Goal: Task Accomplishment & Management: Manage account settings

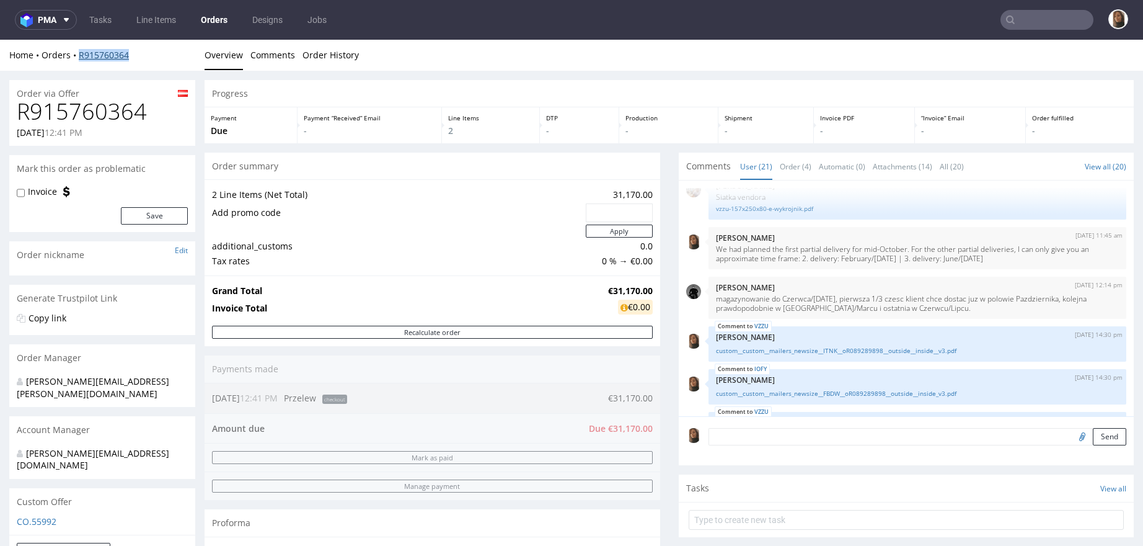
scroll to position [584, 0]
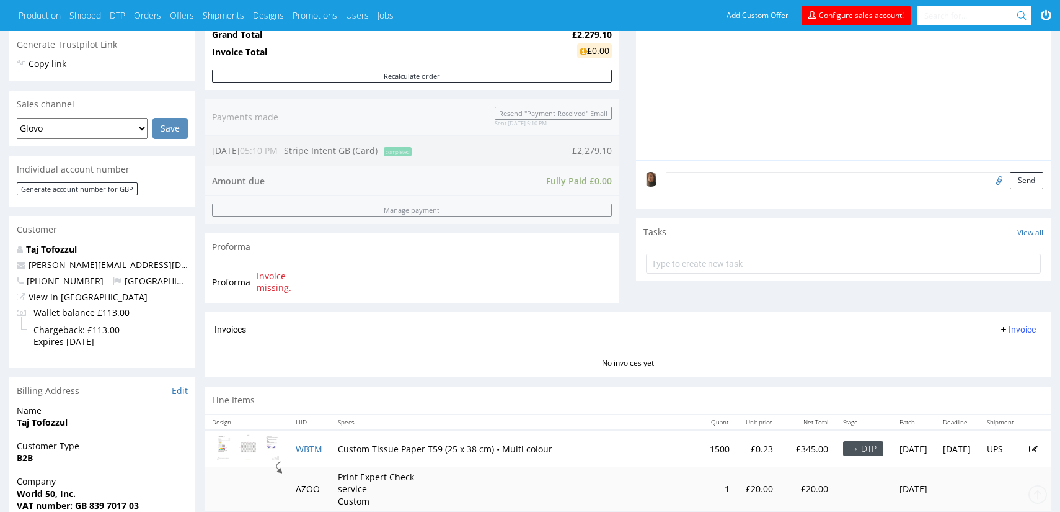
scroll to position [293, 0]
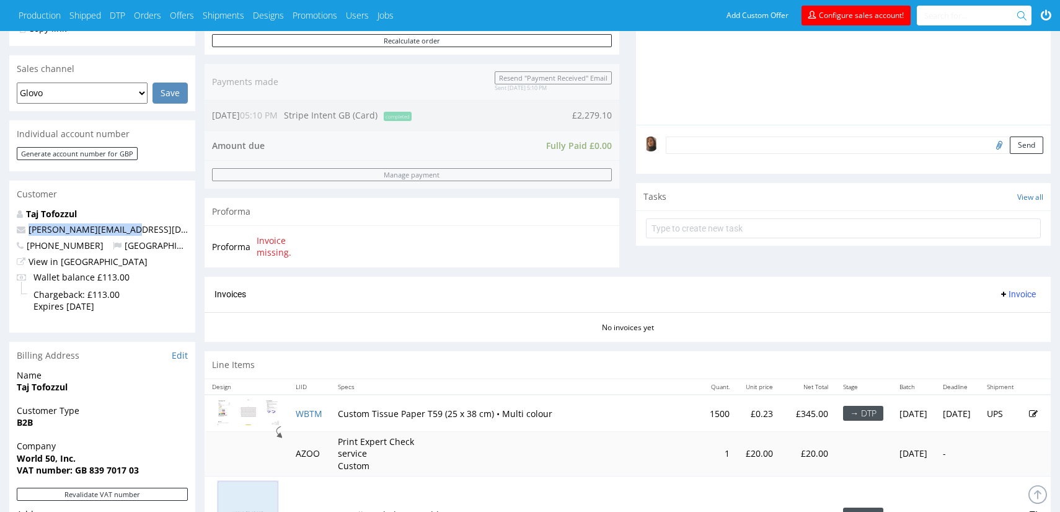
drag, startPoint x: 145, startPoint y: 231, endPoint x: 7, endPoint y: 228, distance: 137.7
click at [7, 228] on div "Order R939643247 23.09.2025 05:10 PM Mark this order as problematic Invoice Sav…" at bounding box center [530, 293] width 1060 height 1049
copy span "scott.long@world50.com"
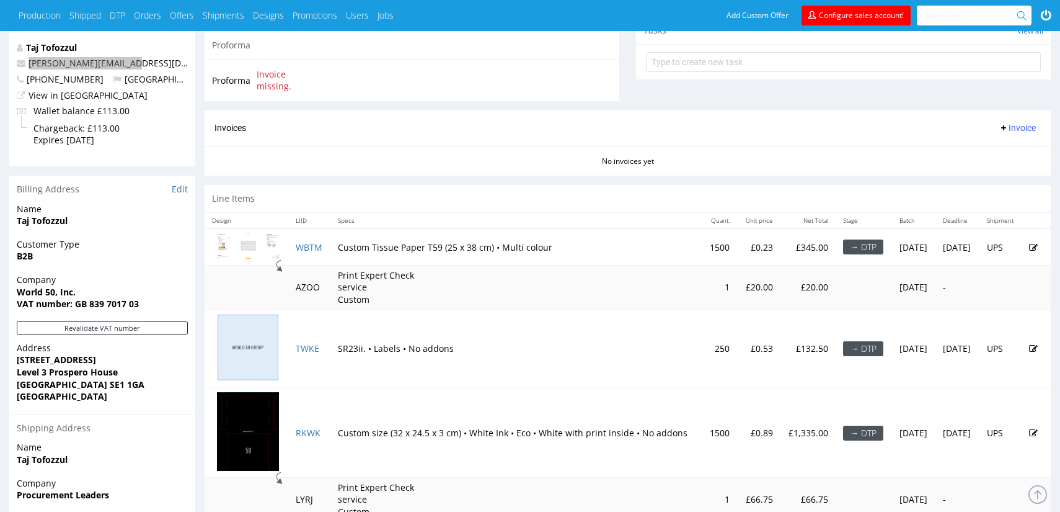
scroll to position [460, 0]
click at [530, 164] on section "Invoices Invoice No invoices yet" at bounding box center [628, 141] width 846 height 65
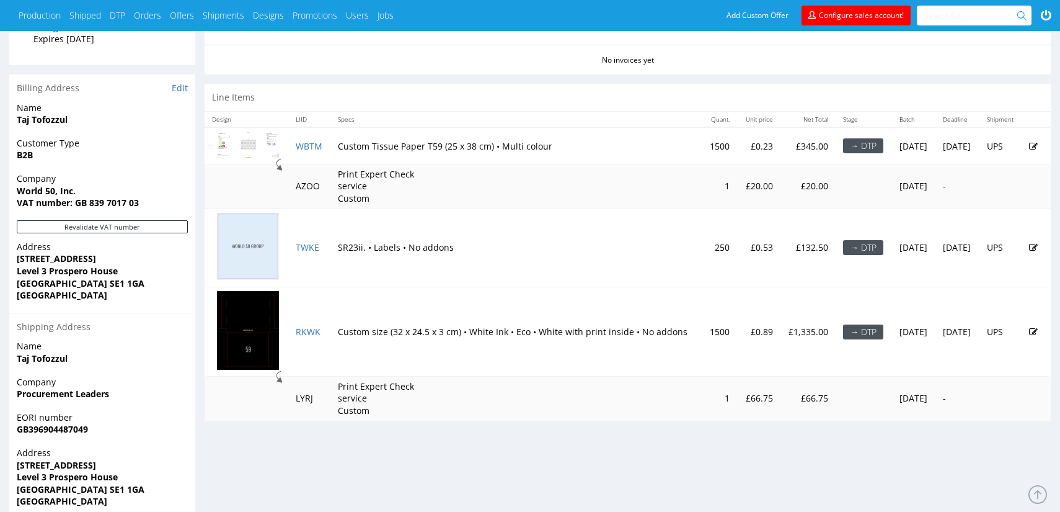
scroll to position [558, 0]
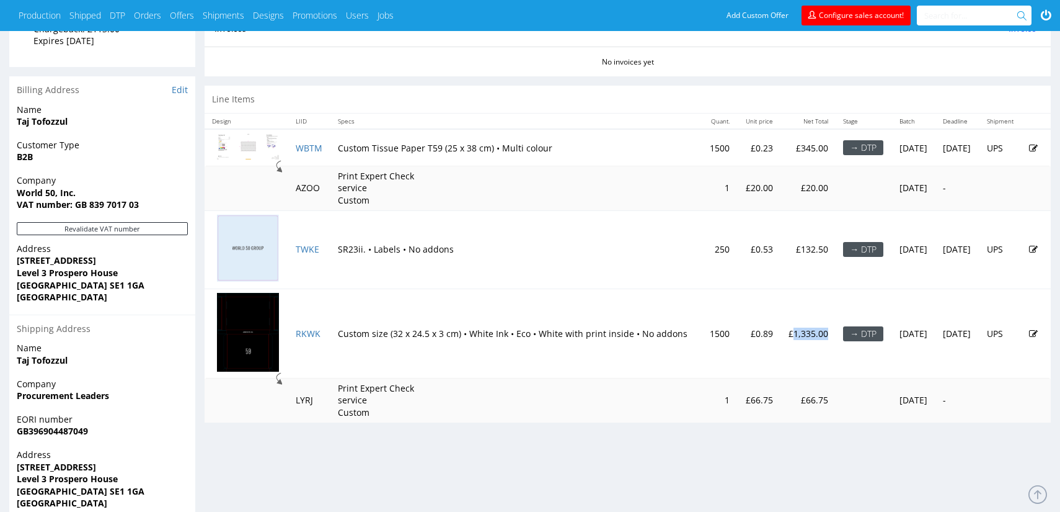
drag, startPoint x: 794, startPoint y: 331, endPoint x: 761, endPoint y: 331, distance: 33.5
click at [788, 331] on p "£1,335.00" at bounding box center [808, 333] width 41 height 12
copy p "1,335.00"
click at [1032, 330] on icon at bounding box center [1033, 333] width 9 height 9
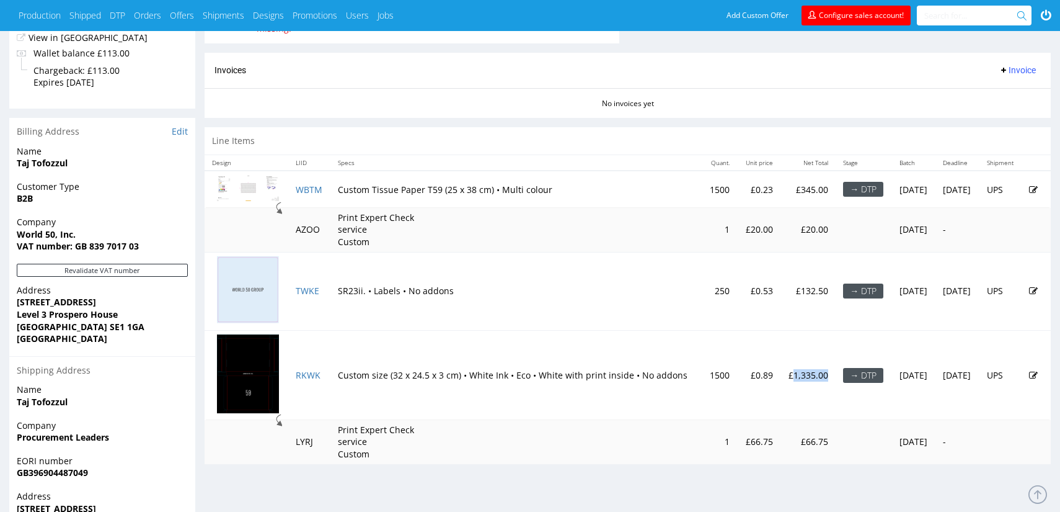
scroll to position [520, 0]
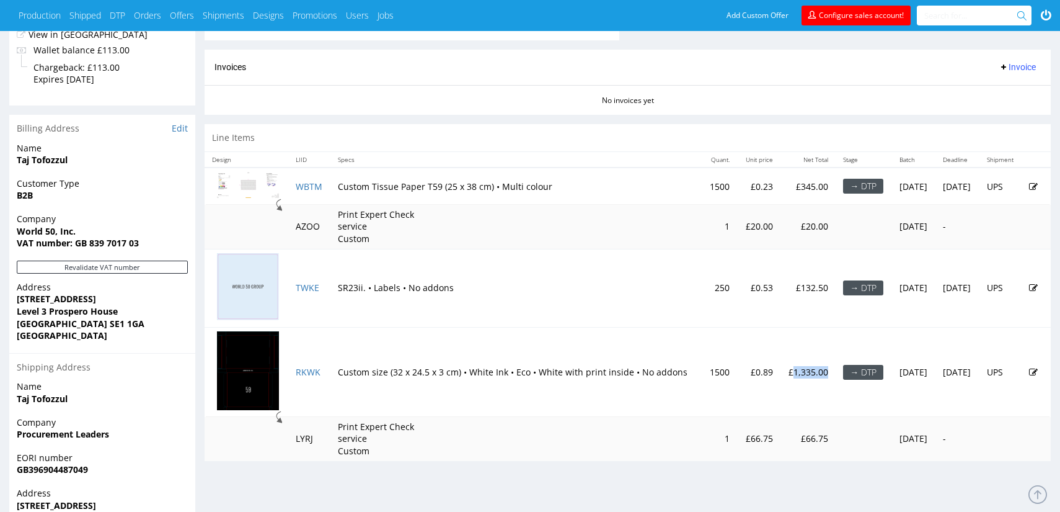
click at [1033, 370] on icon at bounding box center [1033, 372] width 9 height 9
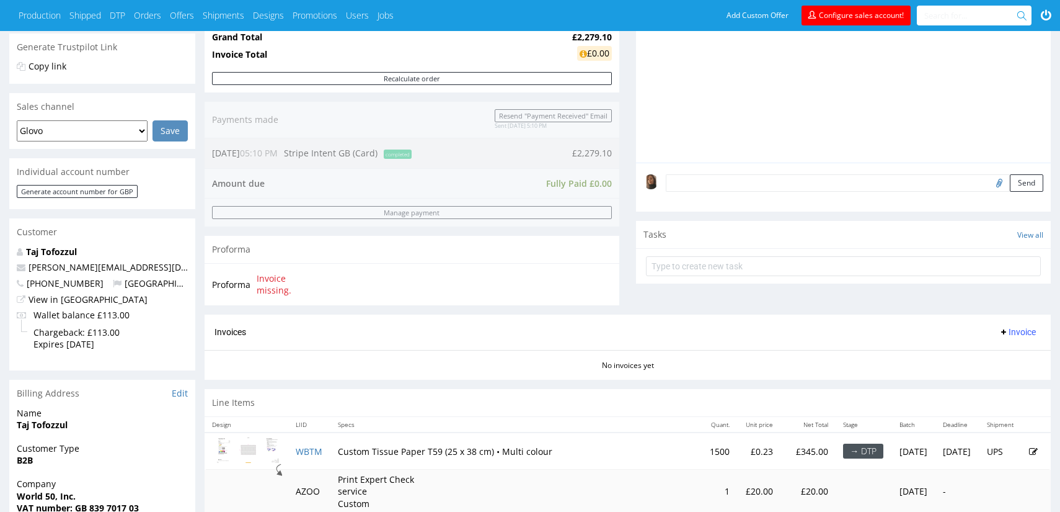
scroll to position [626, 0]
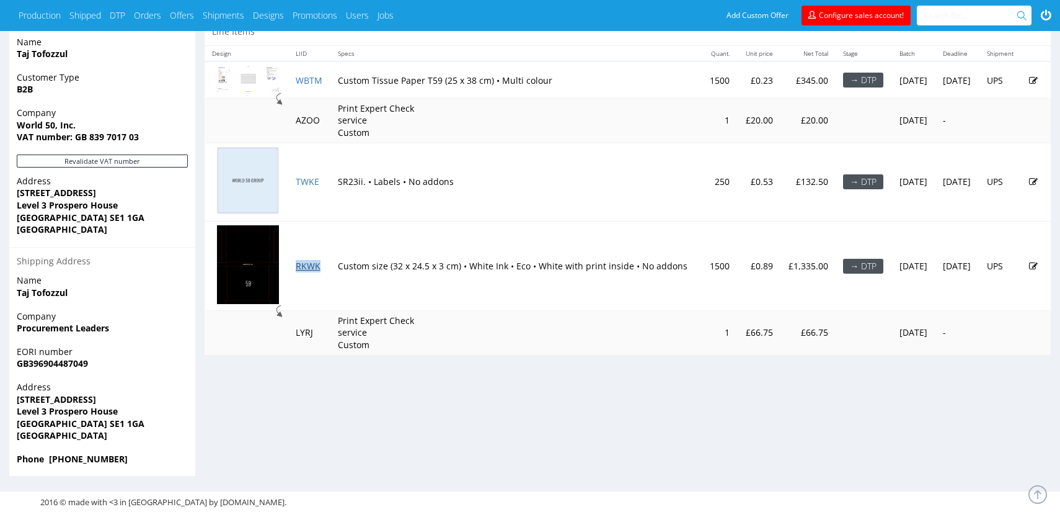
click at [304, 264] on link "RKWK" at bounding box center [308, 266] width 25 height 12
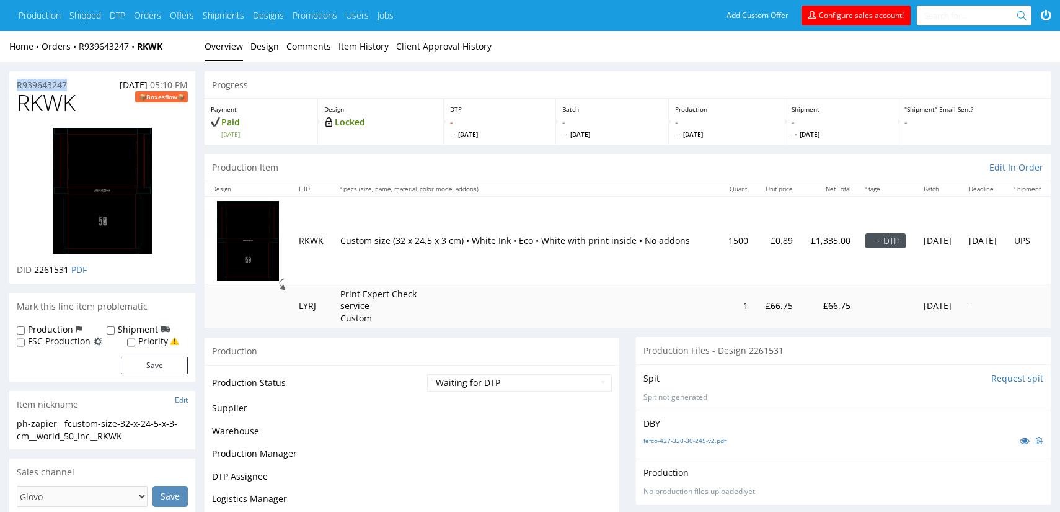
drag, startPoint x: 81, startPoint y: 82, endPoint x: -8, endPoint y: 82, distance: 88.7
copy p "R939643247"
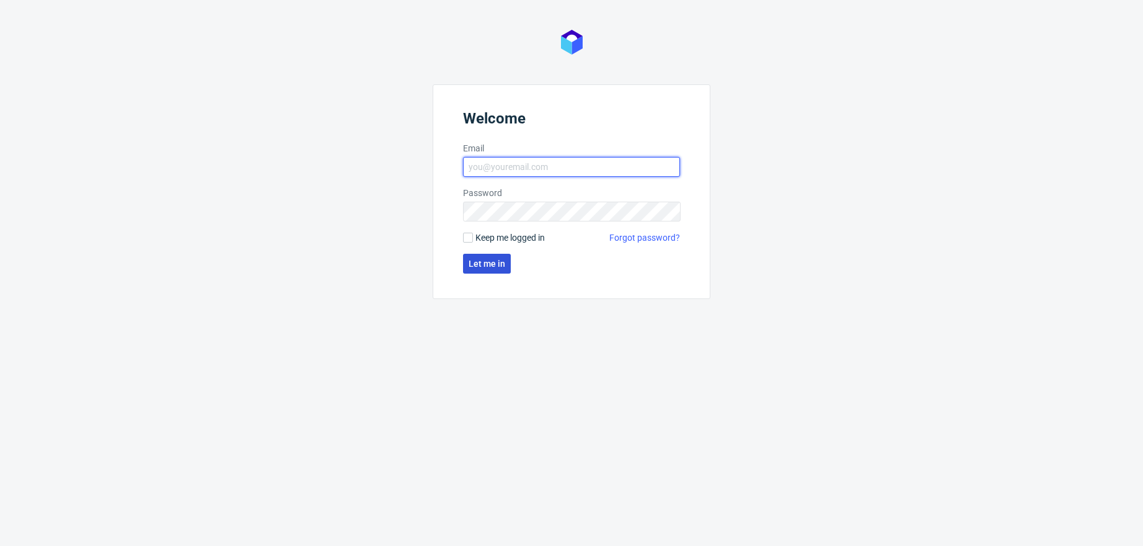
type input "angelina.marc@packhelp.com"
click at [478, 259] on span "Let me in" at bounding box center [487, 263] width 37 height 9
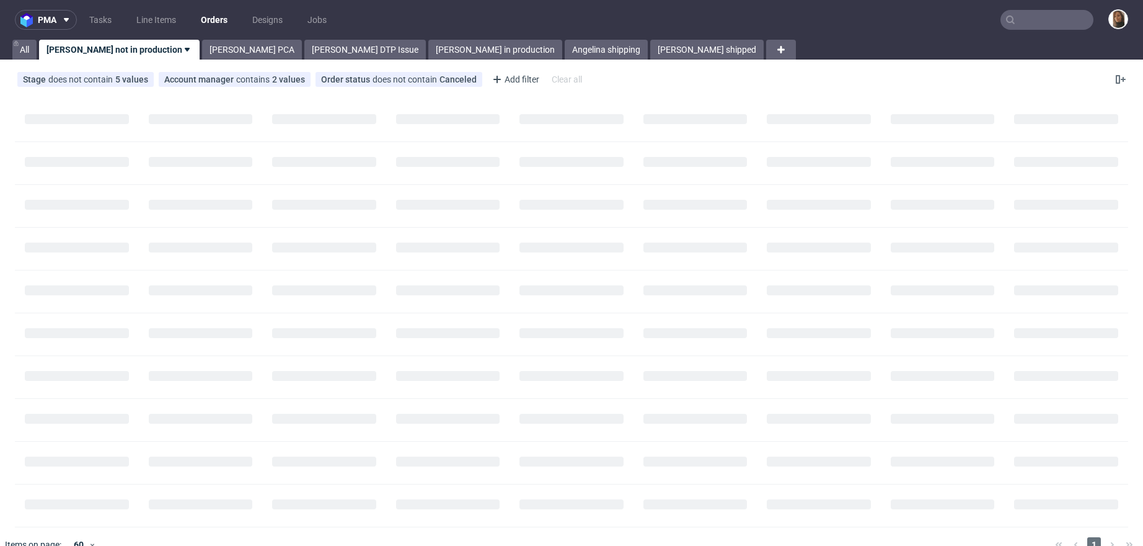
click at [1031, 25] on input "text" at bounding box center [1047, 20] width 93 height 20
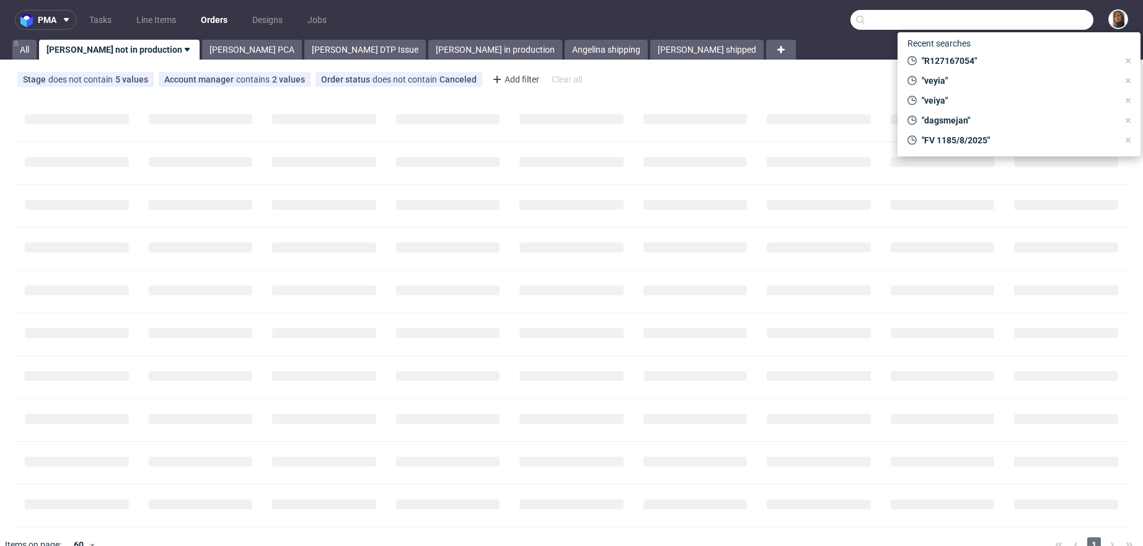
paste input "R939643247"
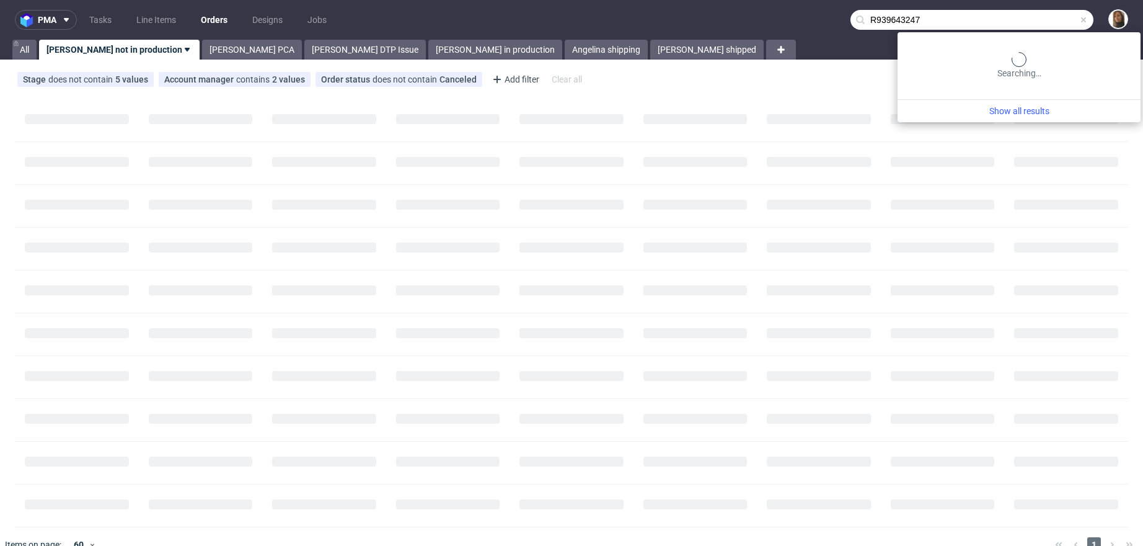
type input "R939643247"
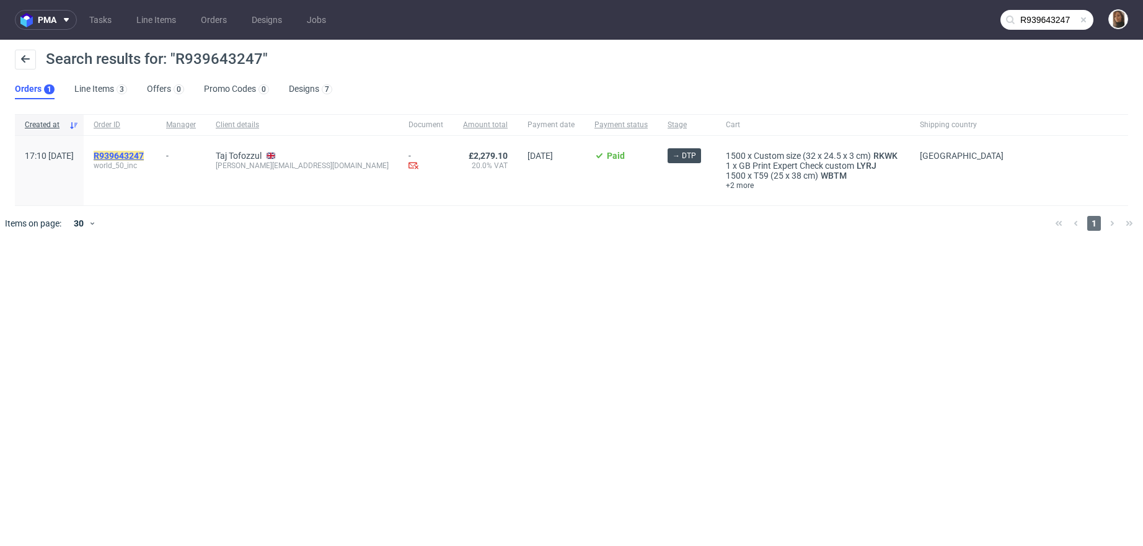
click at [144, 153] on mark "R939643247" at bounding box center [119, 156] width 50 height 10
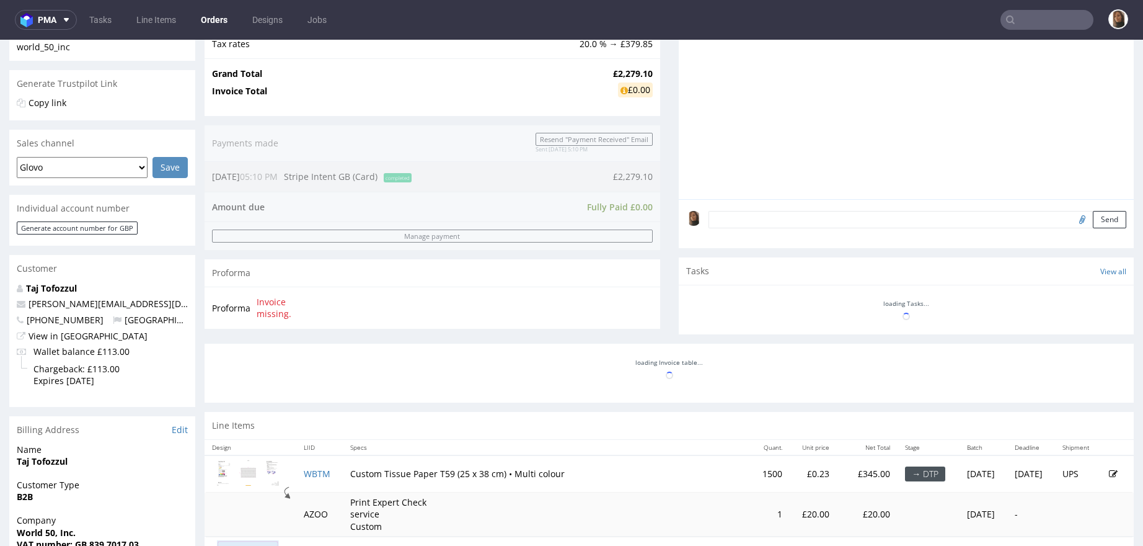
scroll to position [567, 0]
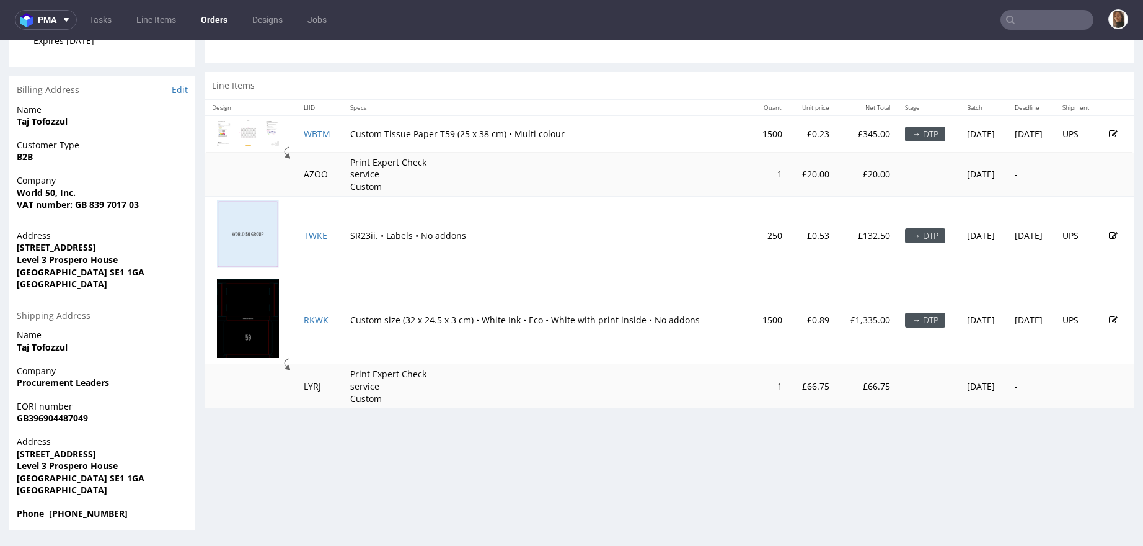
click at [1109, 319] on icon at bounding box center [1113, 320] width 9 height 9
click at [1109, 318] on icon at bounding box center [1113, 320] width 9 height 9
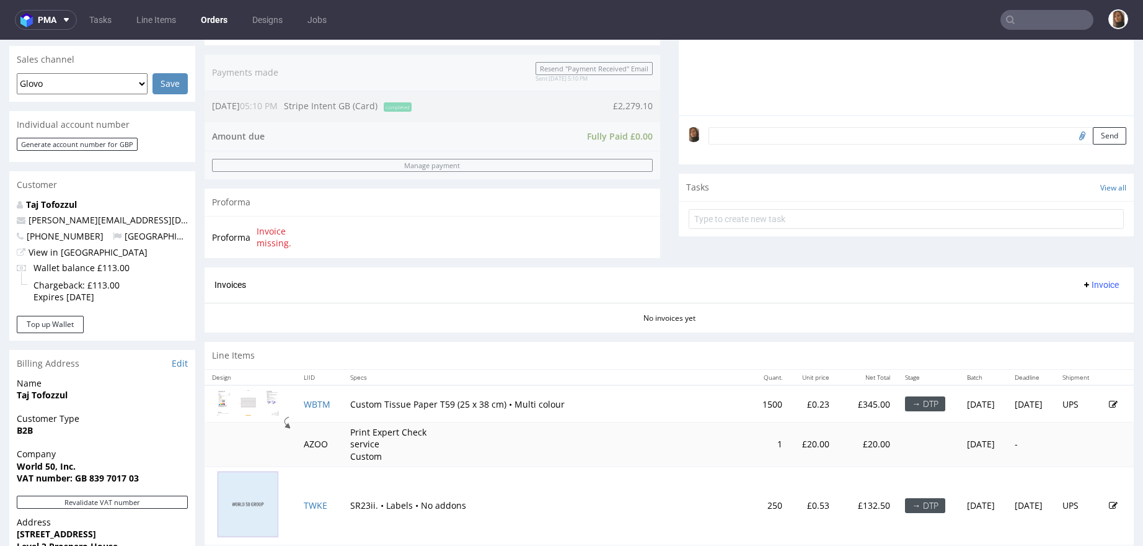
scroll to position [597, 0]
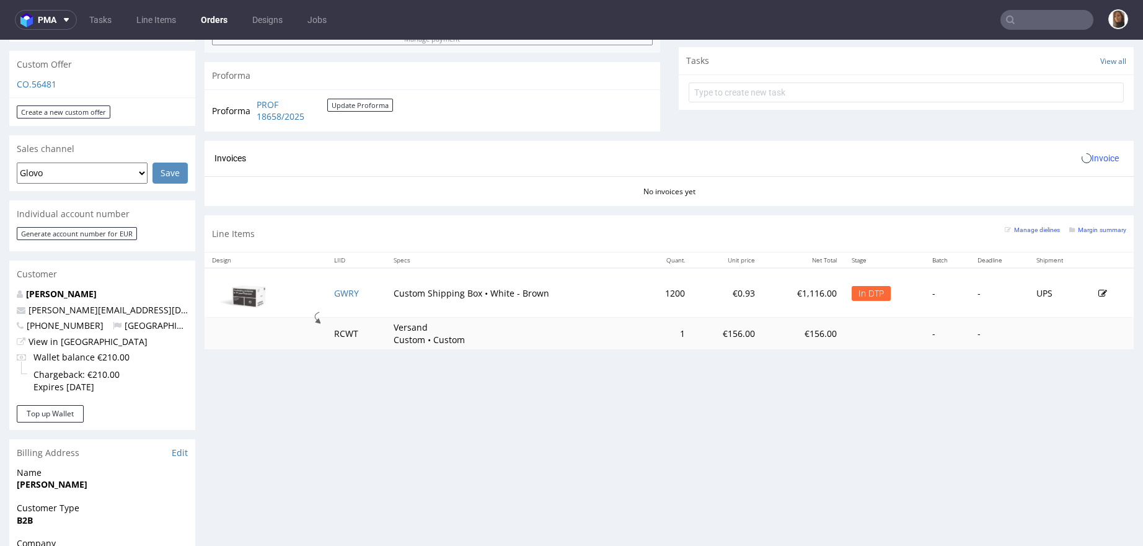
scroll to position [459, 0]
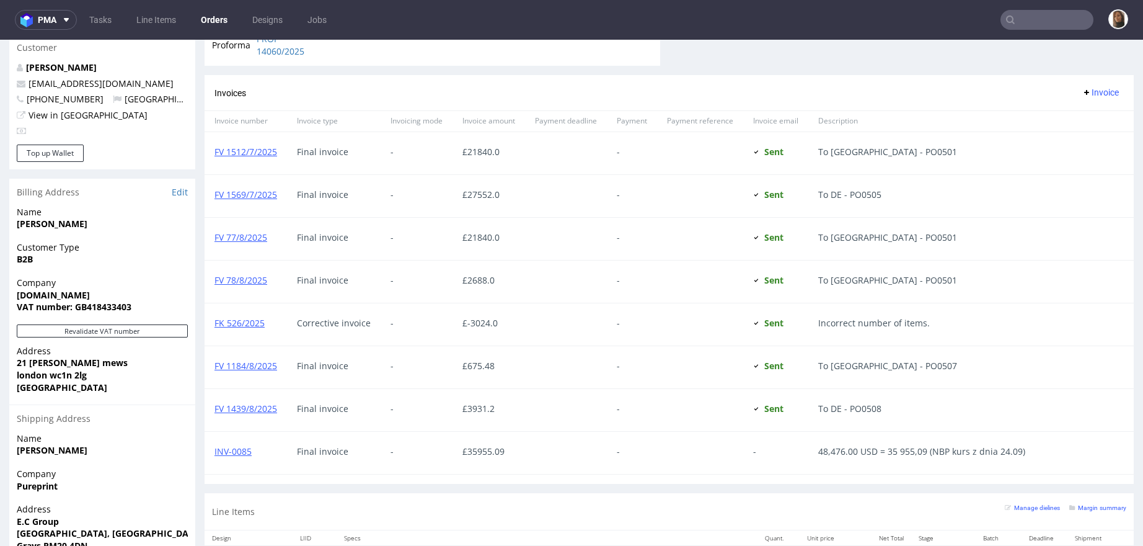
scroll to position [794, 0]
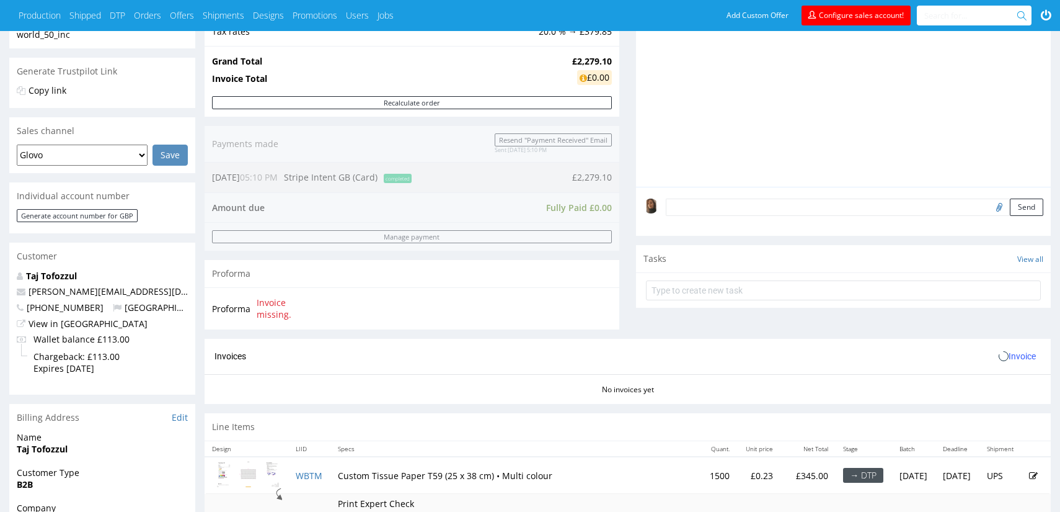
scroll to position [505, 0]
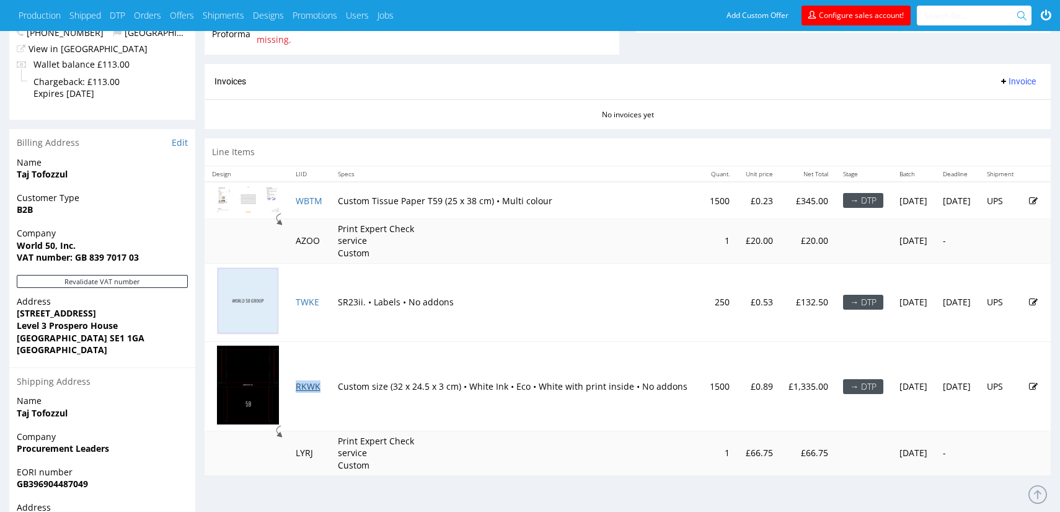
click at [306, 381] on link "RKWK" at bounding box center [308, 386] width 25 height 12
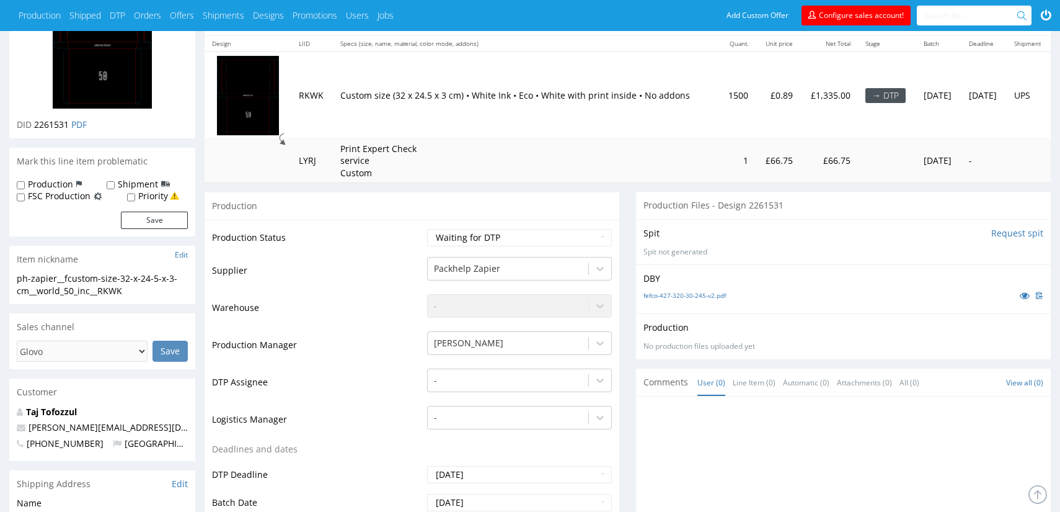
scroll to position [130, 0]
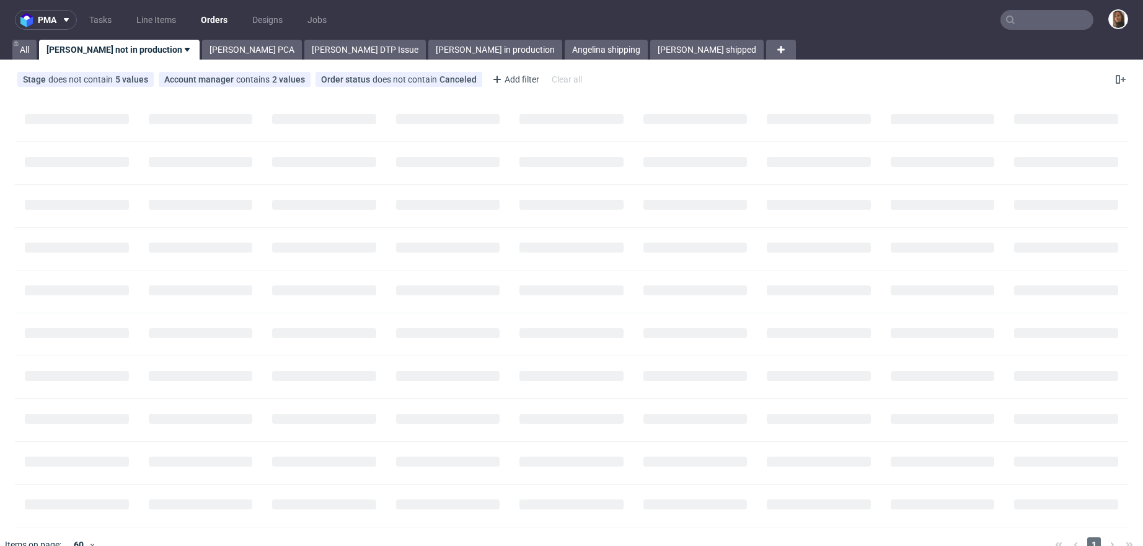
click at [1016, 20] on input "text" at bounding box center [1047, 20] width 93 height 20
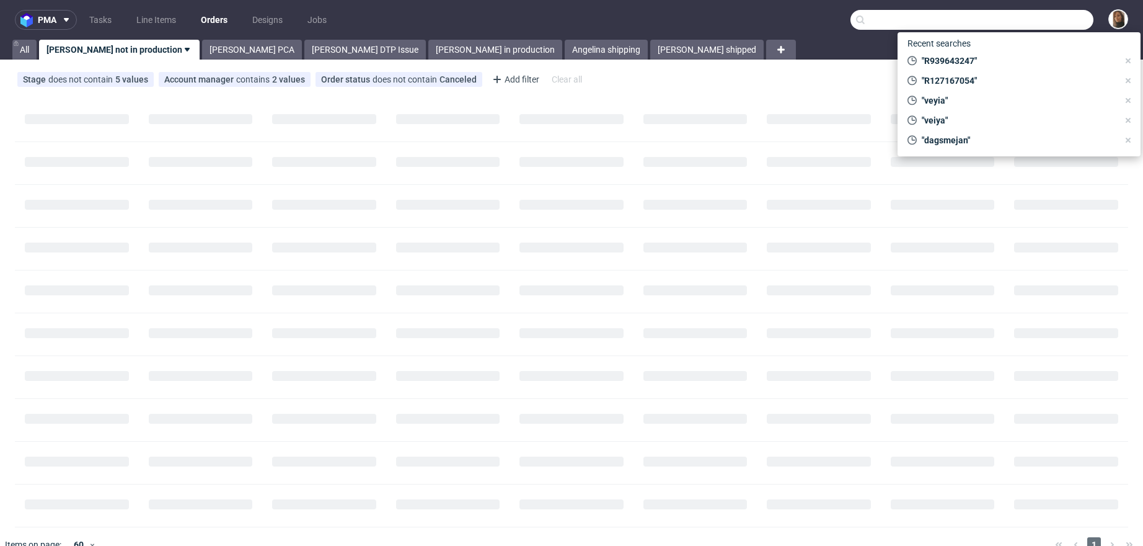
paste input "[PERSON_NAME]"
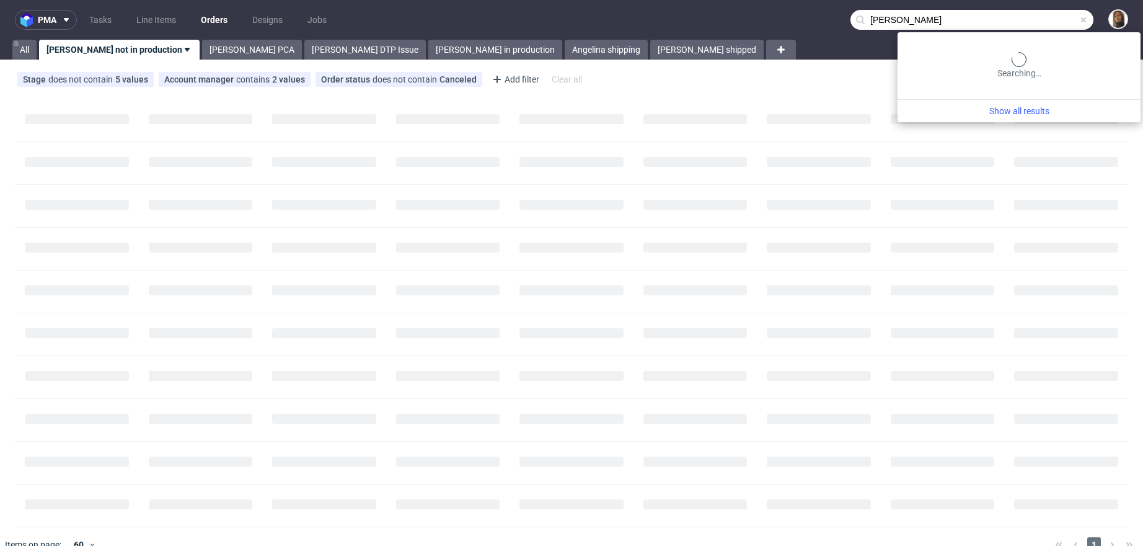
type input "[PERSON_NAME]"
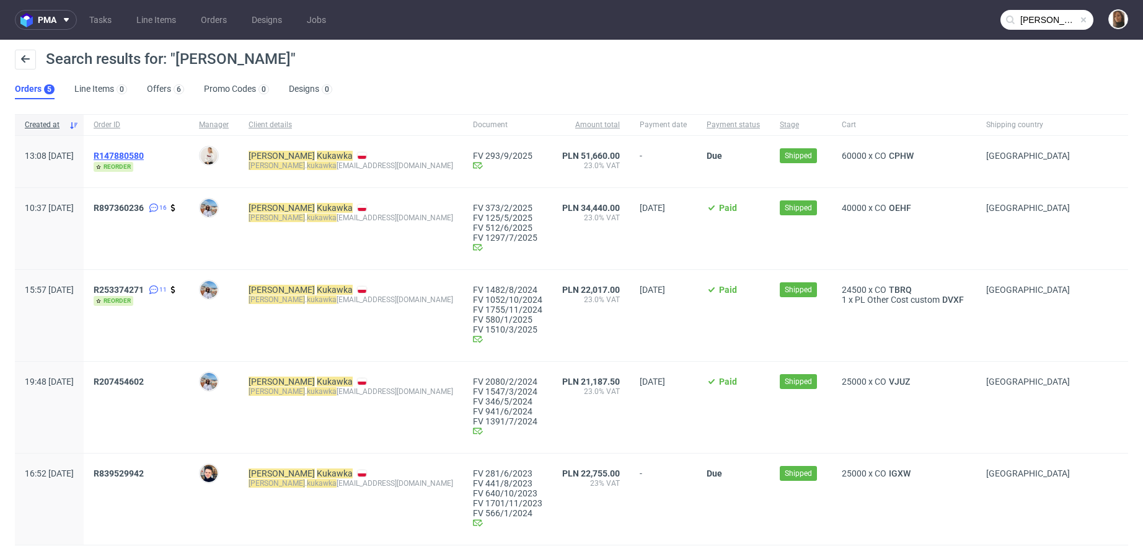
click at [144, 151] on span "R147880580" at bounding box center [119, 156] width 50 height 10
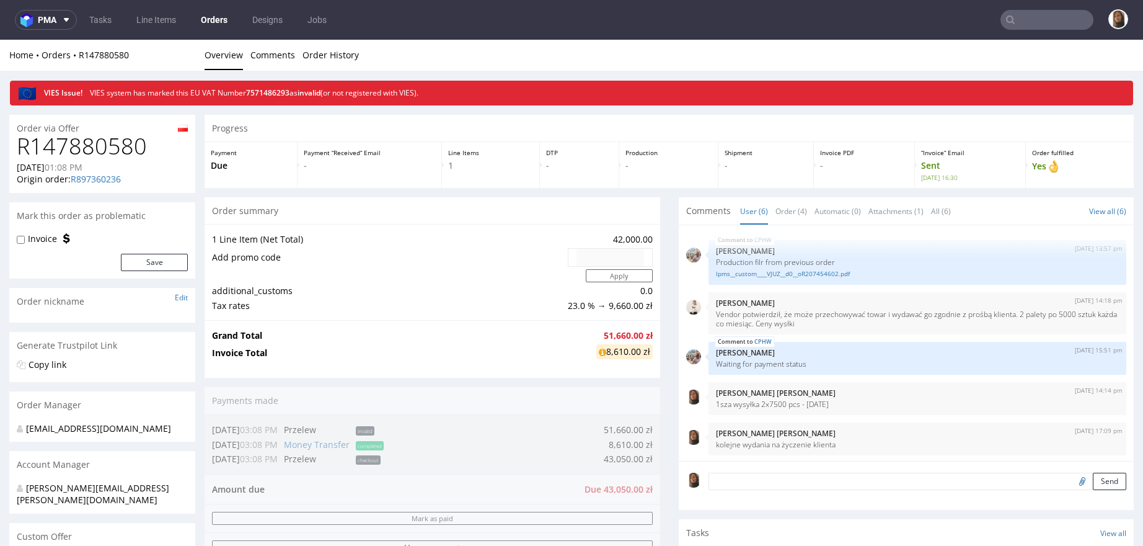
scroll to position [42, 0]
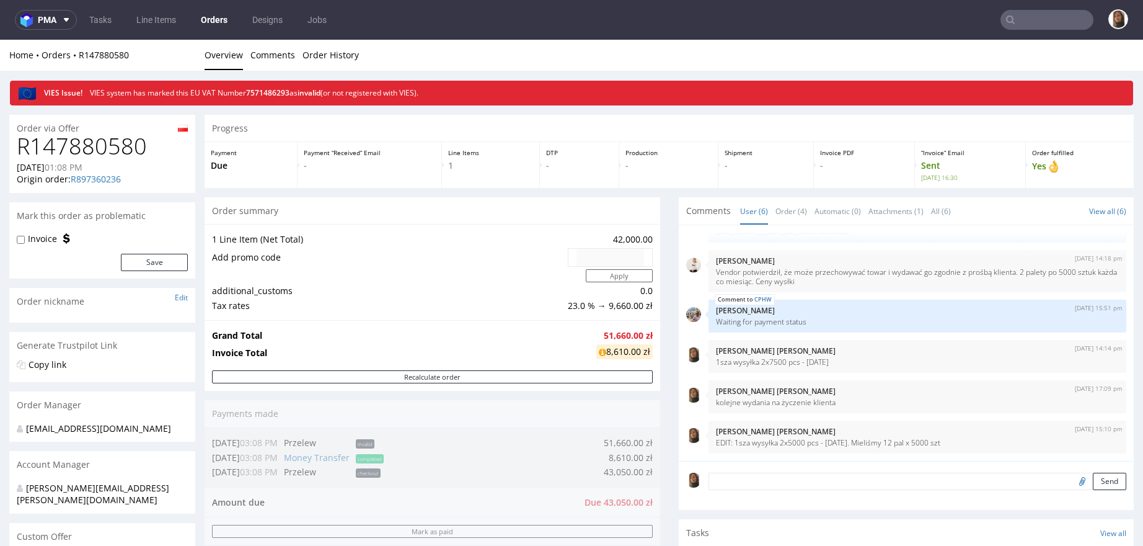
click at [123, 143] on h1 "R147880580" at bounding box center [102, 146] width 171 height 25
copy h1 "R147880580"
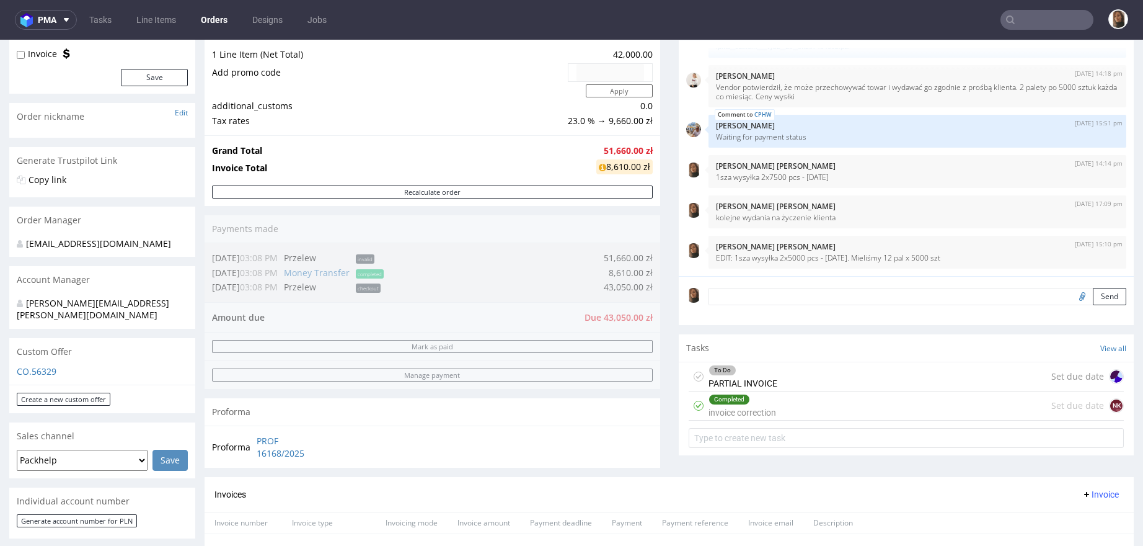
scroll to position [466, 0]
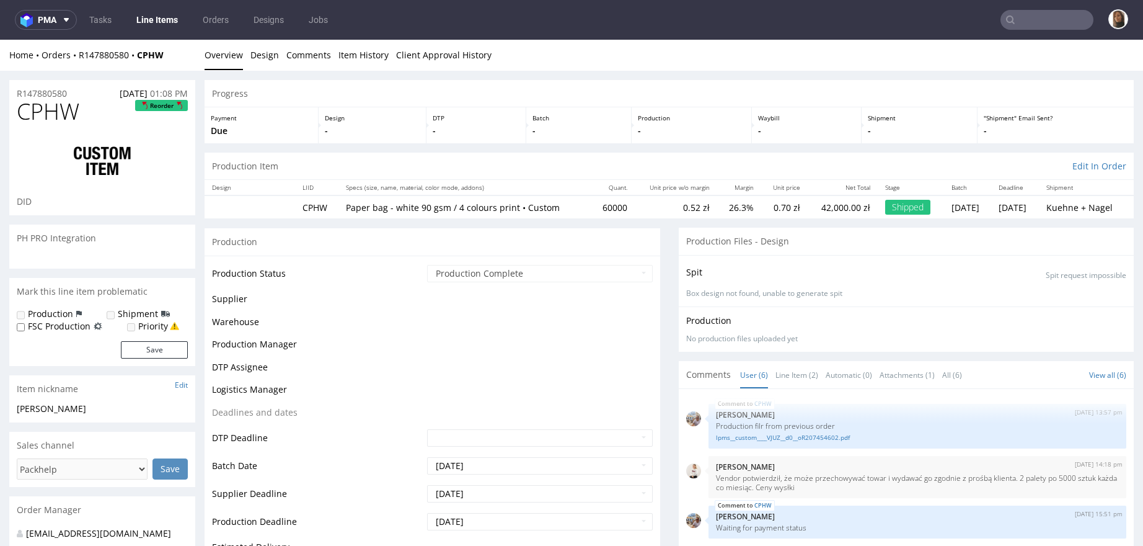
scroll to position [42, 0]
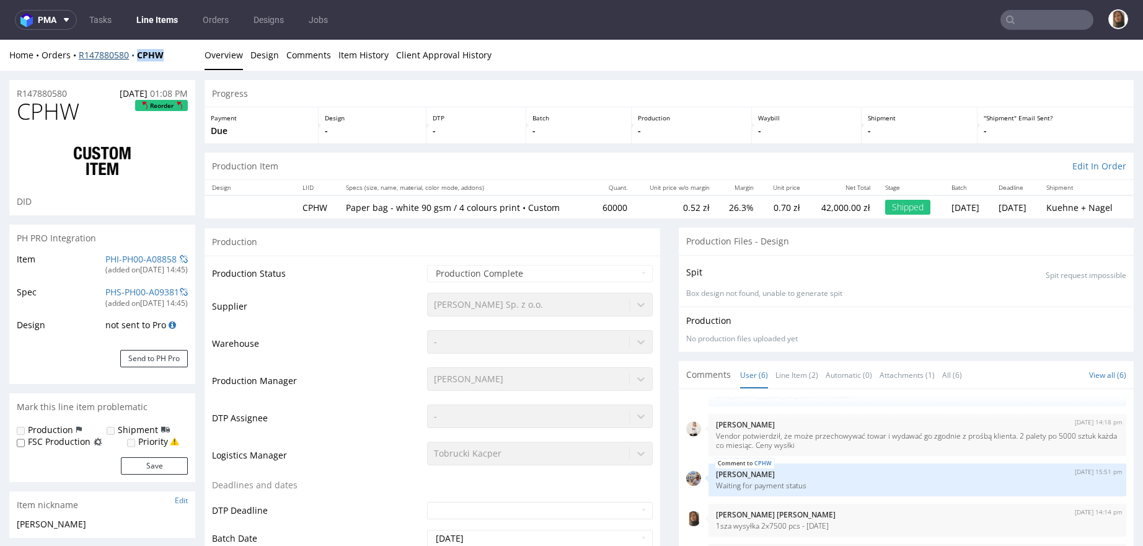
drag, startPoint x: 179, startPoint y: 53, endPoint x: 138, endPoint y: 54, distance: 40.9
click at [138, 54] on div "Home Orders R147880580 CPHW" at bounding box center [102, 55] width 186 height 12
copy strong "CPHW"
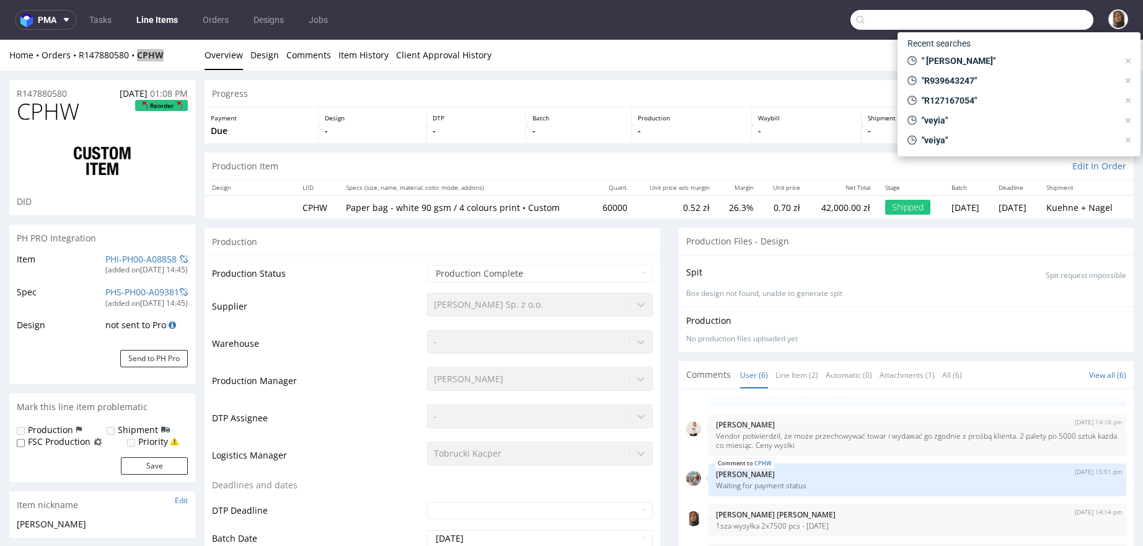
click at [1034, 17] on input "text" at bounding box center [972, 20] width 243 height 20
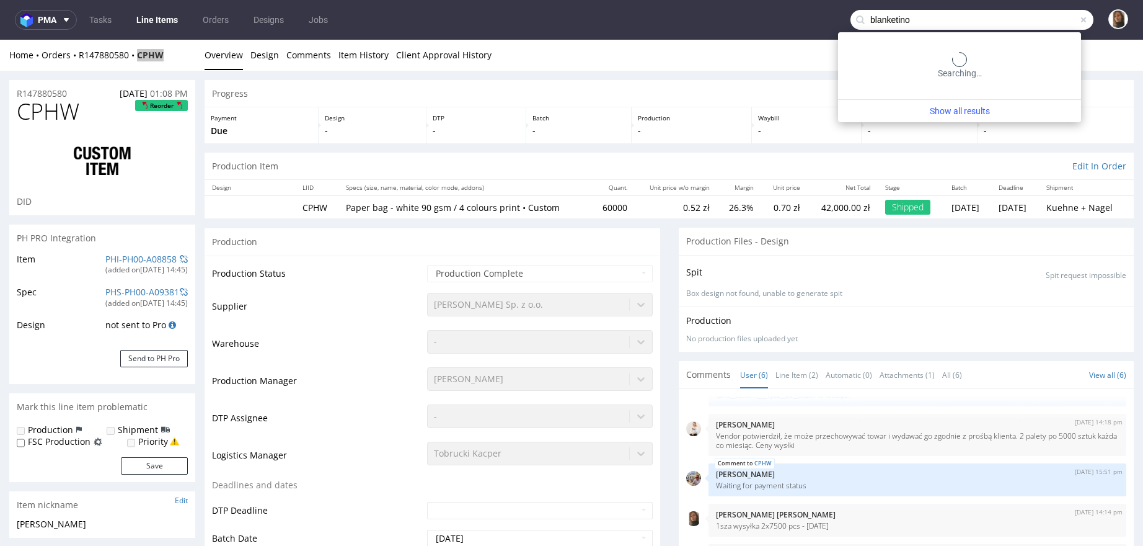
type input "blanketino"
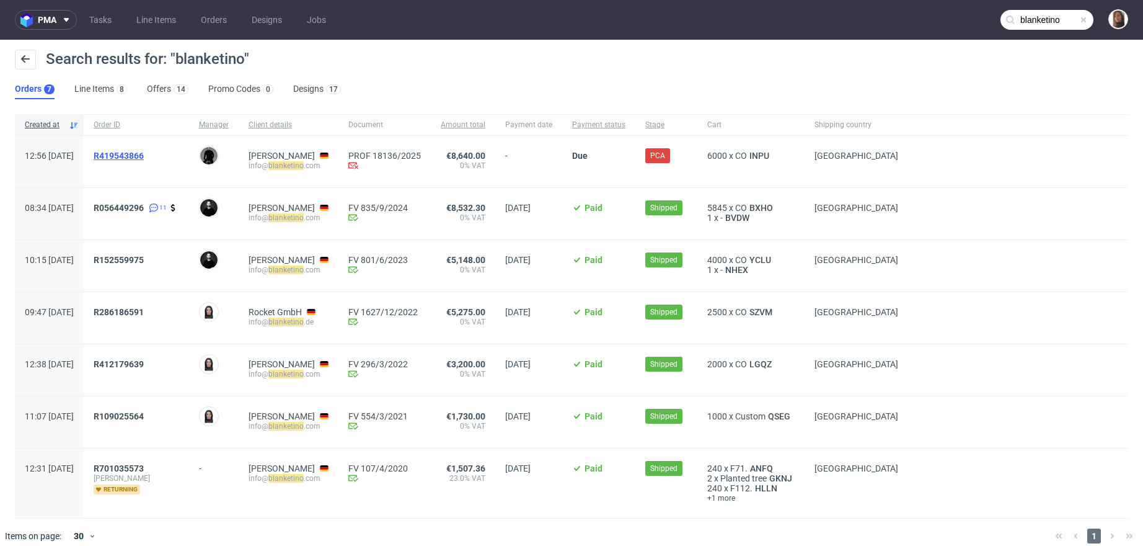
click at [143, 154] on span "R419543866" at bounding box center [119, 156] width 50 height 10
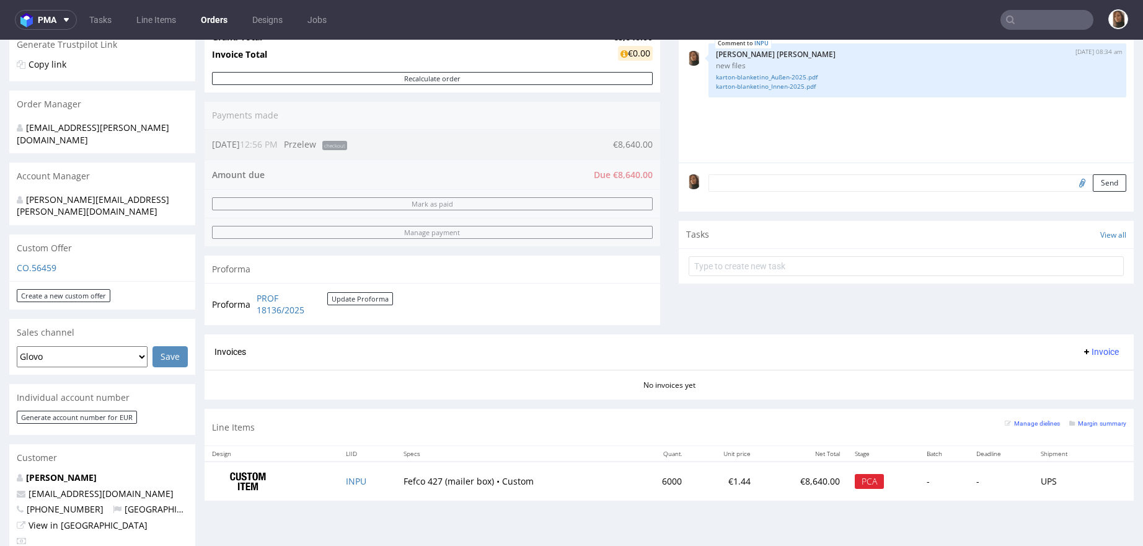
scroll to position [481, 0]
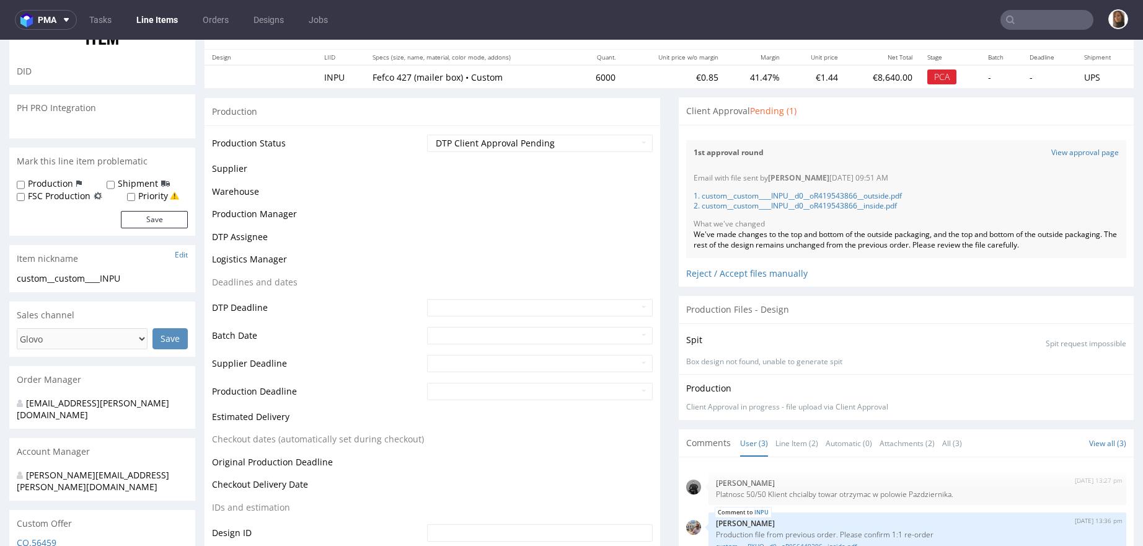
scroll to position [129, 0]
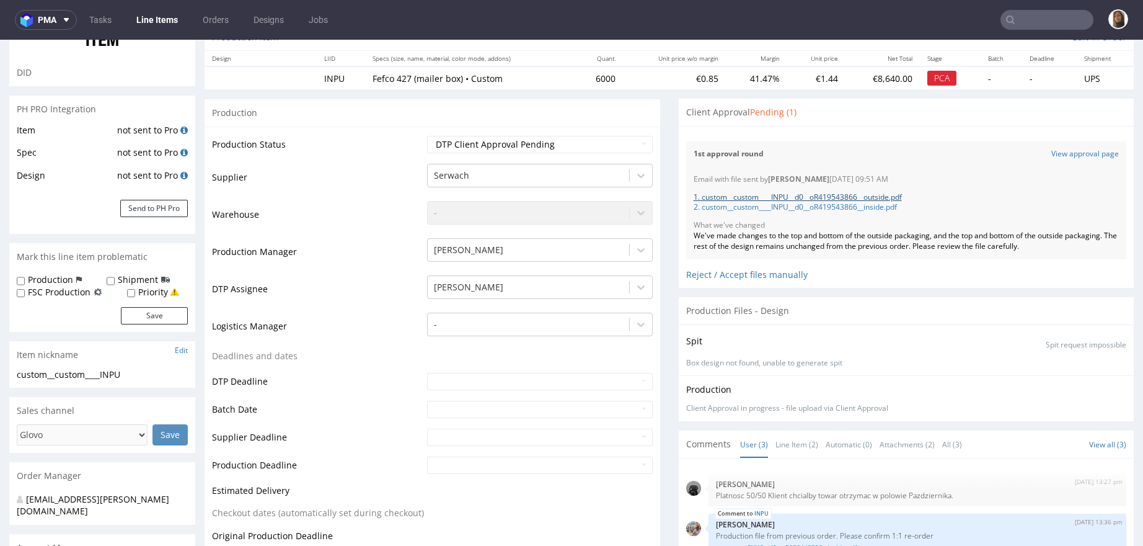
click at [807, 197] on link "1. custom__custom____INPU__d0__oR419543866__outside.pdf" at bounding box center [798, 197] width 208 height 11
click at [814, 210] on link "2. custom__custom____INPU__d0__oR419543866__inside.pdf" at bounding box center [795, 207] width 203 height 11
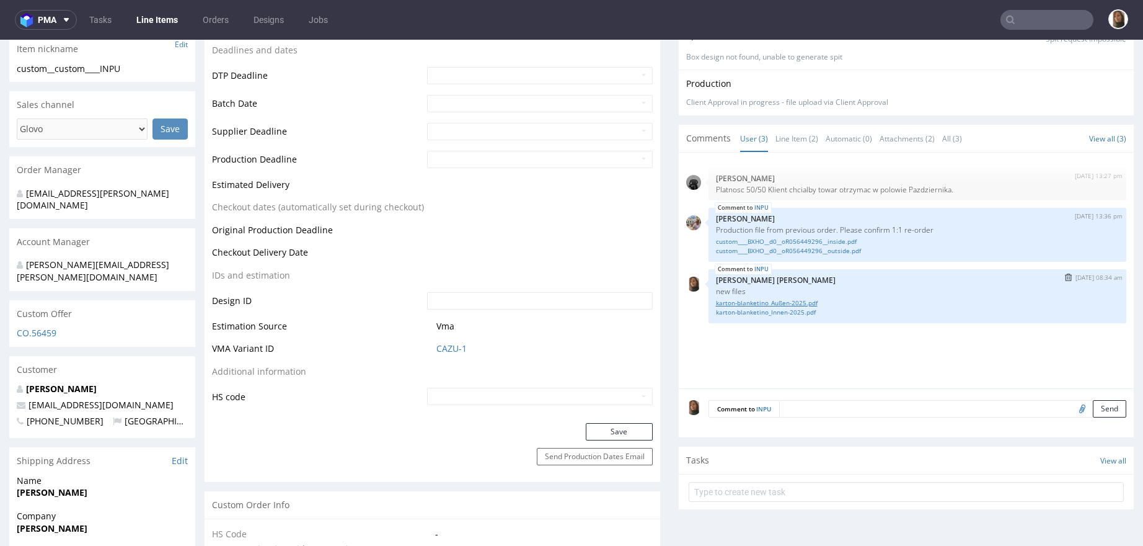
click at [782, 301] on link "karton-blanketino_Außen-2025.pdf" at bounding box center [918, 302] width 404 height 9
click at [784, 309] on link "karton-blanketino_Innen-2025.pdf" at bounding box center [918, 312] width 404 height 9
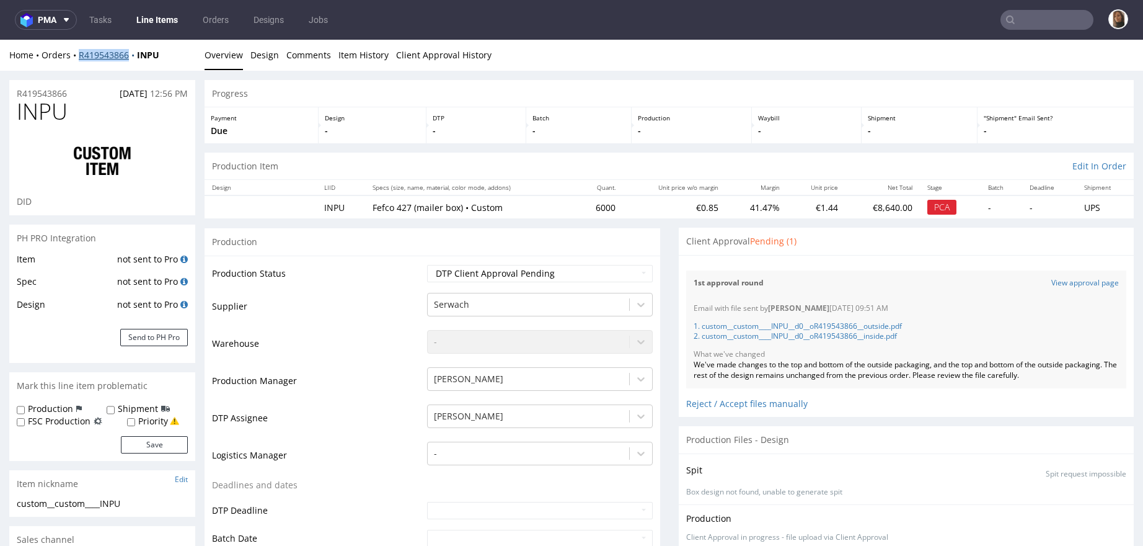
scroll to position [143, 0]
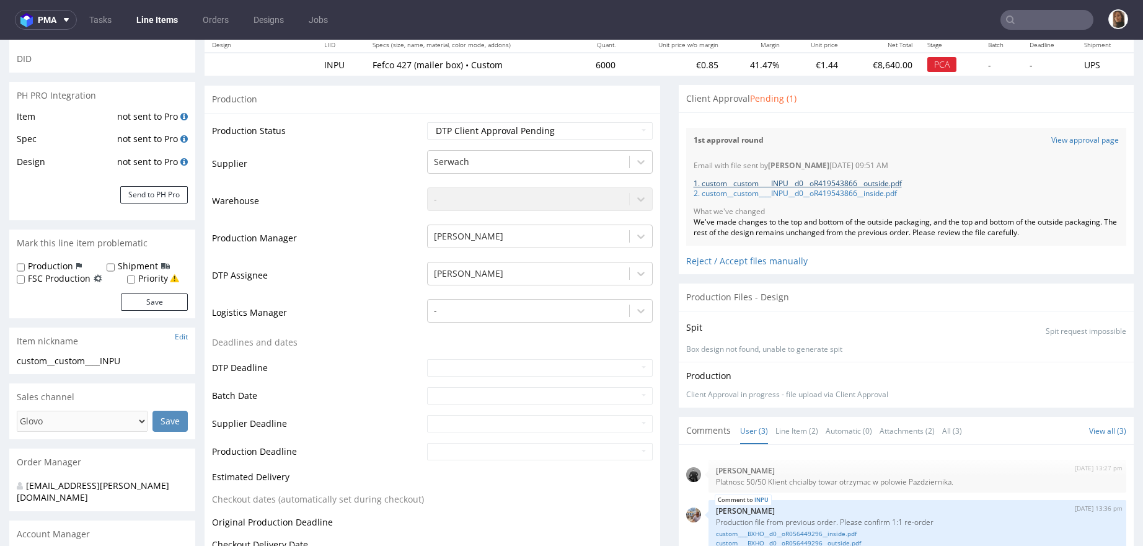
click at [872, 180] on link "1. custom__custom____INPU__d0__oR419543866__outside.pdf" at bounding box center [798, 183] width 208 height 11
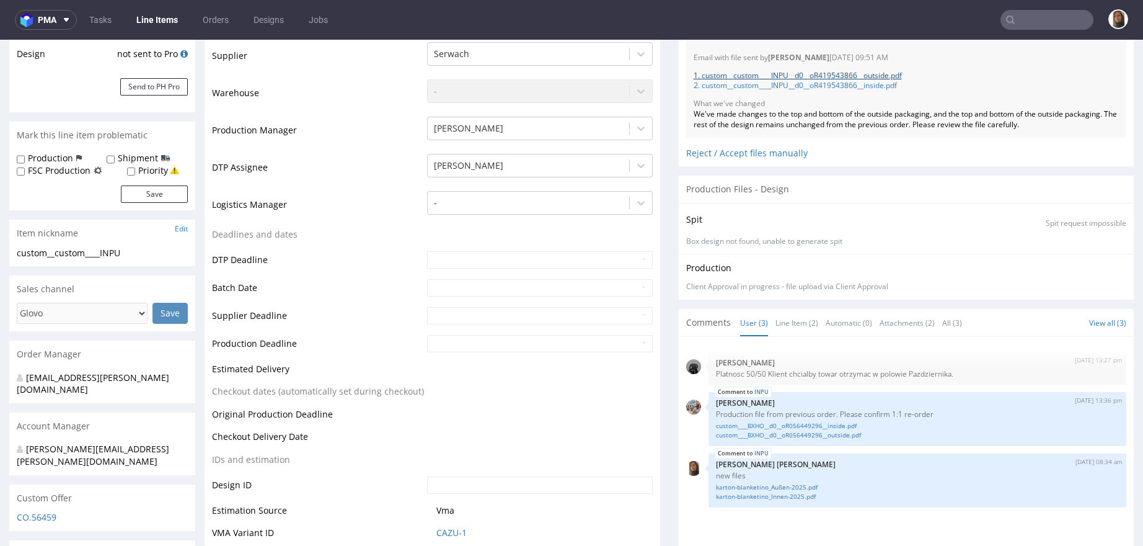
scroll to position [392, 0]
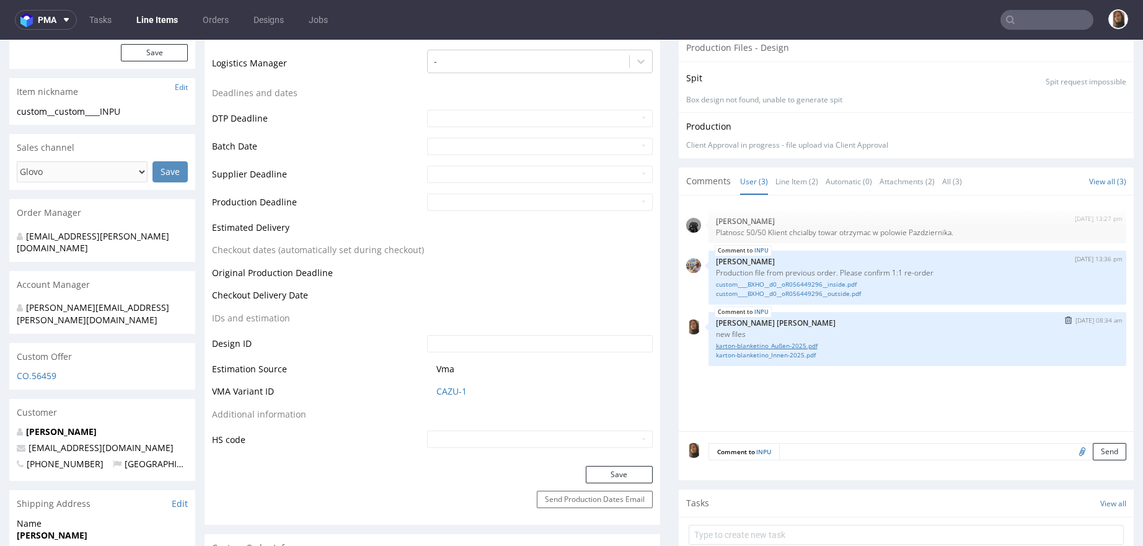
click at [797, 342] on link "karton-blanketino_Außen-2025.pdf" at bounding box center [918, 345] width 404 height 9
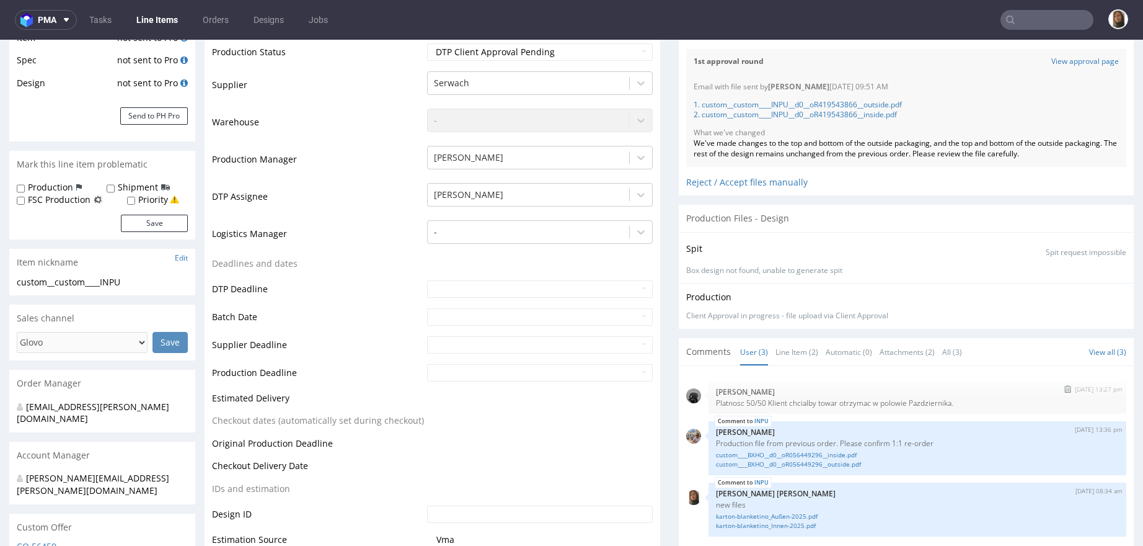
scroll to position [193, 0]
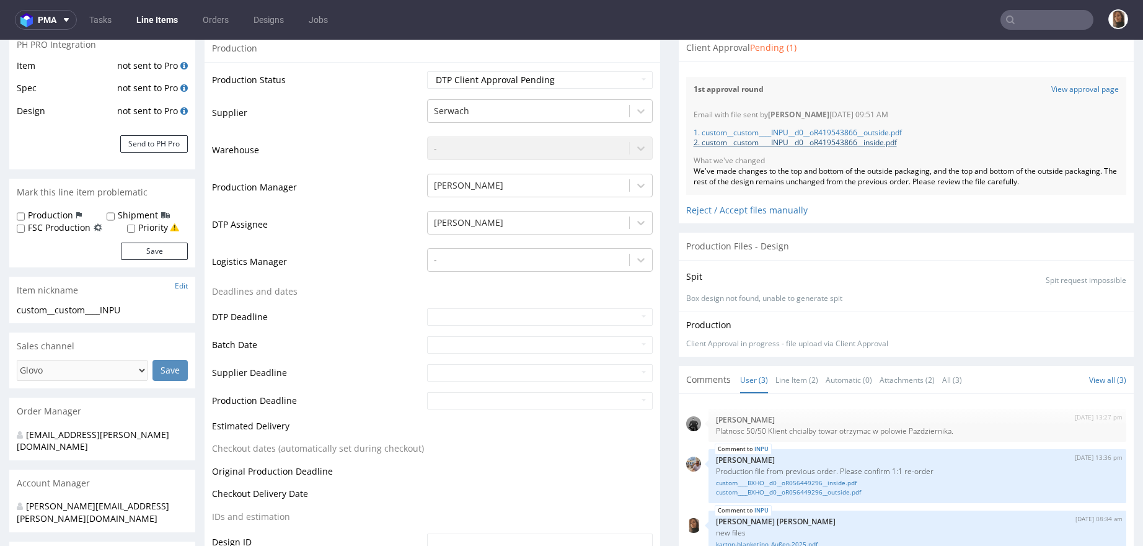
click at [877, 142] on link "2. custom__custom____INPU__d0__oR419543866__inside.pdf" at bounding box center [795, 142] width 203 height 11
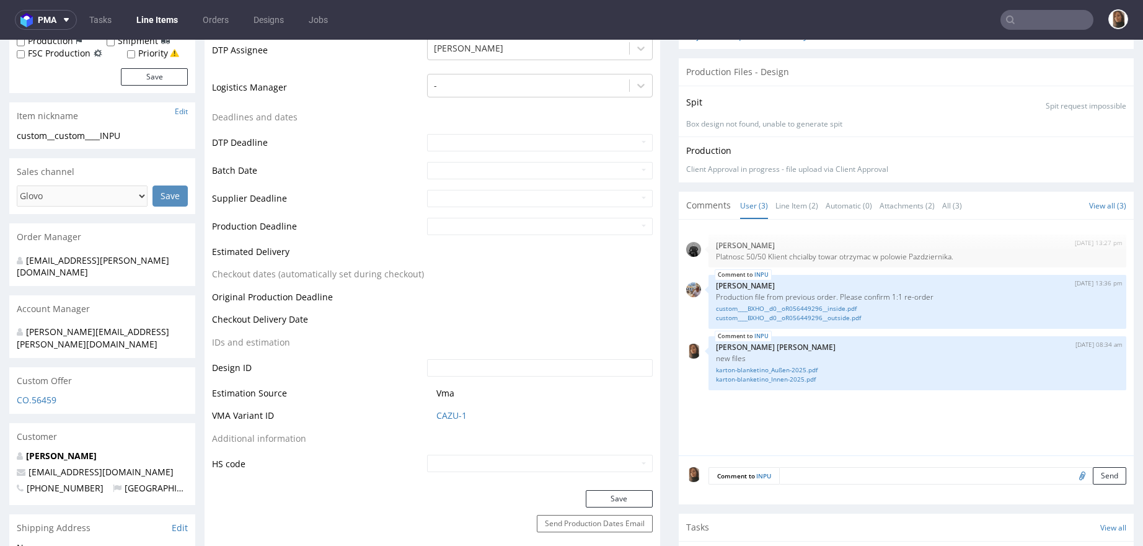
scroll to position [451, 0]
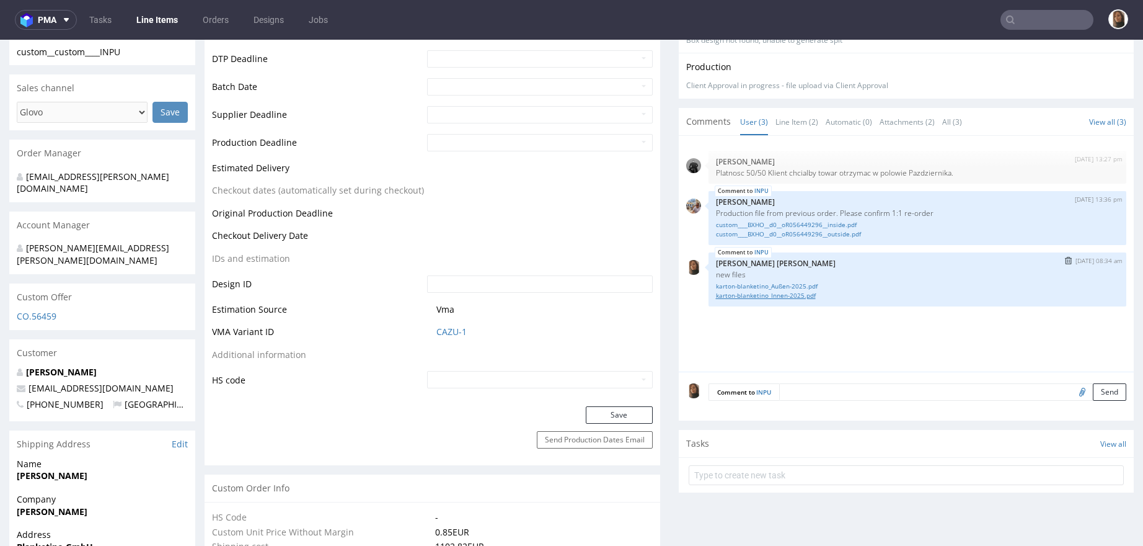
click at [796, 291] on link "karton-blanketino_Innen-2025.pdf" at bounding box center [918, 295] width 404 height 9
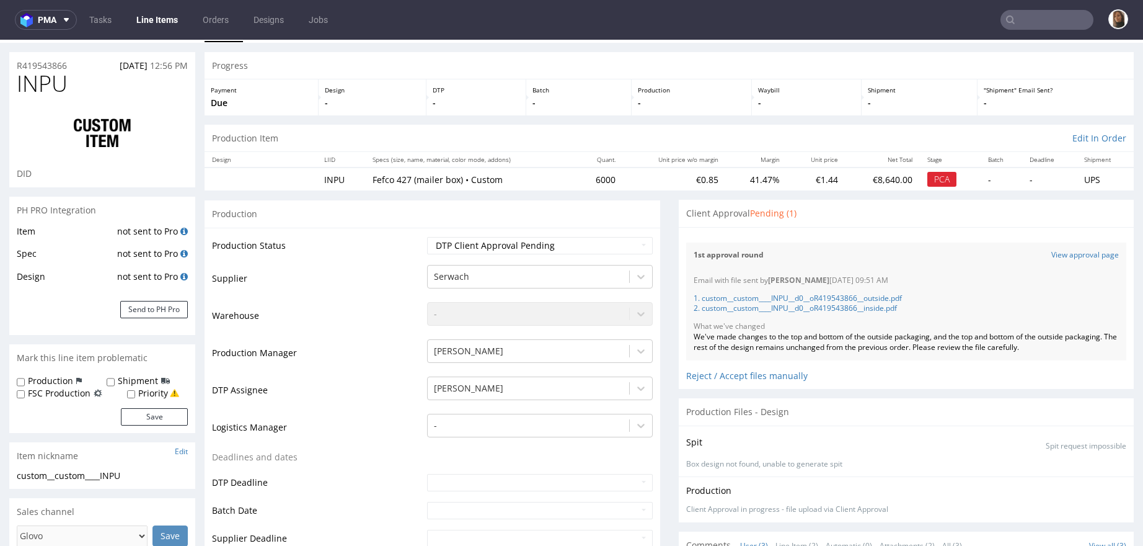
scroll to position [0, 0]
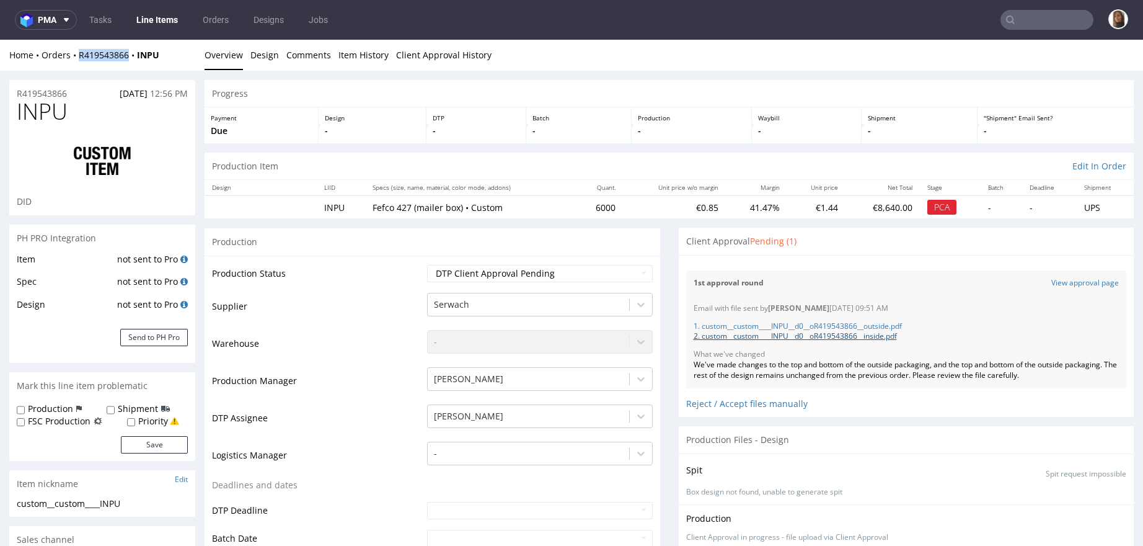
click at [839, 335] on link "2. custom__custom____INPU__d0__oR419543866__inside.pdf" at bounding box center [795, 336] width 203 height 11
click at [1024, 24] on input "text" at bounding box center [1047, 20] width 93 height 20
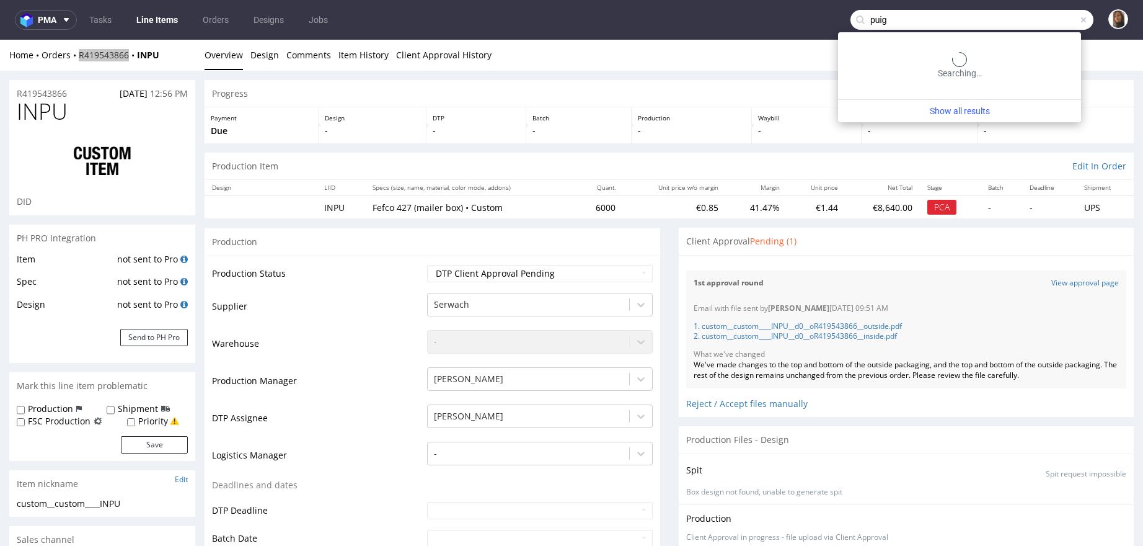
type input "puig"
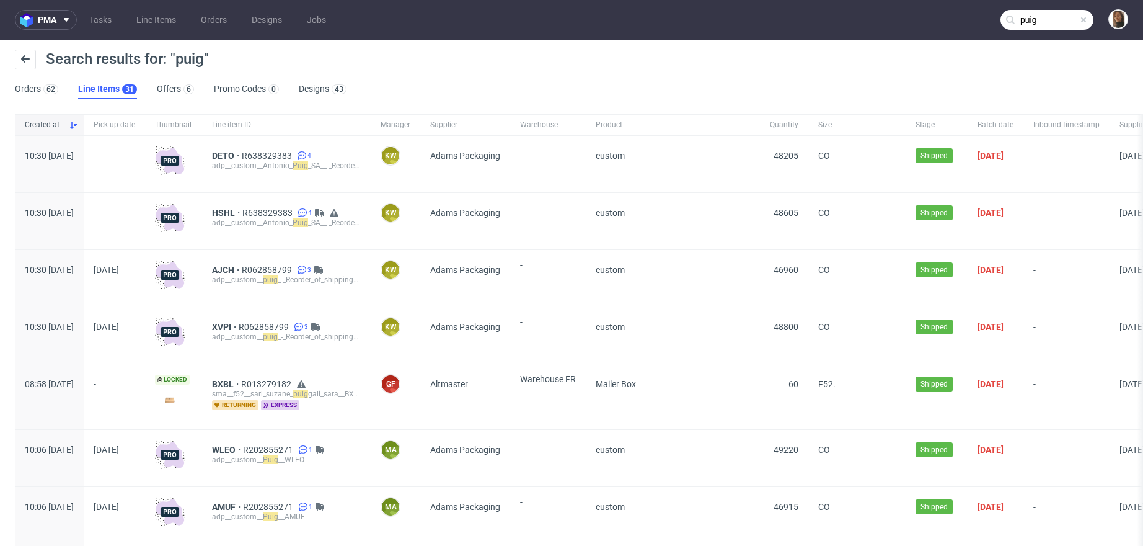
click at [14, 93] on div "Search results for: "puig" Orders 62 Line Items 31 Offers 6 Promo Codes 0 Desig…" at bounding box center [571, 74] width 1143 height 69
click at [28, 87] on link "Orders 62" at bounding box center [36, 89] width 43 height 20
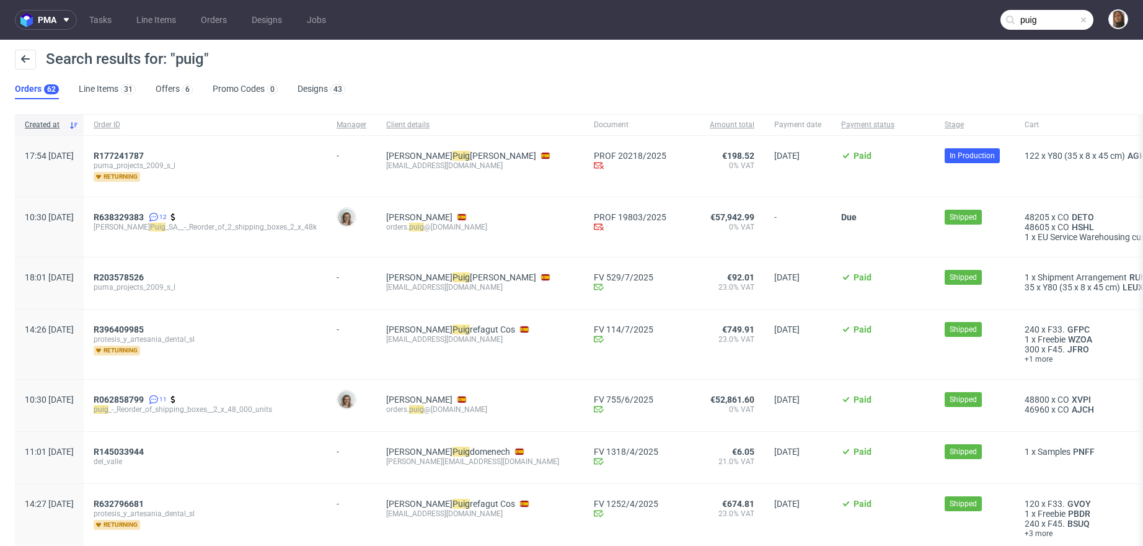
click at [161, 223] on mark "Puig" at bounding box center [158, 227] width 16 height 9
click at [144, 216] on span "R638329383" at bounding box center [119, 217] width 50 height 10
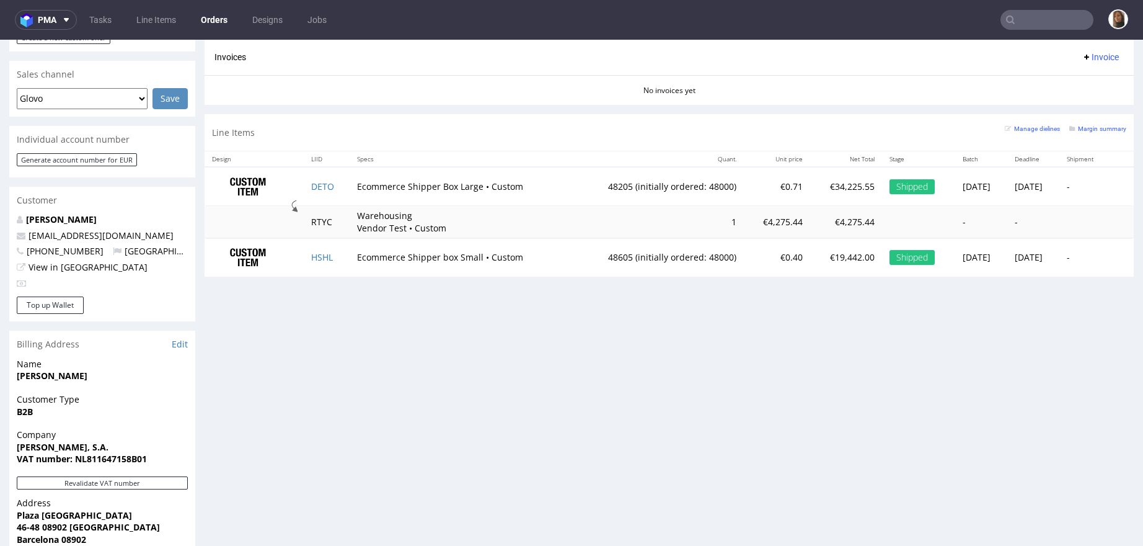
scroll to position [546, 0]
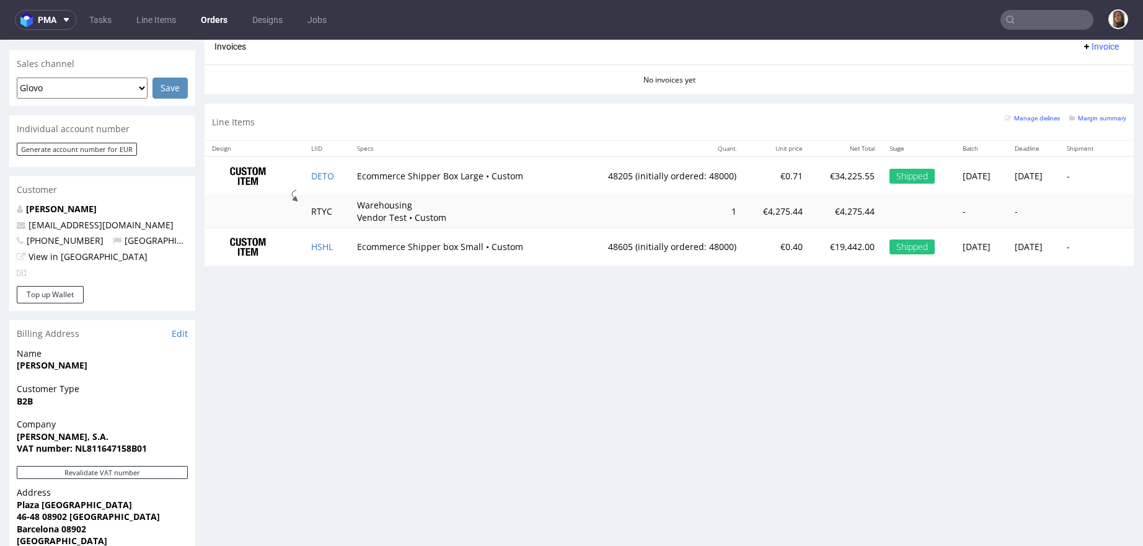
click at [1034, 19] on input "text" at bounding box center [1047, 20] width 93 height 20
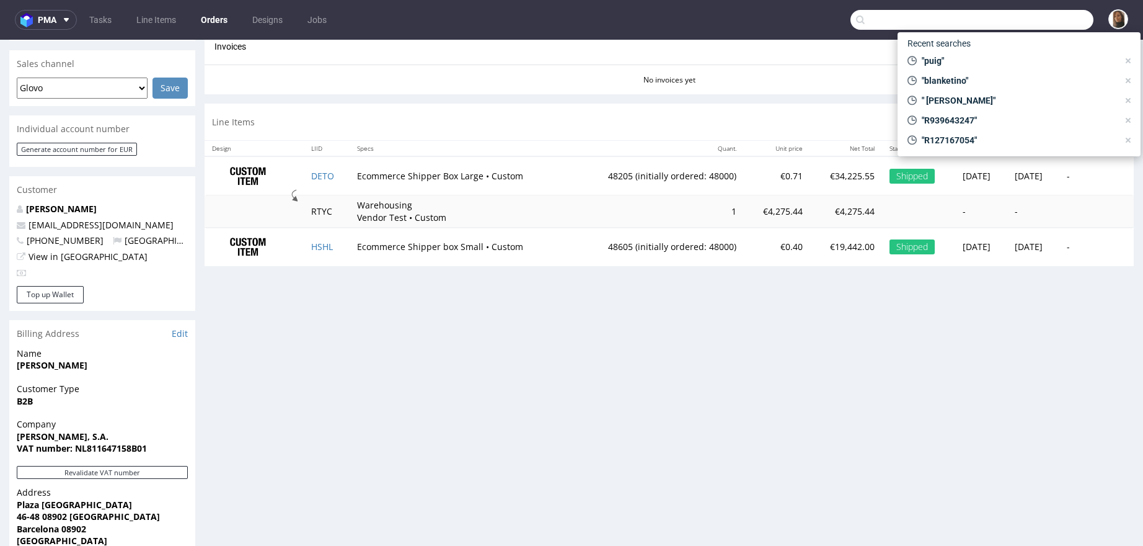
paste input "jj@michaeljondral.com"
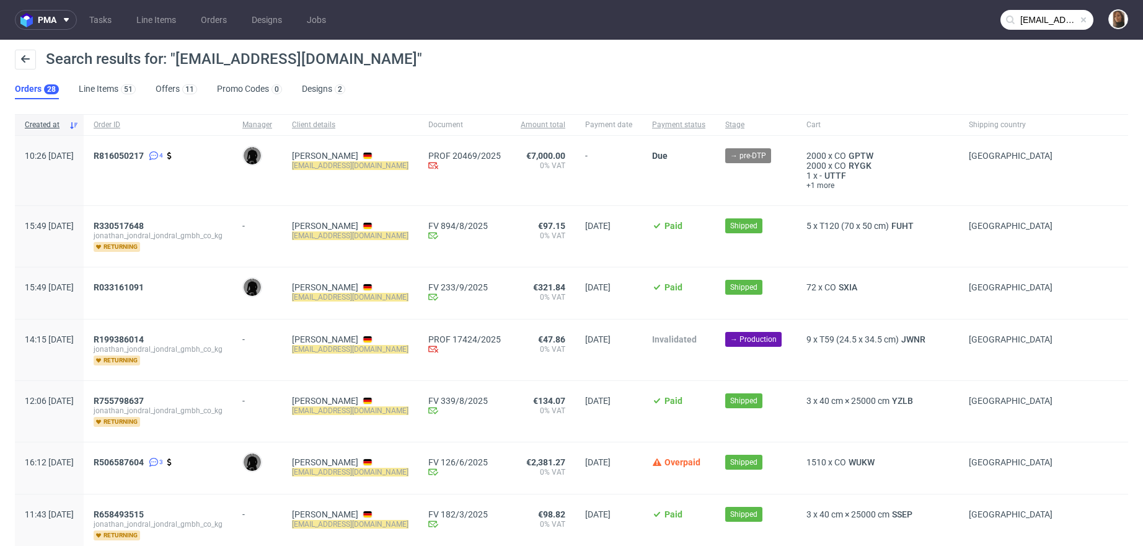
click at [1060, 19] on input "jj@michaeljondral.com" at bounding box center [1047, 20] width 93 height 20
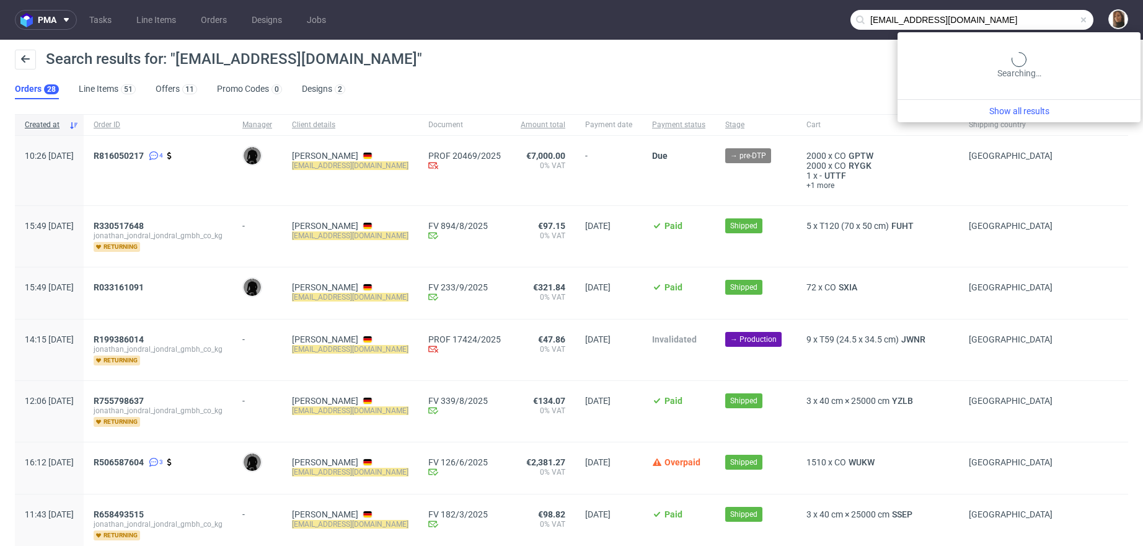
click at [1060, 19] on input "jj@michaeljondral.com" at bounding box center [972, 20] width 243 height 20
paste input "lucas@clubaurea"
type input "lucas@clubaurea.com"
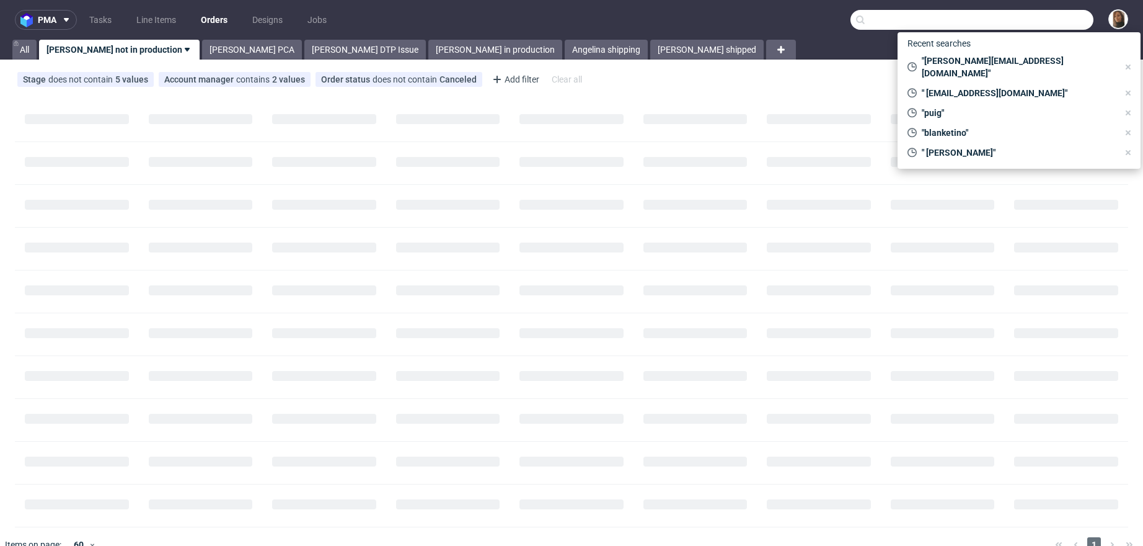
click at [1043, 21] on input "text" at bounding box center [972, 20] width 243 height 20
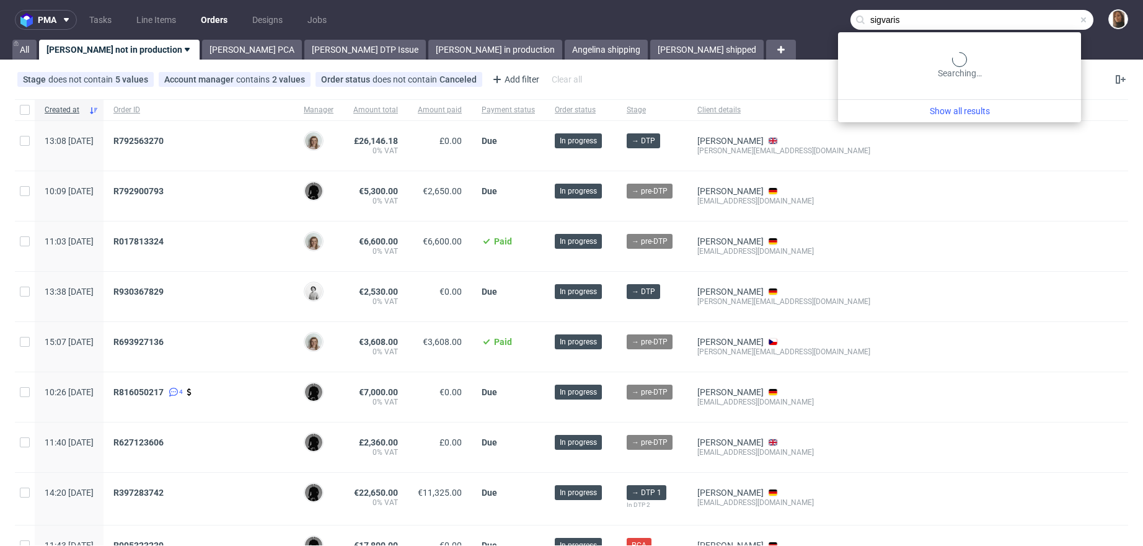
type input "sigvaris"
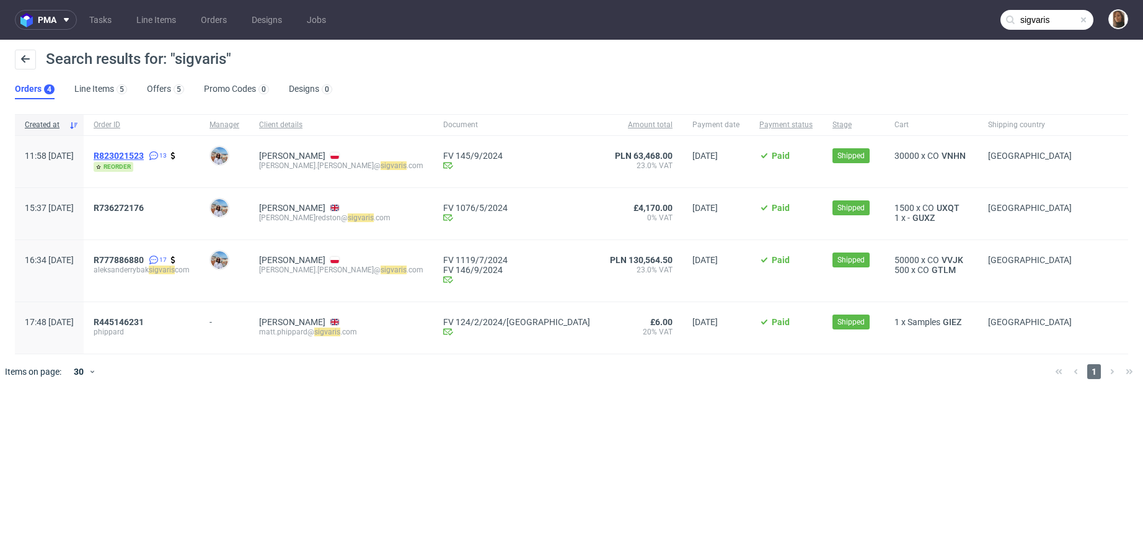
click at [144, 156] on span "R823021523" at bounding box center [119, 156] width 50 height 10
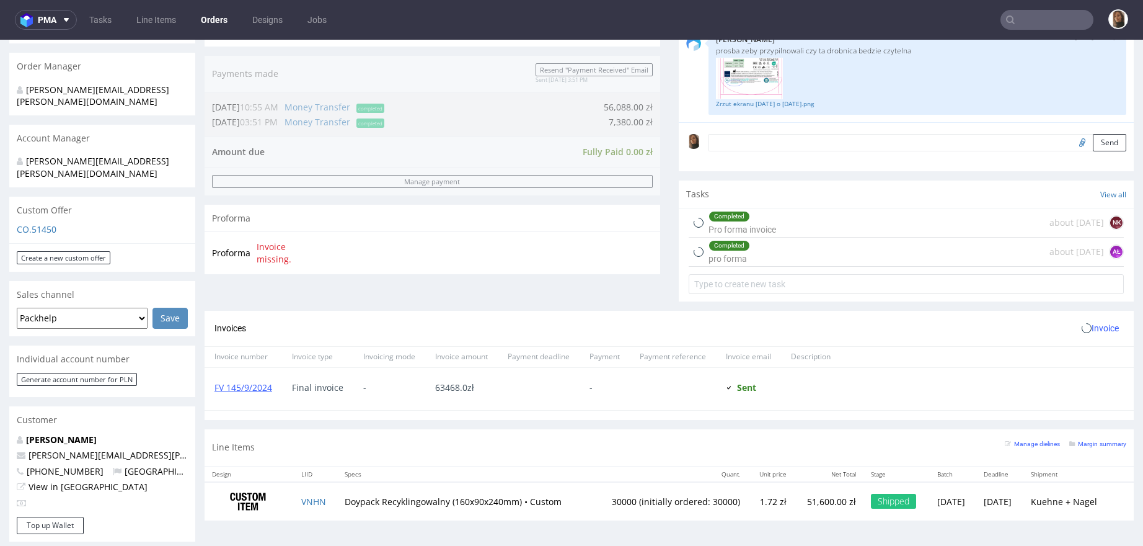
scroll to position [519, 0]
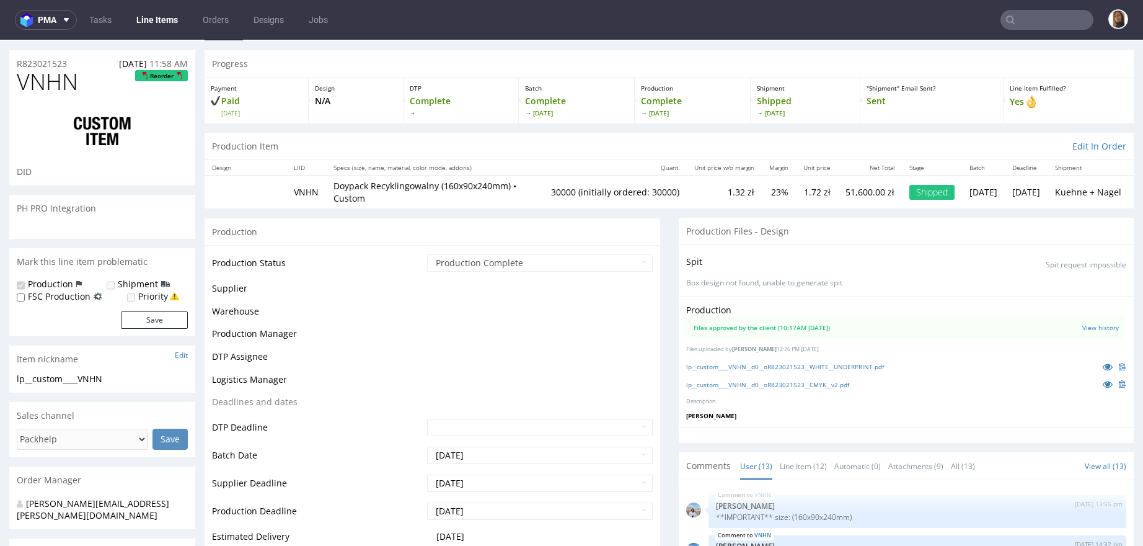
scroll to position [840, 0]
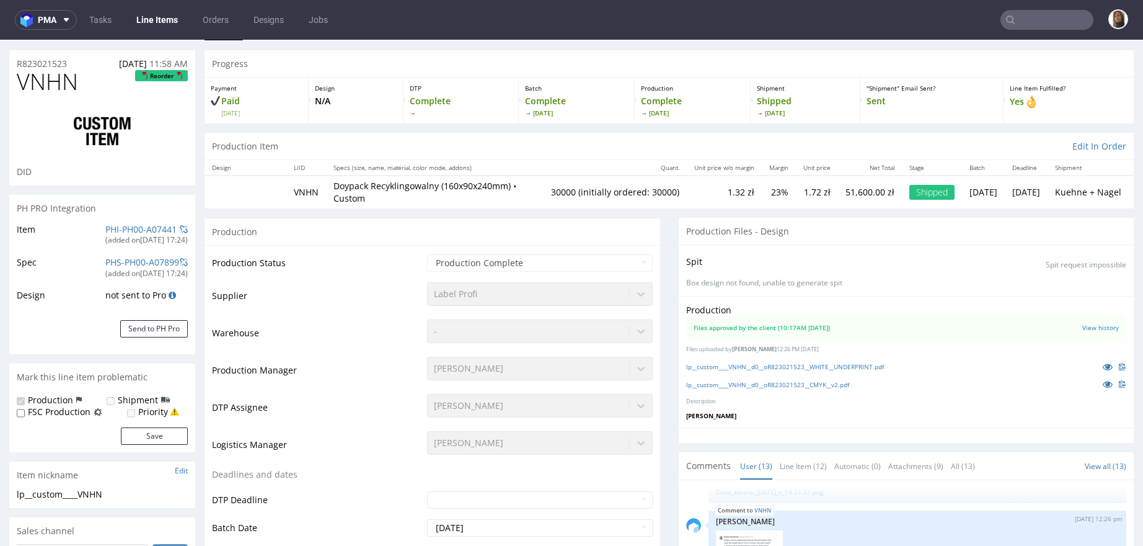
select select "in_progress"
click at [1103, 366] on icon at bounding box center [1108, 366] width 10 height 9
click at [1103, 384] on icon at bounding box center [1108, 384] width 10 height 9
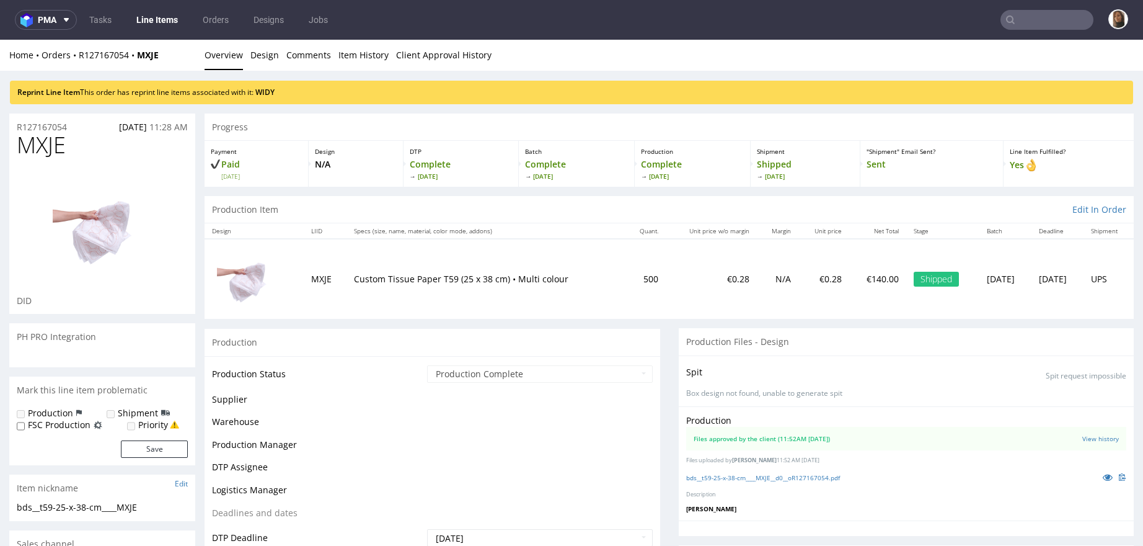
scroll to position [76, 0]
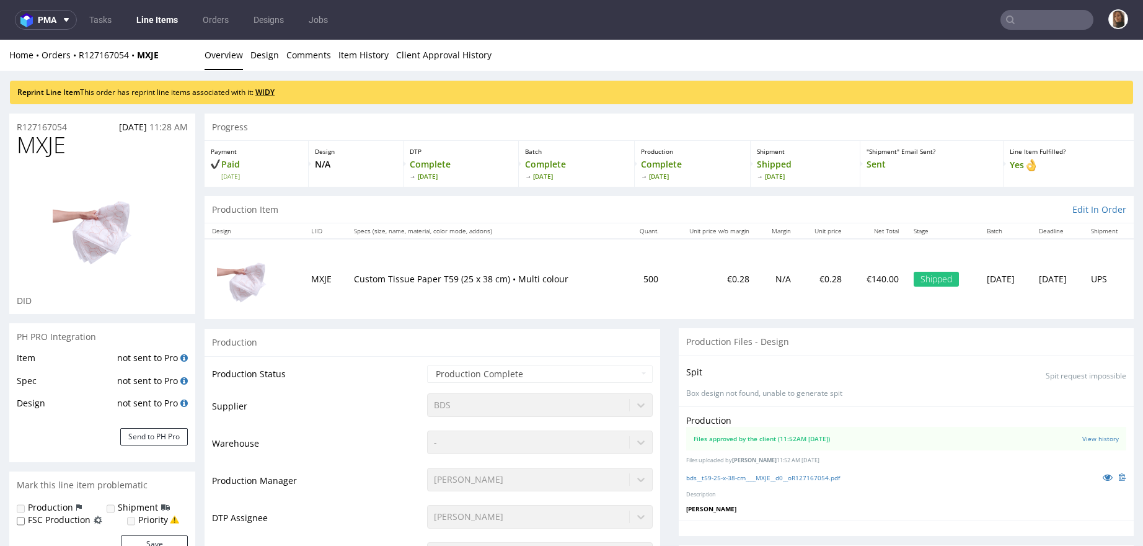
click at [273, 93] on link "WIDY" at bounding box center [264, 92] width 19 height 11
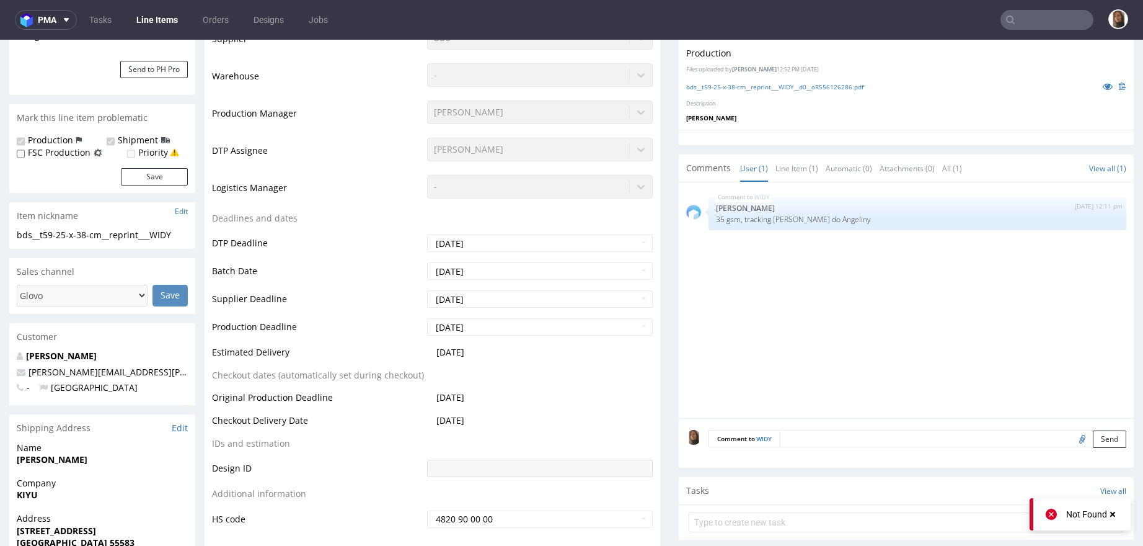
scroll to position [420, 0]
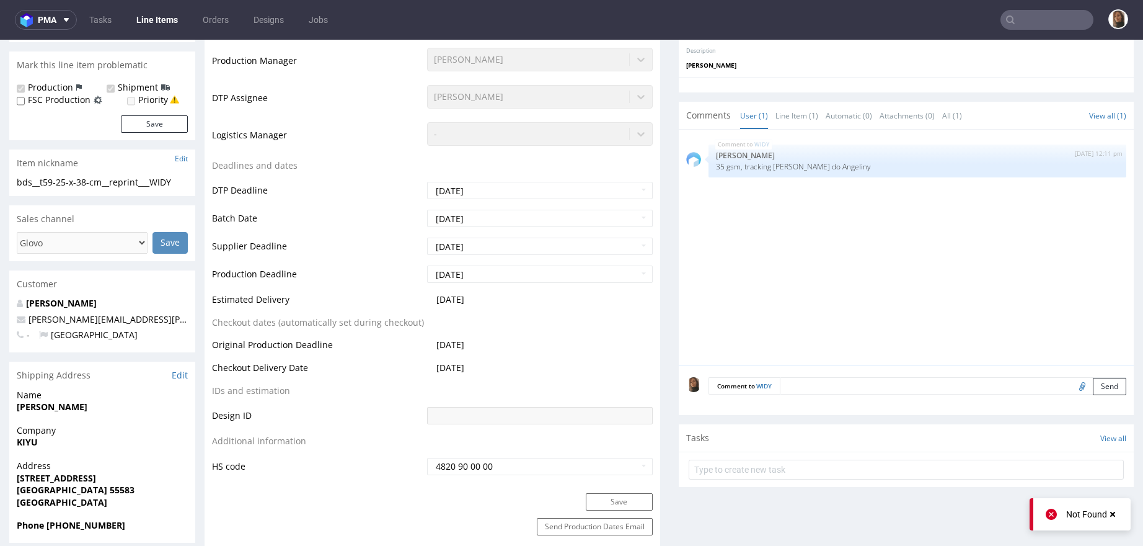
drag, startPoint x: 130, startPoint y: 303, endPoint x: 10, endPoint y: 302, distance: 120.3
click at [10, 302] on div "Kiziltoprak Abdullah ewa.prus@packhelp.com - Germany" at bounding box center [102, 324] width 186 height 55
copy strong "Kiziltoprak Abdullah"
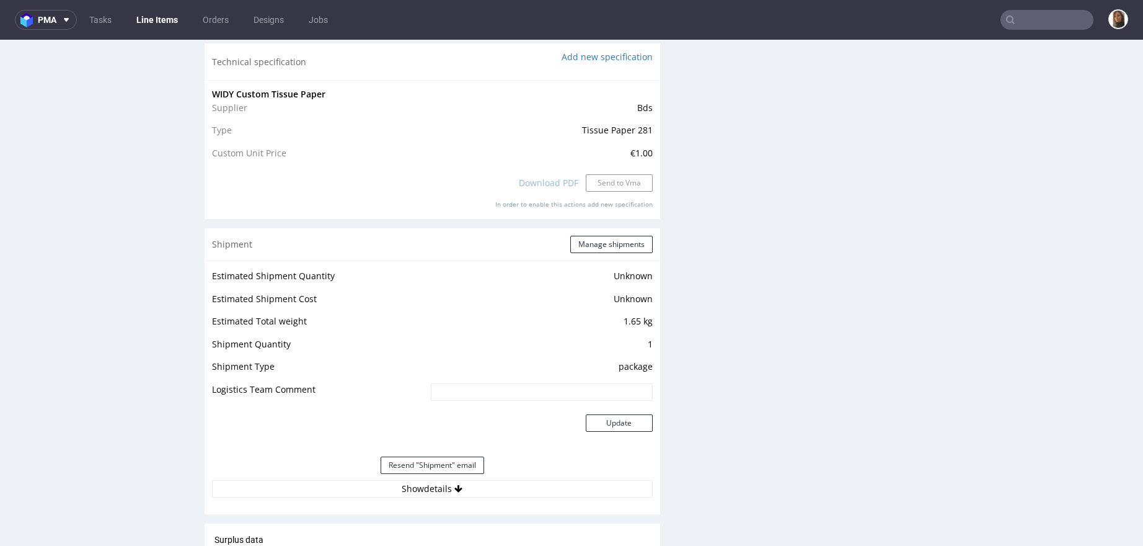
scroll to position [1761, 0]
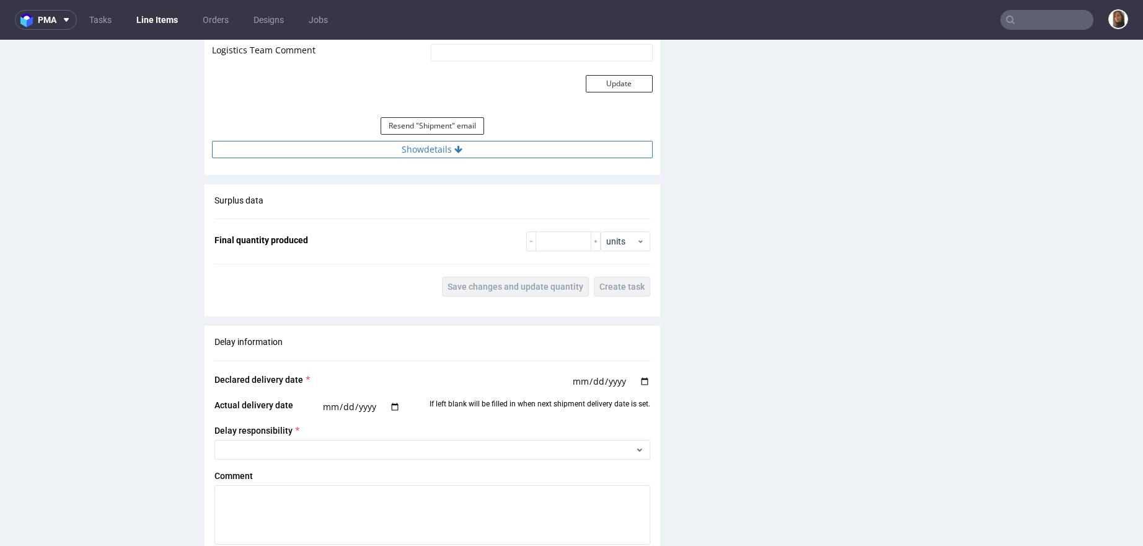
click at [437, 147] on button "Show details" at bounding box center [432, 149] width 441 height 17
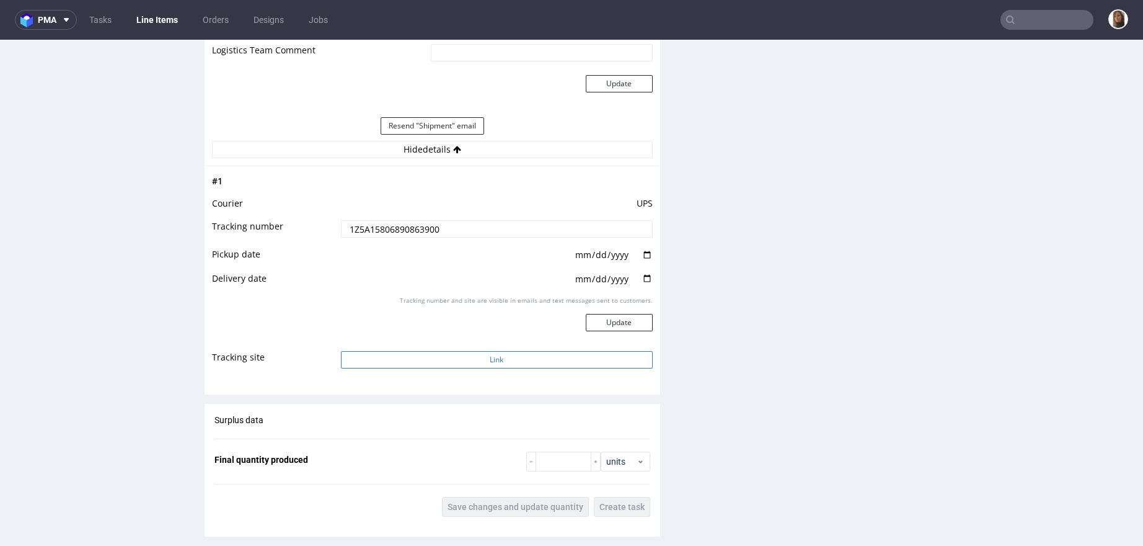
click at [492, 356] on button "Link" at bounding box center [497, 359] width 312 height 17
drag, startPoint x: 466, startPoint y: 228, endPoint x: 263, endPoint y: 228, distance: 202.8
click at [263, 228] on tr "Tracking number 1Z5A15806890863900" at bounding box center [432, 233] width 441 height 28
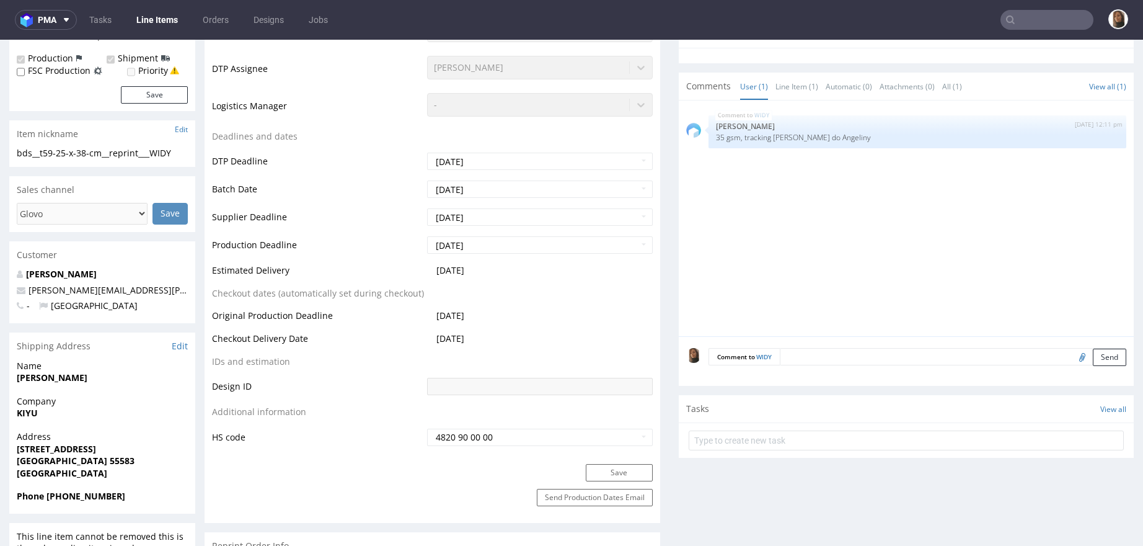
scroll to position [0, 0]
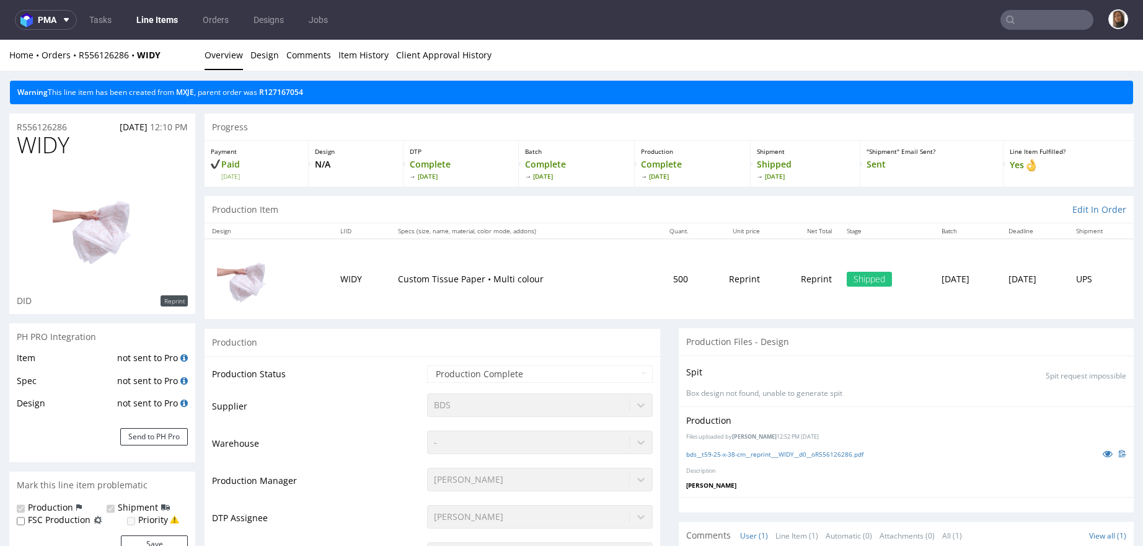
click at [575, 277] on p "Custom Tissue Paper • Multi colour" at bounding box center [517, 279] width 238 height 12
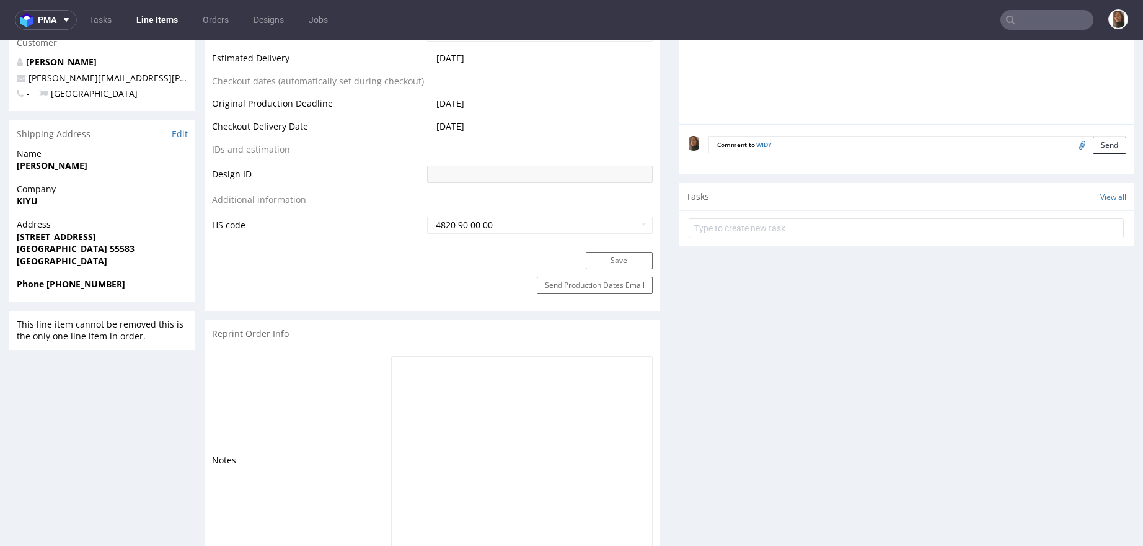
scroll to position [788, 0]
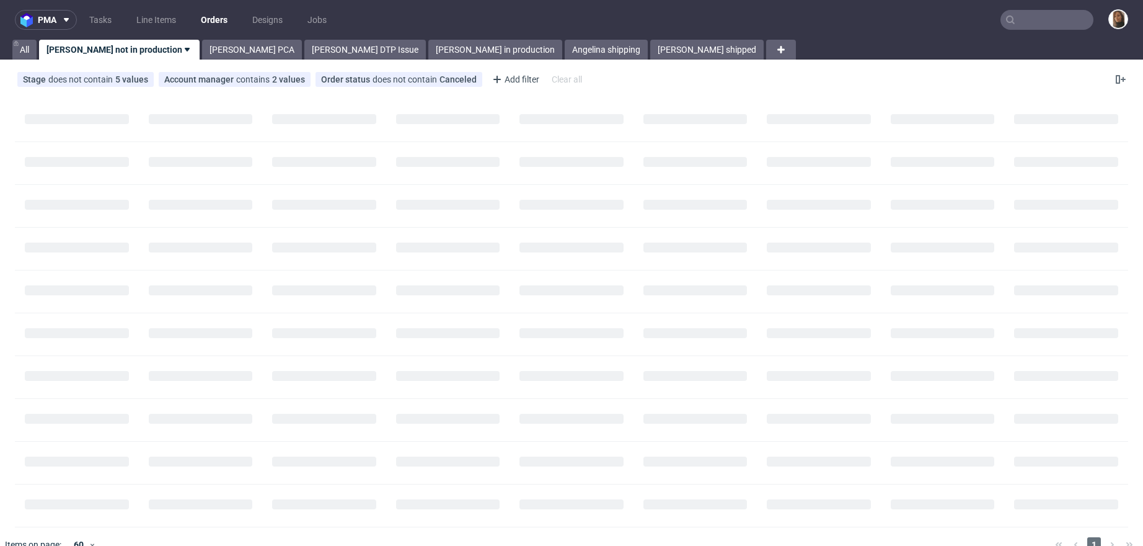
click at [1041, 17] on input "text" at bounding box center [1047, 20] width 93 height 20
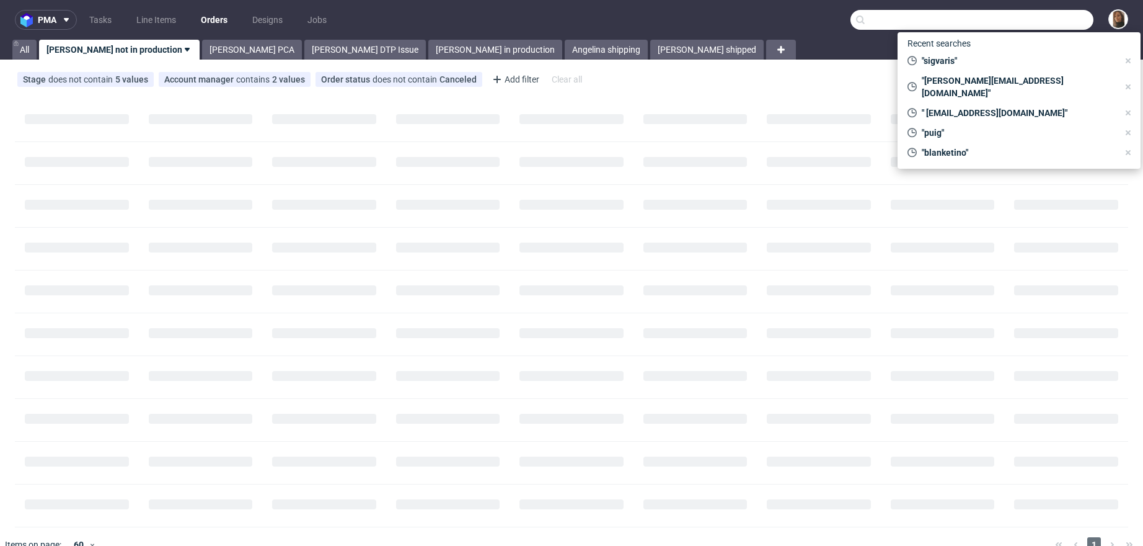
paste input "Viktor Huhn"
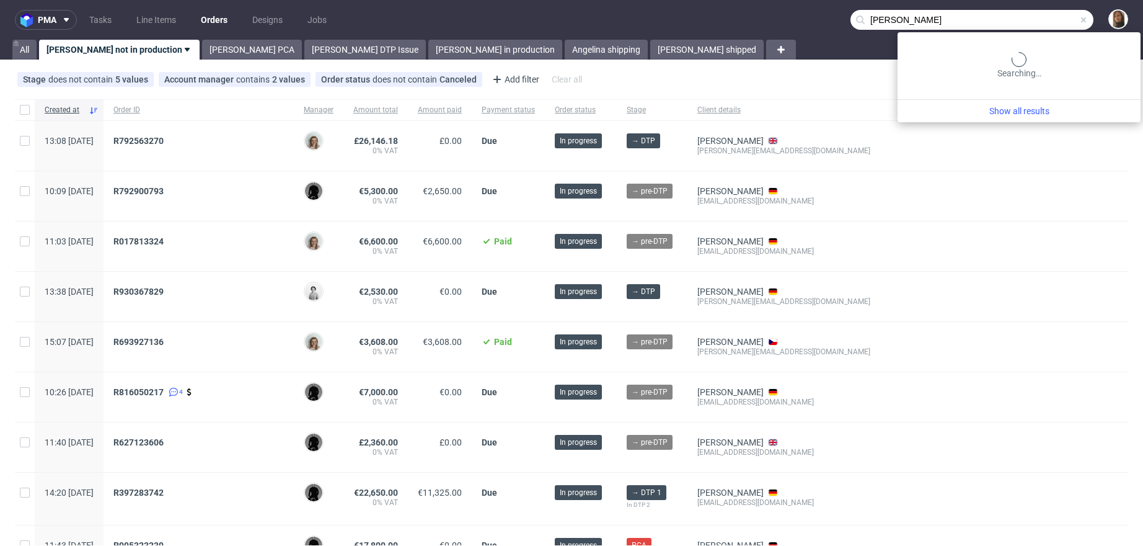
type input "Viktor Huhn"
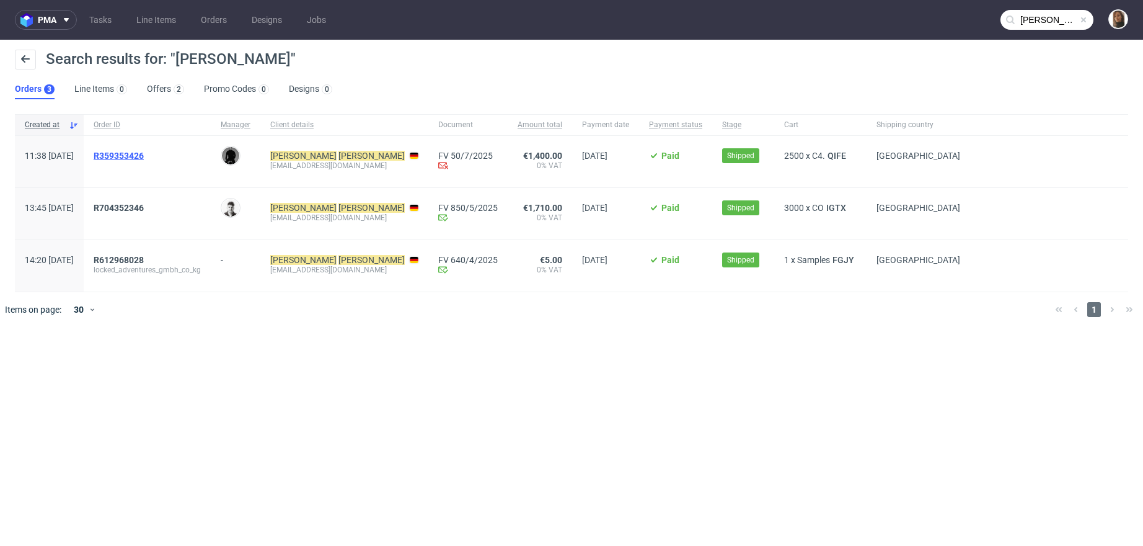
click at [144, 156] on span "R359353426" at bounding box center [119, 156] width 50 height 10
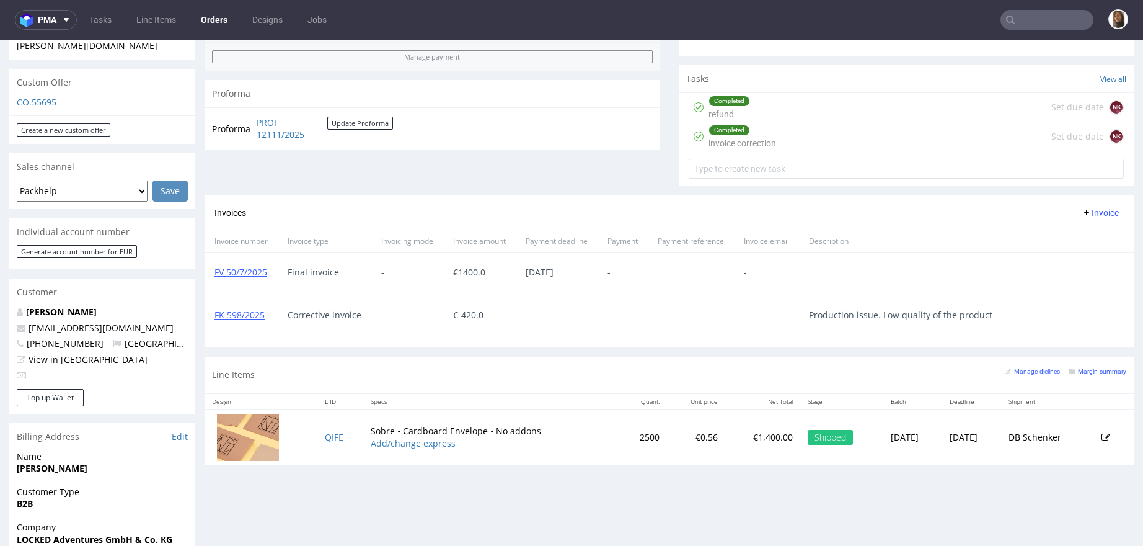
scroll to position [557, 0]
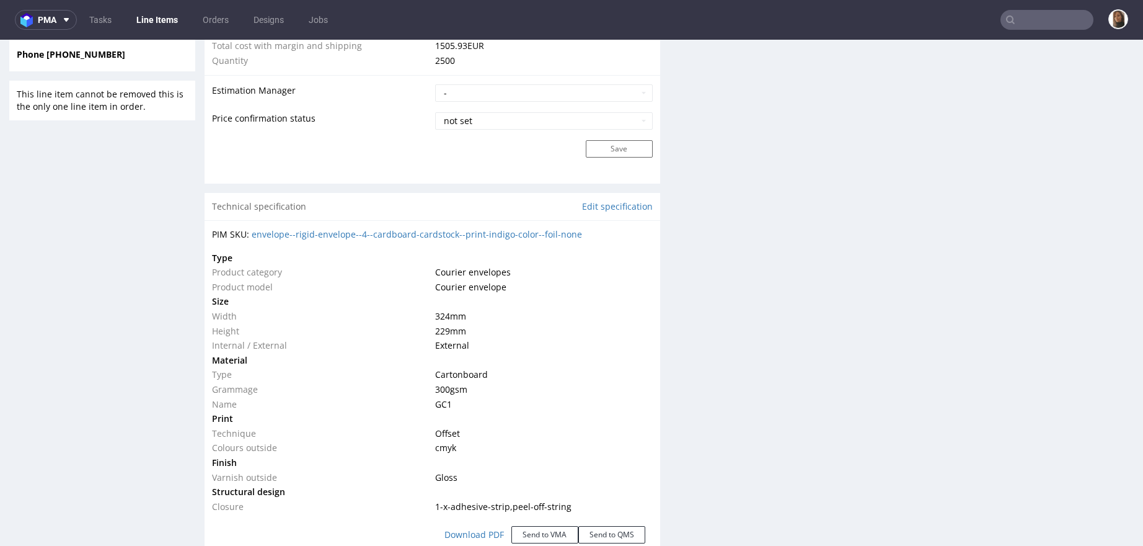
scroll to position [1080, 0]
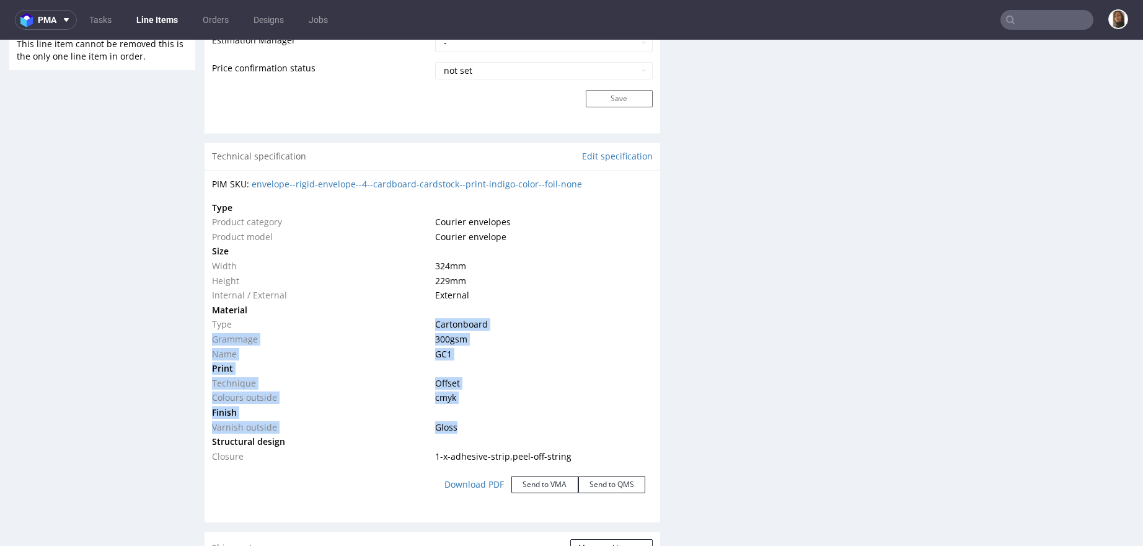
drag, startPoint x: 429, startPoint y: 322, endPoint x: 453, endPoint y: 424, distance: 105.0
click at [453, 424] on tbody "Type Product category Courier envelopes Product model Courier envelope Size Wid…" at bounding box center [432, 332] width 441 height 264
copy tbody "Cartonboard Grammage 300 gsm Name GC1 Print Technique Offset Colours outside cm…"
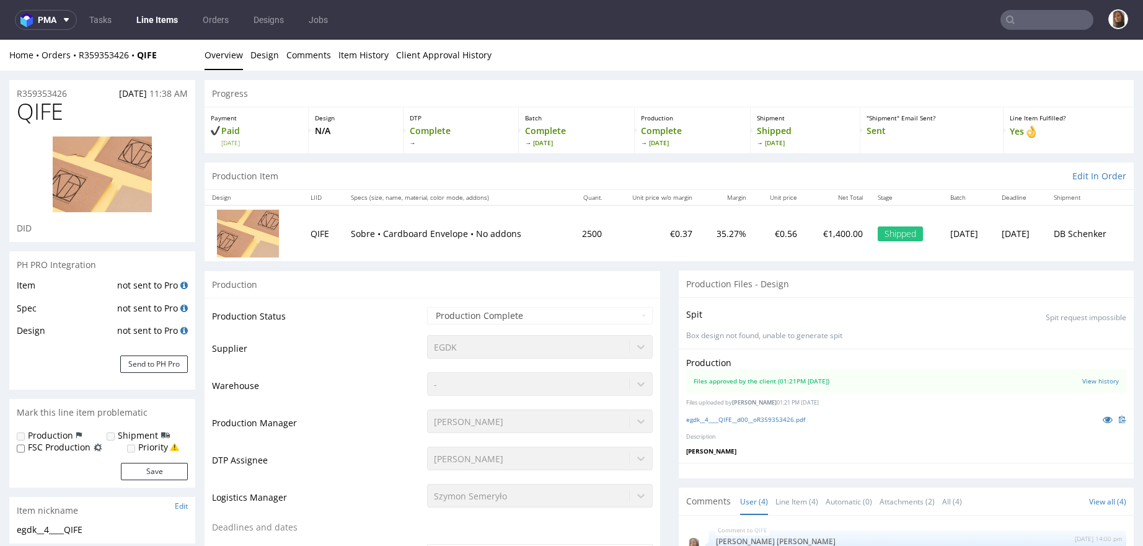
click at [259, 112] on div "Payment Paid Tue 03 Jun" at bounding box center [257, 130] width 104 height 46
click at [102, 33] on nav "pma Tasks Line Items Orders Designs Jobs" at bounding box center [571, 20] width 1143 height 40
copy strong "QIFE"
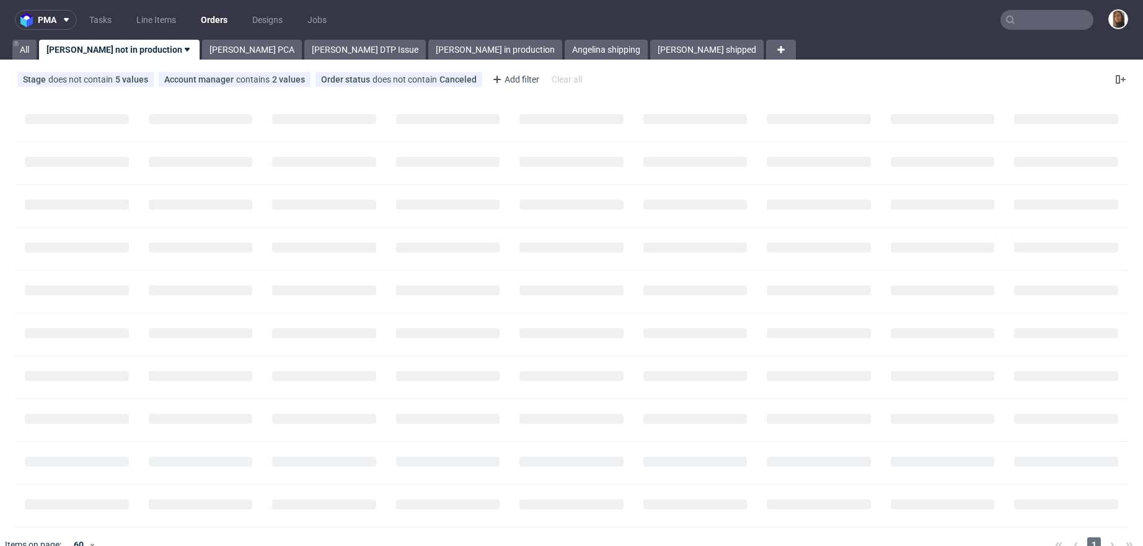
click at [1037, 25] on input "text" at bounding box center [1047, 20] width 93 height 20
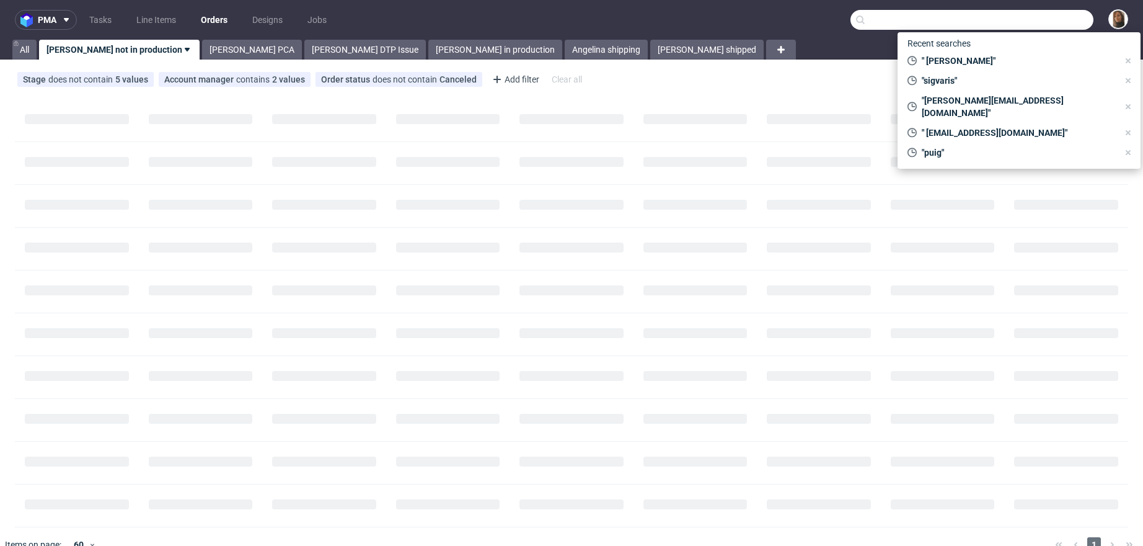
paste input "samotics"
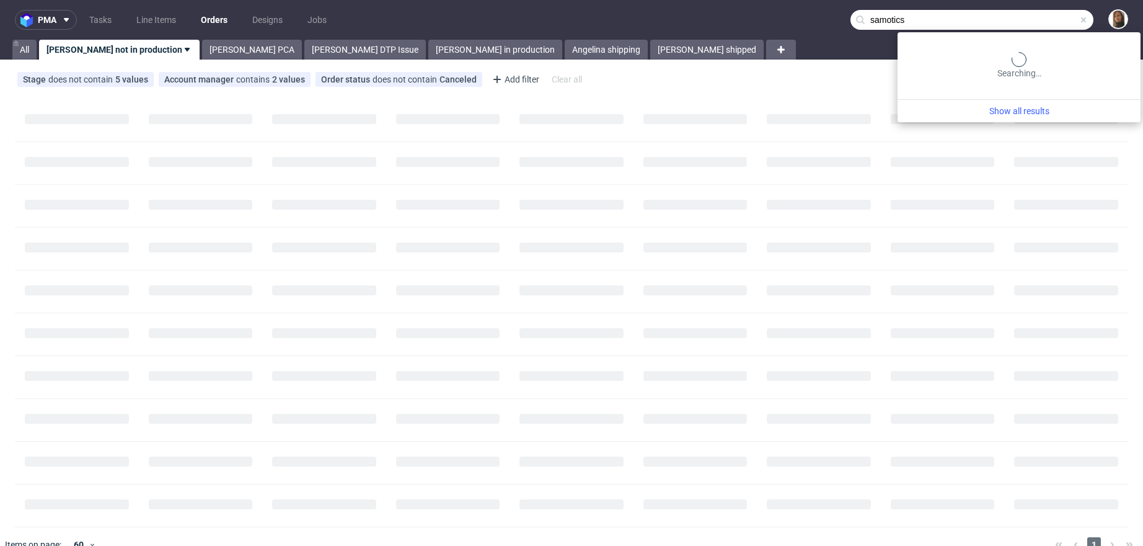
type input "samotics"
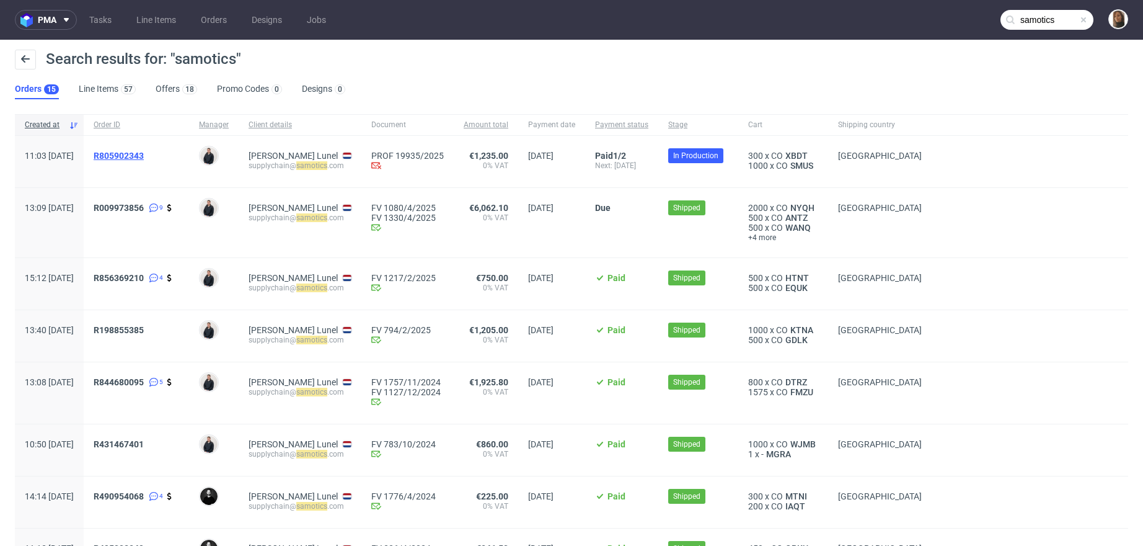
click at [144, 156] on span "R805902343" at bounding box center [119, 156] width 50 height 10
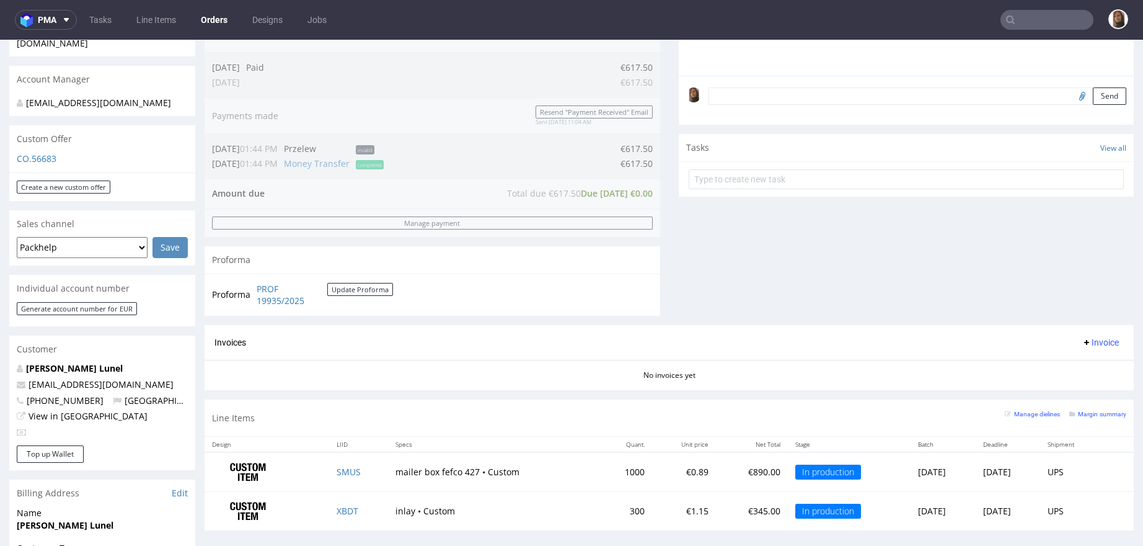
scroll to position [352, 0]
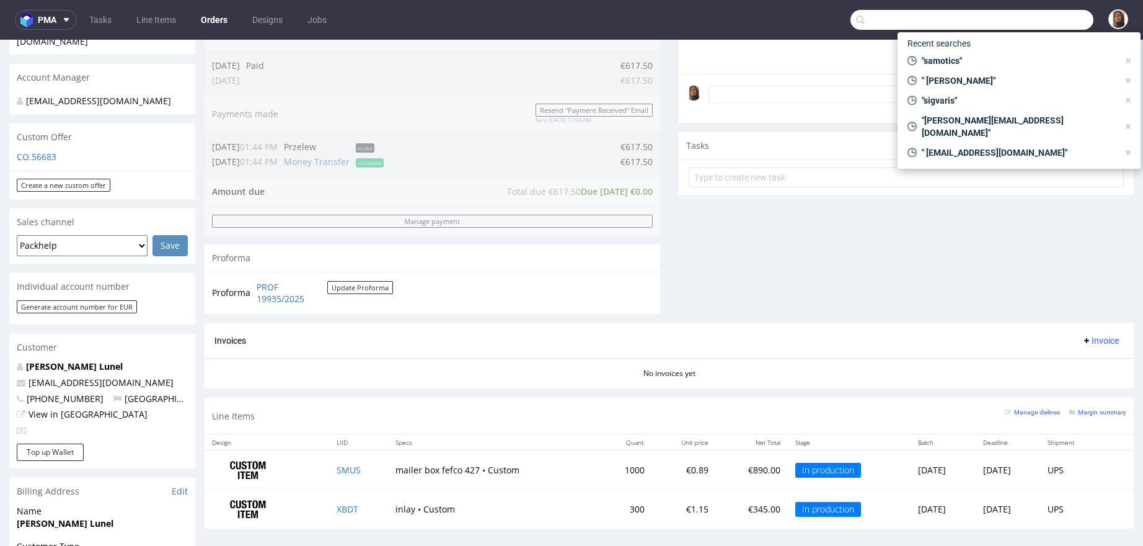
click at [1052, 22] on input "text" at bounding box center [972, 20] width 243 height 20
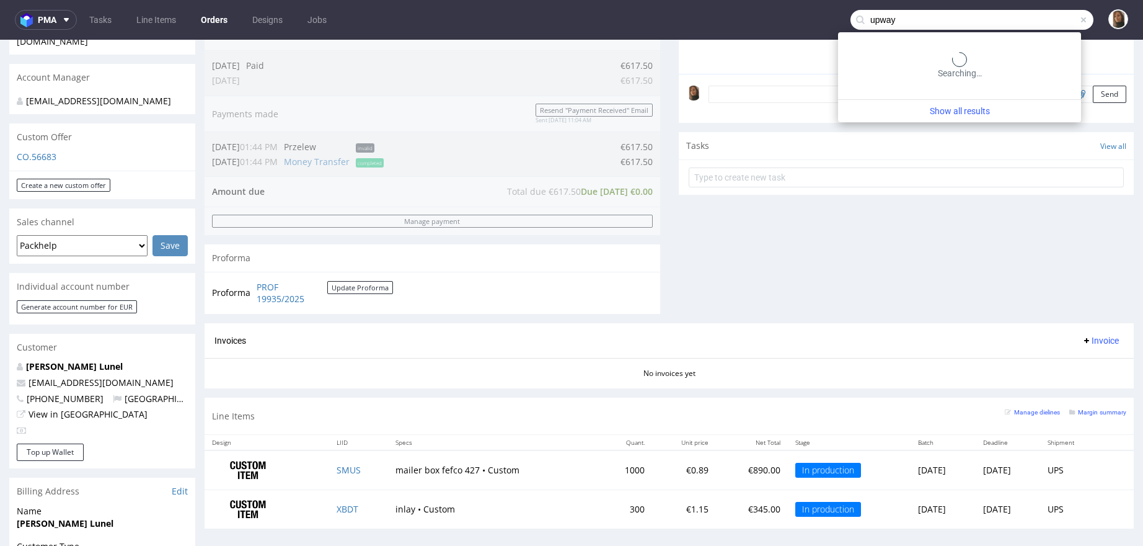
type input "upway"
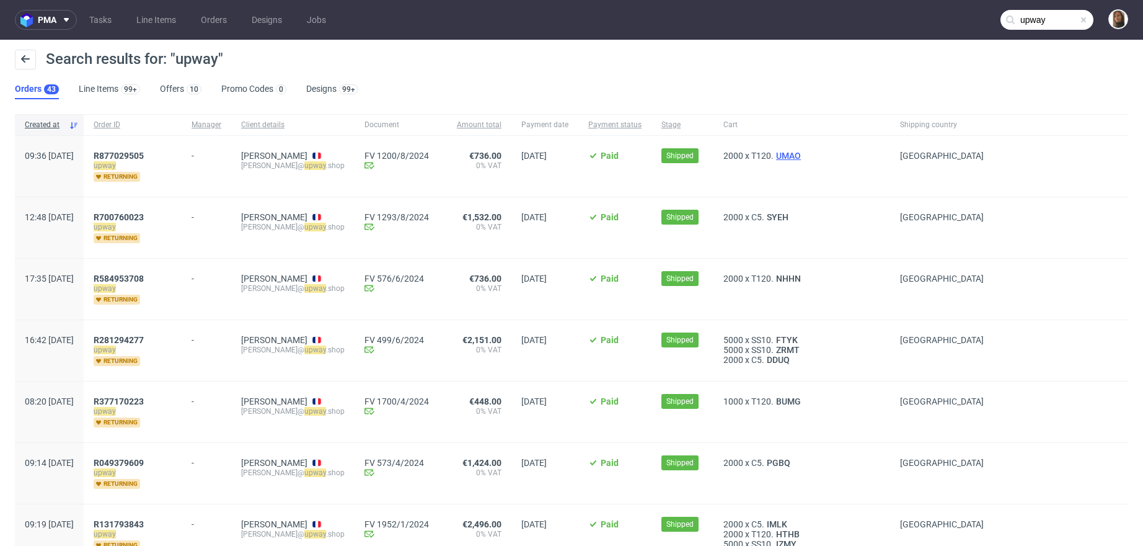
click at [804, 155] on span "UMAO" at bounding box center [789, 156] width 30 height 10
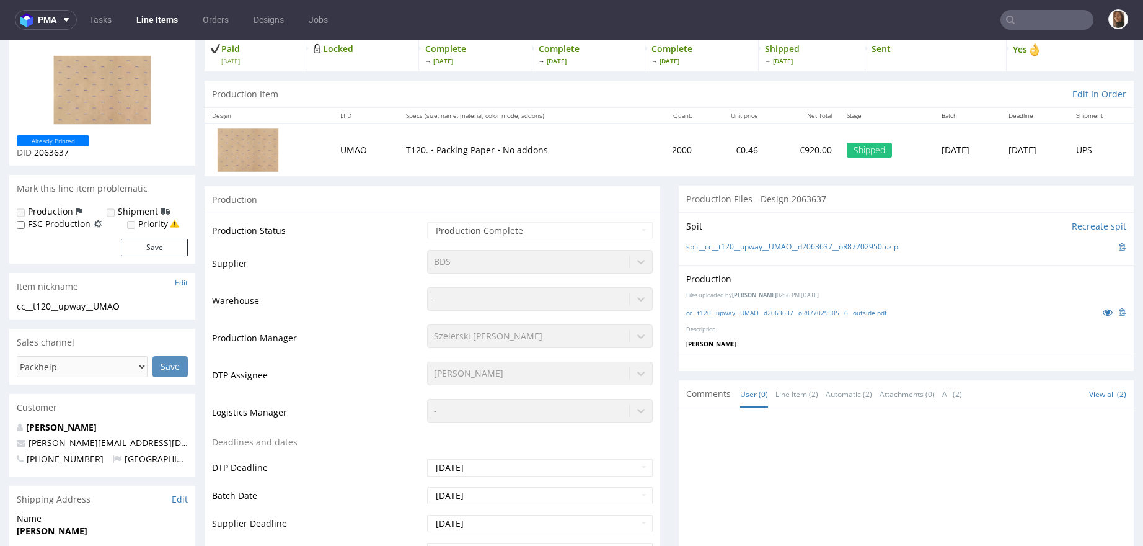
scroll to position [104, 0]
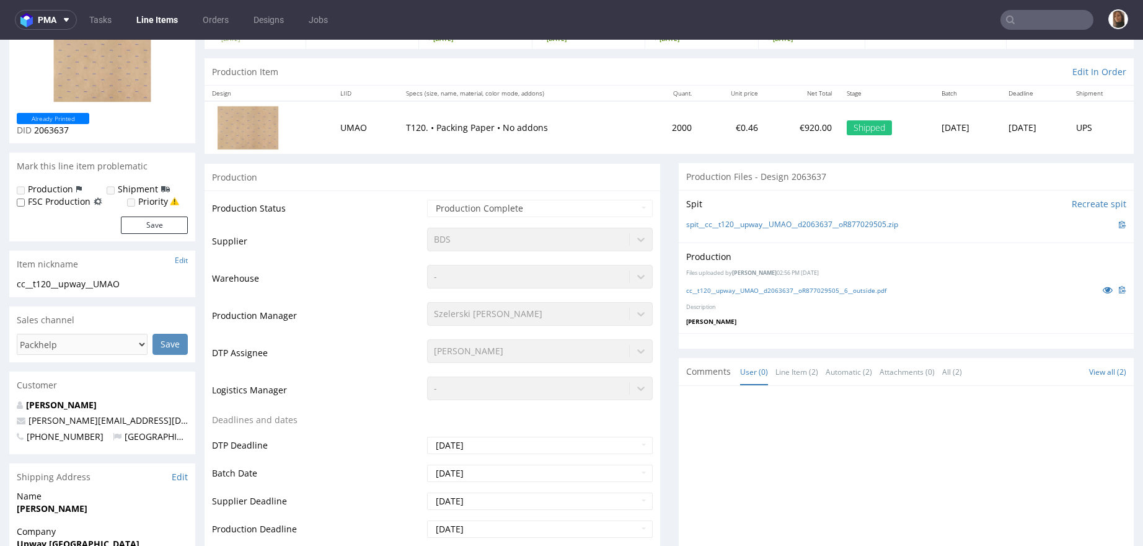
type input "upway"
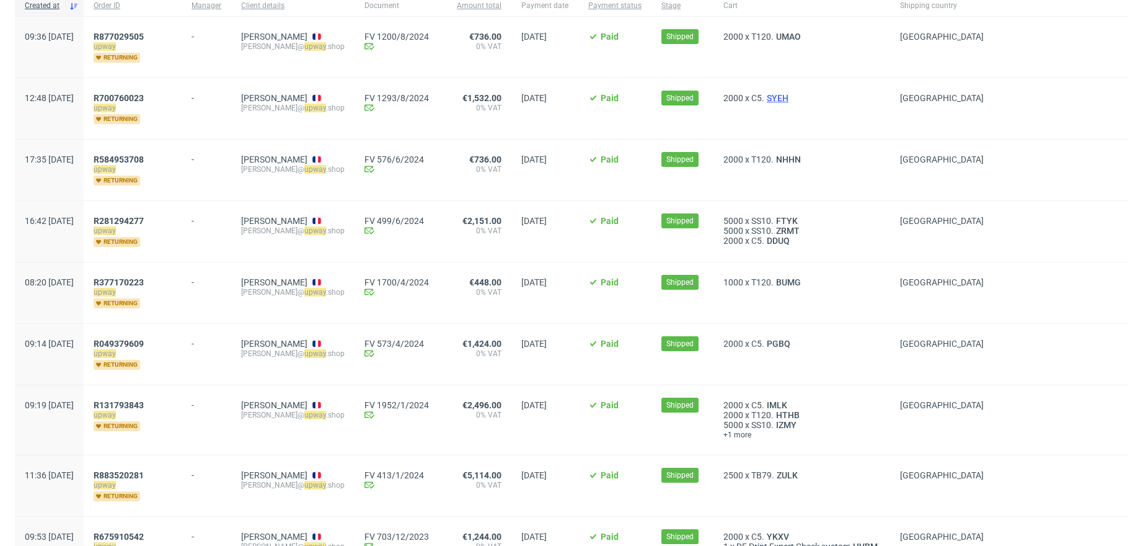
click at [799, 220] on span "FTYK" at bounding box center [787, 221] width 27 height 10
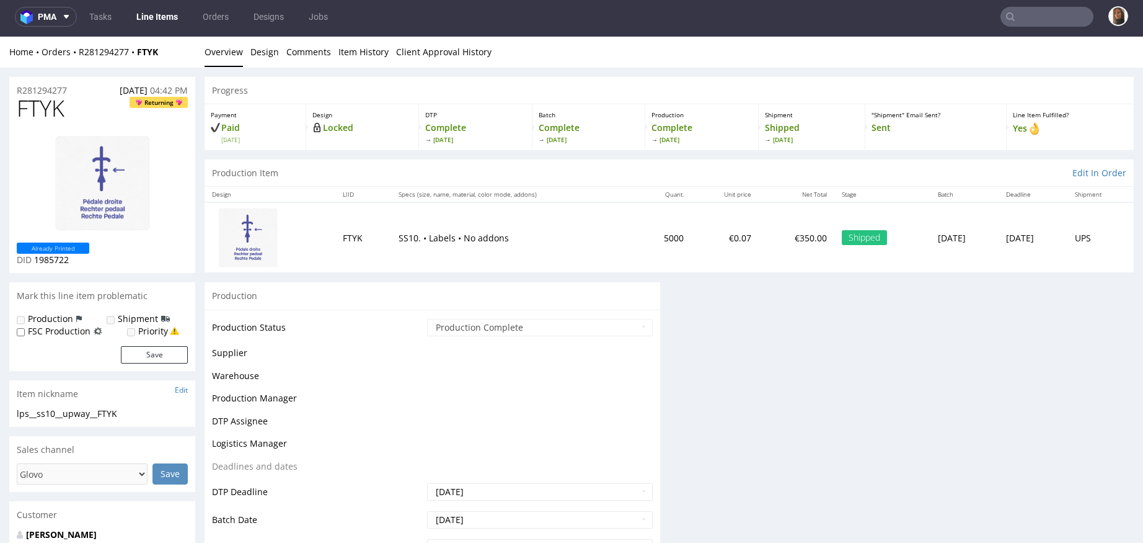
scroll to position [45, 0]
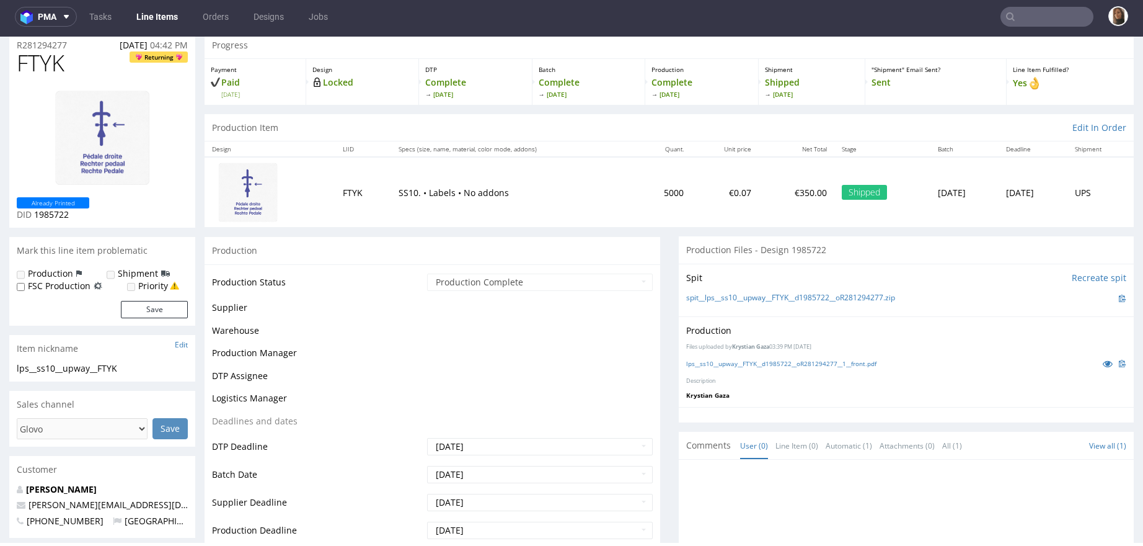
type input "upway"
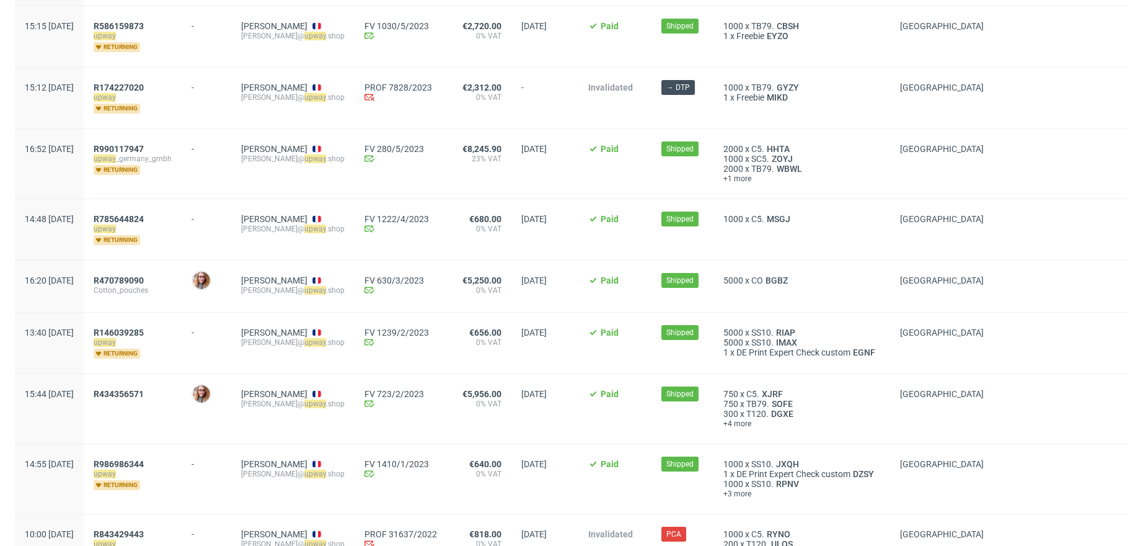
scroll to position [944, 0]
click at [791, 277] on span "BGBZ" at bounding box center [776, 282] width 27 height 10
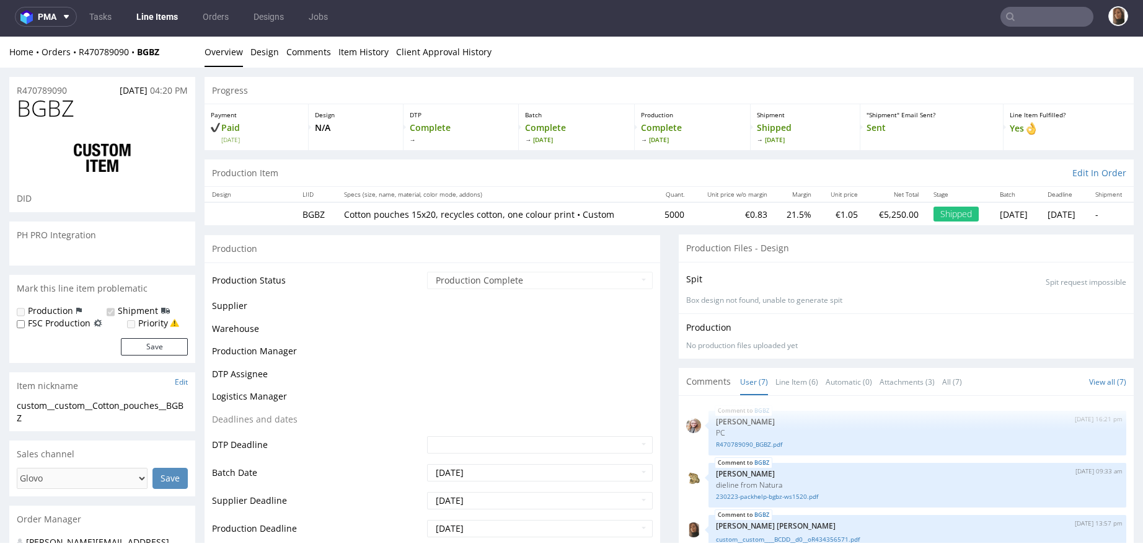
scroll to position [87, 0]
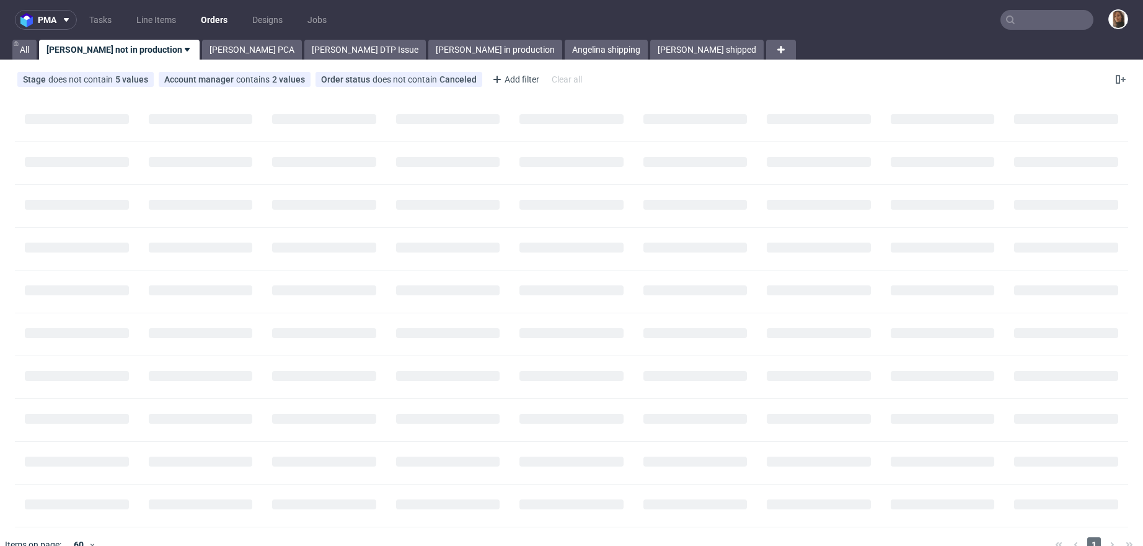
click at [1038, 12] on input "text" at bounding box center [1047, 20] width 93 height 20
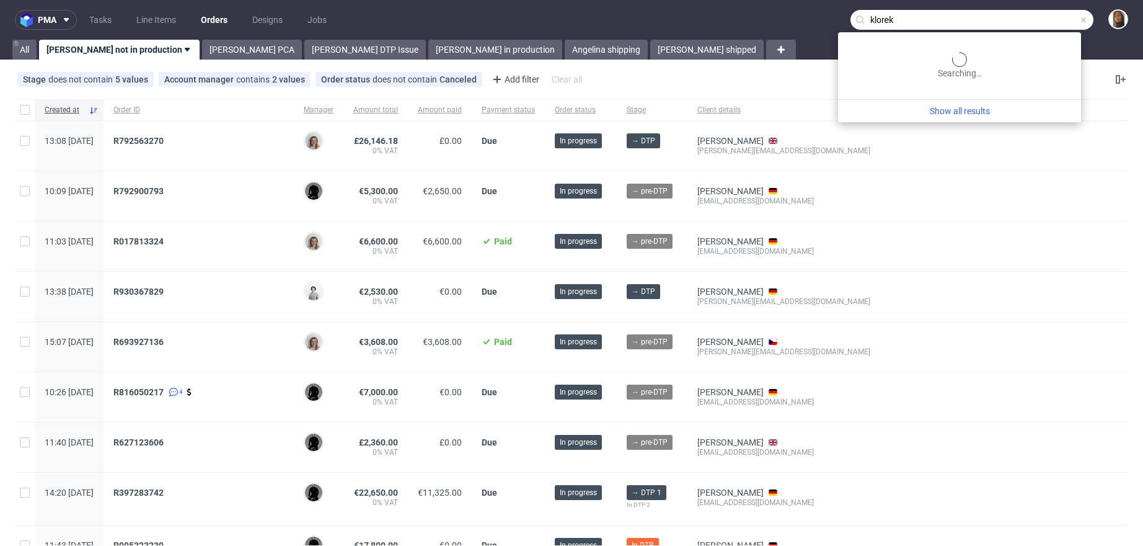
type input "klorek"
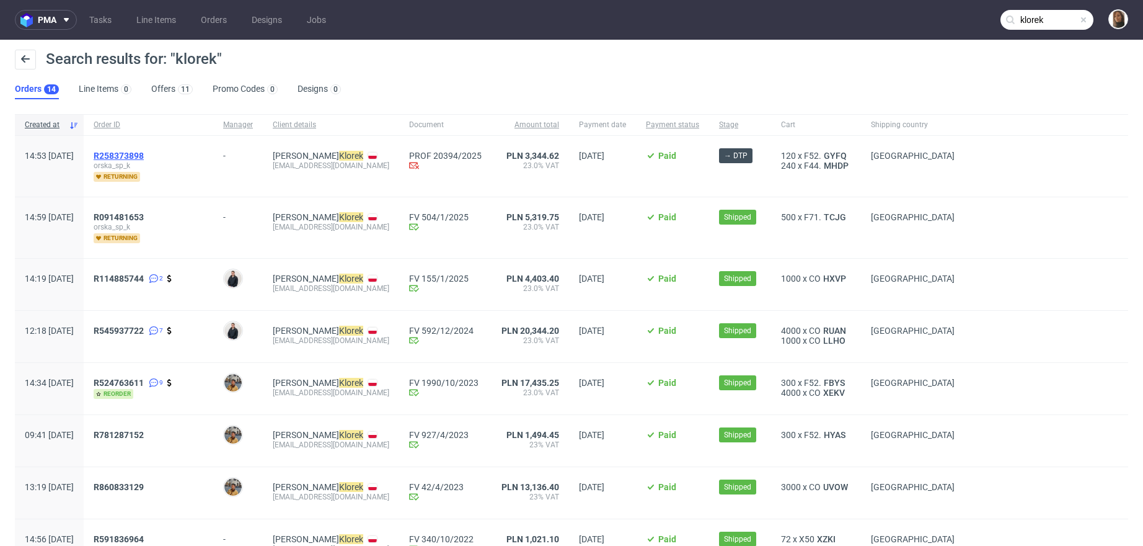
click at [144, 155] on span "R258373898" at bounding box center [119, 156] width 50 height 10
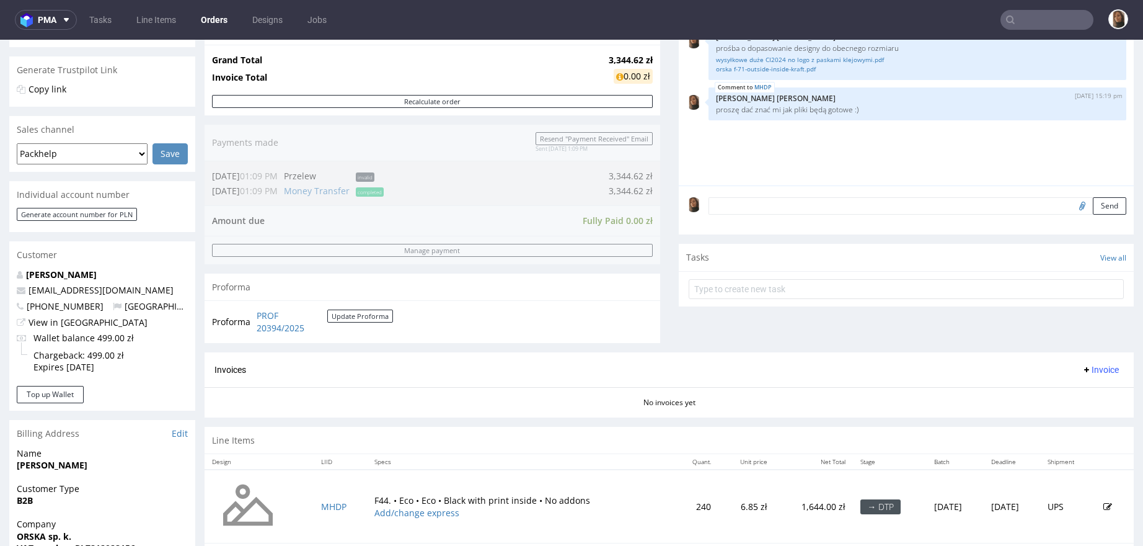
scroll to position [347, 0]
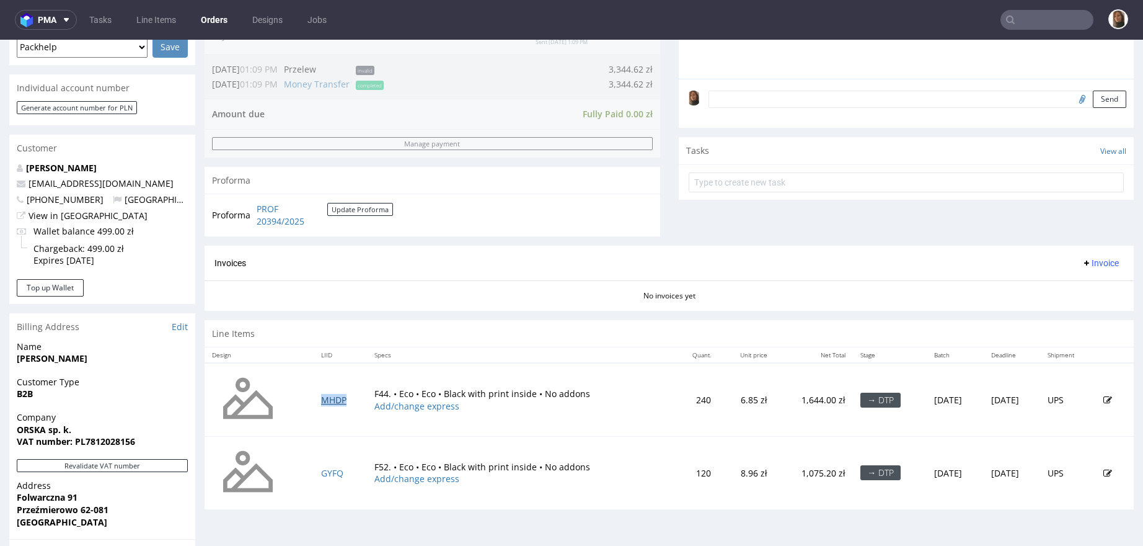
click at [324, 402] on link "MHDP" at bounding box center [333, 400] width 25 height 12
click at [331, 469] on link "GYFQ" at bounding box center [332, 473] width 22 height 12
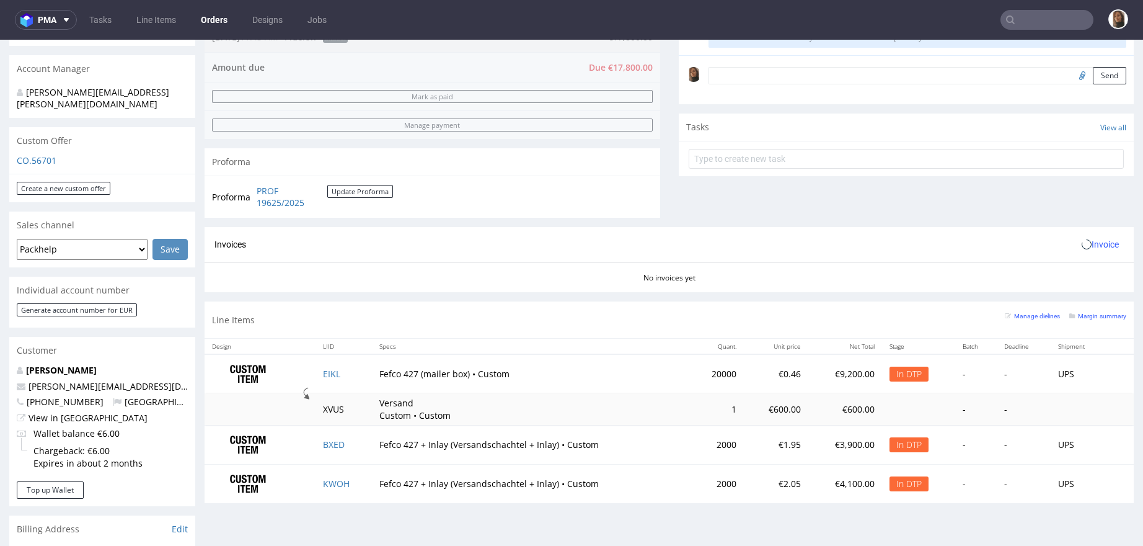
scroll to position [551, 0]
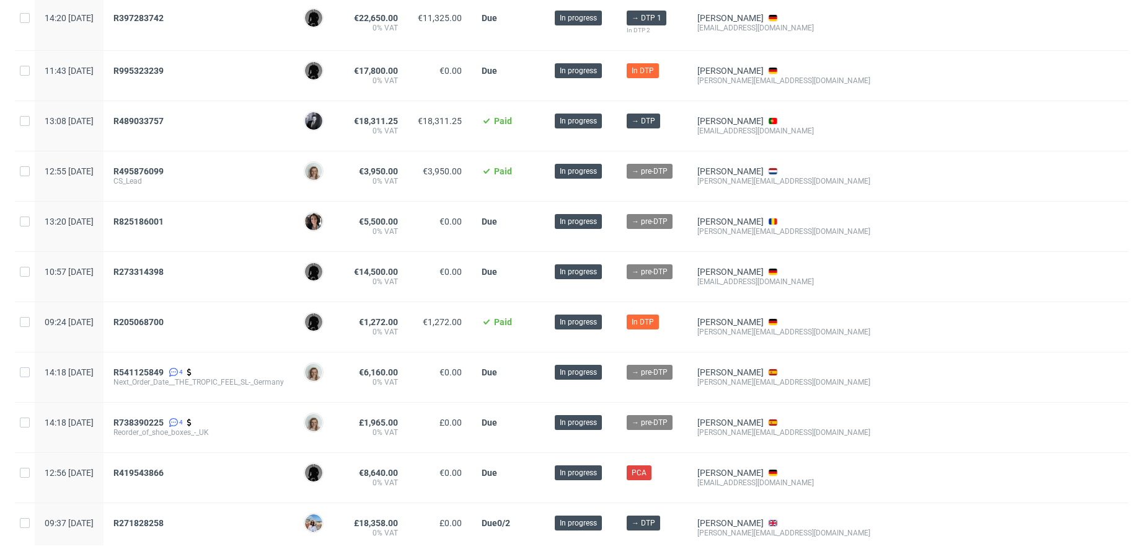
scroll to position [518, 0]
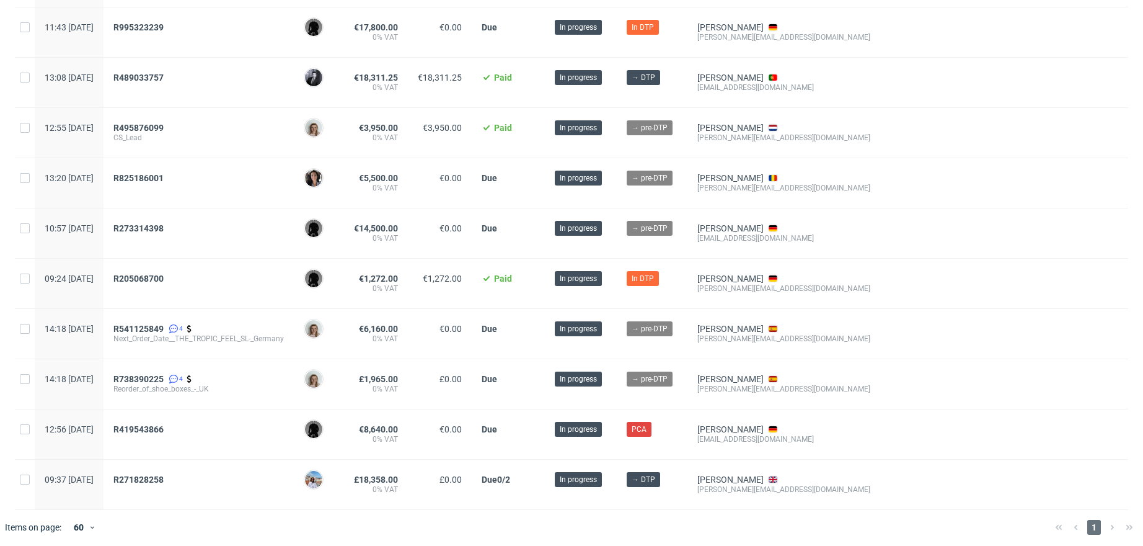
click at [191, 420] on div "R419543866" at bounding box center [199, 434] width 190 height 50
click at [164, 424] on span "R419543866" at bounding box center [138, 429] width 50 height 10
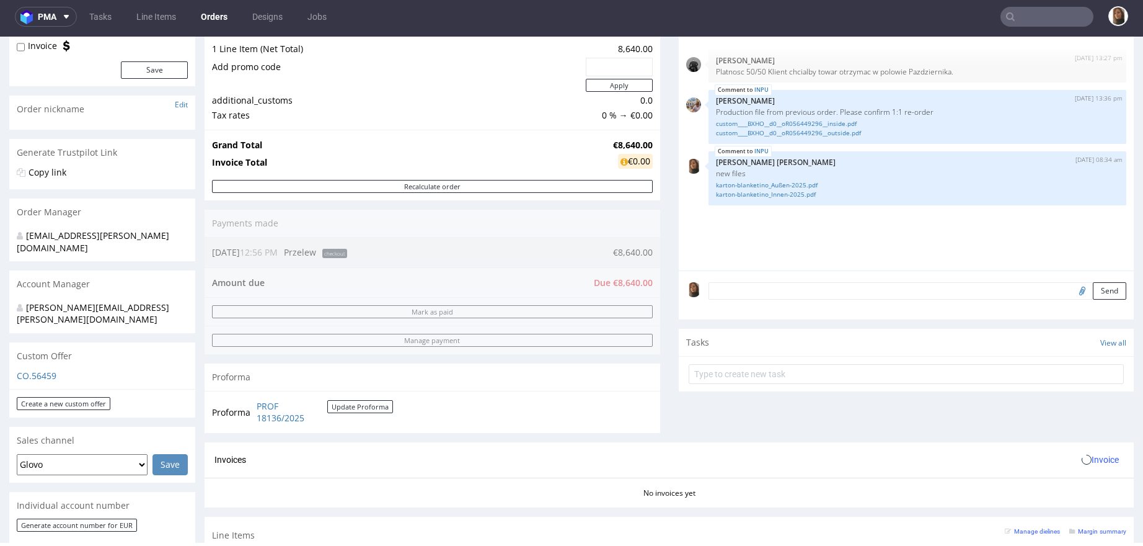
scroll to position [375, 0]
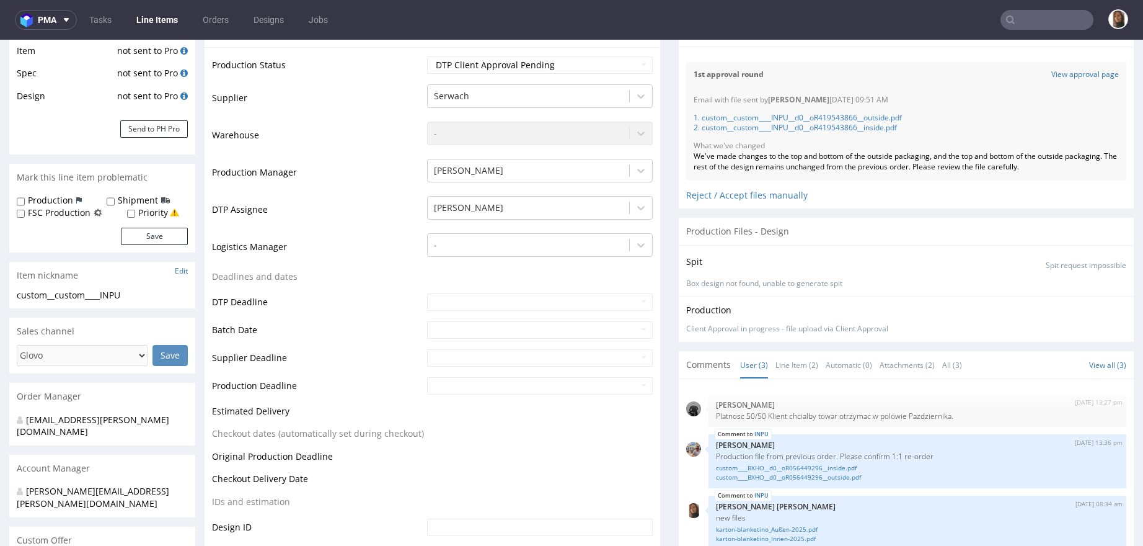
scroll to position [64, 0]
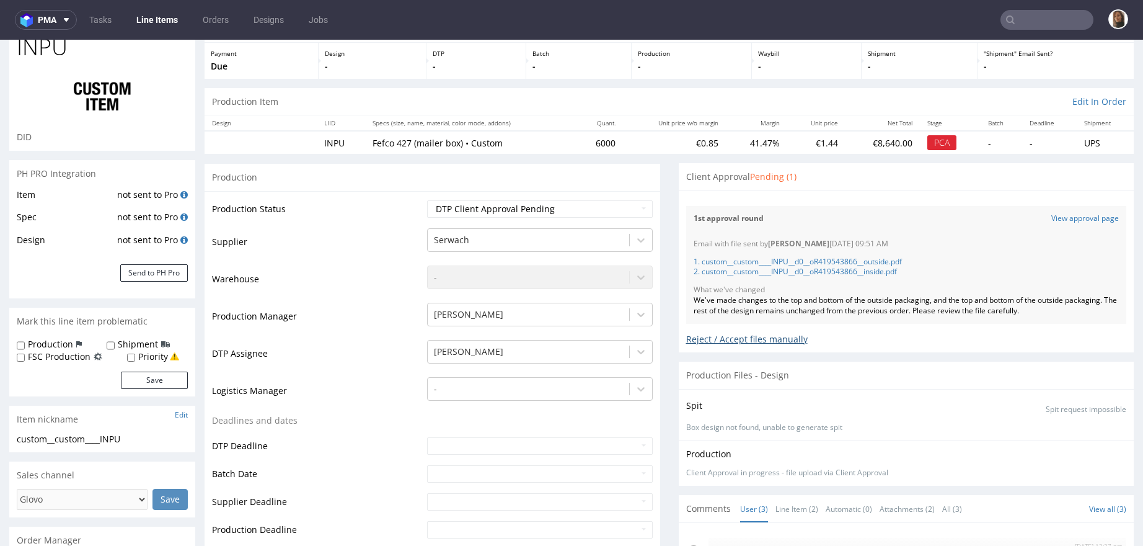
click at [766, 339] on div "Reject / Accept files manually" at bounding box center [906, 335] width 441 height 22
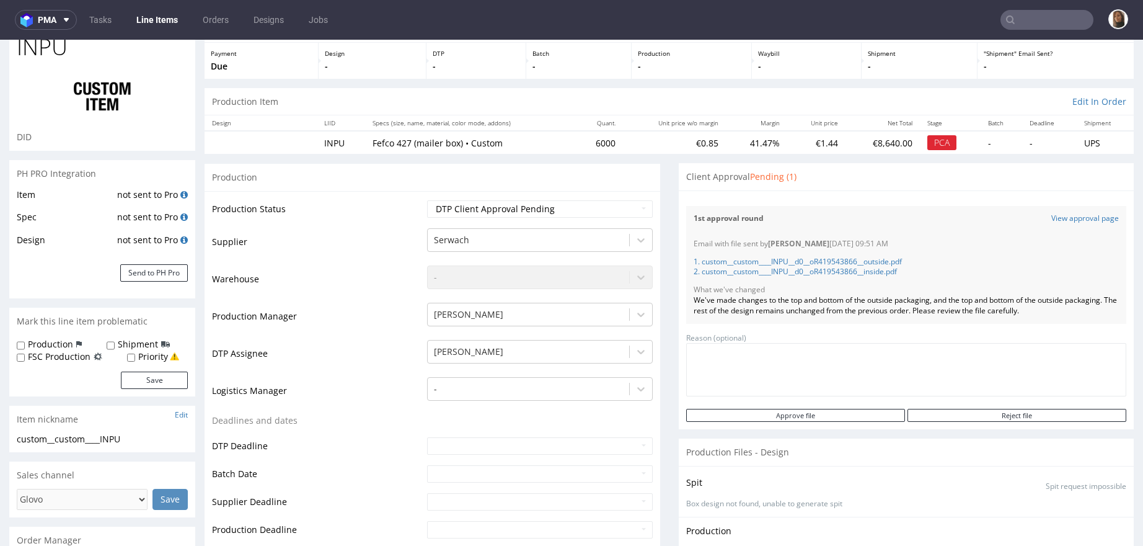
click at [783, 359] on textarea at bounding box center [906, 369] width 441 height 53
paste textarea "o nie są właściwe pliki. Są tam jeszcze stare teksty itp. Proszę, sprawdź jeszc…"
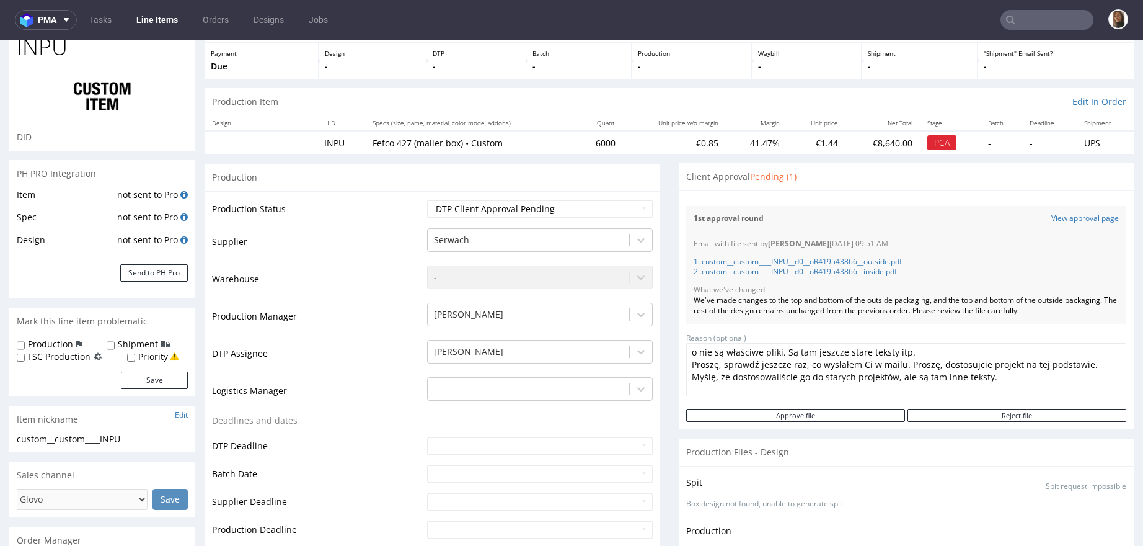
click at [686, 352] on textarea "o nie są właściwe pliki. Są tam jeszcze stare teksty itp. Proszę, sprawdź jeszc…" at bounding box center [906, 369] width 441 height 53
click at [686, 365] on textarea ""To nie są właściwe pliki. Są tam jeszcze stare teksty itp. Proszę, sprawdź jes…" at bounding box center [906, 369] width 441 height 53
click at [785, 377] on textarea ""To nie są właściwe pliki. Są tam jeszcze stare teksty itp. Proszę, sprawdź jes…" at bounding box center [906, 369] width 441 height 53
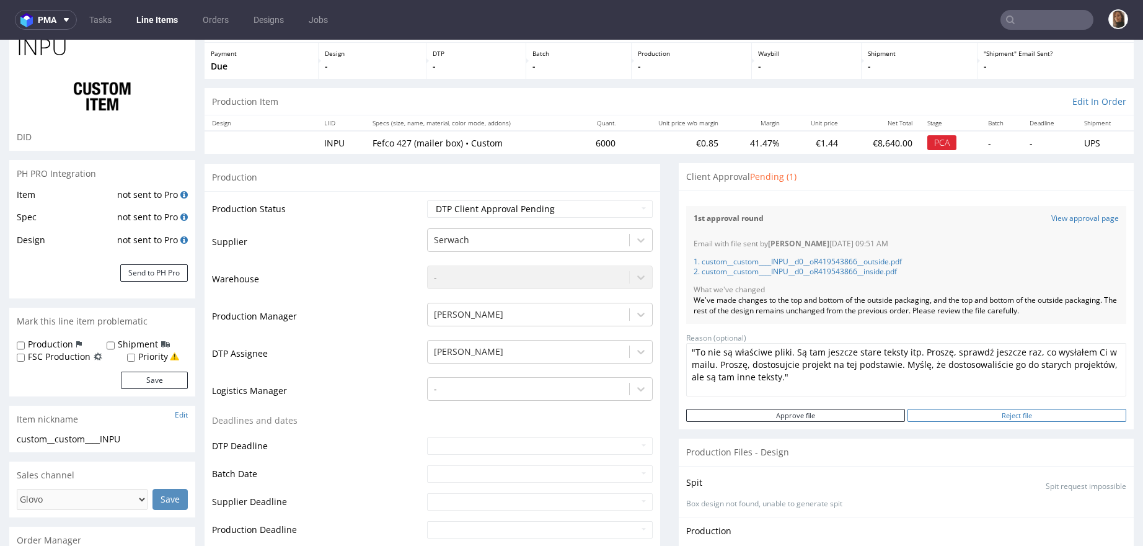
type textarea ""To nie są właściwe pliki. Są tam jeszcze stare teksty itp. Proszę, sprawdź jes…"
click at [975, 415] on input "Reject file" at bounding box center [1017, 415] width 219 height 13
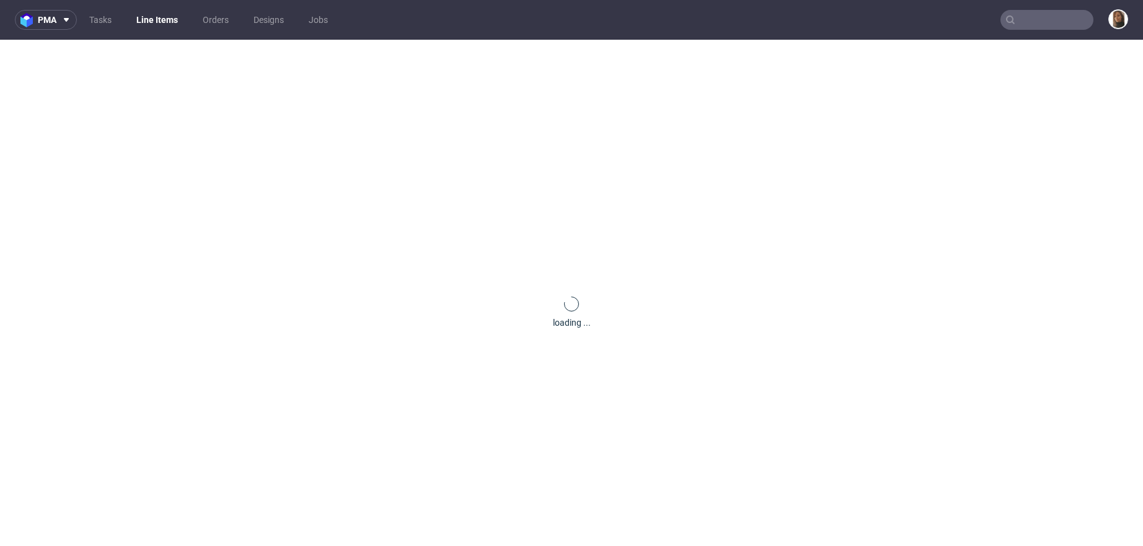
scroll to position [0, 0]
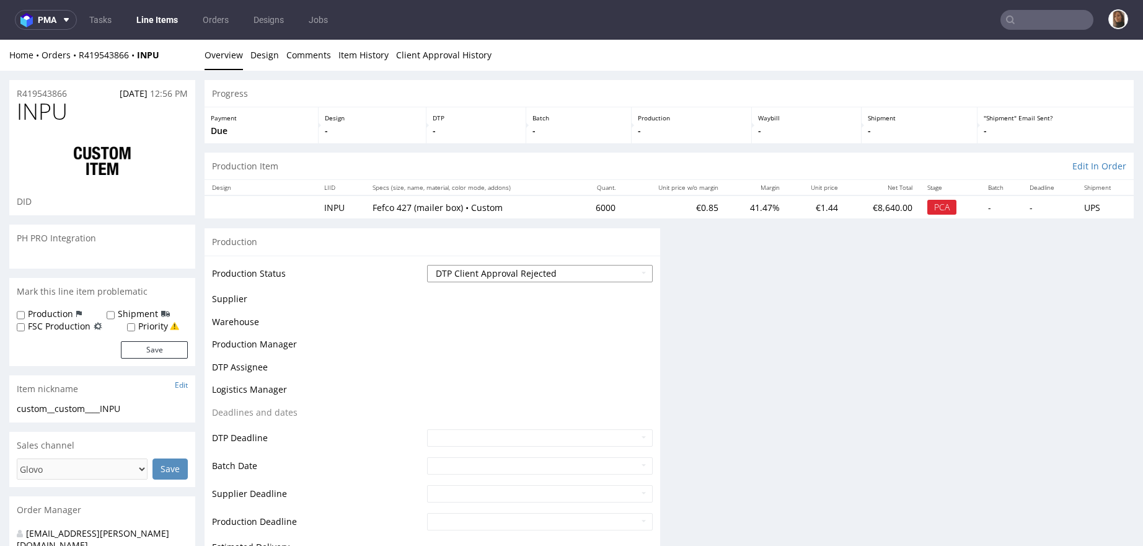
click at [512, 273] on select "Waiting for Artwork Waiting for Diecut Waiting for Mockup Waiting for DTP Waiti…" at bounding box center [540, 273] width 226 height 17
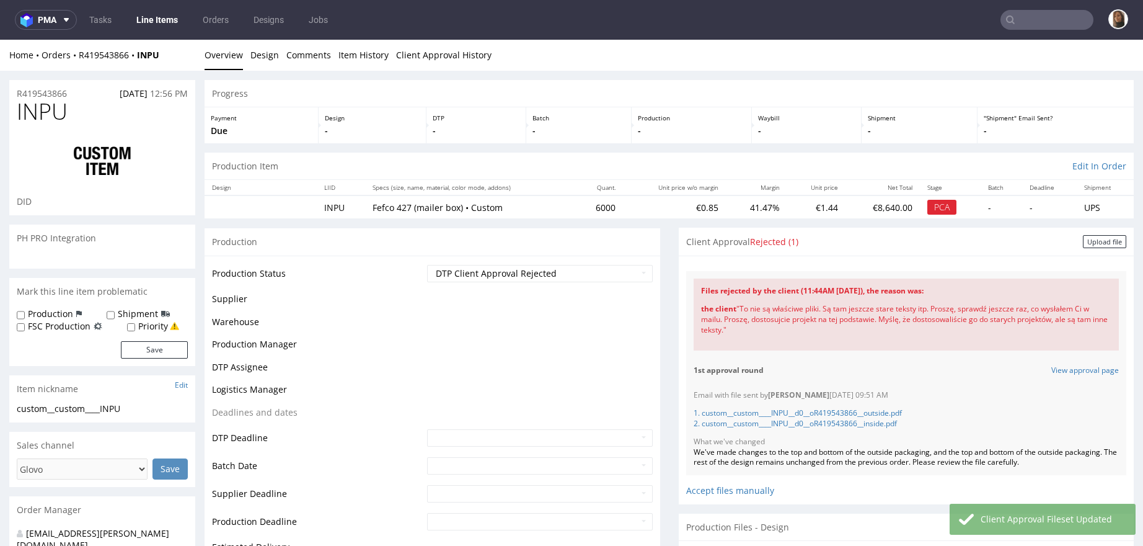
scroll to position [154, 0]
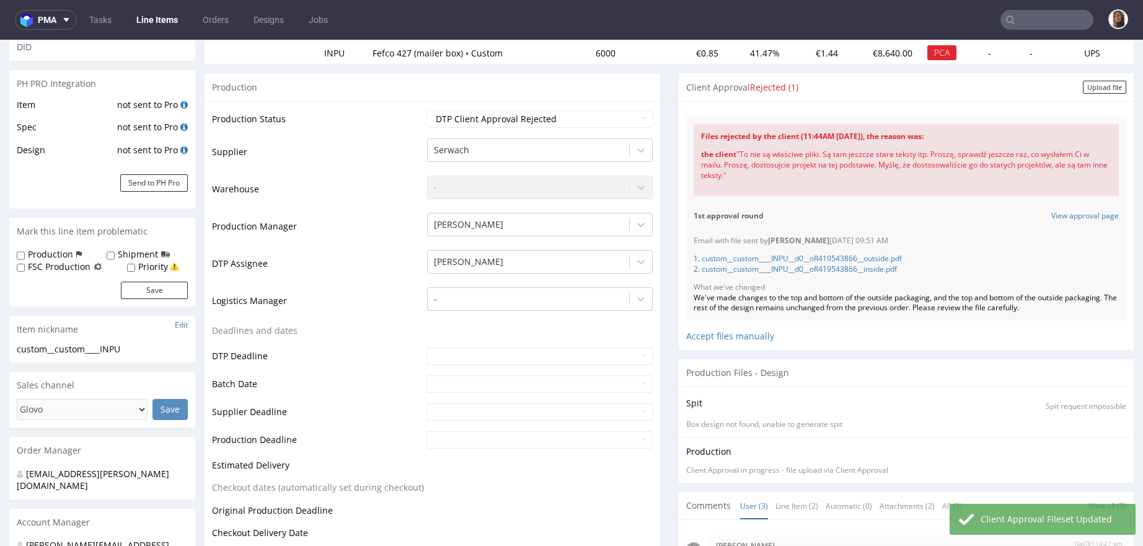
drag, startPoint x: 727, startPoint y: 149, endPoint x: 753, endPoint y: 175, distance: 36.4
click at [753, 175] on div "the client "To nie są właściwe pliki. Są tam jeszcze stare teksty itp. Proszę, …" at bounding box center [906, 165] width 411 height 46
copy div "To nie są właściwe pliki. Są tam jeszcze stare teksty itp. Proszę, sprawdź jesz…"
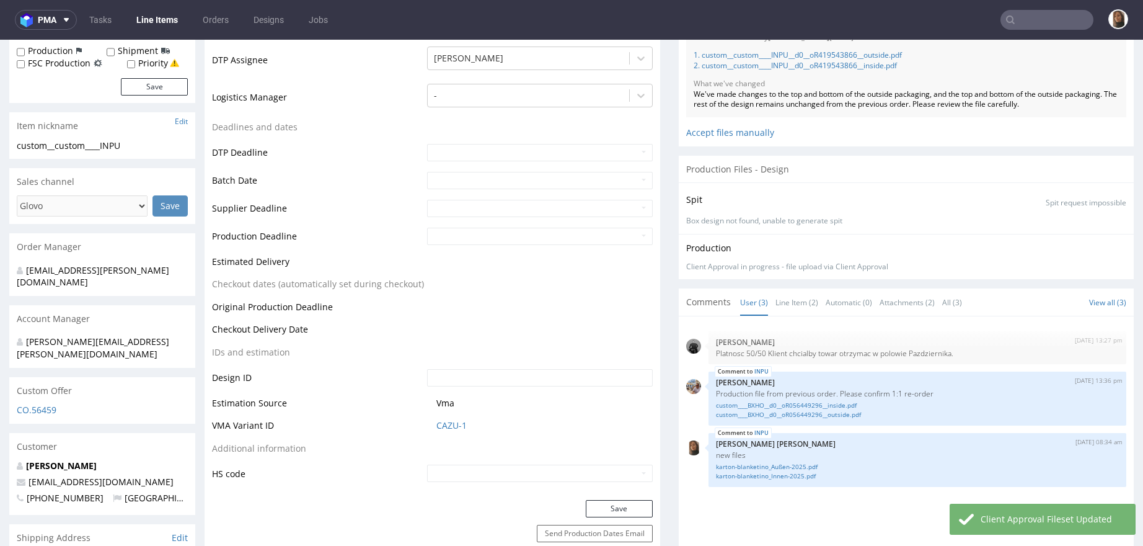
scroll to position [611, 0]
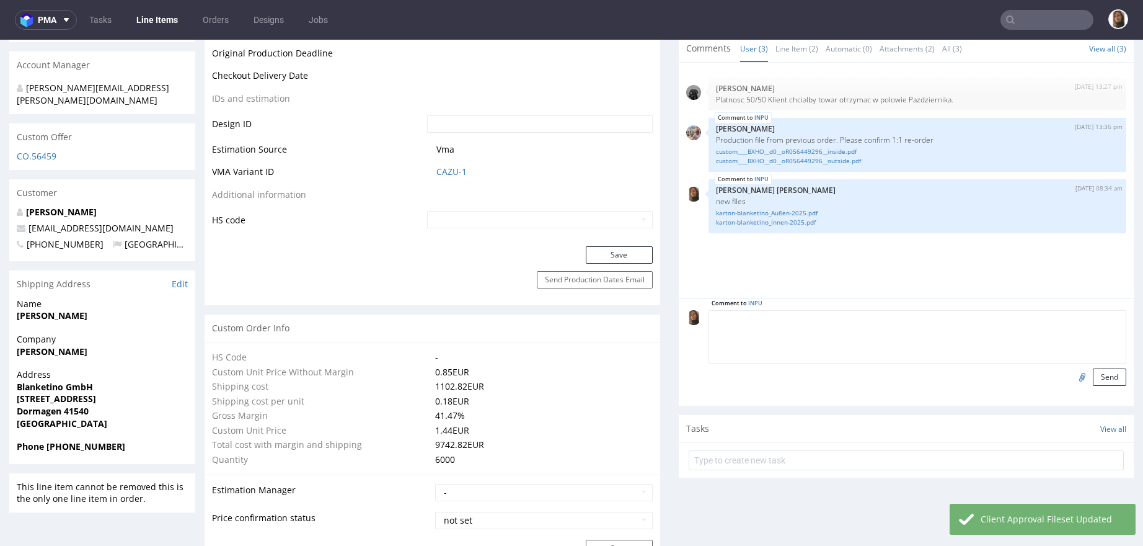
click at [812, 319] on textarea at bounding box center [918, 336] width 419 height 53
paste textarea "To nie są właściwe pliki. Są tam jeszcze stare teksty itp. Proszę, sprawdź jesz…"
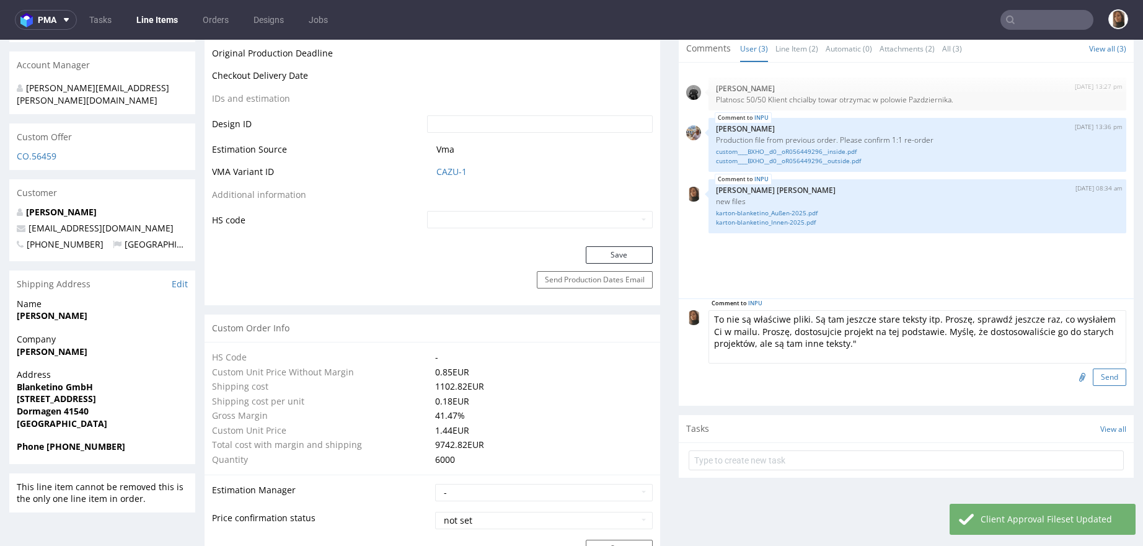
type textarea "To nie są właściwe pliki. Są tam jeszcze stare teksty itp. Proszę, sprawdź jesz…"
click at [1093, 376] on button "Send" at bounding box center [1109, 376] width 33 height 17
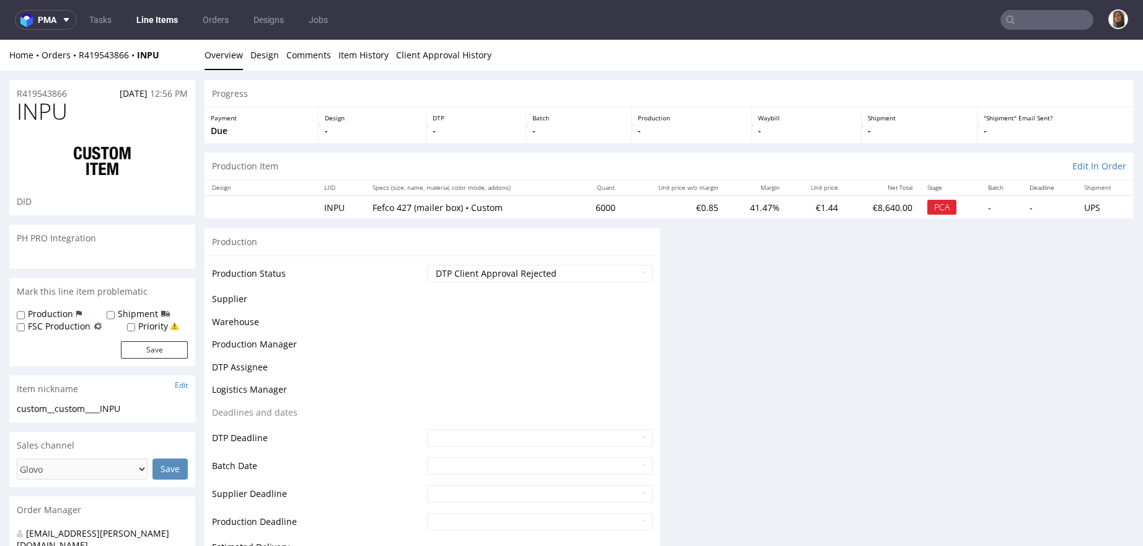
scroll to position [0, 0]
click at [479, 265] on select "Waiting for Artwork Waiting for Diecut Waiting for Mockup Waiting for DTP Waiti…" at bounding box center [540, 273] width 226 height 17
select select "back_for_dtp"
click at [427, 265] on select "Waiting for Artwork Waiting for Diecut Waiting for Mockup Waiting for DTP Waiti…" at bounding box center [540, 273] width 226 height 17
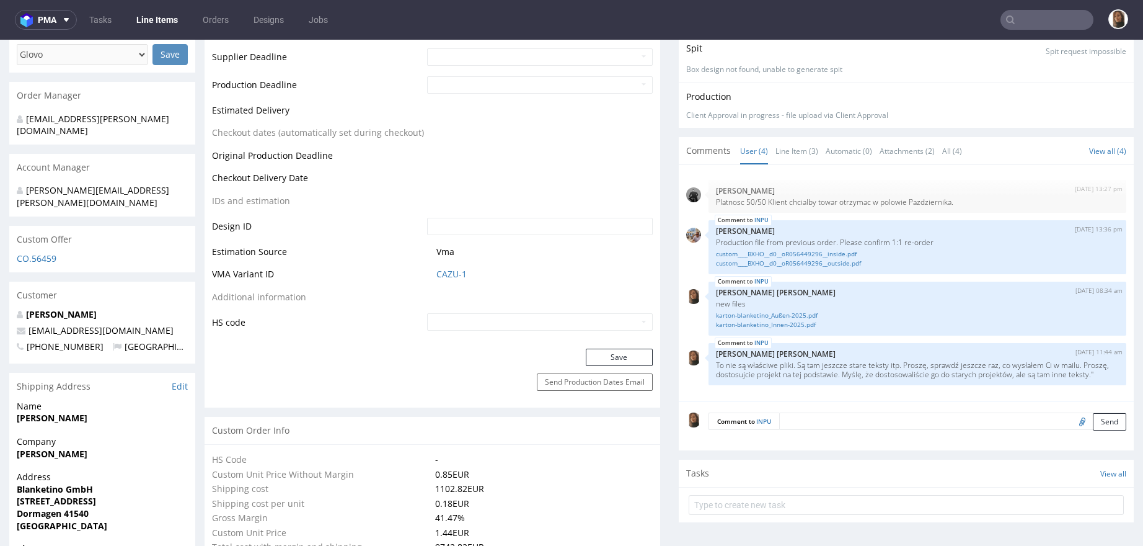
scroll to position [604, 0]
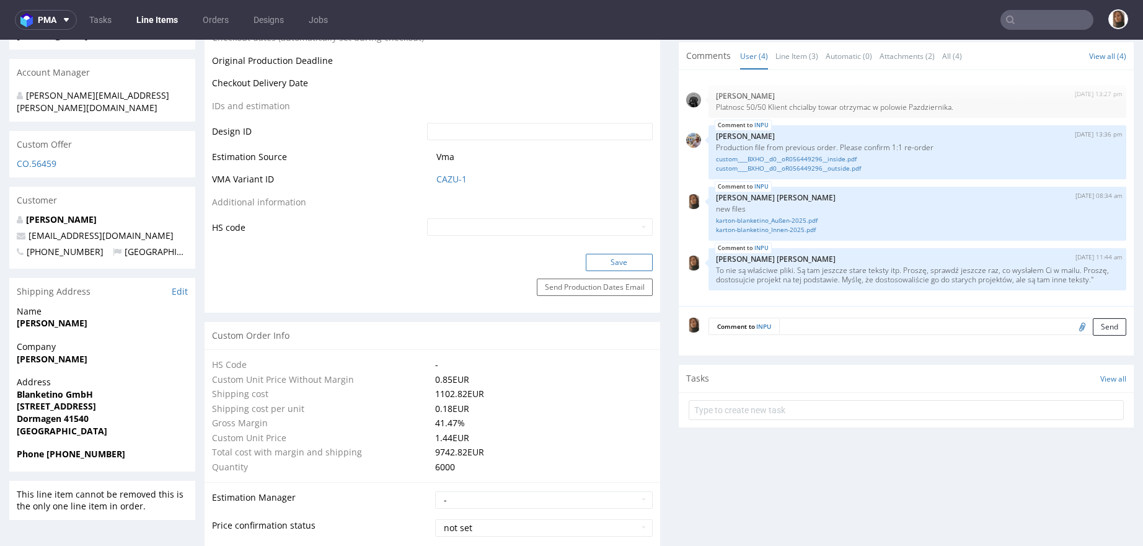
click at [606, 261] on button "Save" at bounding box center [619, 262] width 67 height 17
click at [223, 12] on link "Orders" at bounding box center [215, 20] width 41 height 20
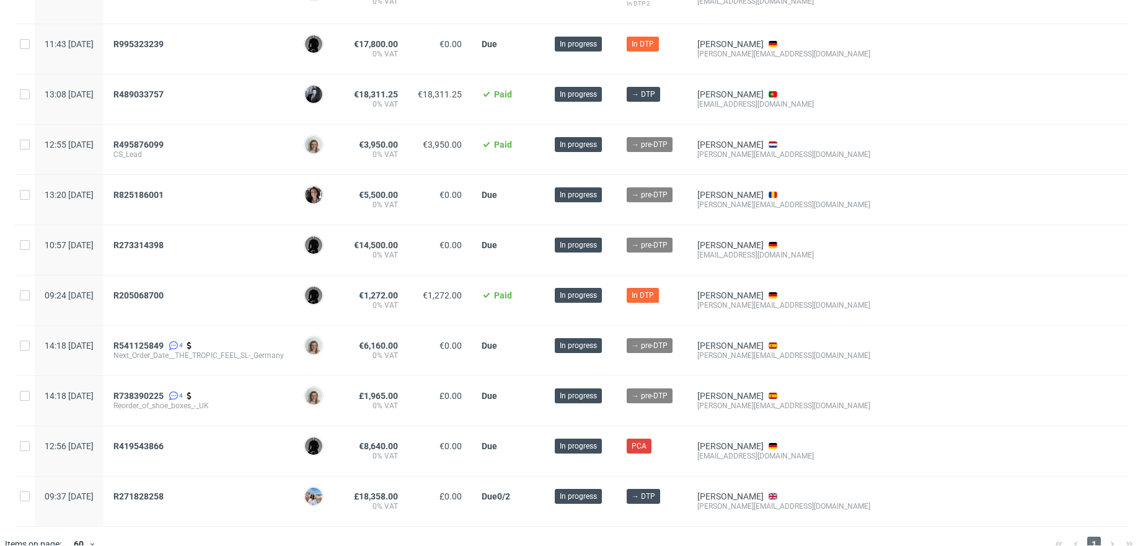
scroll to position [518, 0]
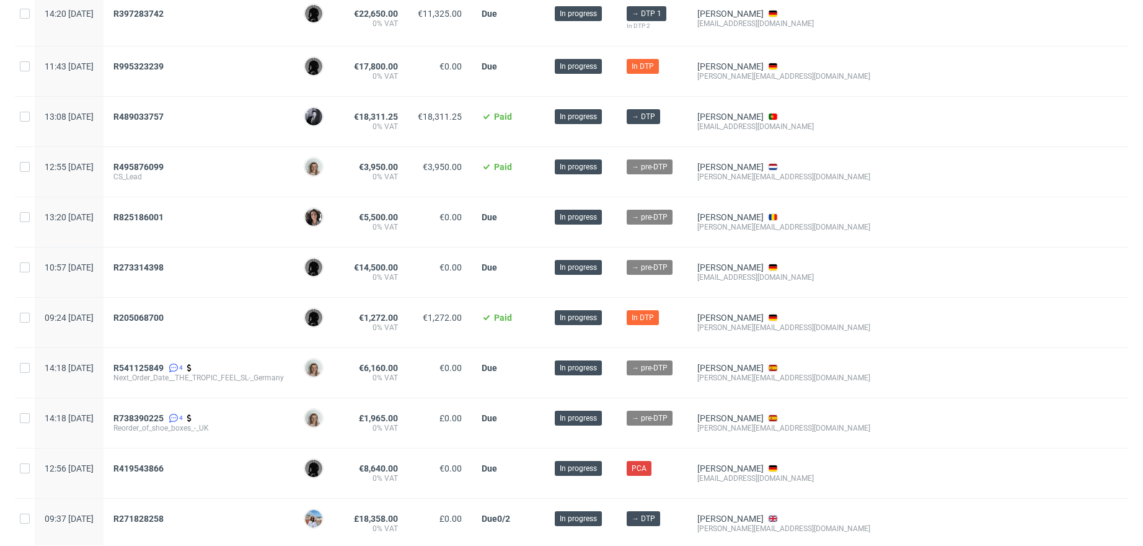
scroll to position [518, 0]
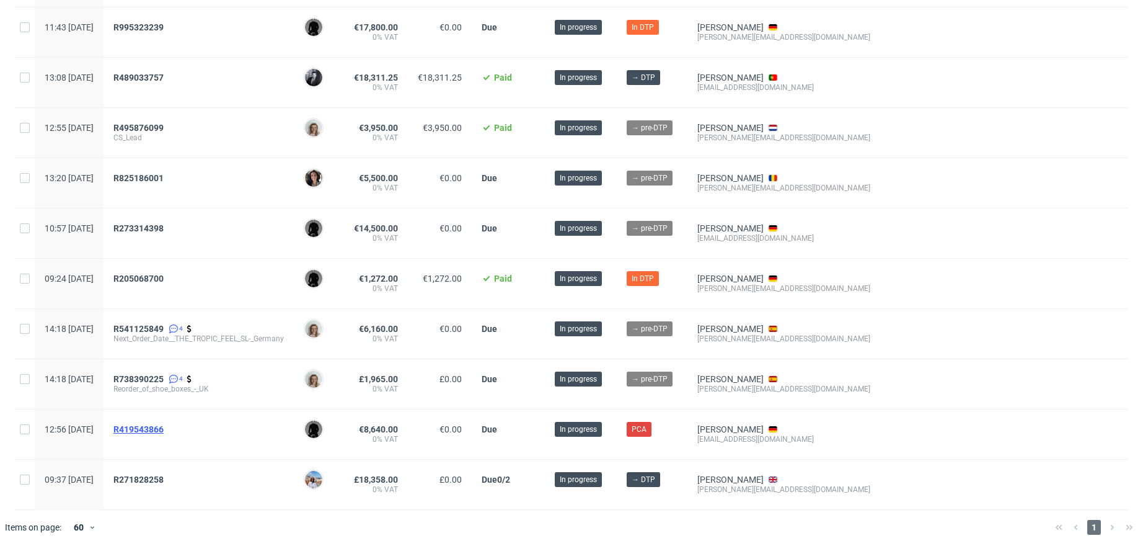
click at [163, 426] on span "R419543866" at bounding box center [138, 429] width 50 height 10
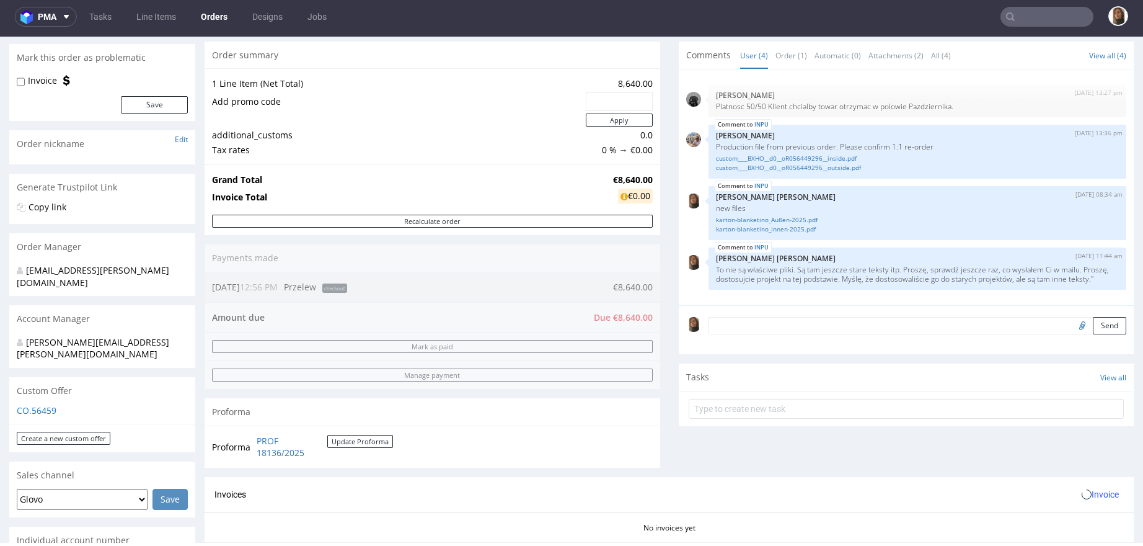
scroll to position [295, 0]
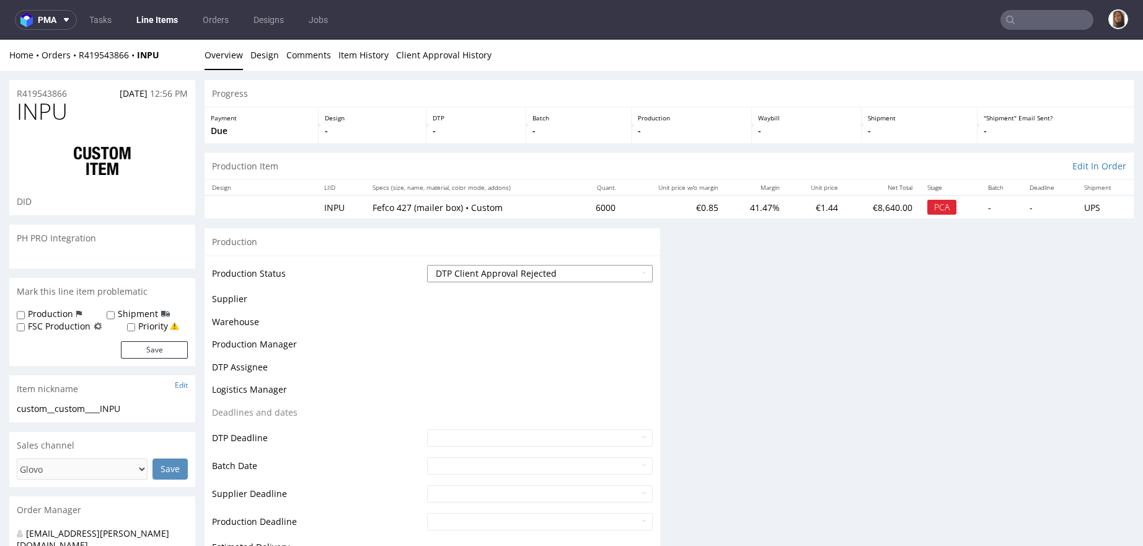
click at [443, 270] on select "Waiting for Artwork Waiting for Diecut Waiting for Mockup Waiting for DTP Waiti…" at bounding box center [540, 273] width 226 height 17
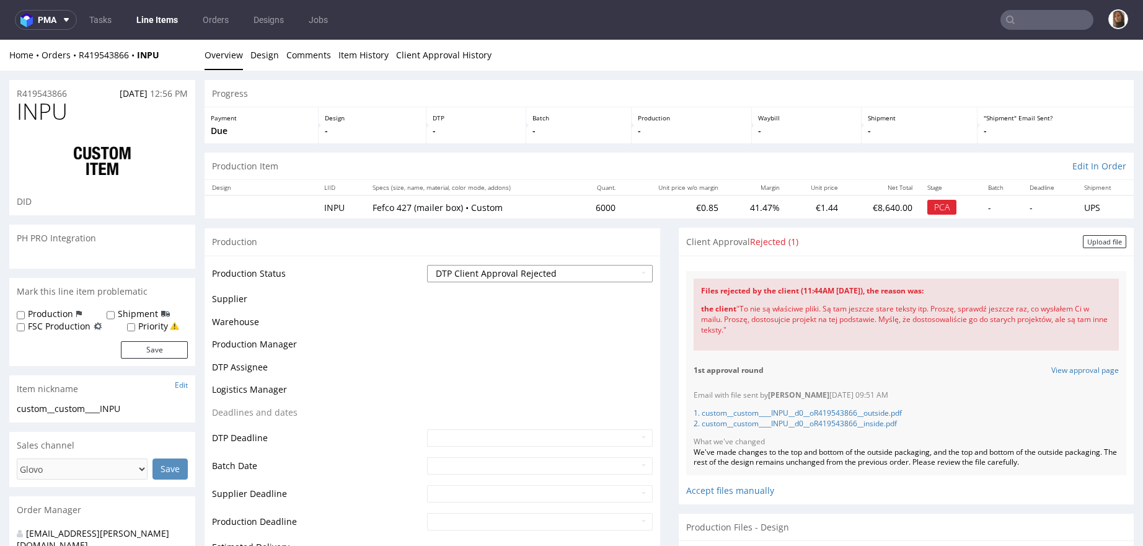
scroll to position [1, 0]
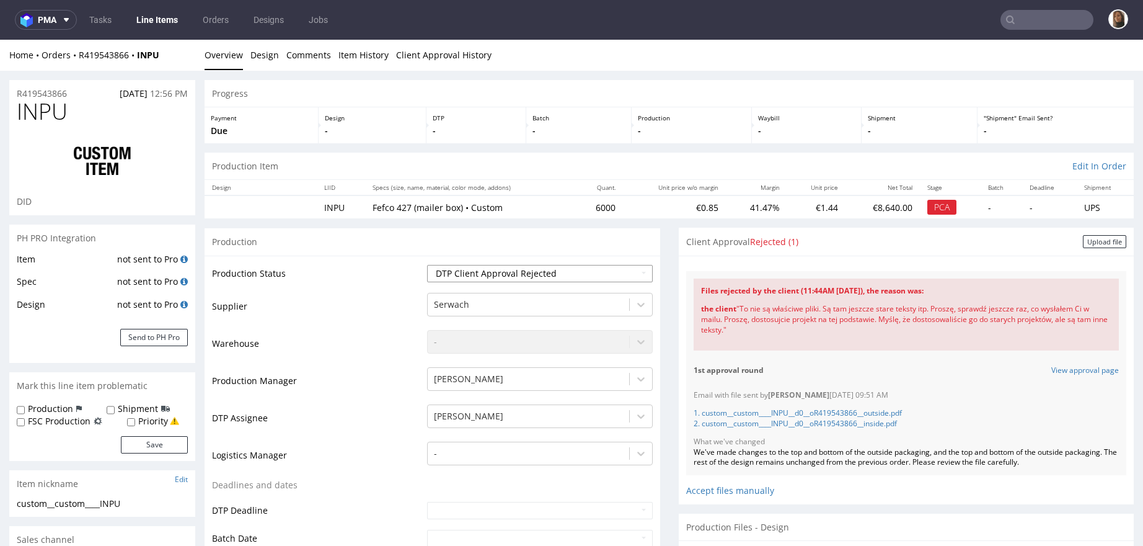
select select "back_for_dtp"
click at [427, 265] on select "Waiting for Artwork Waiting for Diecut Waiting for Mockup Waiting for DTP Waiti…" at bounding box center [540, 273] width 226 height 17
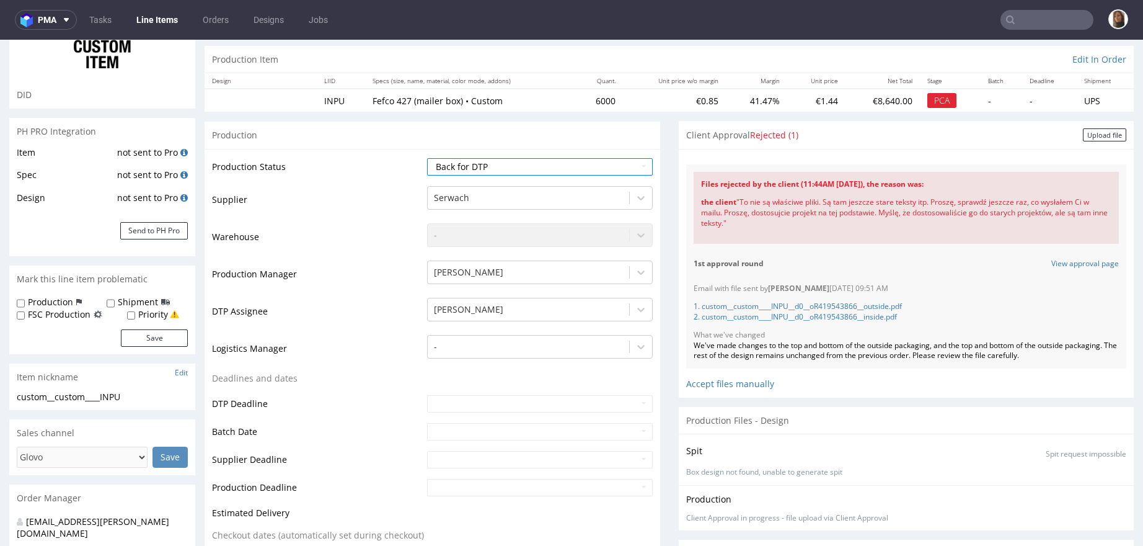
scroll to position [665, 0]
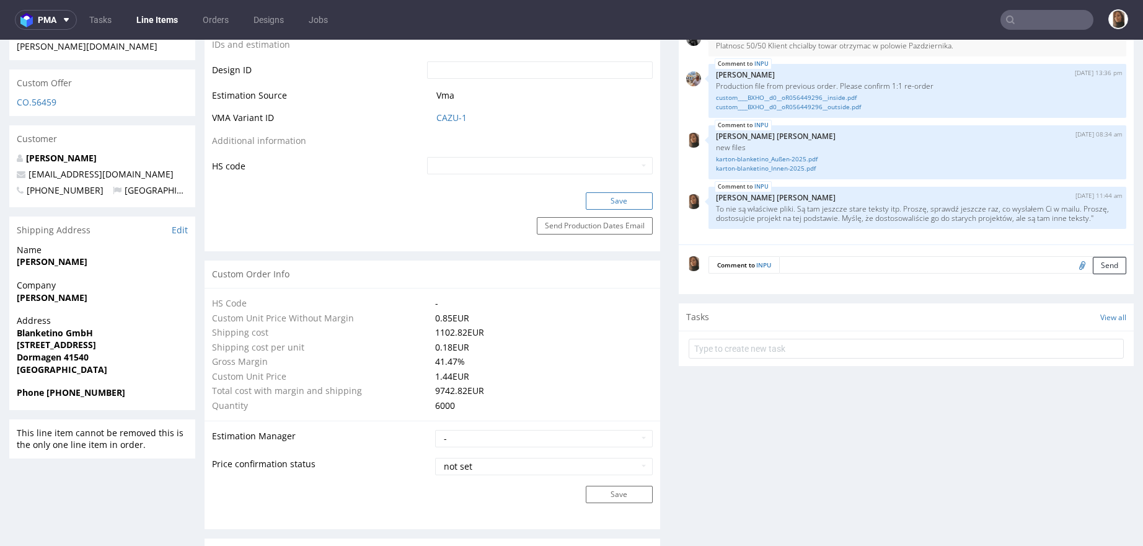
click at [621, 196] on button "Save" at bounding box center [619, 200] width 67 height 17
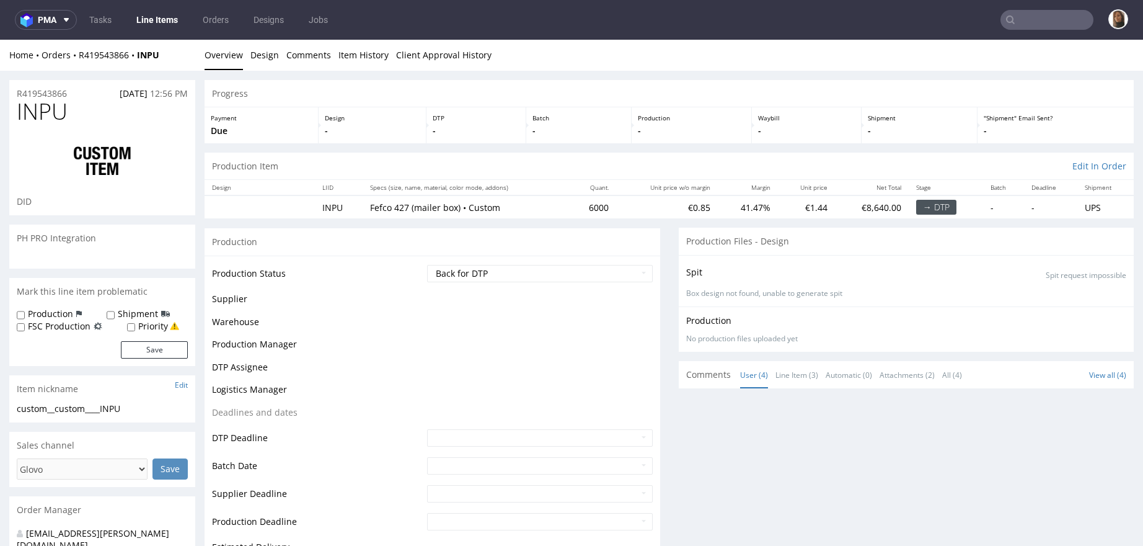
scroll to position [571, 0]
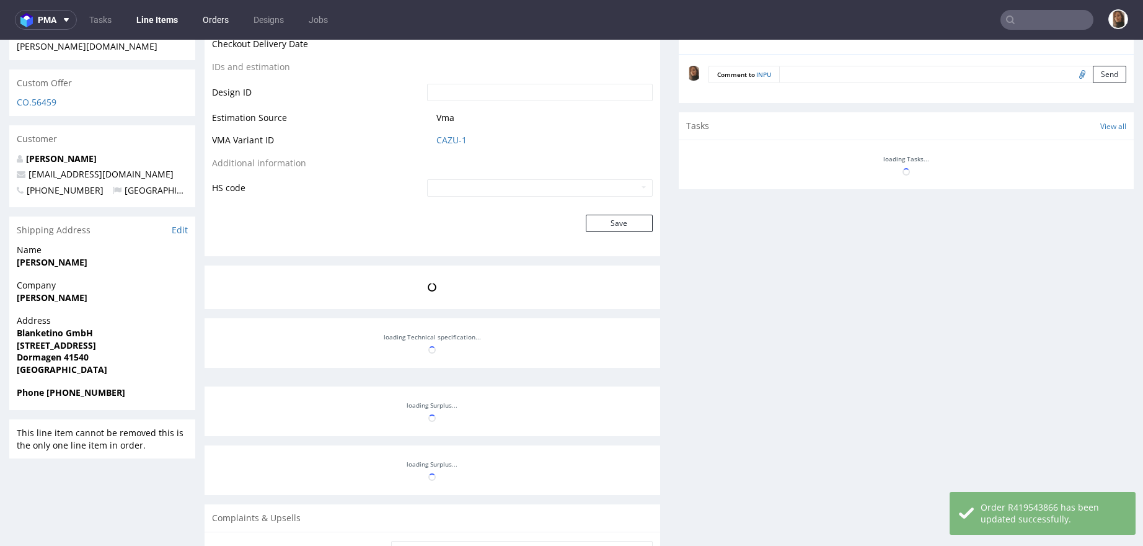
click at [221, 20] on link "Orders" at bounding box center [215, 20] width 41 height 20
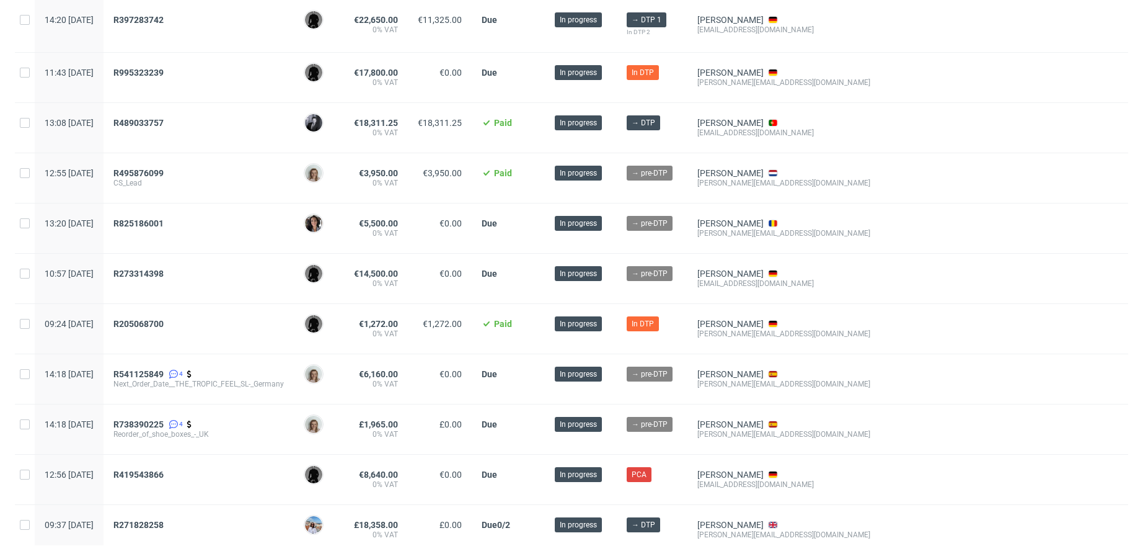
scroll to position [518, 0]
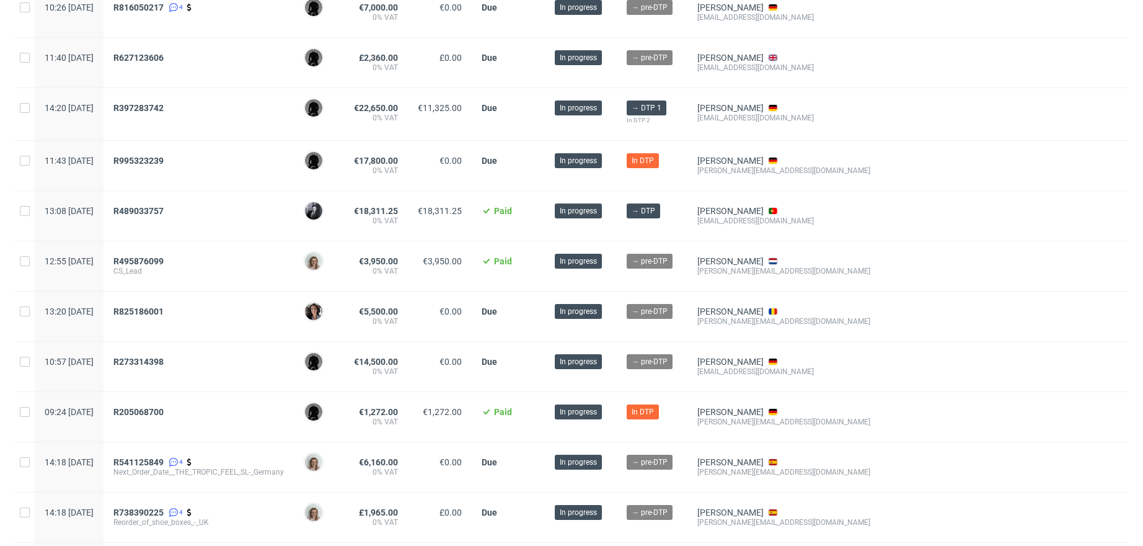
scroll to position [370, 0]
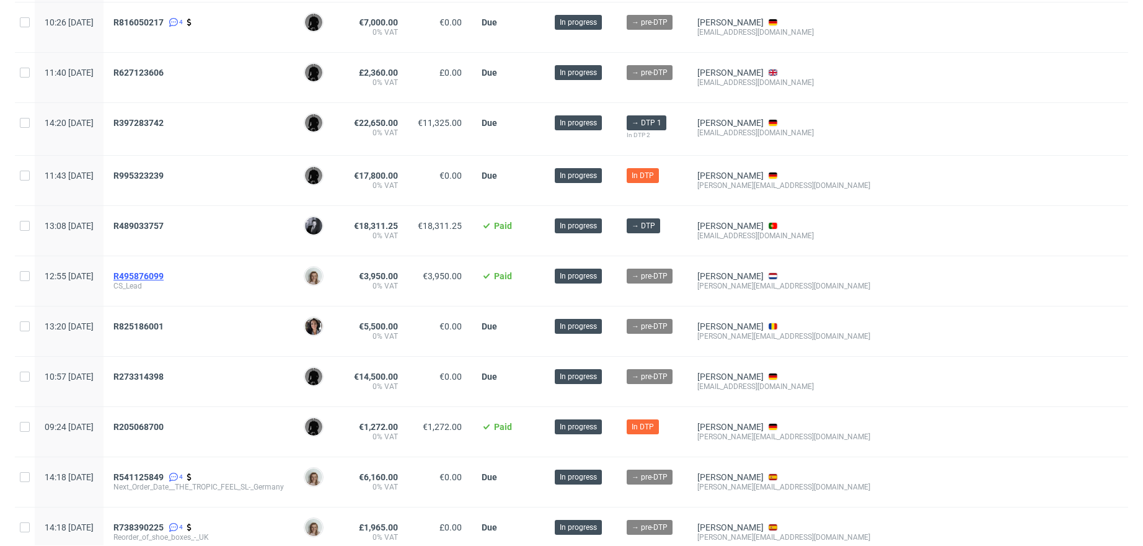
click at [164, 272] on span "R495876099" at bounding box center [138, 276] width 50 height 10
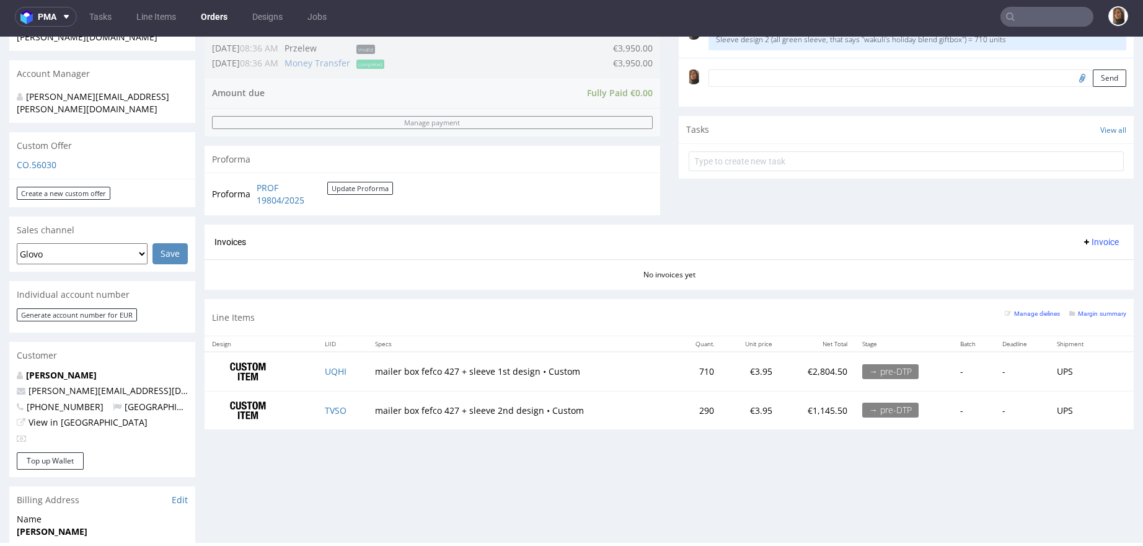
scroll to position [401, 0]
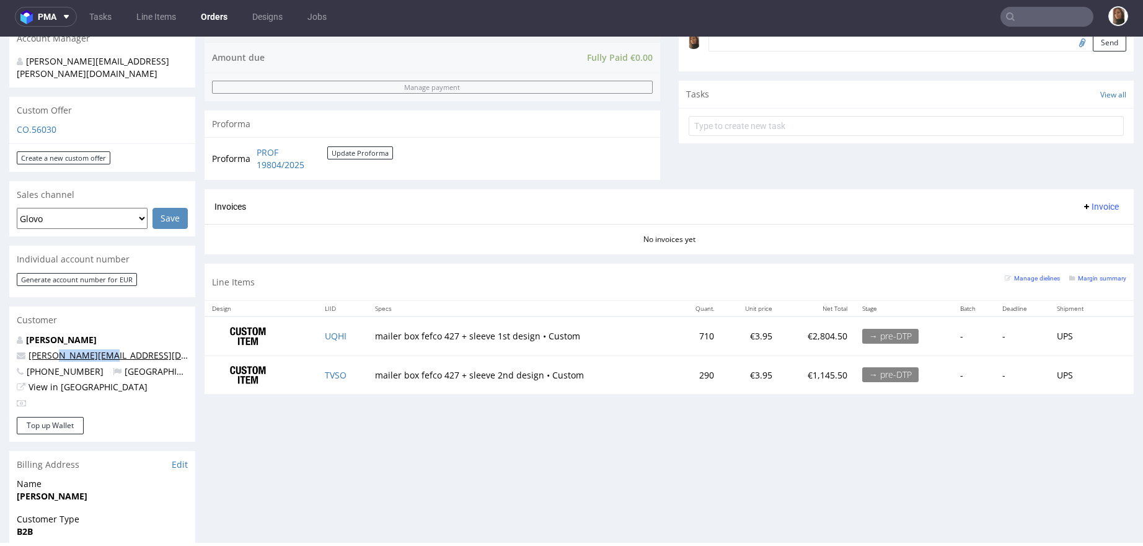
drag, startPoint x: 131, startPoint y: 333, endPoint x: 52, endPoint y: 331, distance: 78.8
click at [52, 349] on p "[PERSON_NAME][EMAIL_ADDRESS][DOMAIN_NAME]" at bounding box center [102, 355] width 171 height 12
copy link "@wakuli.com"
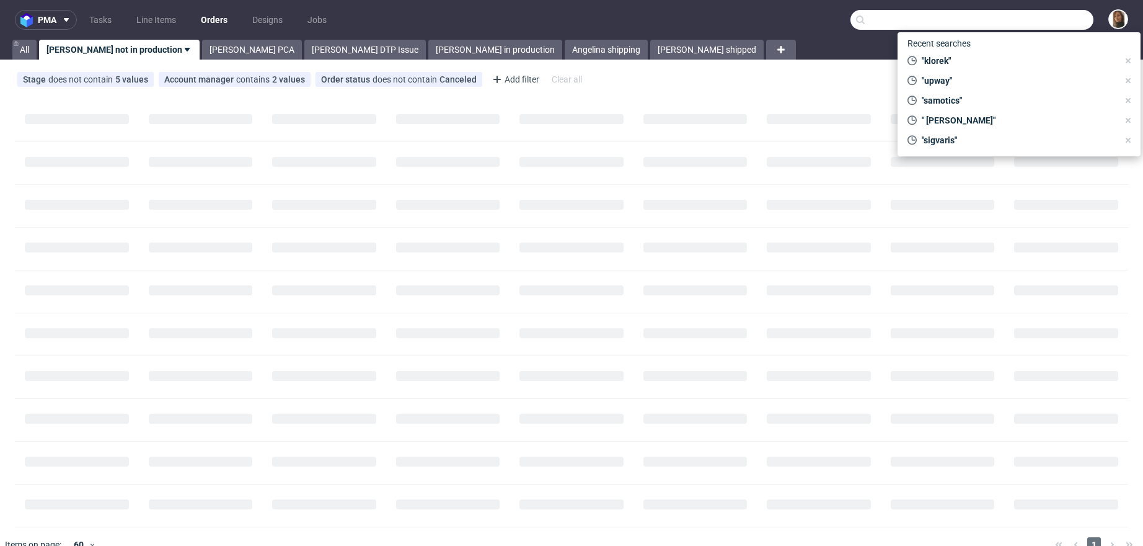
click at [1028, 23] on input "text" at bounding box center [972, 20] width 243 height 20
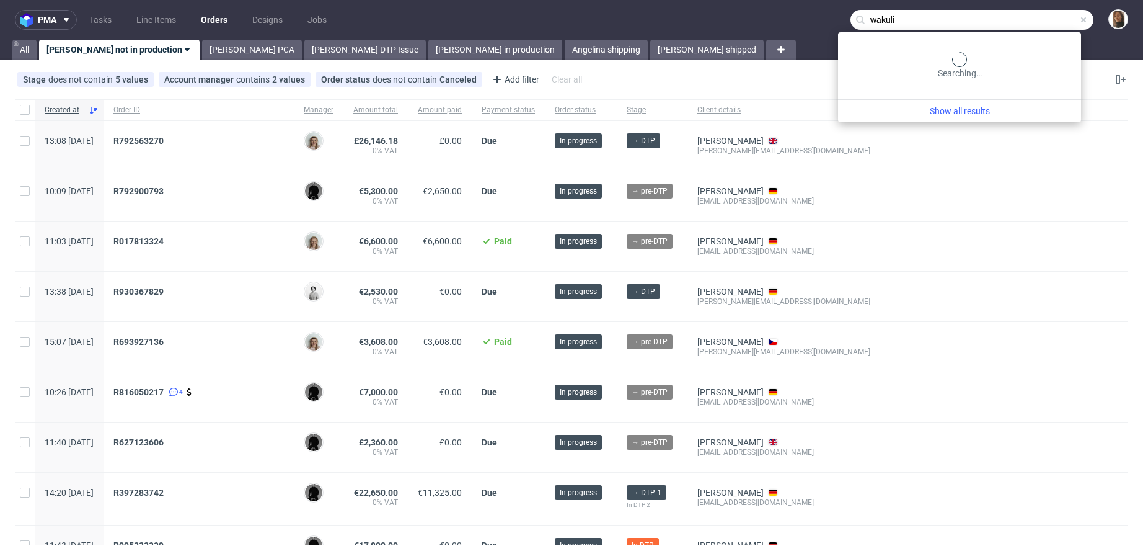
type input "wakuli"
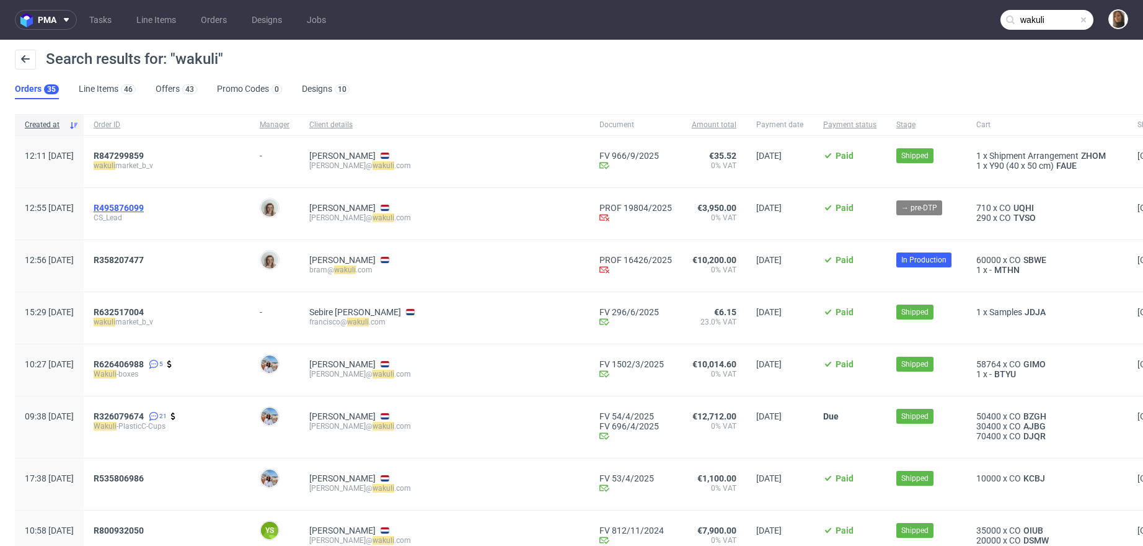
click at [144, 209] on span "R495876099" at bounding box center [119, 208] width 50 height 10
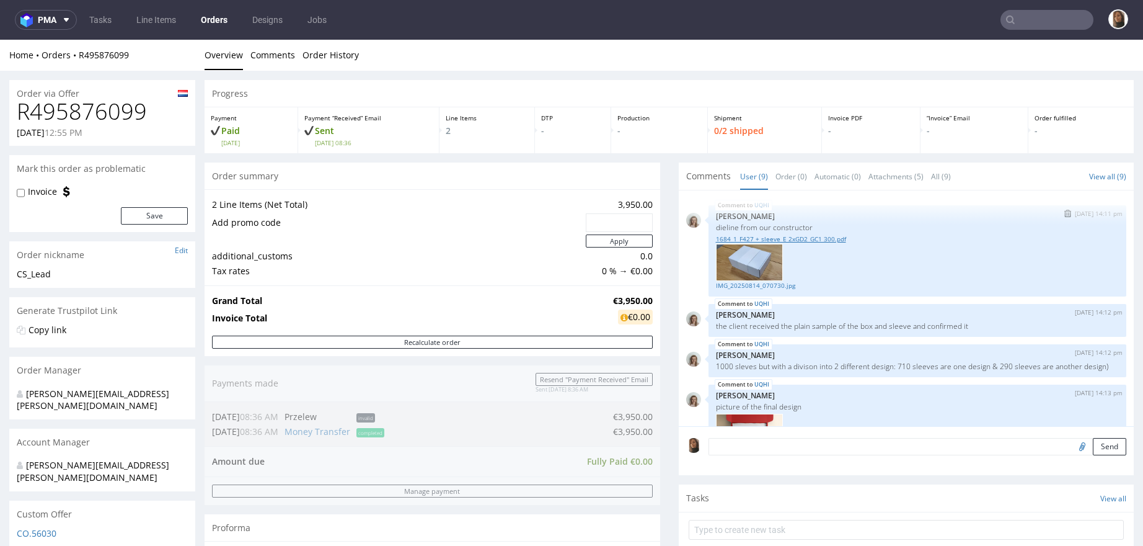
click at [739, 238] on link "1684_1_F427 + sleeve_E 2xGD2_GC1 300.pdf" at bounding box center [918, 238] width 404 height 9
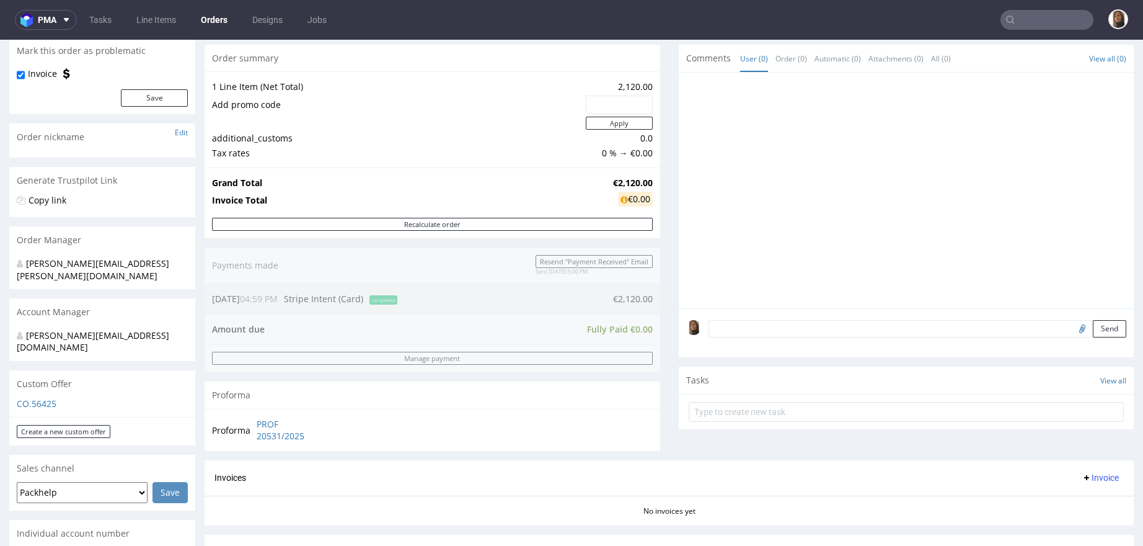
scroll to position [137, 0]
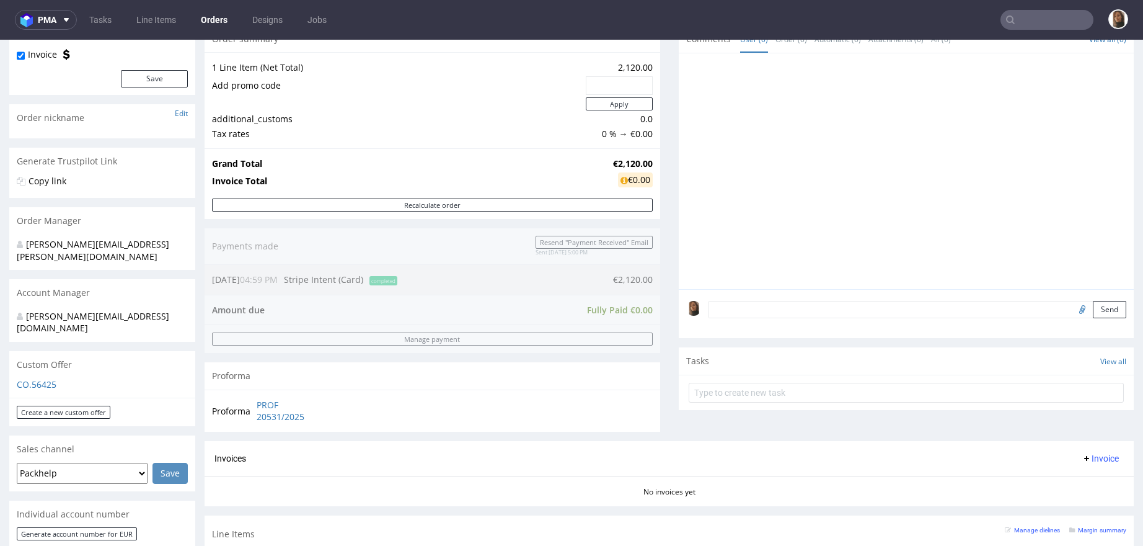
click at [692, 161] on div at bounding box center [910, 175] width 448 height 228
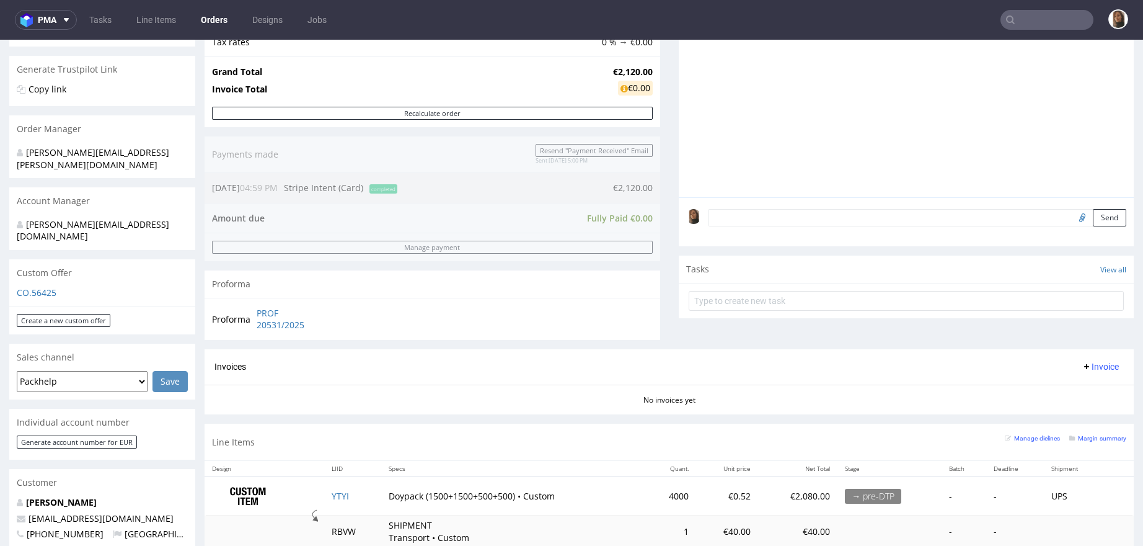
scroll to position [530, 0]
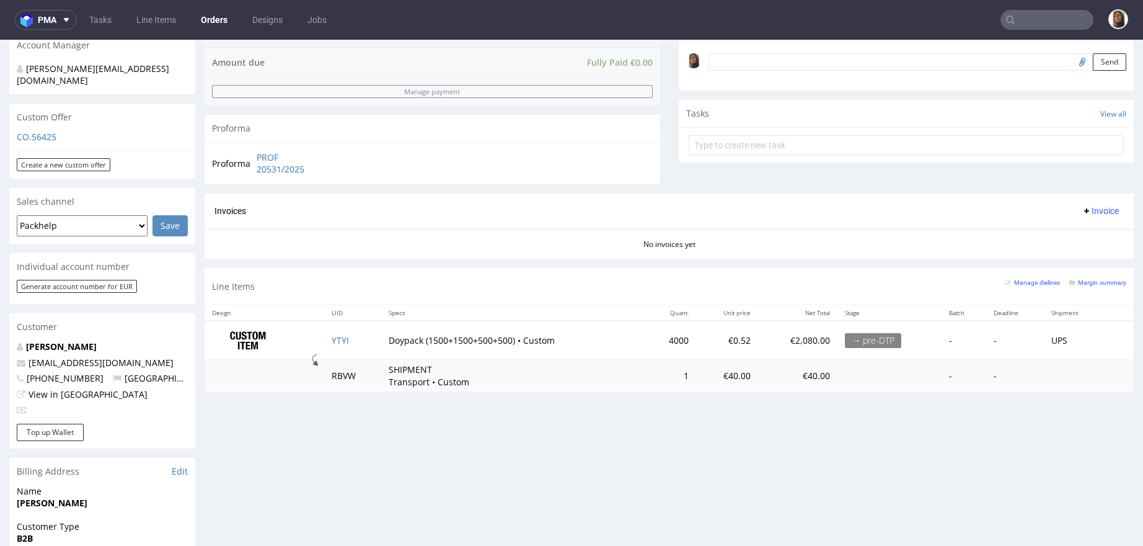
scroll to position [422, 0]
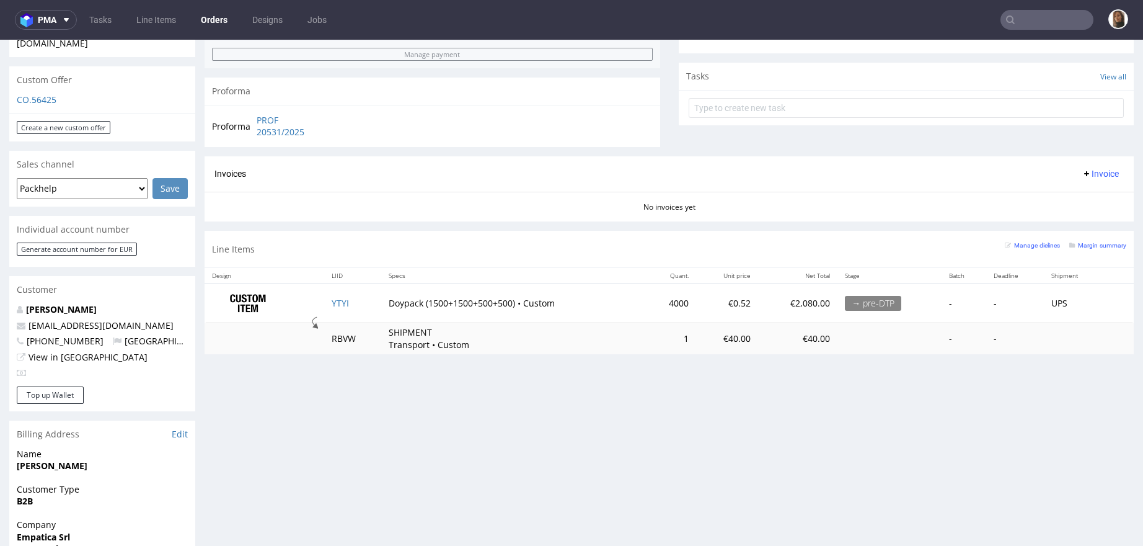
click at [520, 215] on section "Invoices Invoice No invoices yet" at bounding box center [670, 188] width 930 height 65
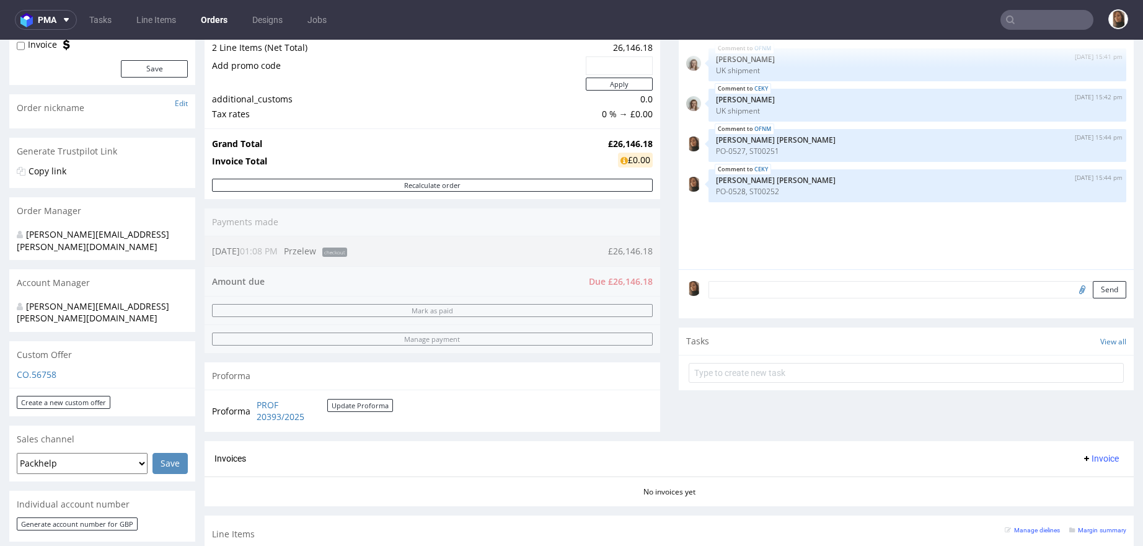
scroll to position [137, 0]
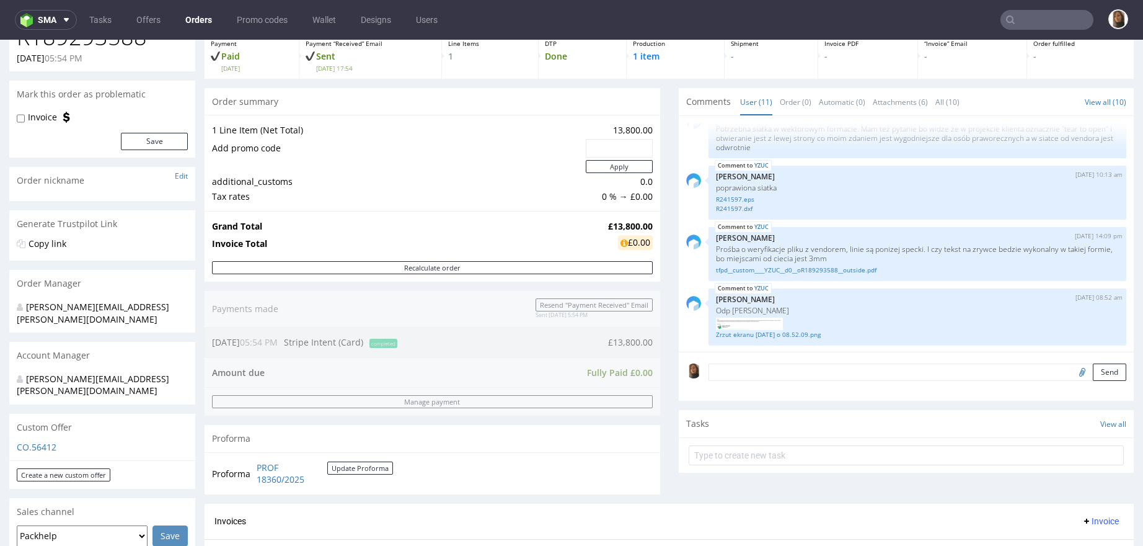
scroll to position [94, 0]
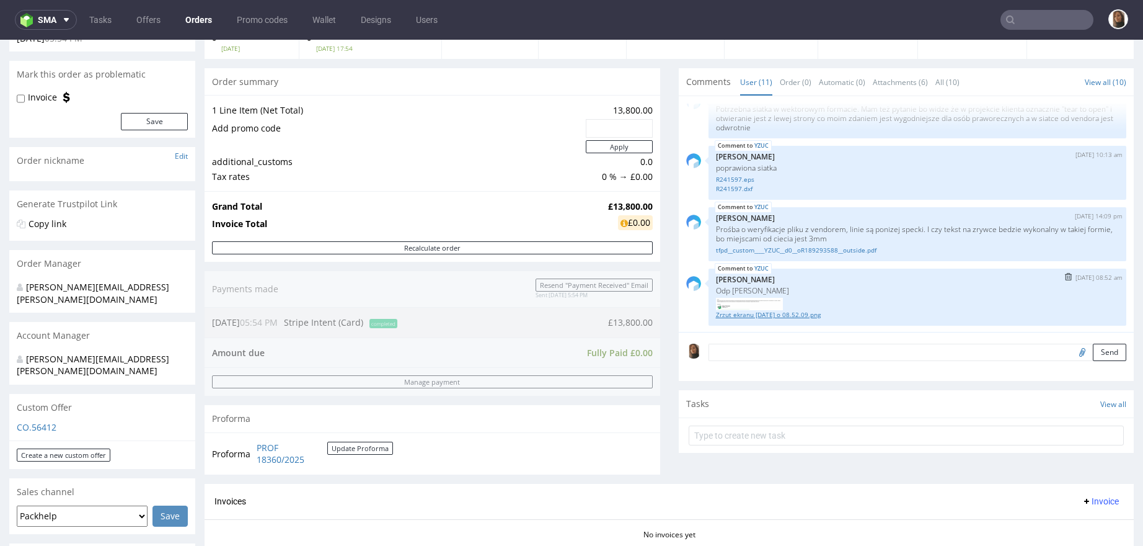
click at [738, 312] on link "Zrzut ekranu 2025-09-23 o 08.52.09.png" at bounding box center [918, 314] width 404 height 9
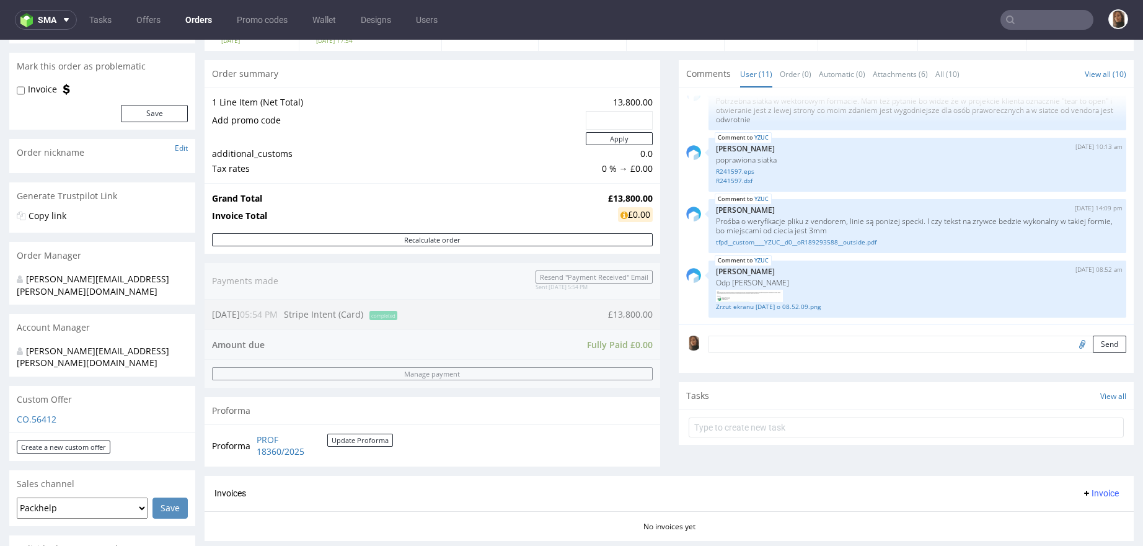
scroll to position [42, 0]
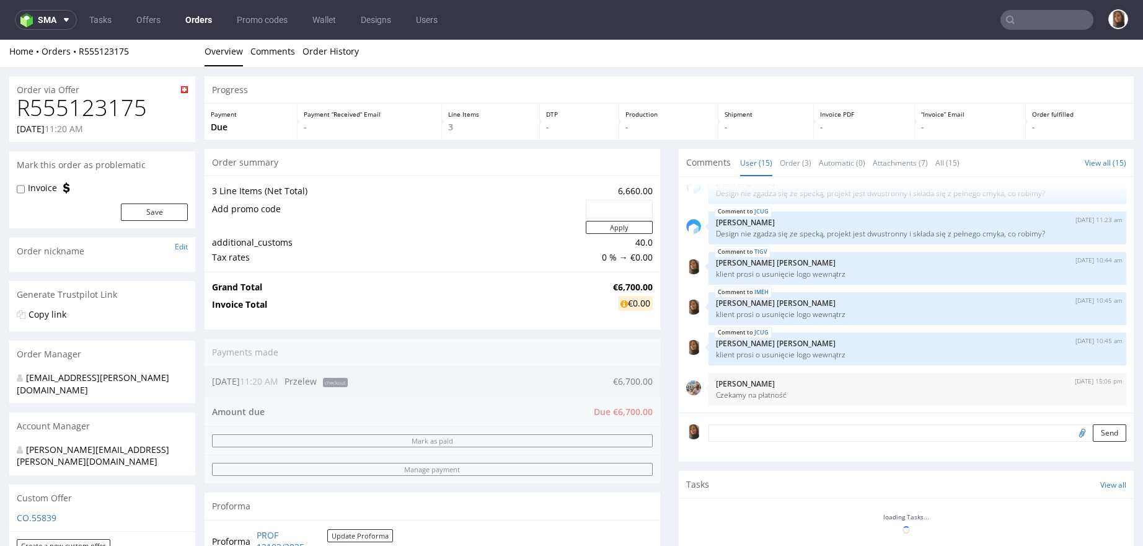
scroll to position [449, 0]
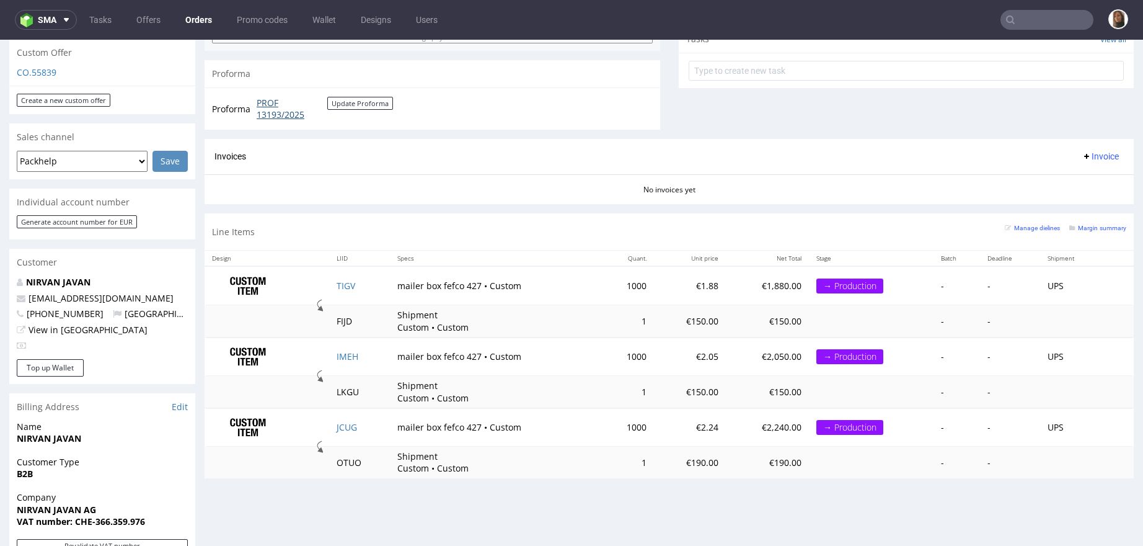
click at [265, 105] on link "PROF 13193/2025" at bounding box center [292, 109] width 71 height 24
click at [278, 112] on link "PROF 13193/2025" at bounding box center [292, 109] width 71 height 24
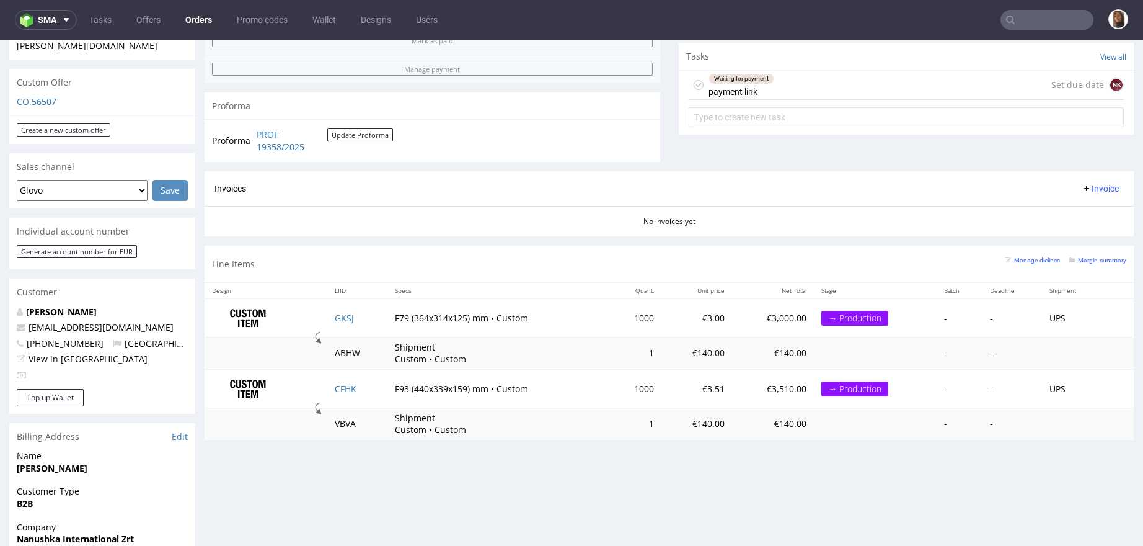
scroll to position [417, 0]
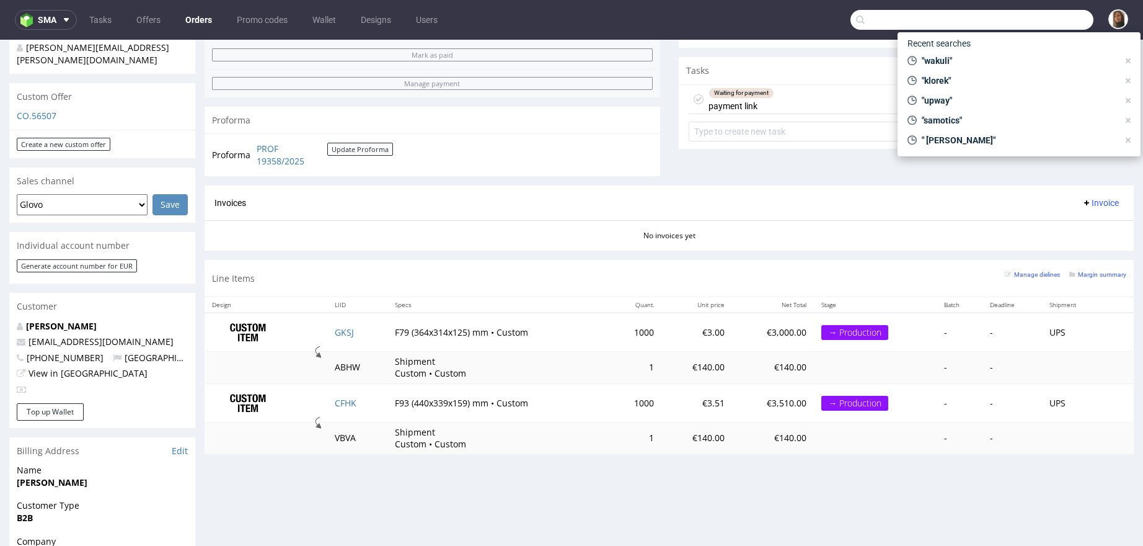
click at [1060, 15] on input "text" at bounding box center [972, 20] width 243 height 20
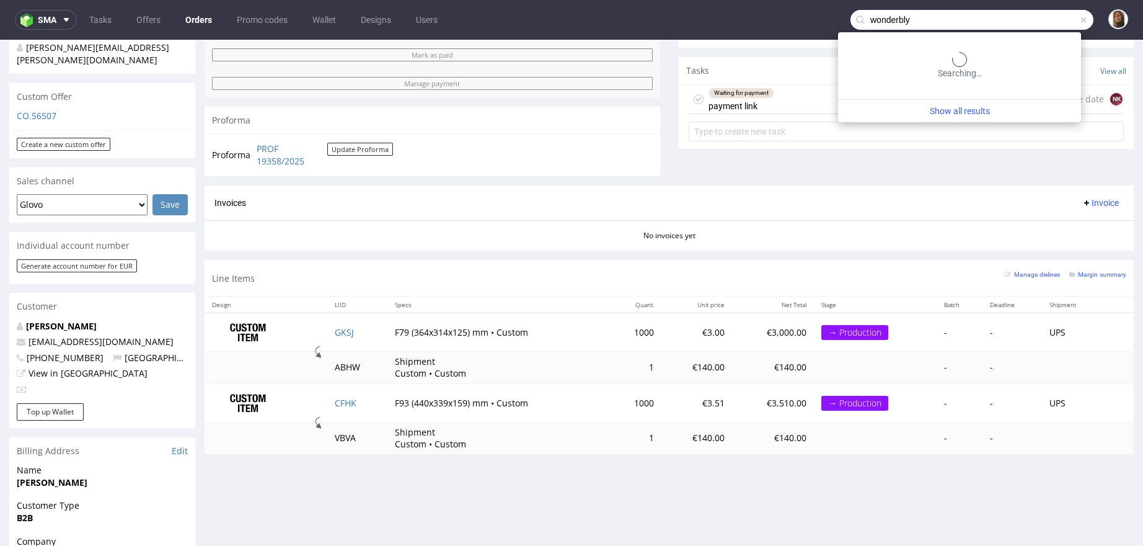
type input "wonderbly"
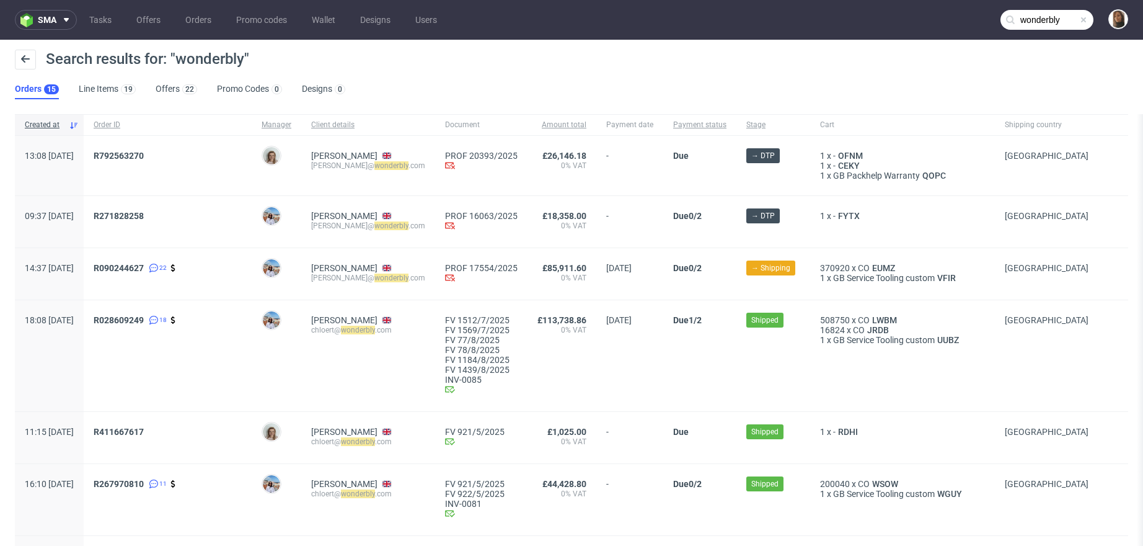
scroll to position [67, 0]
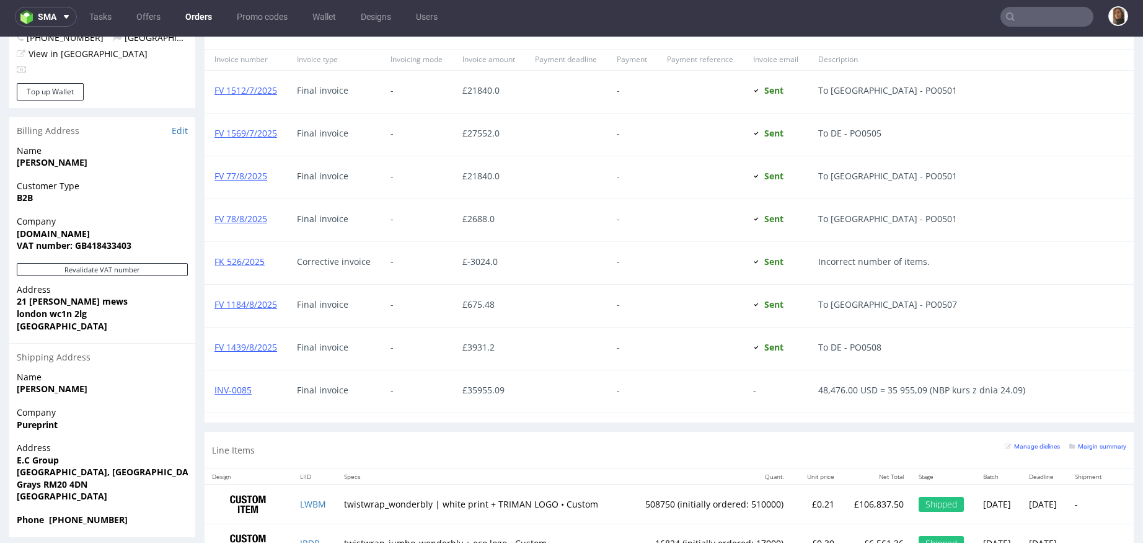
scroll to position [717, 0]
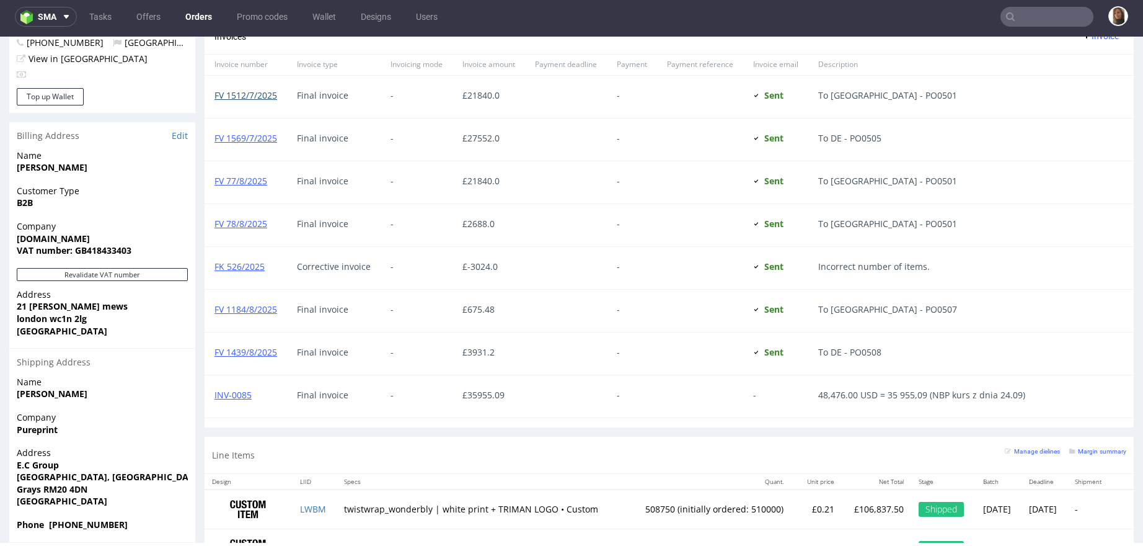
click at [232, 91] on link "FV 1512/7/2025" at bounding box center [246, 95] width 63 height 12
click at [250, 135] on link "FV 1569/7/2025" at bounding box center [246, 138] width 63 height 12
click at [252, 180] on link "FV 77/8/2025" at bounding box center [241, 181] width 53 height 12
click at [236, 220] on link "FV 78/8/2025" at bounding box center [241, 224] width 53 height 12
click at [246, 260] on link "FK 526/2025" at bounding box center [240, 266] width 50 height 12
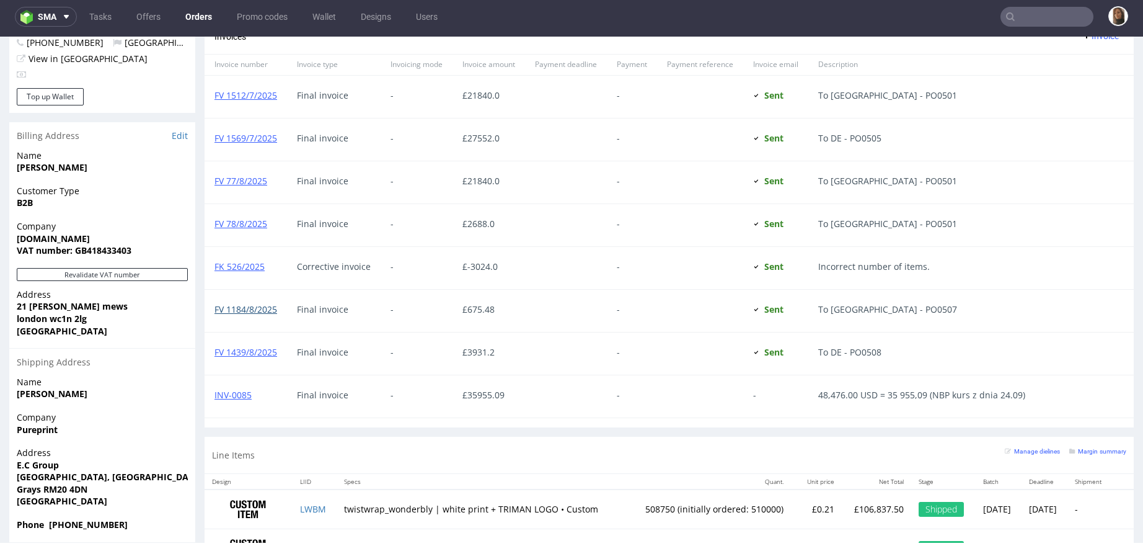
click at [235, 311] on link "FV 1184/8/2025" at bounding box center [246, 309] width 63 height 12
click at [247, 352] on link "FV 1439/8/2025" at bounding box center [246, 352] width 63 height 12
click at [246, 395] on link "INV-0085" at bounding box center [233, 395] width 37 height 12
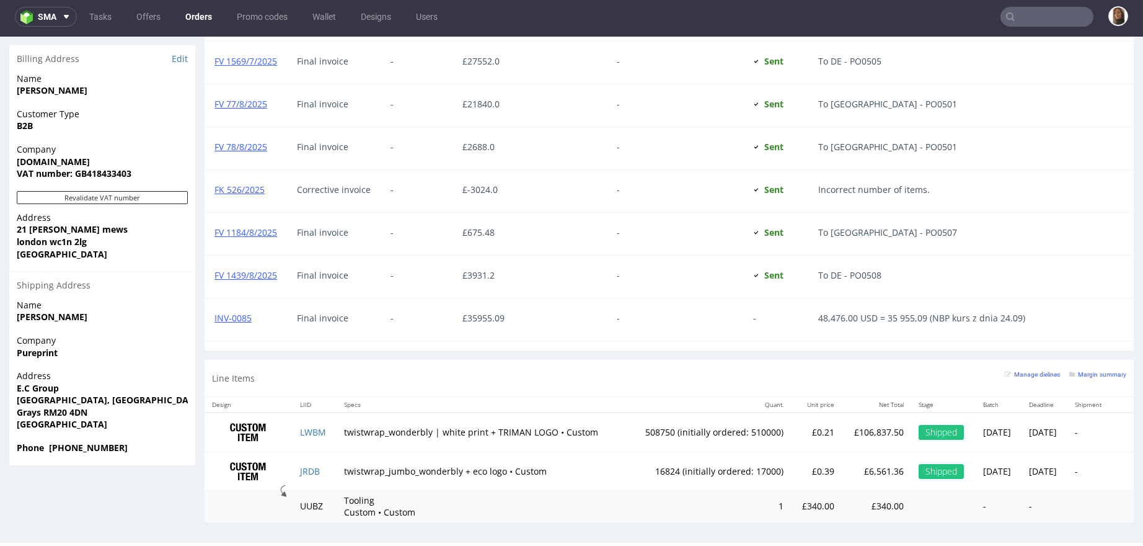
click at [188, 110] on div "Customer Type B2B" at bounding box center [102, 125] width 186 height 35
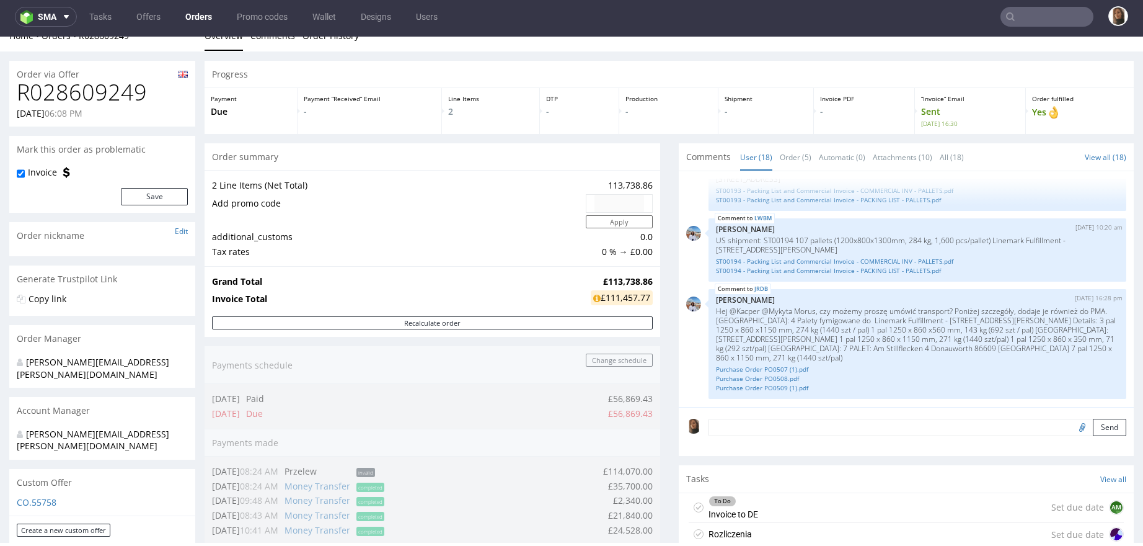
scroll to position [0, 0]
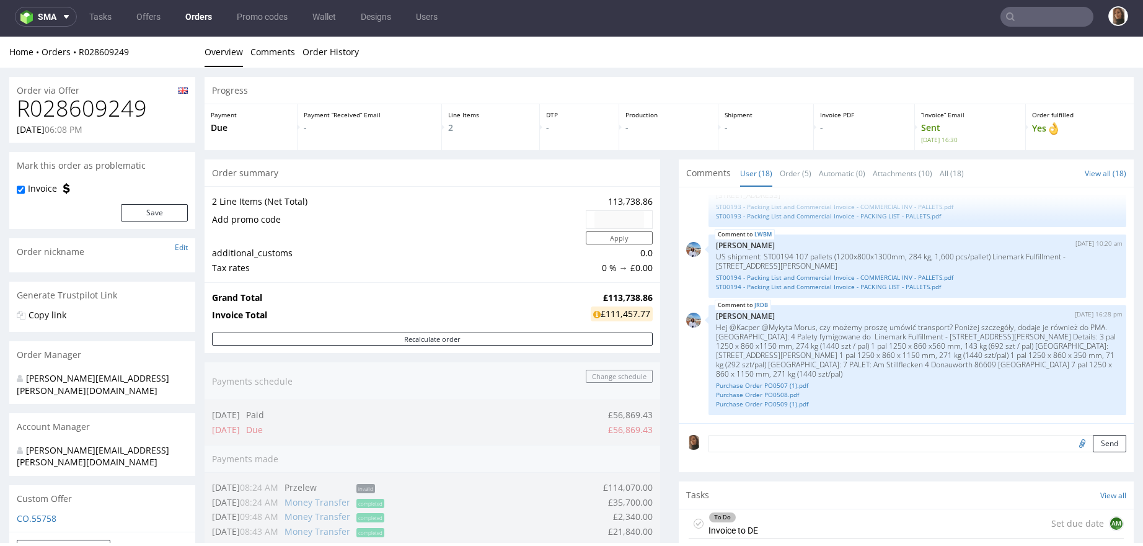
click at [308, 89] on div "Progress" at bounding box center [670, 90] width 930 height 27
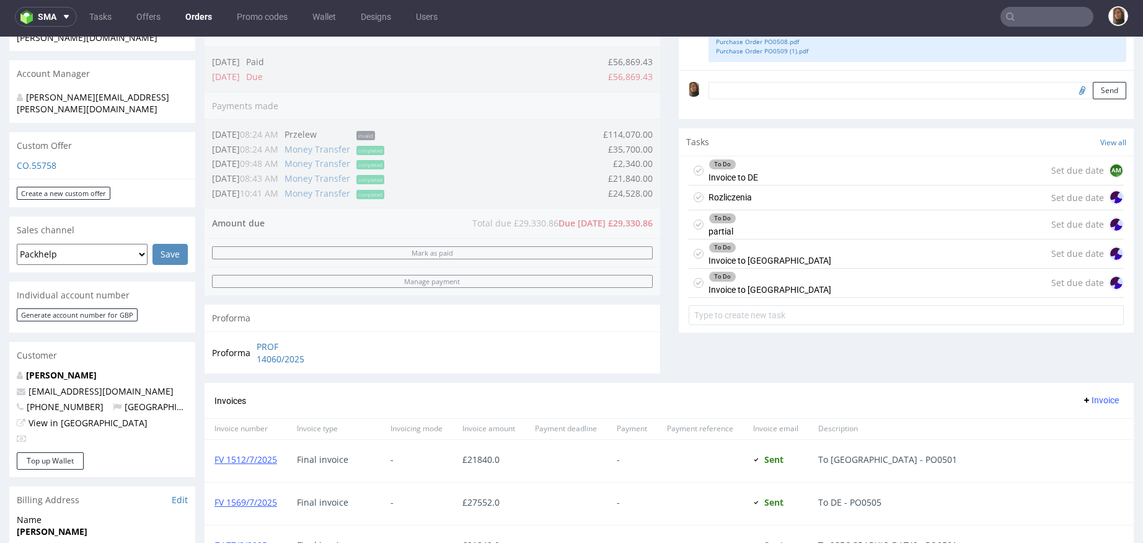
scroll to position [732, 0]
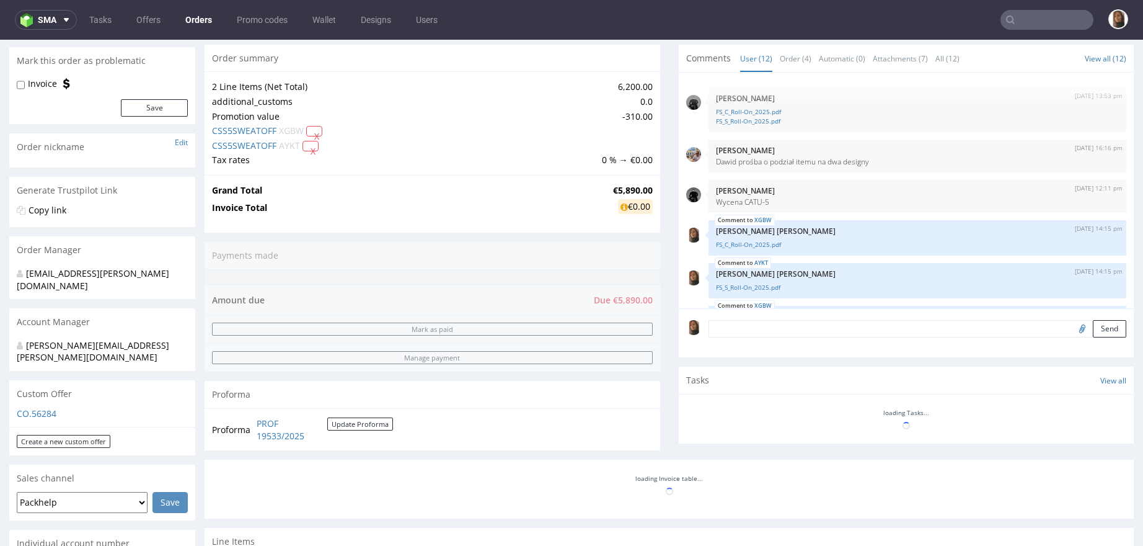
scroll to position [301, 0]
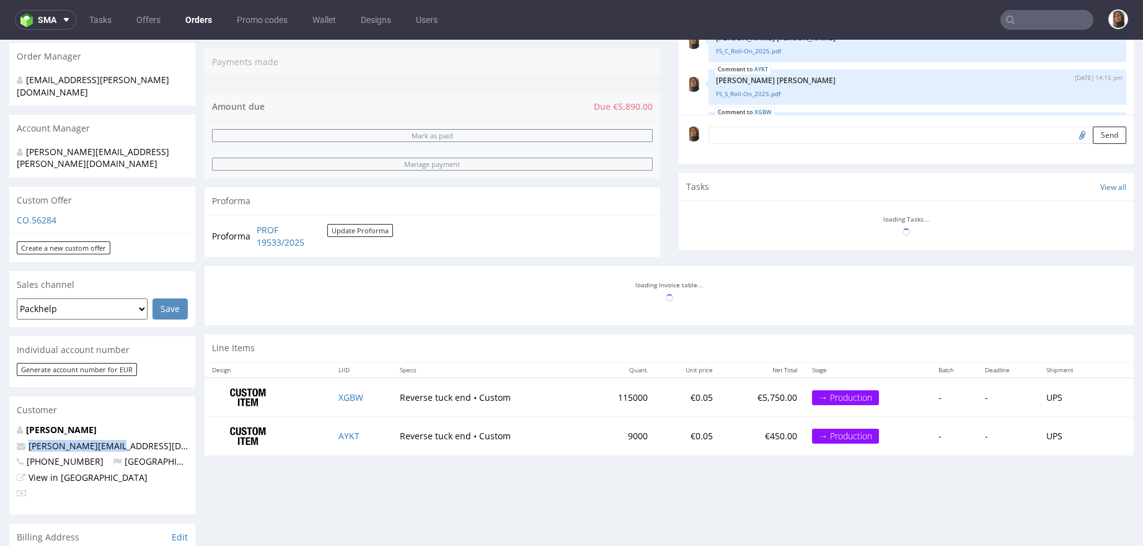
drag, startPoint x: 130, startPoint y: 417, endPoint x: -3, endPoint y: 417, distance: 132.7
click at [0, 417] on html "Production Shipped DTP Orders Offers Shipments Designs Promotions Users Jobs Ad…" at bounding box center [571, 341] width 1143 height 1207
copy span "[PERSON_NAME][EMAIL_ADDRESS][DOMAIN_NAME]"
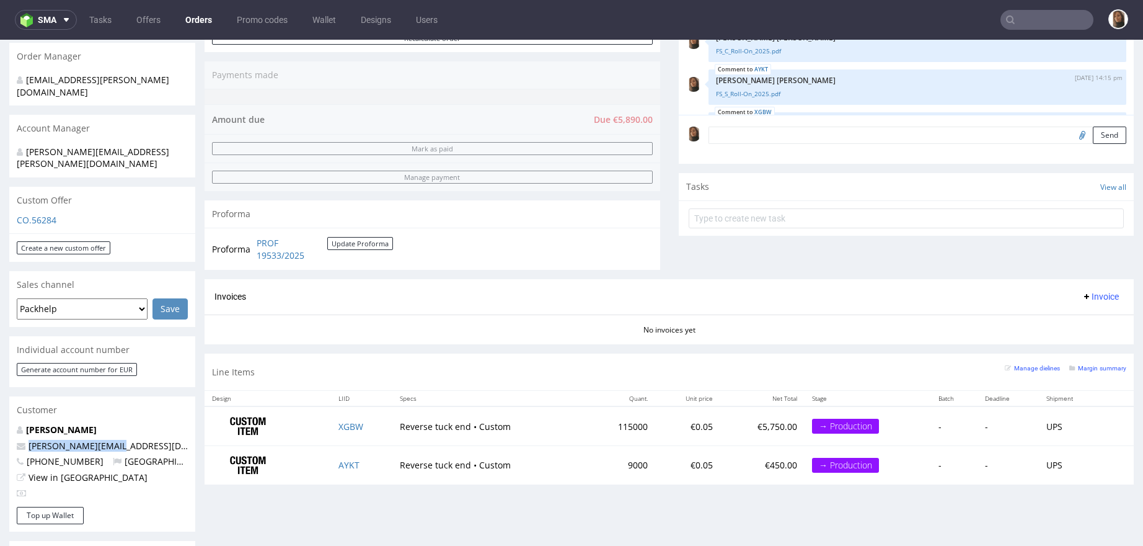
scroll to position [362, 0]
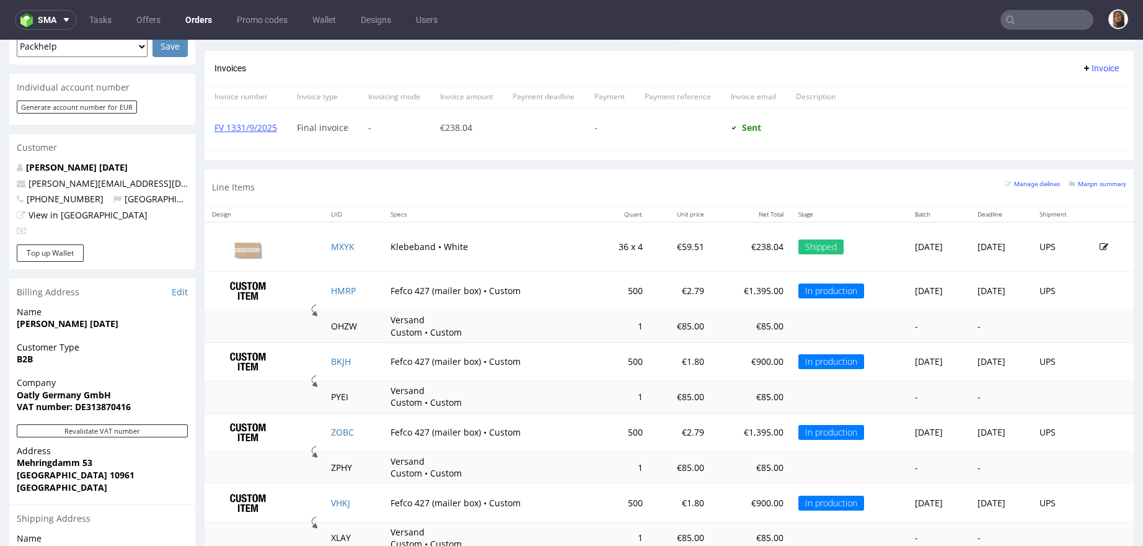
scroll to position [551, 0]
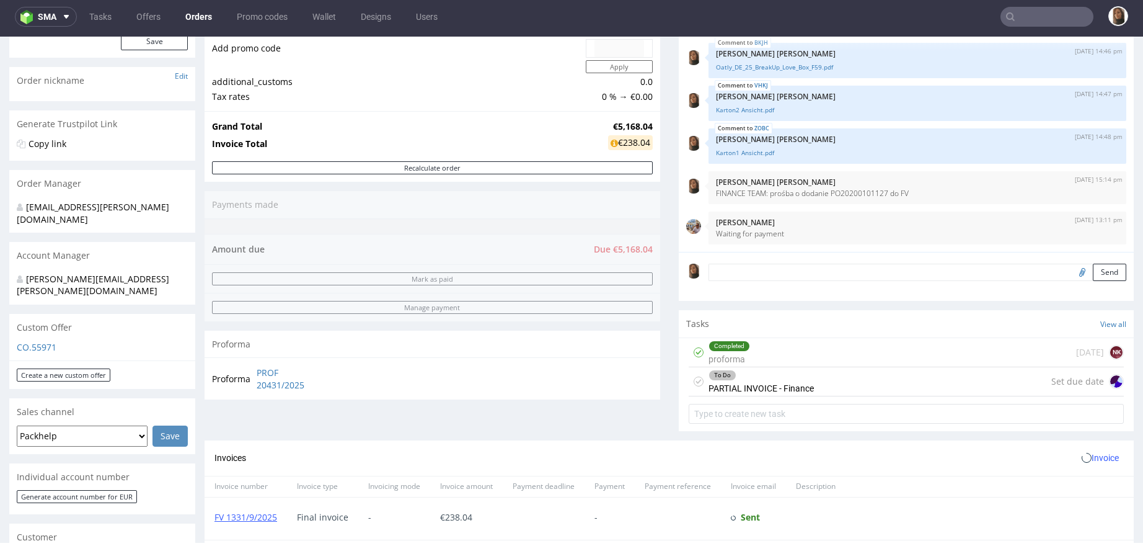
scroll to position [535, 0]
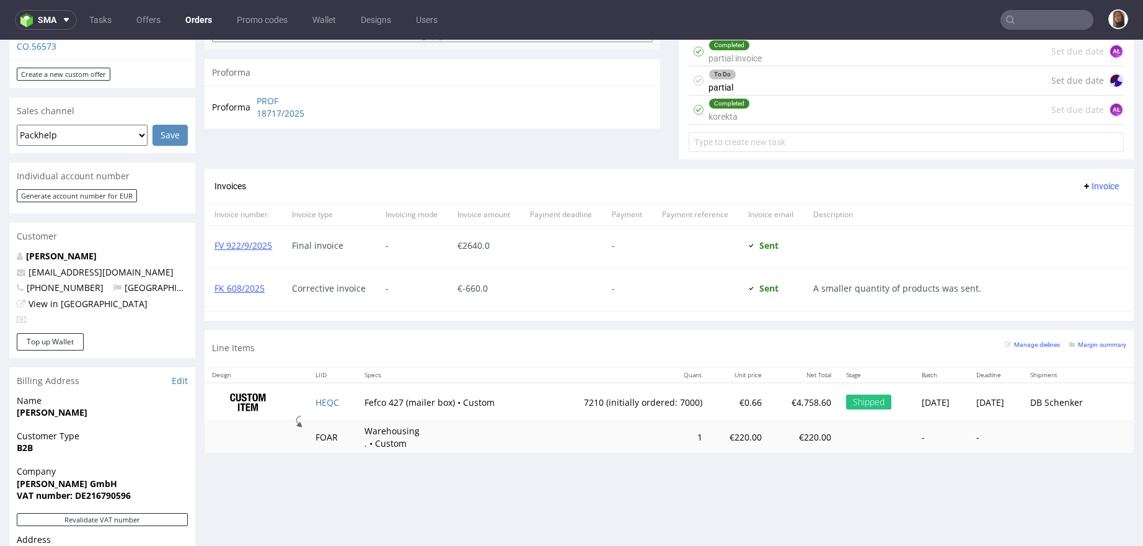
scroll to position [464, 0]
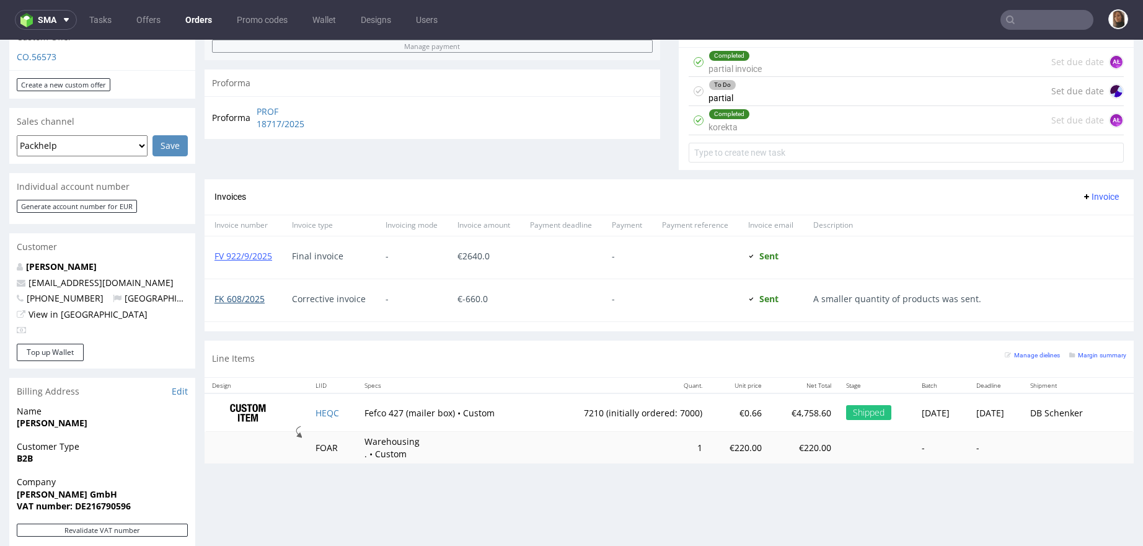
click at [230, 298] on link "FK 608/2025" at bounding box center [240, 299] width 50 height 12
click at [1055, 20] on input "text" at bounding box center [1047, 20] width 93 height 20
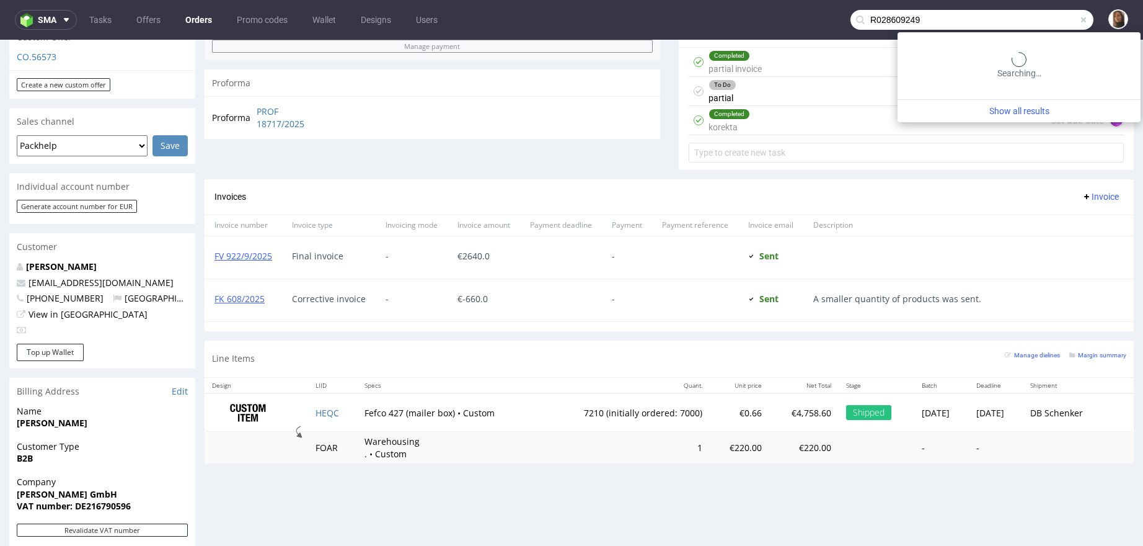
type input "R028609249"
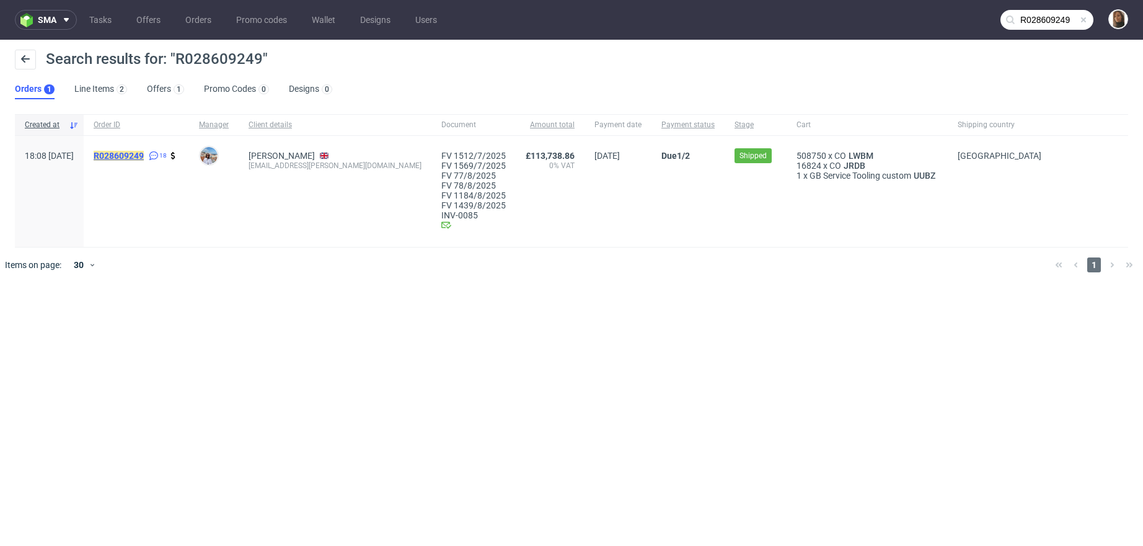
click at [144, 154] on mark "R028609249" at bounding box center [119, 156] width 50 height 10
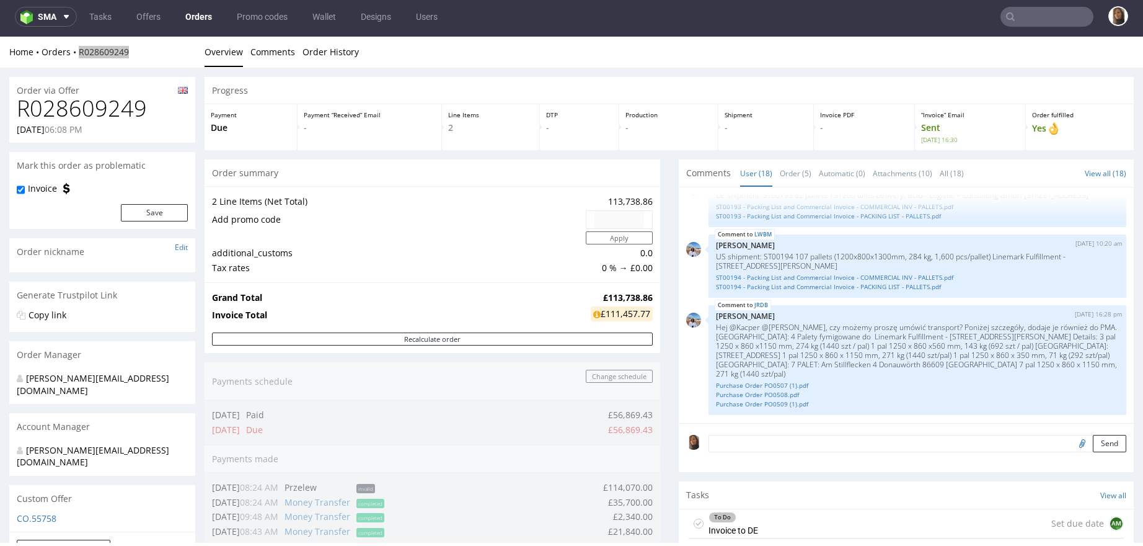
click at [1019, 11] on input "text" at bounding box center [1047, 17] width 93 height 20
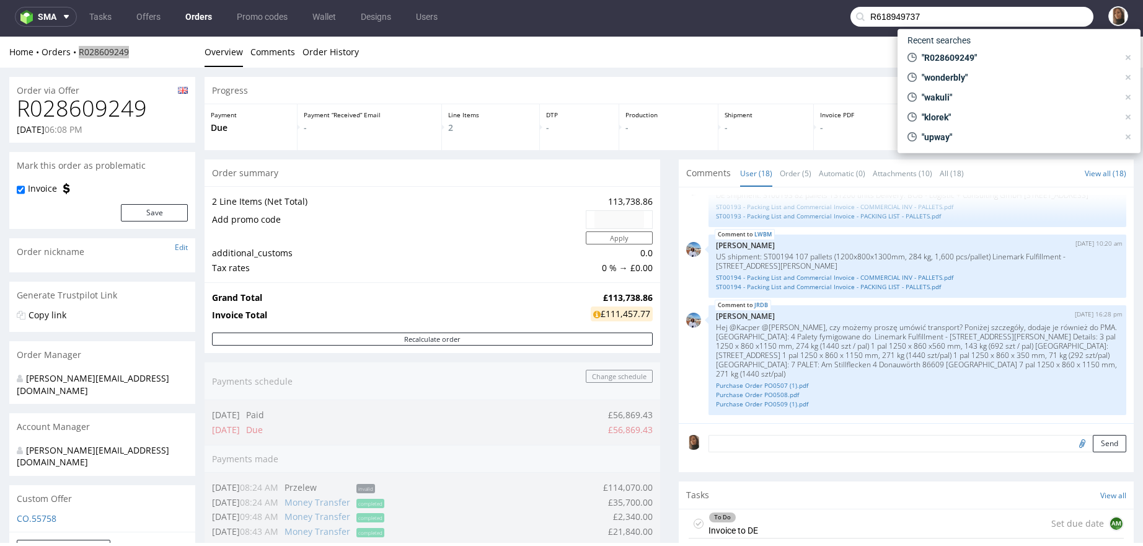
type input "R618949737"
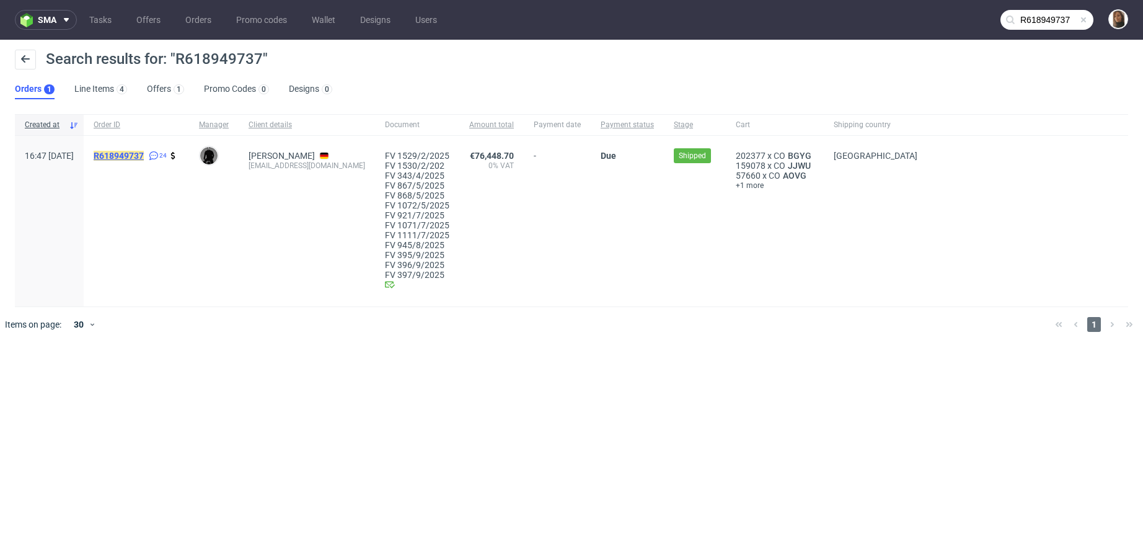
click at [144, 157] on mark "R618949737" at bounding box center [119, 156] width 50 height 10
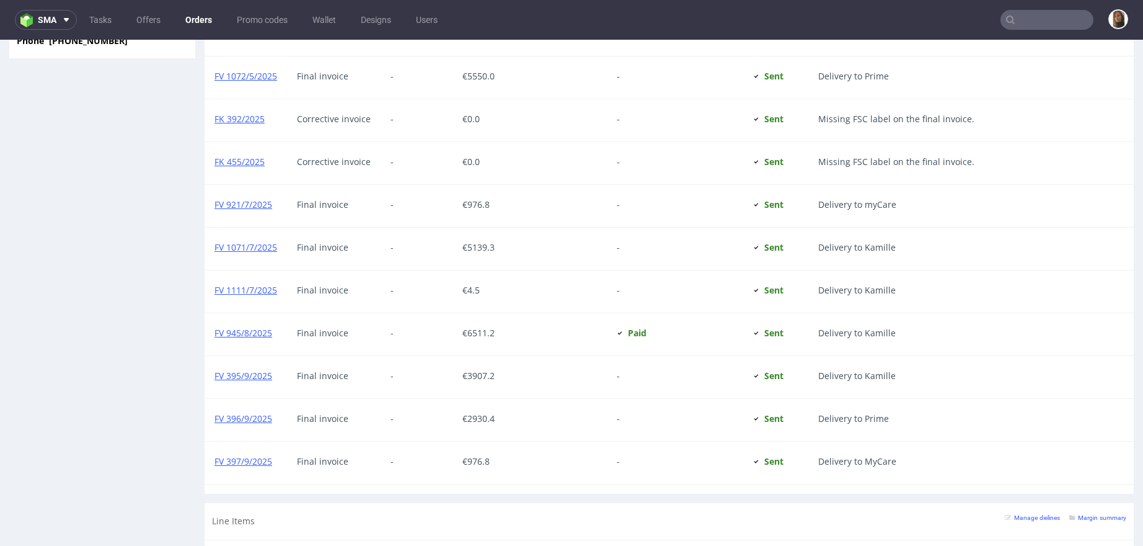
scroll to position [1199, 0]
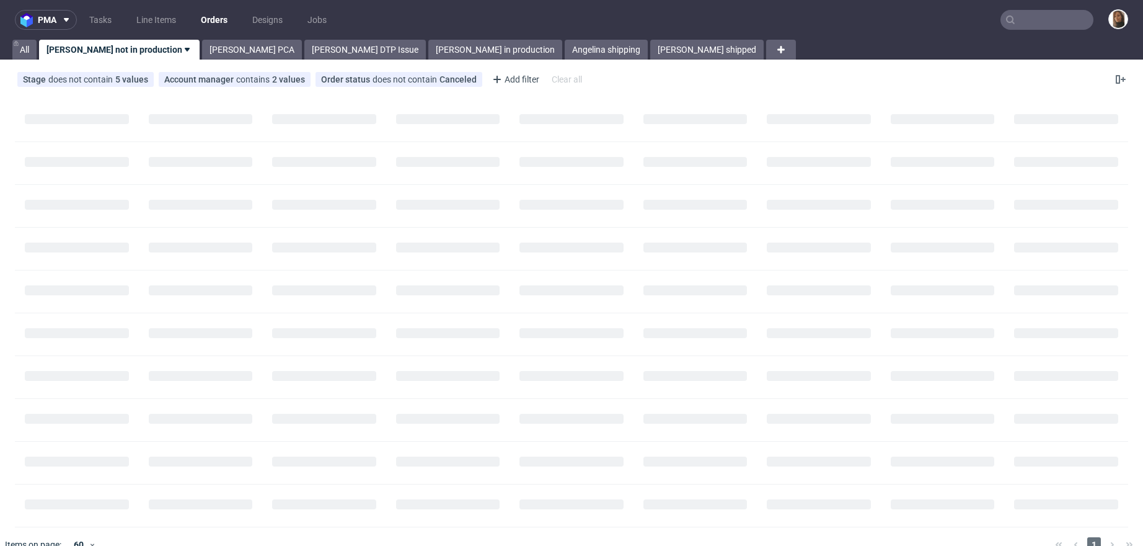
click at [1039, 23] on input "text" at bounding box center [1047, 20] width 93 height 20
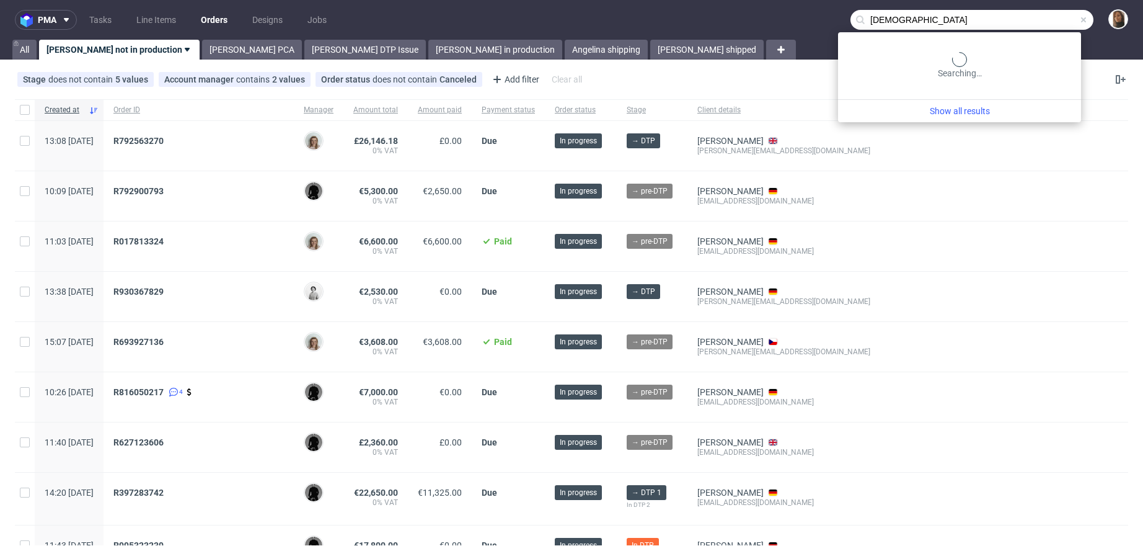
type input "[DEMOGRAPHIC_DATA]"
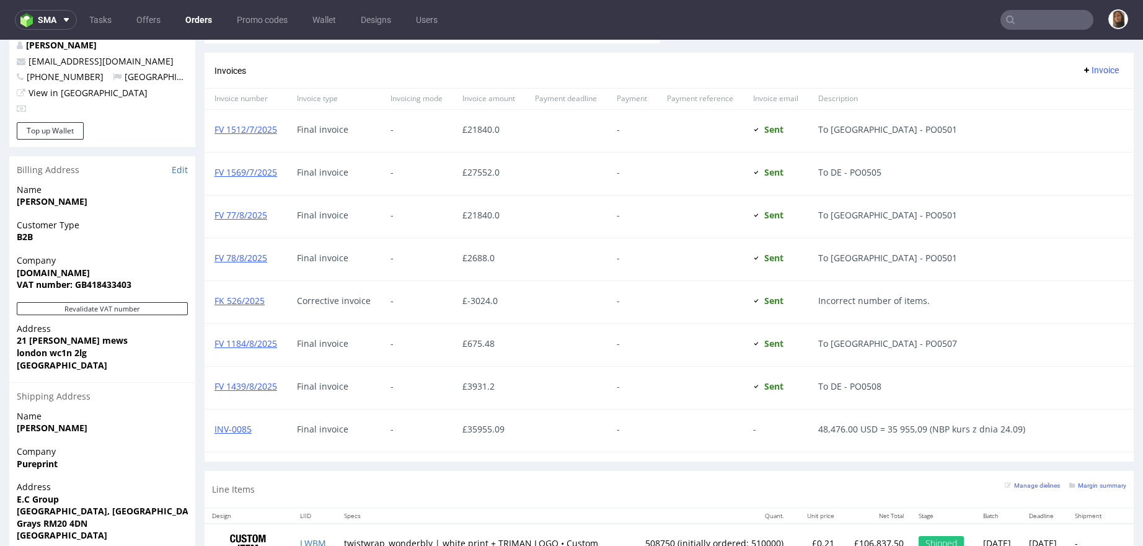
scroll to position [794, 0]
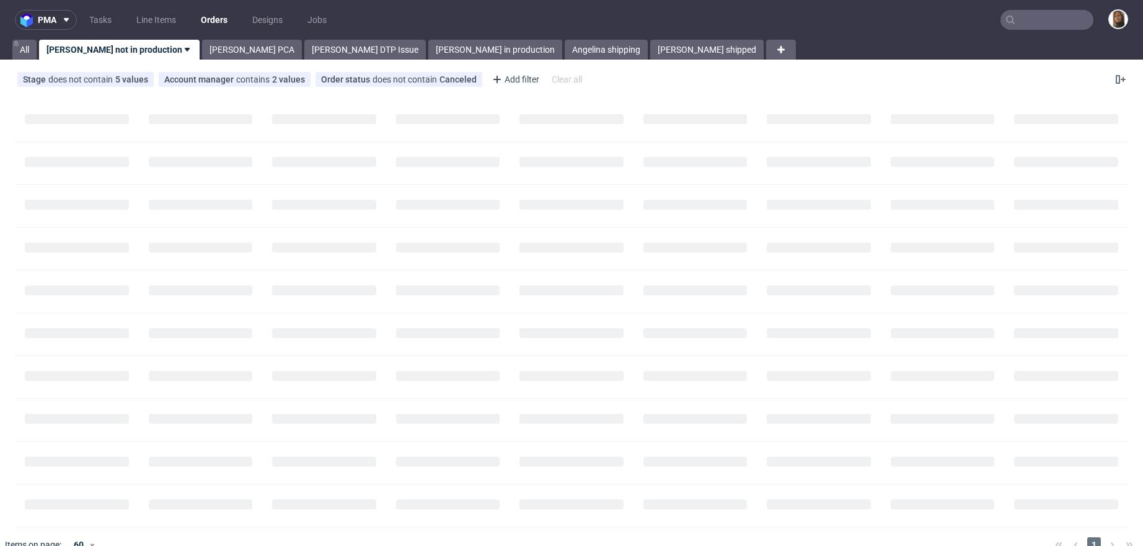
click at [1054, 20] on input "text" at bounding box center [1047, 20] width 93 height 20
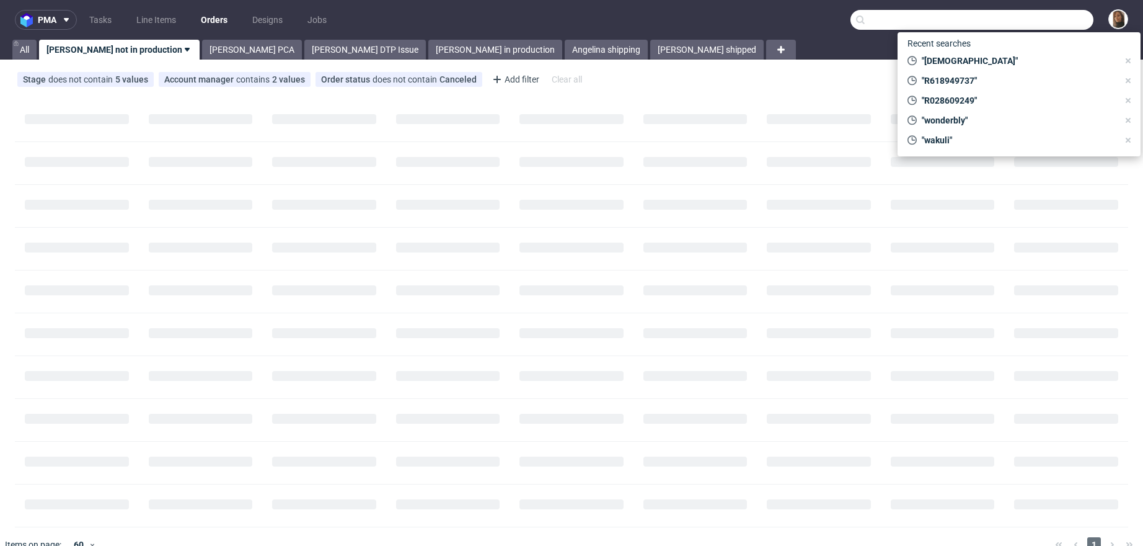
paste input "R028609249"
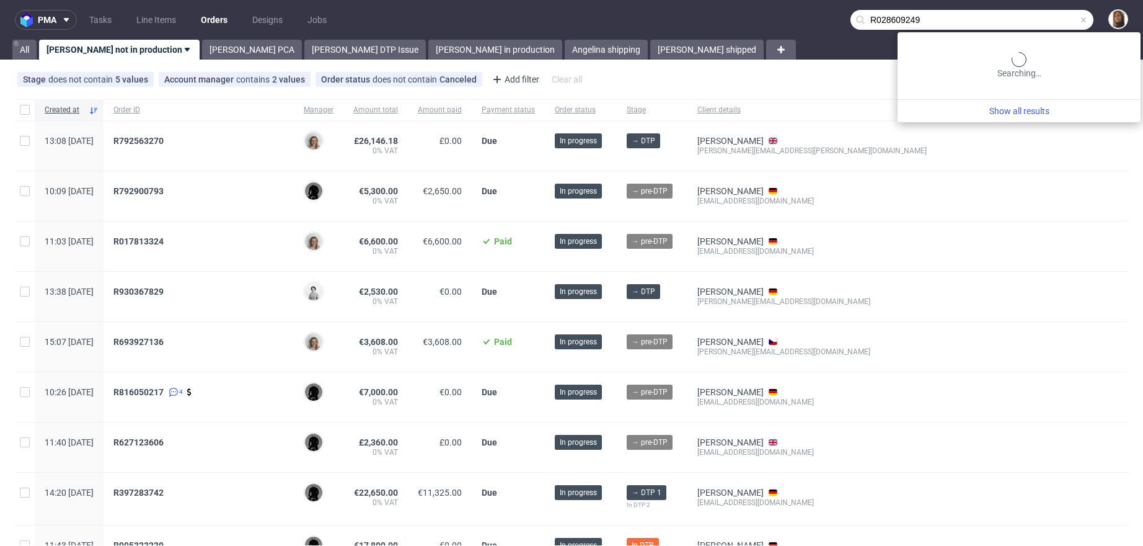
type input "R028609249"
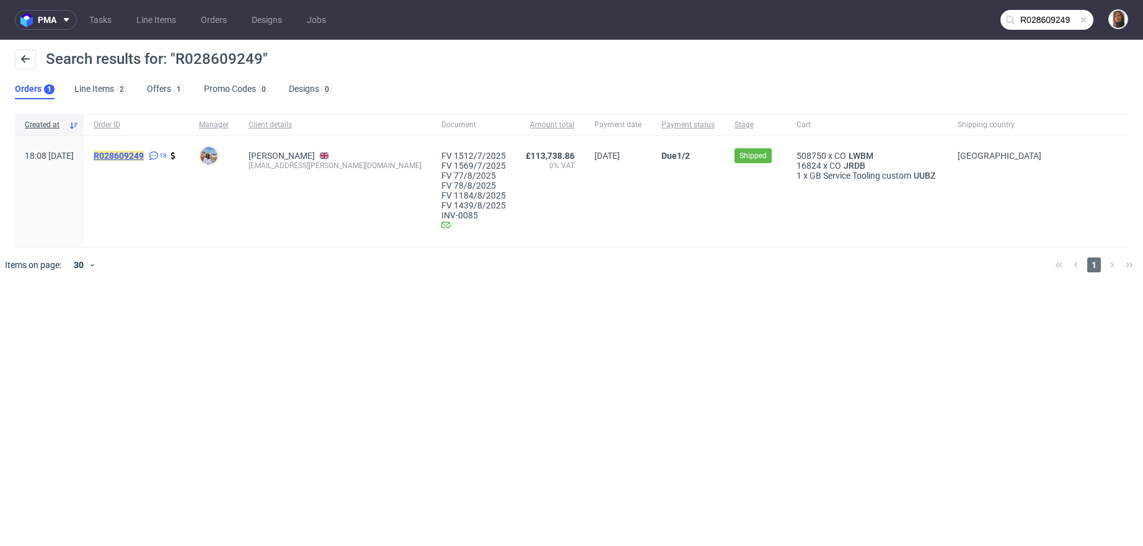
click at [144, 159] on mark "R028609249" at bounding box center [119, 156] width 50 height 10
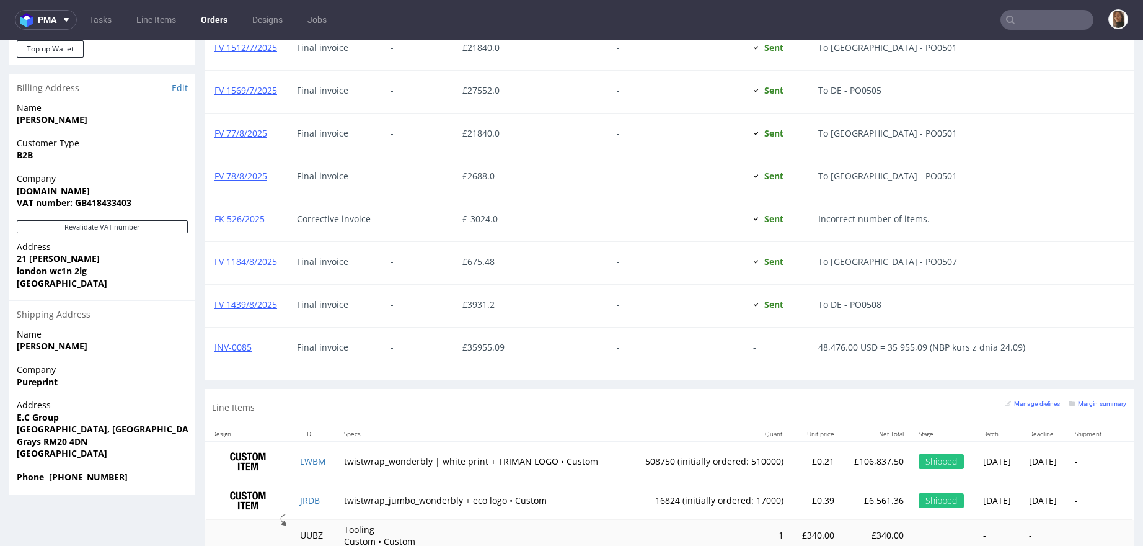
scroll to position [761, 0]
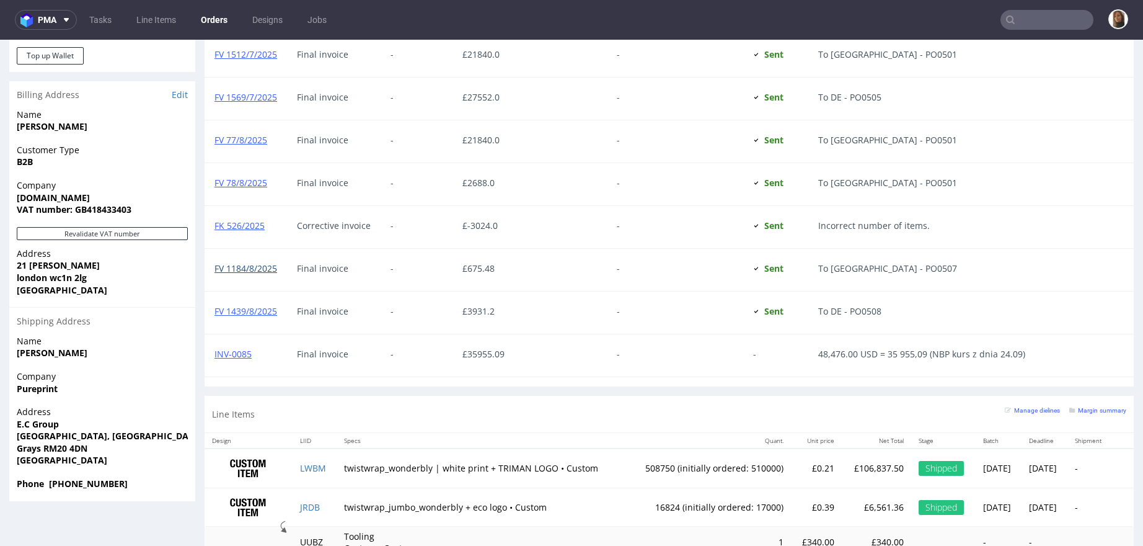
click at [252, 266] on link "FV 1184/8/2025" at bounding box center [246, 268] width 63 height 12
click at [264, 311] on link "FV 1439/8/2025" at bounding box center [246, 311] width 63 height 12
click at [243, 352] on link "INV-0085" at bounding box center [233, 354] width 37 height 12
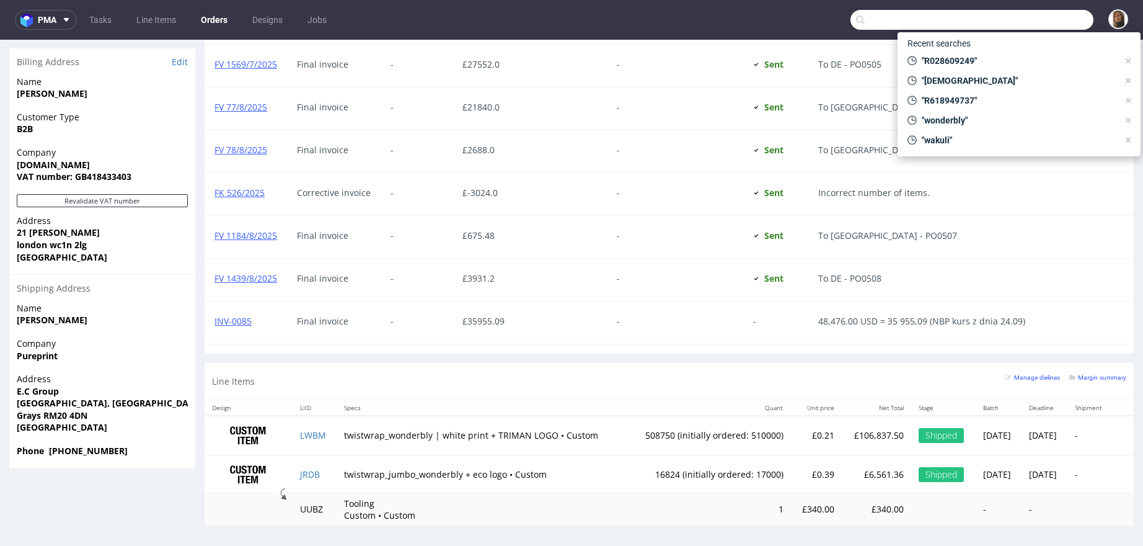
click at [1060, 17] on input "text" at bounding box center [972, 20] width 243 height 20
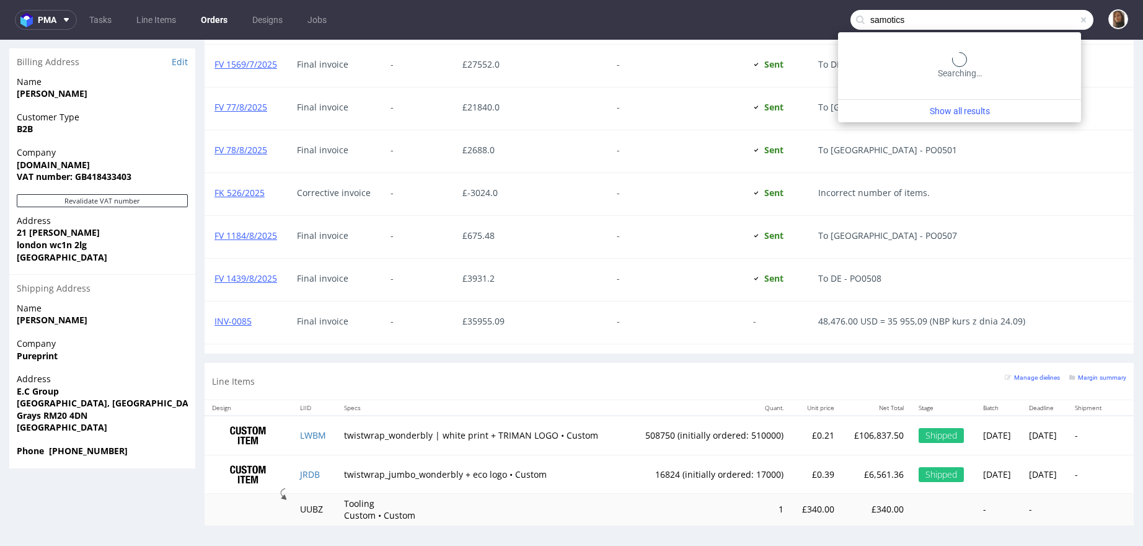
type input "samotics"
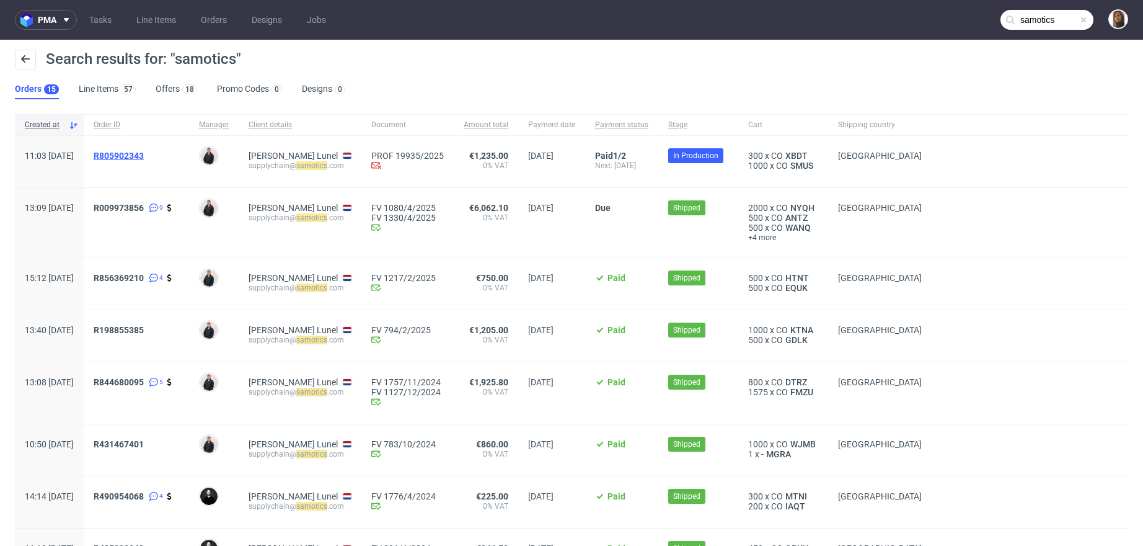
click at [144, 156] on span "R805902343" at bounding box center [119, 156] width 50 height 10
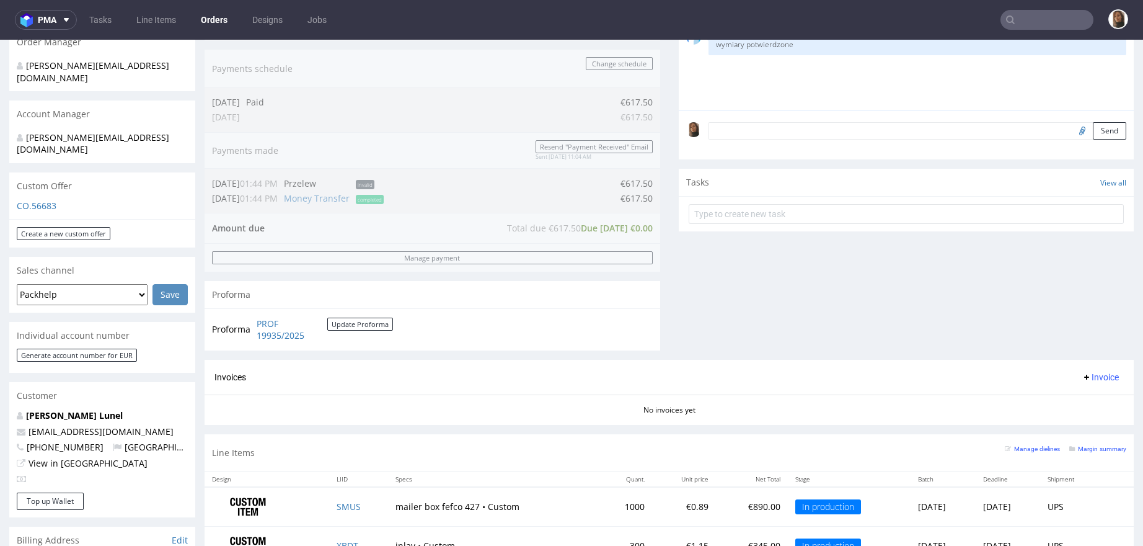
scroll to position [477, 0]
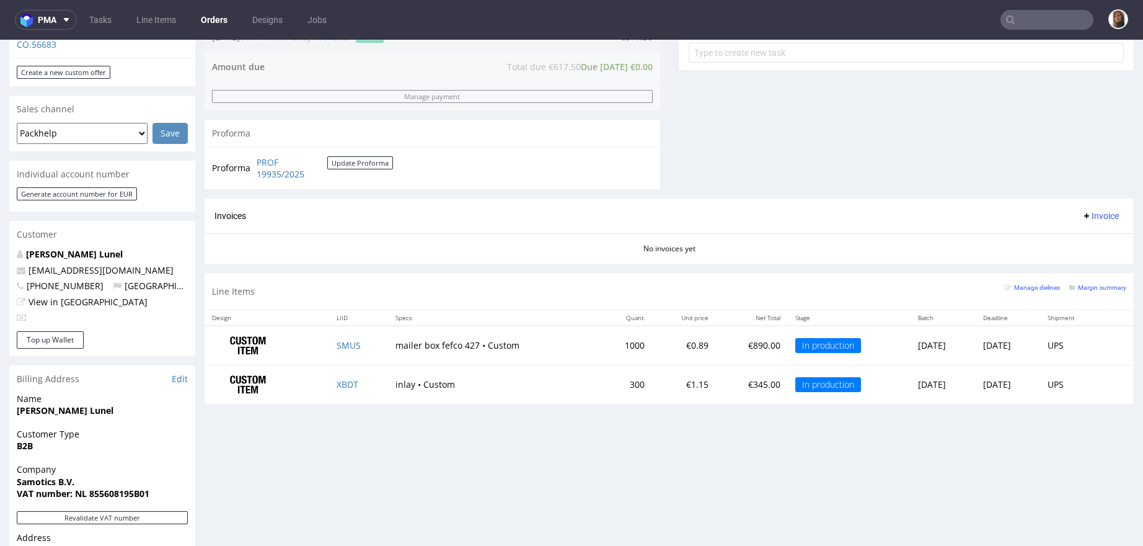
click at [1048, 31] on nav "pma Tasks Line Items Orders Designs Jobs" at bounding box center [571, 20] width 1143 height 40
click at [1043, 22] on input "text" at bounding box center [1047, 20] width 93 height 20
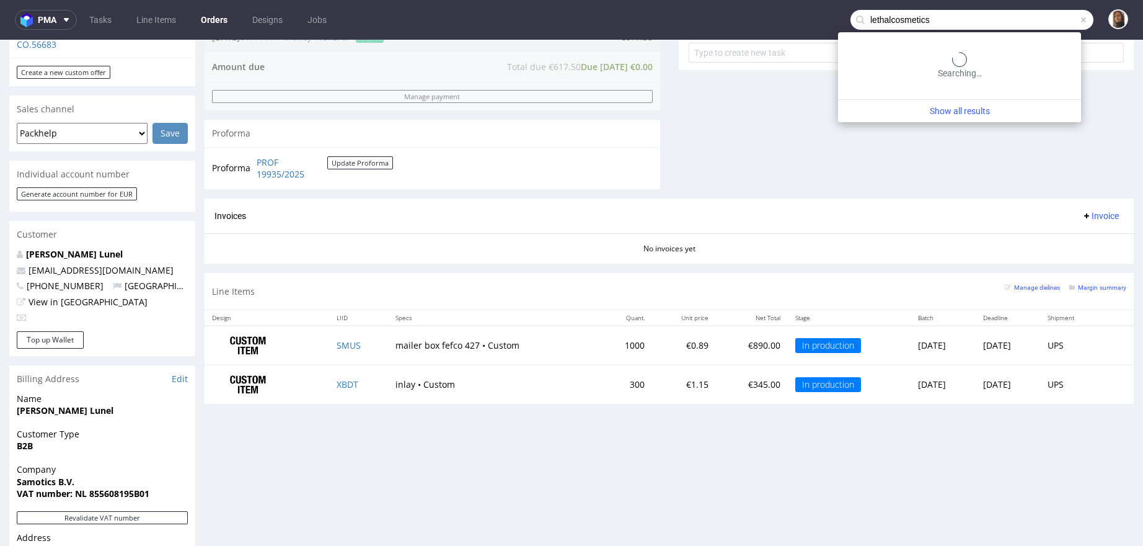
type input "lethalcosmetics"
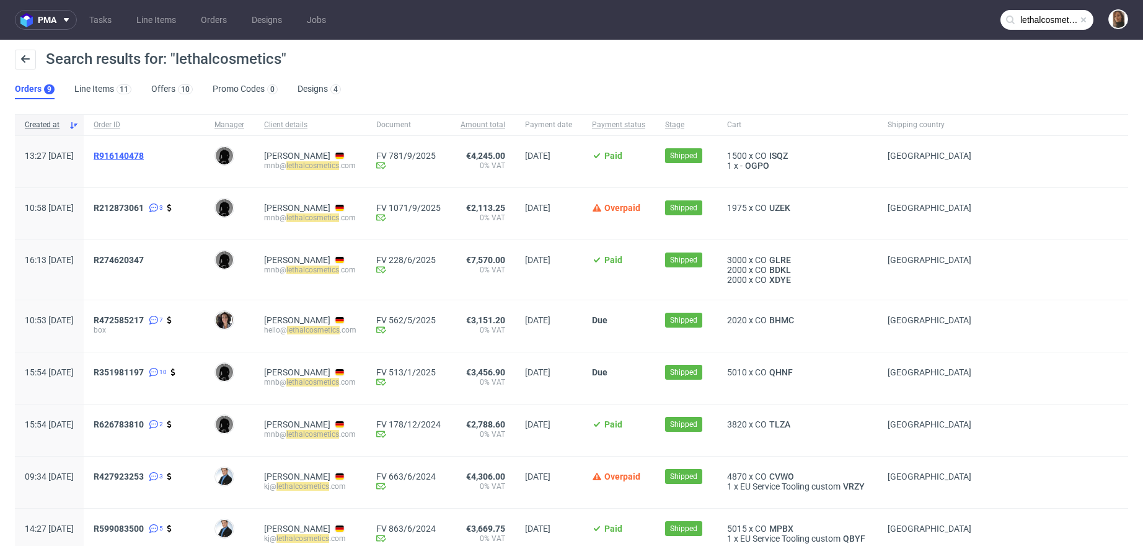
click at [144, 154] on span "R916140478" at bounding box center [119, 156] width 50 height 10
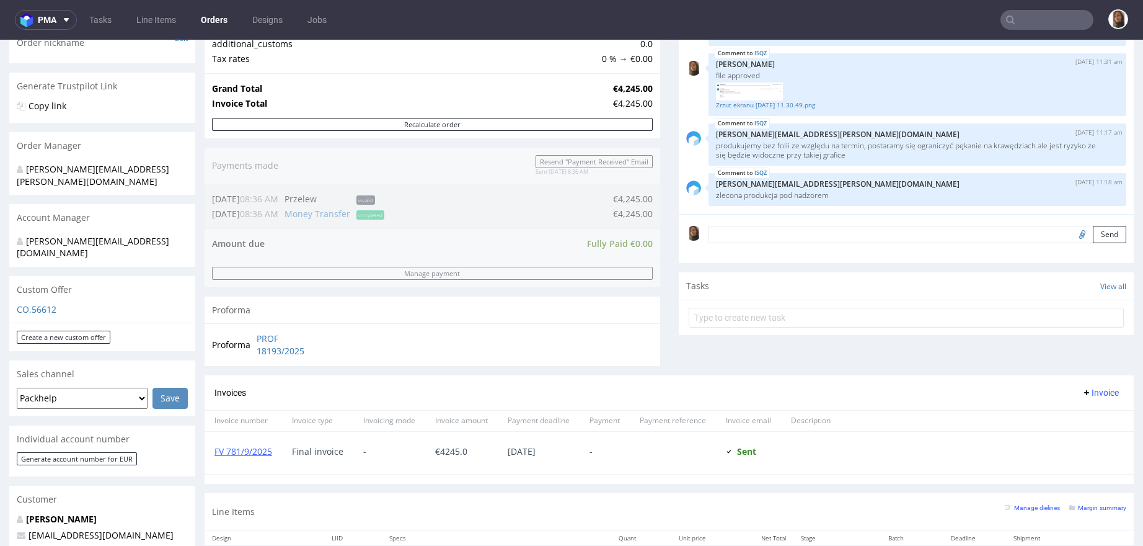
scroll to position [291, 0]
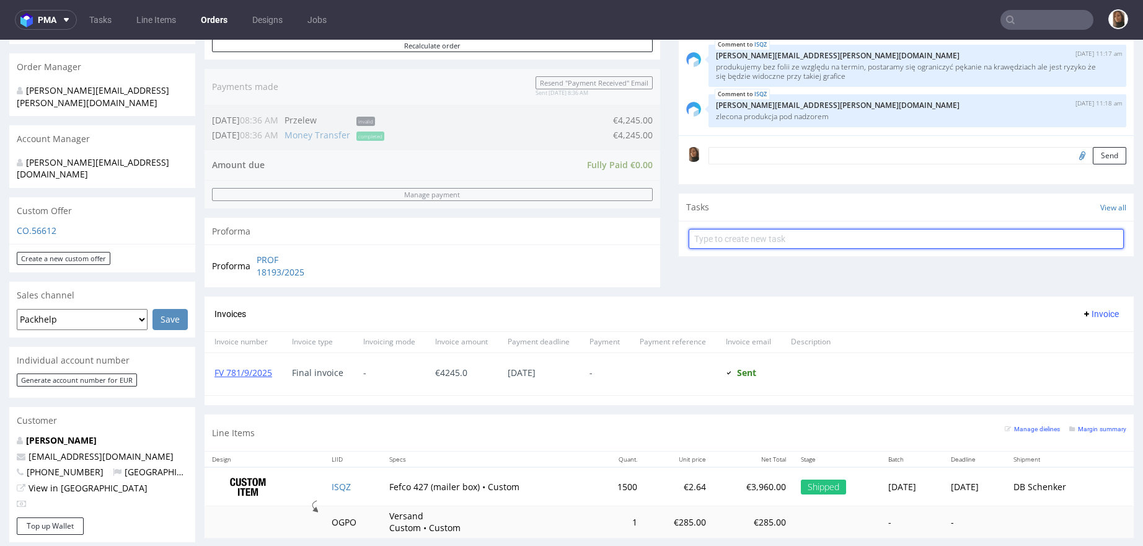
click at [768, 242] on input "text" at bounding box center [907, 239] width 436 height 20
type input "refund"
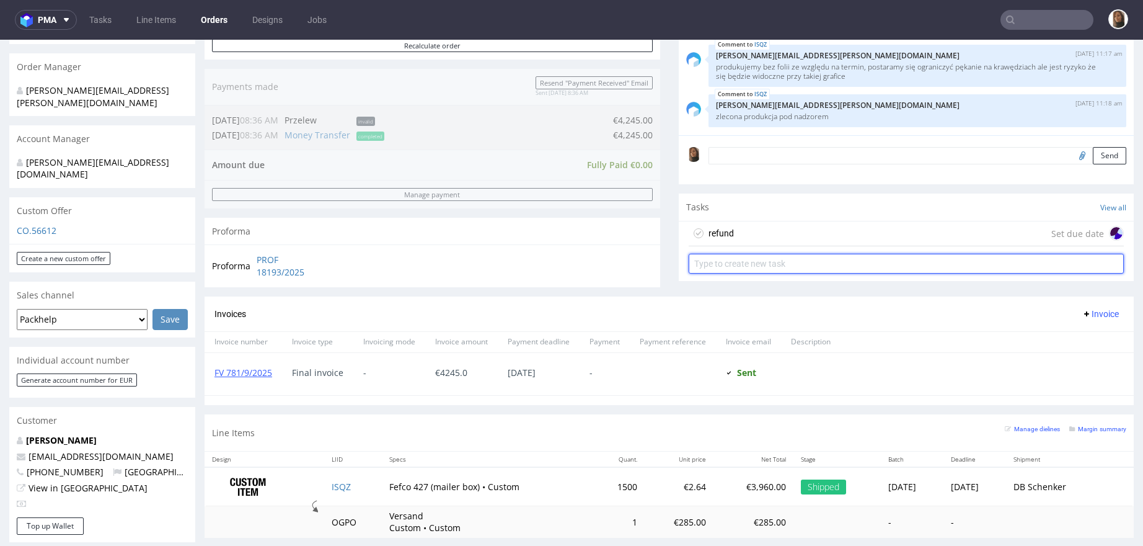
click at [797, 262] on input "text" at bounding box center [907, 264] width 436 height 20
click at [715, 260] on input "invoice rorrection" at bounding box center [907, 264] width 436 height 20
click at [753, 263] on input "invoice correction" at bounding box center [907, 264] width 436 height 20
type input "invoice correction"
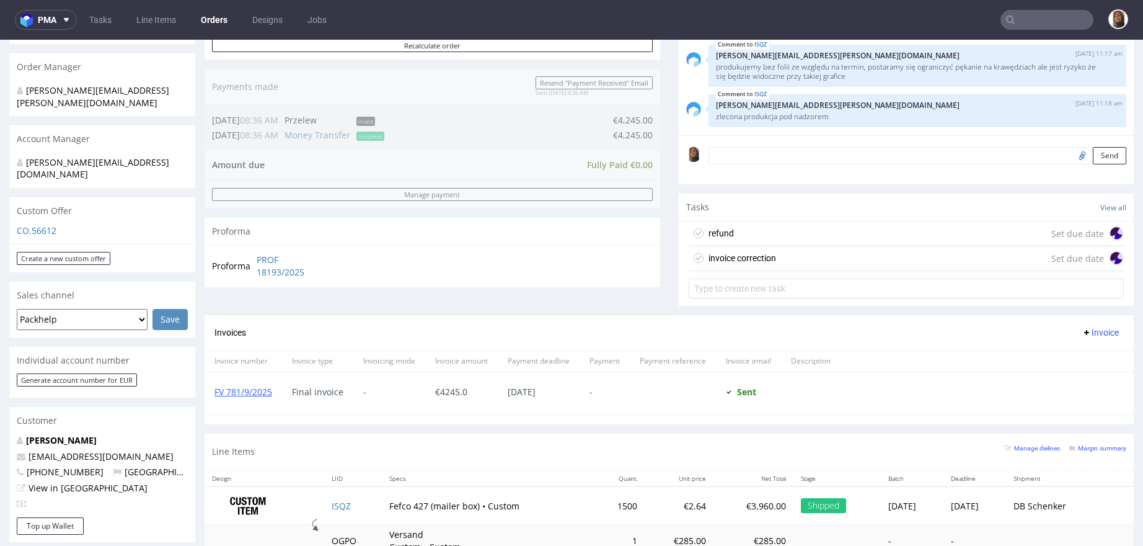
click at [759, 236] on div "refund Set due date" at bounding box center [907, 233] width 436 height 25
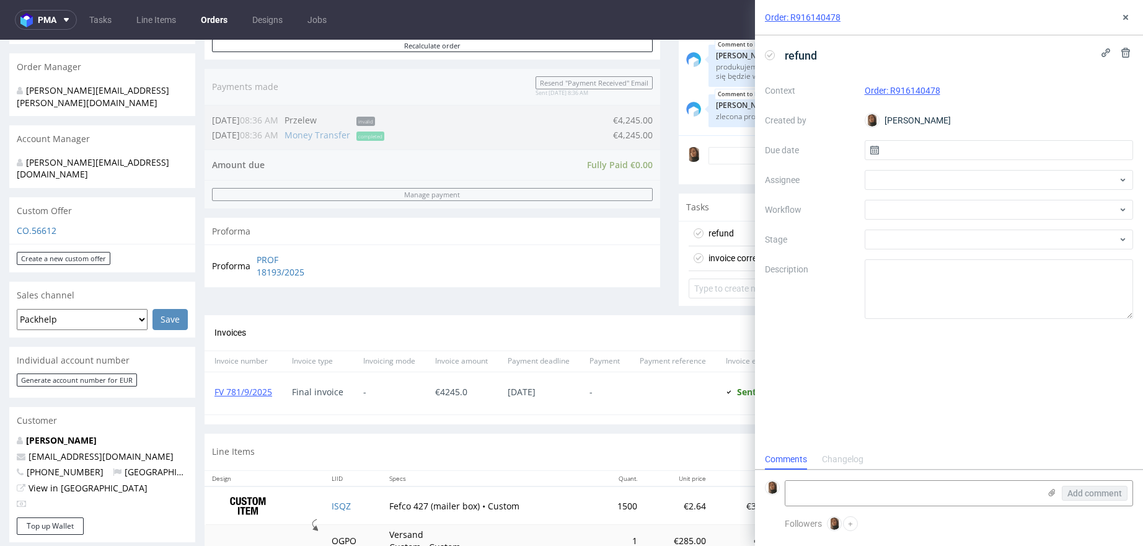
scroll to position [10, 0]
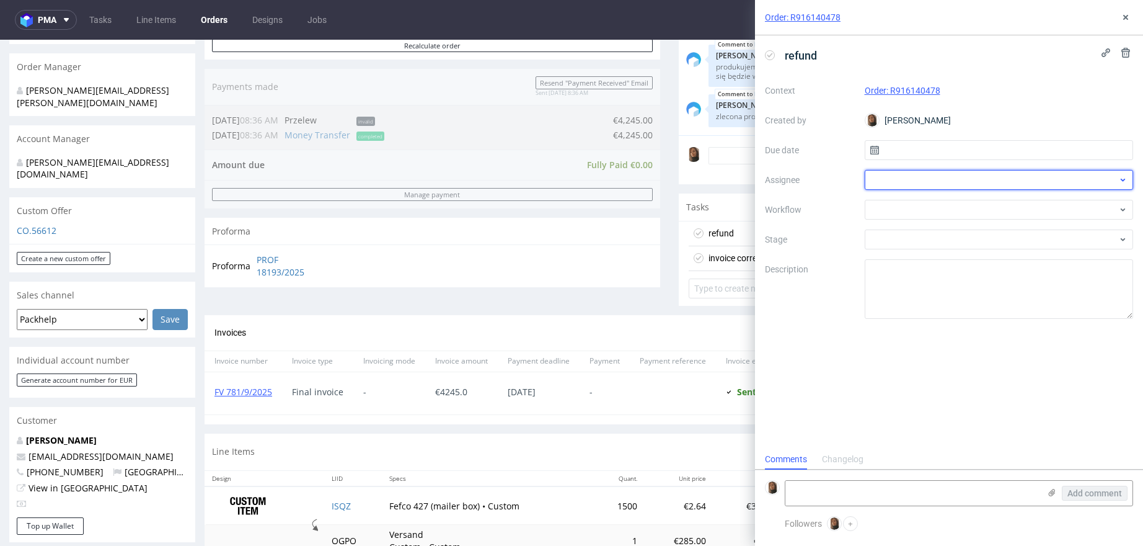
click at [932, 182] on div at bounding box center [999, 180] width 269 height 20
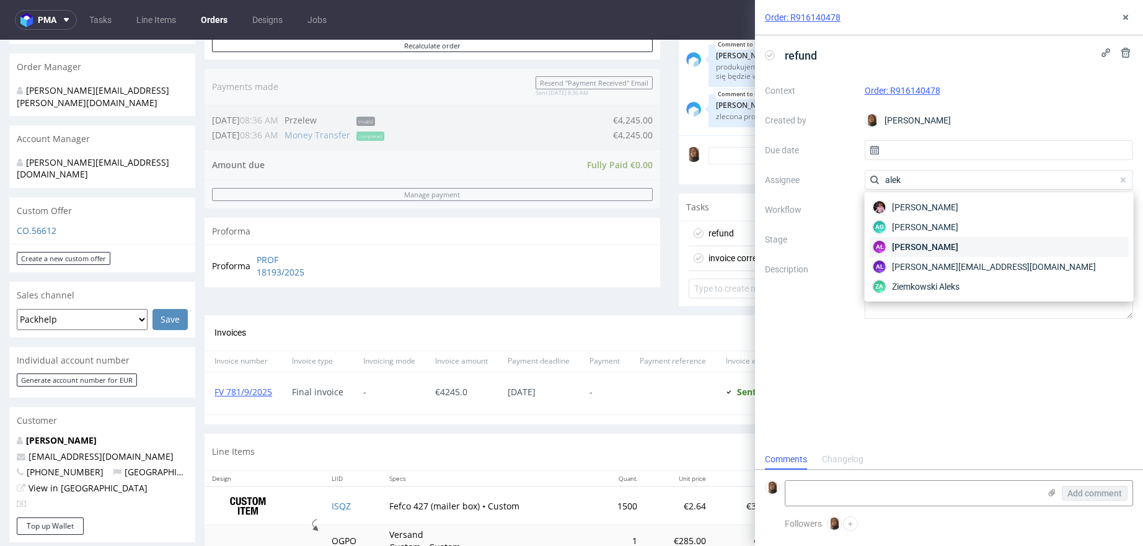
type input "alek"
click at [957, 244] on span "Aleksandra Łętowska" at bounding box center [925, 247] width 66 height 12
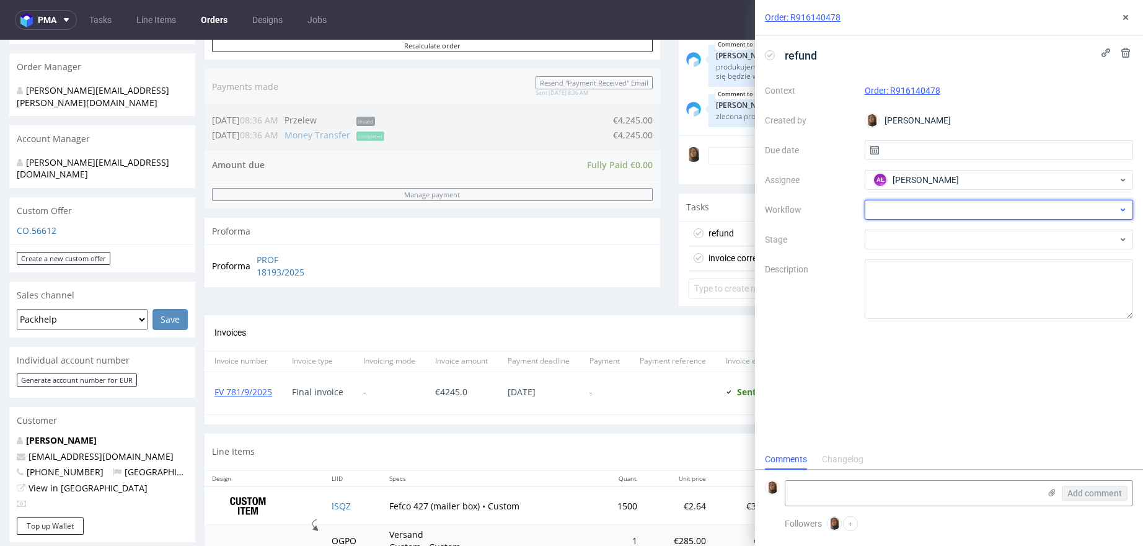
click at [924, 215] on div at bounding box center [999, 210] width 269 height 20
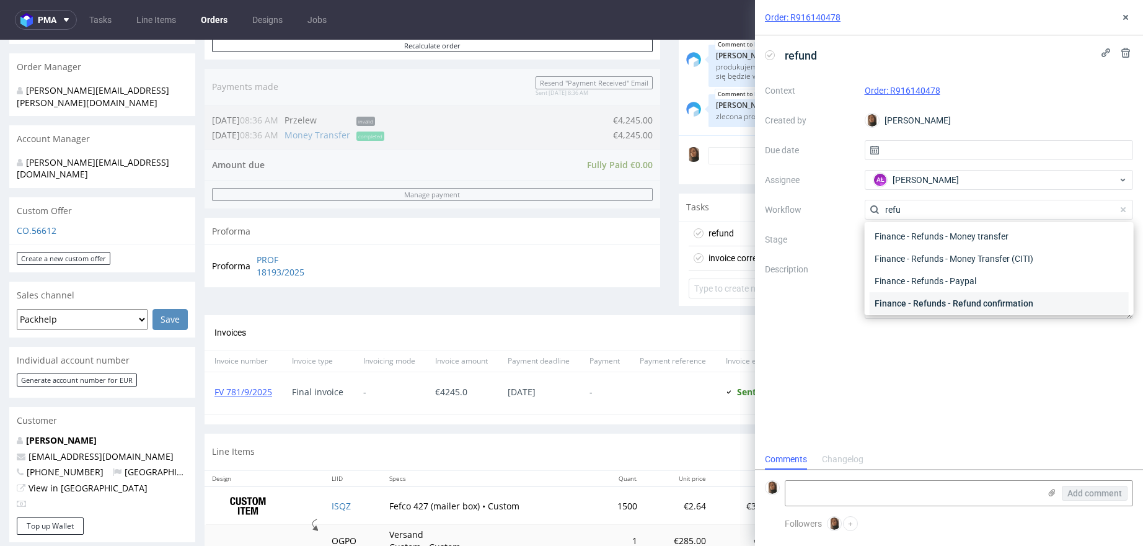
scroll to position [6, 0]
type input "refu"
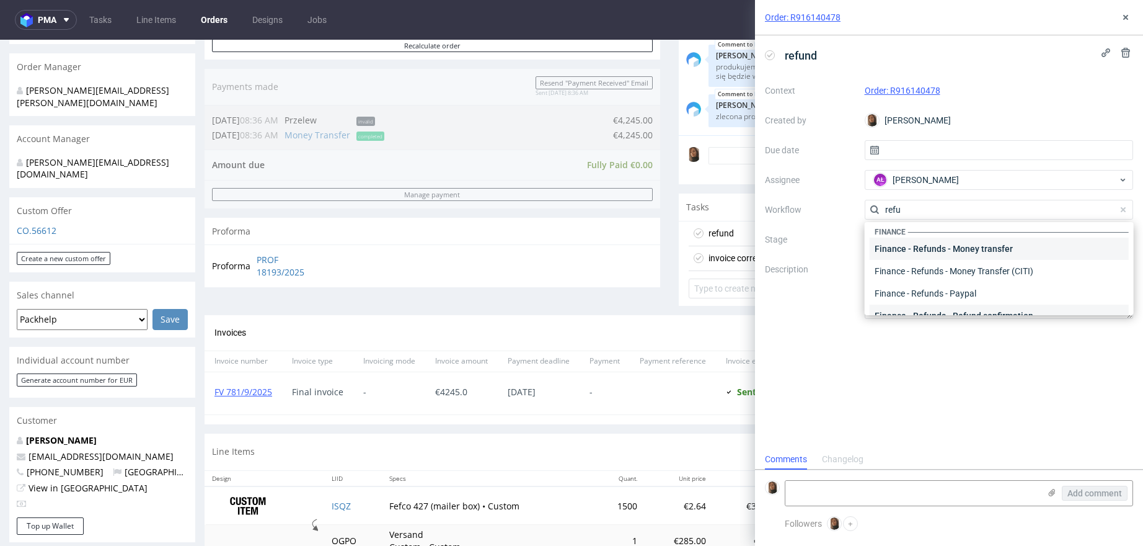
click at [935, 254] on div "Finance - Refunds - Money transfer" at bounding box center [999, 249] width 259 height 22
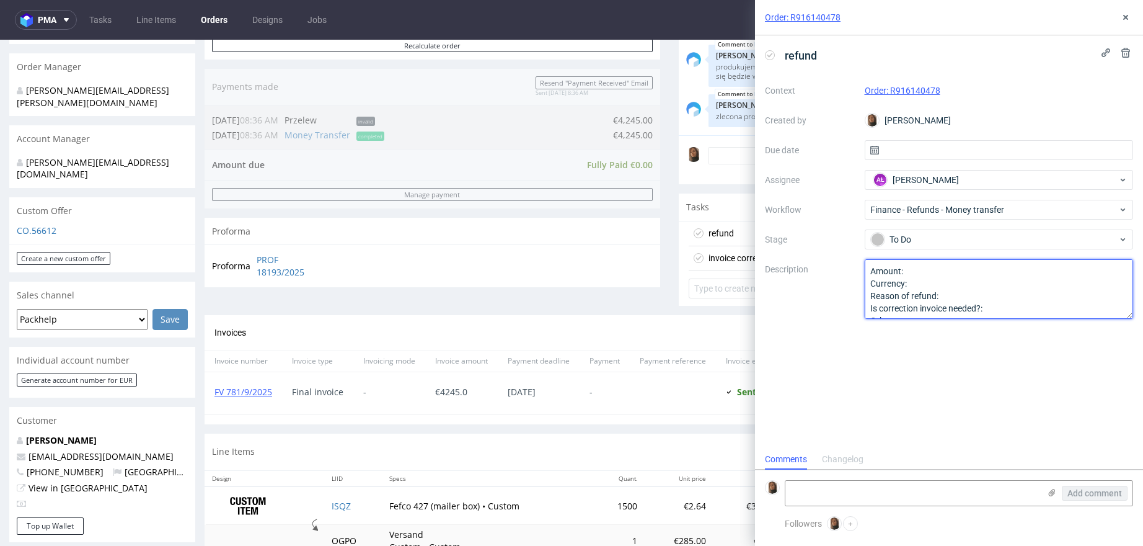
click at [932, 271] on textarea "Amount: Currency: Reason of refund: Is correction invoice needed?: Other:" at bounding box center [999, 289] width 269 height 60
click at [947, 283] on textarea "Amount: Currency: Reason of refund: Is correction invoice needed?: Other:" at bounding box center [999, 289] width 269 height 60
click at [987, 296] on textarea "Amount: Currency: Reason of refund: Is correction invoice needed?: Other:" at bounding box center [999, 289] width 269 height 60
click at [1018, 295] on textarea "Amount: Currency: Reason of refund: Is correction invoice needed?: Other:" at bounding box center [999, 289] width 269 height 60
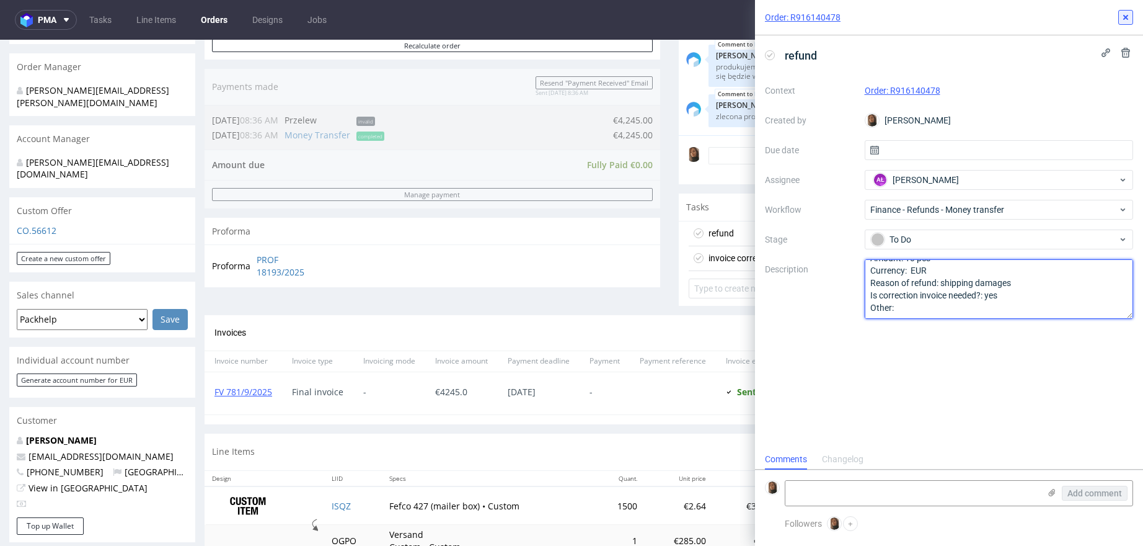
type textarea "Amount: 10 pcs Currency: EUR Reason of refund: shipping damages Is correction i…"
click at [1121, 19] on icon at bounding box center [1126, 17] width 10 height 10
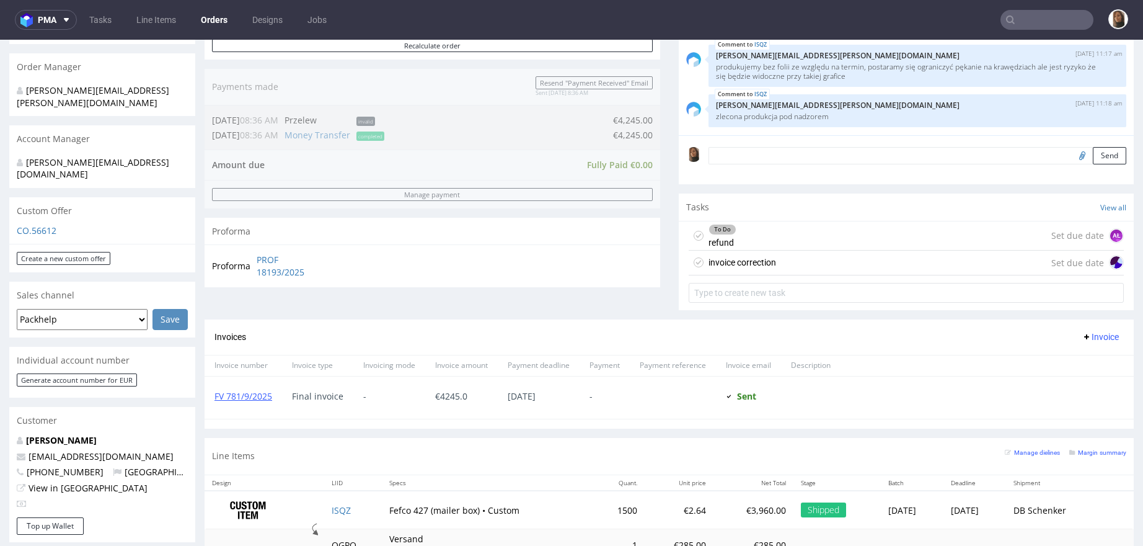
click at [786, 257] on div "invoice correction Set due date" at bounding box center [907, 263] width 436 height 25
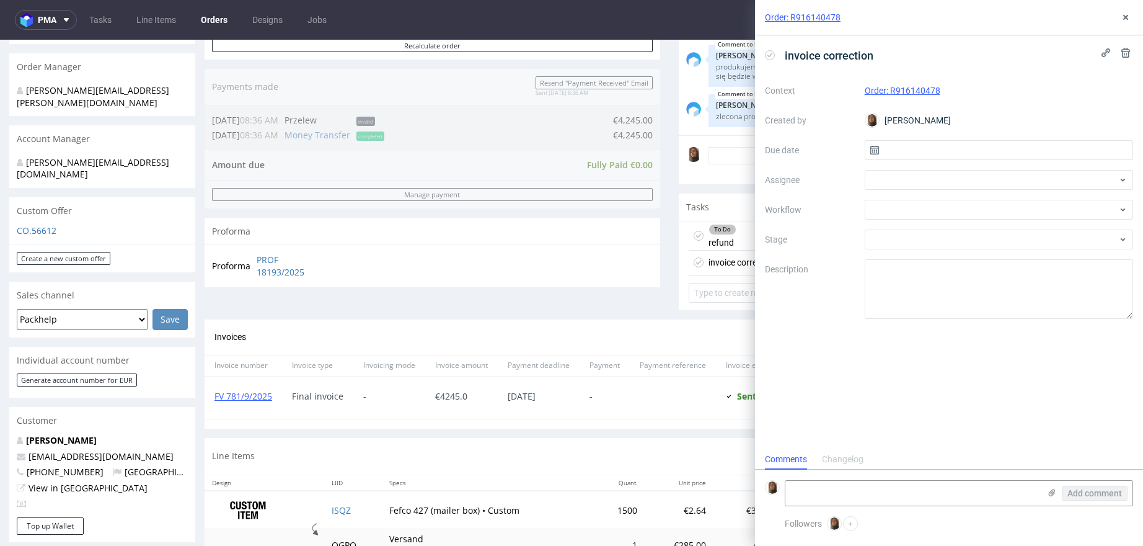
scroll to position [10, 0]
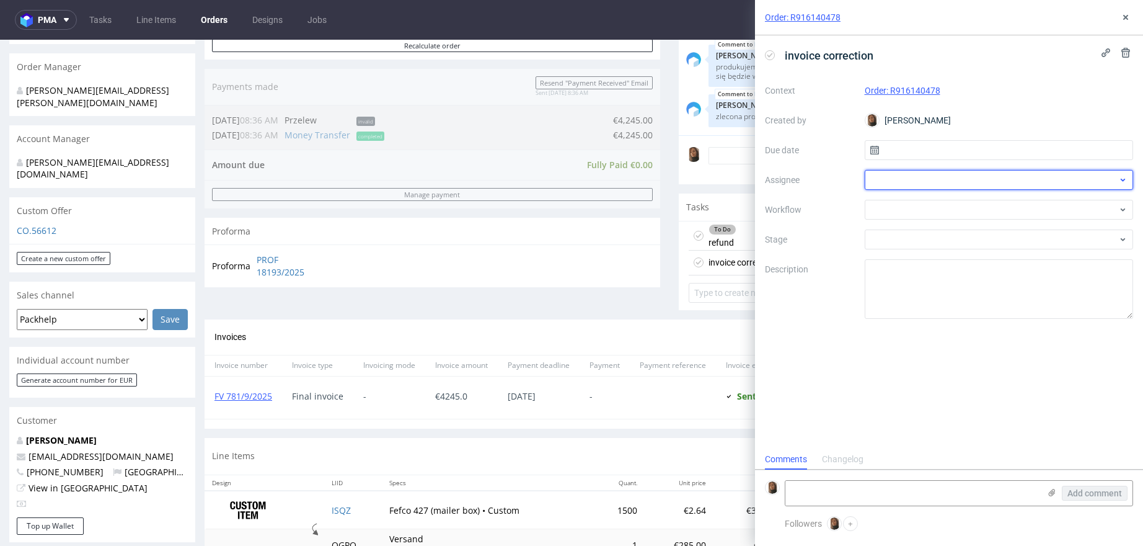
click at [902, 175] on div at bounding box center [999, 180] width 269 height 20
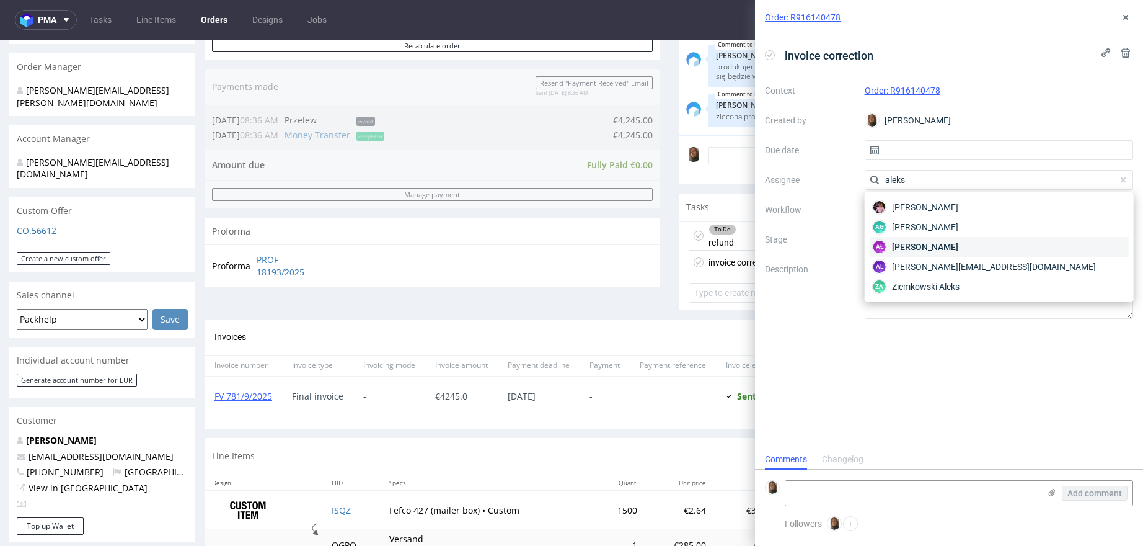
type input "aleks"
click at [944, 241] on span "Aleksandra Łętowska" at bounding box center [925, 247] width 66 height 12
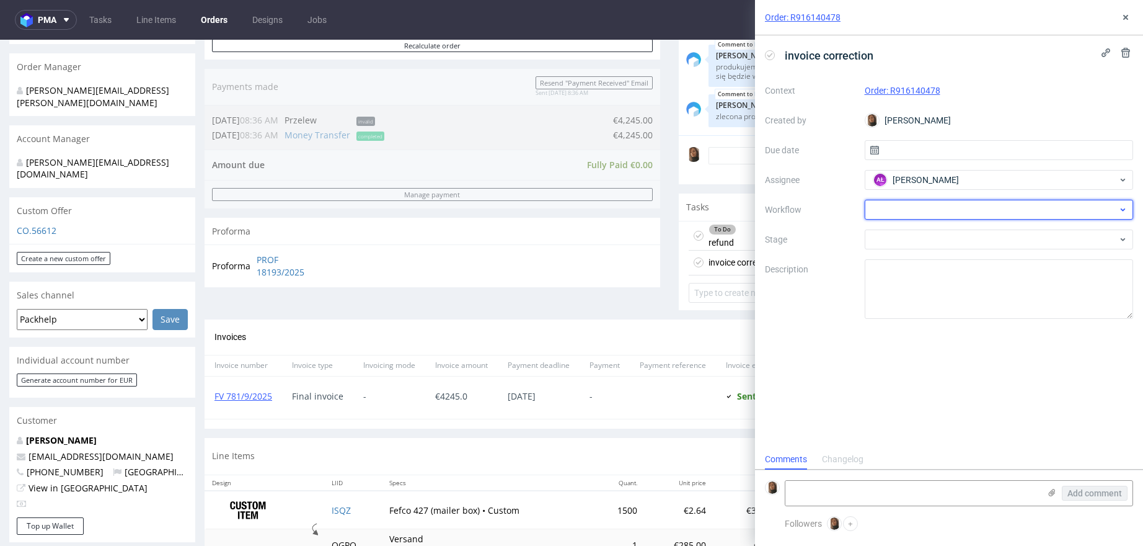
click at [905, 209] on div at bounding box center [999, 210] width 269 height 20
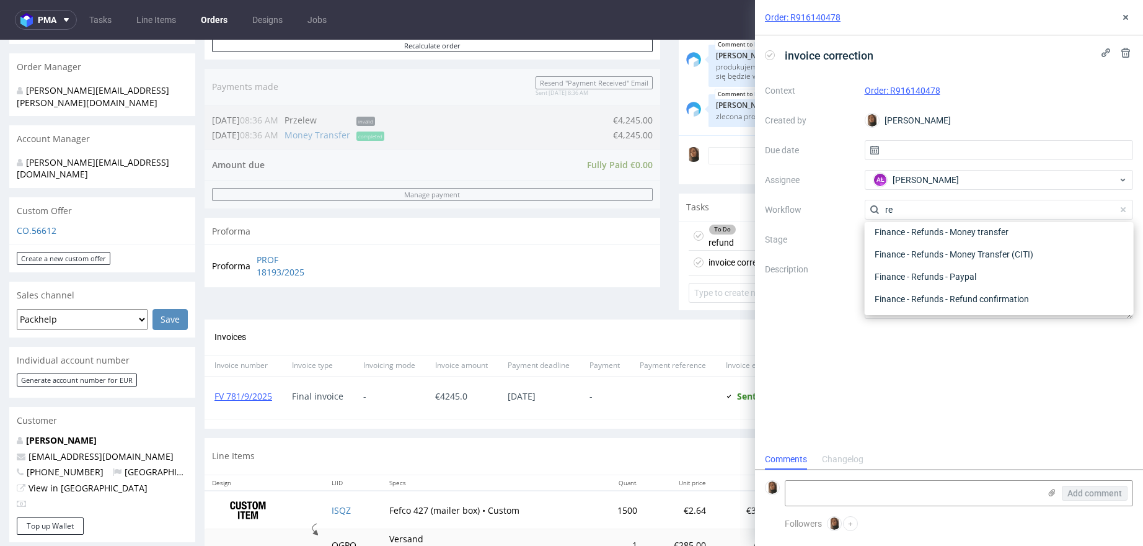
scroll to position [300, 0]
type input "r"
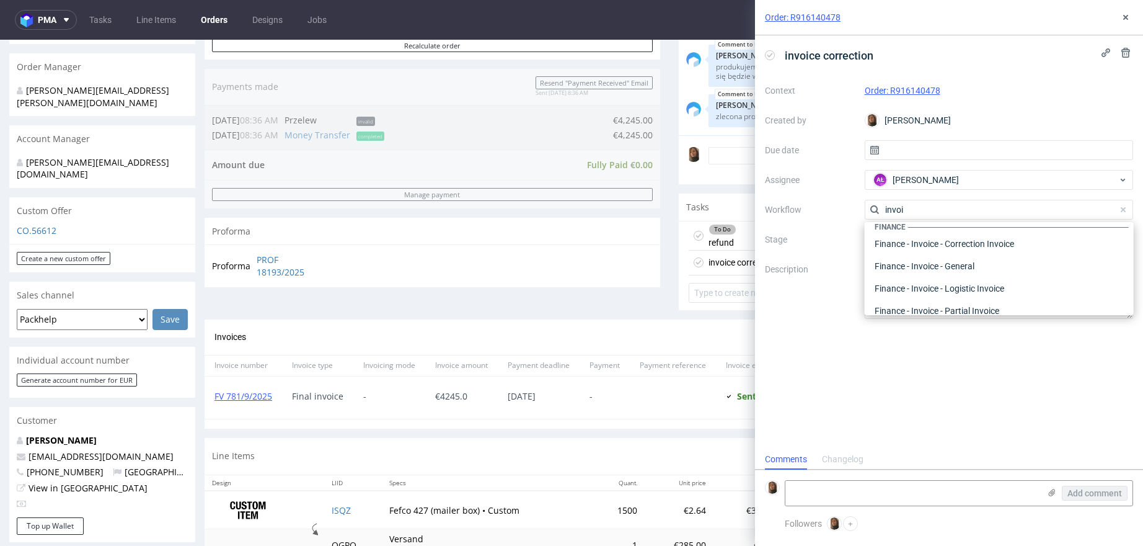
scroll to position [9, 0]
type input "invoi"
click at [928, 247] on div "Finance - Invoice - Correction Invoice" at bounding box center [999, 245] width 259 height 22
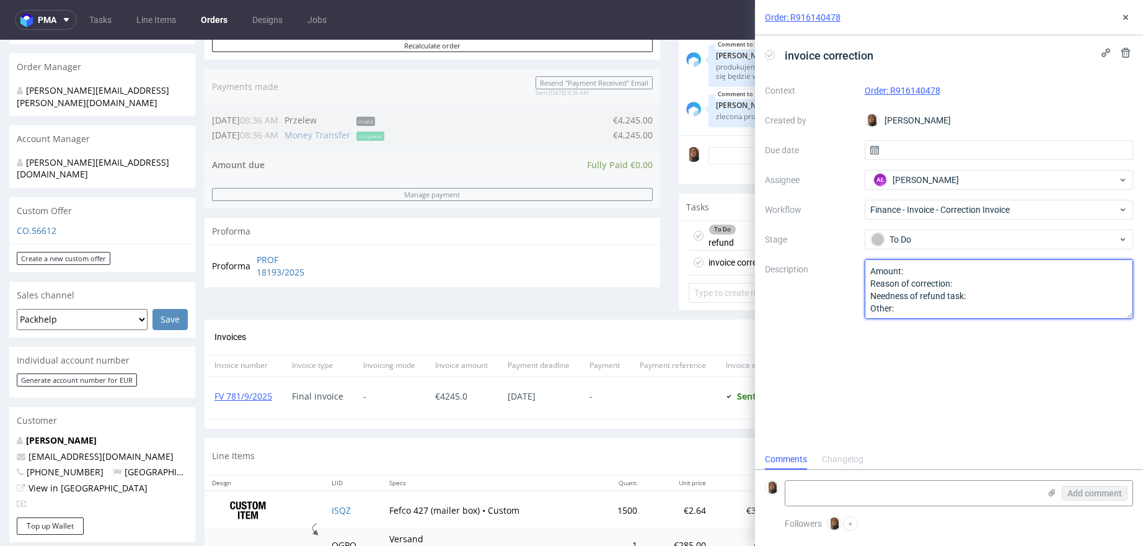
click at [931, 270] on textarea "Amount: Reason of correction: Needness of refund task: Other:" at bounding box center [999, 289] width 269 height 60
click at [977, 283] on textarea "Amount: Reason of correction: Needness of refund task: Other:" at bounding box center [999, 289] width 269 height 60
click at [955, 285] on textarea "Amount: Reason of correction: Needness of refund task: Other:" at bounding box center [999, 289] width 269 height 60
type textarea "Amount:10 pcs Reason of correction: refund - shipping damages Needness of refun…"
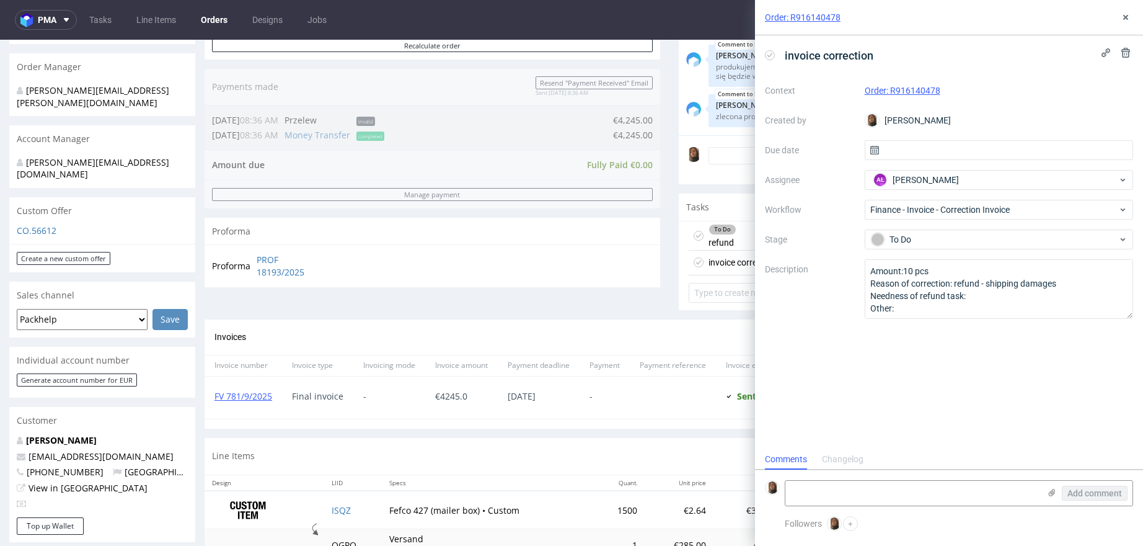
click at [1124, 25] on div "Order: R916140478" at bounding box center [949, 17] width 388 height 35
click at [1124, 19] on use at bounding box center [1126, 17] width 5 height 5
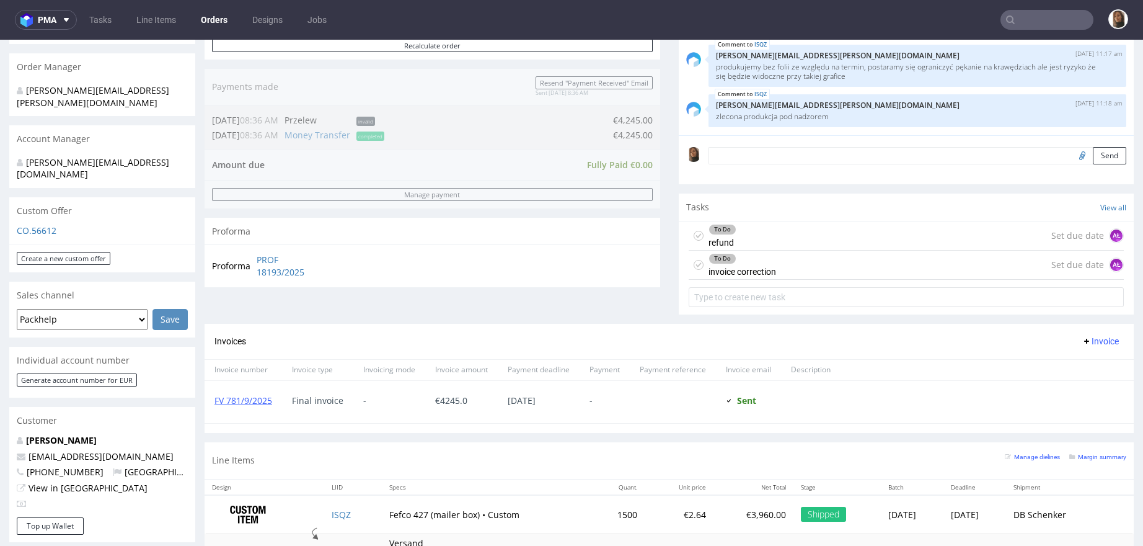
scroll to position [440, 0]
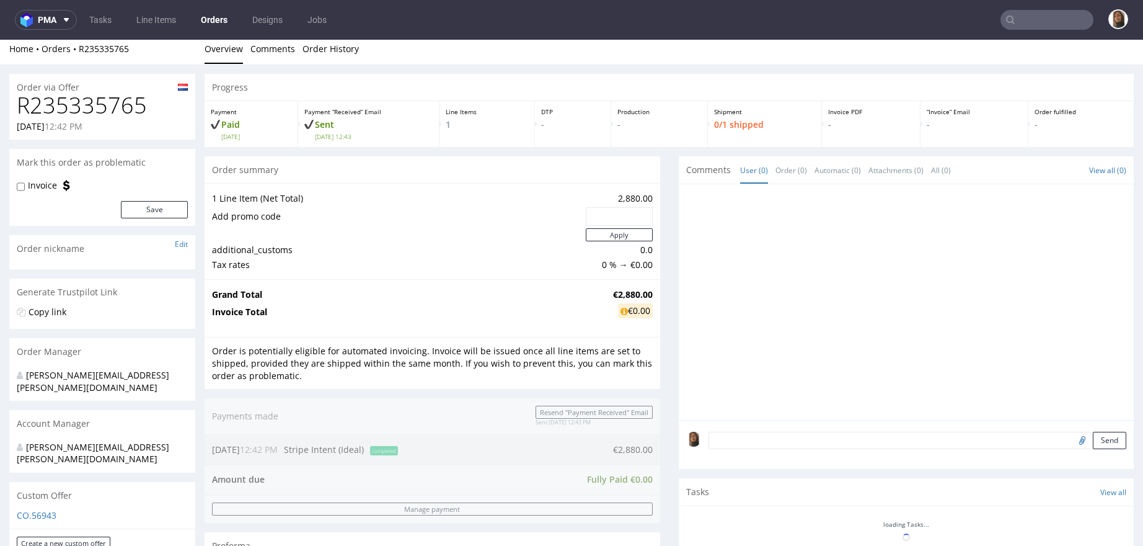
scroll to position [93, 0]
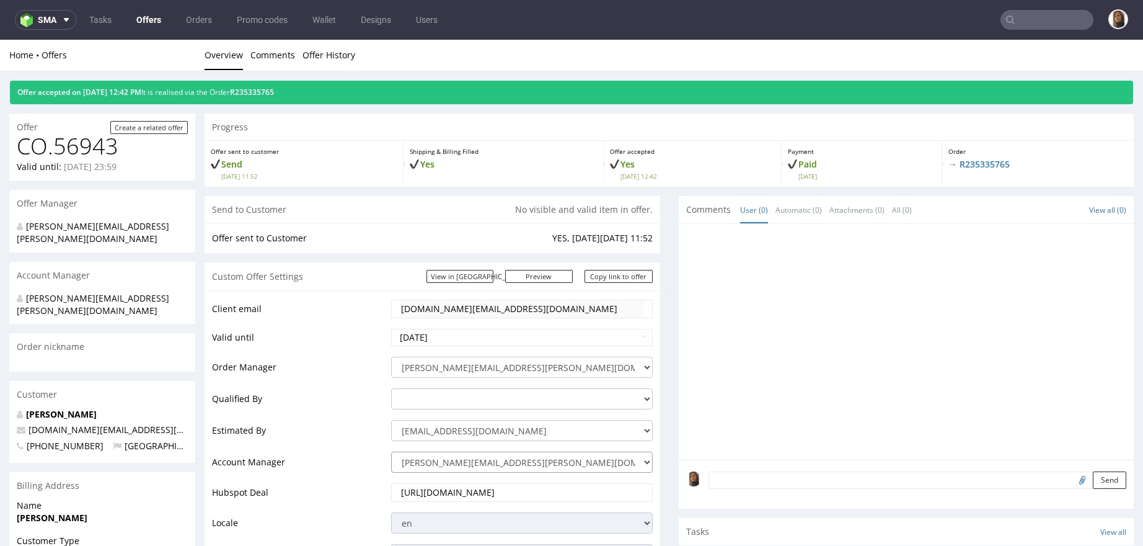
click at [483, 461] on select "[PERSON_NAME][EMAIL_ADDRESS][PERSON_NAME][DOMAIN_NAME] [DOMAIN_NAME][EMAIL_ADDR…" at bounding box center [521, 461] width 261 height 21
select select "20839025"
click at [391, 451] on select "[PERSON_NAME][EMAIL_ADDRESS][PERSON_NAME][DOMAIN_NAME] [DOMAIN_NAME][EMAIL_ADDR…" at bounding box center [521, 461] width 261 height 21
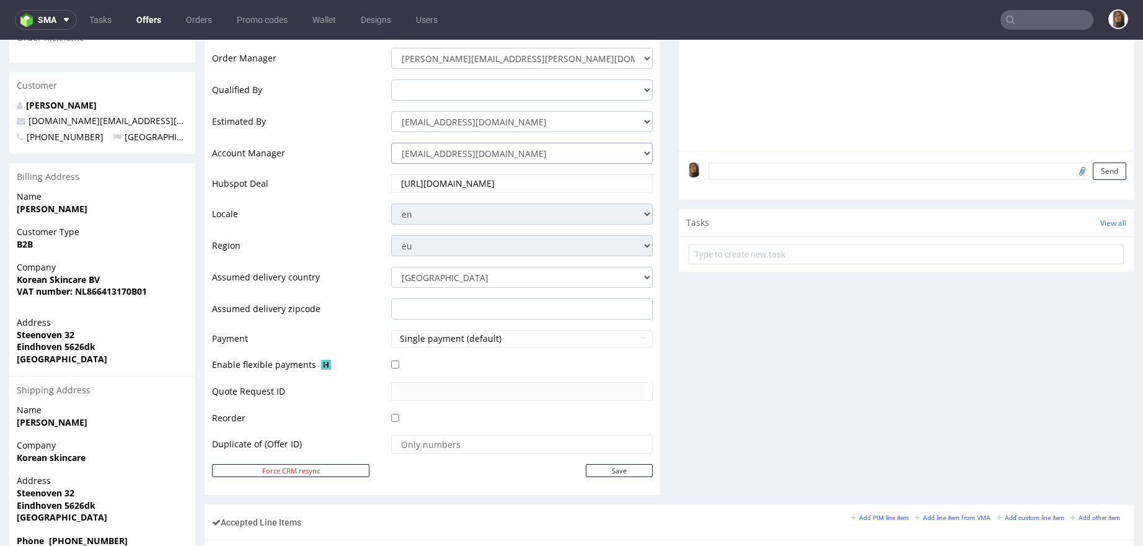
scroll to position [375, 0]
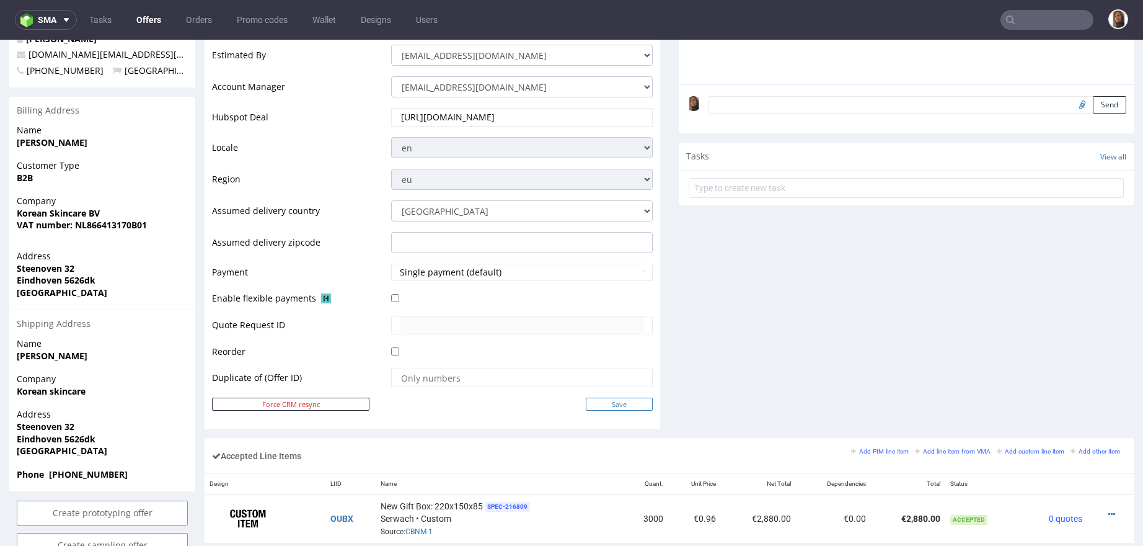
click at [602, 401] on input "Save" at bounding box center [619, 403] width 67 height 13
type input "In progress..."
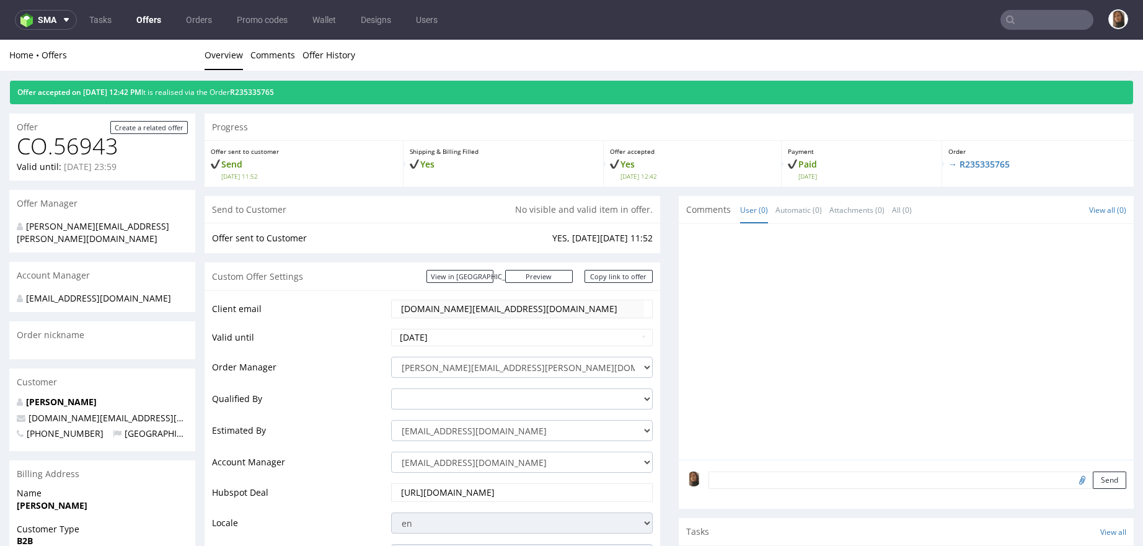
scroll to position [0, 0]
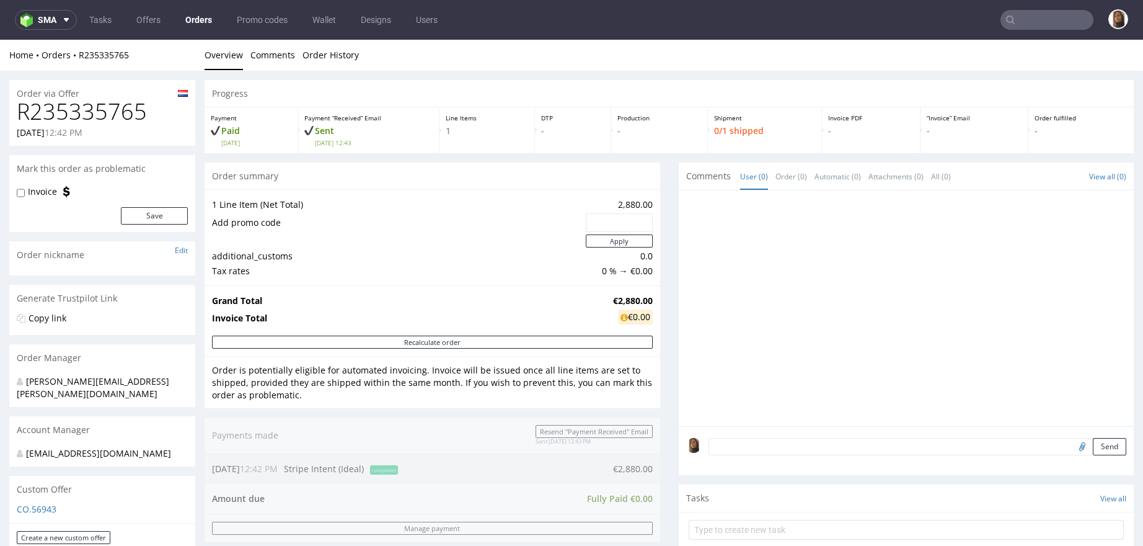
click at [56, 118] on h1 "R235335765" at bounding box center [102, 111] width 171 height 25
copy h1 "R235335765"
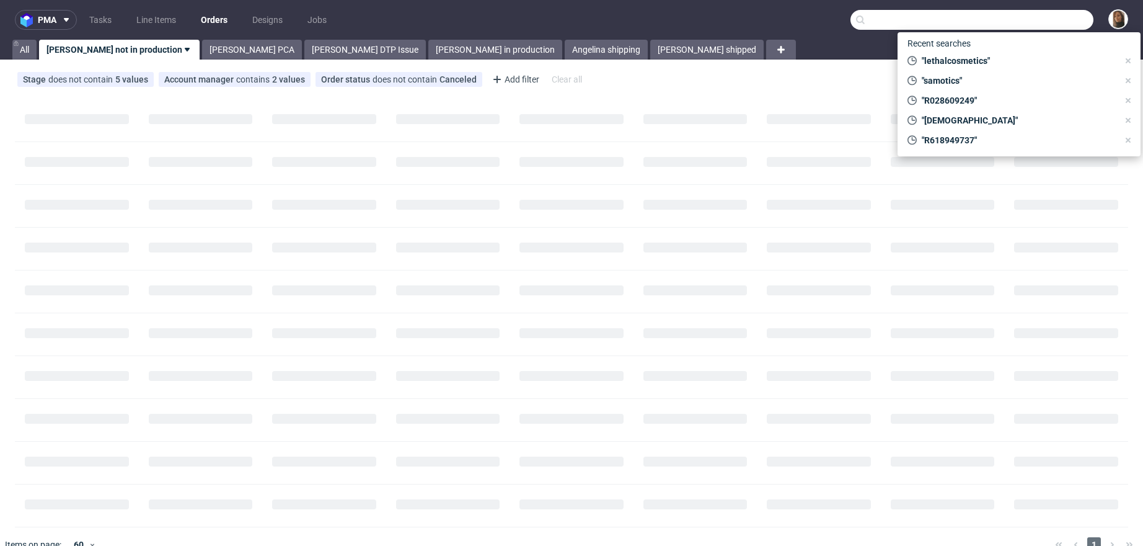
click at [1036, 24] on input "text" at bounding box center [972, 20] width 243 height 20
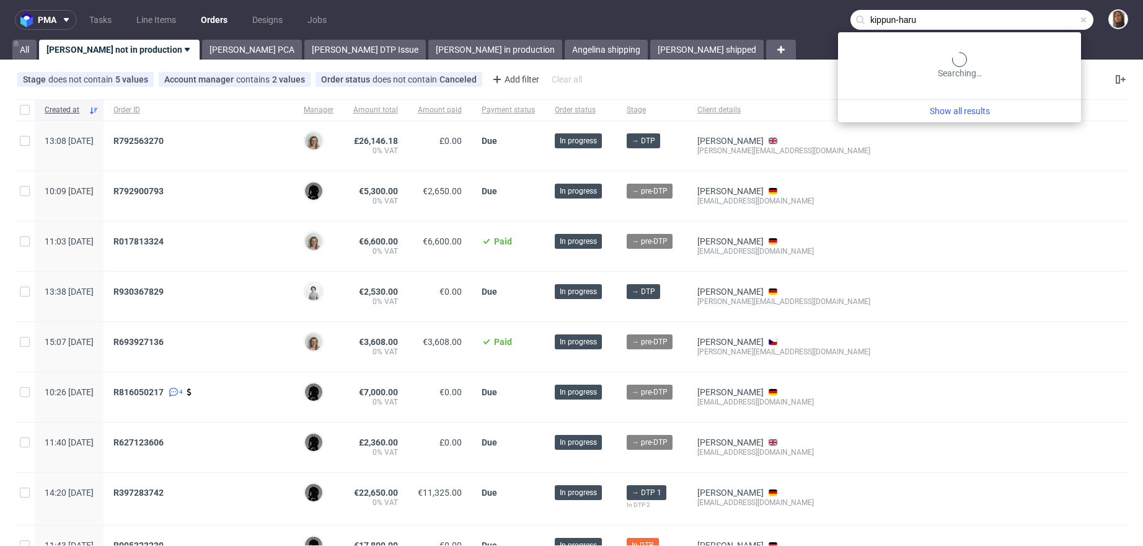
type input "kippun-haru"
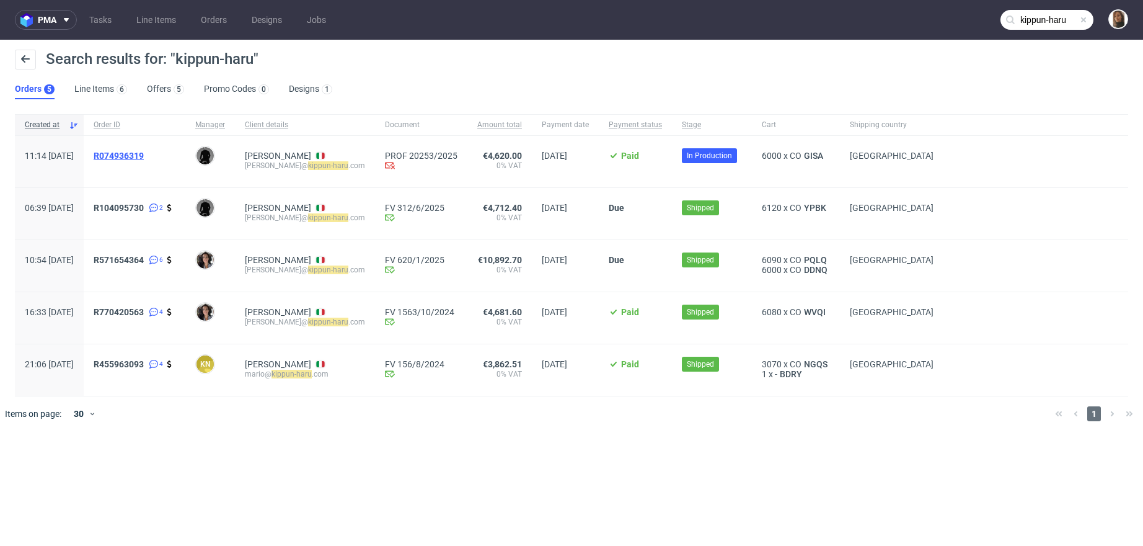
click at [144, 155] on span "R074936319" at bounding box center [119, 156] width 50 height 10
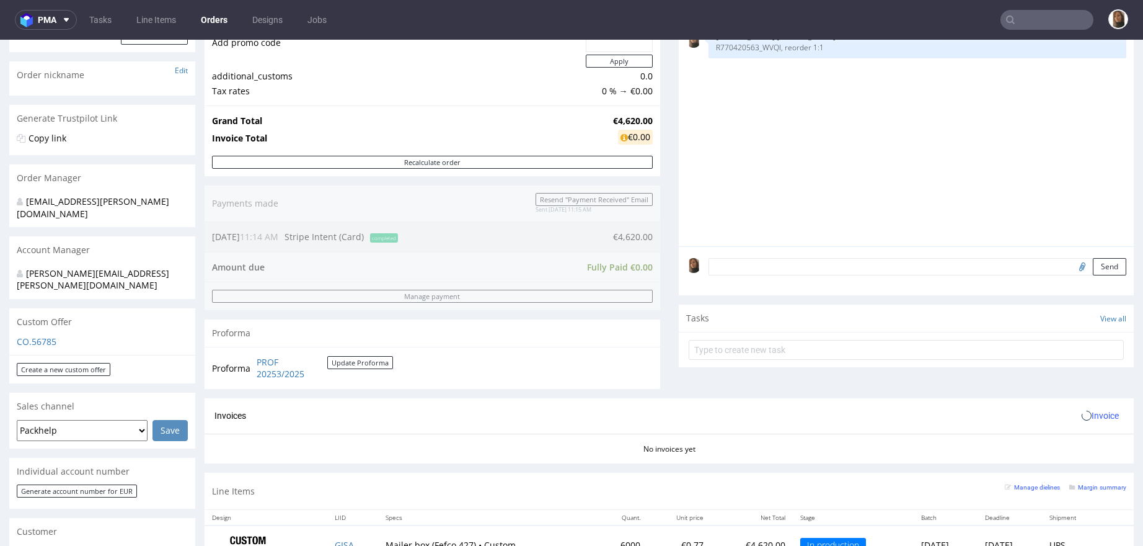
scroll to position [480, 0]
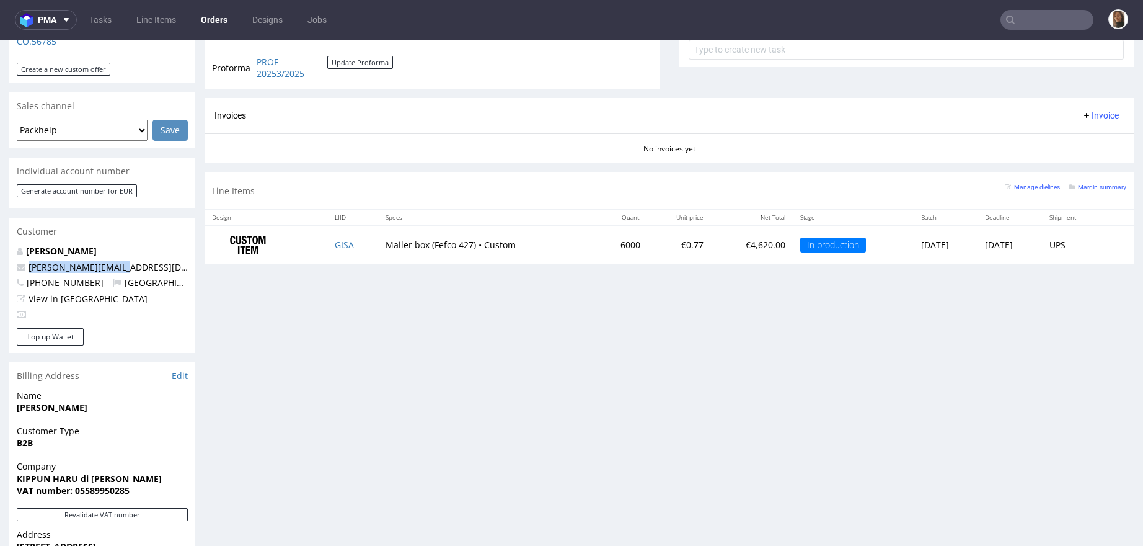
drag, startPoint x: 130, startPoint y: 242, endPoint x: 24, endPoint y: 243, distance: 106.0
click at [24, 261] on p "[PERSON_NAME][EMAIL_ADDRESS][DOMAIN_NAME]" at bounding box center [102, 267] width 171 height 12
copy span "[PERSON_NAME][EMAIL_ADDRESS][DOMAIN_NAME]"
click at [1055, 14] on input "text" at bounding box center [1047, 20] width 93 height 20
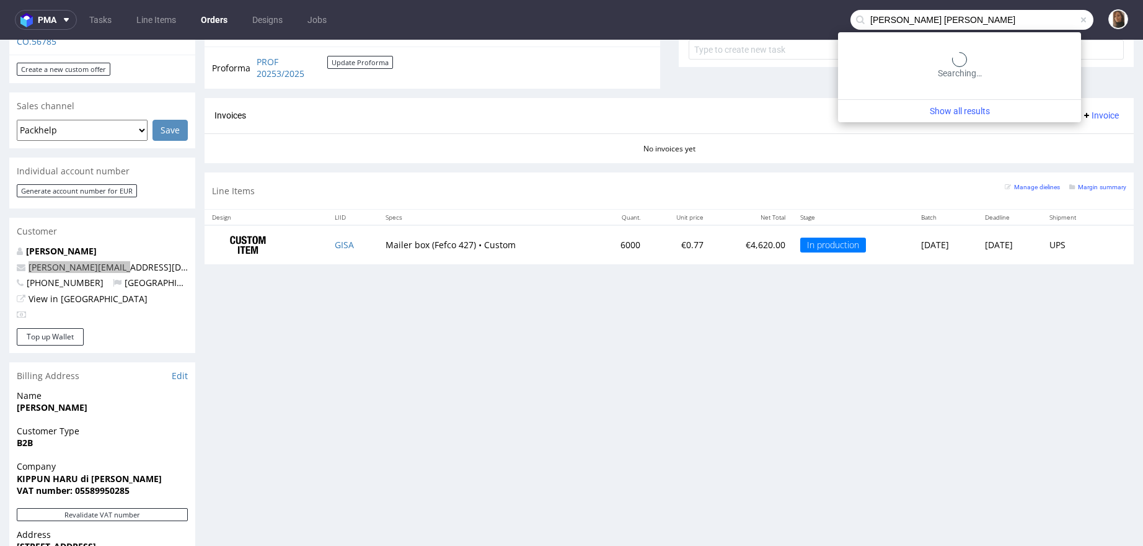
type input "[PERSON_NAME] [PERSON_NAME]"
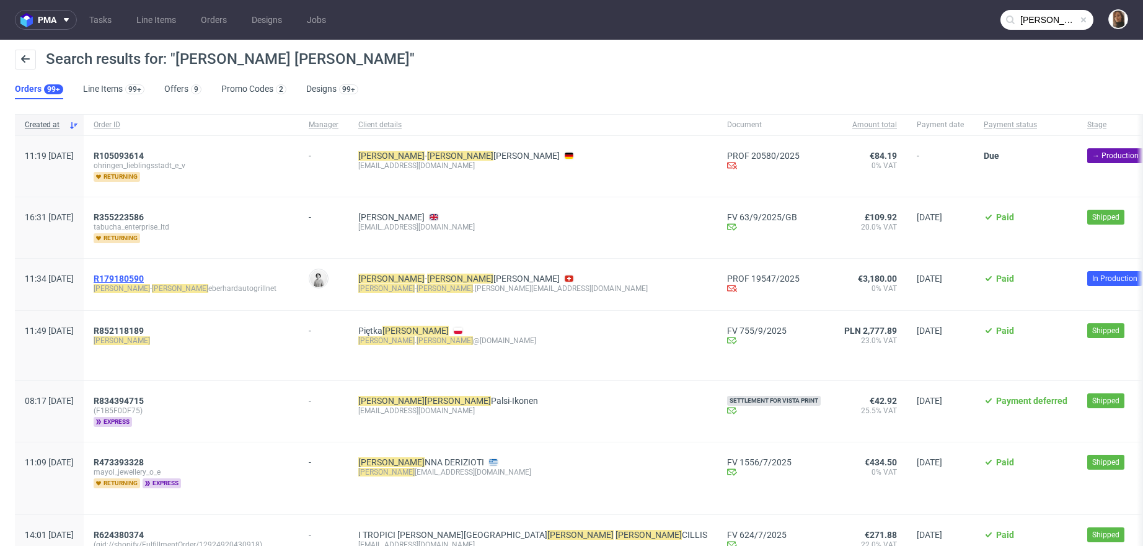
click at [144, 276] on span "R179180590" at bounding box center [119, 278] width 50 height 10
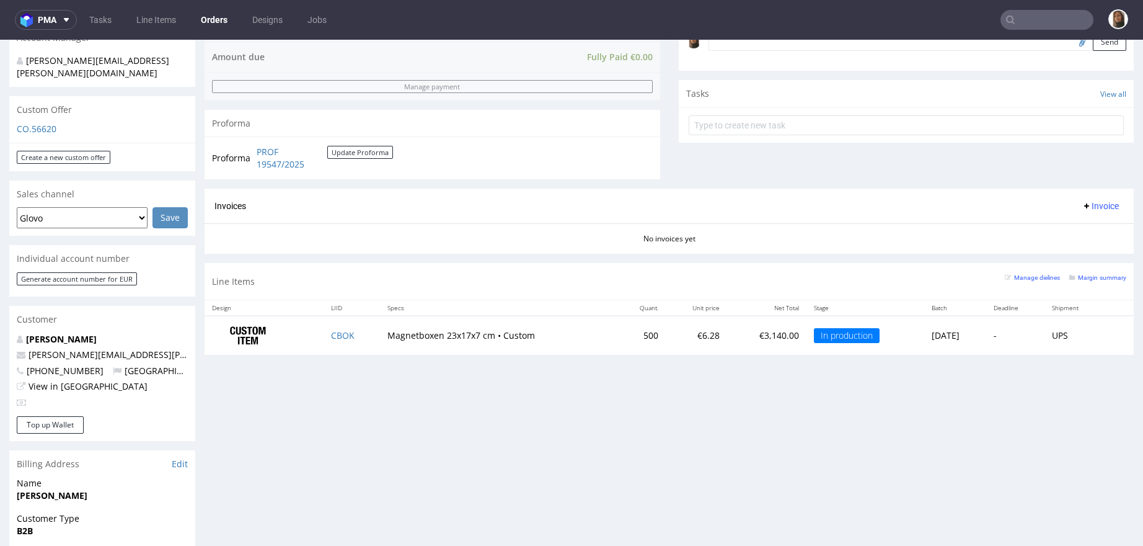
scroll to position [442, 0]
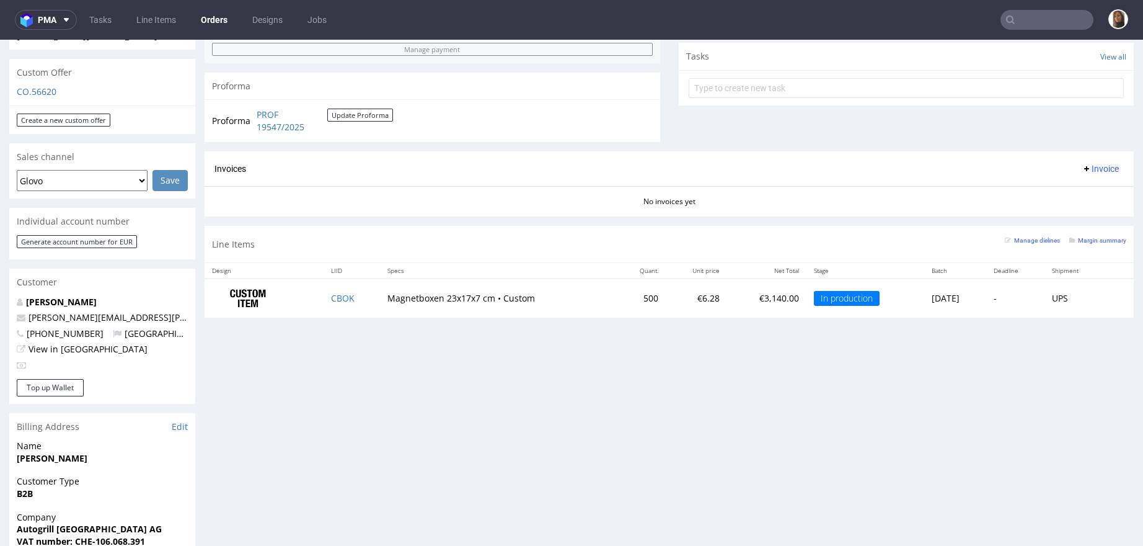
click at [1030, 17] on input "text" at bounding box center [1047, 20] width 93 height 20
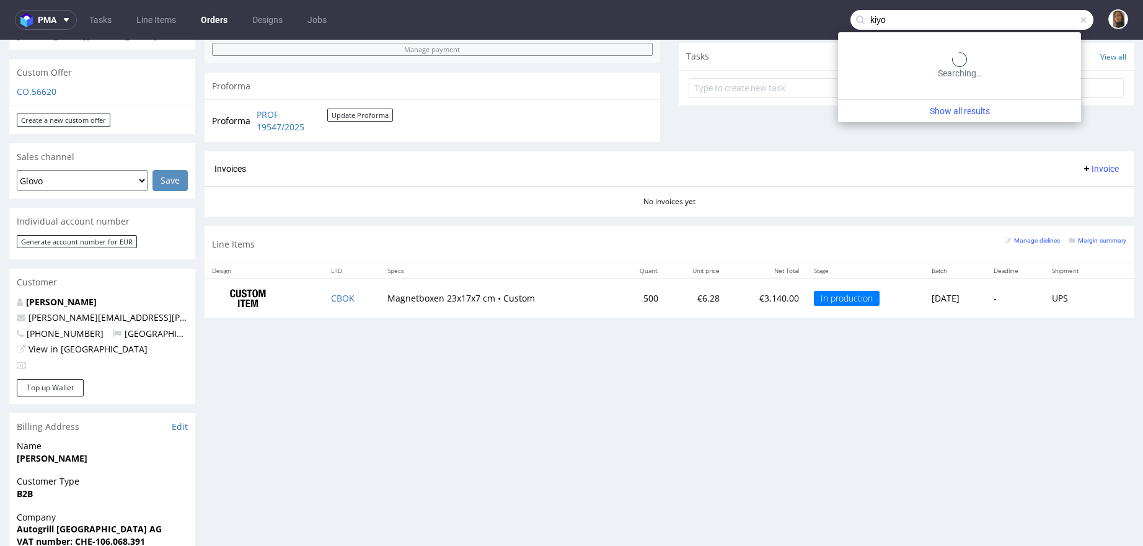
type input "kiyo"
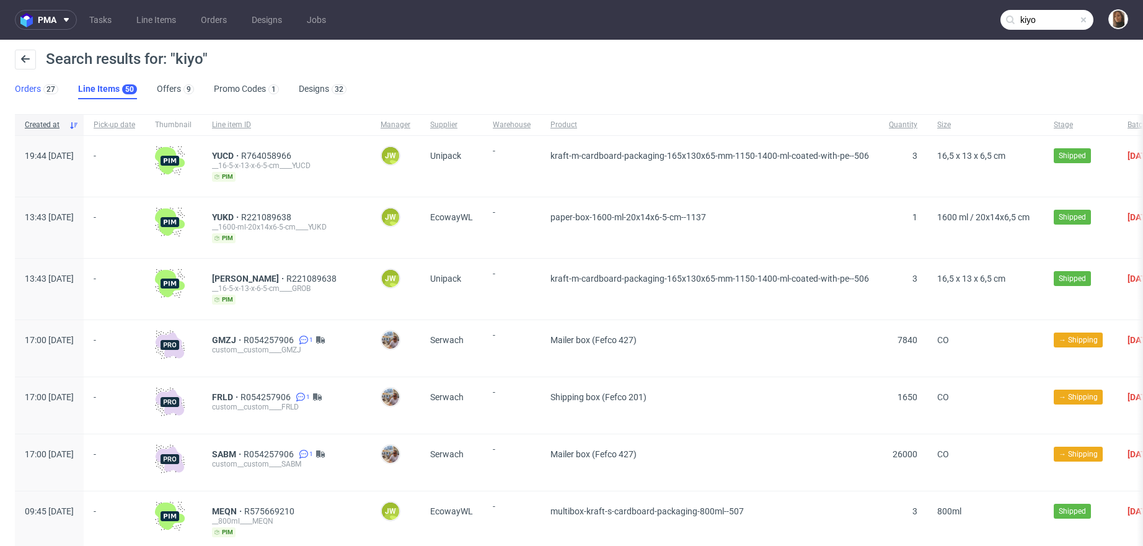
click at [21, 92] on link "Orders 27" at bounding box center [36, 89] width 43 height 20
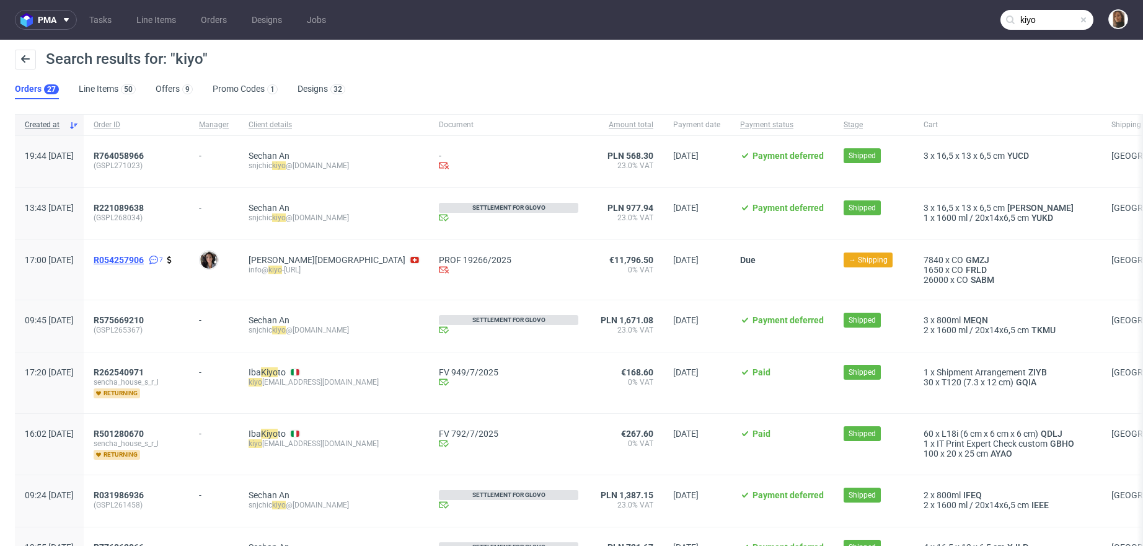
click at [144, 257] on span "R054257906" at bounding box center [119, 260] width 50 height 10
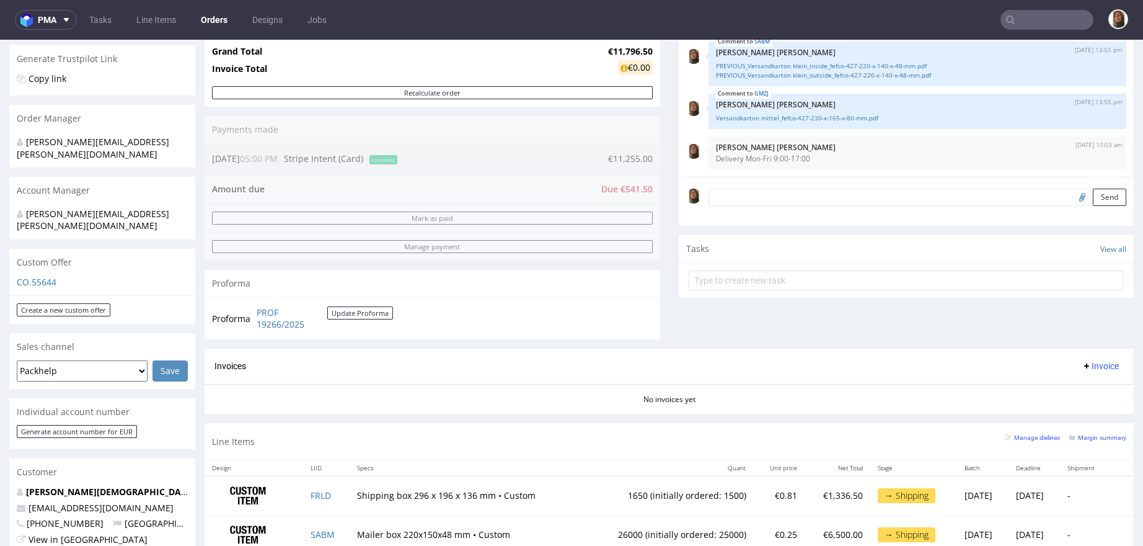
scroll to position [600, 0]
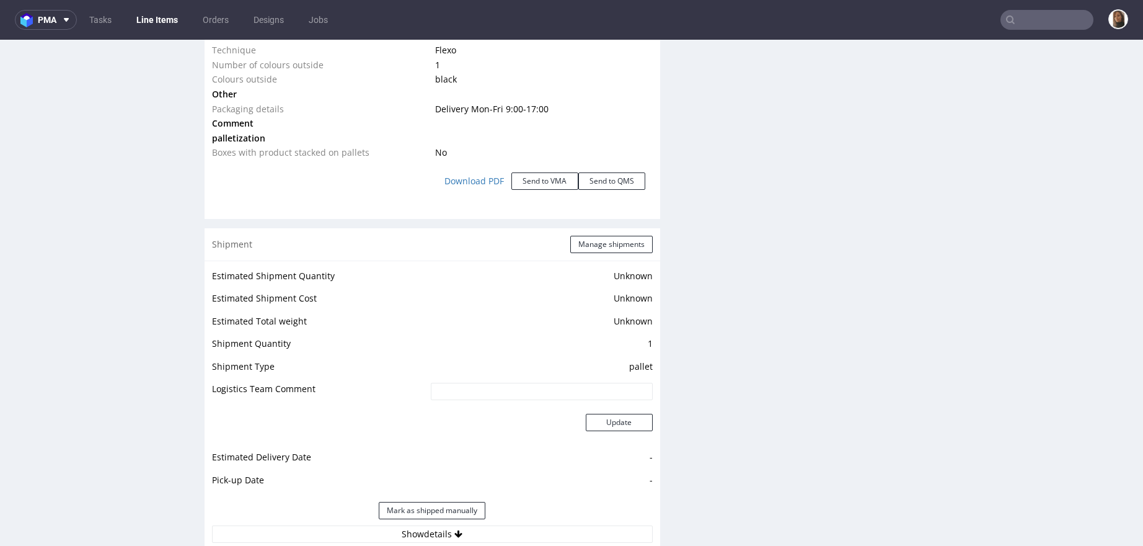
scroll to position [1568, 0]
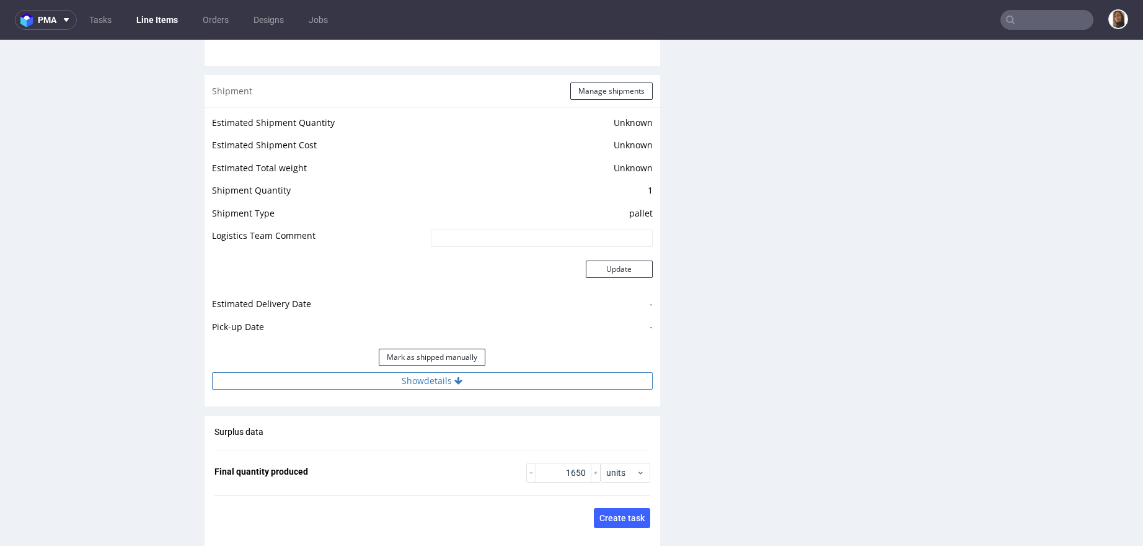
click at [431, 376] on button "Show details" at bounding box center [432, 380] width 441 height 17
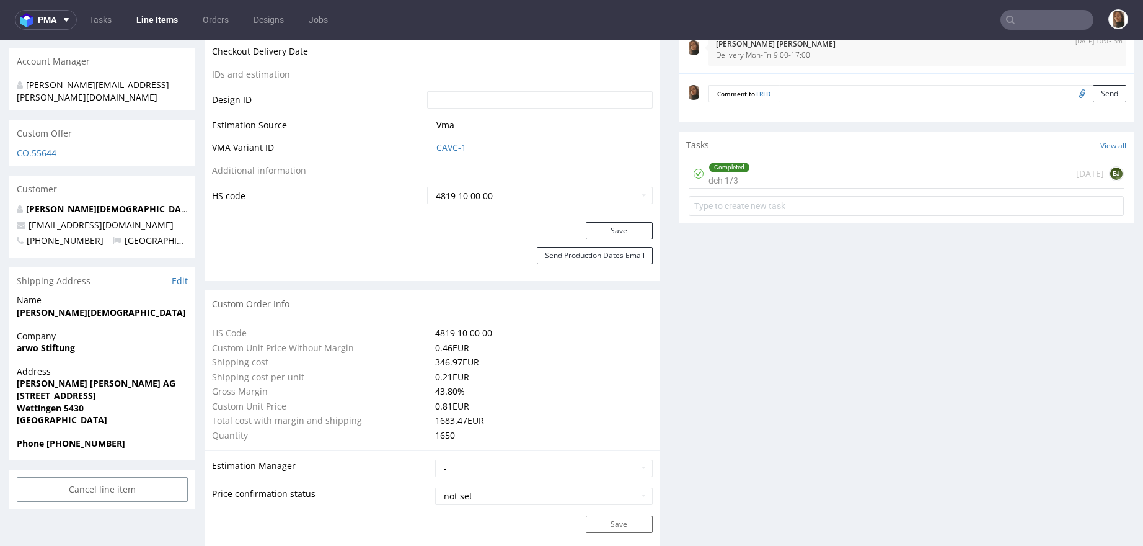
scroll to position [0, 0]
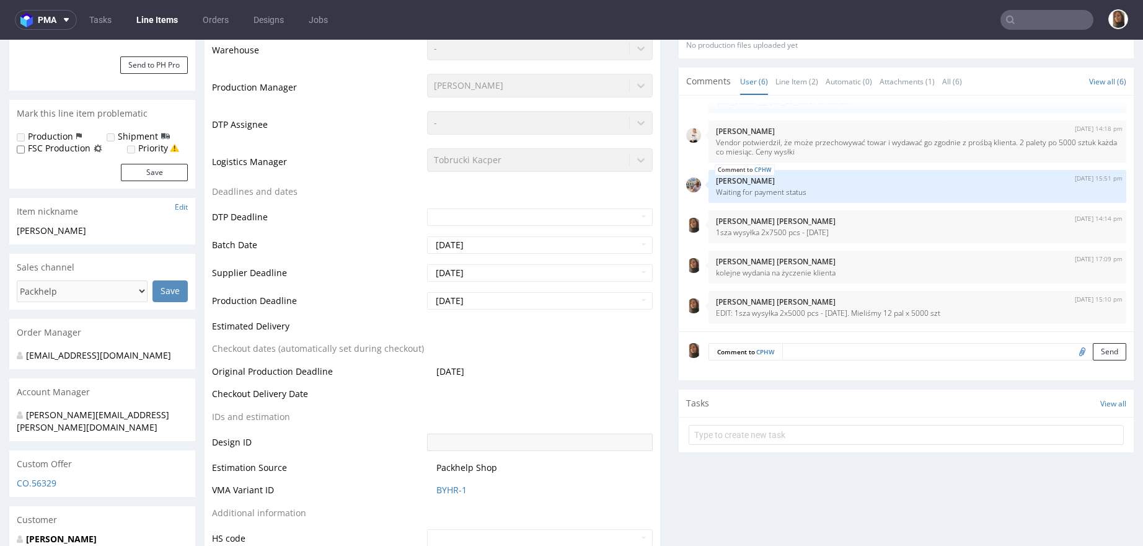
scroll to position [499, 0]
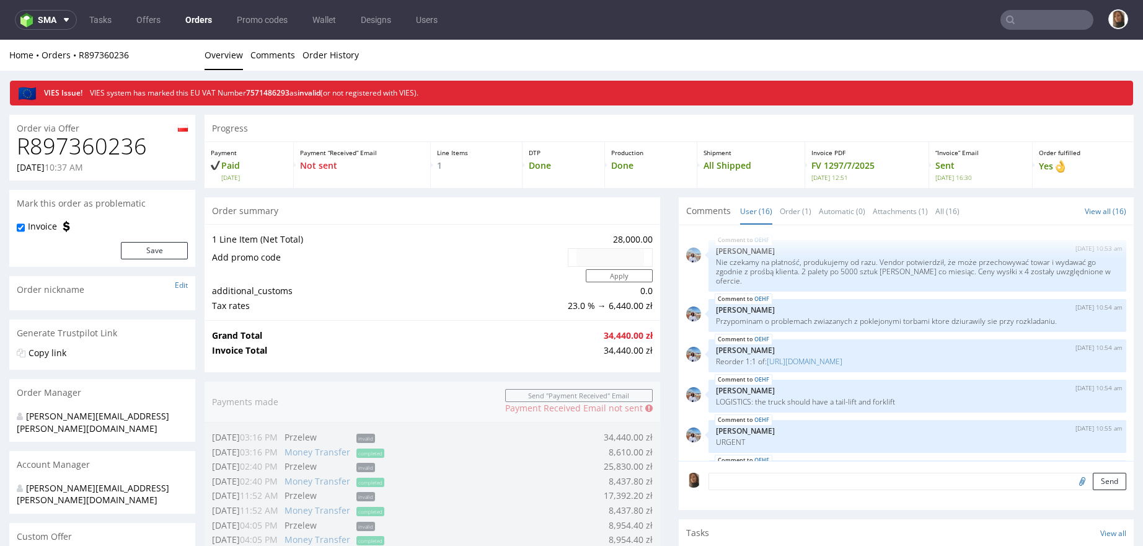
scroll to position [464, 0]
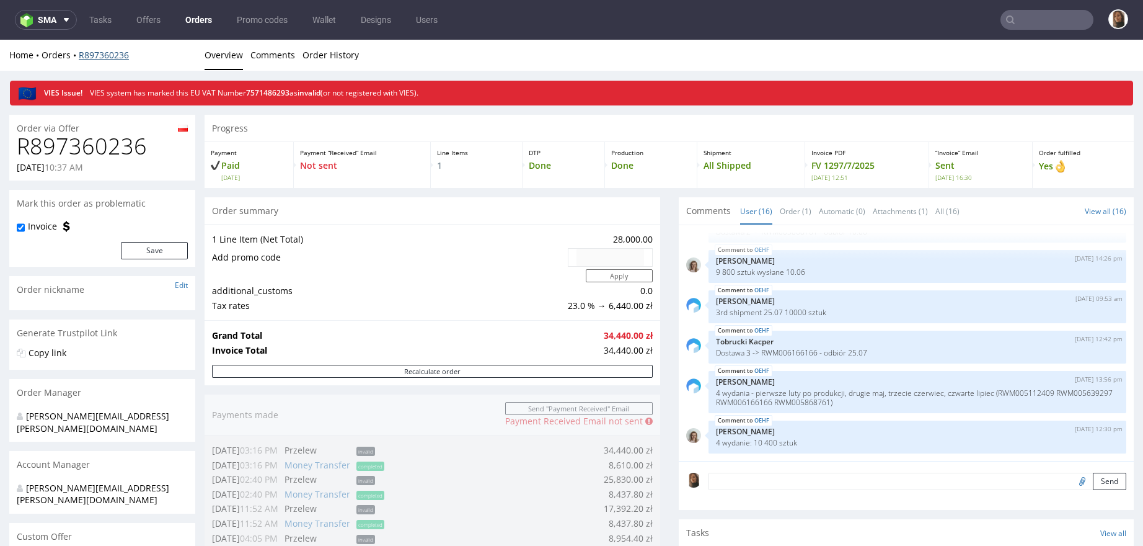
click at [99, 56] on link "R897360236" at bounding box center [104, 55] width 50 height 12
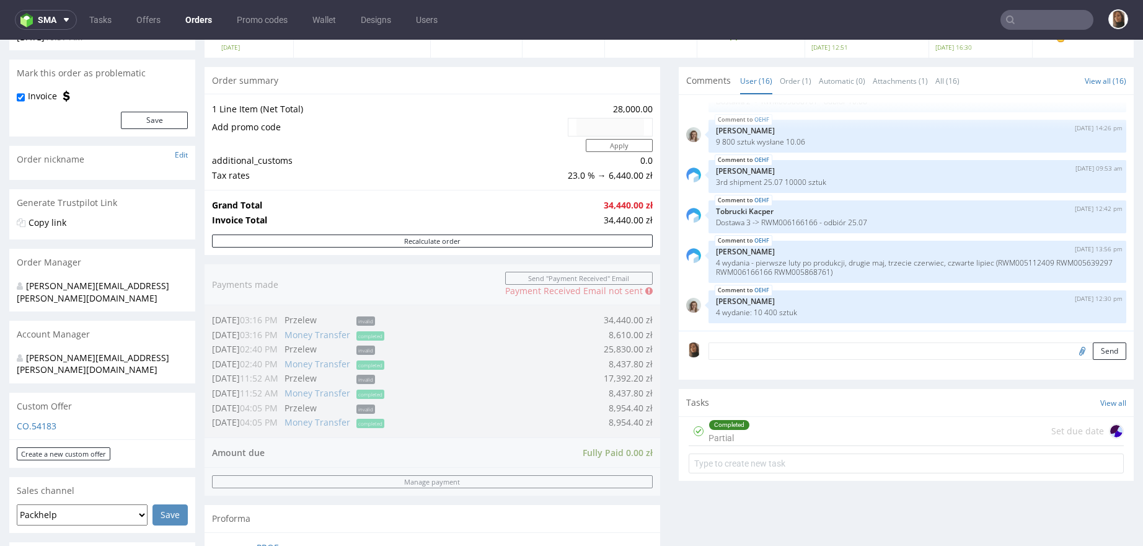
scroll to position [236, 0]
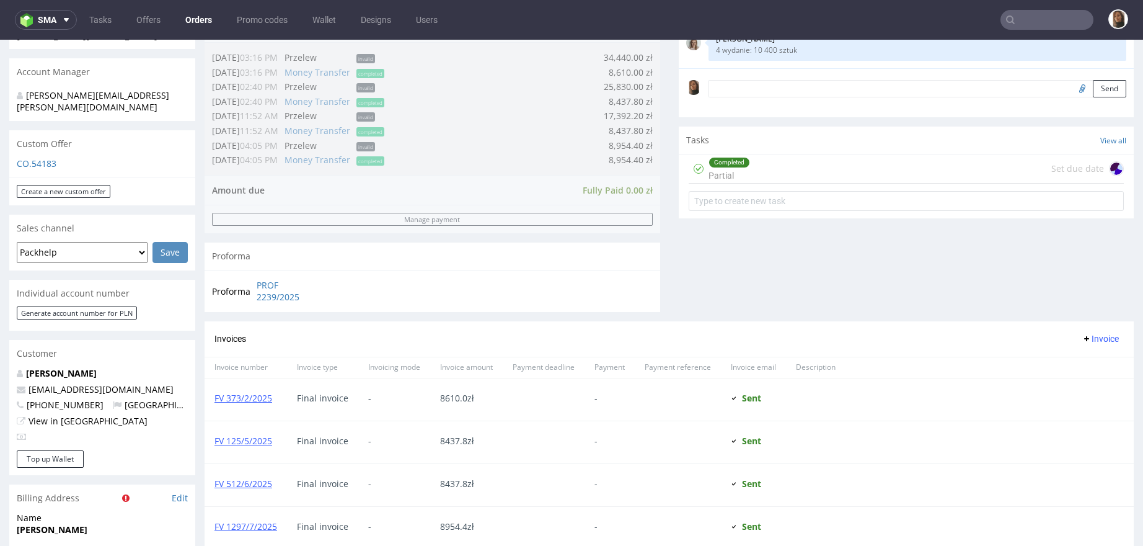
scroll to position [744, 0]
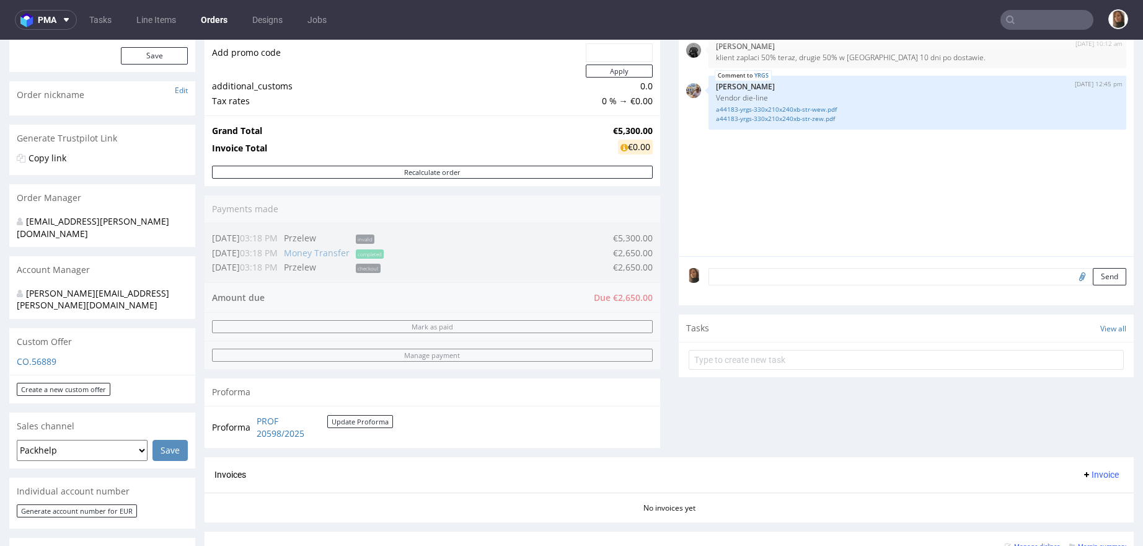
scroll to position [272, 0]
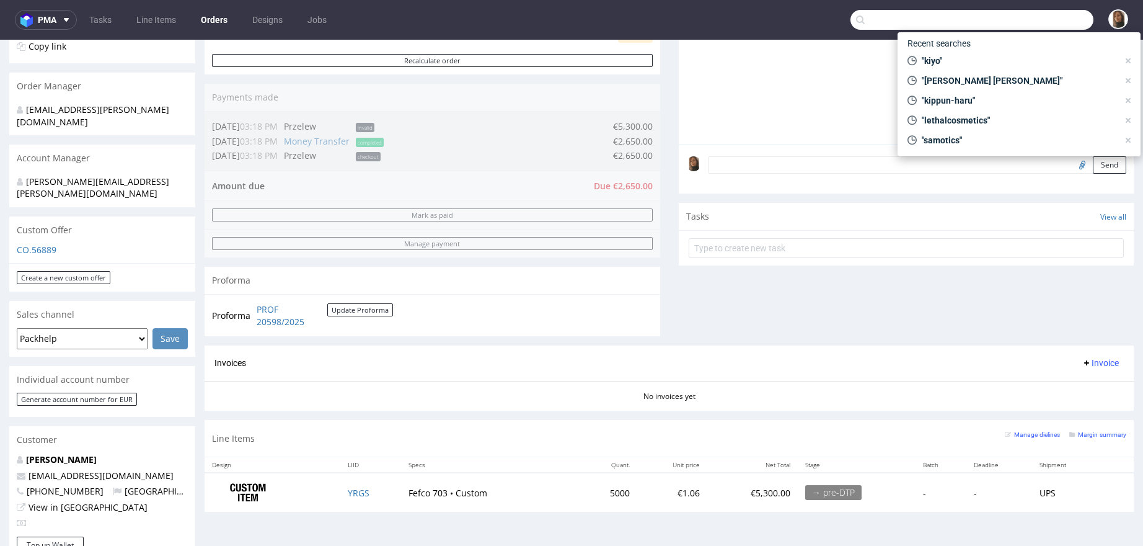
click at [1041, 15] on input "text" at bounding box center [972, 20] width 243 height 20
paste input "[EMAIL_ADDRESS][DOMAIN_NAME]"
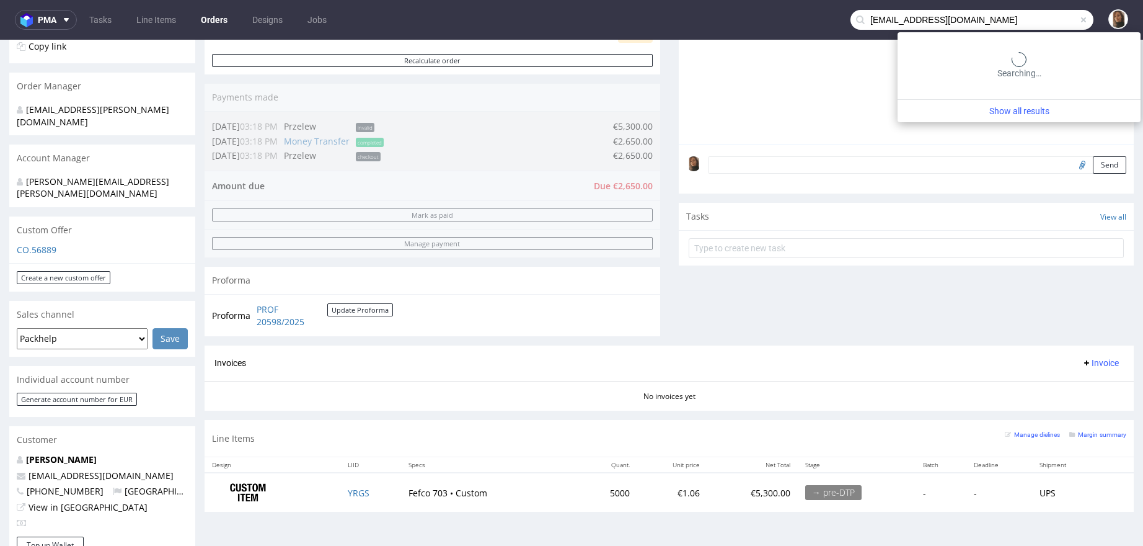
type input "[EMAIL_ADDRESS][DOMAIN_NAME]"
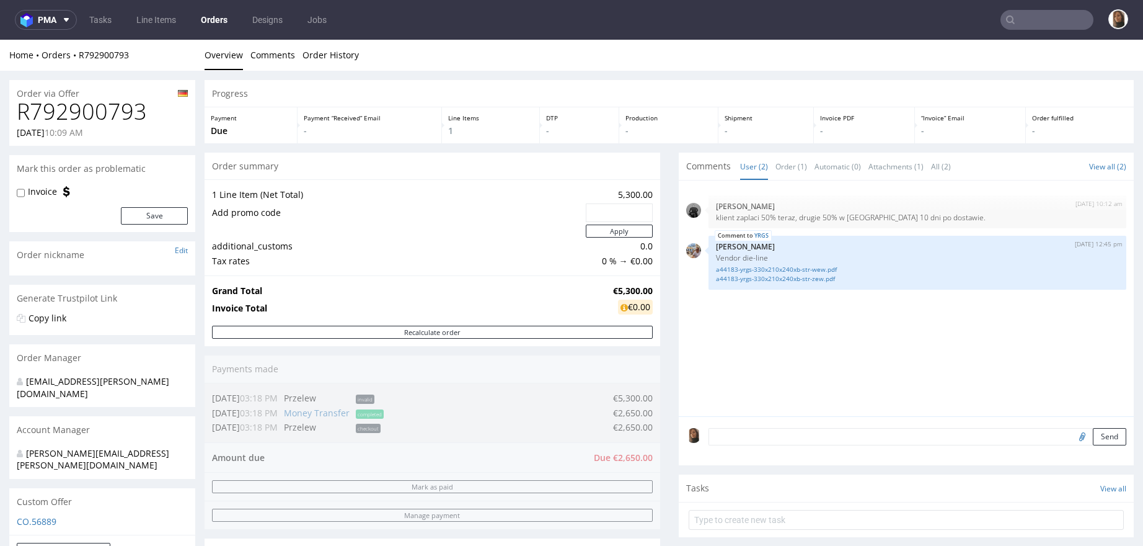
click at [1035, 24] on input "text" at bounding box center [1047, 20] width 93 height 20
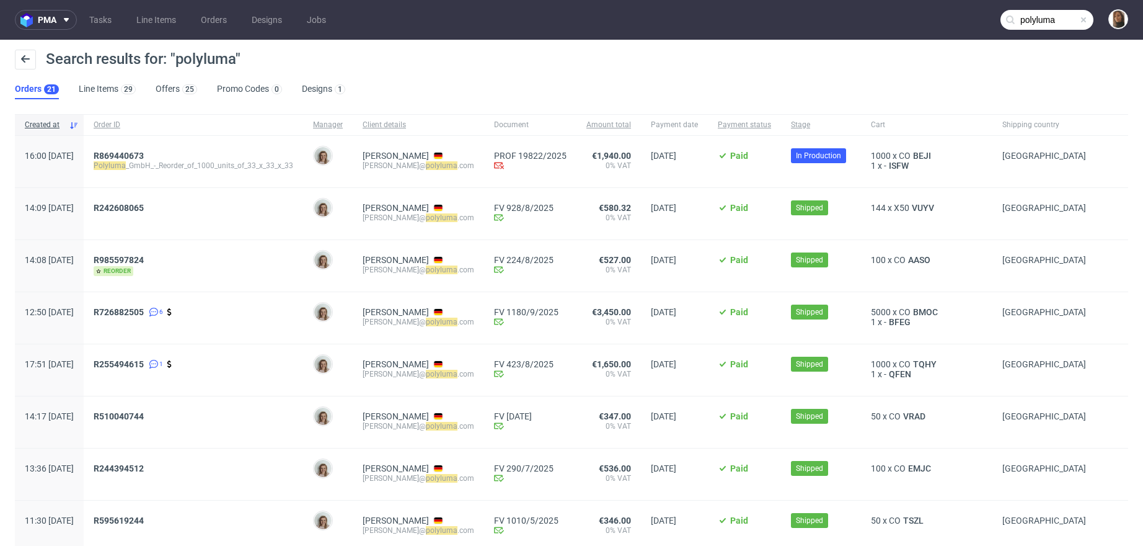
click at [1037, 17] on input "polyluma" at bounding box center [1047, 20] width 93 height 20
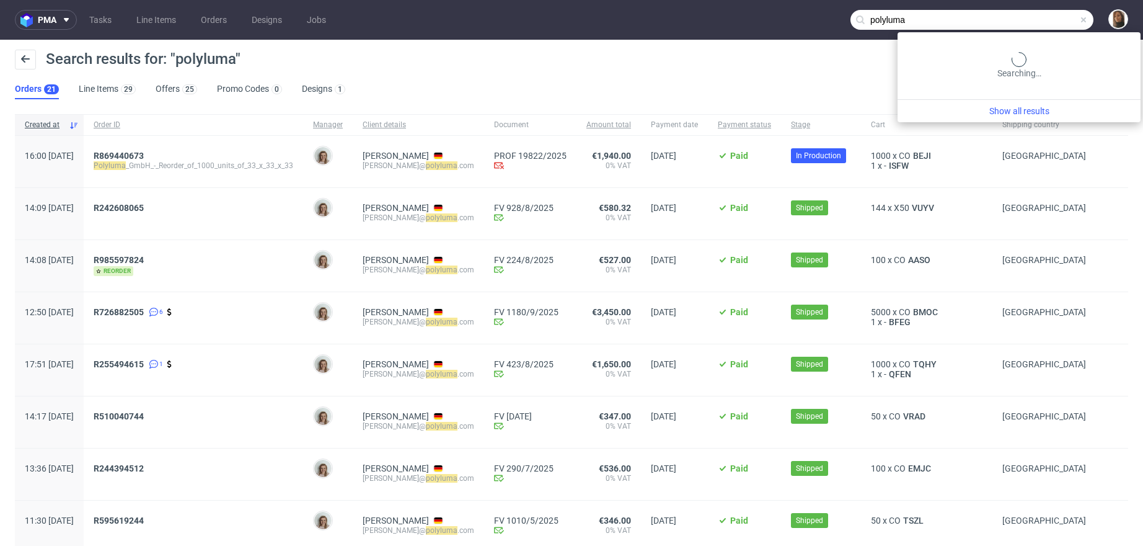
click at [1037, 17] on input "polyluma" at bounding box center [972, 20] width 243 height 20
paste input "[DOMAIN_NAME]"
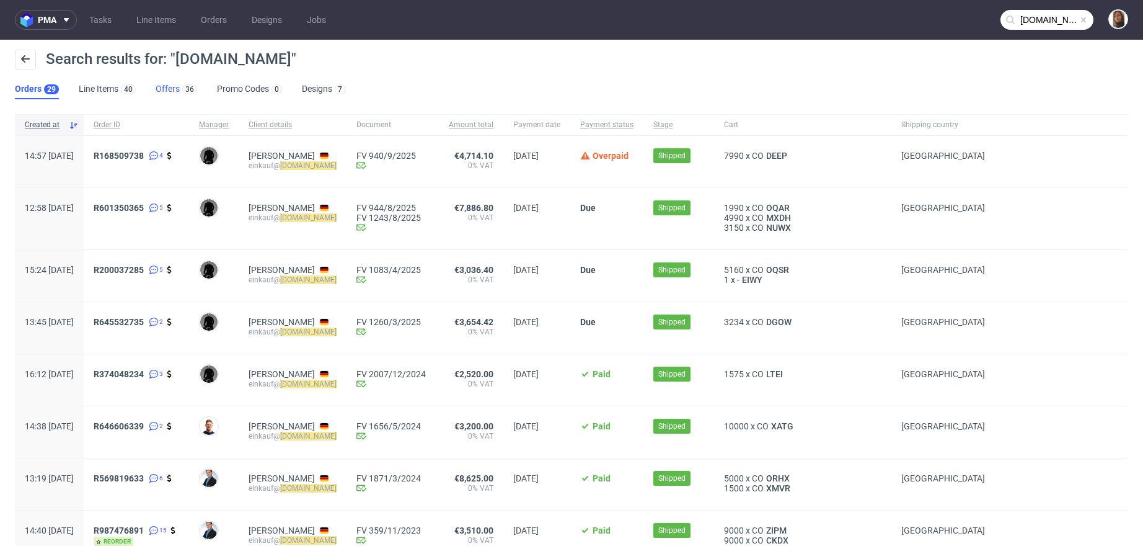
click at [164, 92] on link "Offers 36" at bounding box center [177, 89] width 42 height 20
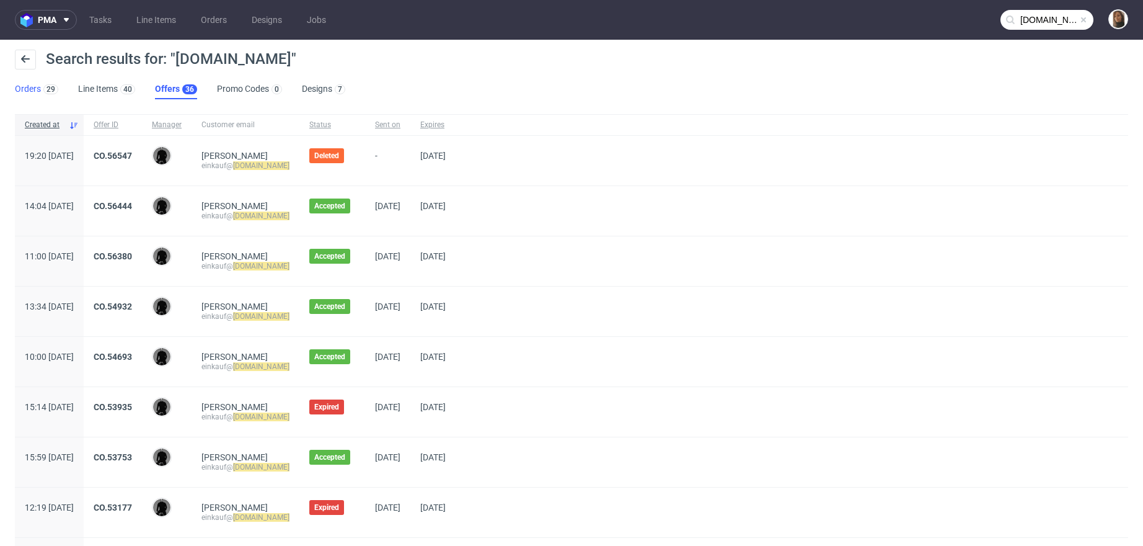
click at [32, 90] on link "Orders 29" at bounding box center [36, 89] width 43 height 20
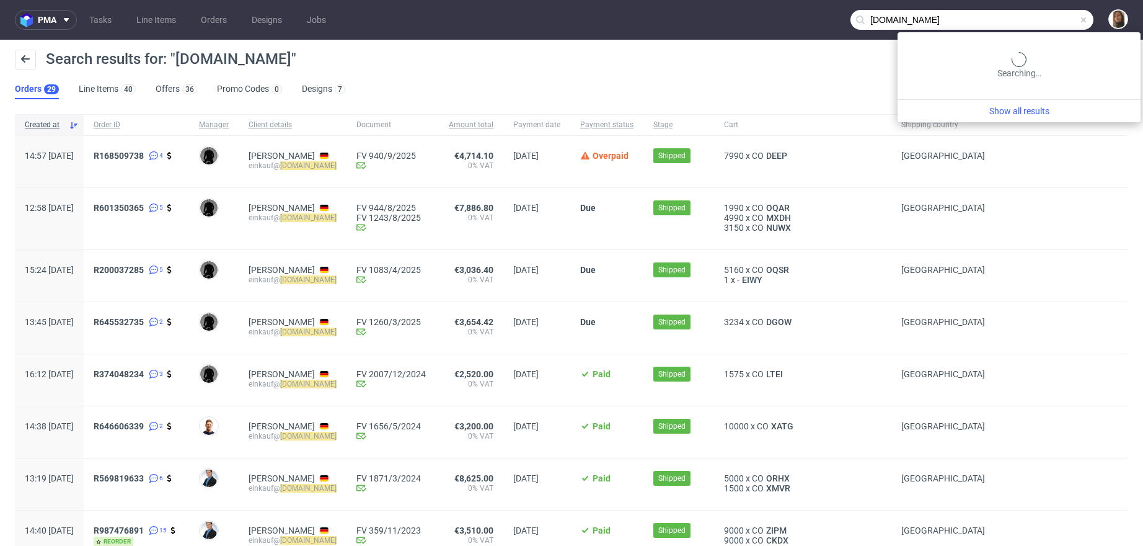
click at [1057, 19] on input "[DOMAIN_NAME]" at bounding box center [972, 20] width 243 height 20
type input "mstry"
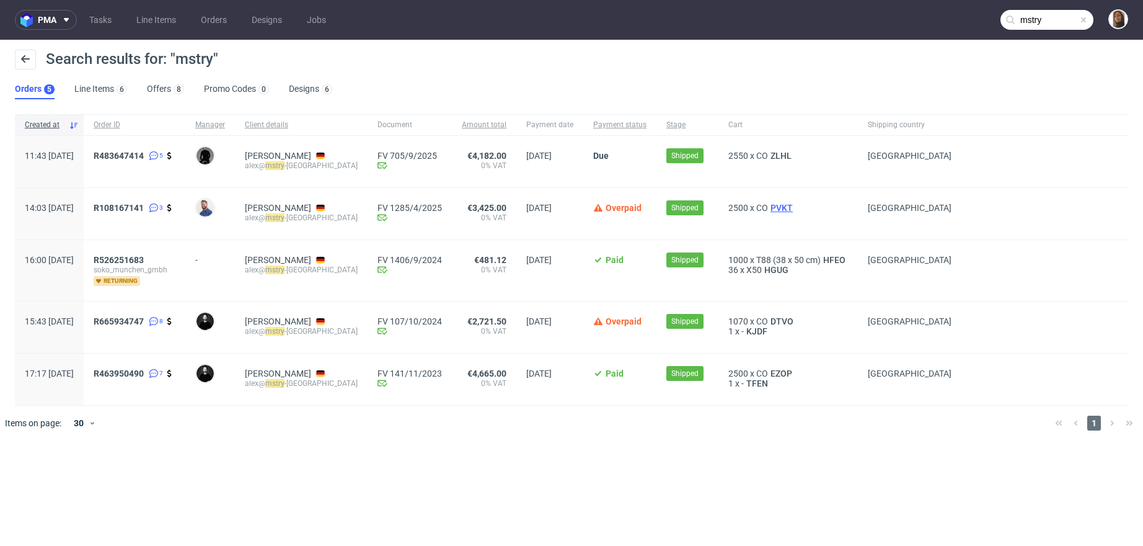
click at [784, 211] on span "PVKT" at bounding box center [781, 208] width 27 height 10
click at [787, 319] on span "DTVO" at bounding box center [782, 321] width 28 height 10
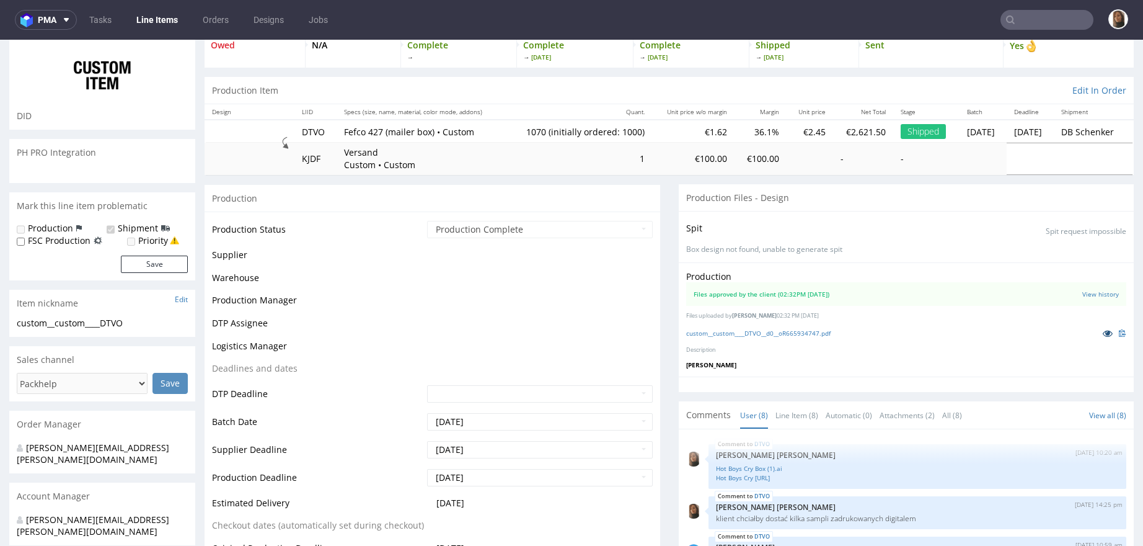
scroll to position [125, 0]
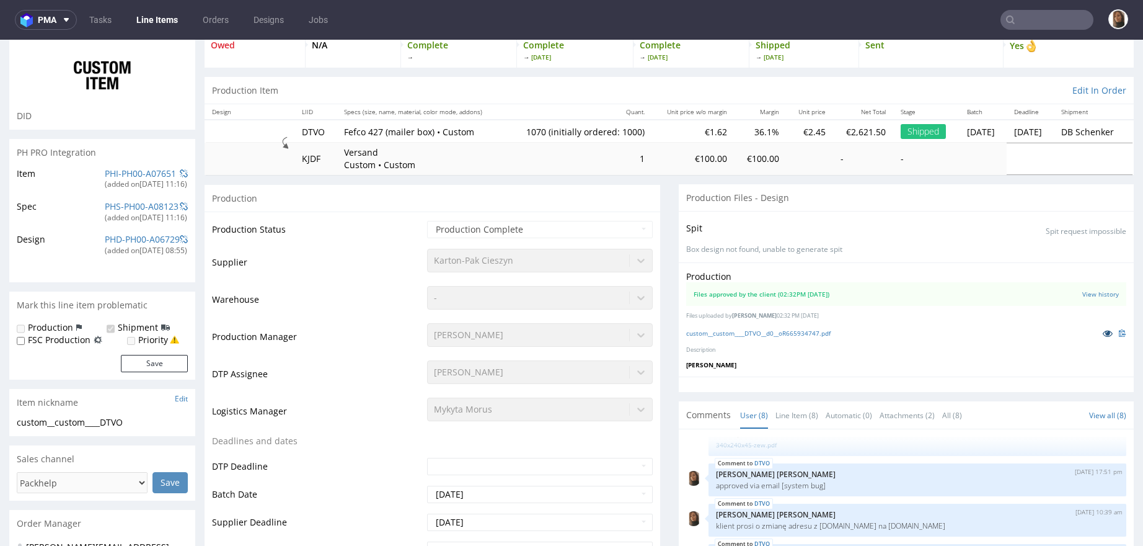
select select "in_progress"
click at [1103, 334] on icon at bounding box center [1108, 333] width 10 height 9
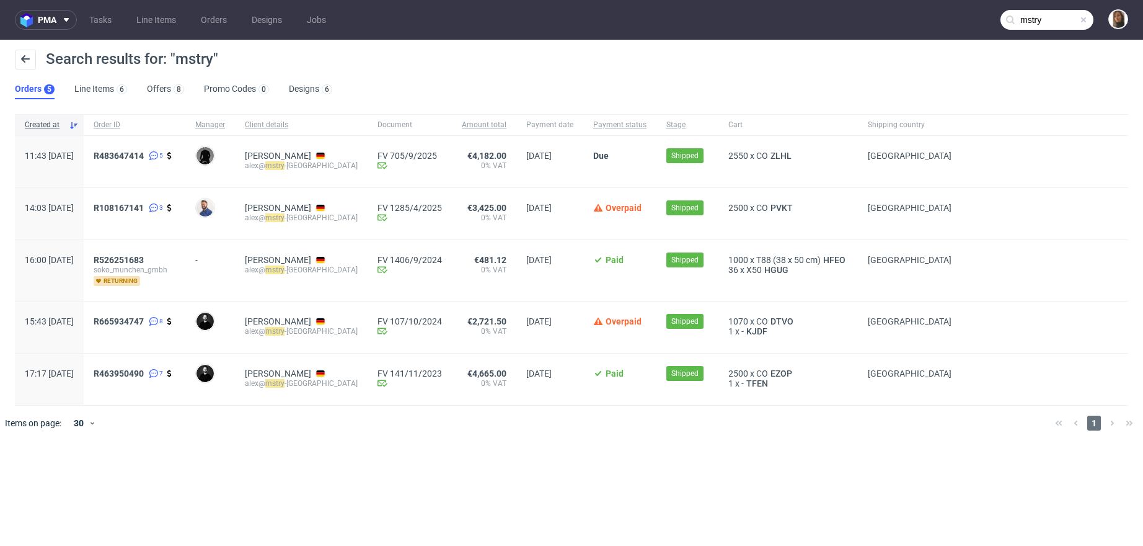
click at [1063, 24] on input "mstry" at bounding box center [1047, 20] width 93 height 20
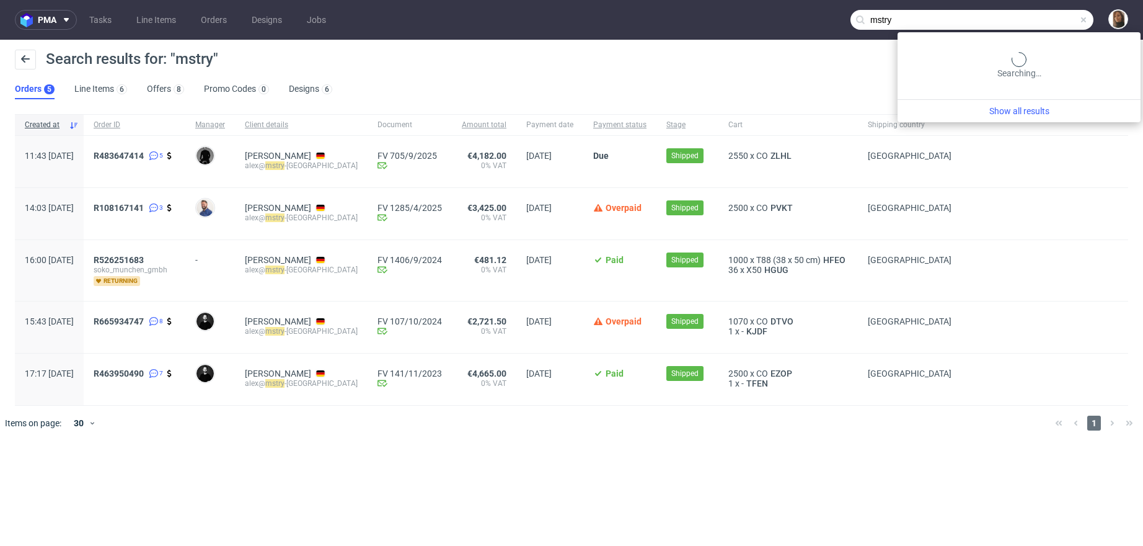
click at [1063, 24] on input "mstry" at bounding box center [972, 20] width 243 height 20
paste input "R825186001"
type input "R825186001"
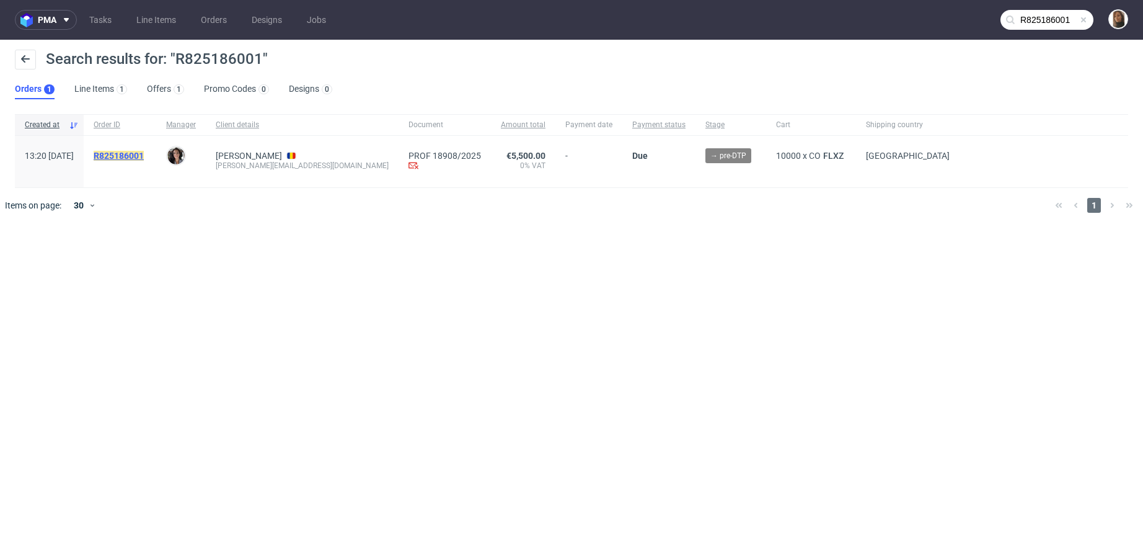
click at [144, 156] on mark "R825186001" at bounding box center [119, 156] width 50 height 10
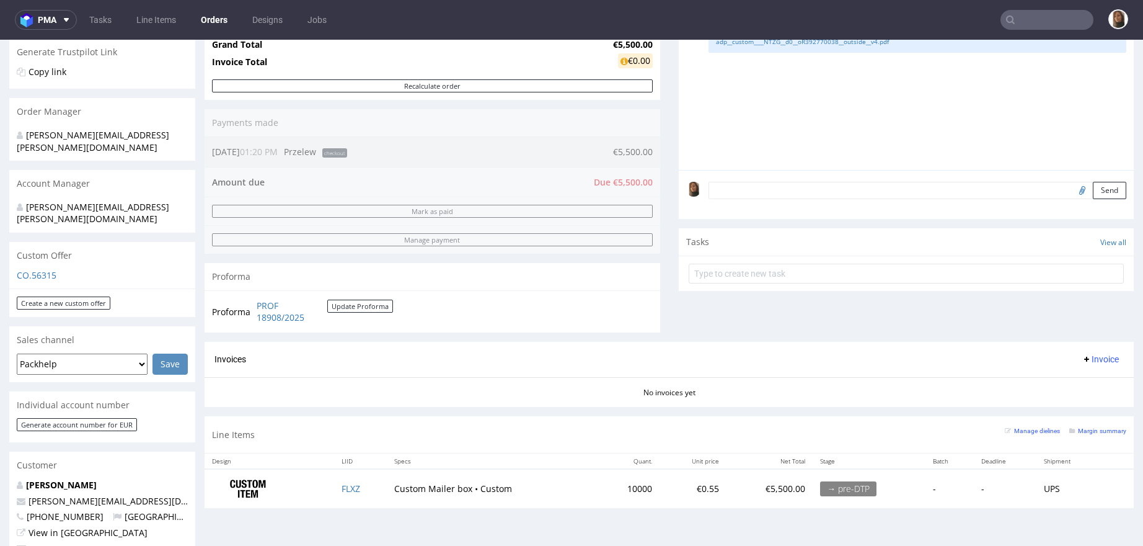
scroll to position [522, 0]
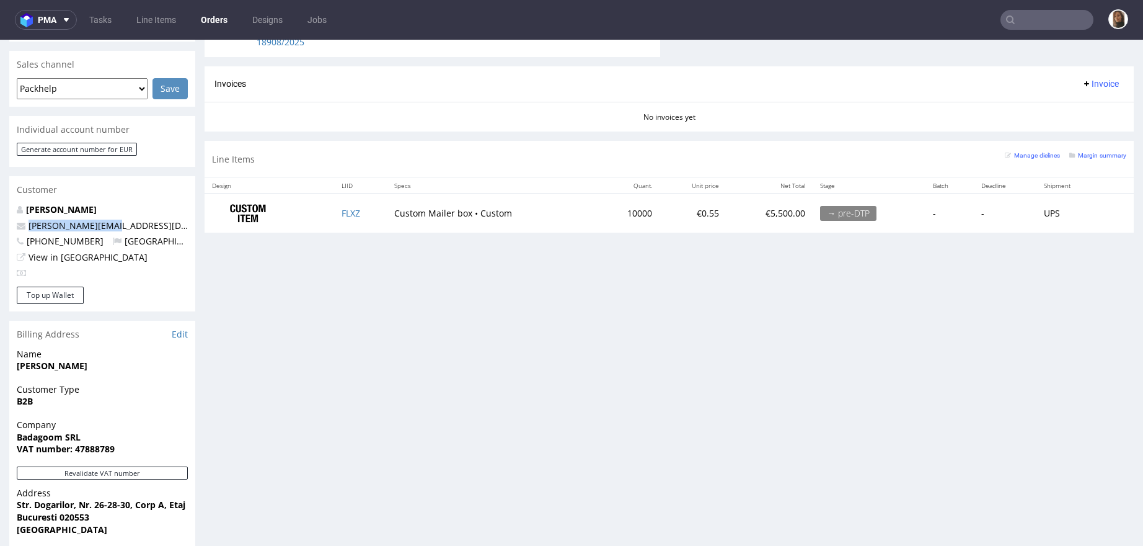
drag, startPoint x: 129, startPoint y: 199, endPoint x: 14, endPoint y: 199, distance: 115.3
click at [14, 203] on div "Cristian Linaru cristi@badagoom.eu +40731035606 Romania View in Hubspot" at bounding box center [102, 244] width 186 height 83
copy span "[PERSON_NAME][EMAIL_ADDRESS][DOMAIN_NAME]"
click at [1023, 17] on input "text" at bounding box center [1047, 20] width 93 height 20
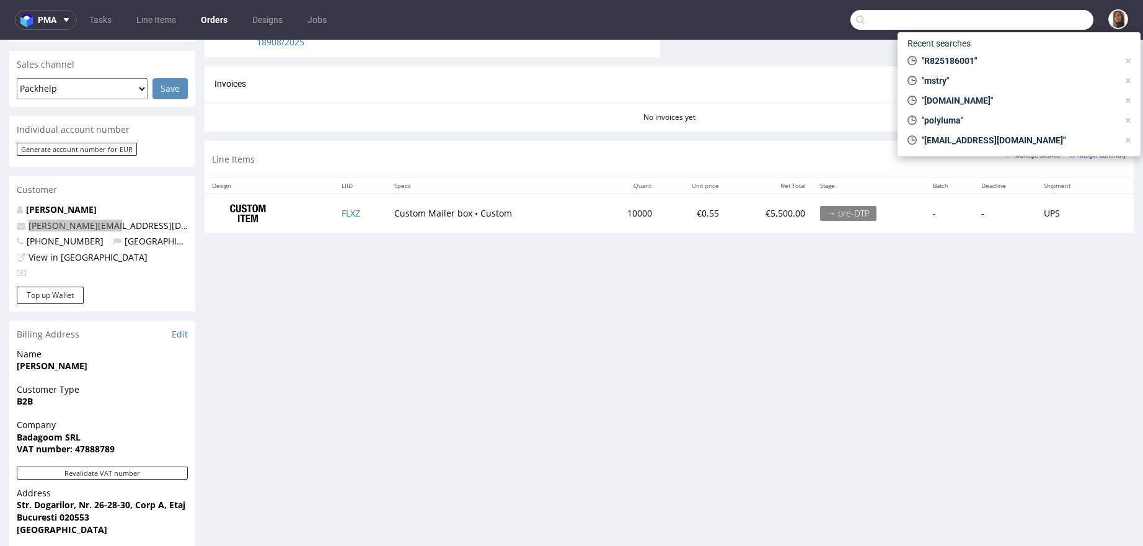
paste input "studiosevendesigns@gmail.com"
type input "studiosevendesigns@gmail.com"
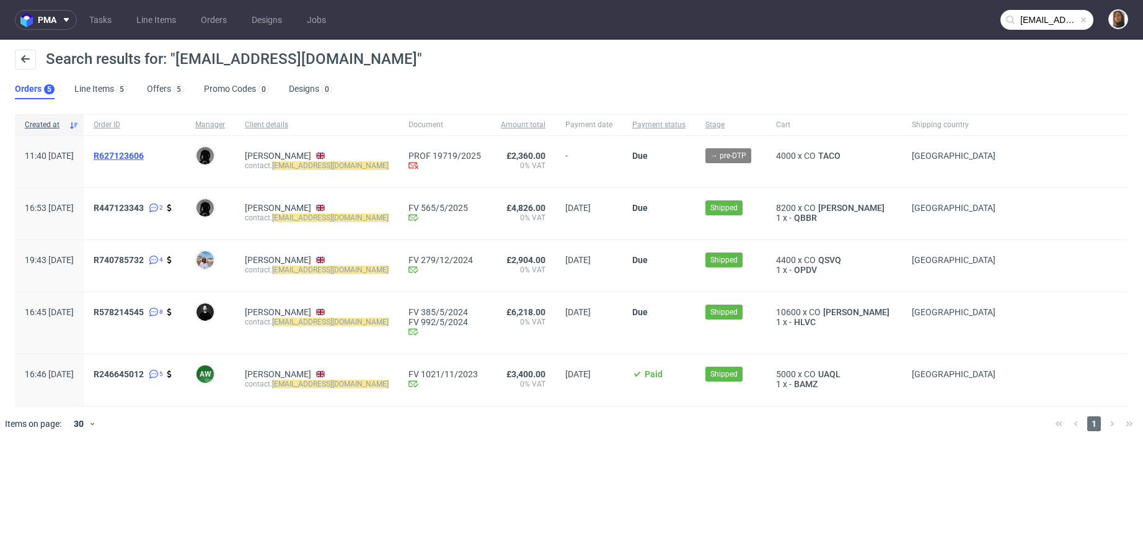
click at [144, 154] on span "R627123606" at bounding box center [119, 156] width 50 height 10
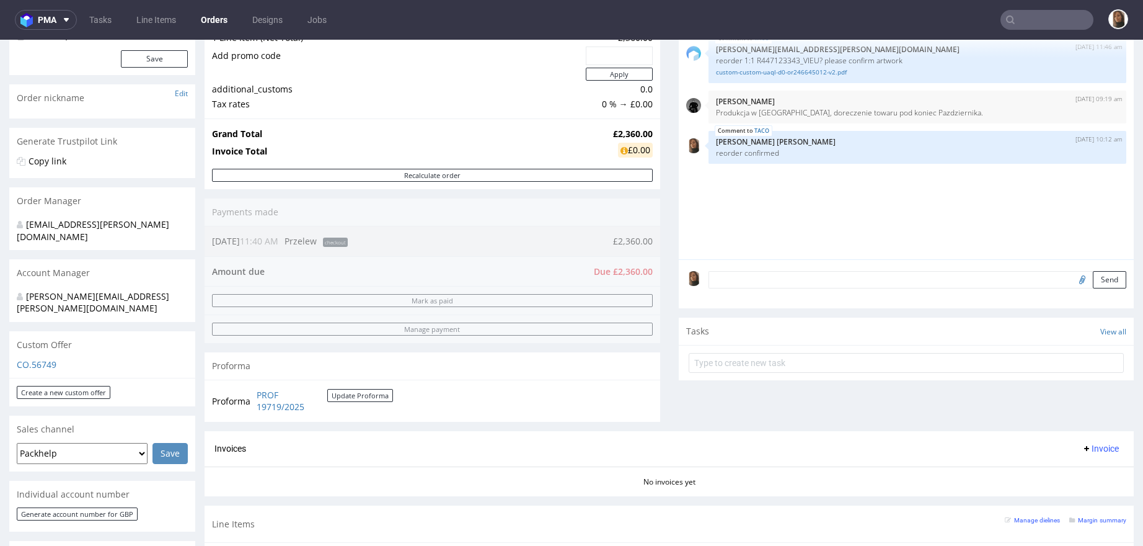
scroll to position [151, 0]
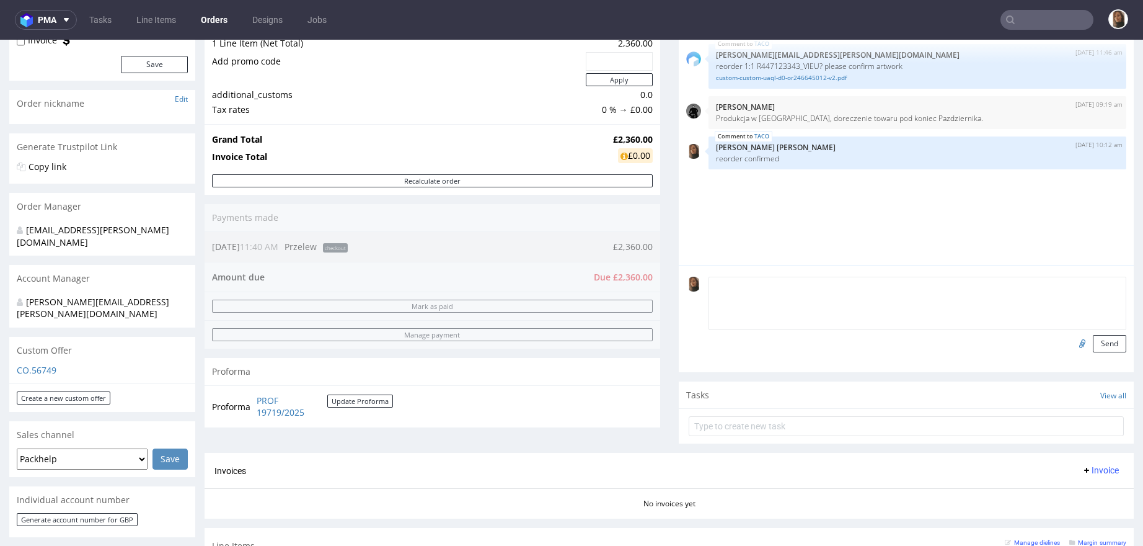
click at [721, 283] on textarea at bounding box center [918, 303] width 419 height 53
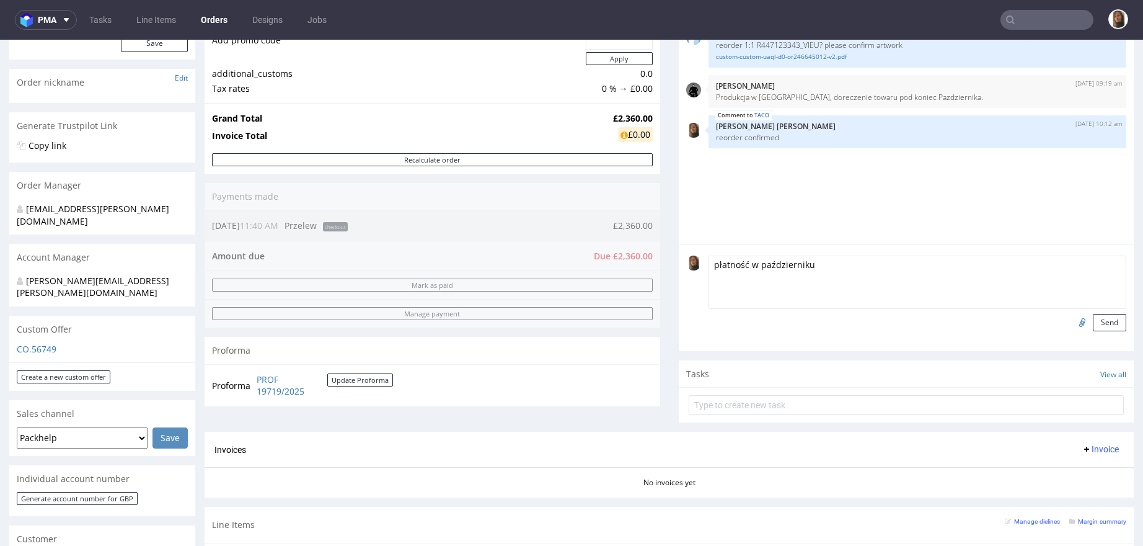
scroll to position [127, 0]
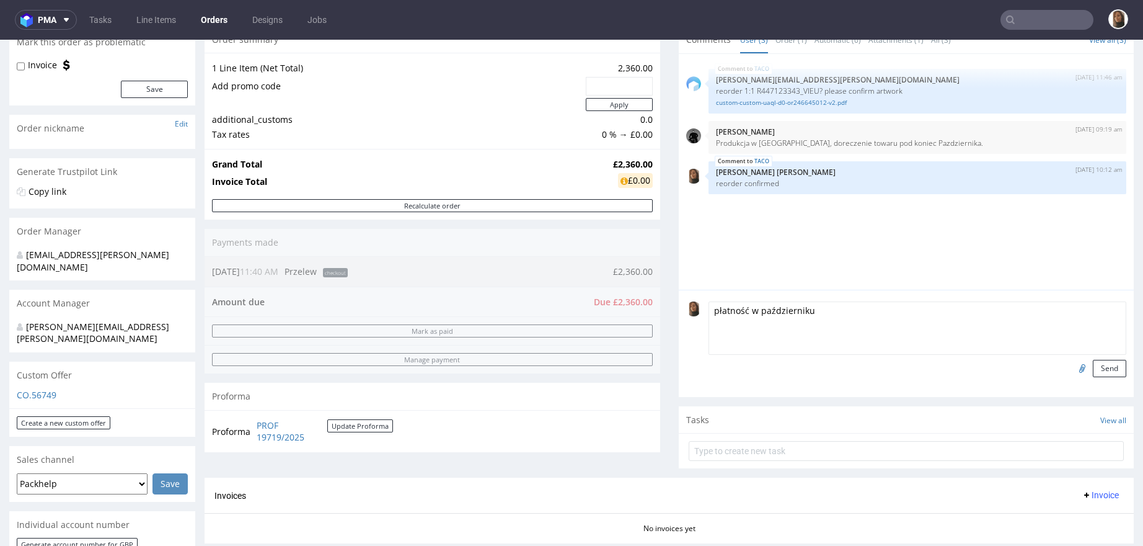
type textarea "płatność w październiku"
click at [1029, 22] on input "text" at bounding box center [1047, 20] width 93 height 20
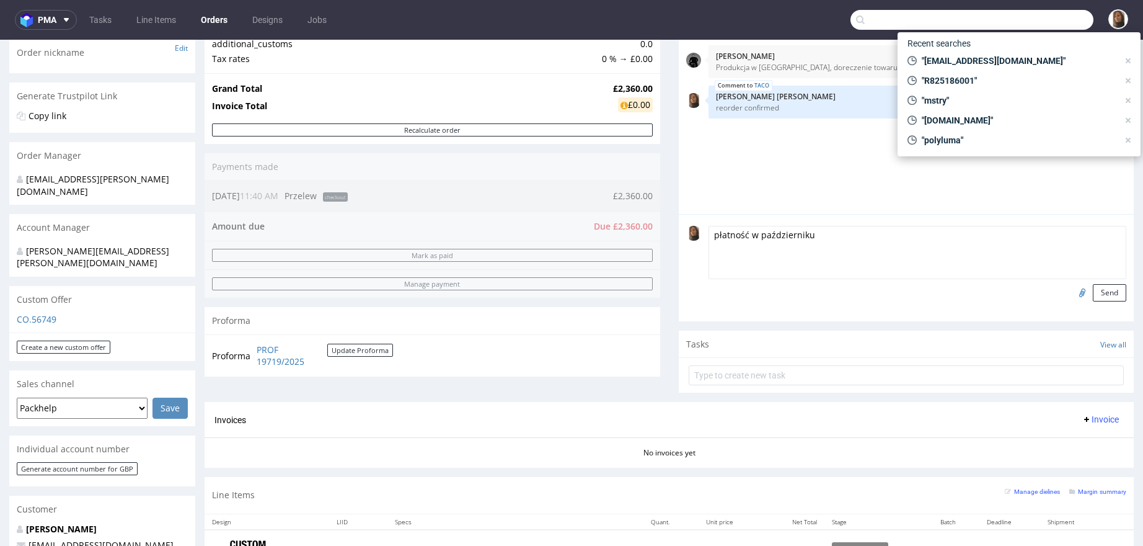
scroll to position [409, 0]
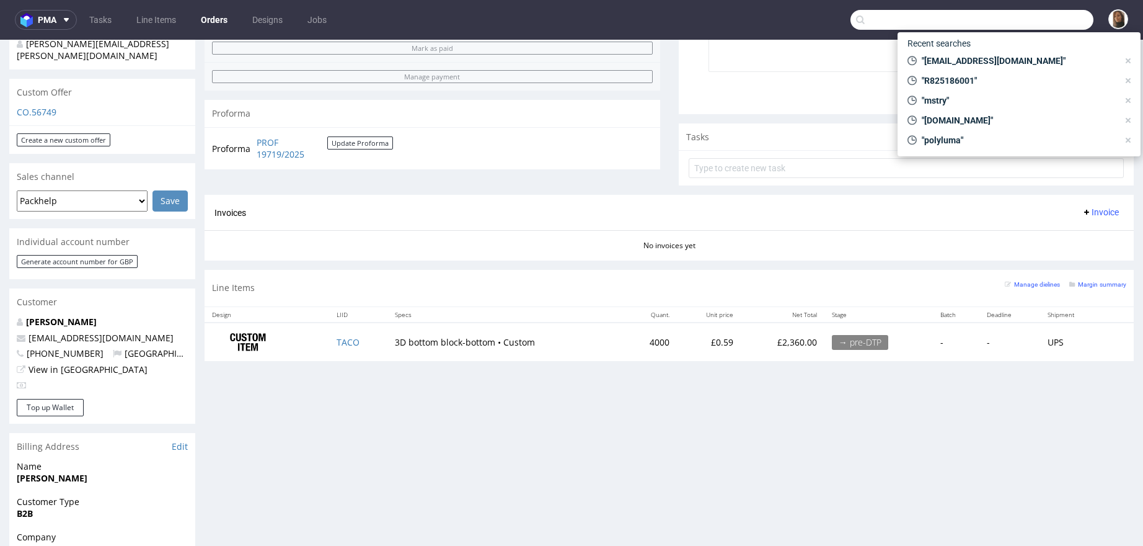
click at [577, 139] on div "Proforma PROF 19719/2025 Update Proforma" at bounding box center [433, 148] width 456 height 42
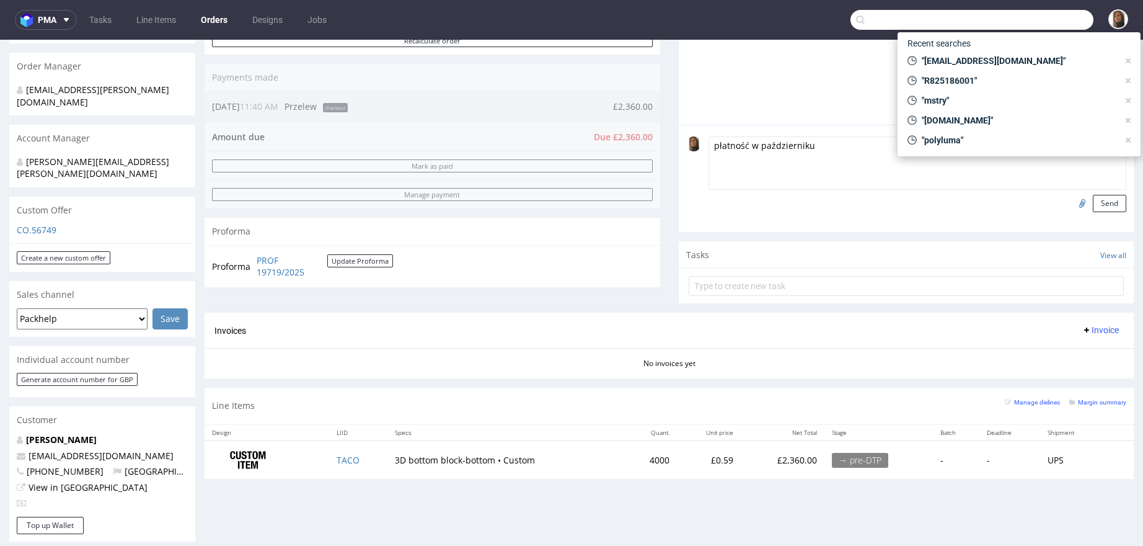
scroll to position [128, 0]
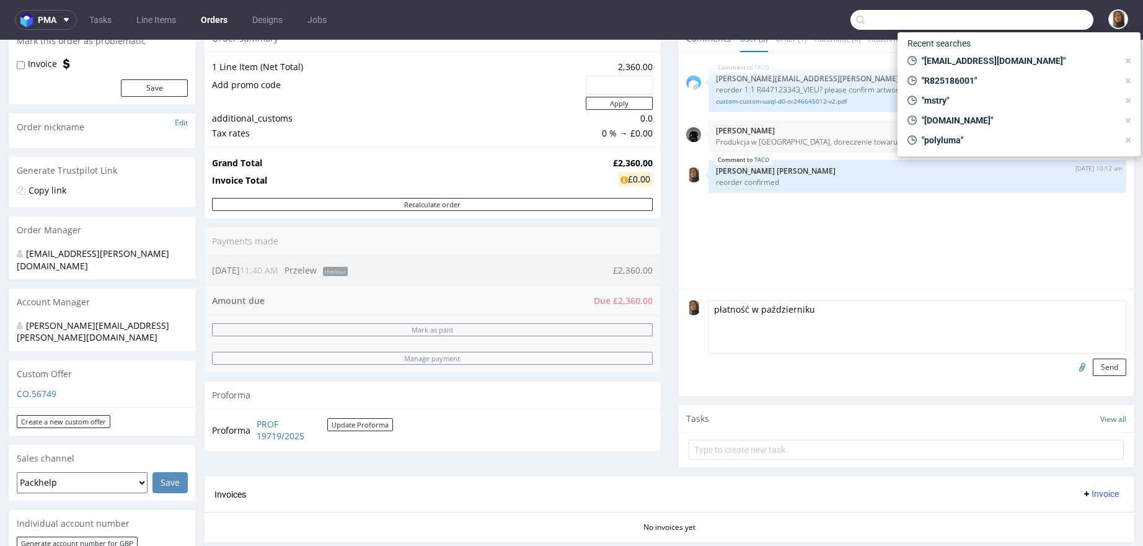
click at [838, 318] on textarea "płatność w październiku" at bounding box center [918, 326] width 419 height 53
click at [1093, 374] on button "Send" at bounding box center [1109, 366] width 33 height 17
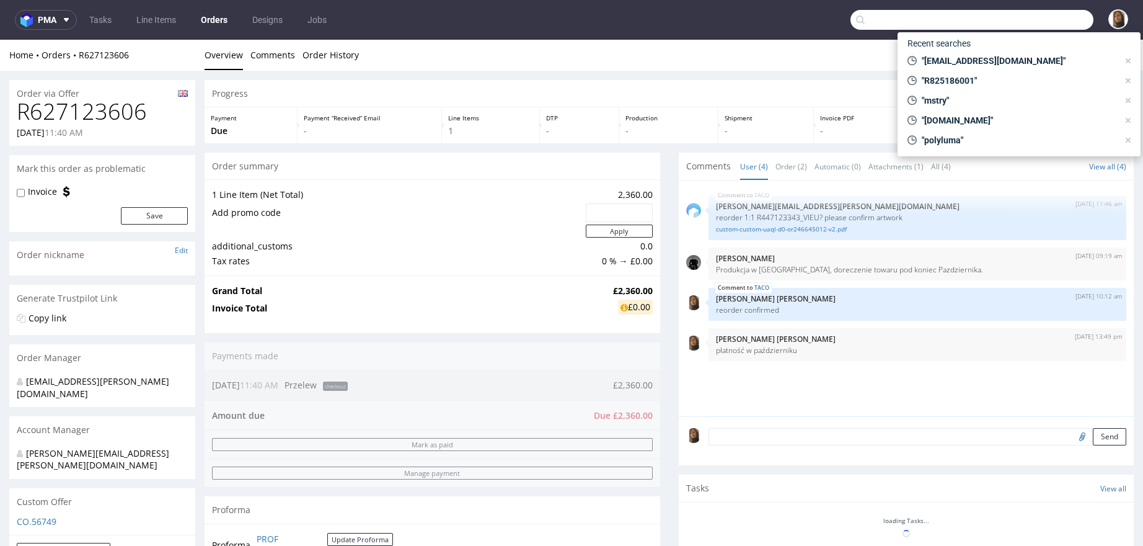
scroll to position [105, 0]
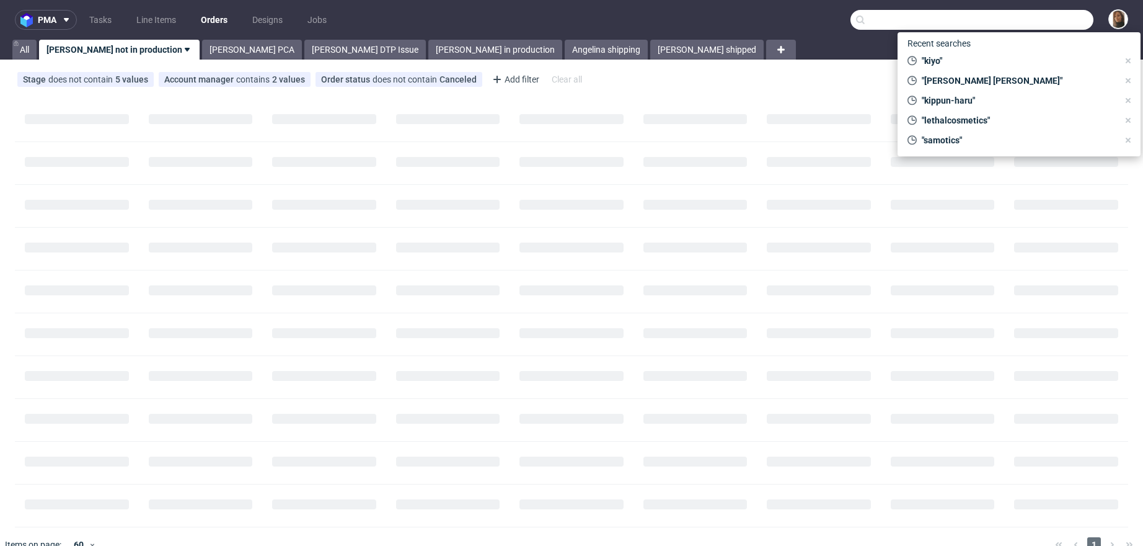
click at [1056, 18] on input "text" at bounding box center [972, 20] width 243 height 20
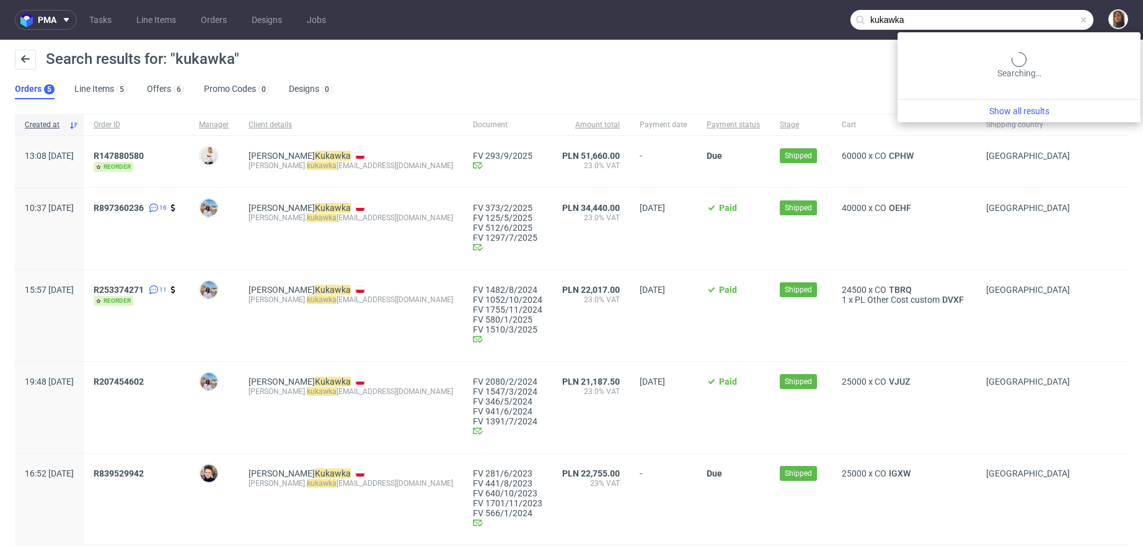
click at [1049, 15] on input "kukawka" at bounding box center [972, 20] width 243 height 20
paste input "[EMAIL_ADDRESS][DOMAIN_NAME]"
type input "[EMAIL_ADDRESS][DOMAIN_NAME]"
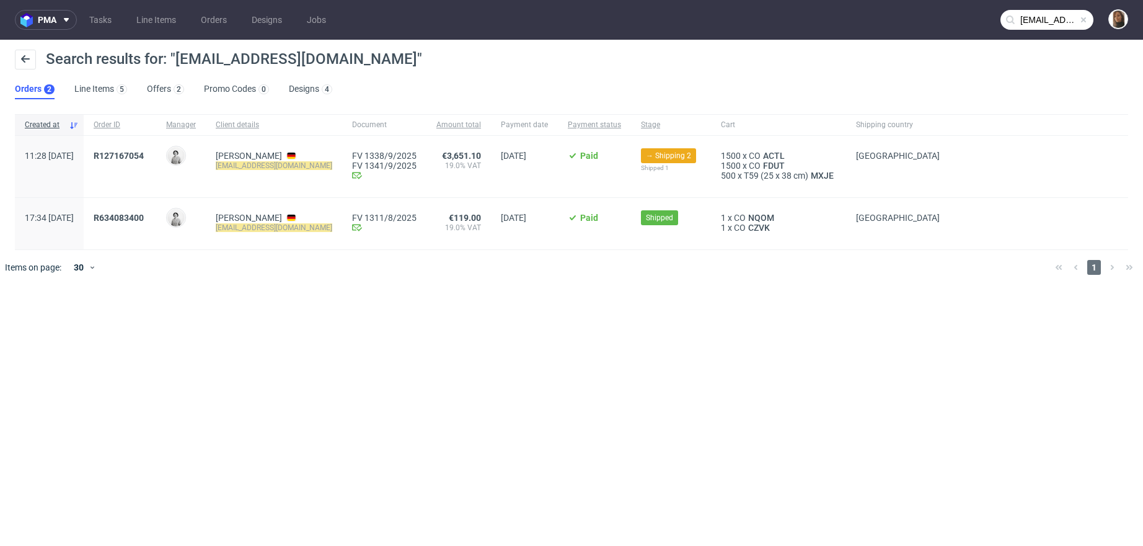
click at [156, 149] on div "R127167054" at bounding box center [120, 166] width 73 height 61
click at [144, 153] on span "R127167054" at bounding box center [119, 156] width 50 height 10
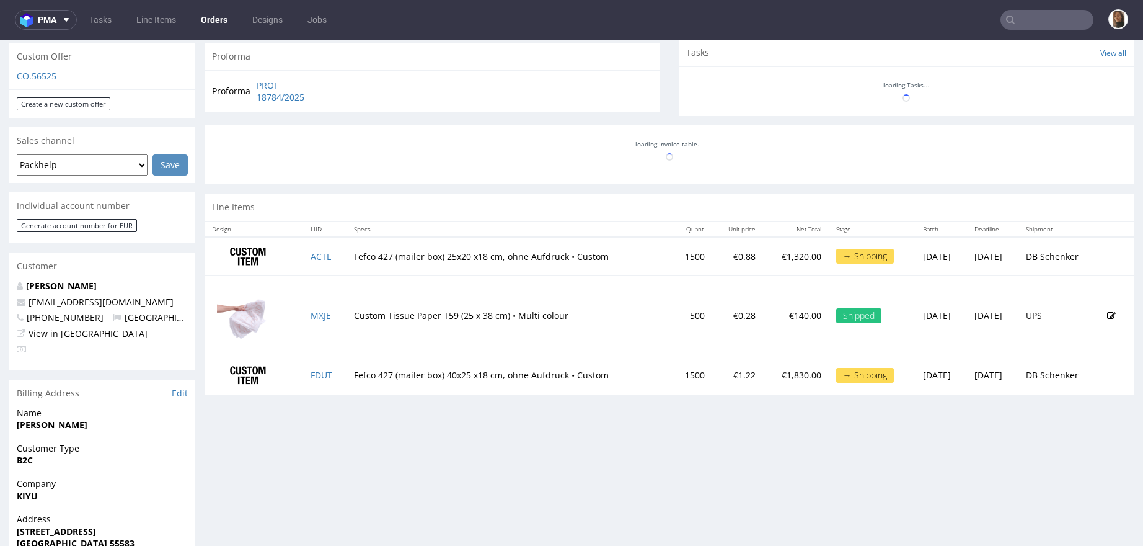
scroll to position [76, 0]
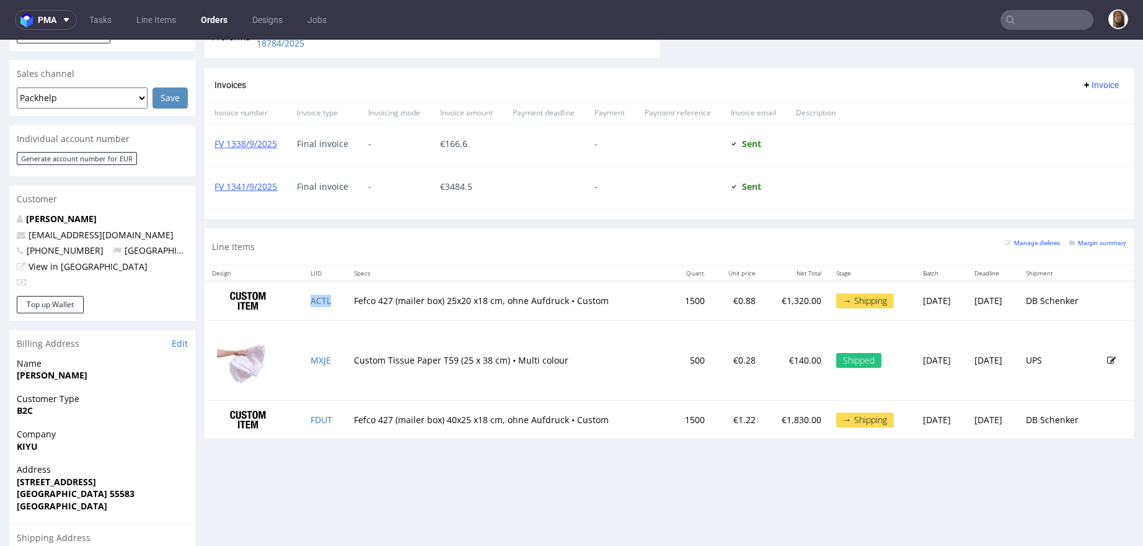
click at [308, 303] on td "ACTL" at bounding box center [325, 300] width 44 height 39
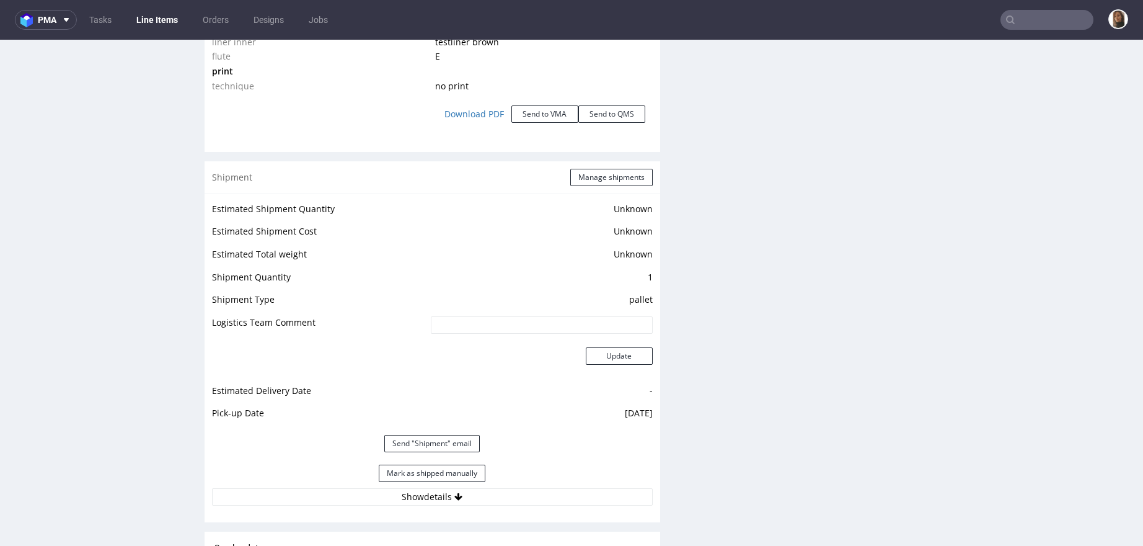
scroll to position [1530, 0]
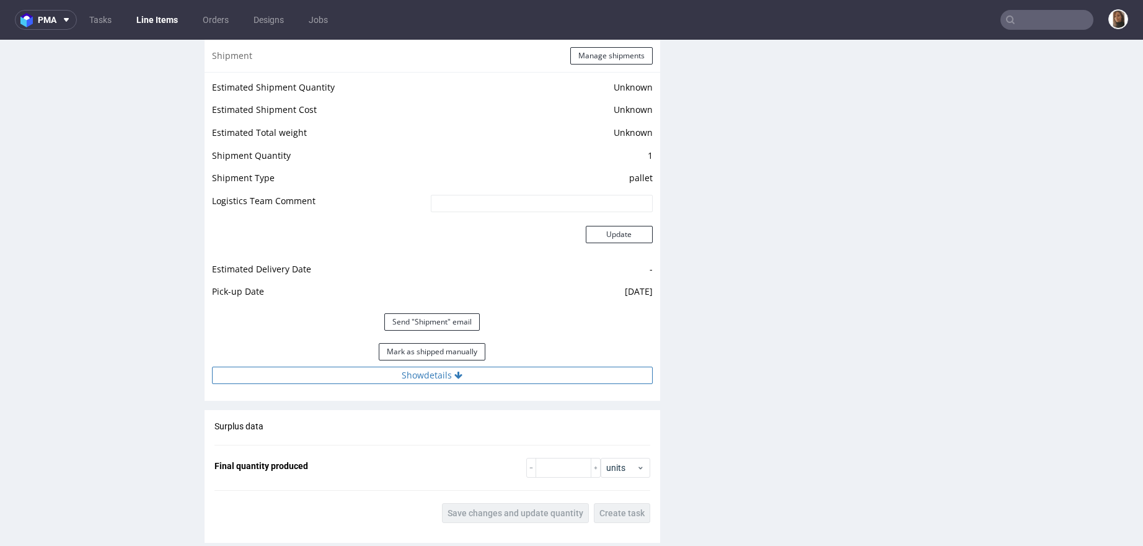
click at [406, 370] on button "Show details" at bounding box center [432, 374] width 441 height 17
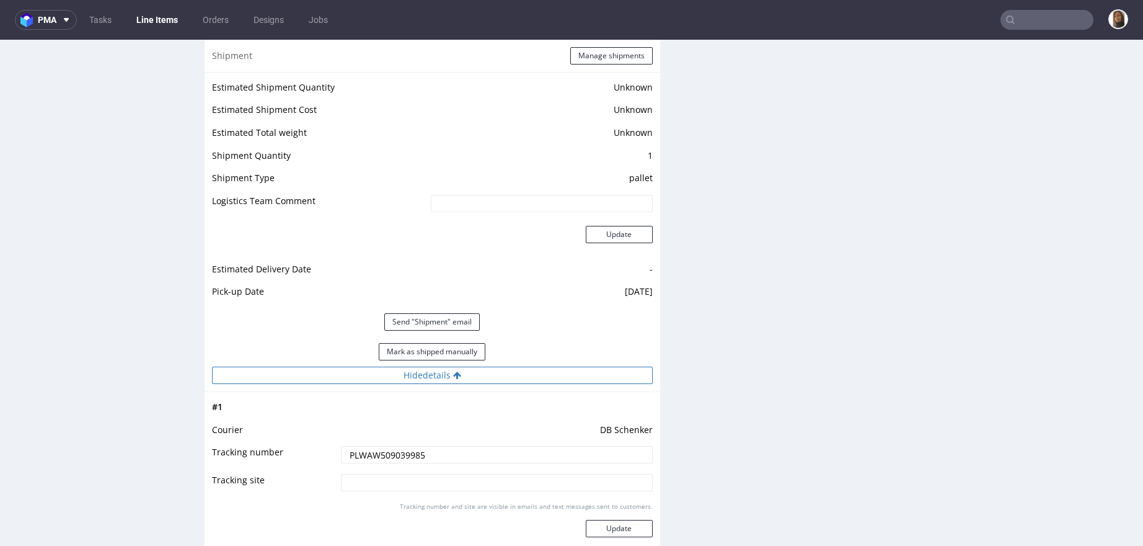
click at [406, 370] on button "Hide details" at bounding box center [432, 374] width 441 height 17
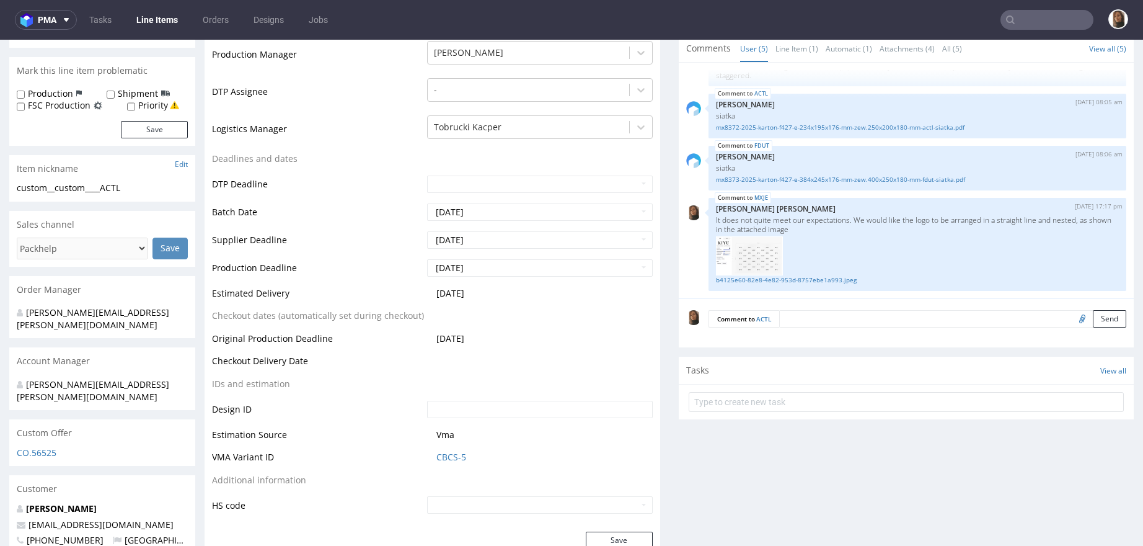
scroll to position [0, 0]
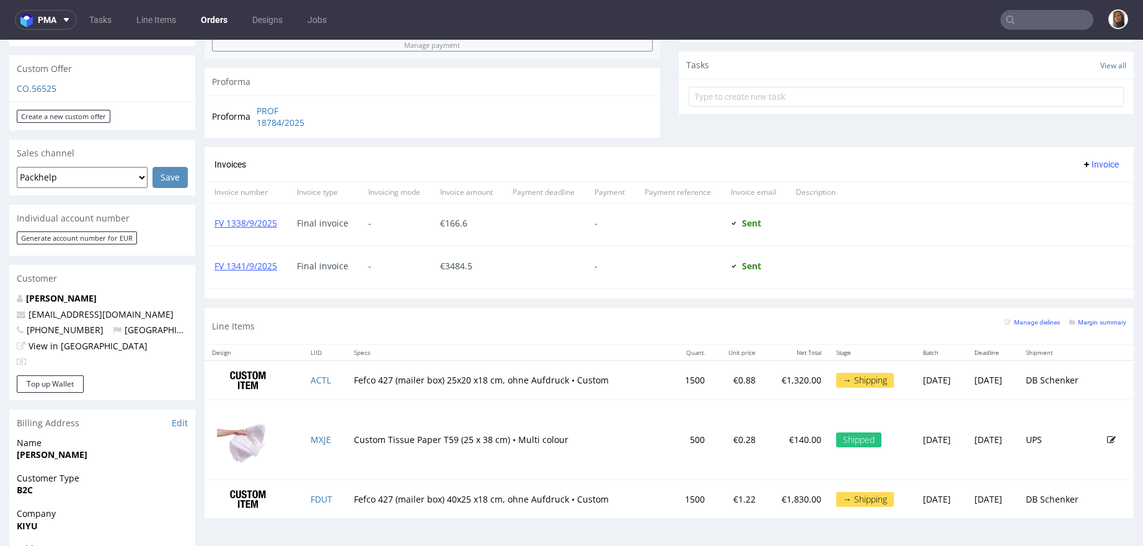
scroll to position [696, 0]
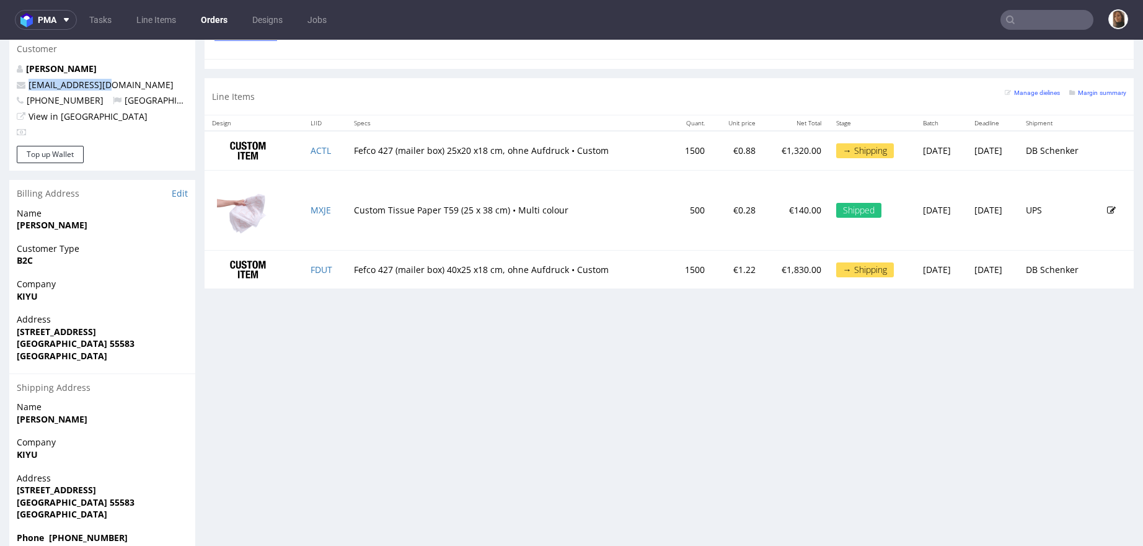
drag, startPoint x: 117, startPoint y: 57, endPoint x: 1, endPoint y: 56, distance: 116.6
copy span "info@kiyustore.de"
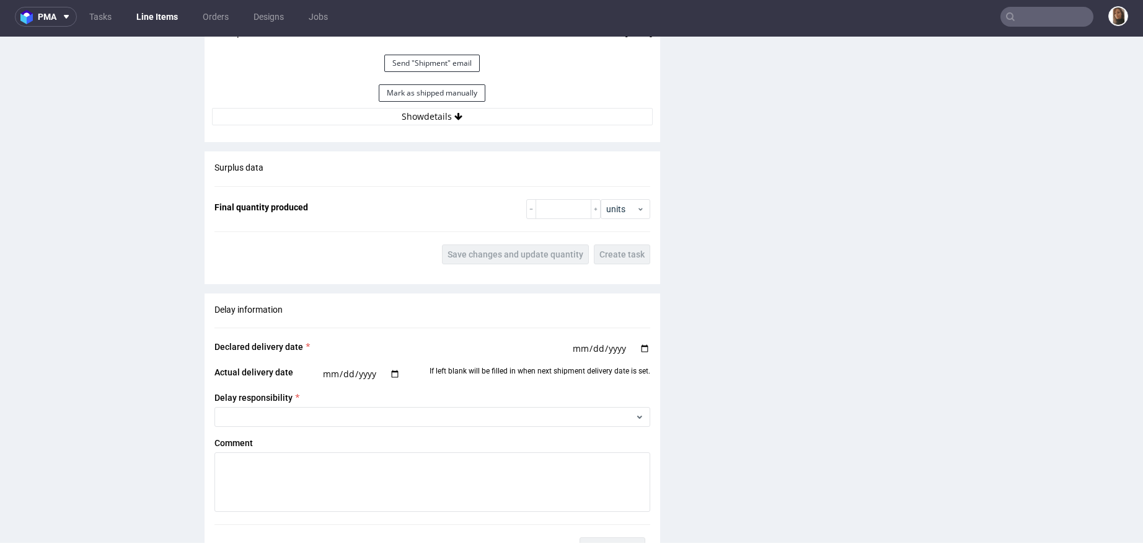
scroll to position [1823, 0]
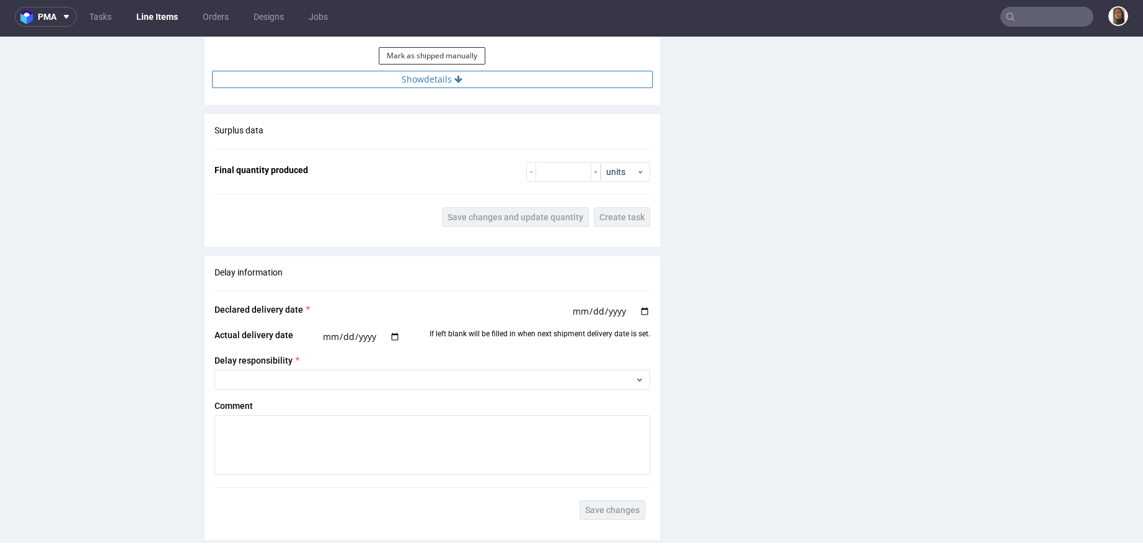
click at [417, 79] on button "Show details" at bounding box center [432, 79] width 441 height 17
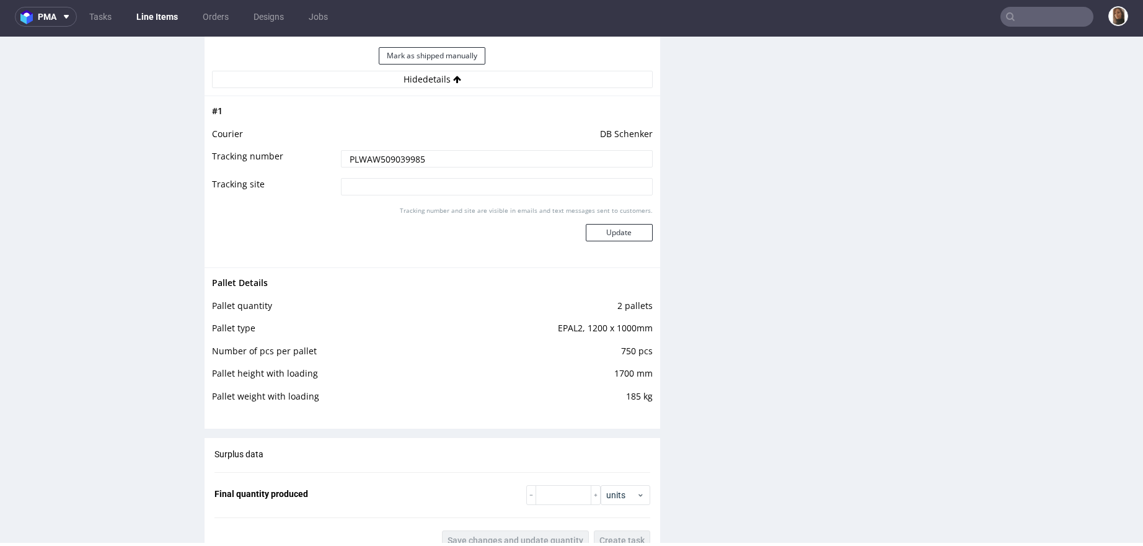
click at [401, 151] on input "PLWAW509039985" at bounding box center [497, 158] width 312 height 17
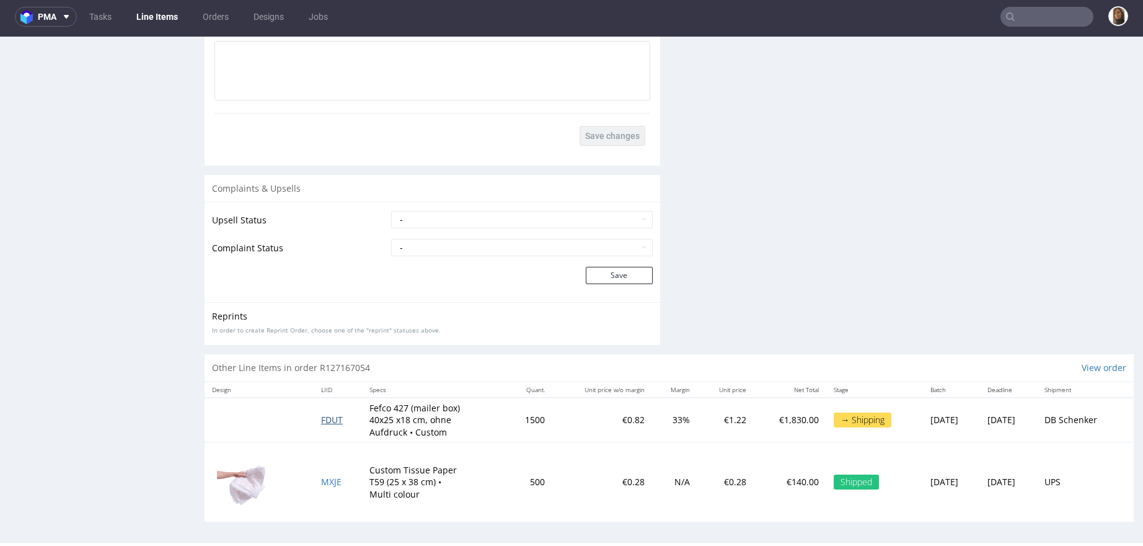
click at [332, 414] on span "FDUT" at bounding box center [332, 420] width 22 height 12
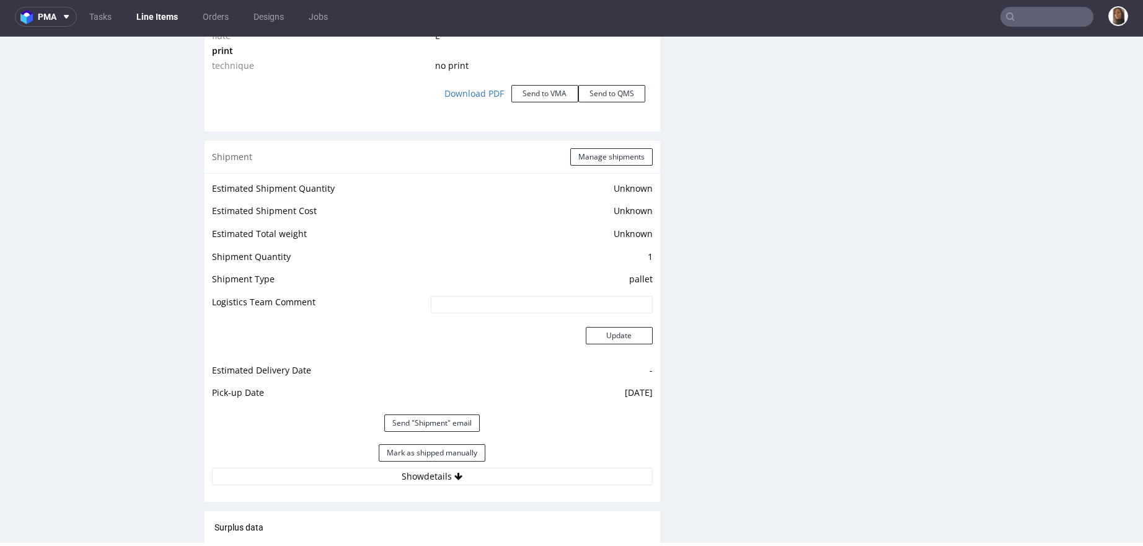
scroll to position [1597, 0]
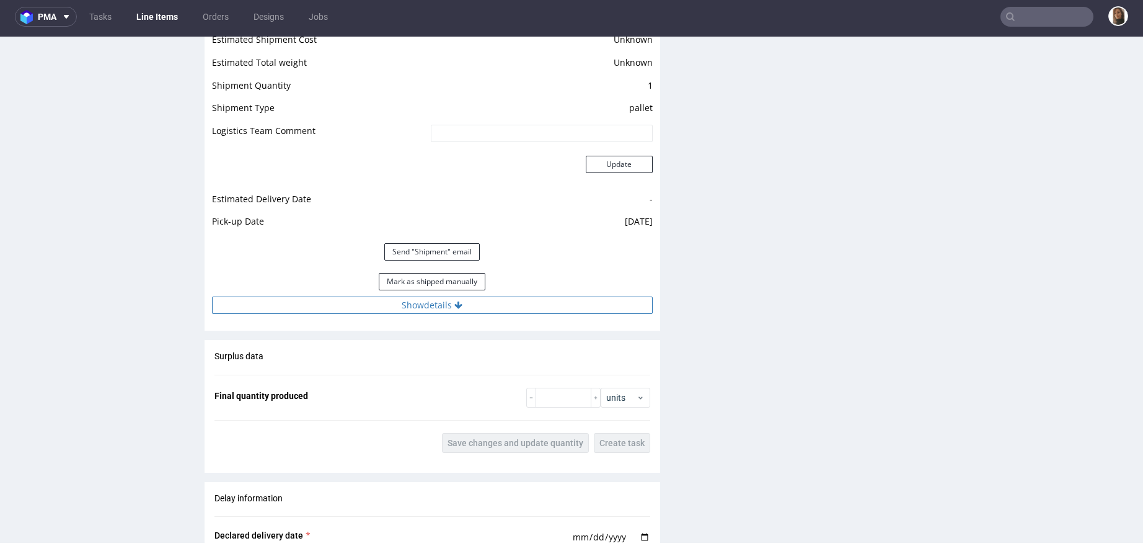
click at [422, 300] on button "Show details" at bounding box center [432, 304] width 441 height 17
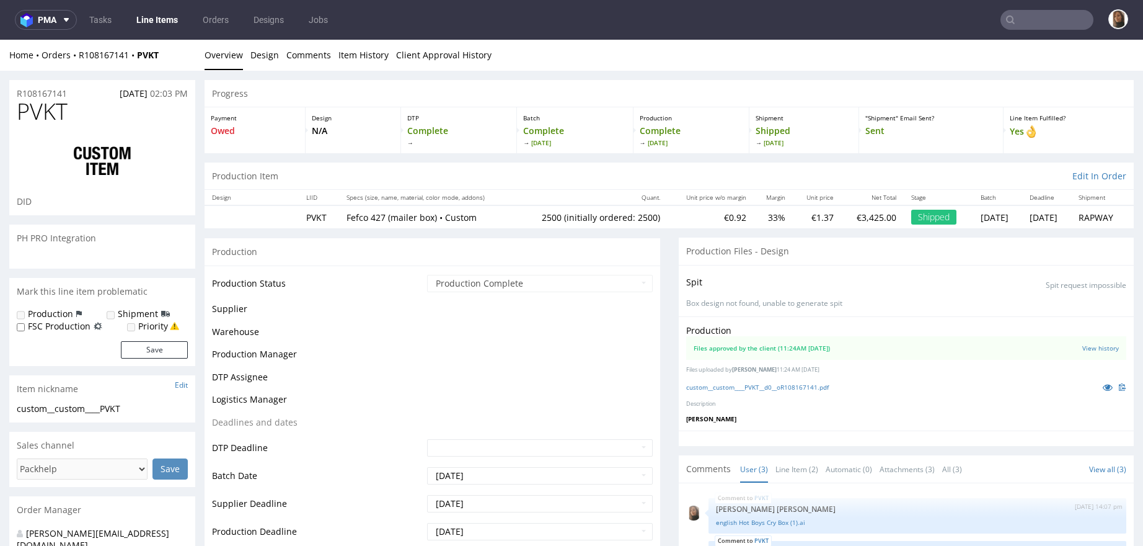
scroll to position [4, 0]
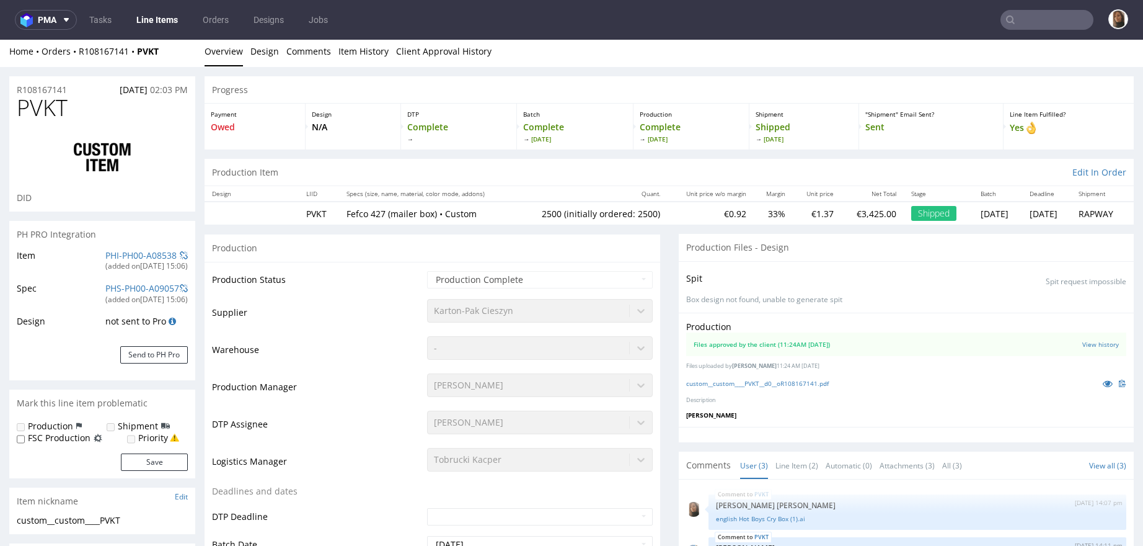
select select "in_progress"
click at [1103, 382] on icon at bounding box center [1108, 383] width 10 height 9
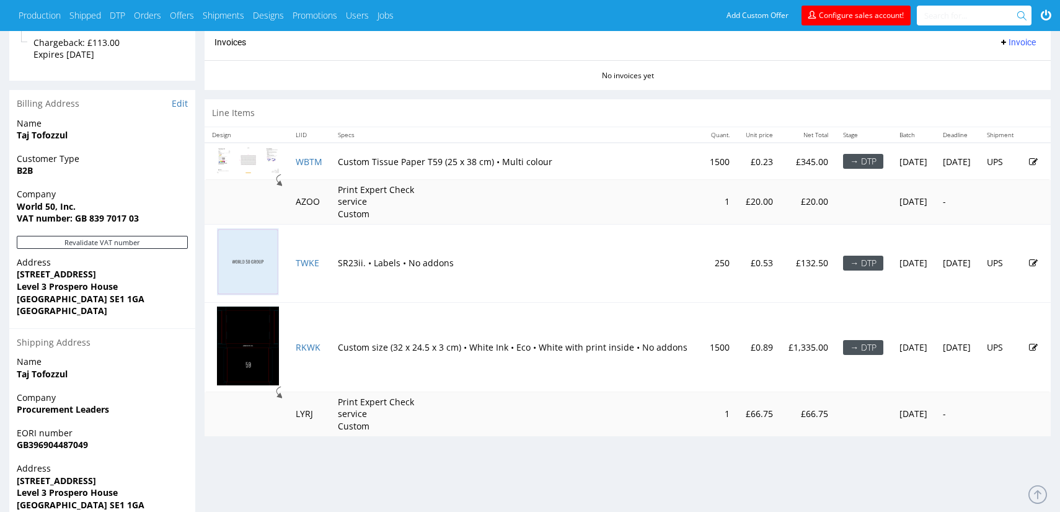
scroll to position [549, 0]
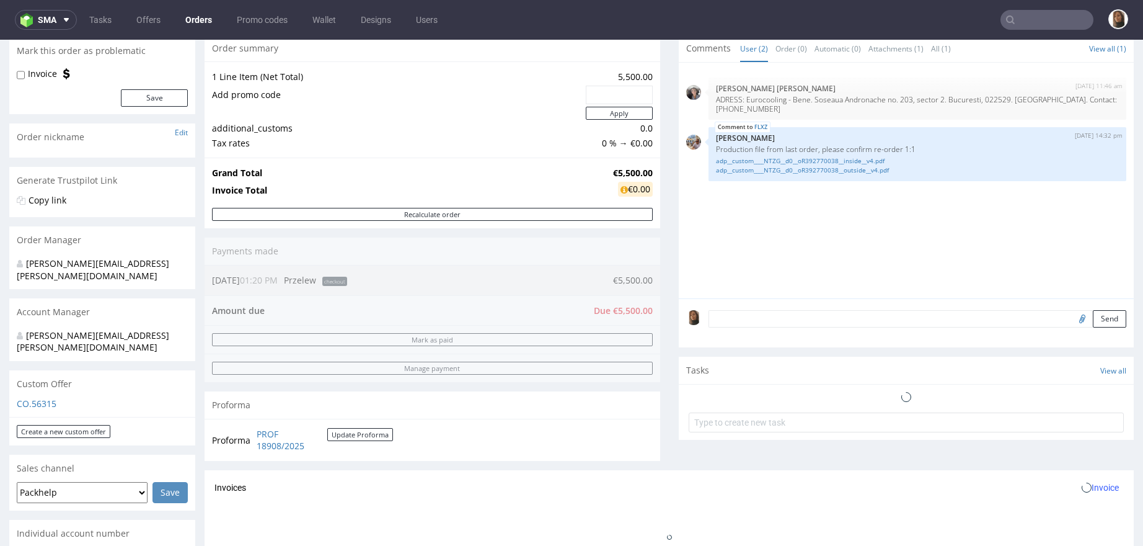
scroll to position [273, 0]
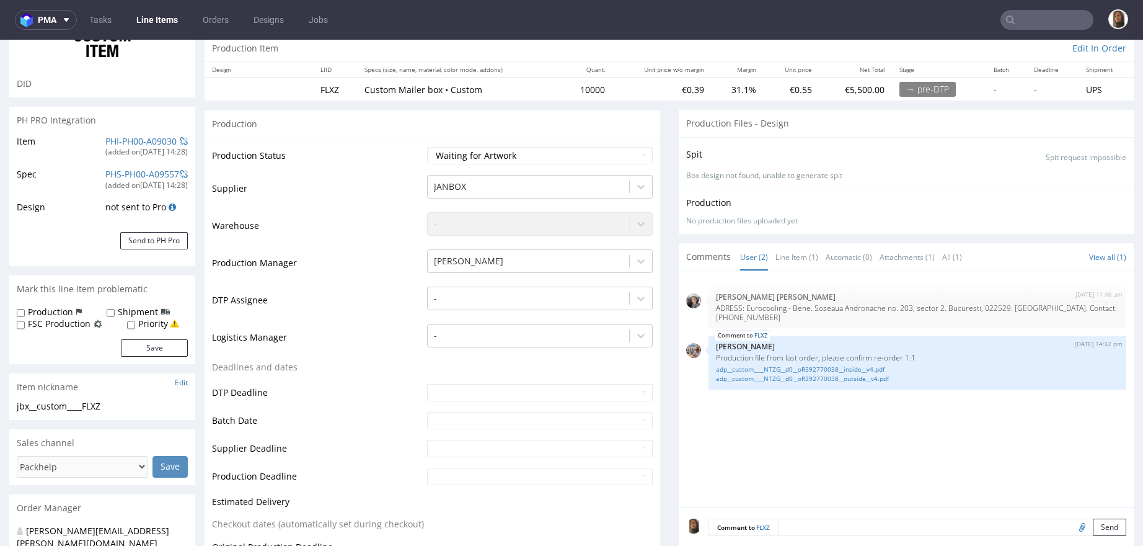
scroll to position [119, 0]
click at [1072, 523] on input "file" at bounding box center [1080, 525] width 17 height 16
type input "C:\fakepath\B_OO_ ShippingBox [[DATE]].pdf"
click at [1093, 527] on button "Send" at bounding box center [1109, 525] width 33 height 17
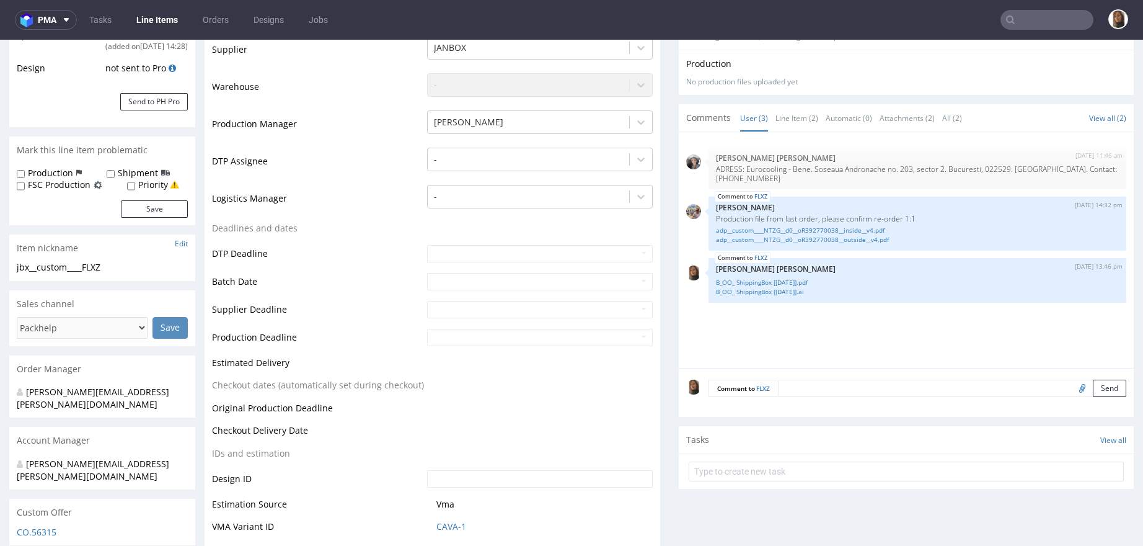
scroll to position [291, 0]
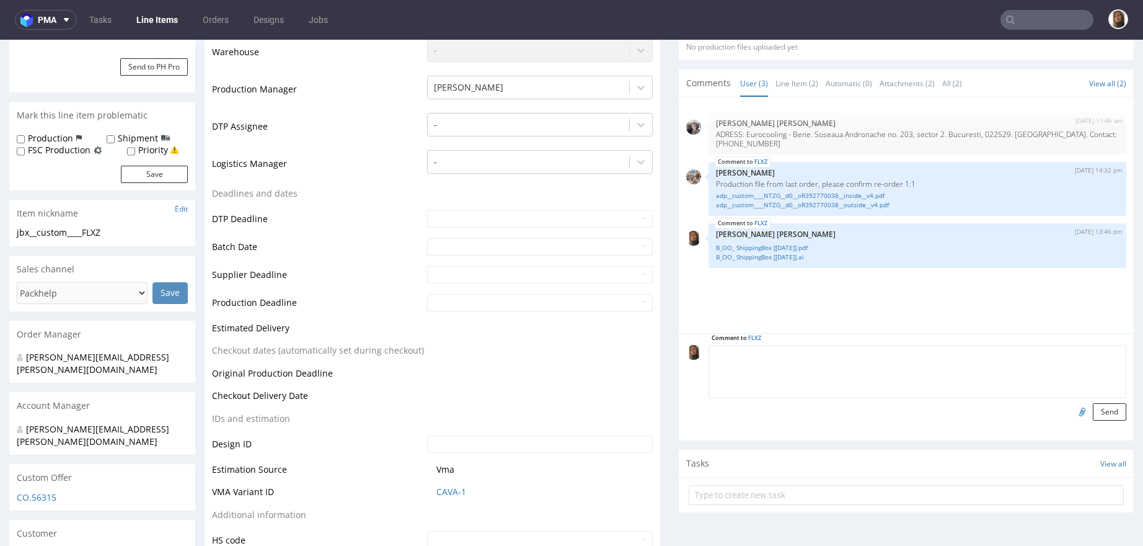
click at [806, 356] on textarea at bounding box center [918, 371] width 419 height 53
paste textarea "Please find attached the updated design. There is only one small correction of …"
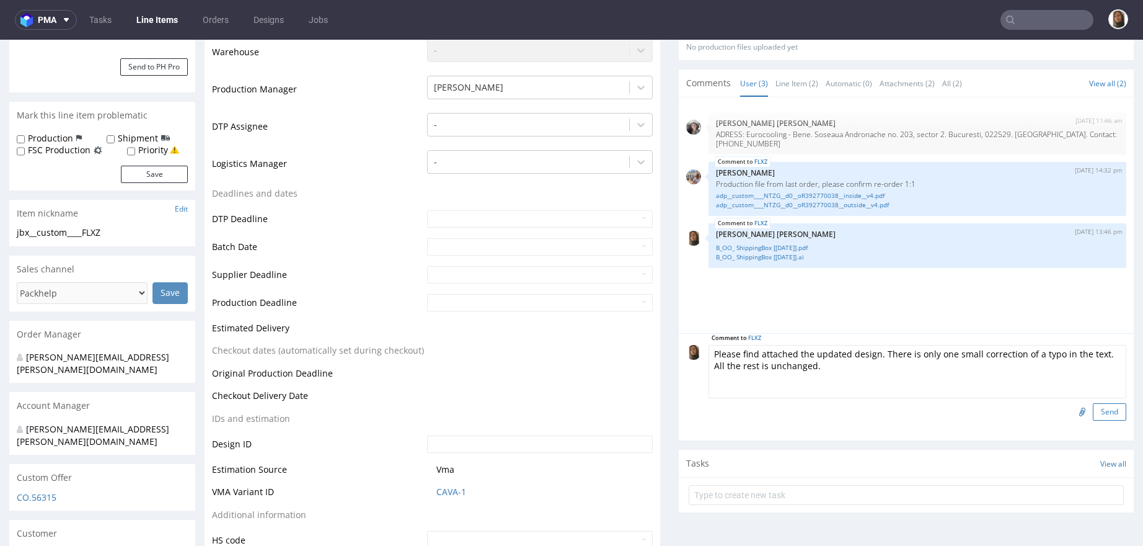
type textarea "Please find attached the updated design. There is only one small correction of …"
click at [1093, 407] on button "Send" at bounding box center [1109, 411] width 33 height 17
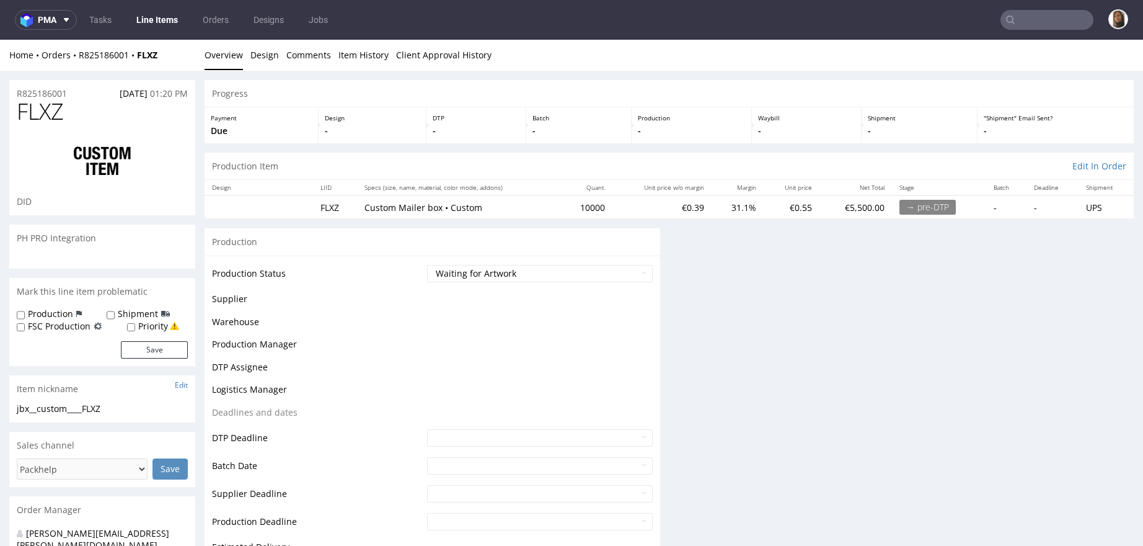
scroll to position [0, 0]
click at [458, 273] on select "Waiting for Artwork Waiting for Diecut Waiting for Mockup Waiting for DTP Waiti…" at bounding box center [540, 273] width 226 height 17
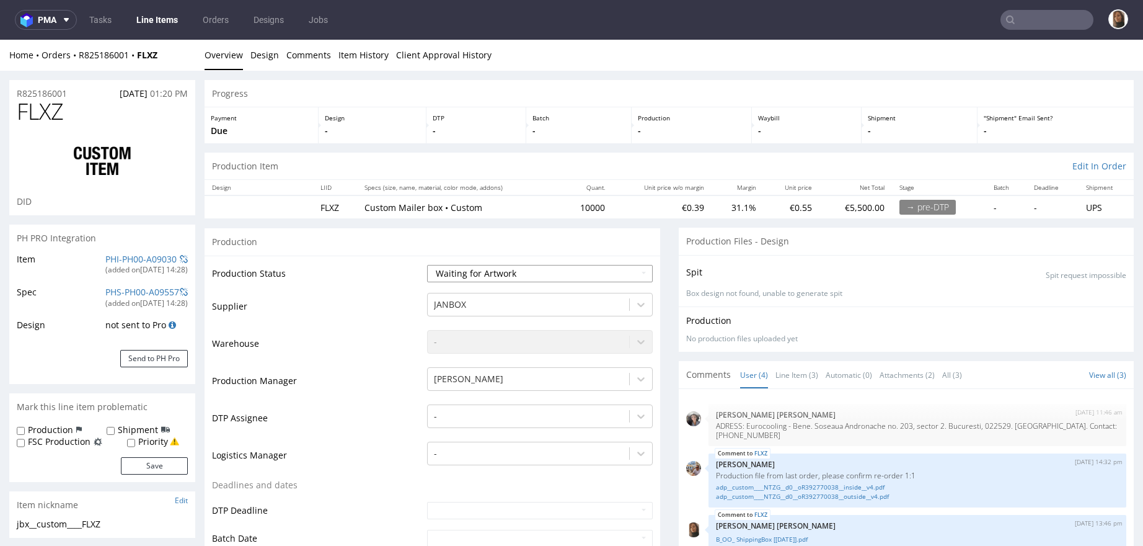
select select "dtp_waiting_for_check"
click at [427, 265] on select "Waiting for Artwork Waiting for Diecut Waiting for Mockup Waiting for DTP Waiti…" at bounding box center [540, 273] width 226 height 17
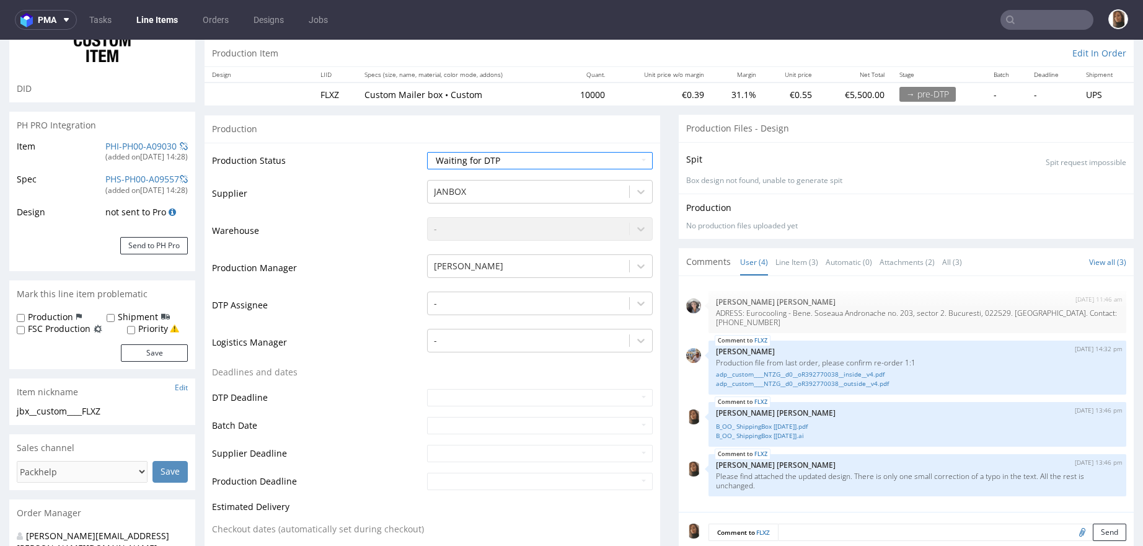
scroll to position [526, 0]
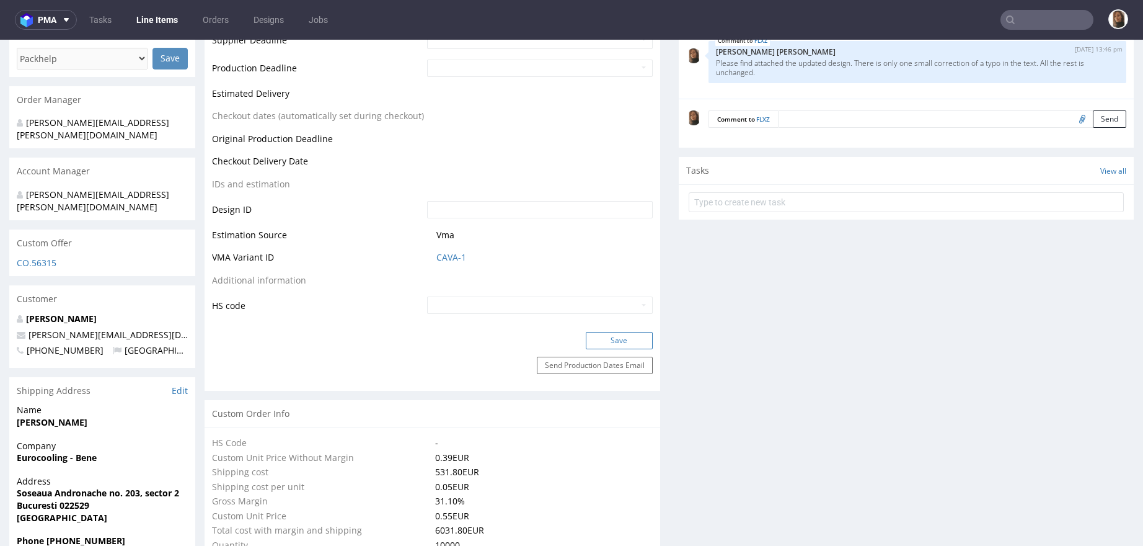
click at [598, 335] on button "Save" at bounding box center [619, 340] width 67 height 17
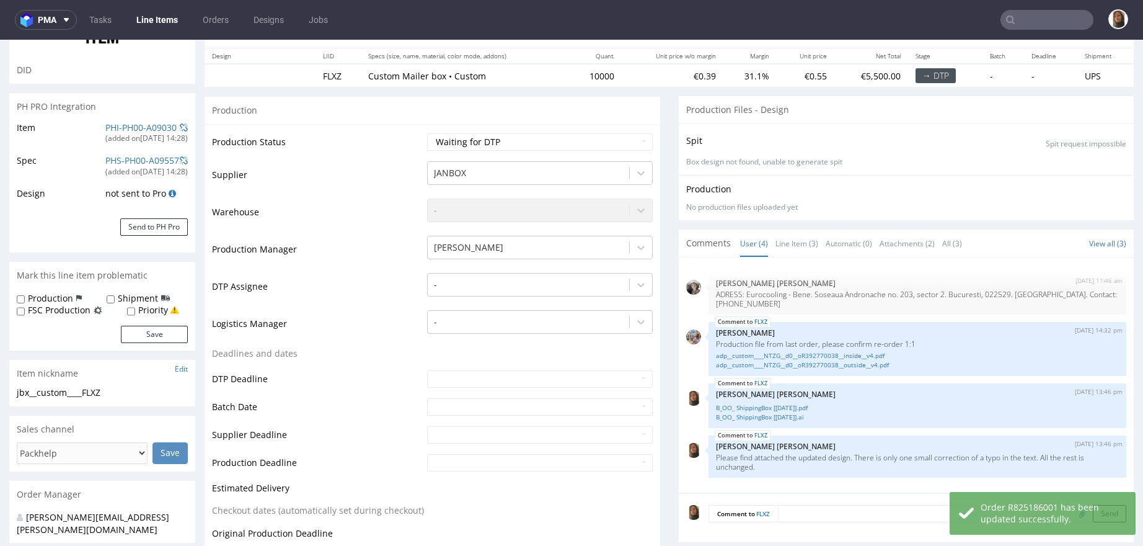
scroll to position [0, 0]
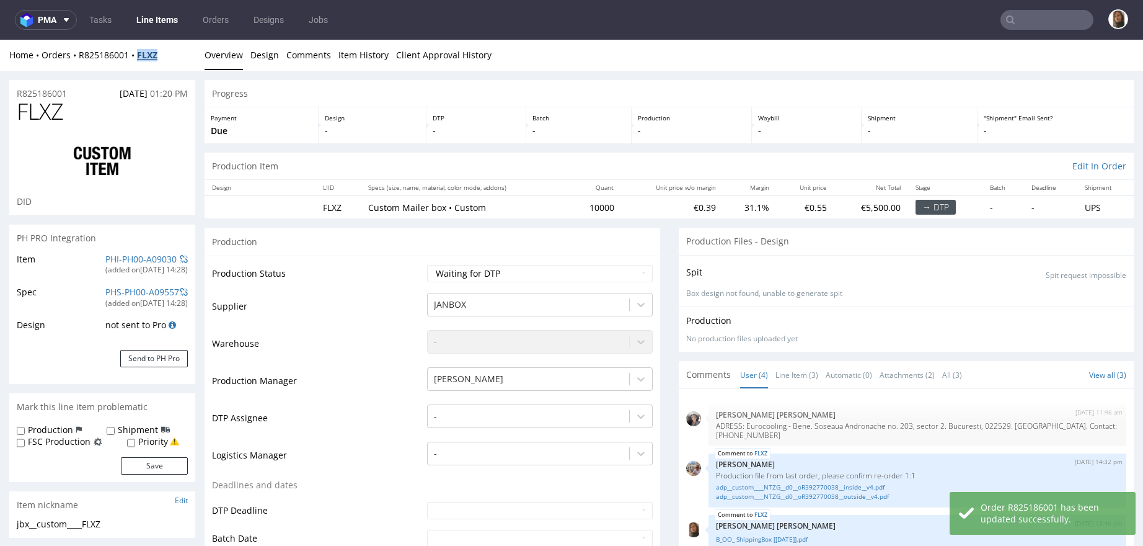
copy strong "FLXZ"
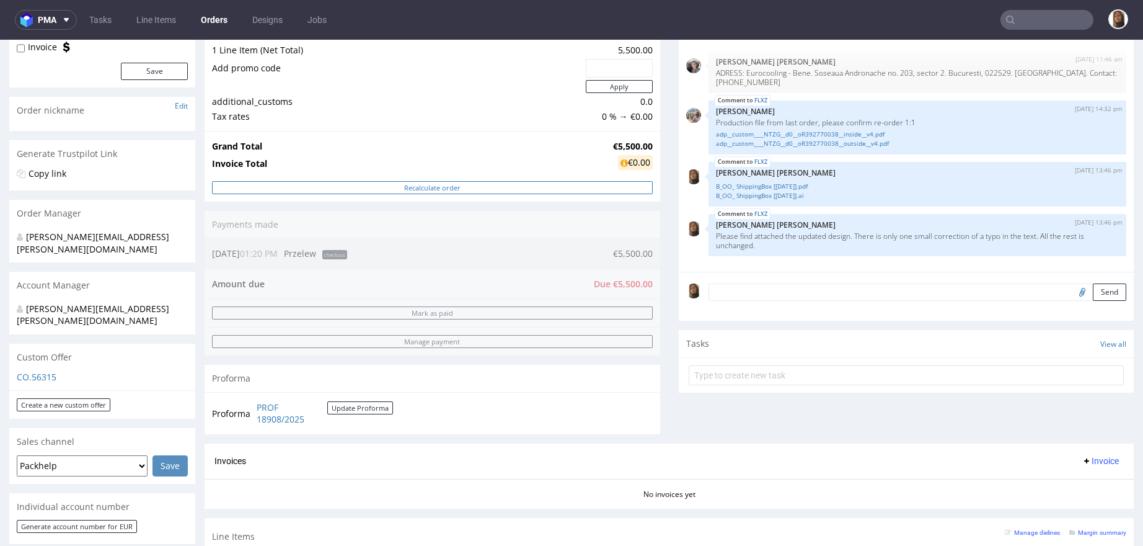
scroll to position [489, 0]
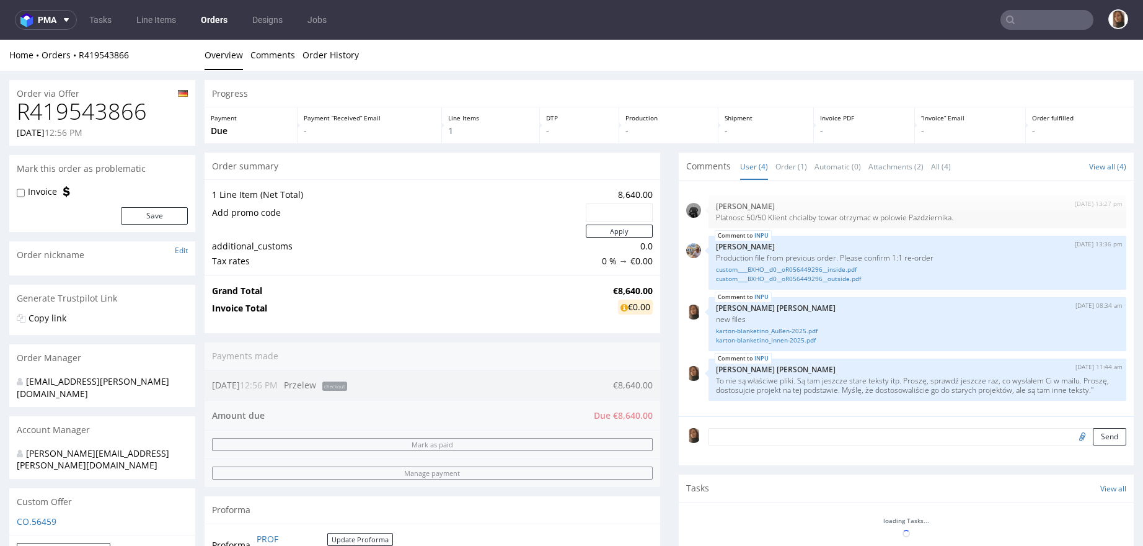
scroll to position [1, 0]
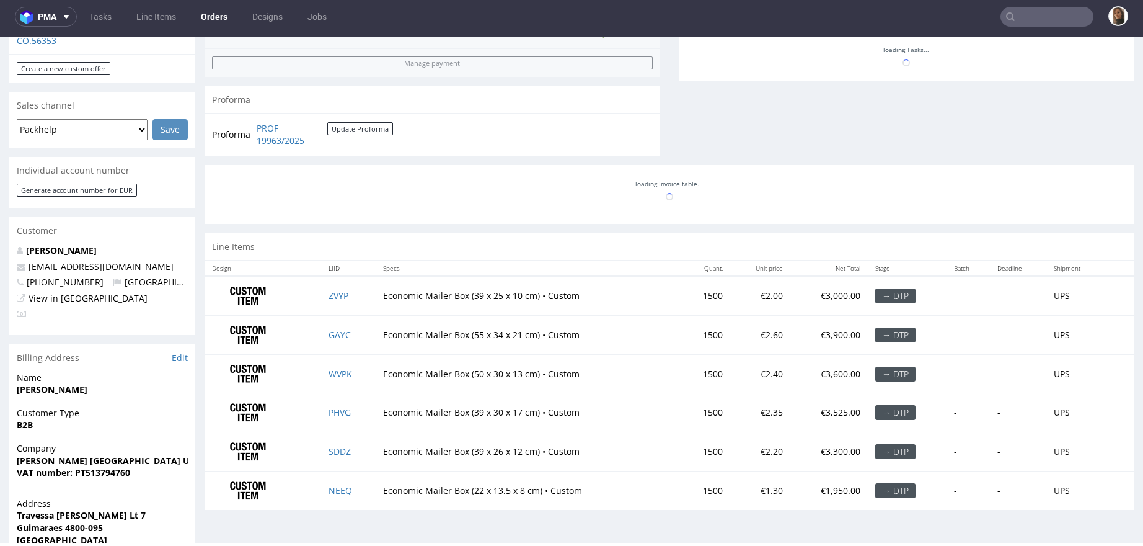
scroll to position [187, 0]
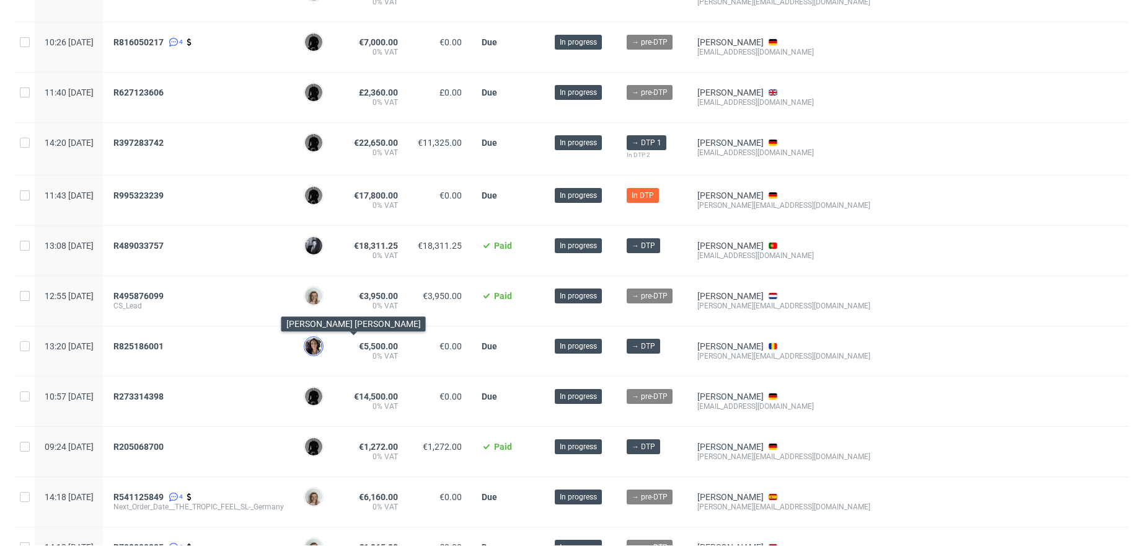
scroll to position [337, 0]
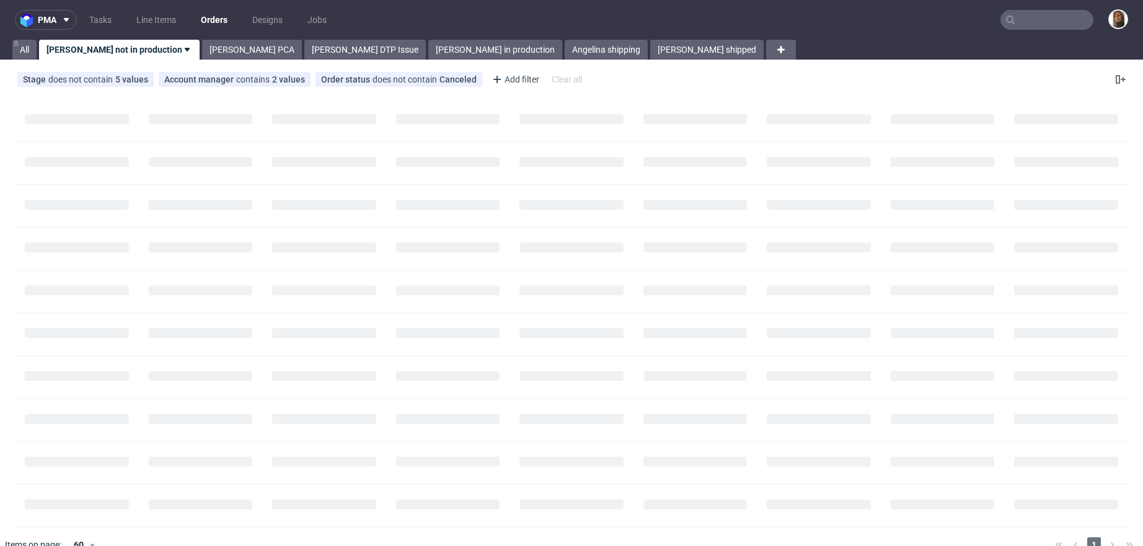
click at [1048, 16] on input "text" at bounding box center [1047, 20] width 93 height 20
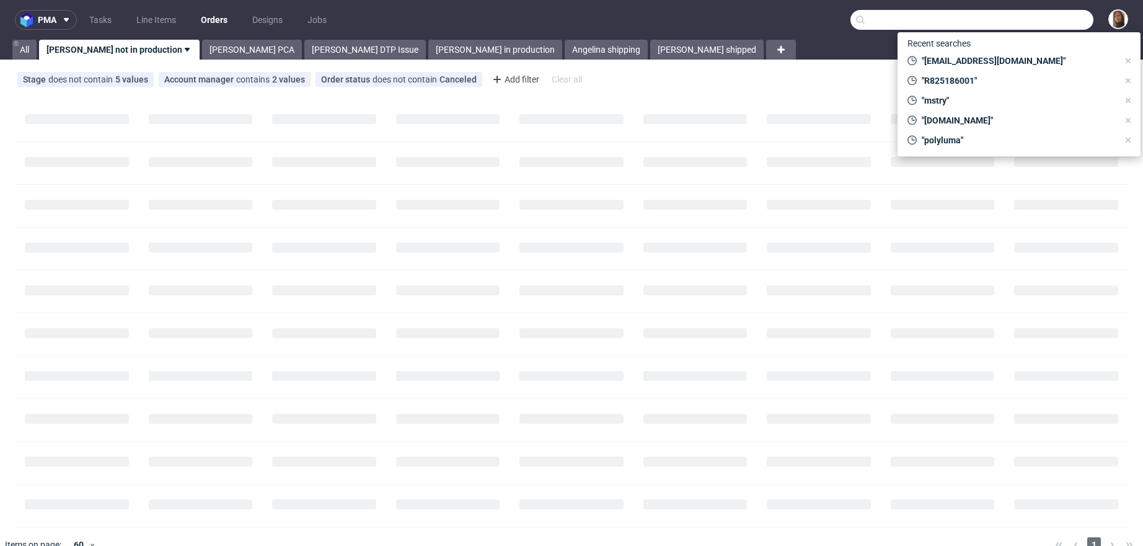
paste input "R172264962"
type input "R172264962"
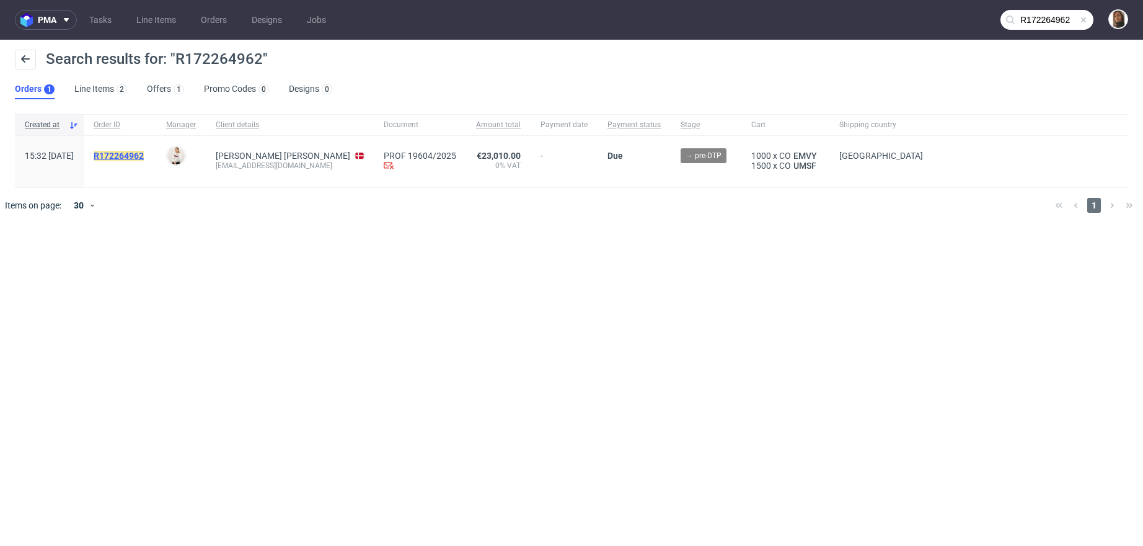
click at [136, 154] on mark "R172264962" at bounding box center [119, 156] width 50 height 10
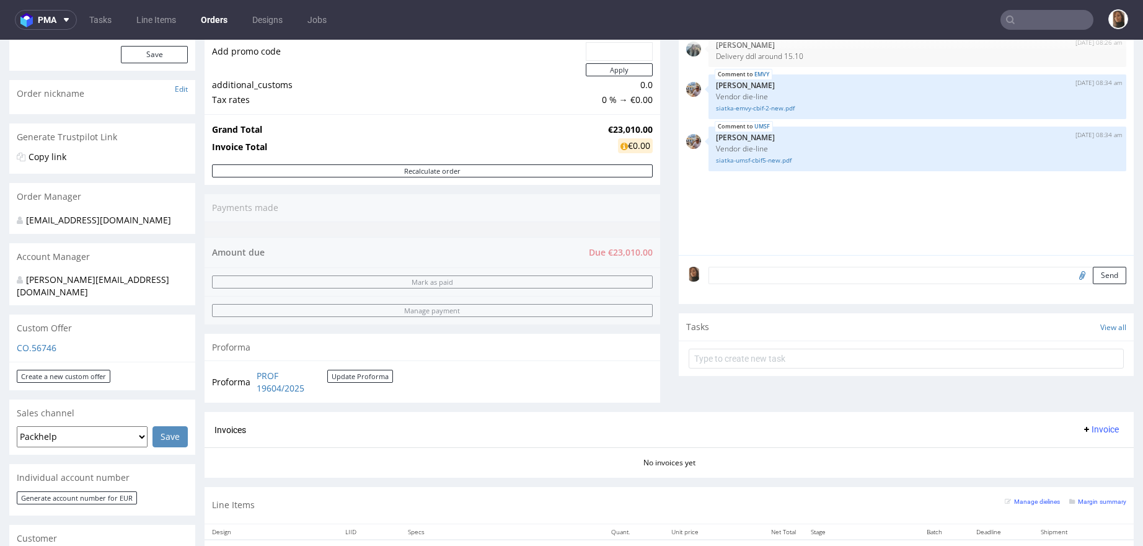
scroll to position [308, 0]
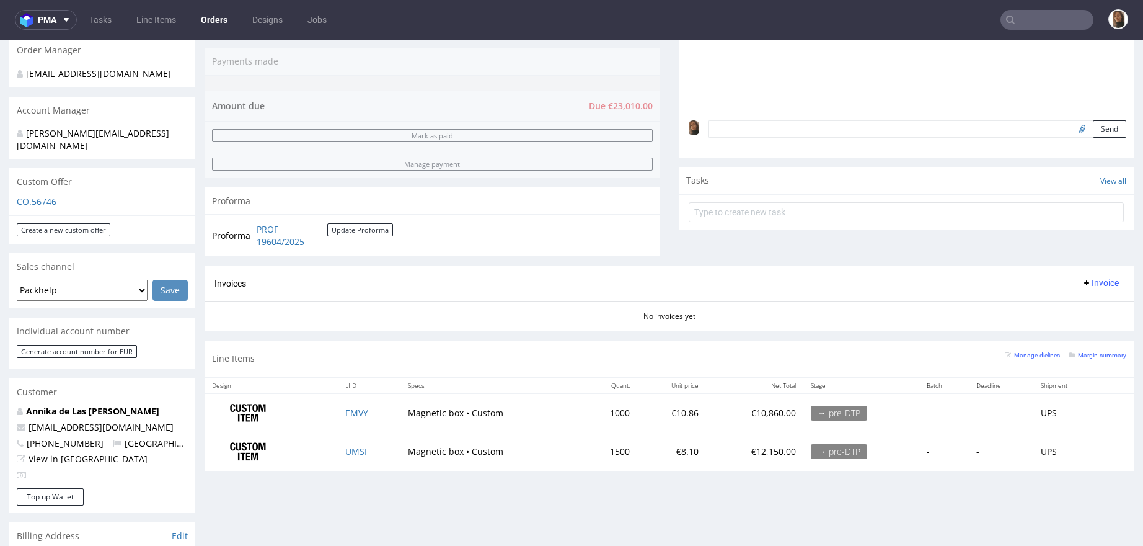
click at [1050, 18] on input "text" at bounding box center [1047, 20] width 93 height 20
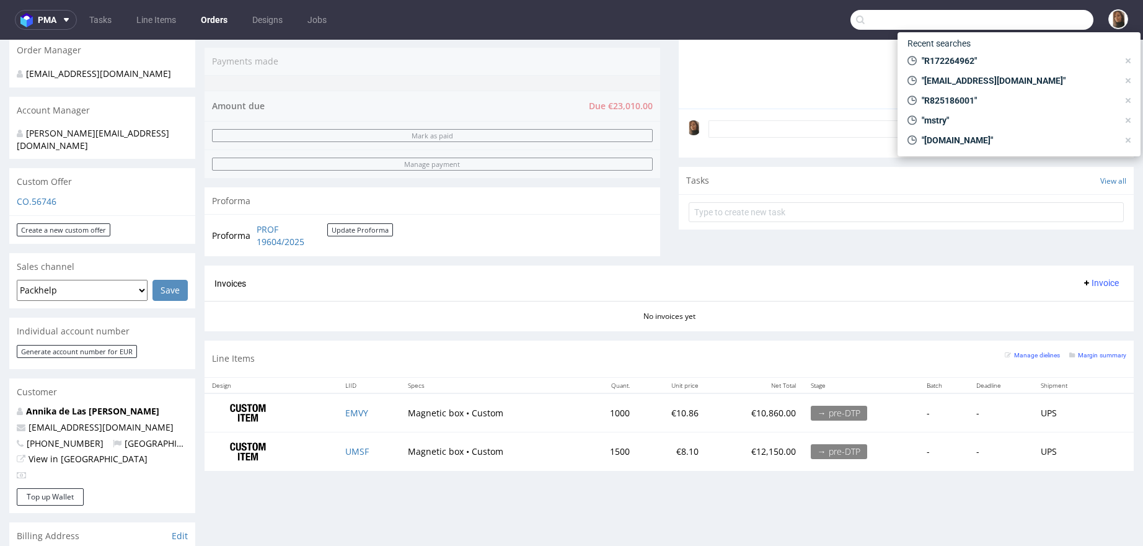
paste input "R287735673"
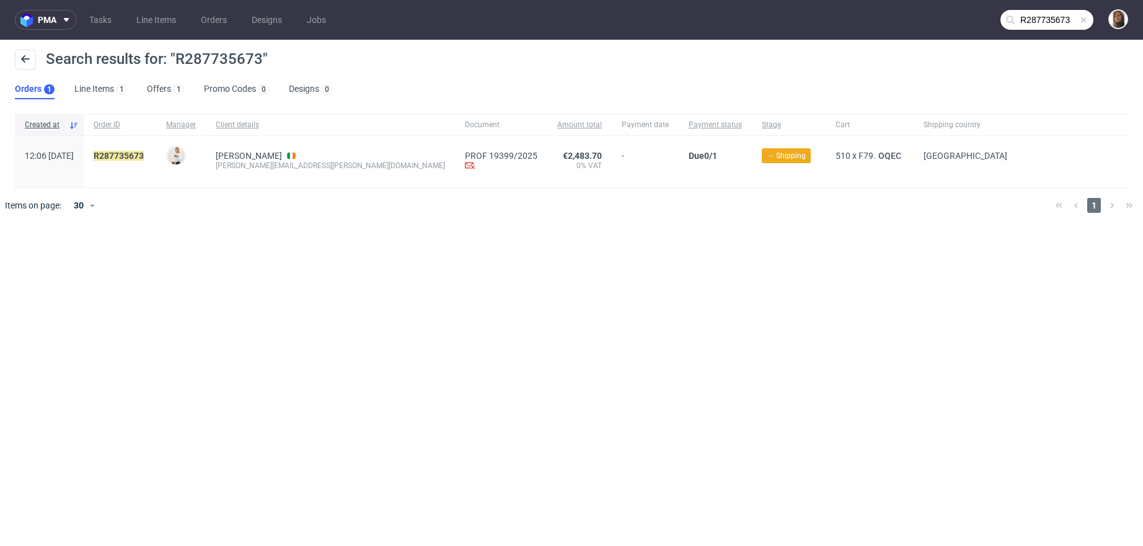
click at [1043, 20] on input "R287735673" at bounding box center [1047, 20] width 93 height 20
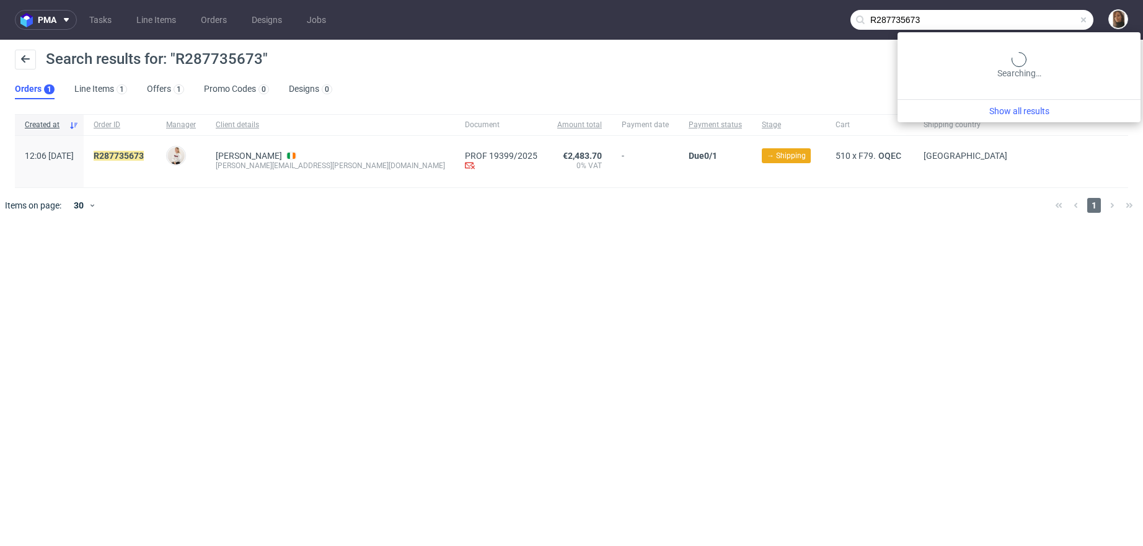
click at [1043, 20] on input "R287735673" at bounding box center [972, 20] width 243 height 20
paste input "33187669721"
type input "33187669721"
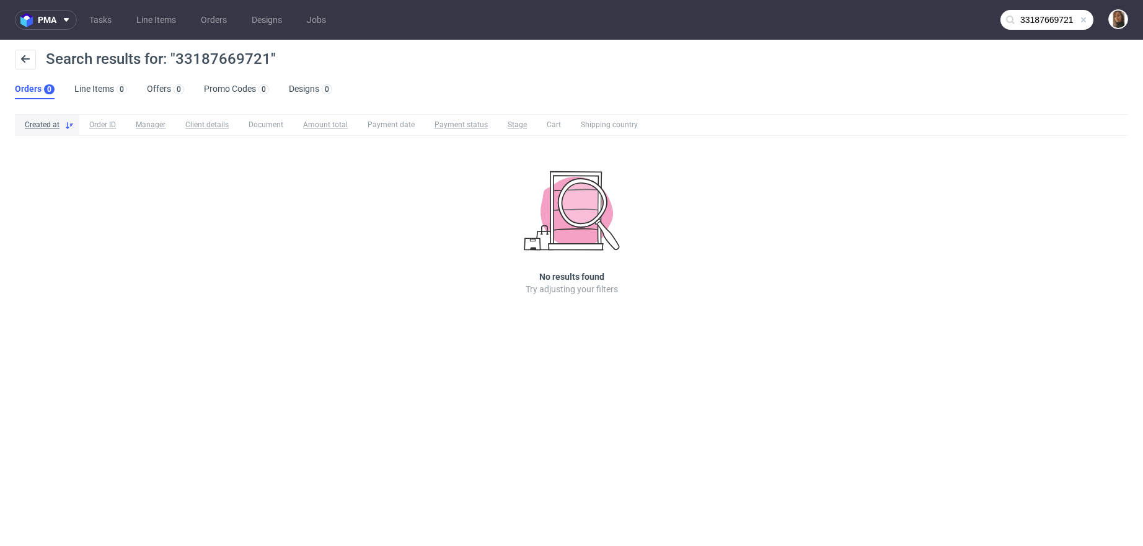
click at [1084, 19] on span at bounding box center [1084, 20] width 10 height 10
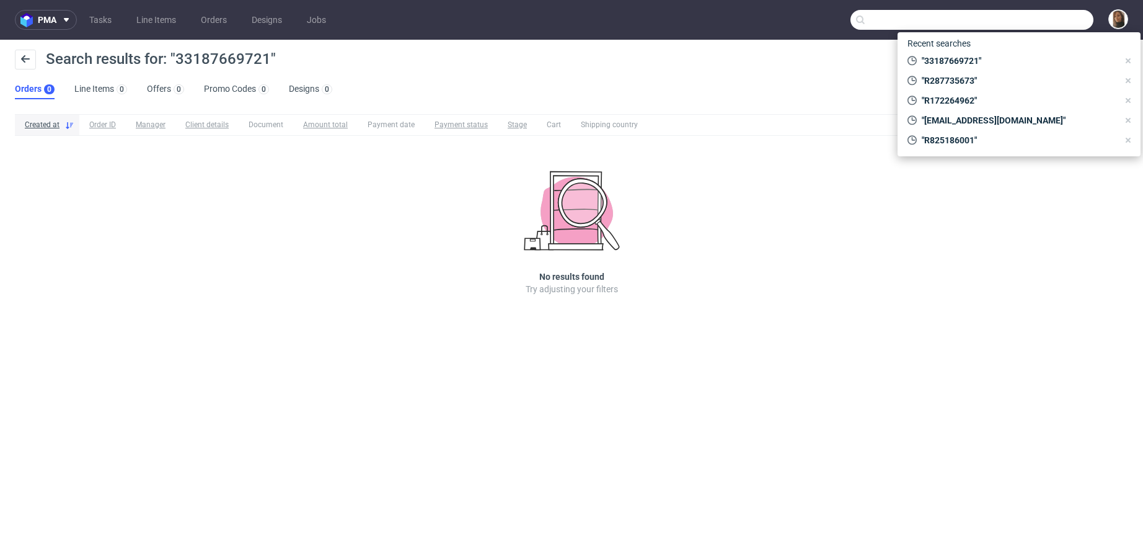
click at [1069, 25] on input "text" at bounding box center [972, 20] width 243 height 20
paste input "CWNS"
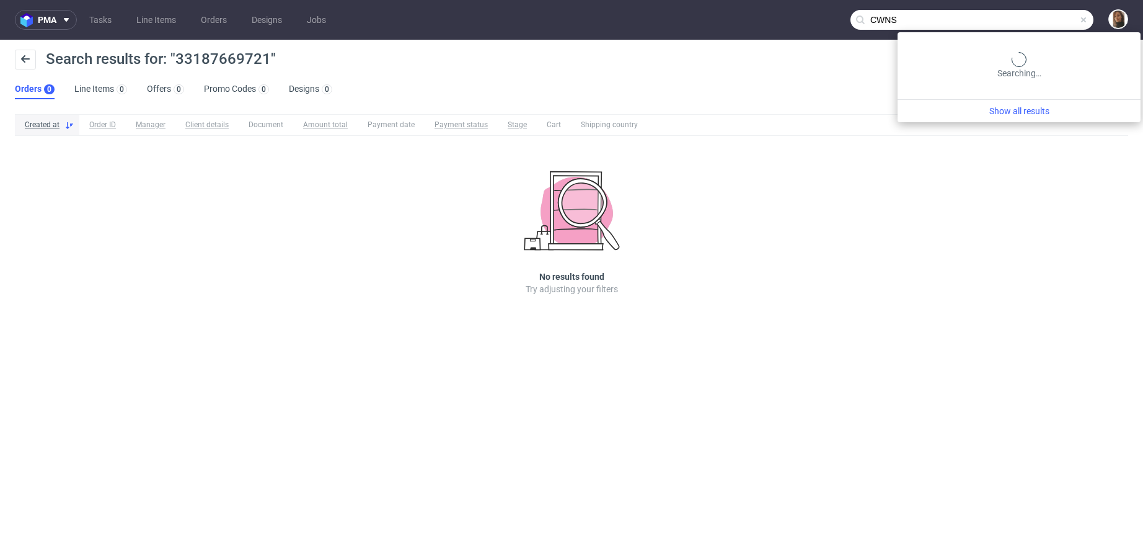
type input "CWNS"
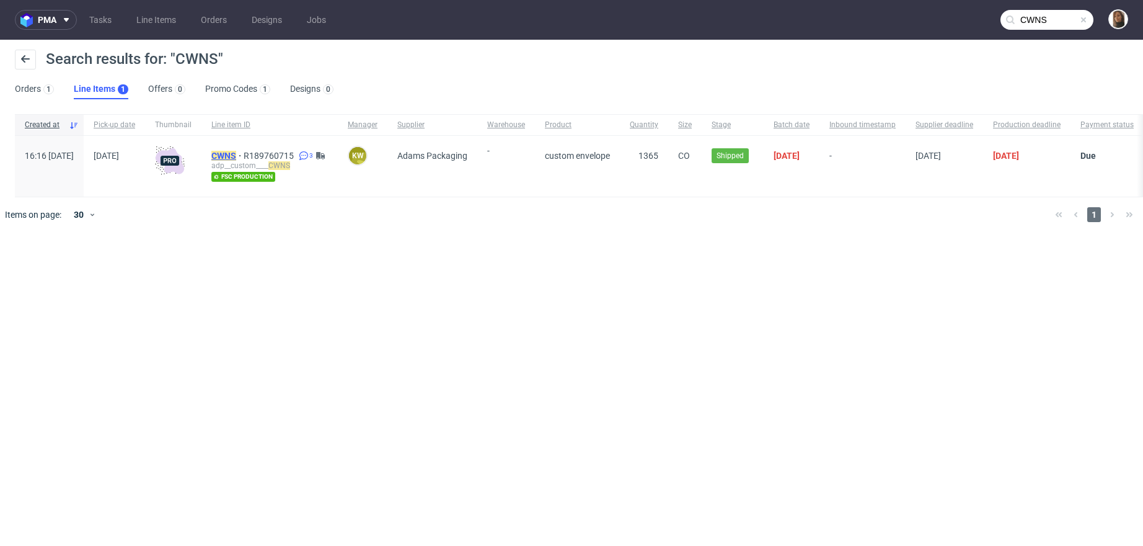
click at [236, 154] on mark "CWNS" at bounding box center [223, 156] width 25 height 10
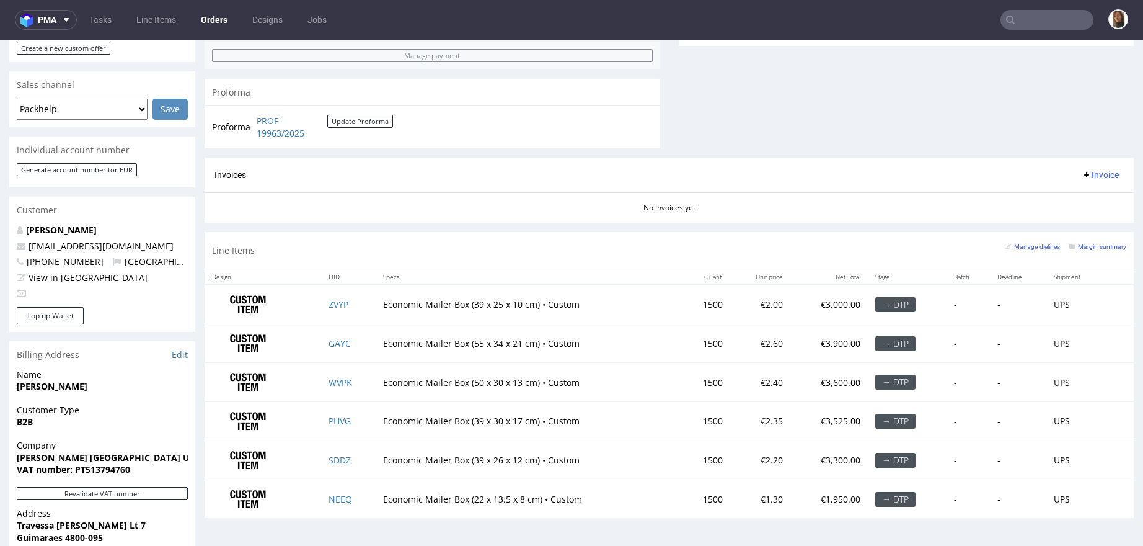
scroll to position [557, 0]
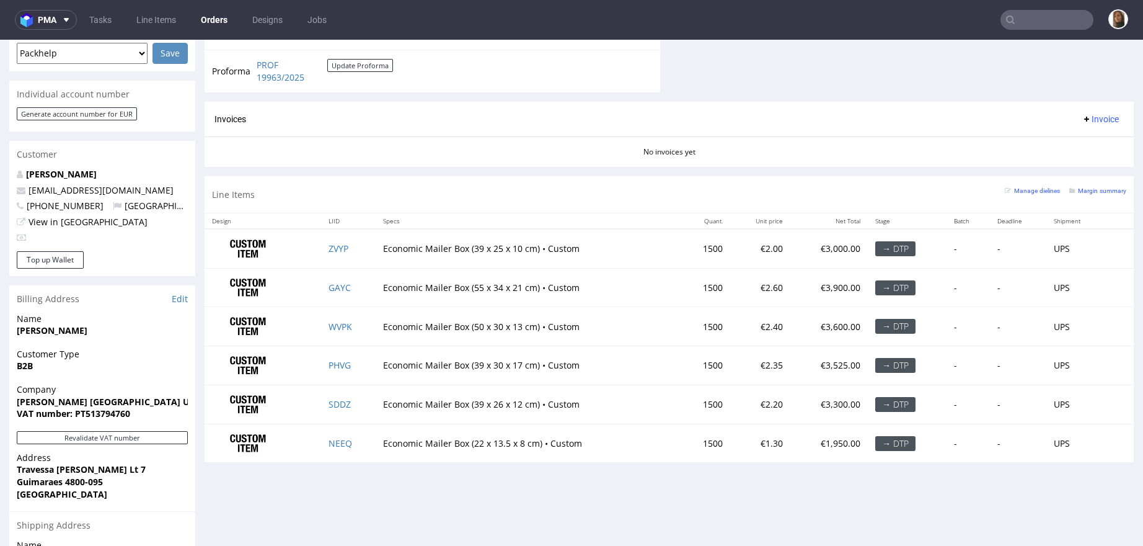
click at [335, 239] on td "ZVYP" at bounding box center [348, 248] width 55 height 39
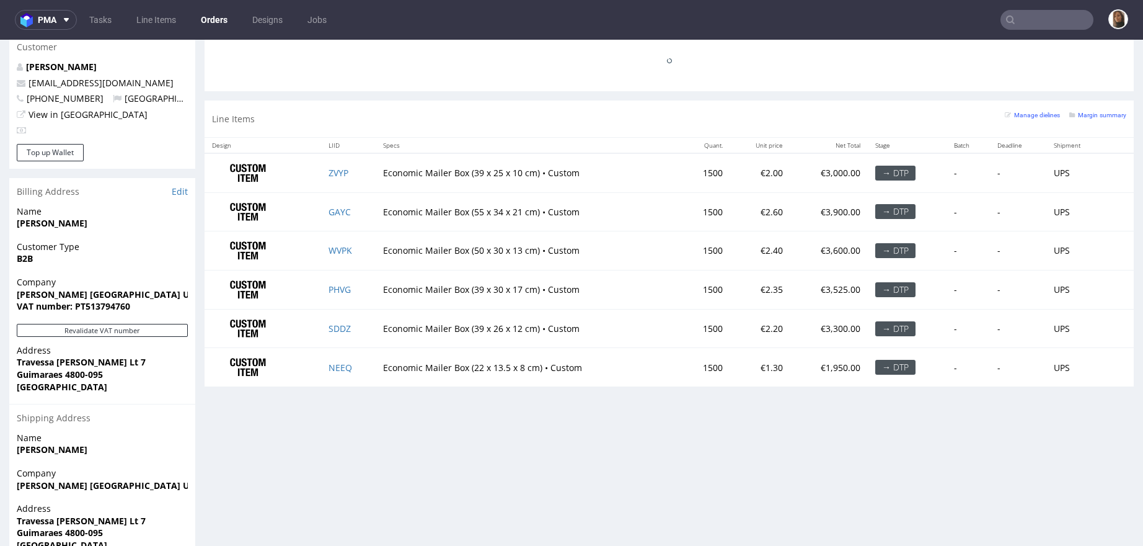
scroll to position [695, 0]
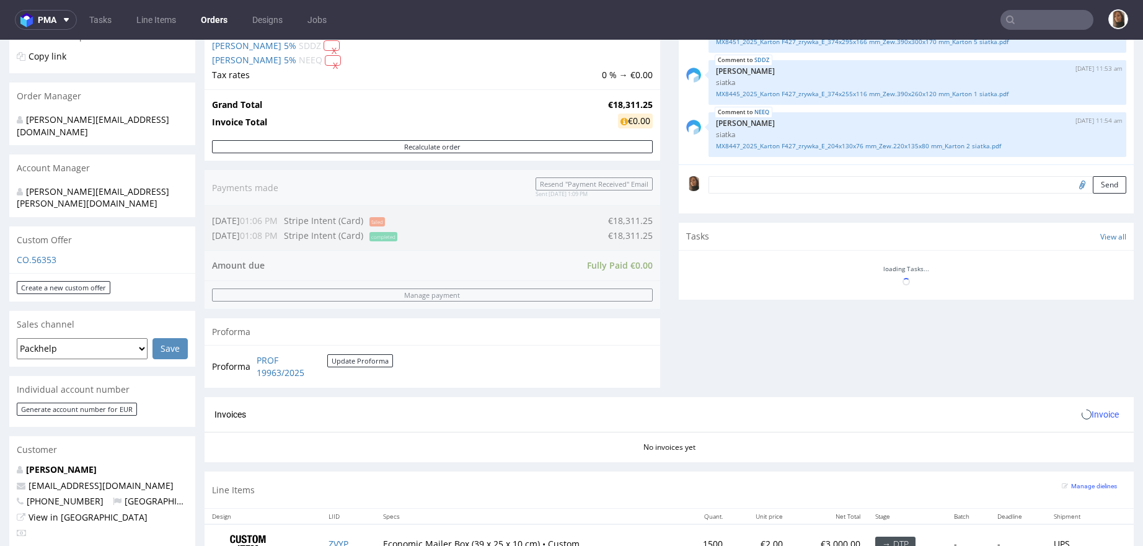
scroll to position [643, 0]
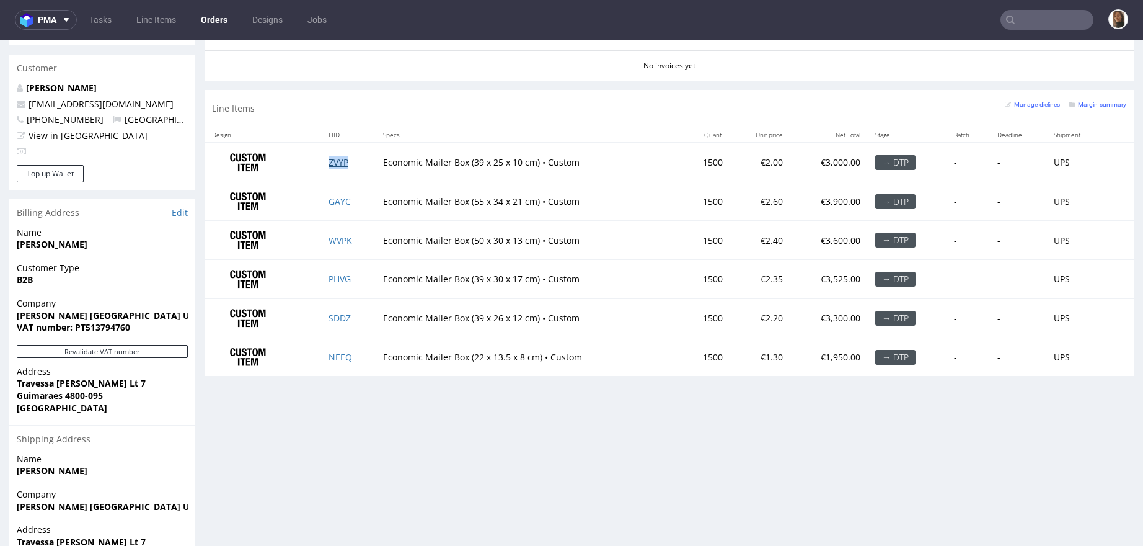
click at [340, 159] on link "ZVYP" at bounding box center [339, 162] width 20 height 12
click at [340, 197] on link "GAYC" at bounding box center [340, 201] width 22 height 12
click at [340, 237] on link "WVPK" at bounding box center [341, 240] width 24 height 12
click at [340, 273] on link "PHVG" at bounding box center [340, 279] width 22 height 12
click at [340, 309] on td "SDDZ" at bounding box center [348, 317] width 55 height 39
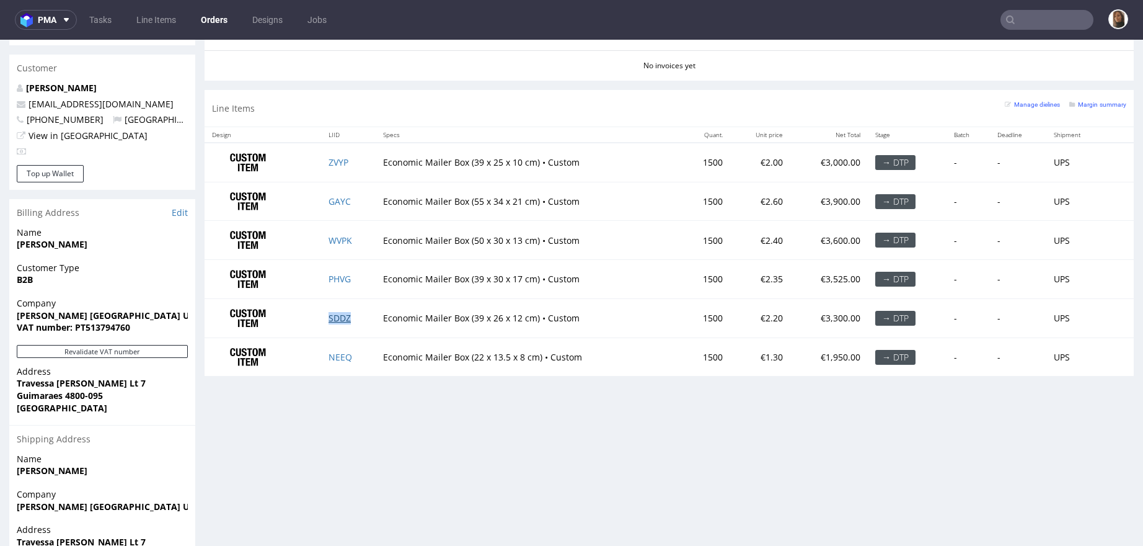
click at [337, 316] on link "SDDZ" at bounding box center [340, 318] width 22 height 12
click at [338, 355] on link "NEEQ" at bounding box center [341, 357] width 24 height 12
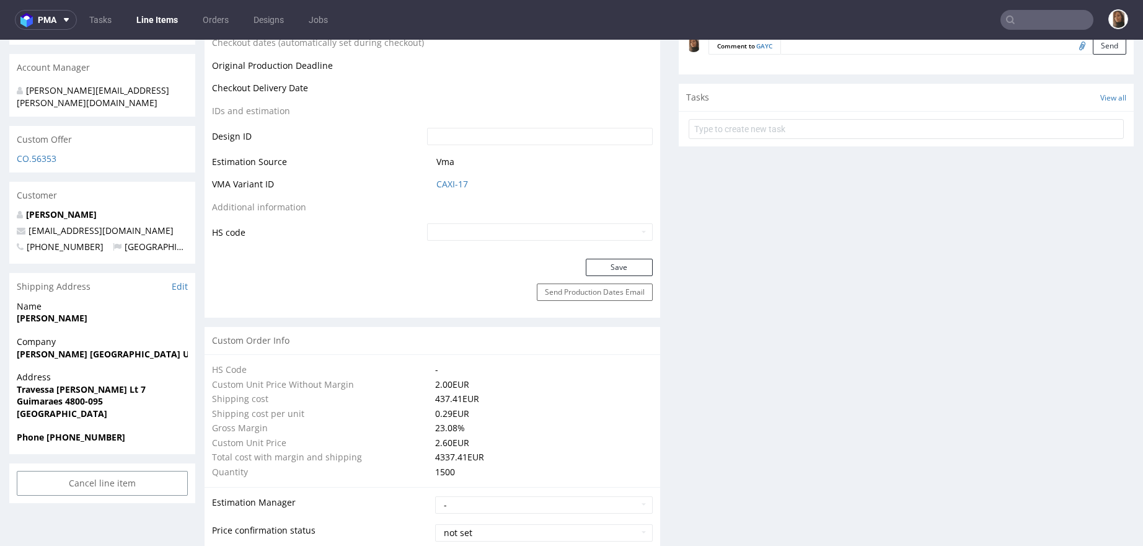
scroll to position [1006, 0]
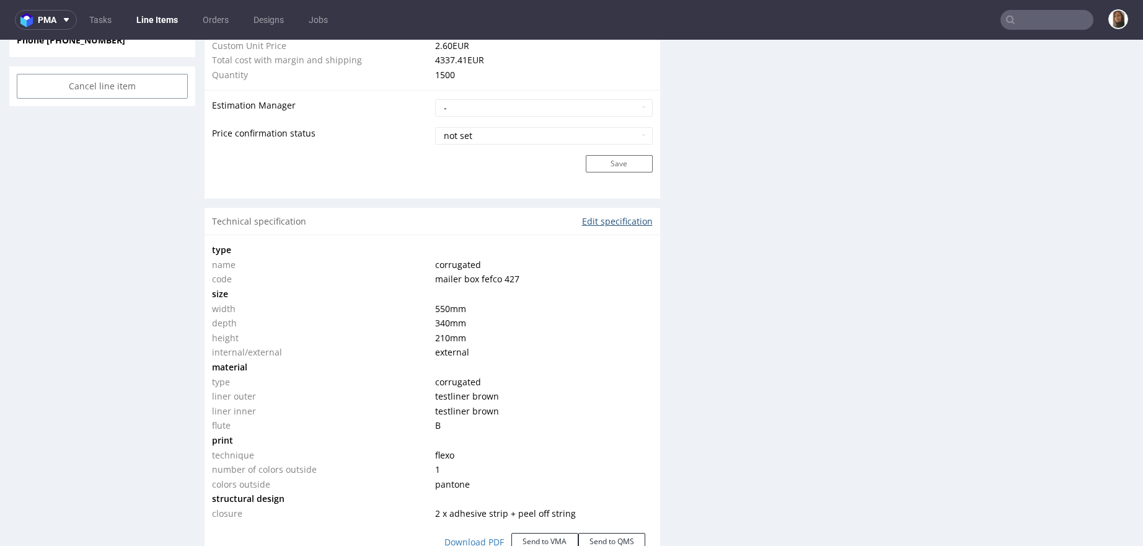
click at [587, 224] on link "Edit specification" at bounding box center [617, 221] width 71 height 12
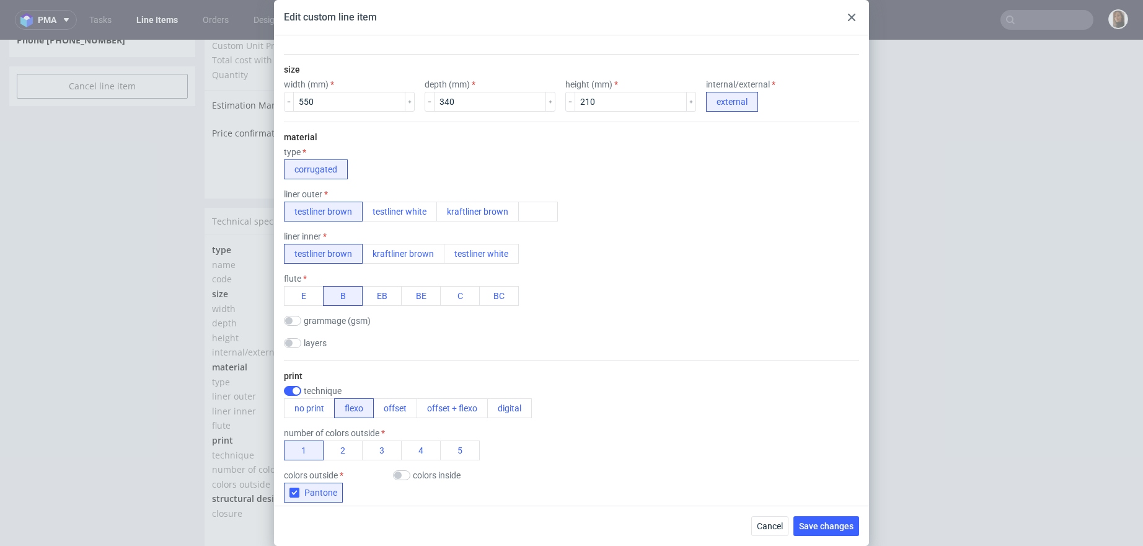
scroll to position [559, 0]
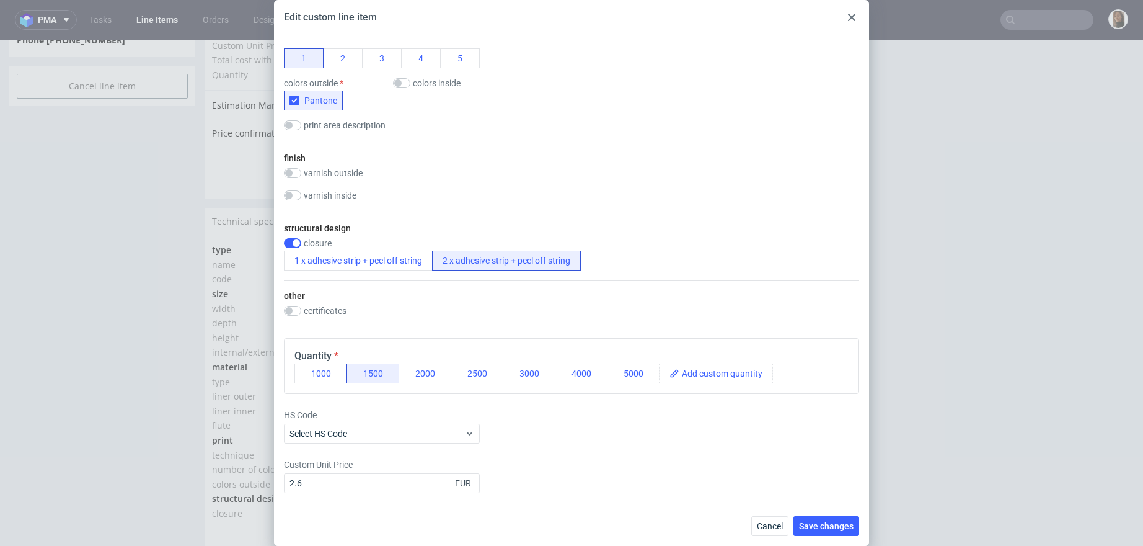
click at [335, 302] on div "other certificates FSC" at bounding box center [571, 304] width 575 height 48
click at [337, 309] on label "certificates" at bounding box center [325, 311] width 43 height 10
checkbox input "true"
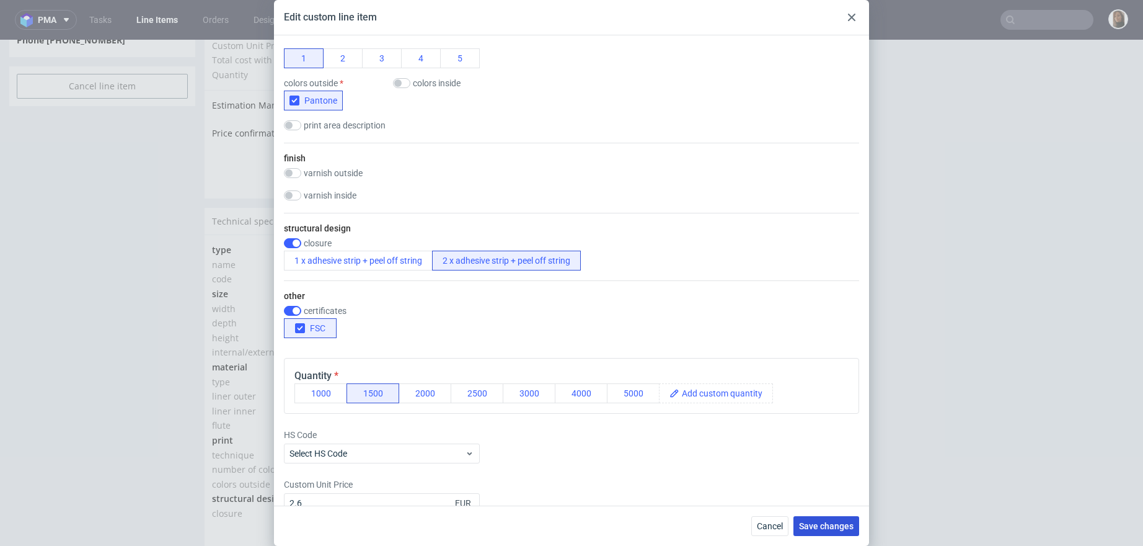
click at [815, 525] on span "Save changes" at bounding box center [826, 526] width 55 height 9
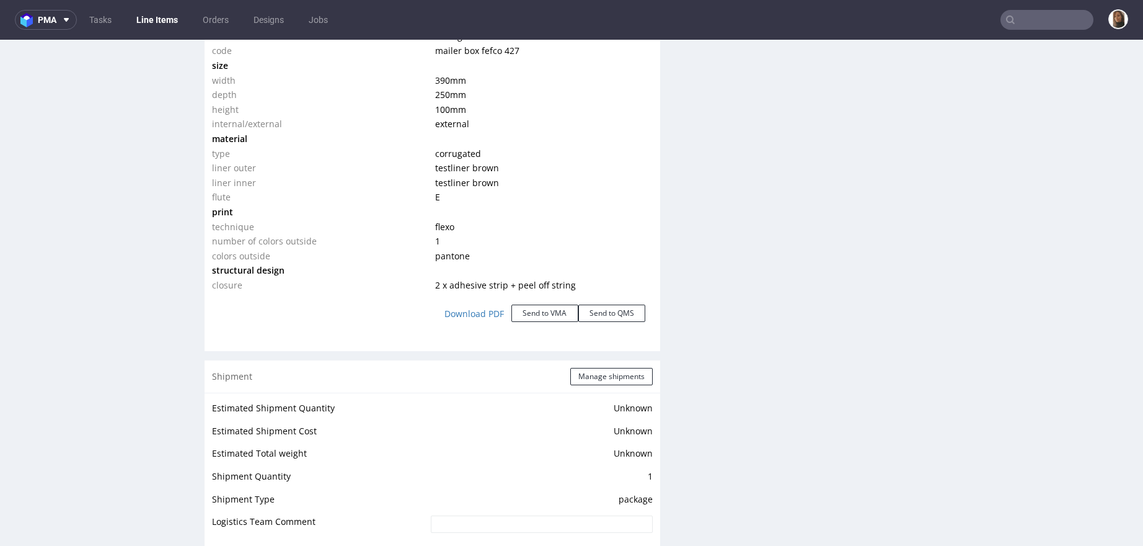
scroll to position [1022, 0]
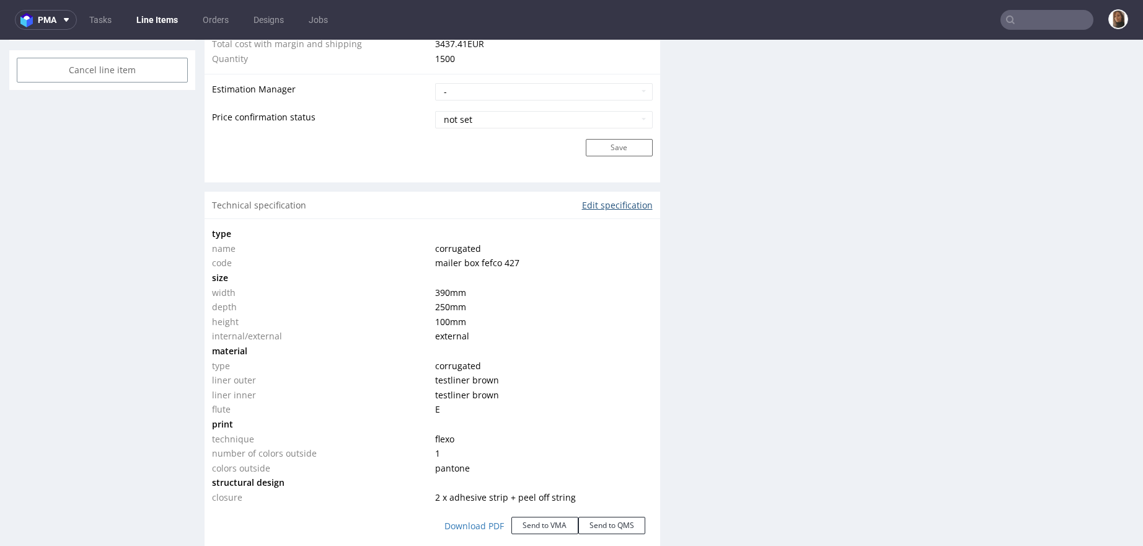
click at [582, 200] on link "Edit specification" at bounding box center [617, 205] width 71 height 12
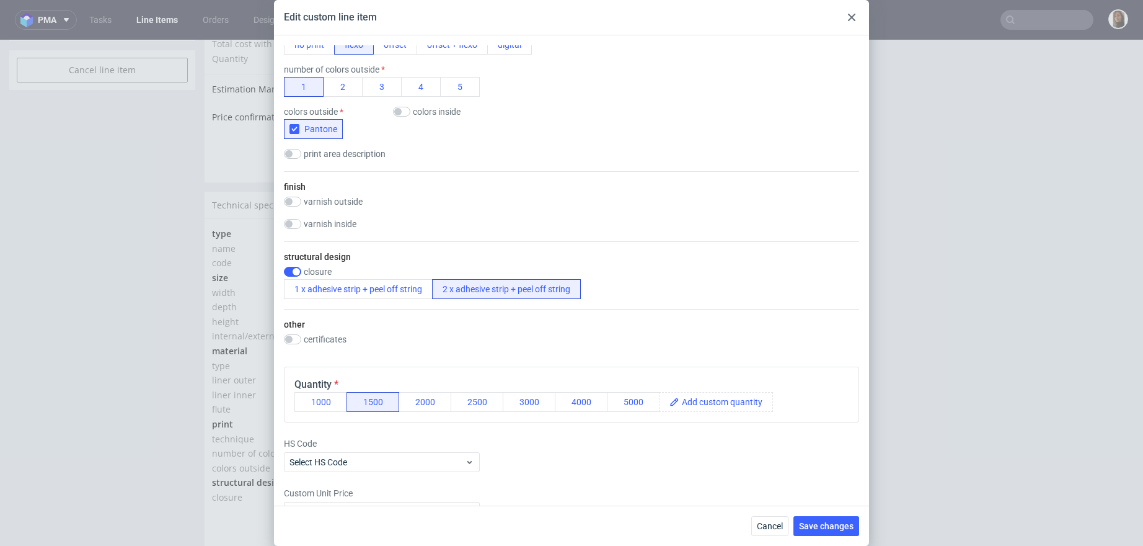
scroll to position [559, 0]
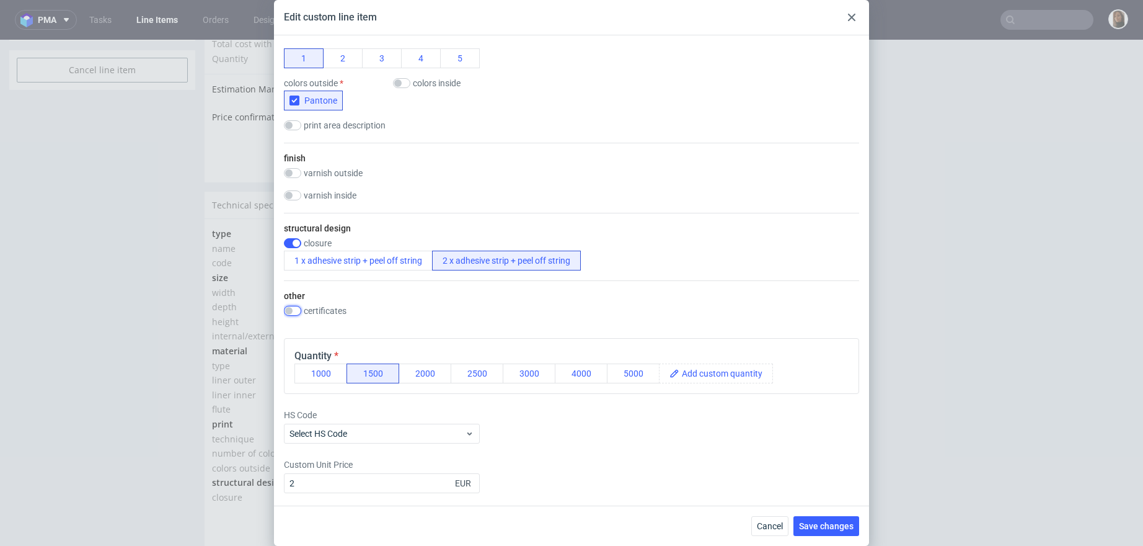
click at [290, 306] on input "checkbox" at bounding box center [292, 311] width 17 height 10
checkbox input "true"
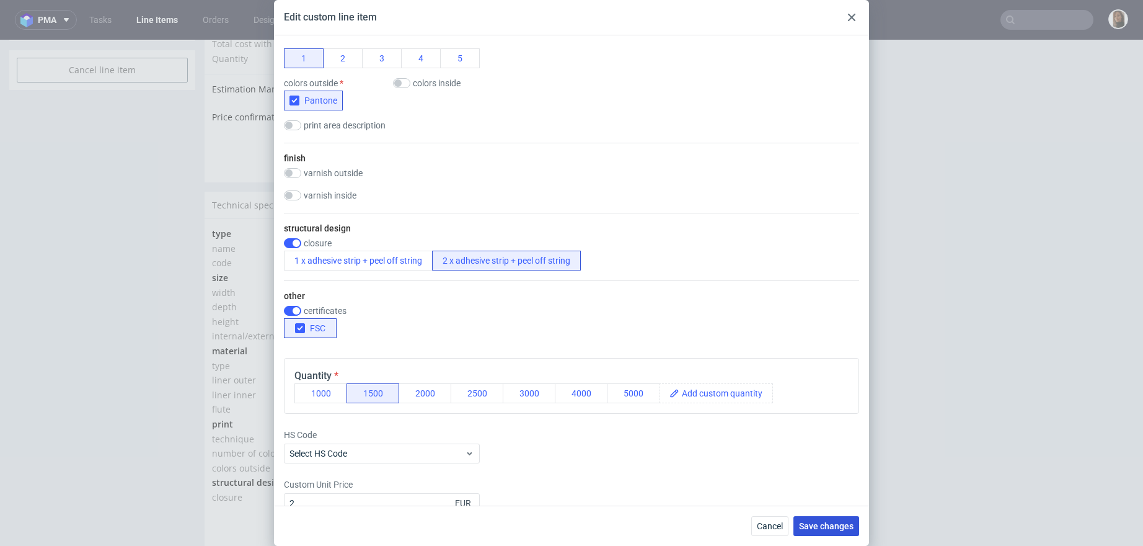
click at [841, 523] on span "Save changes" at bounding box center [826, 526] width 55 height 9
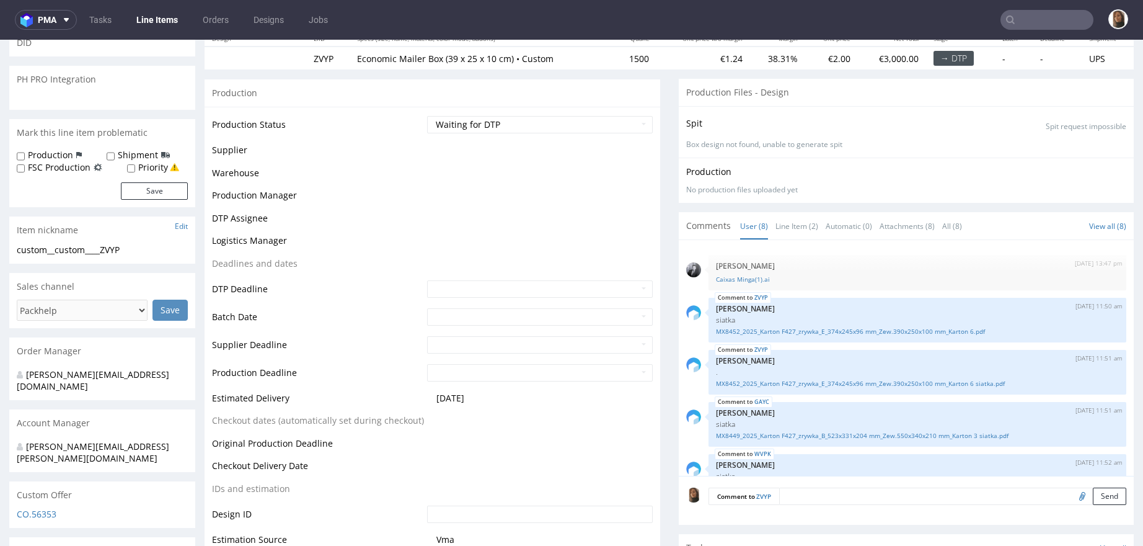
scroll to position [335, 0]
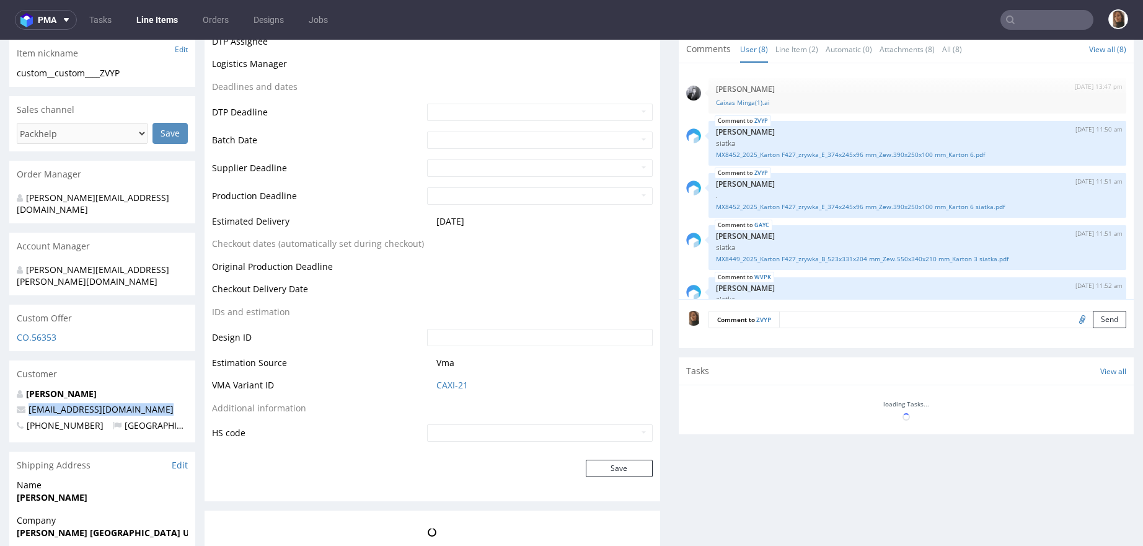
drag, startPoint x: 159, startPoint y: 391, endPoint x: 19, endPoint y: 386, distance: 139.6
click at [19, 388] on div "Leite João joao@mingalondon.com +351919660464 Portugal" at bounding box center [102, 415] width 186 height 55
copy span "[EMAIL_ADDRESS][DOMAIN_NAME]"
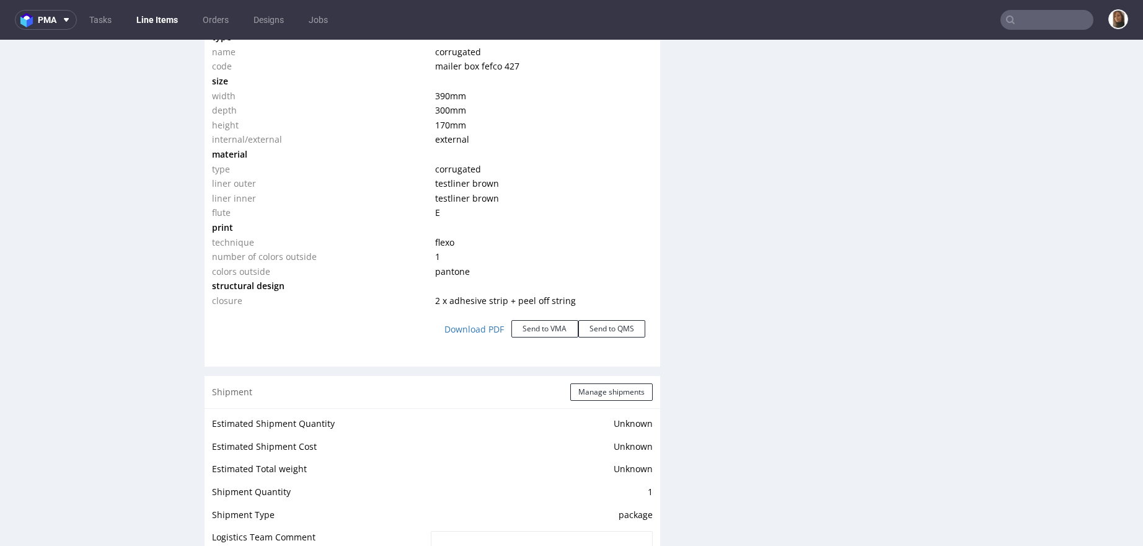
scroll to position [1472, 0]
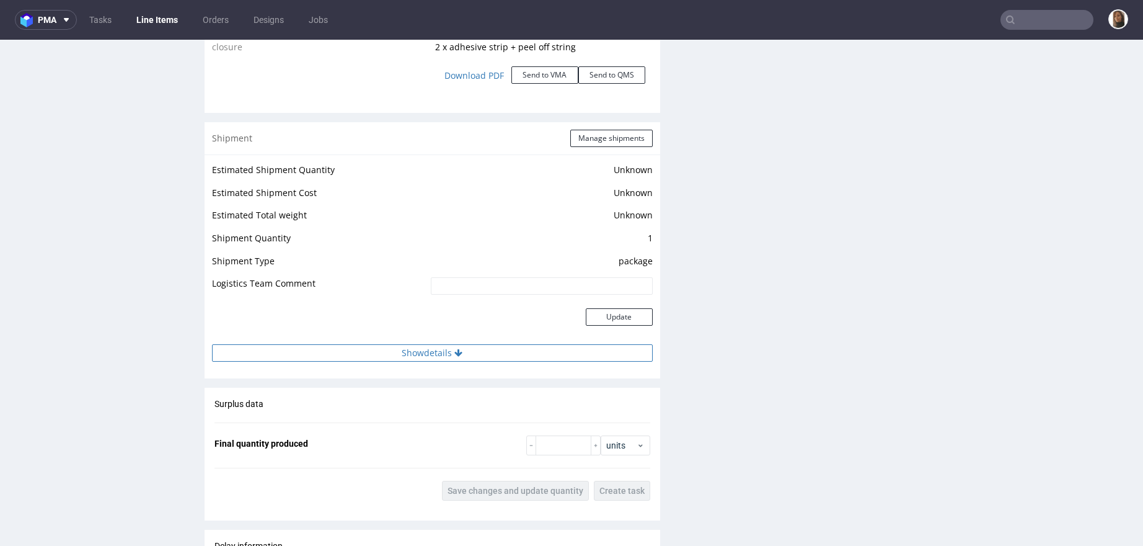
click at [469, 346] on button "Show details" at bounding box center [432, 352] width 441 height 17
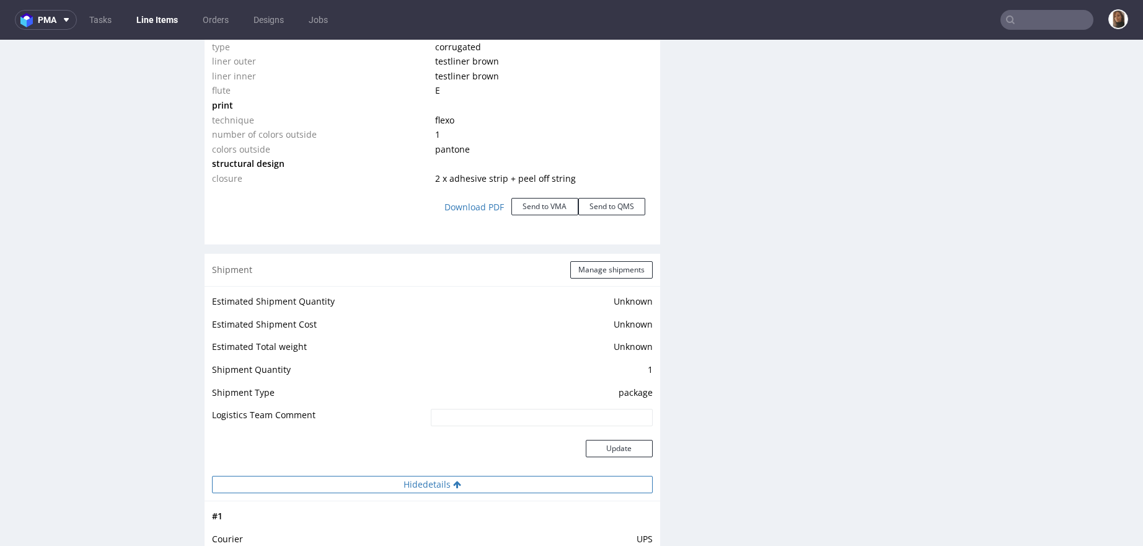
scroll to position [988, 0]
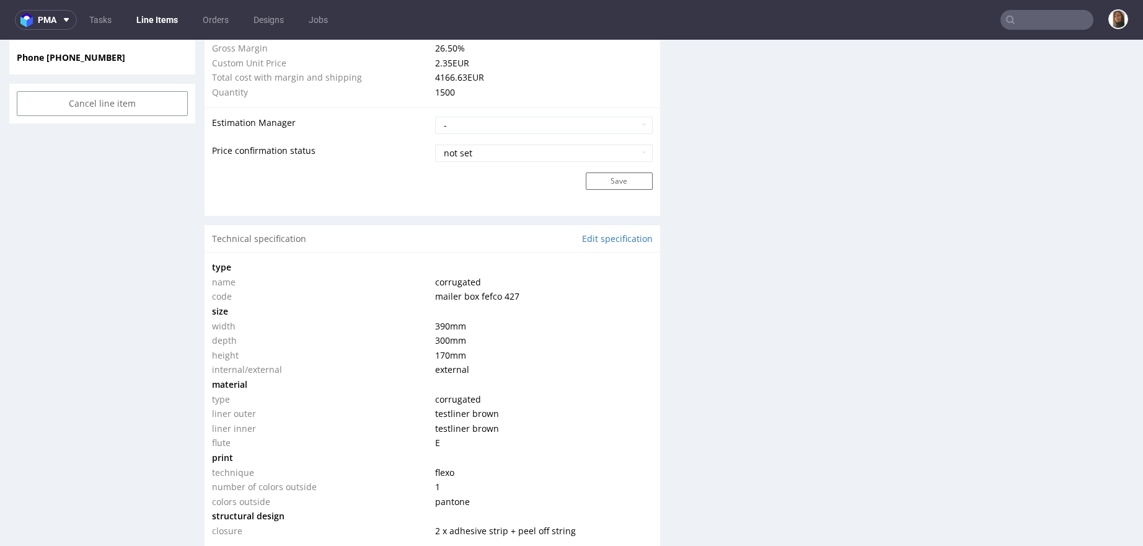
click at [593, 230] on div "Technical specification Edit specification" at bounding box center [433, 238] width 456 height 27
click at [595, 233] on link "Edit specification" at bounding box center [617, 239] width 71 height 12
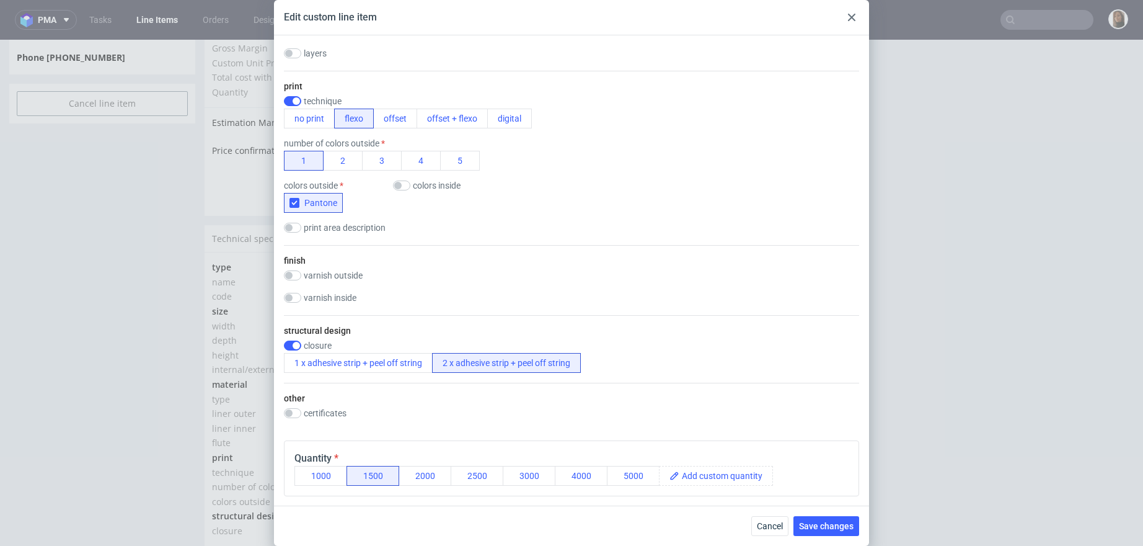
scroll to position [559, 0]
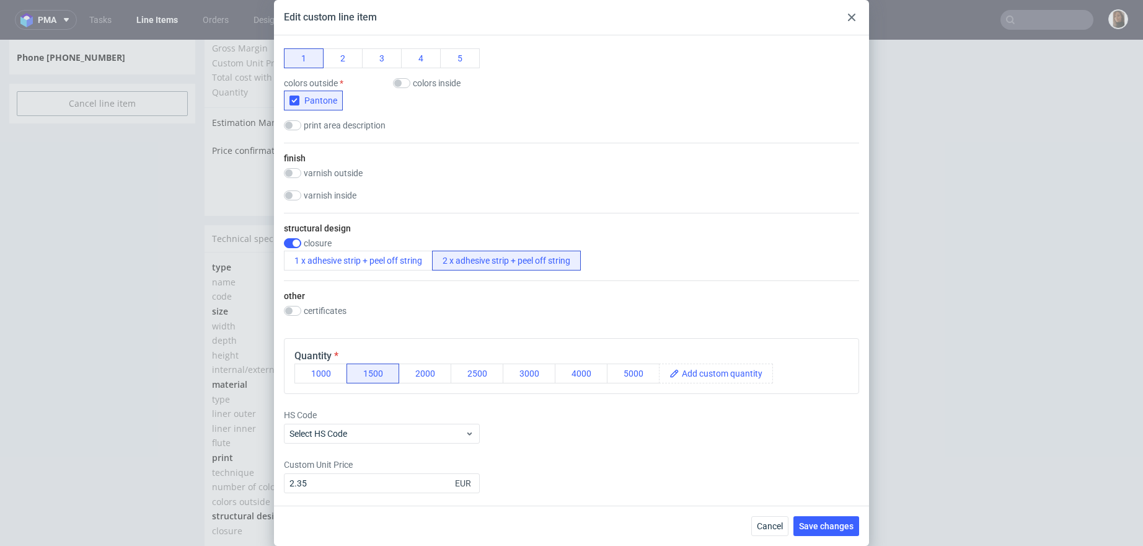
click at [335, 308] on label "certificates" at bounding box center [325, 311] width 43 height 10
checkbox input "true"
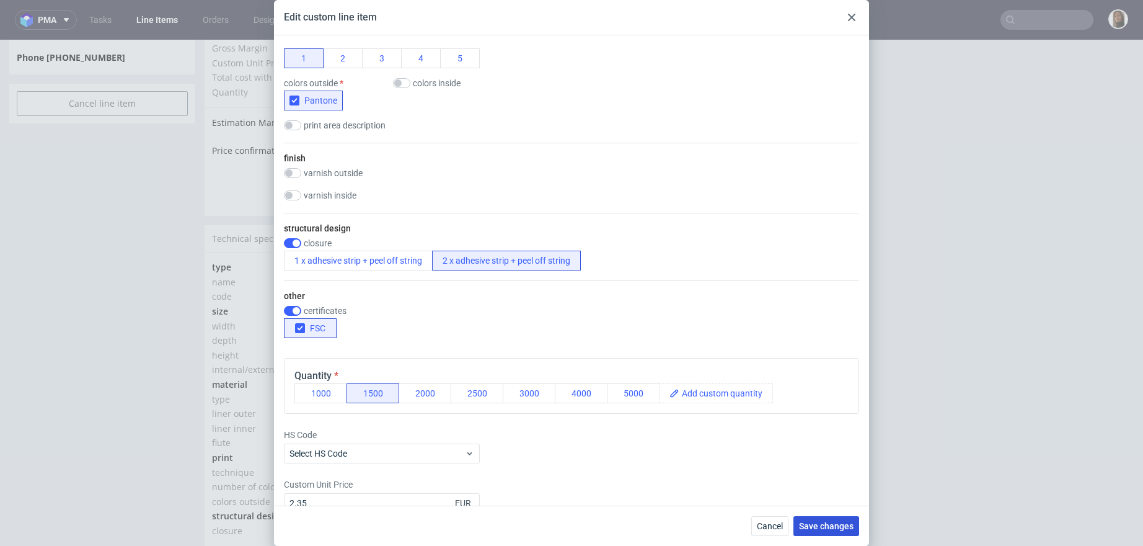
click at [824, 518] on button "Save changes" at bounding box center [827, 526] width 66 height 20
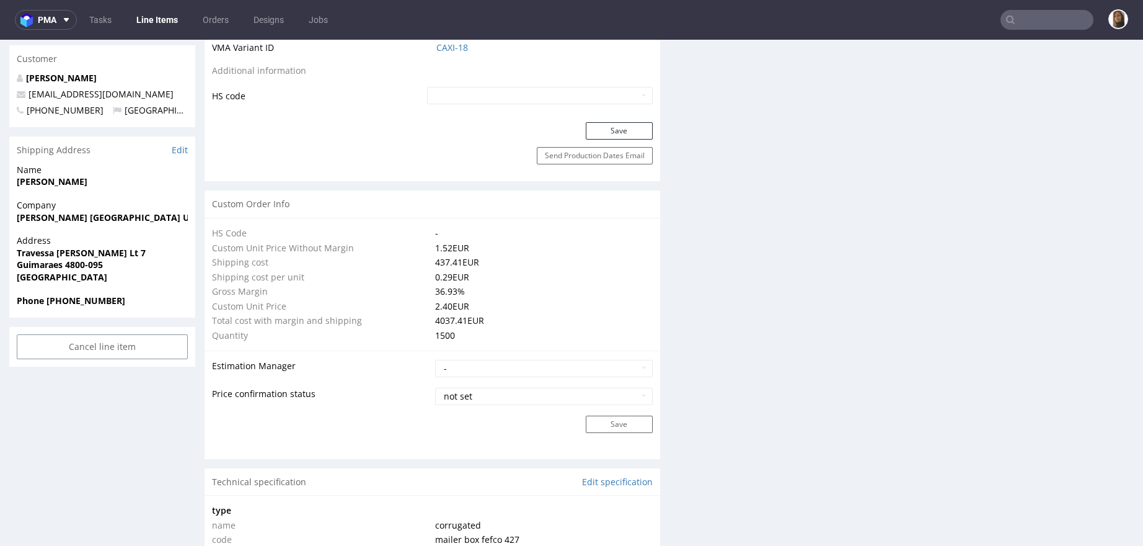
scroll to position [809, 0]
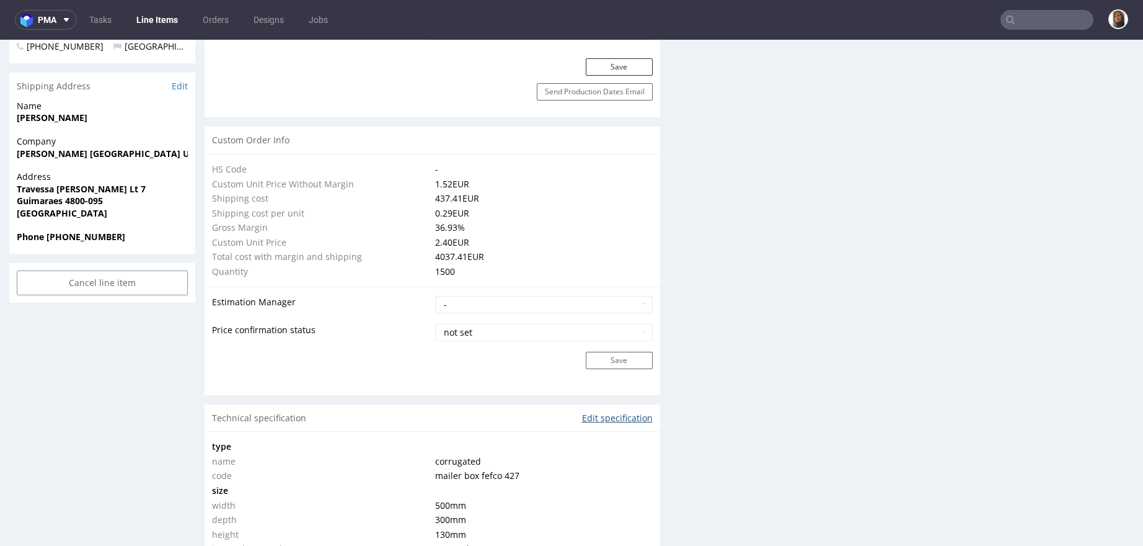
click at [600, 415] on link "Edit specification" at bounding box center [617, 418] width 71 height 12
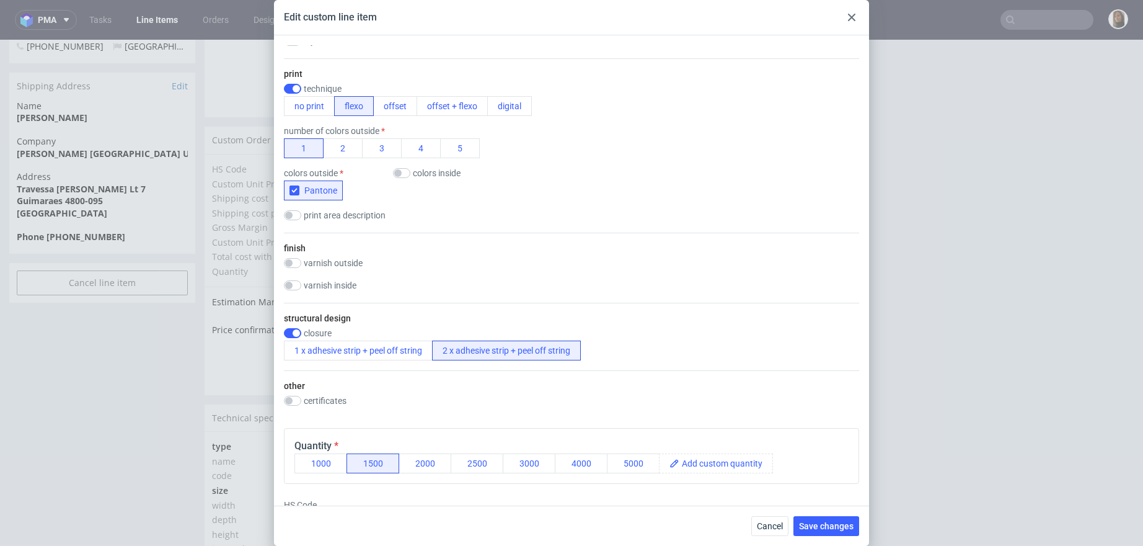
scroll to position [547, 0]
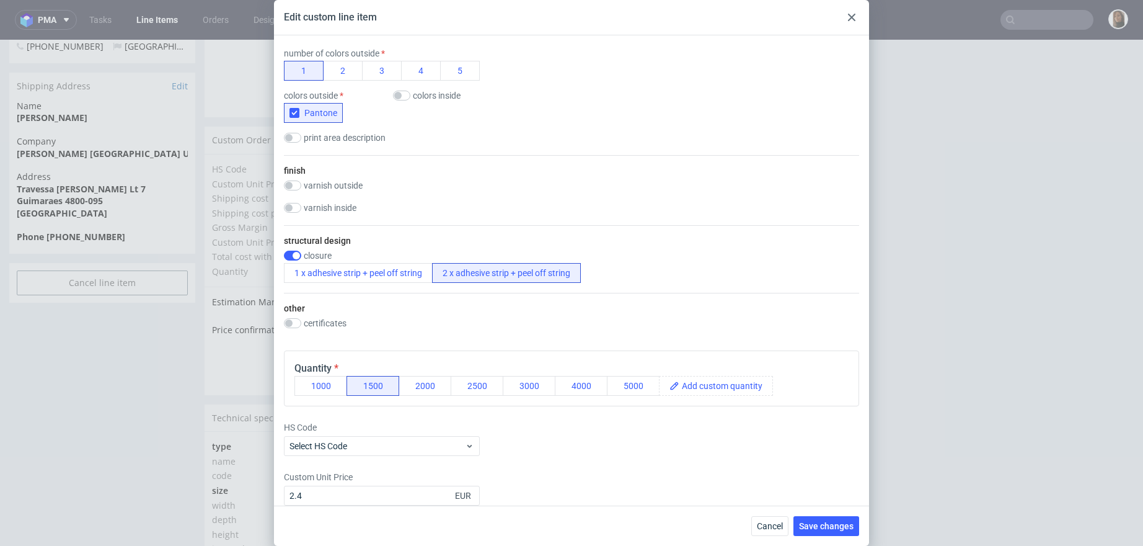
click at [327, 318] on label "certificates" at bounding box center [325, 323] width 43 height 10
checkbox input "true"
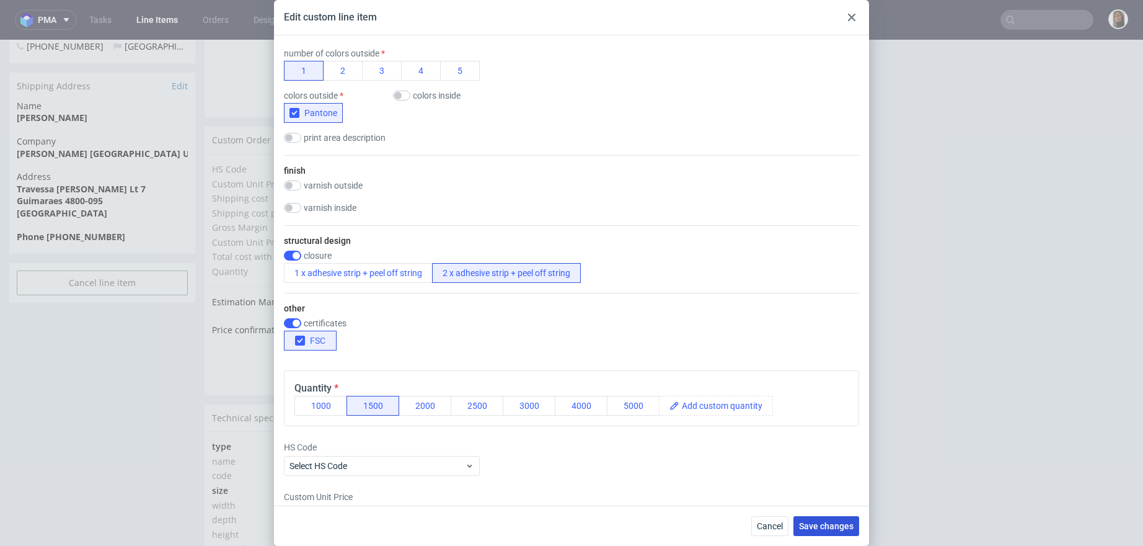
click at [833, 523] on span "Save changes" at bounding box center [826, 526] width 55 height 9
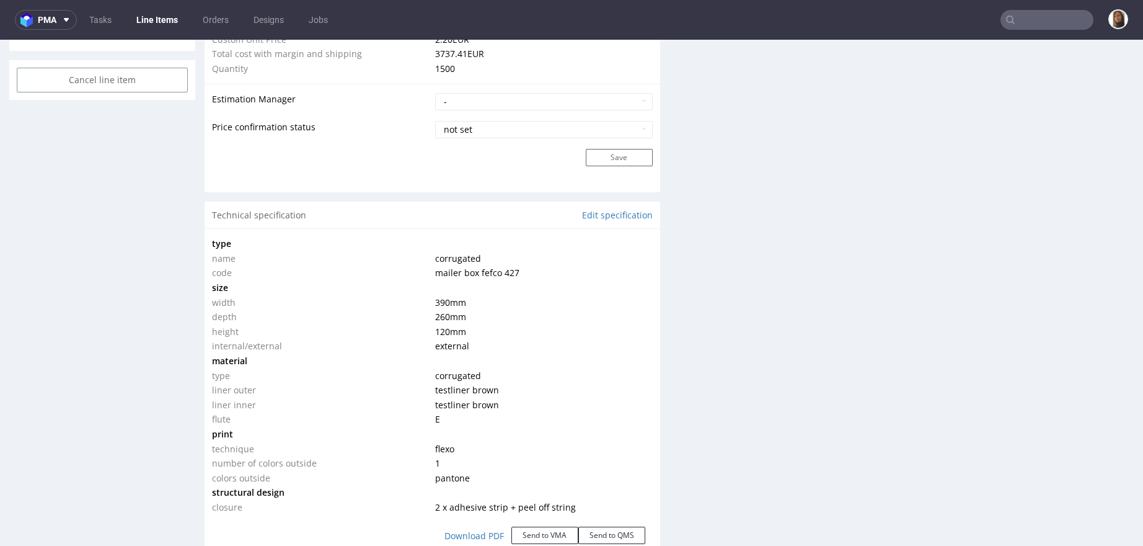
scroll to position [957, 0]
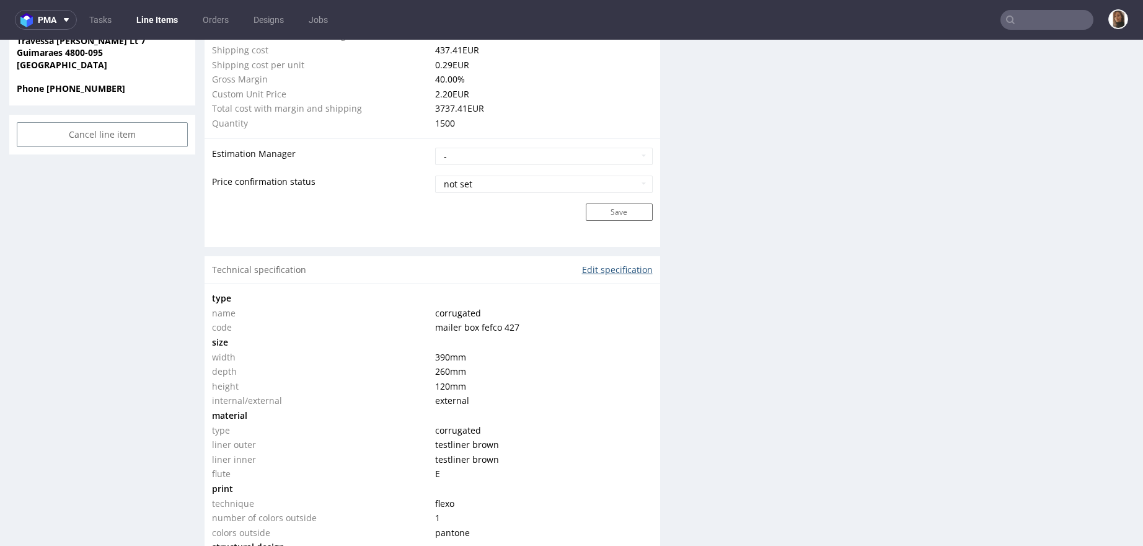
click at [608, 265] on link "Edit specification" at bounding box center [617, 270] width 71 height 12
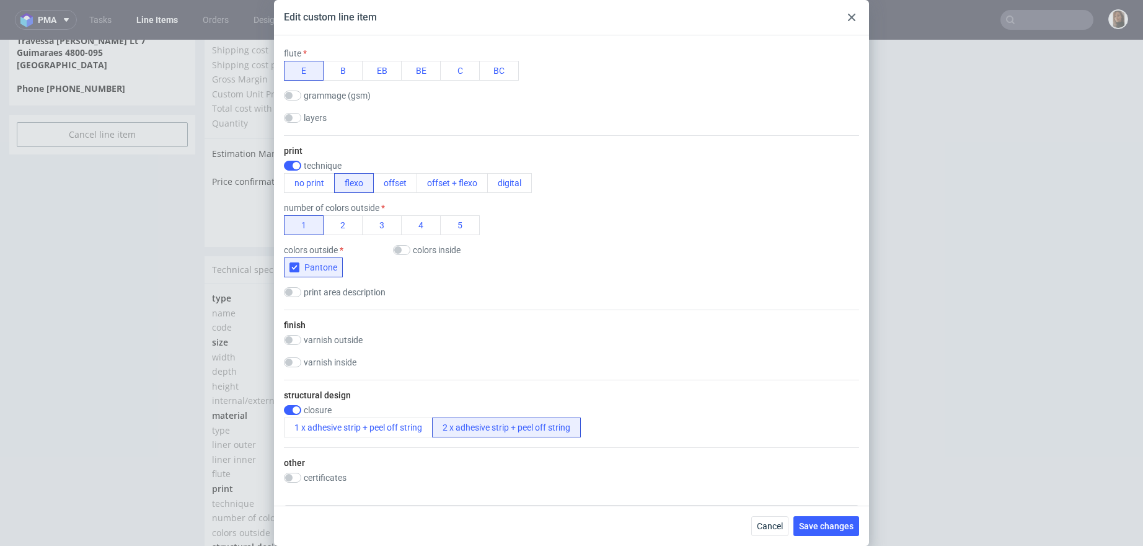
scroll to position [541, 0]
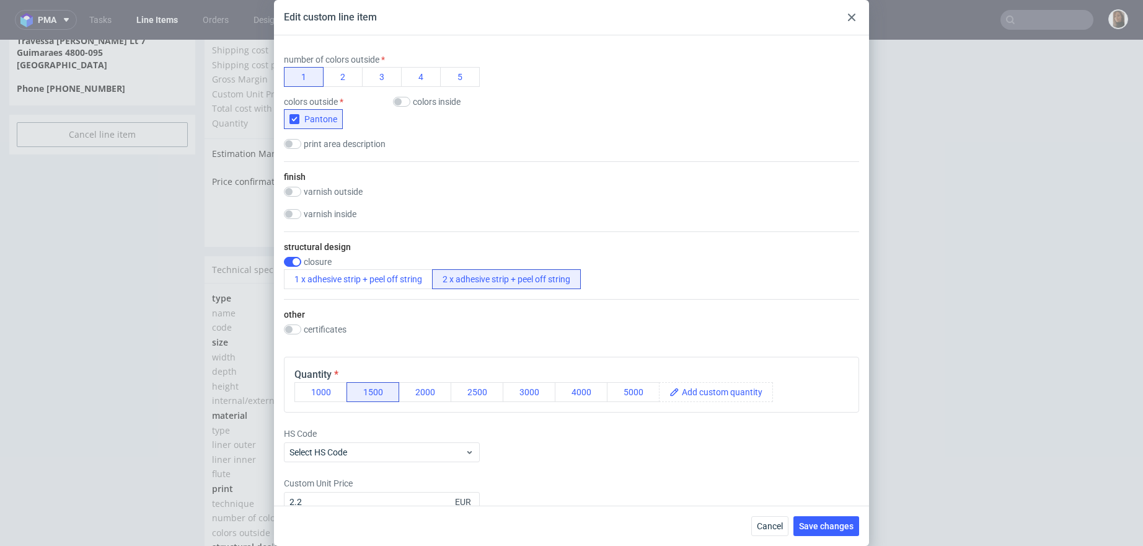
click at [328, 333] on div "certificates FSC" at bounding box center [333, 330] width 99 height 12
click at [324, 329] on label "certificates" at bounding box center [325, 329] width 43 height 10
checkbox input "true"
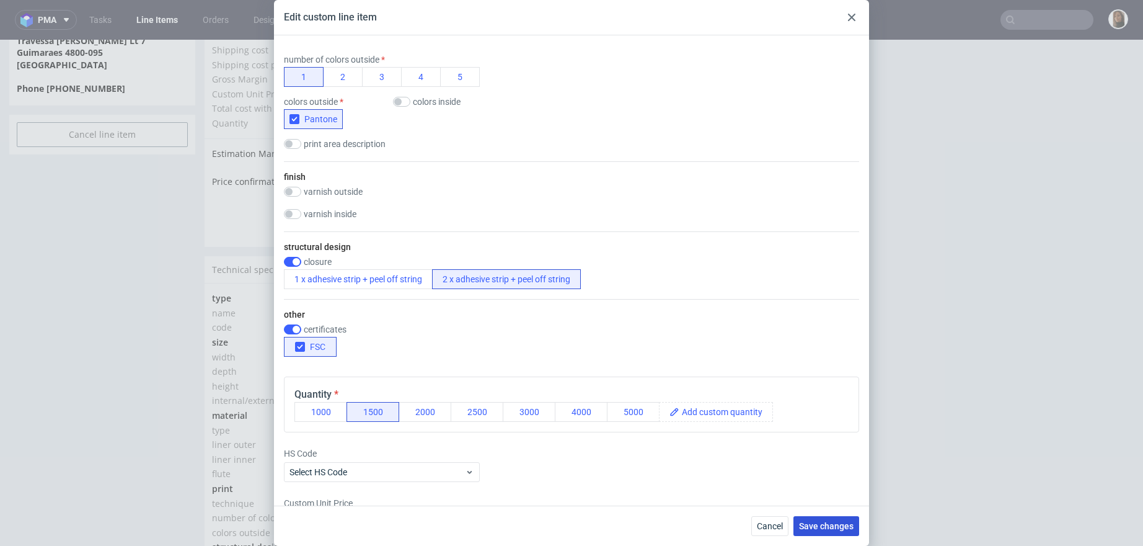
click at [820, 522] on span "Save changes" at bounding box center [826, 526] width 55 height 9
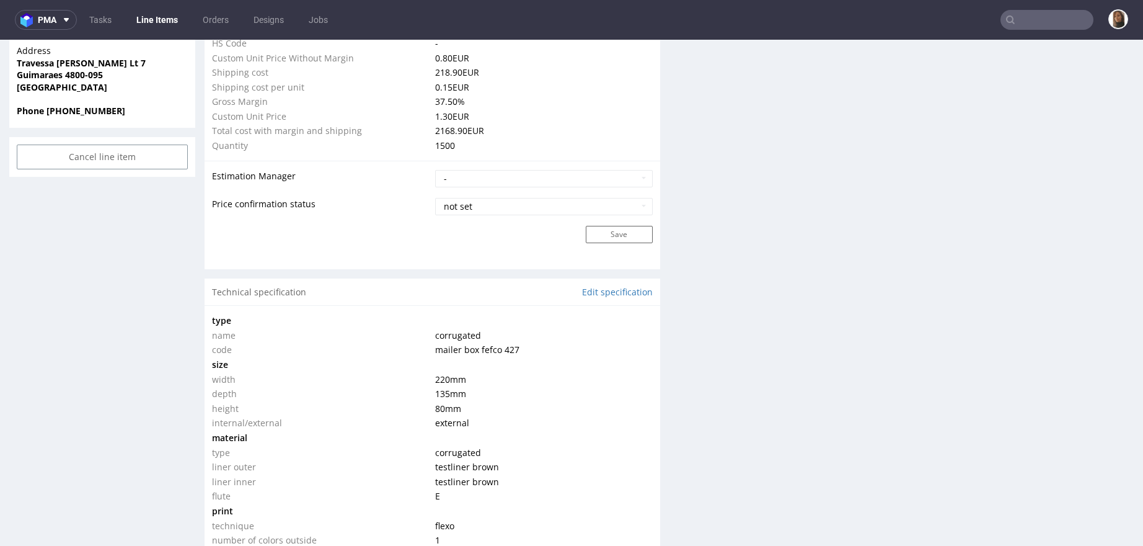
scroll to position [959, 0]
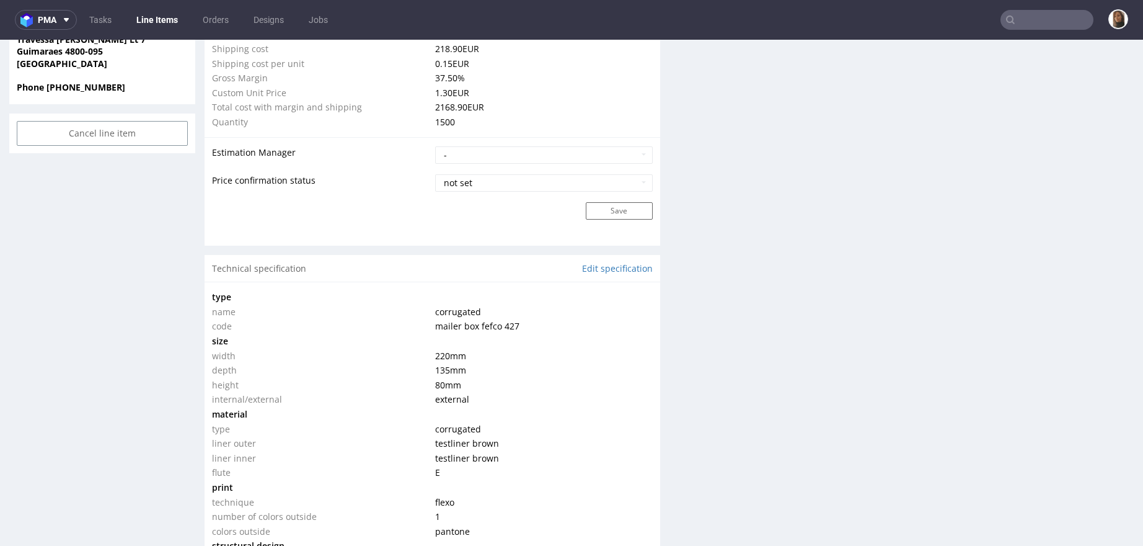
click at [595, 257] on div "Technical specification Edit specification" at bounding box center [433, 268] width 456 height 27
click at [595, 262] on link "Edit specification" at bounding box center [617, 268] width 71 height 12
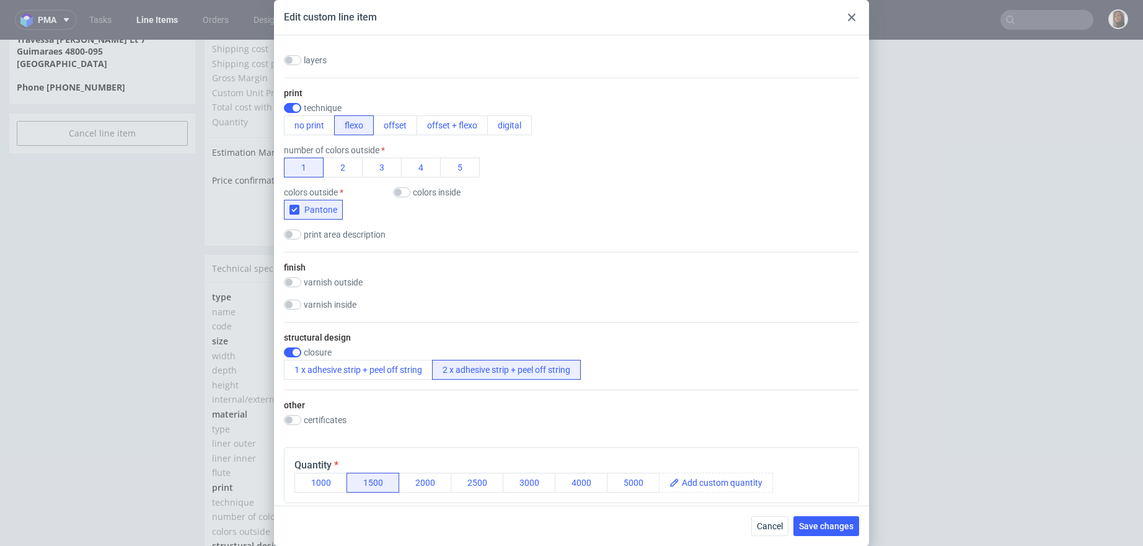
scroll to position [559, 0]
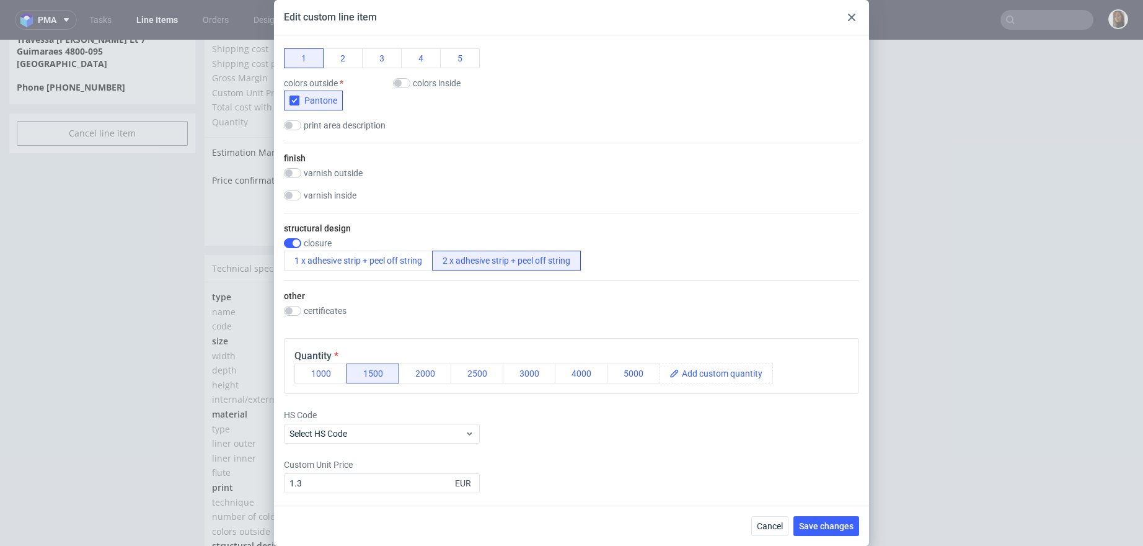
click at [331, 301] on div "other certificates FSC" at bounding box center [571, 304] width 575 height 48
click at [339, 309] on label "certificates" at bounding box center [325, 311] width 43 height 10
checkbox input "true"
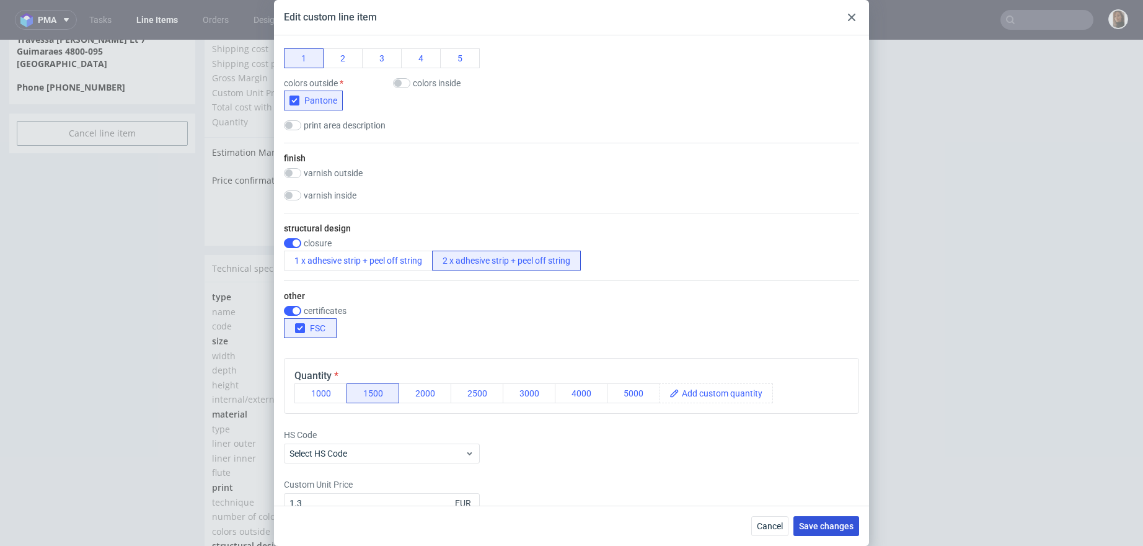
click at [820, 528] on span "Save changes" at bounding box center [826, 526] width 55 height 9
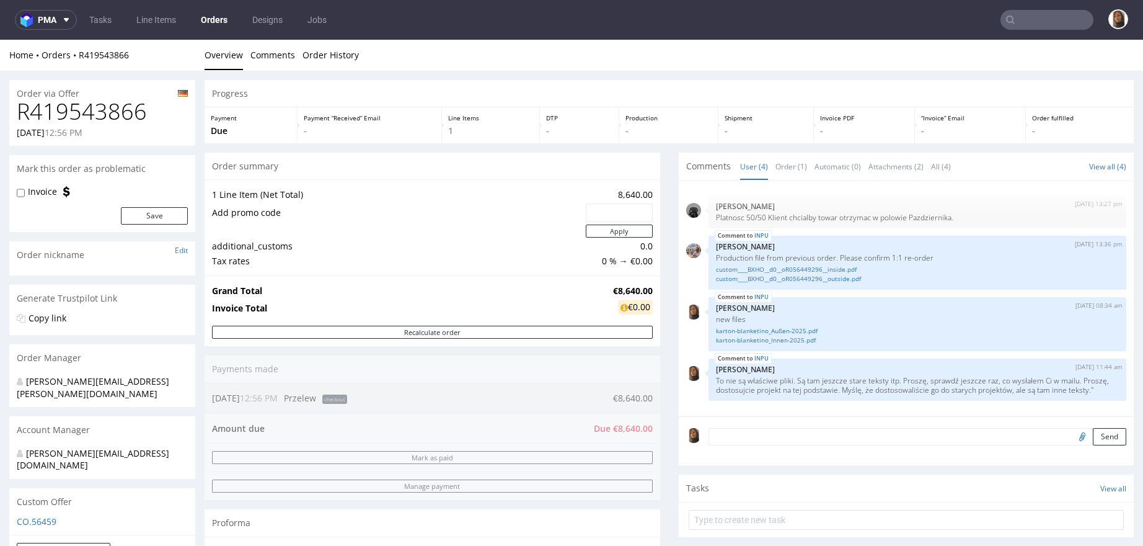
scroll to position [1, 0]
click at [771, 181] on div "27th Aug 25 | 13:27 pm Dawid Urbanowicz Platnosc 50/50 Klient chcialby towar ot…" at bounding box center [907, 298] width 456 height 236
click at [776, 166] on link "Order (1)" at bounding box center [792, 166] width 32 height 27
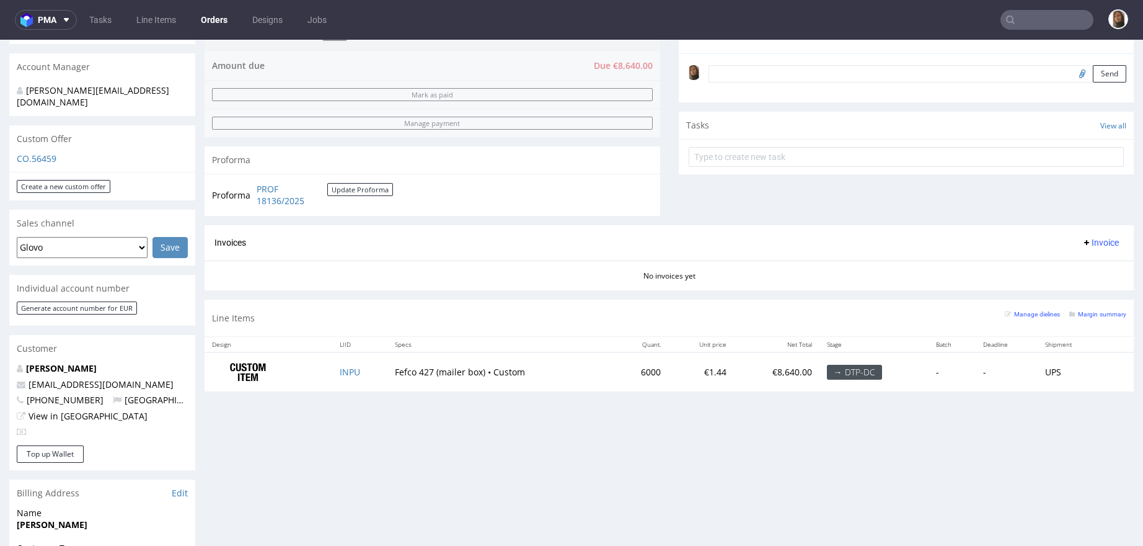
scroll to position [514, 0]
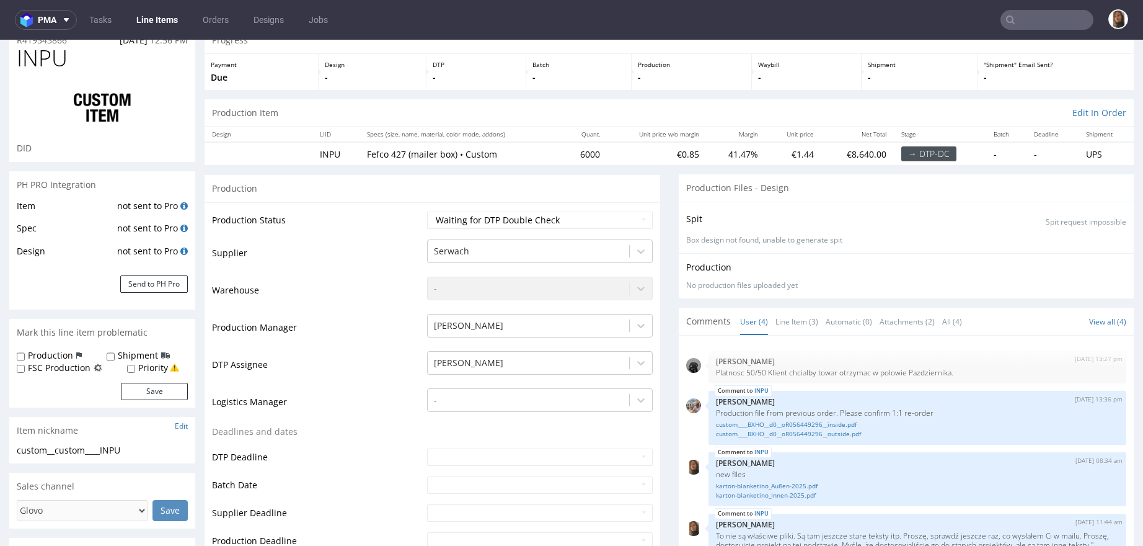
scroll to position [107, 0]
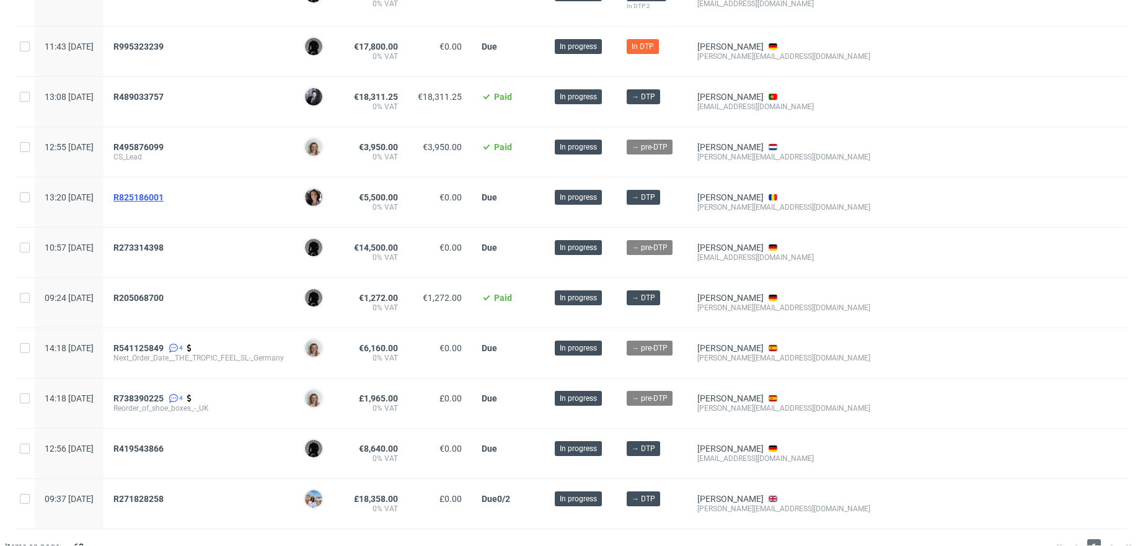
click at [164, 196] on span "R825186001" at bounding box center [138, 197] width 50 height 10
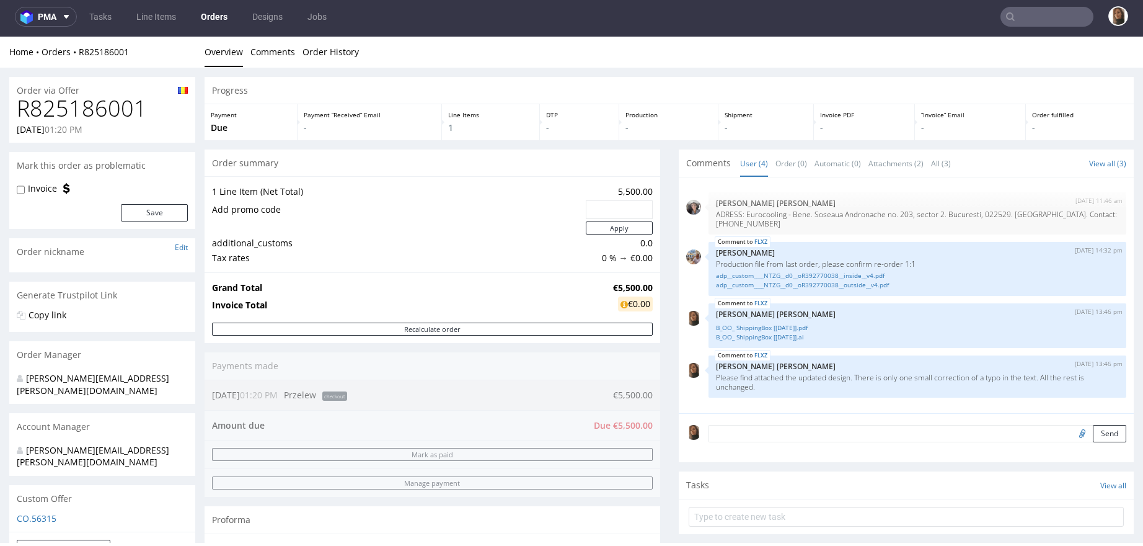
scroll to position [324, 0]
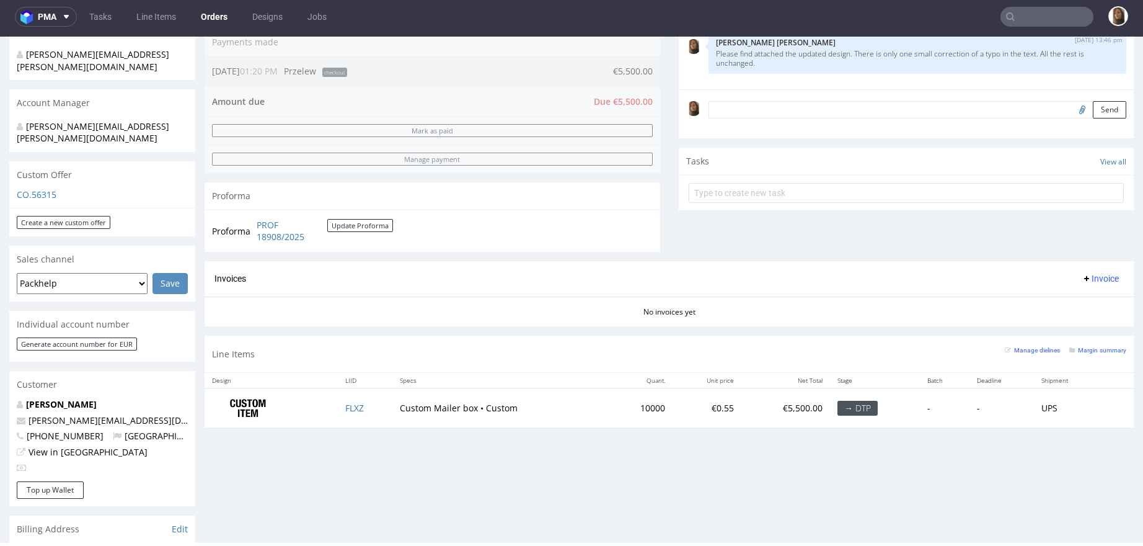
click at [491, 265] on div "Invoices Invoice" at bounding box center [670, 278] width 930 height 35
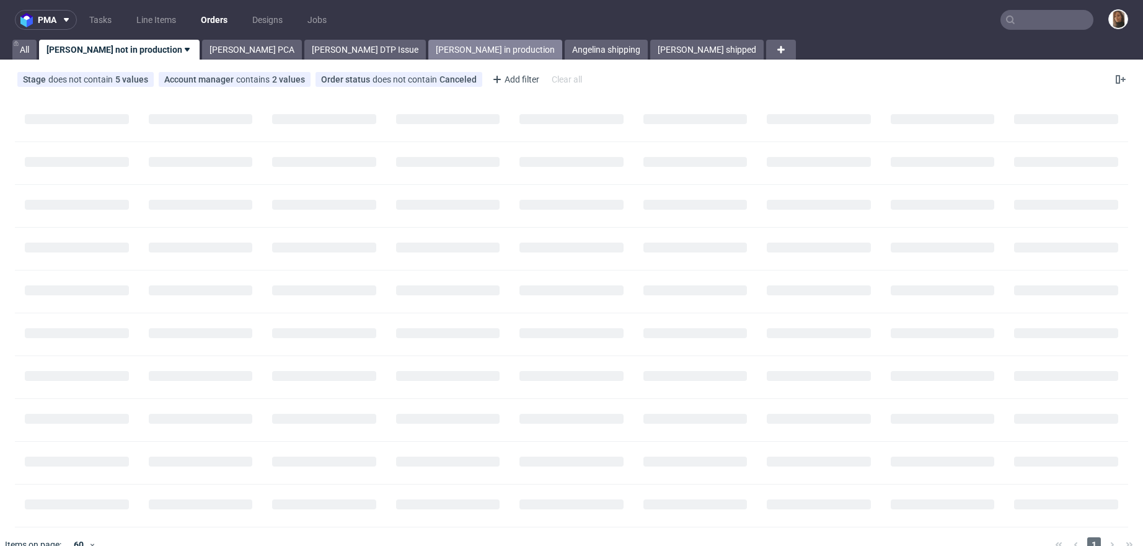
click at [429, 54] on link "[PERSON_NAME] in production" at bounding box center [496, 50] width 134 height 20
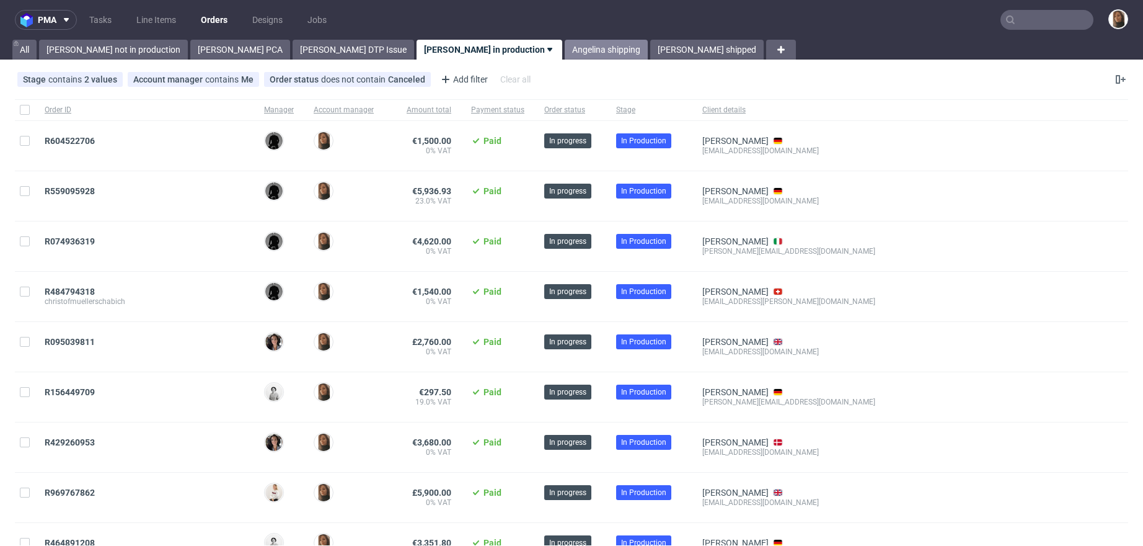
click at [565, 51] on link "Angelina shipping" at bounding box center [606, 50] width 83 height 20
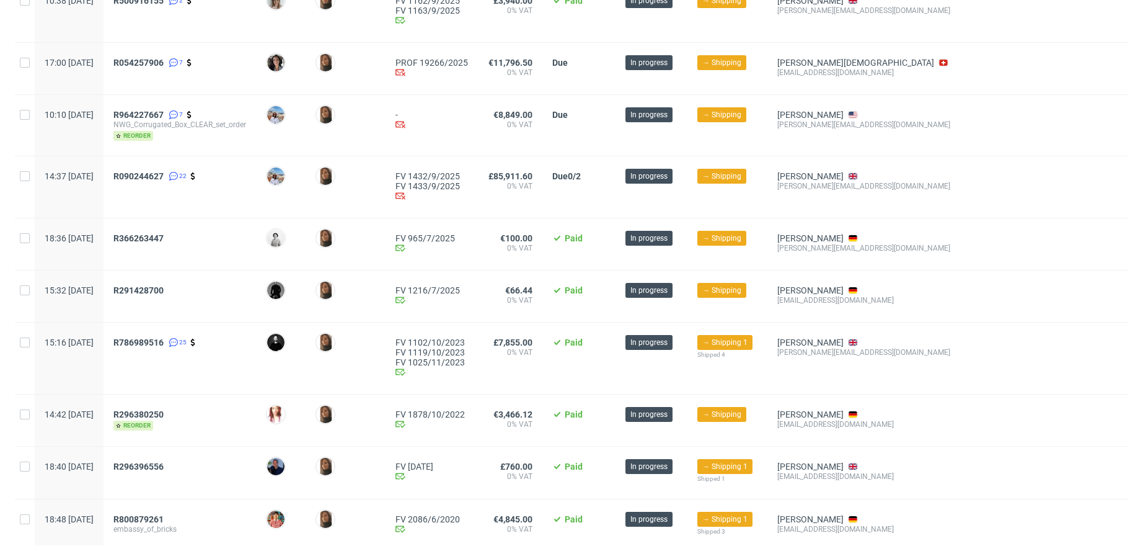
scroll to position [149, 0]
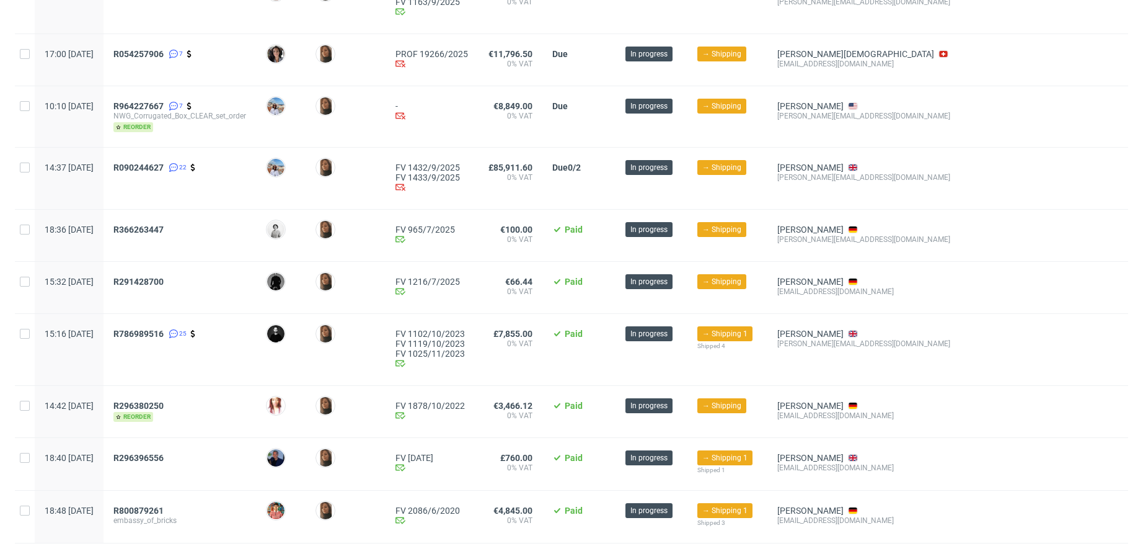
click at [190, 160] on div "R090244627 22" at bounding box center [180, 178] width 153 height 61
click at [164, 165] on span "R090244627" at bounding box center [138, 167] width 50 height 10
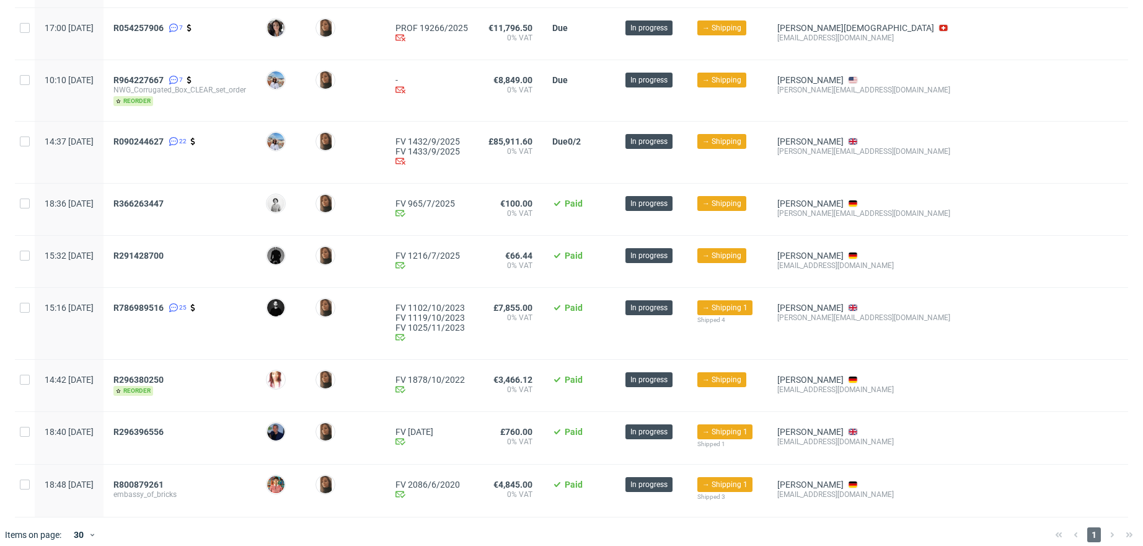
scroll to position [172, 0]
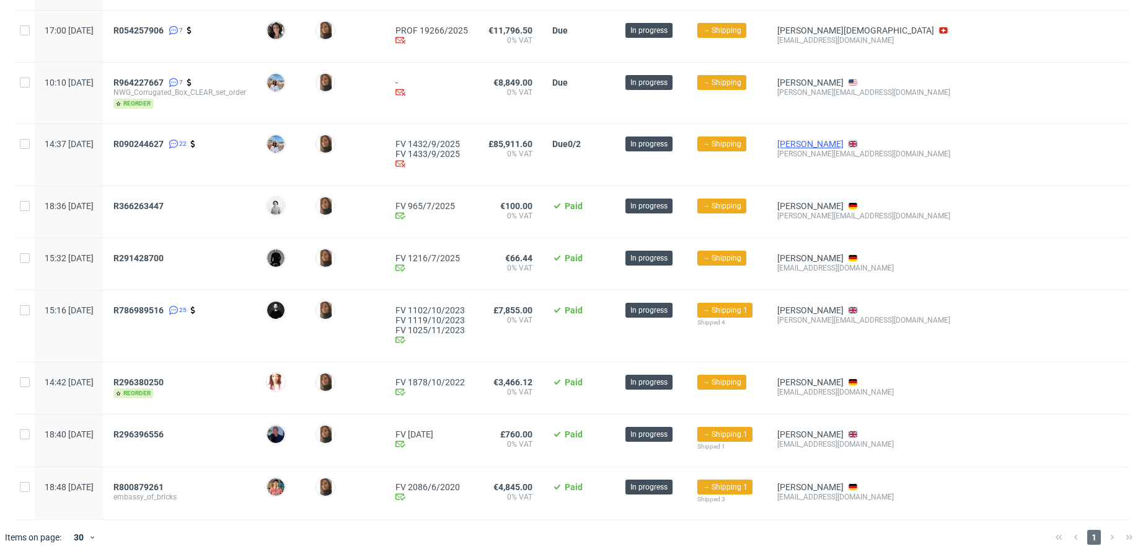
click at [828, 146] on link "Haskins Katie" at bounding box center [811, 144] width 66 height 10
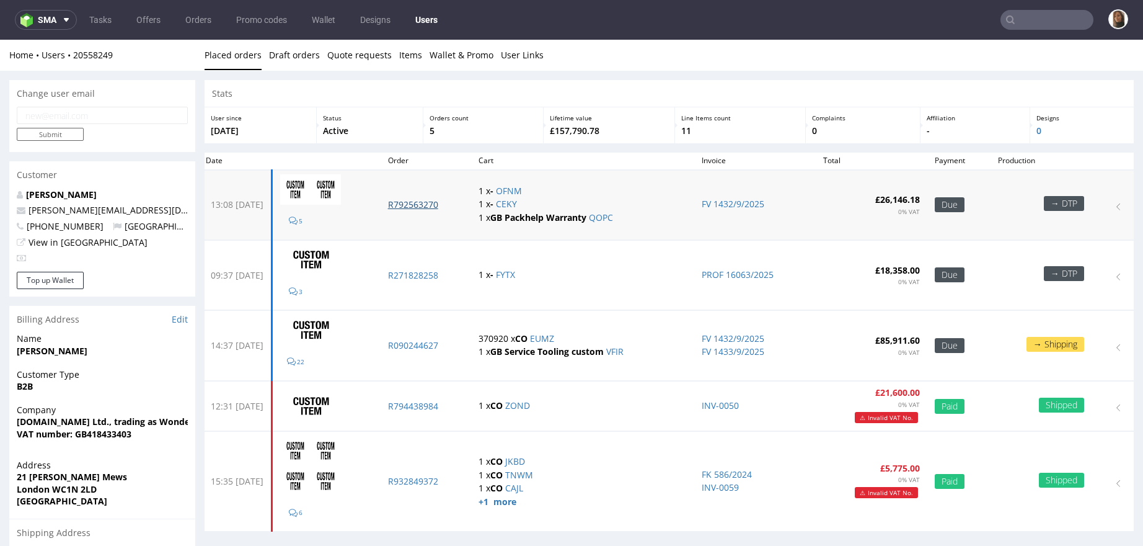
click at [452, 205] on p "R792563270" at bounding box center [426, 204] width 76 height 12
click at [451, 269] on p "R271828258" at bounding box center [426, 275] width 76 height 12
click at [1015, 7] on nav "sma Tasks Offers Orders Promo codes Wallet Designs Users" at bounding box center [571, 20] width 1143 height 40
click at [1024, 20] on input "text" at bounding box center [1047, 20] width 93 height 20
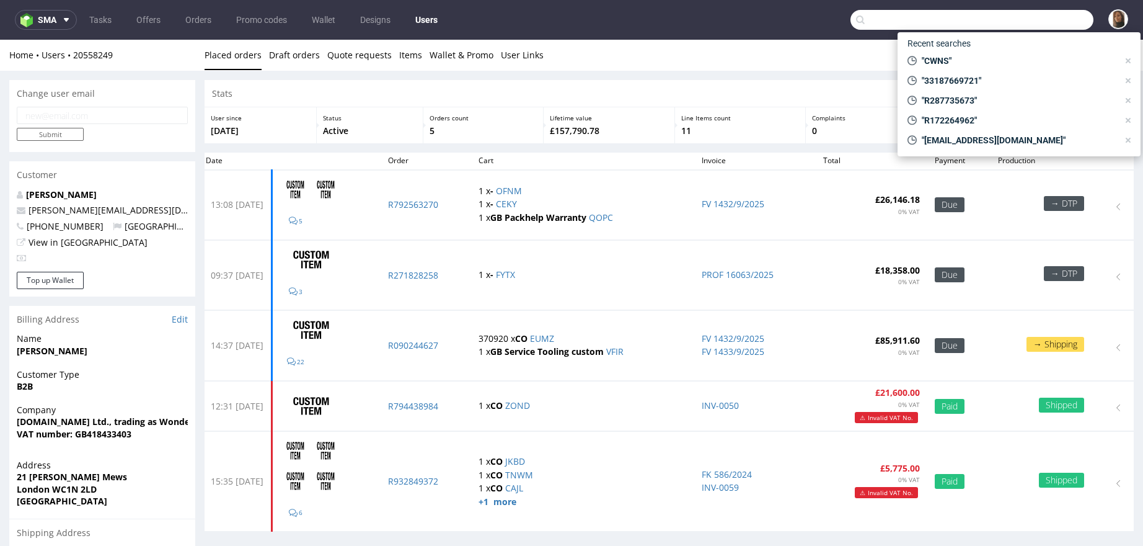
paste input "R028609249"
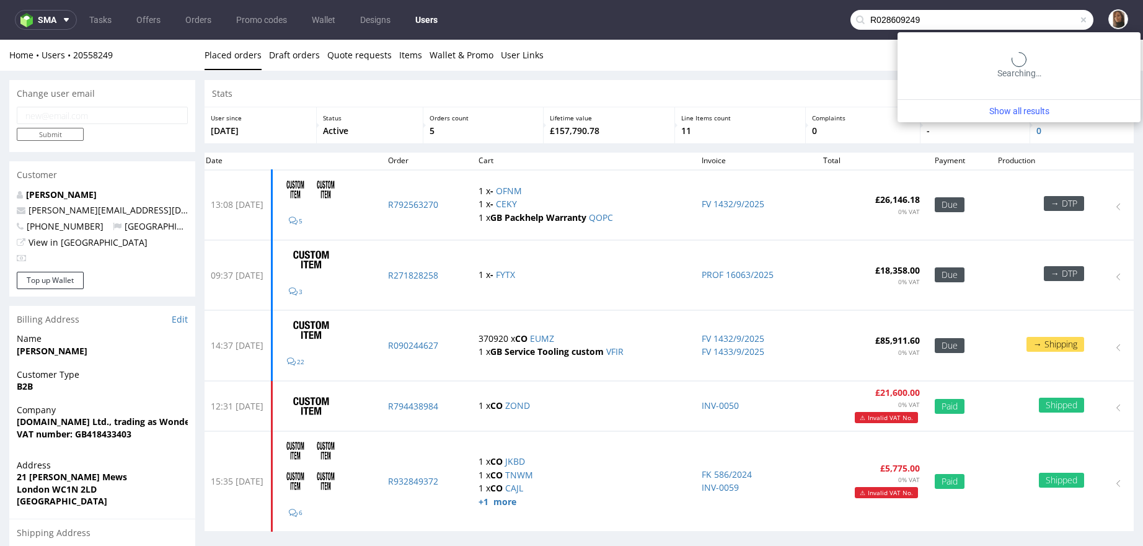
type input "R028609249"
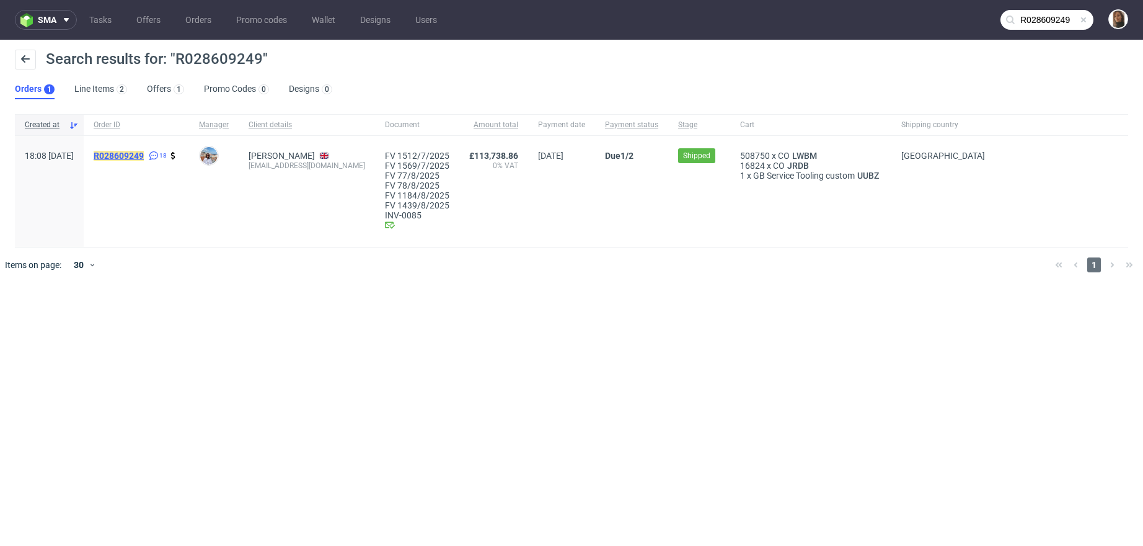
click at [144, 157] on mark "R028609249" at bounding box center [119, 156] width 50 height 10
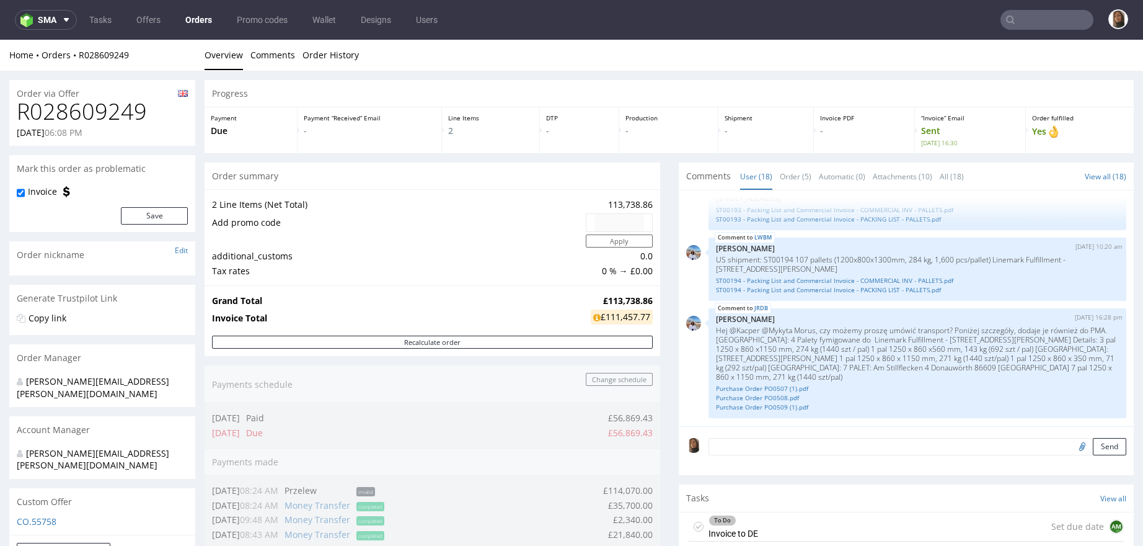
click at [1044, 22] on input "text" at bounding box center [1047, 20] width 93 height 20
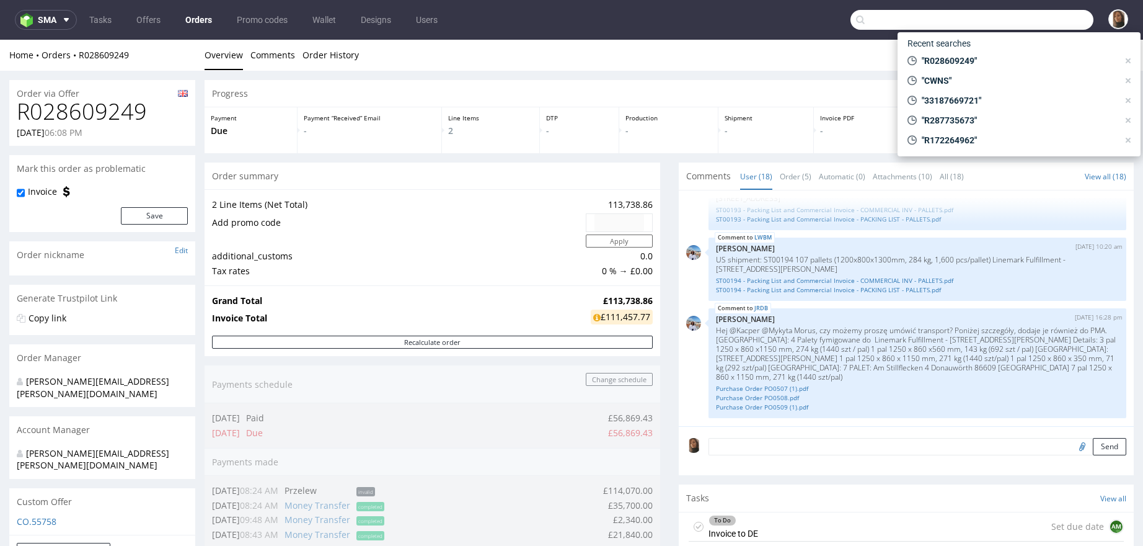
paste input "R792563270"
type input "R792563270"
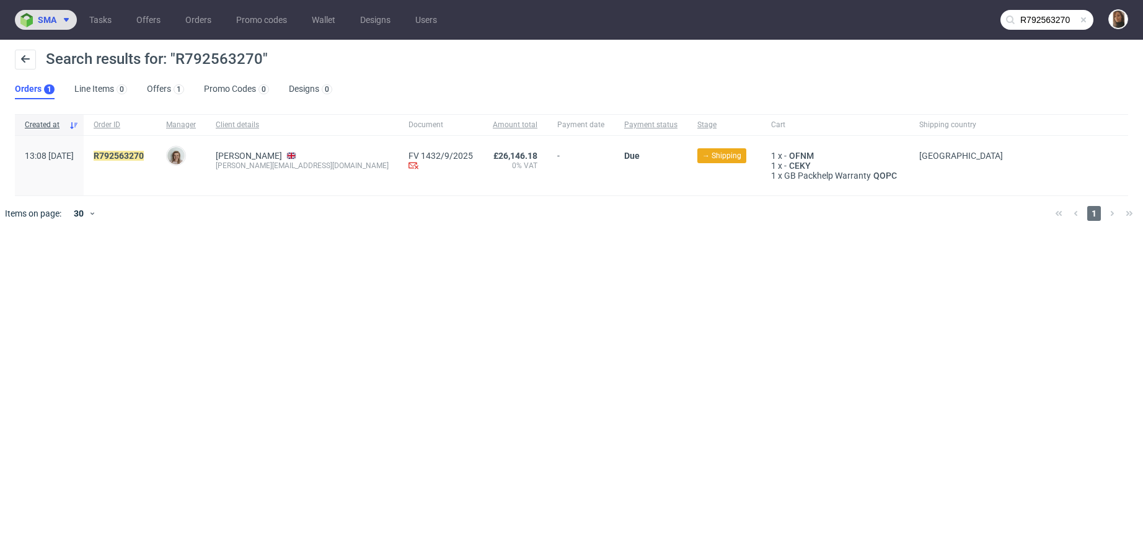
click at [69, 19] on icon at bounding box center [66, 20] width 10 height 10
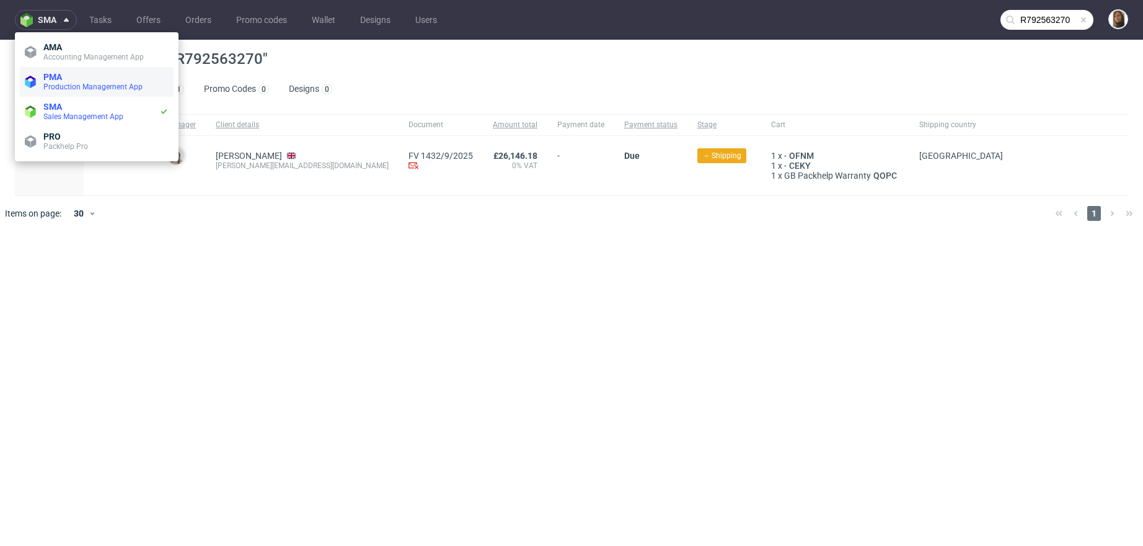
click at [83, 79] on span "PMA" at bounding box center [105, 77] width 125 height 10
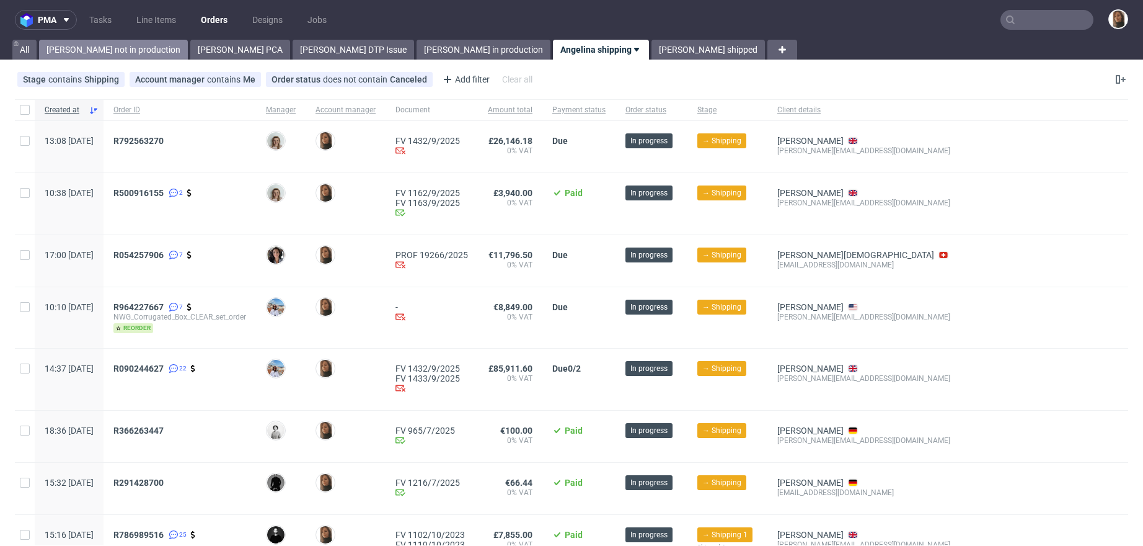
click at [115, 51] on link "Angelina not in production" at bounding box center [113, 50] width 149 height 20
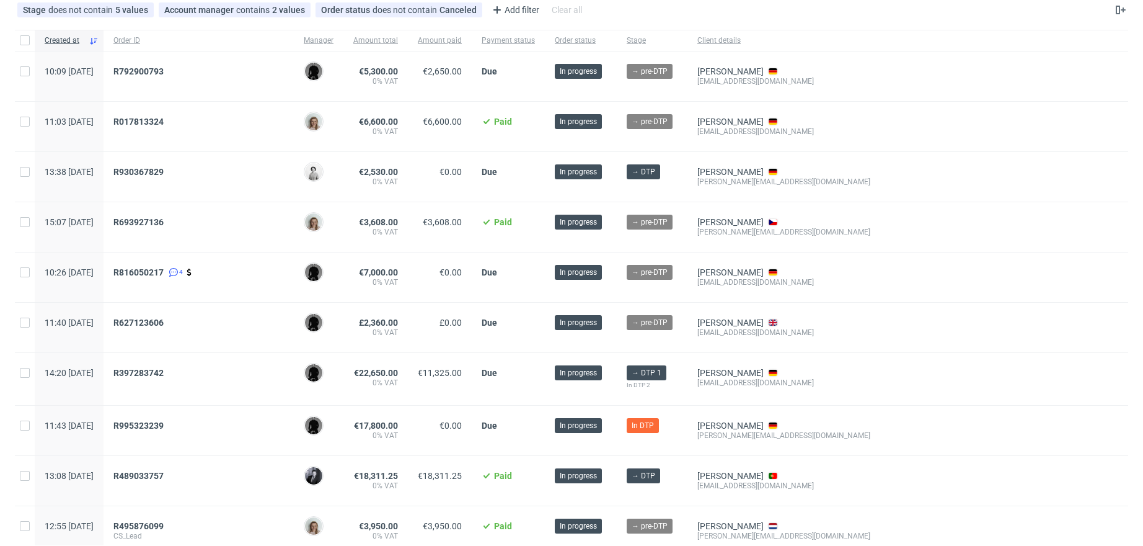
scroll to position [468, 0]
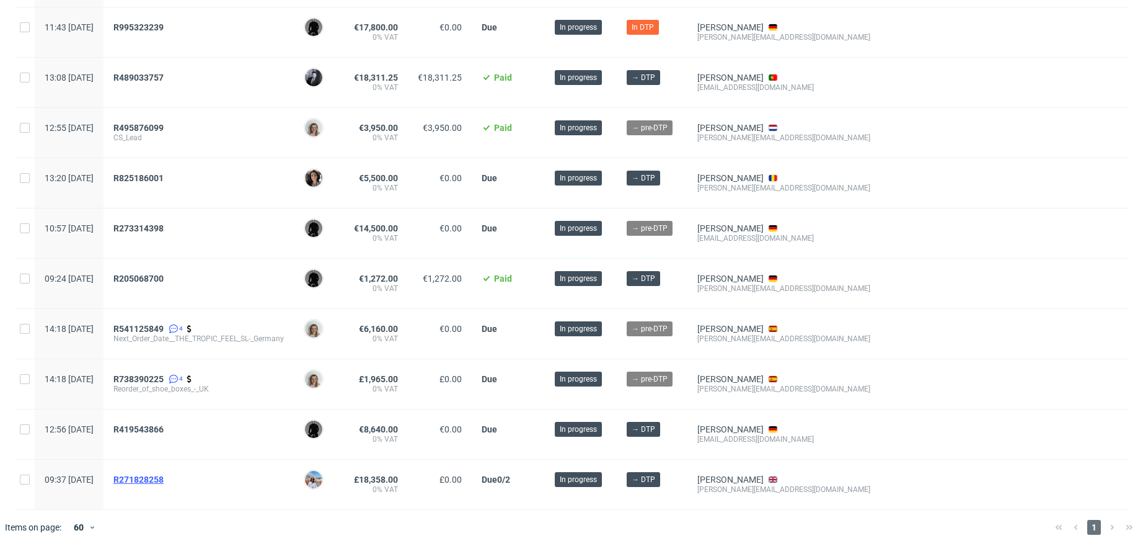
click at [164, 474] on span "R271828258" at bounding box center [138, 479] width 50 height 10
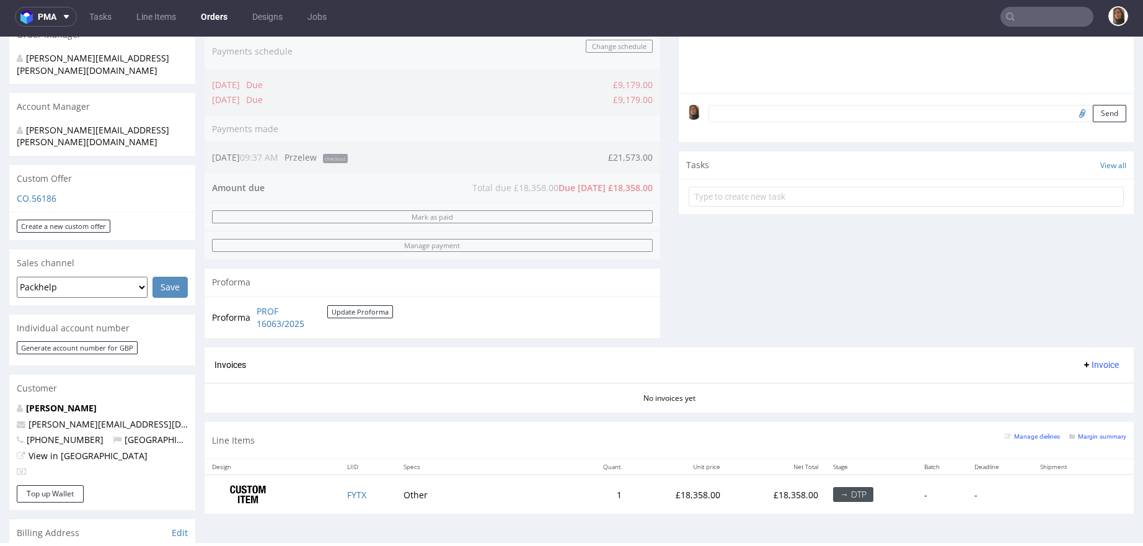
scroll to position [526, 0]
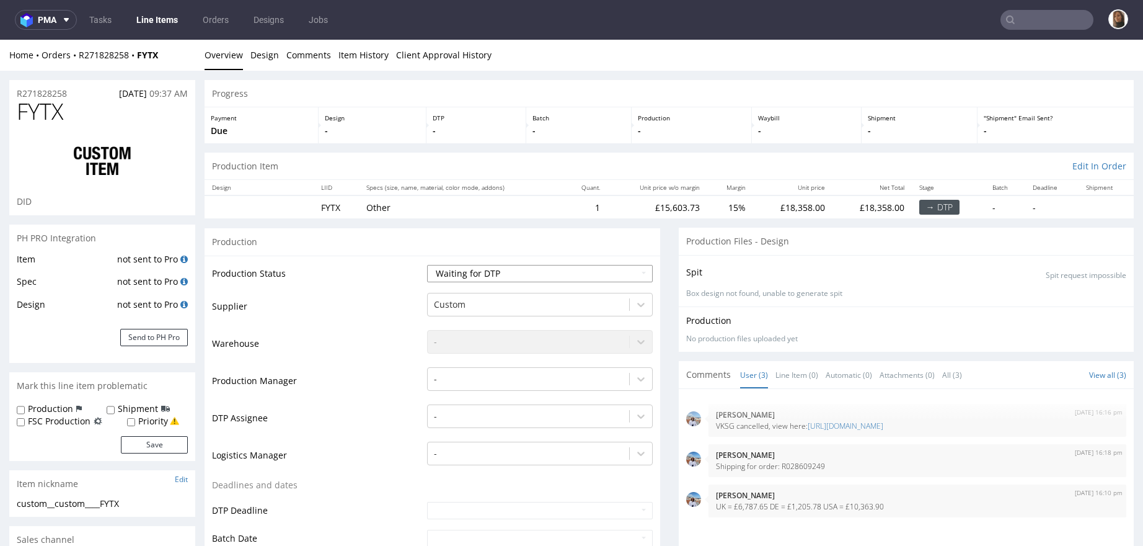
click at [474, 279] on select "Waiting for Artwork Waiting for Diecut Waiting for Mockup Waiting for DTP Waiti…" at bounding box center [540, 273] width 226 height 17
select select "production_complete"
click at [427, 265] on select "Waiting for Artwork Waiting for Diecut Waiting for Mockup Waiting for DTP Waiti…" at bounding box center [540, 273] width 226 height 17
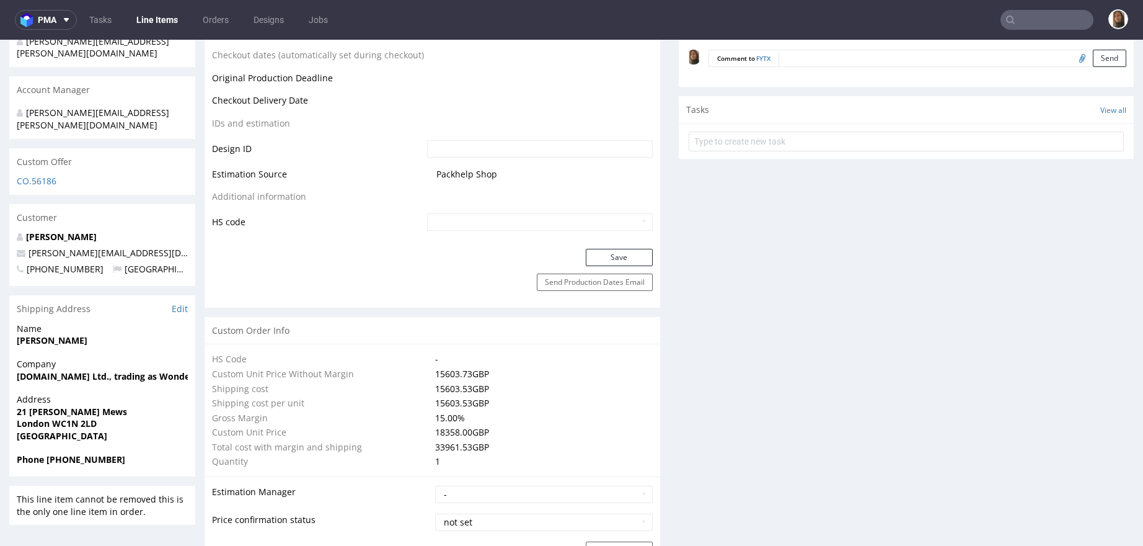
scroll to position [646, 0]
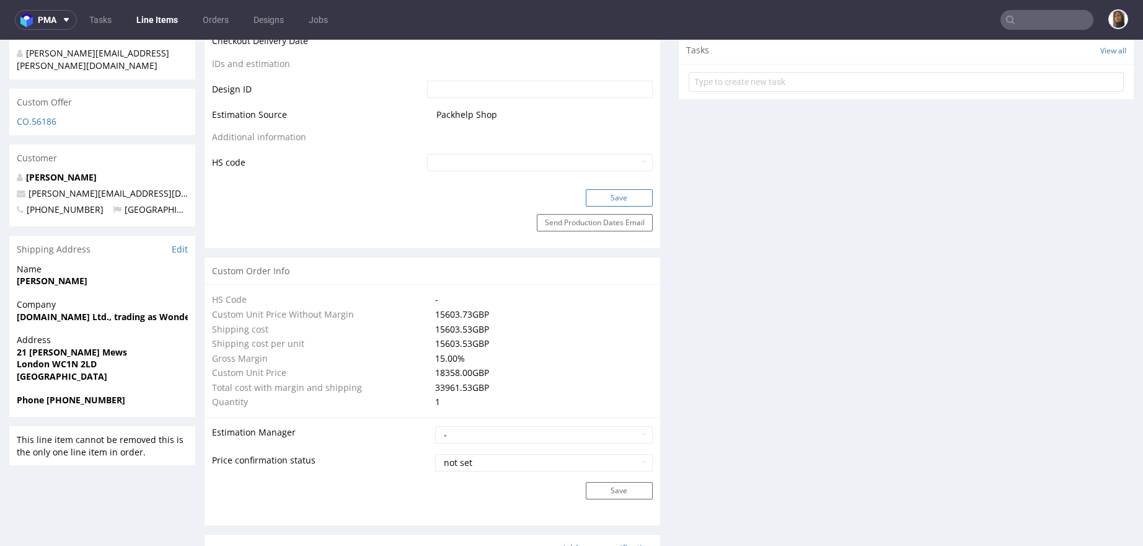
click at [618, 202] on button "Save" at bounding box center [619, 197] width 67 height 17
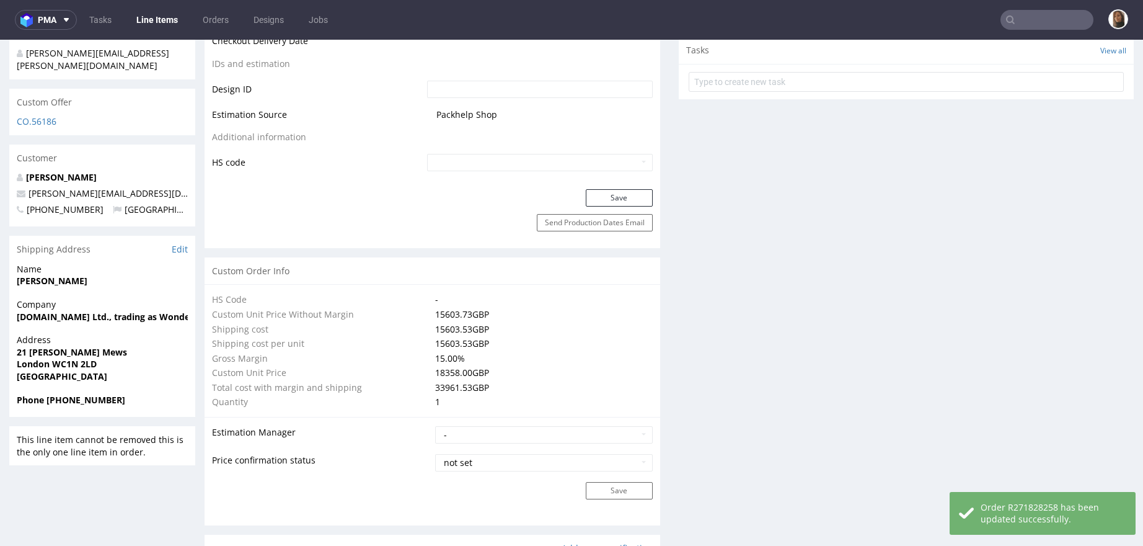
scroll to position [0, 0]
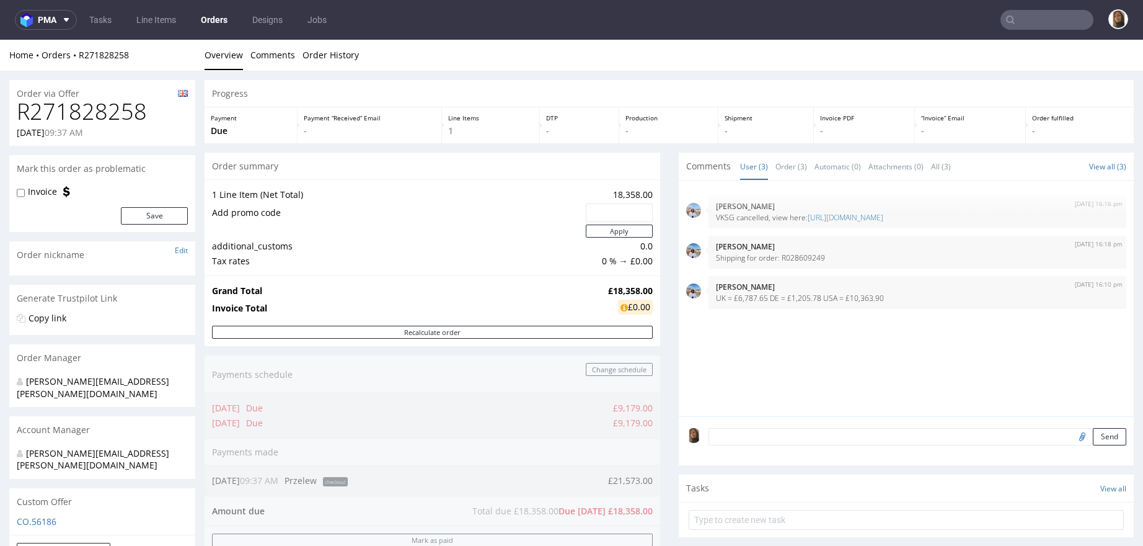
click at [95, 109] on h1 "R271828258" at bounding box center [102, 111] width 171 height 25
copy h1 "R271828258"
click at [217, 20] on link "Orders" at bounding box center [214, 20] width 42 height 20
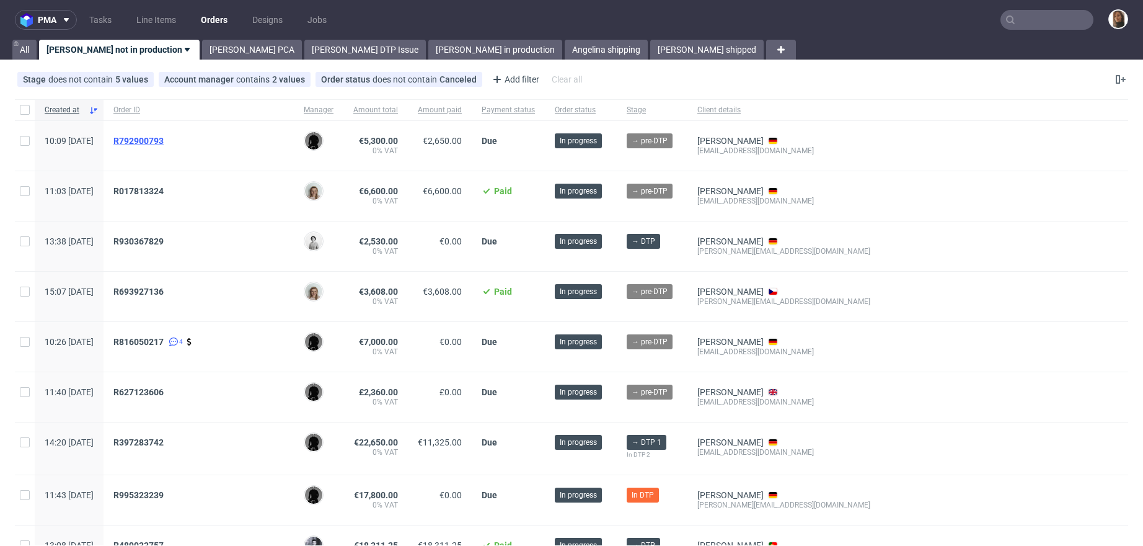
click at [164, 136] on span "R792900793" at bounding box center [138, 141] width 50 height 10
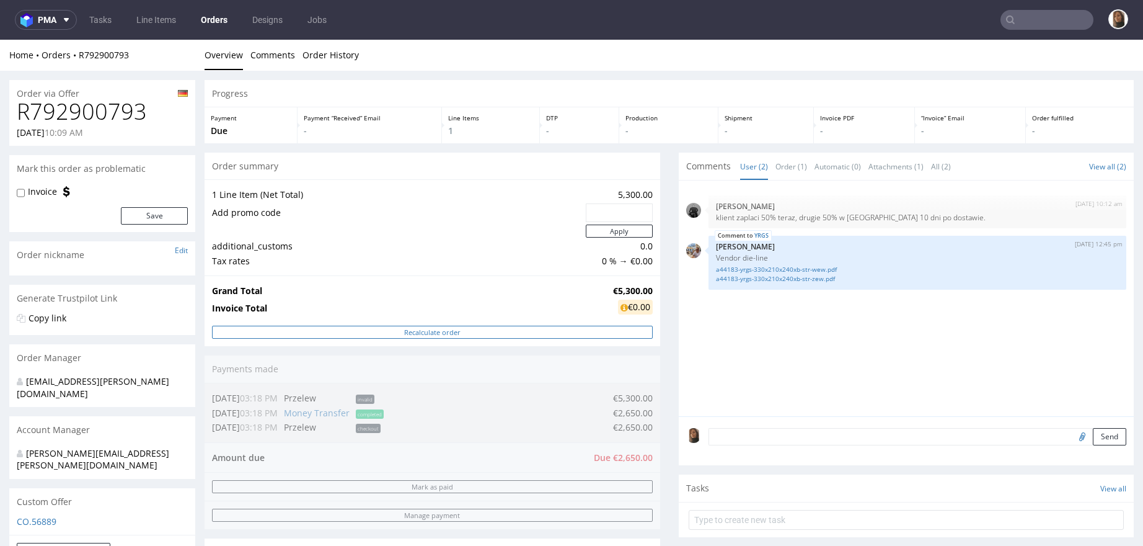
scroll to position [260, 0]
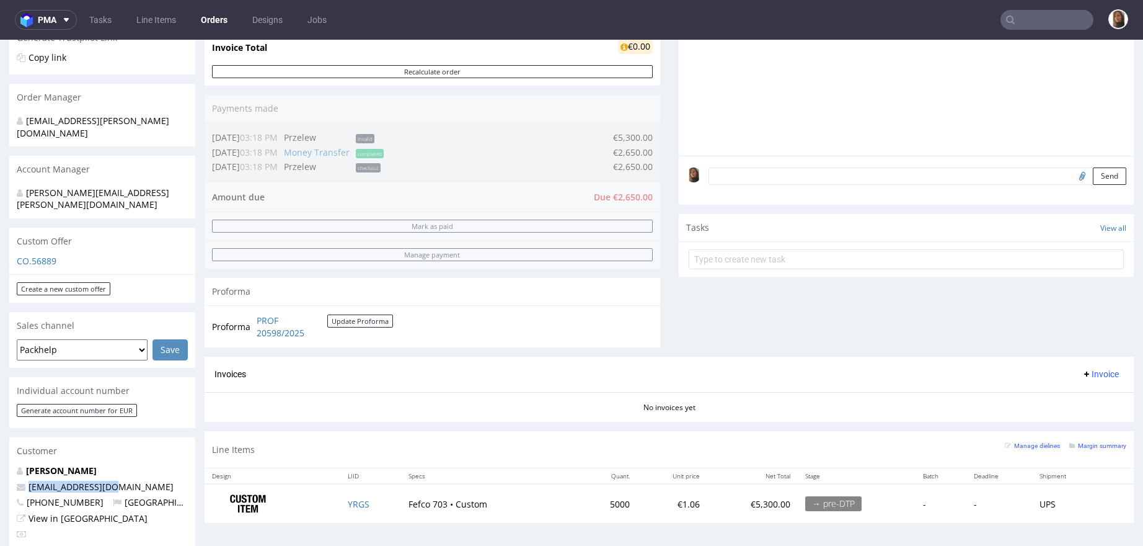
drag, startPoint x: 138, startPoint y: 461, endPoint x: -6, endPoint y: 461, distance: 143.2
click at [0, 461] on html "Production Shipped DTP Orders Offers Shipments Designs Promotions Users Jobs Ad…" at bounding box center [571, 398] width 1143 height 1238
copy span "ds@goldkindchen.de"
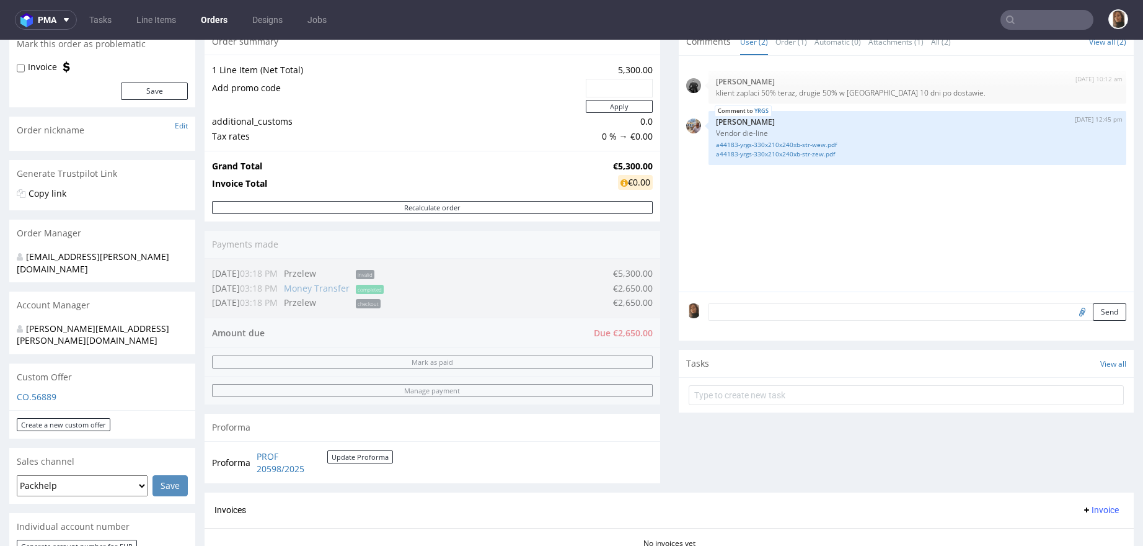
scroll to position [89, 0]
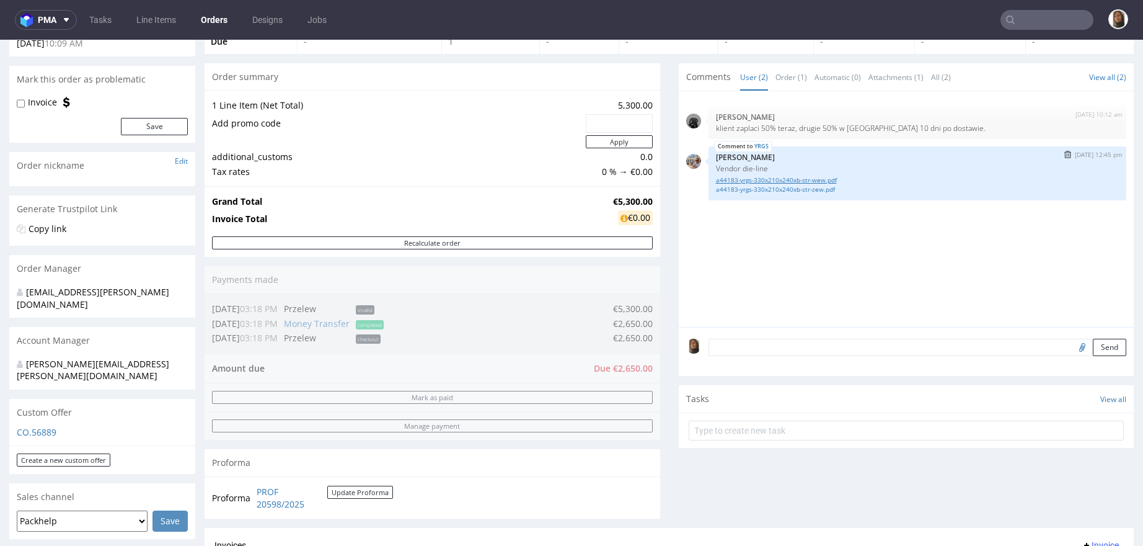
click at [759, 179] on link "a44183-yrgs-330x210x240xb-str-wew.pdf" at bounding box center [918, 179] width 404 height 9
click at [763, 187] on link "a44183-yrgs-330x210x240xb-str-zew.pdf" at bounding box center [918, 189] width 404 height 9
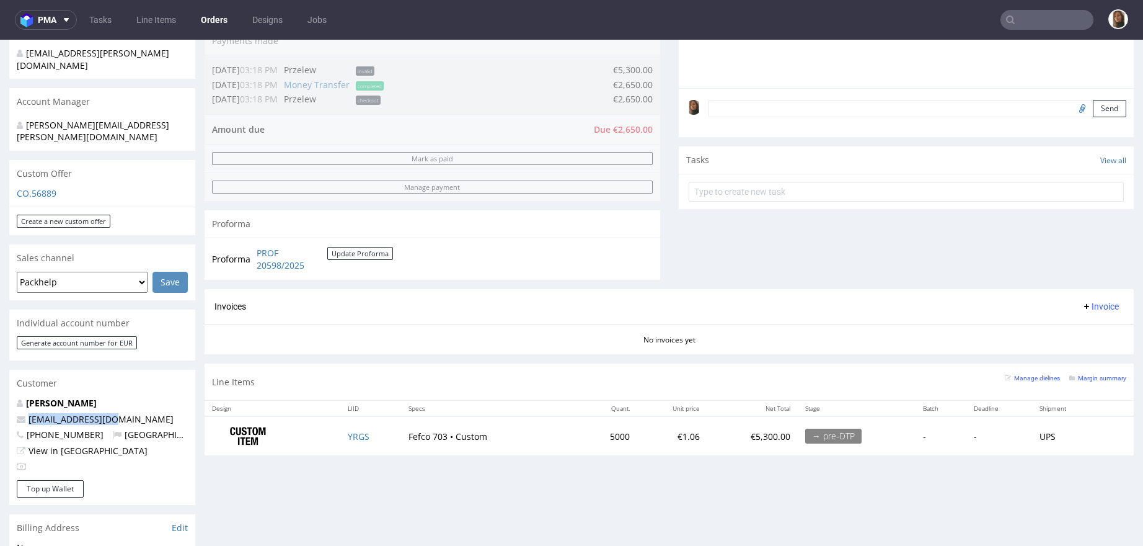
scroll to position [655, 0]
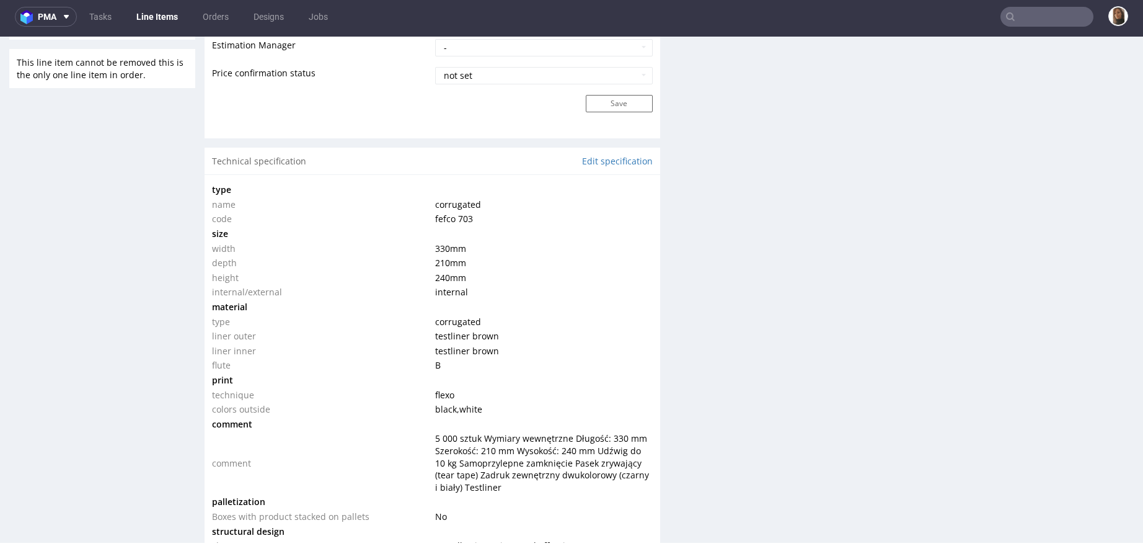
scroll to position [1175, 0]
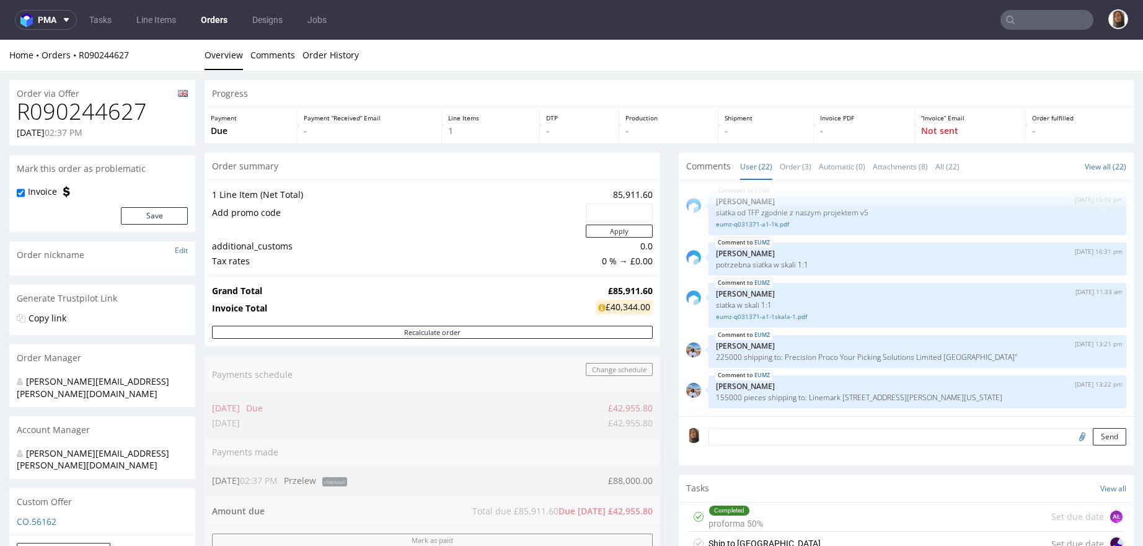
scroll to position [693, 0]
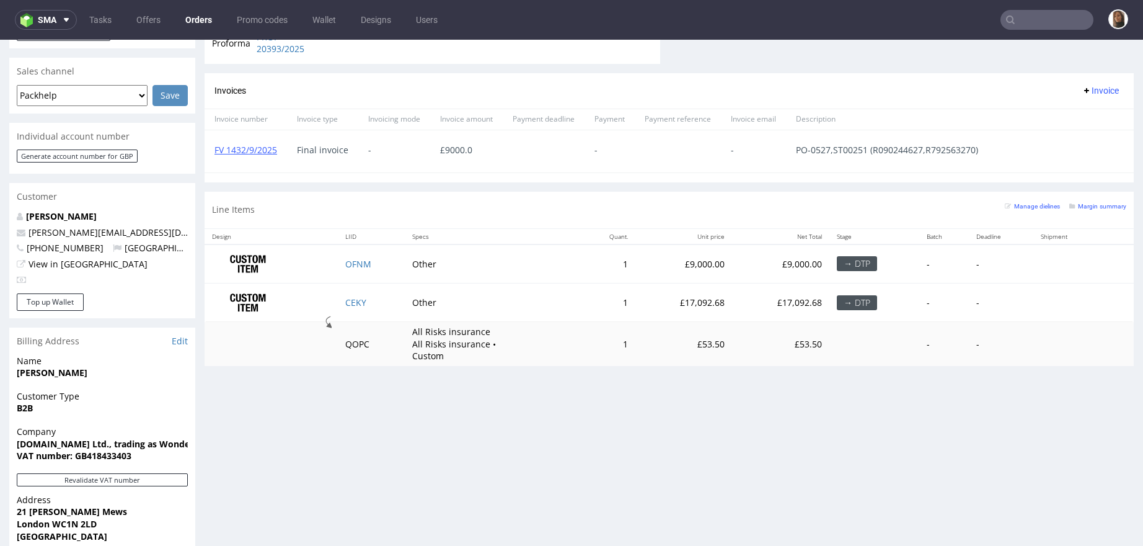
scroll to position [456, 0]
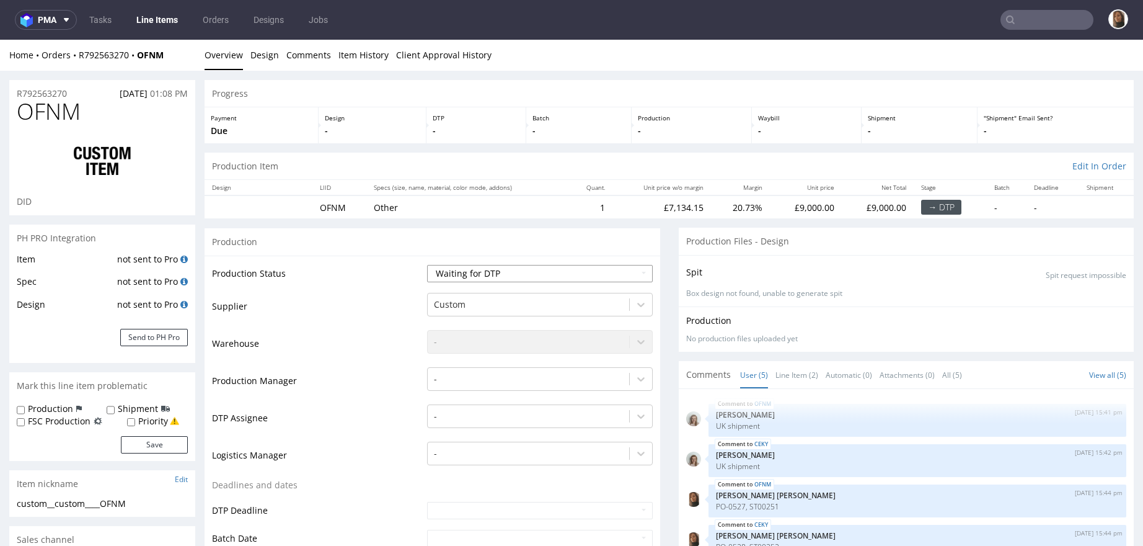
click at [487, 273] on select "Waiting for Artwork Waiting for Diecut Waiting for Mockup Waiting for DTP Waiti…" at bounding box center [540, 273] width 226 height 17
select select "production_complete"
click at [427, 265] on select "Waiting for Artwork Waiting for Diecut Waiting for Mockup Waiting for DTP Waiti…" at bounding box center [540, 273] width 226 height 17
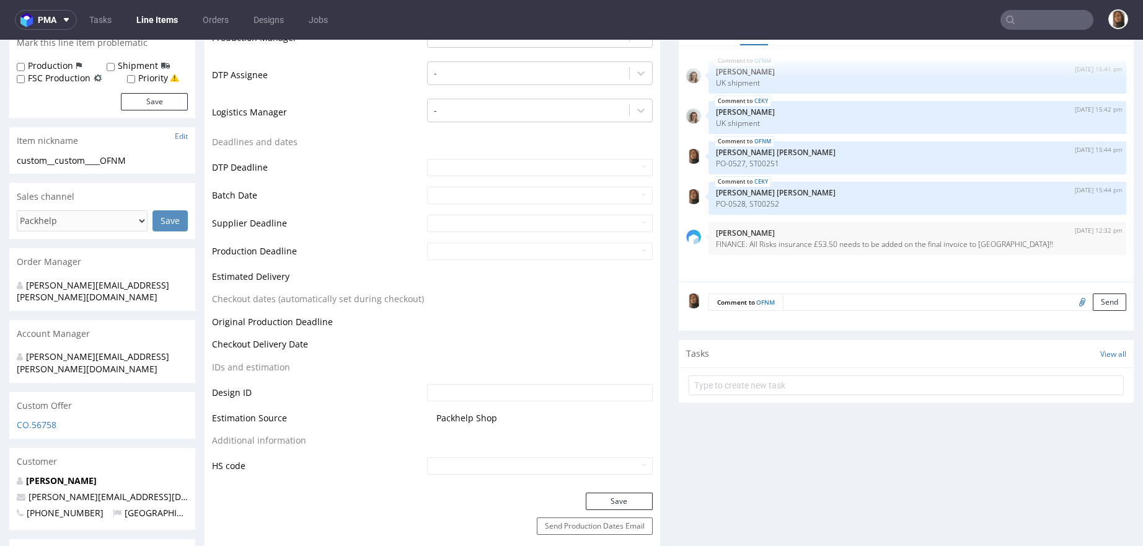
scroll to position [595, 0]
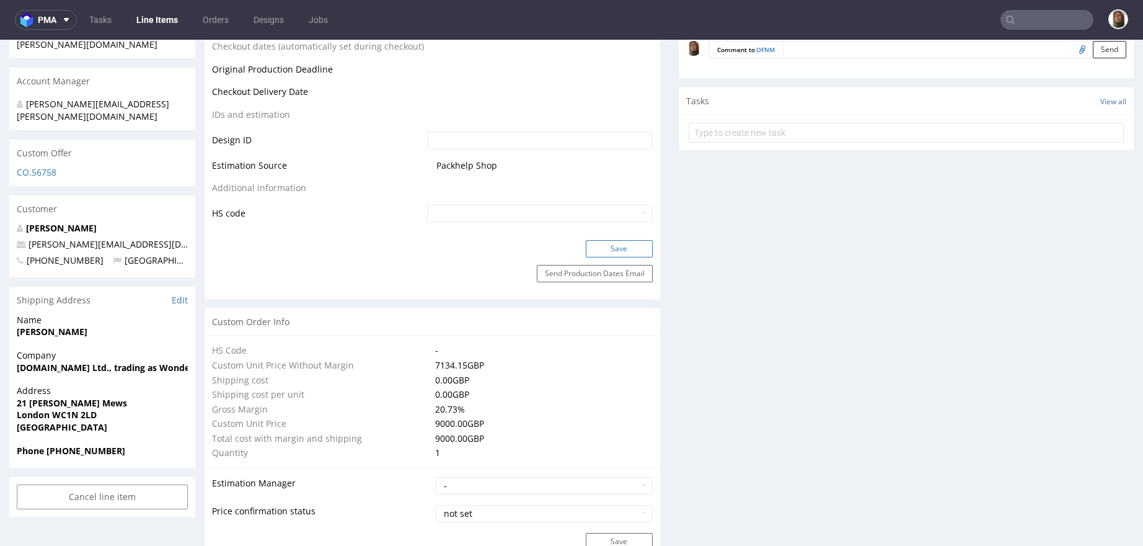
click at [599, 249] on button "Save" at bounding box center [619, 248] width 67 height 17
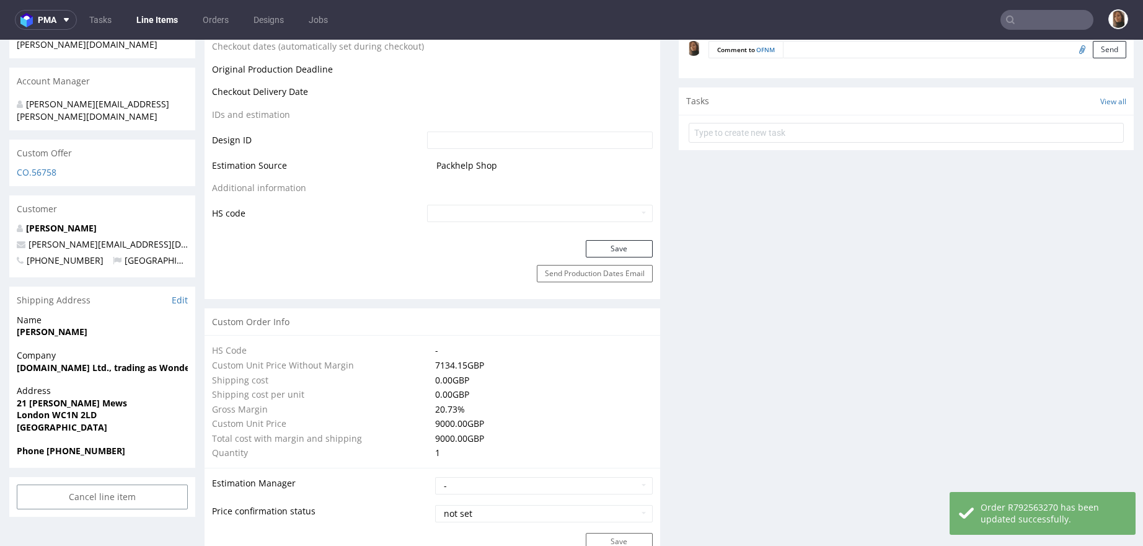
scroll to position [1935, 0]
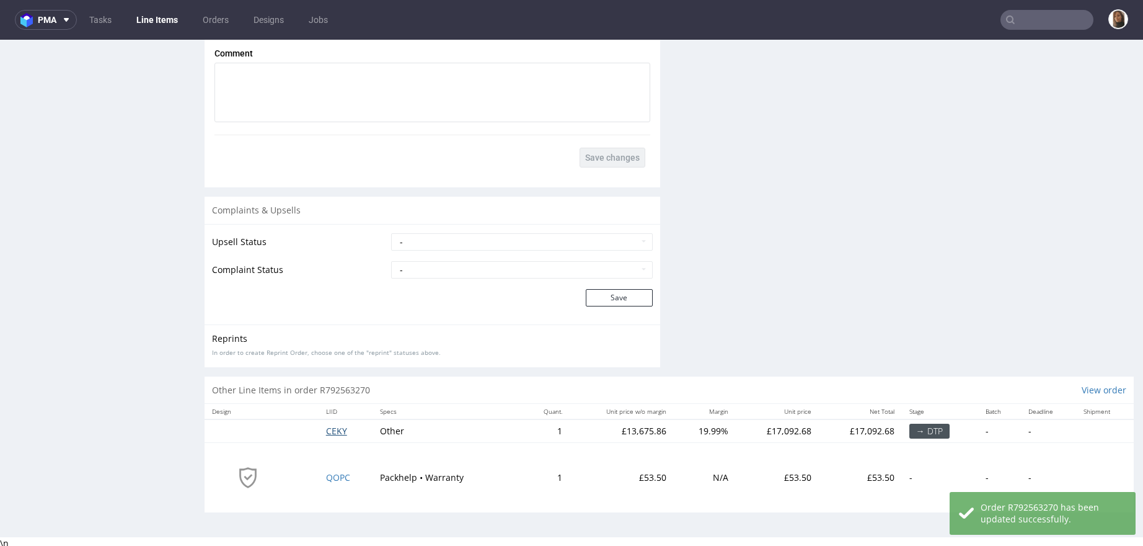
click at [335, 429] on span "CEKY" at bounding box center [336, 431] width 21 height 12
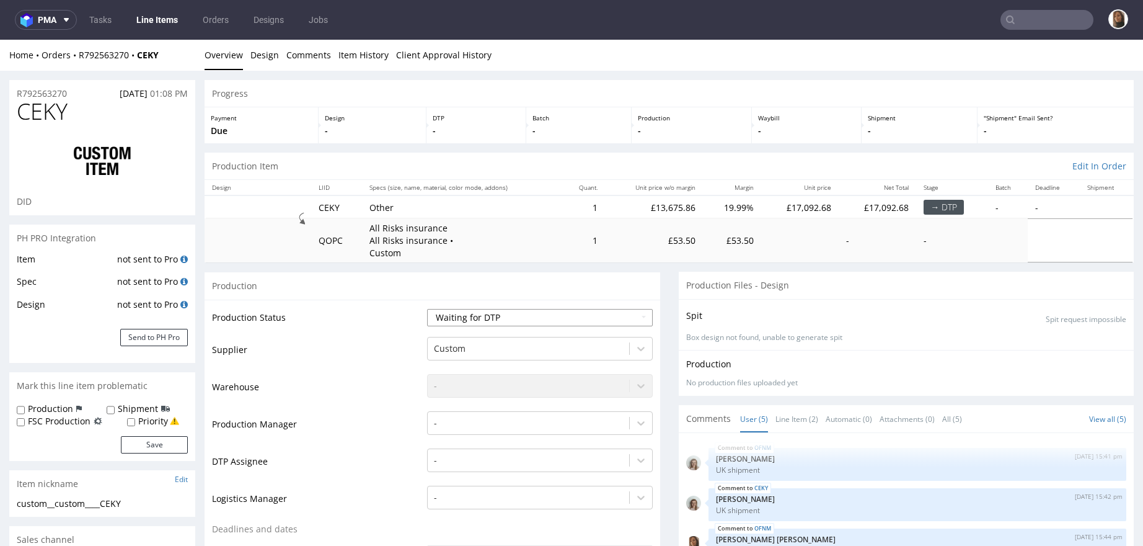
click at [479, 317] on select "Waiting for Artwork Waiting for Diecut Waiting for Mockup Waiting for DTP Waiti…" at bounding box center [540, 317] width 226 height 17
select select "production_complete"
click at [427, 309] on select "Waiting for Artwork Waiting for Diecut Waiting for Mockup Waiting for DTP Waiti…" at bounding box center [540, 317] width 226 height 17
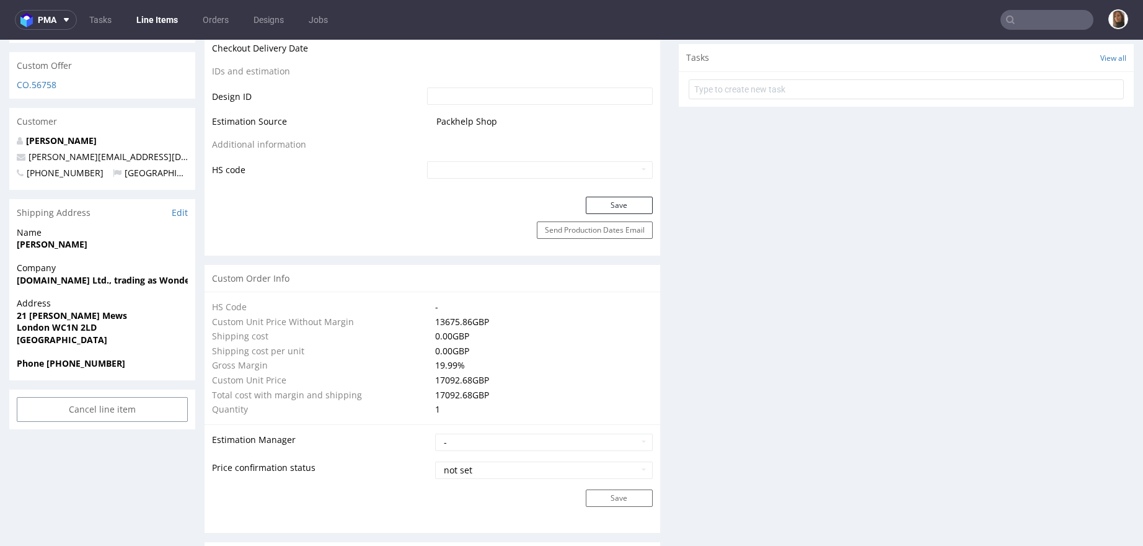
scroll to position [794, 0]
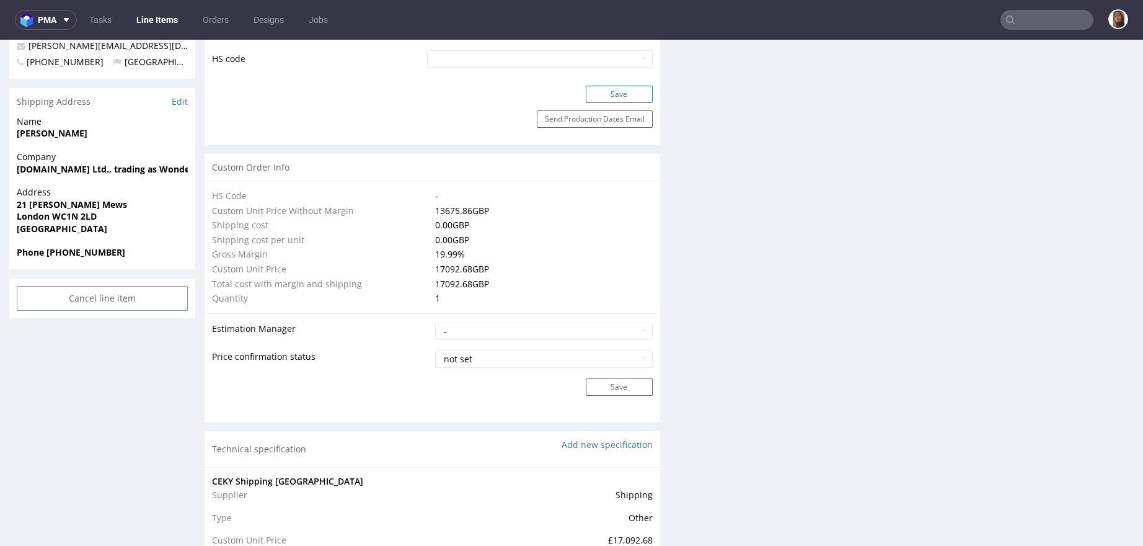
click at [603, 92] on button "Save" at bounding box center [619, 94] width 67 height 17
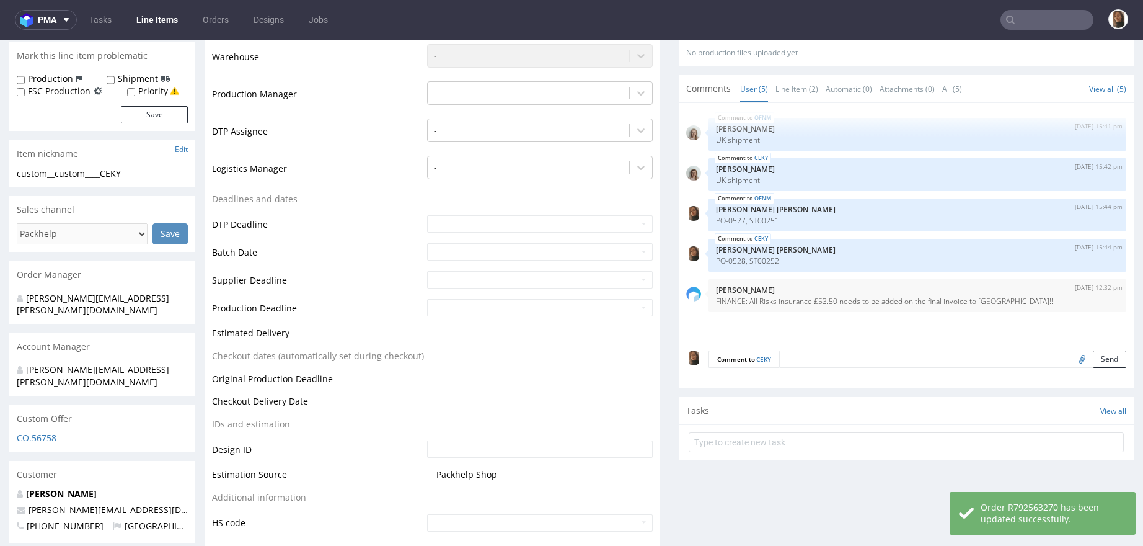
scroll to position [0, 0]
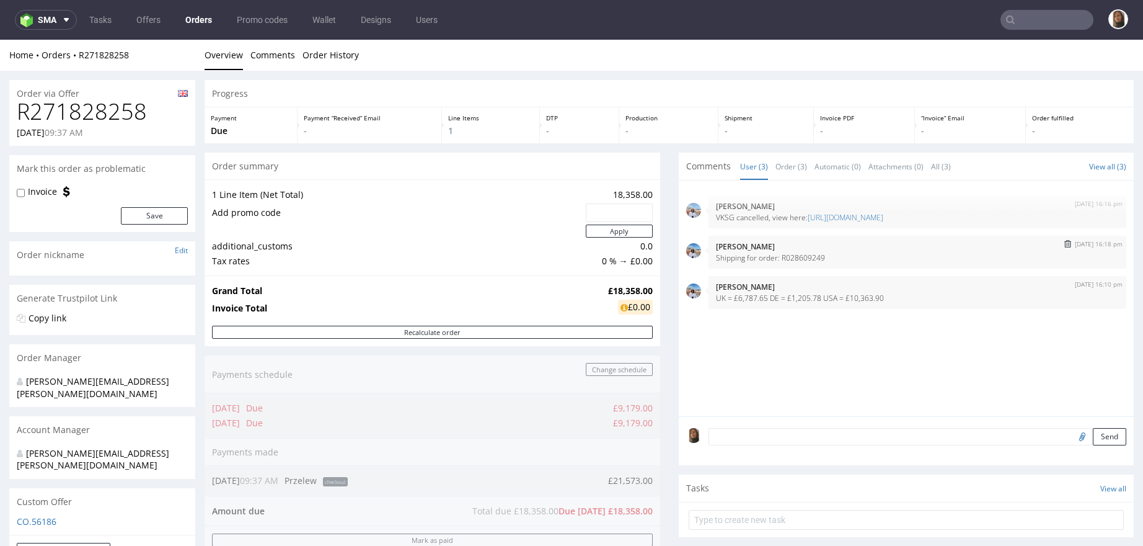
click at [801, 254] on p "Shipping for order: R028609249" at bounding box center [918, 257] width 404 height 9
copy p "R028609249"
click at [512, 283] on td "Grand Total" at bounding box center [408, 290] width 393 height 15
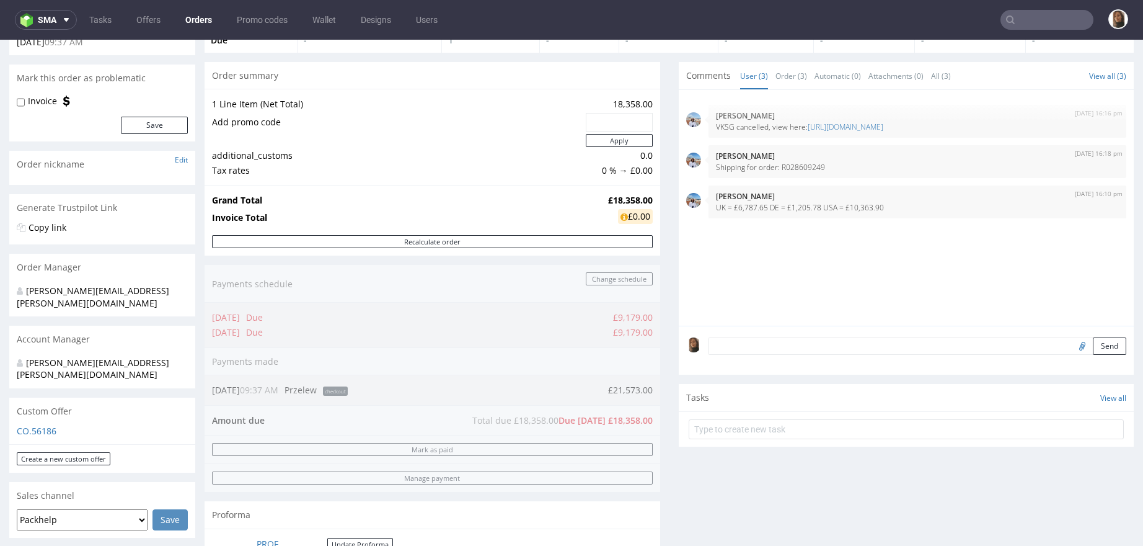
scroll to position [53, 0]
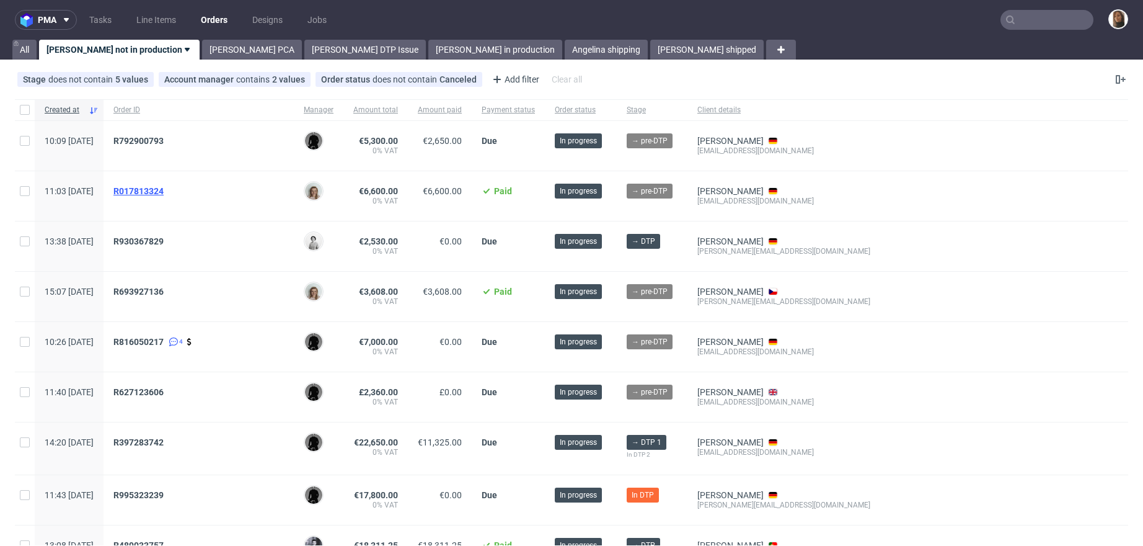
click at [164, 193] on span "R017813324" at bounding box center [138, 191] width 50 height 10
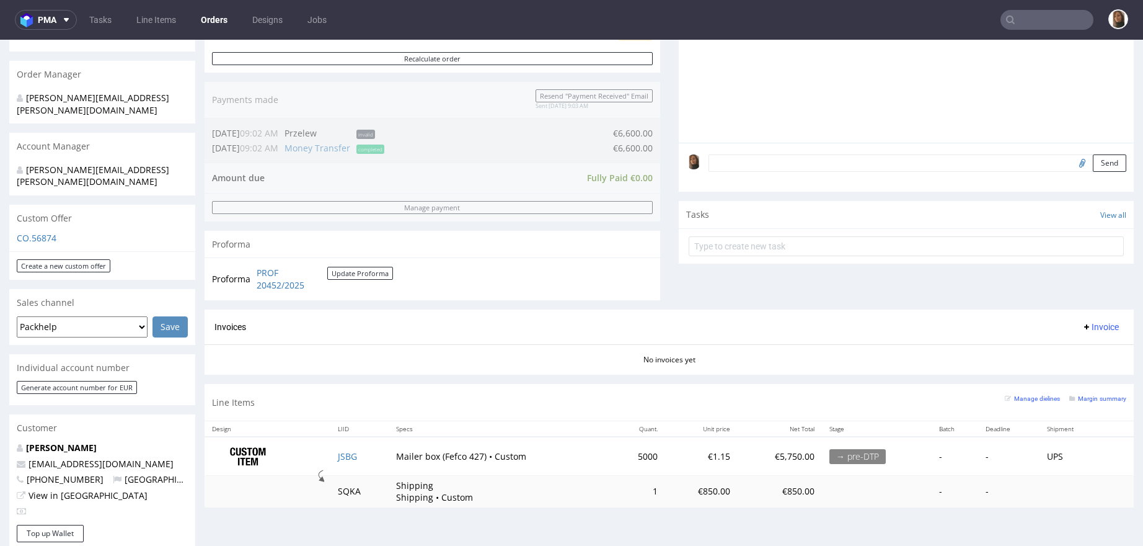
scroll to position [382, 0]
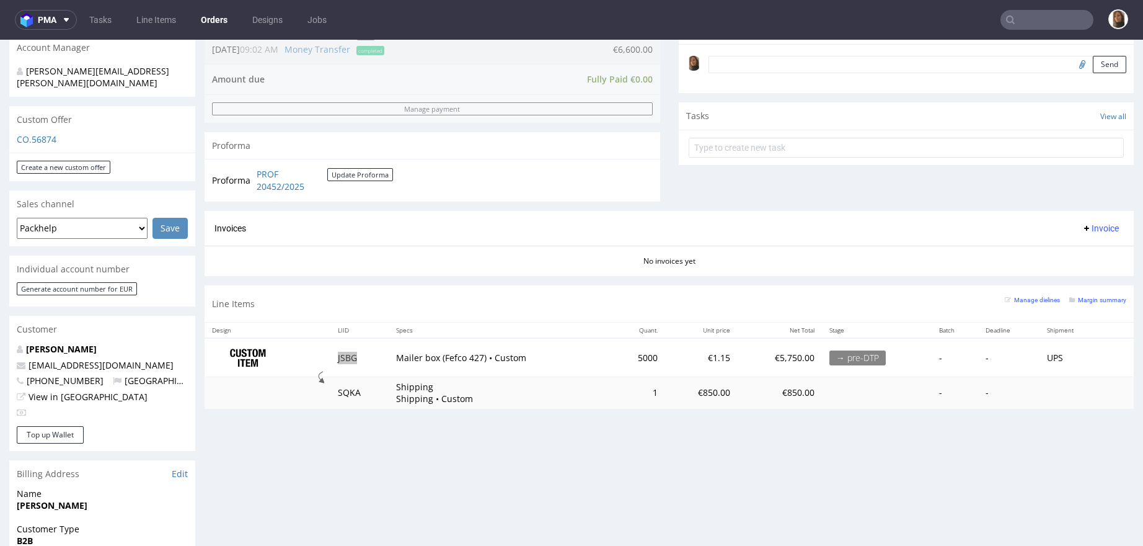
click at [1067, 23] on input "text" at bounding box center [1047, 20] width 93 height 20
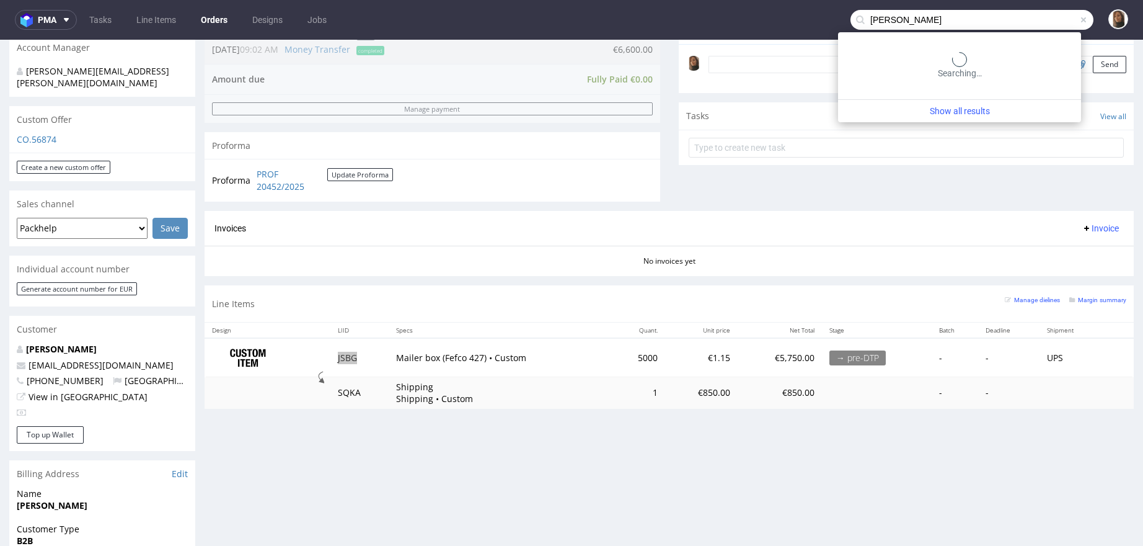
type input "schulz"
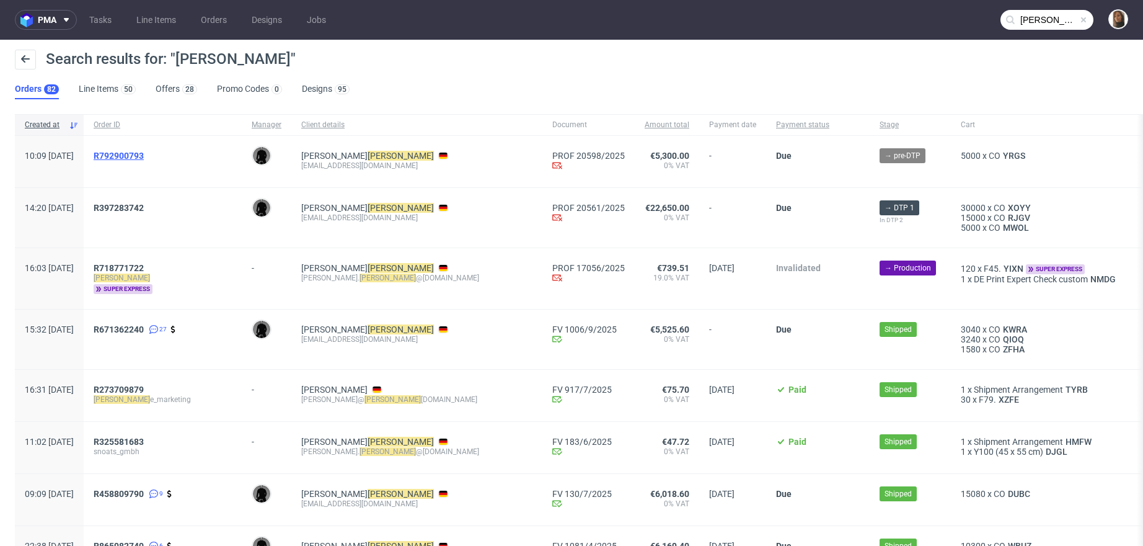
click at [144, 154] on span "R792900793" at bounding box center [119, 156] width 50 height 10
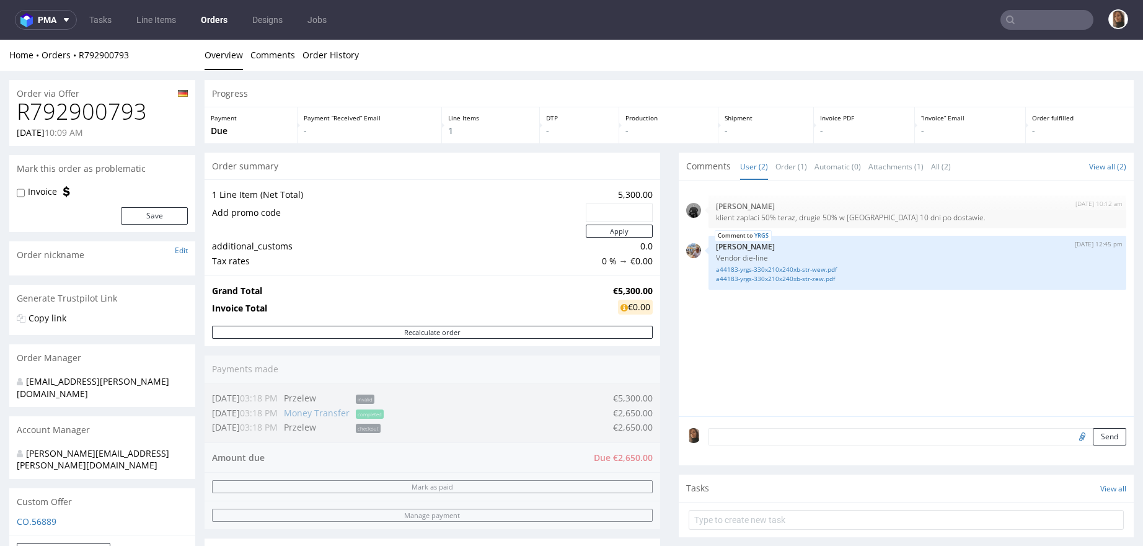
click at [213, 11] on link "Orders" at bounding box center [214, 20] width 42 height 20
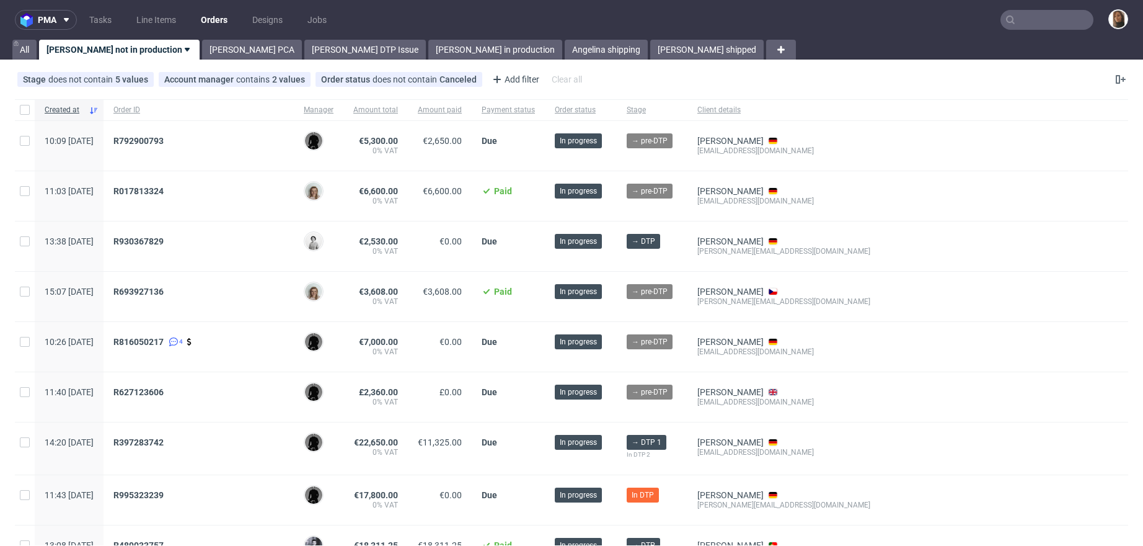
click at [693, 72] on div "Stage does not contain 5 values In production, Production, Shipped, +2 more Acc…" at bounding box center [571, 79] width 1143 height 30
click at [565, 43] on link "Angelina shipping" at bounding box center [606, 50] width 83 height 20
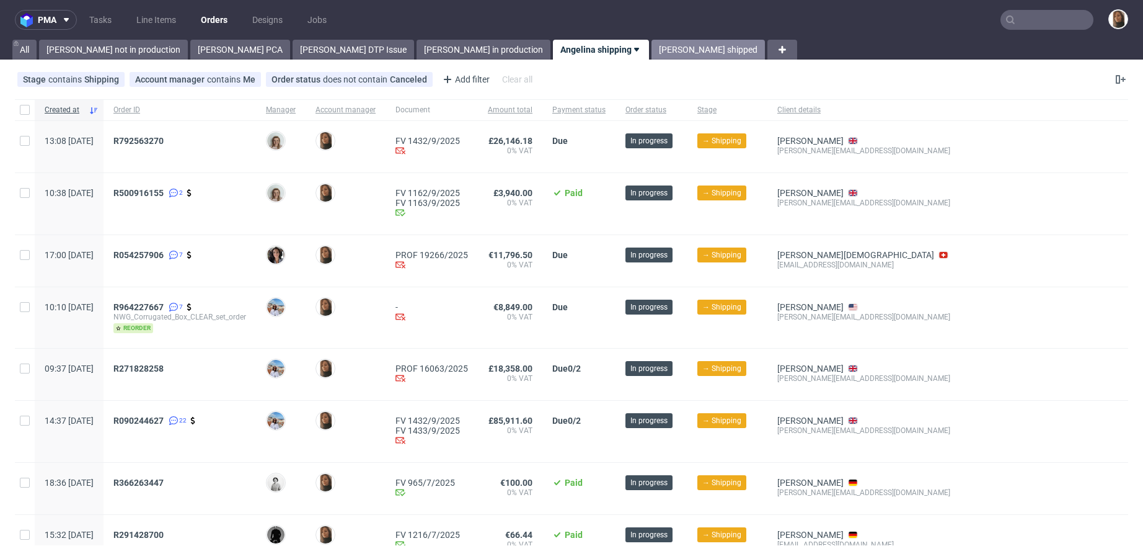
click at [652, 50] on link "Angelina shipped" at bounding box center [708, 50] width 113 height 20
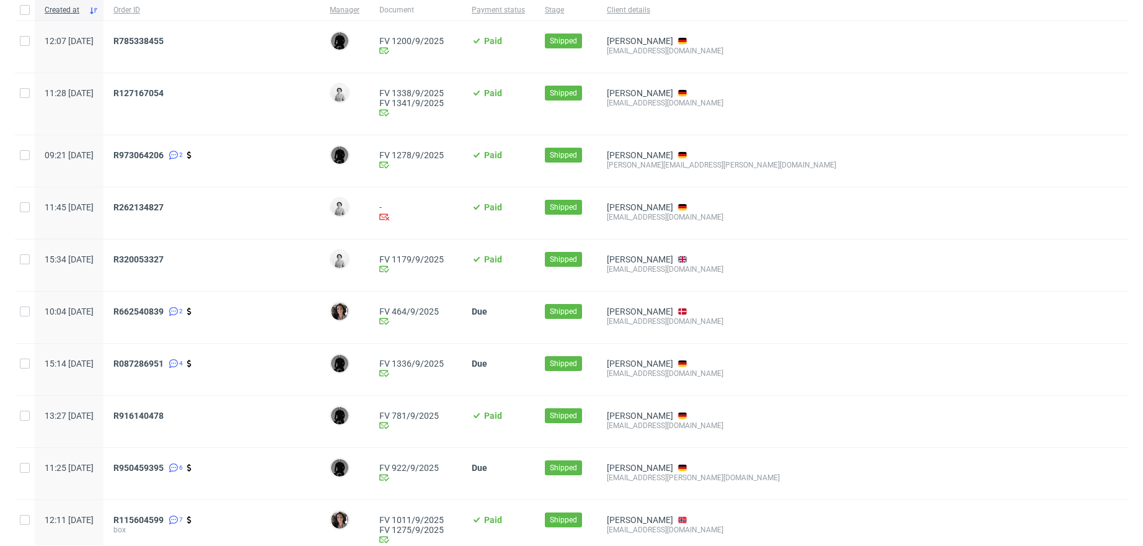
scroll to position [98, 0]
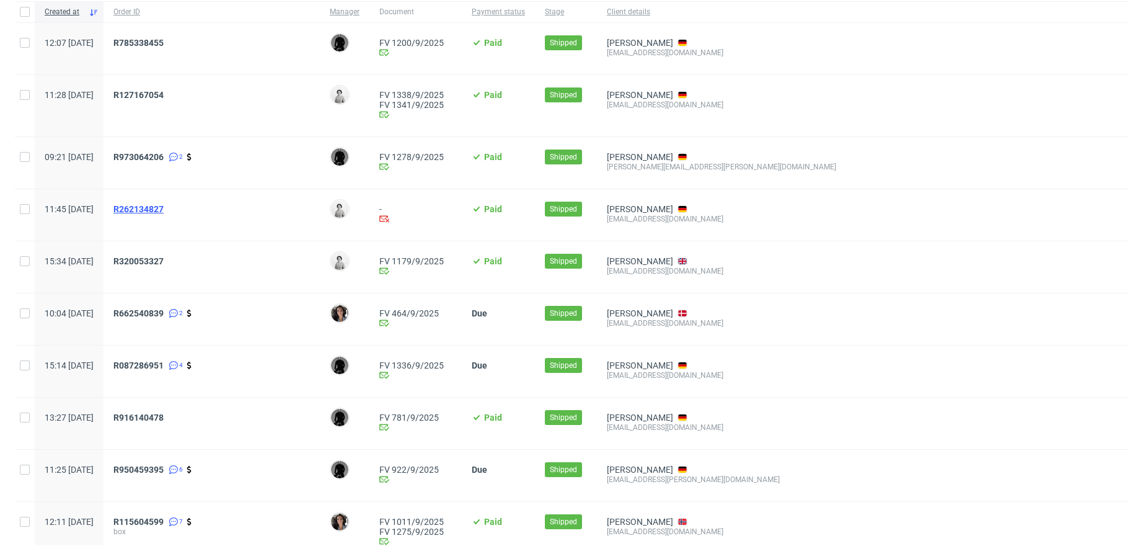
click at [164, 206] on span "R262134827" at bounding box center [138, 209] width 50 height 10
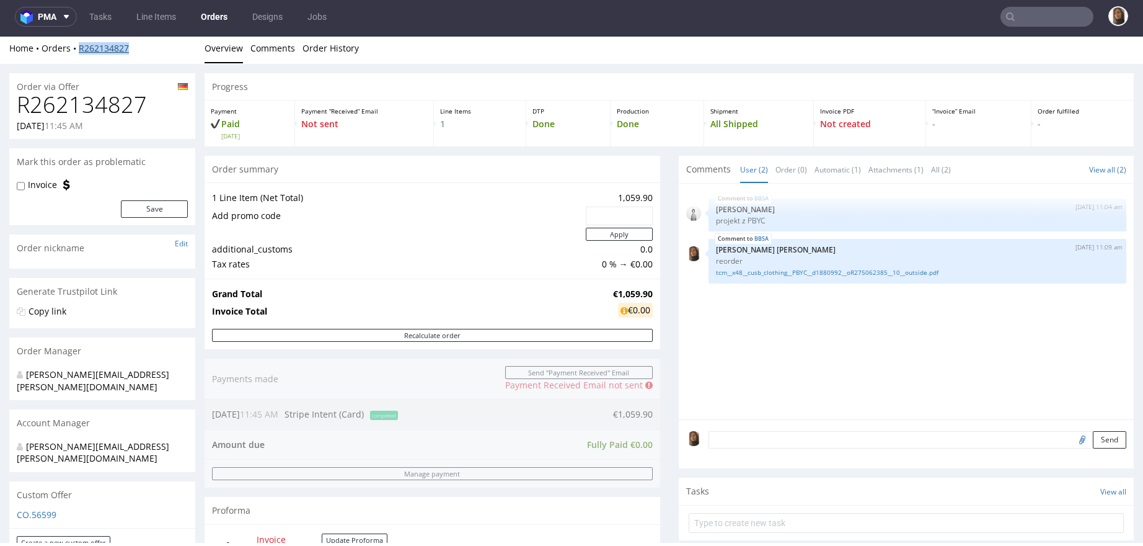
scroll to position [419, 0]
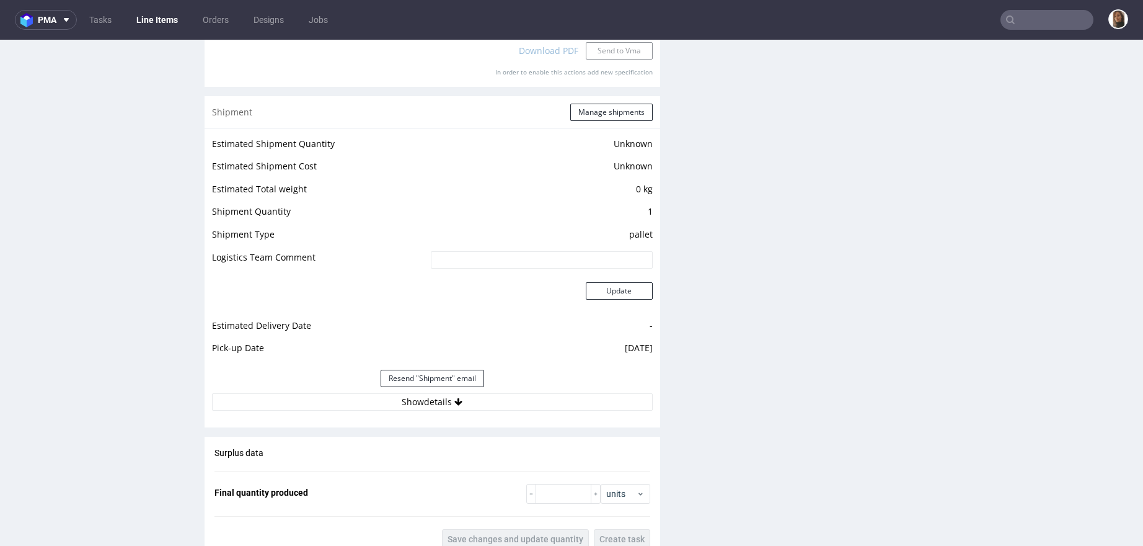
scroll to position [1344, 0]
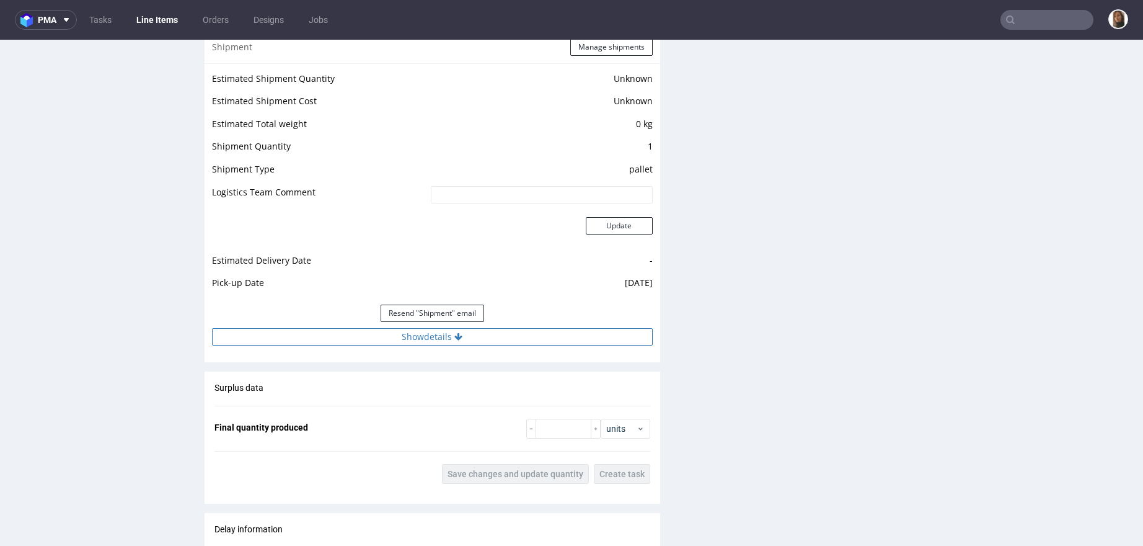
click at [409, 340] on button "Show details" at bounding box center [432, 336] width 441 height 17
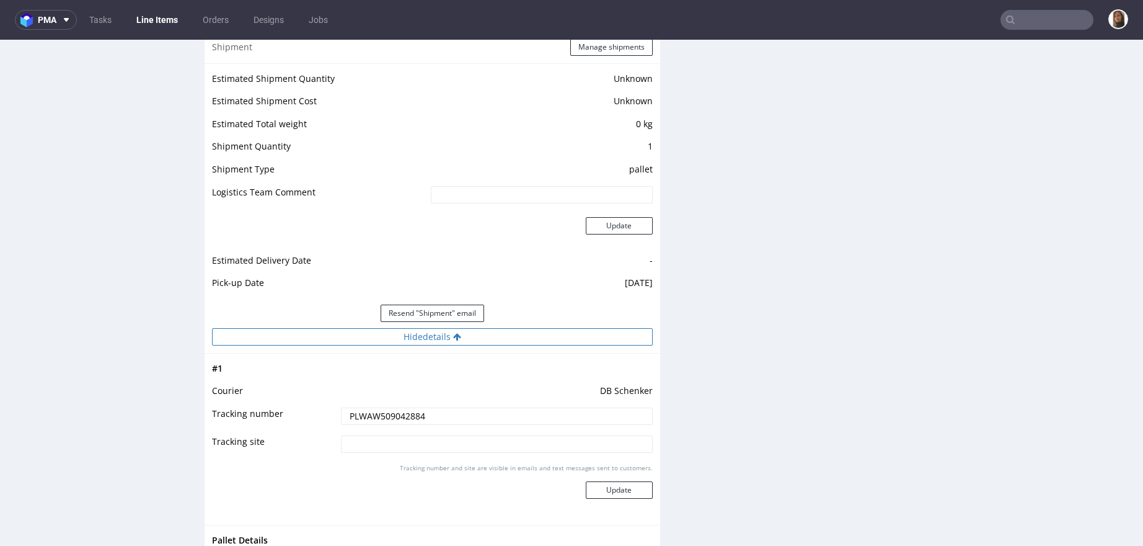
click at [409, 340] on button "Hide details" at bounding box center [432, 336] width 441 height 17
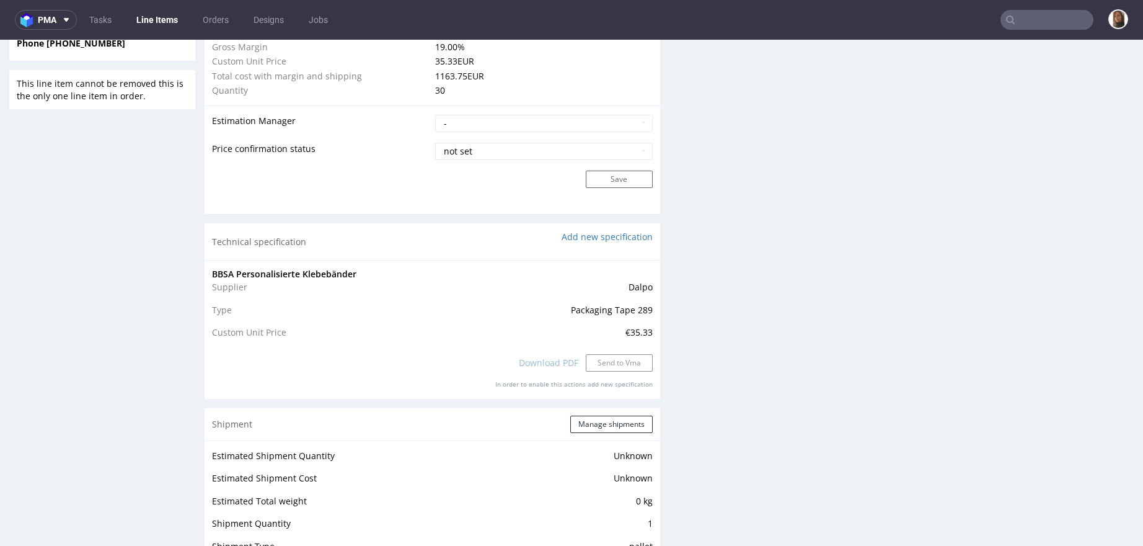
scroll to position [0, 0]
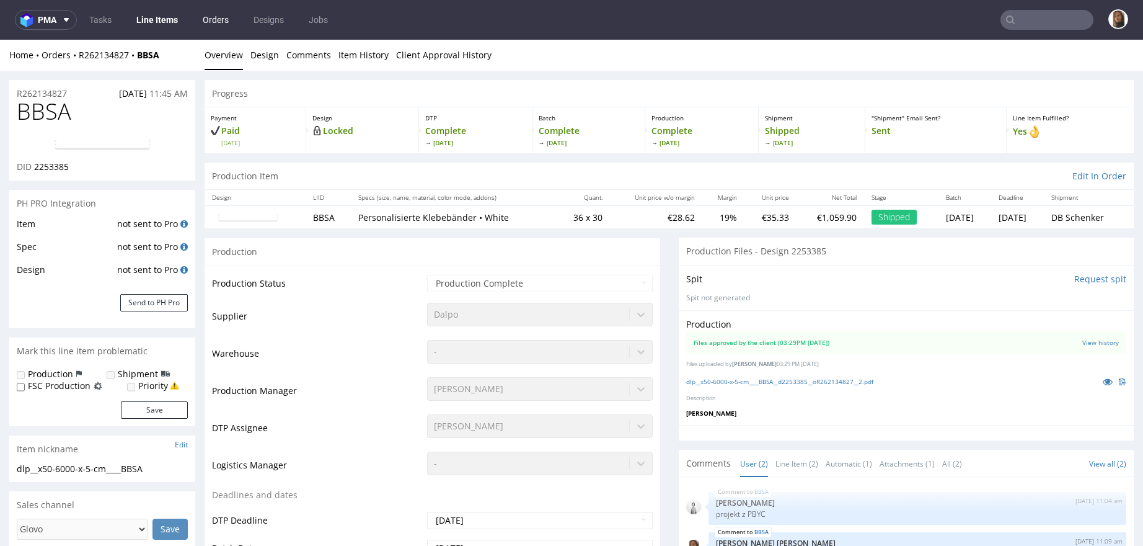
click at [218, 14] on link "Orders" at bounding box center [215, 20] width 41 height 20
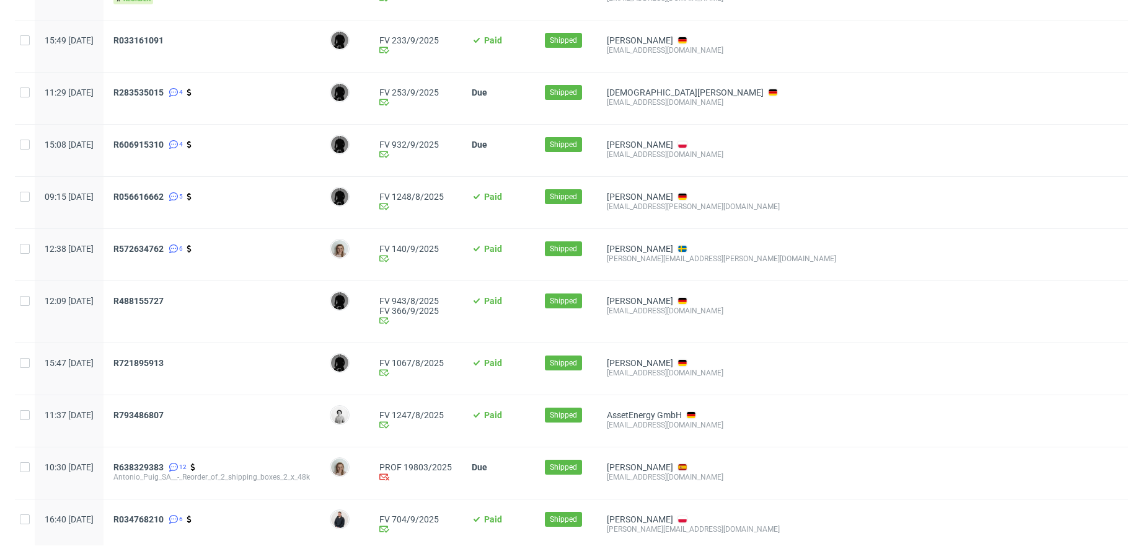
scroll to position [1237, 0]
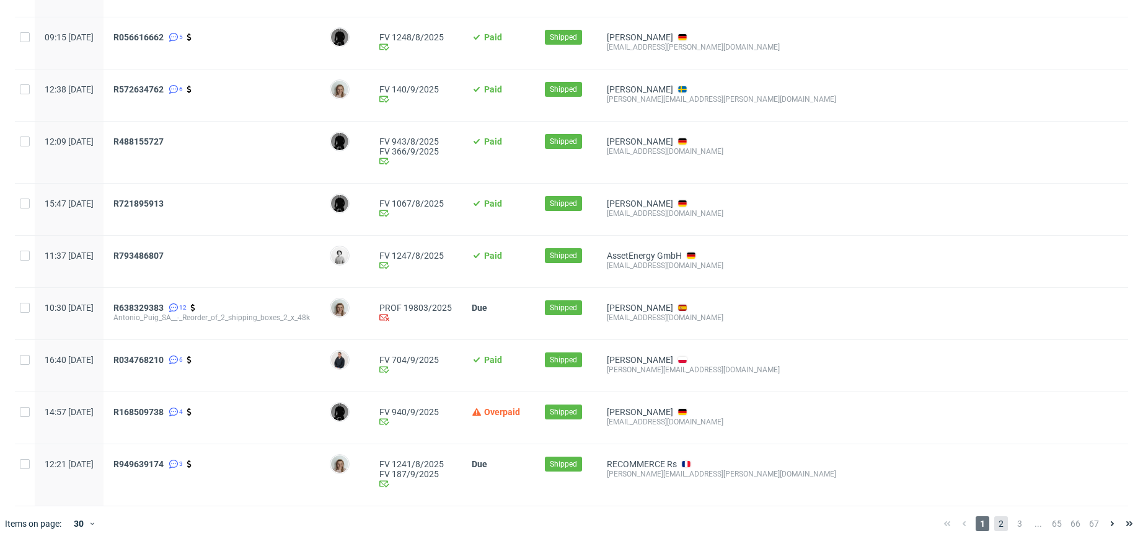
click at [995, 519] on span "2" at bounding box center [1002, 523] width 14 height 15
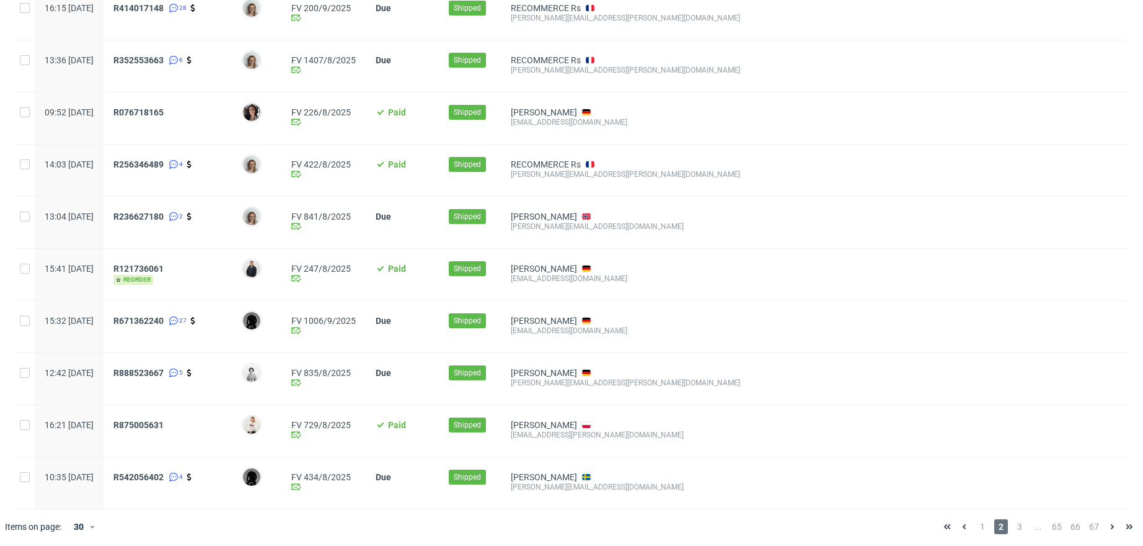
scroll to position [1188, 0]
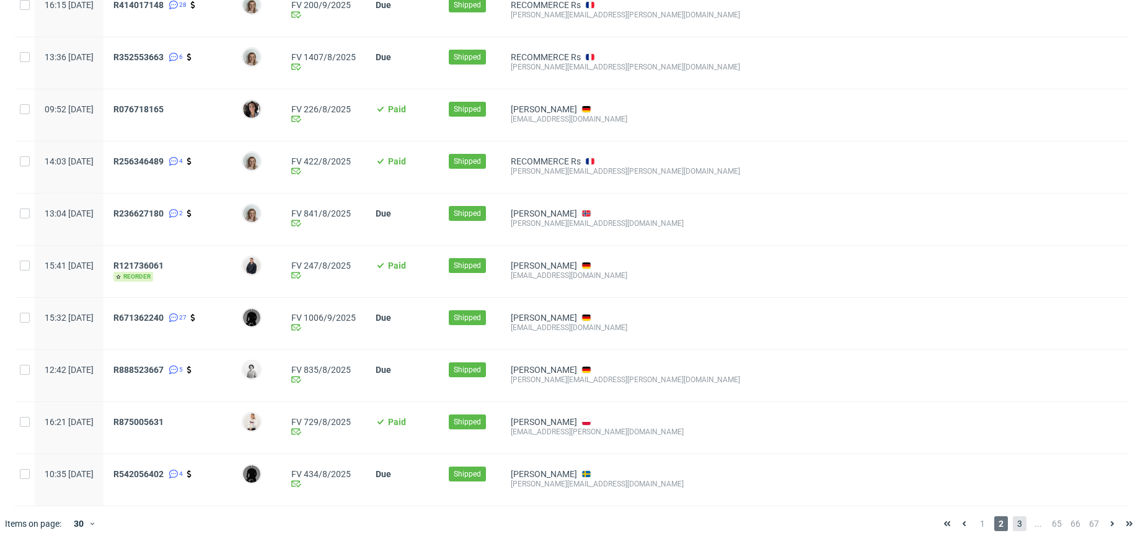
click at [1013, 520] on span "3" at bounding box center [1020, 523] width 14 height 15
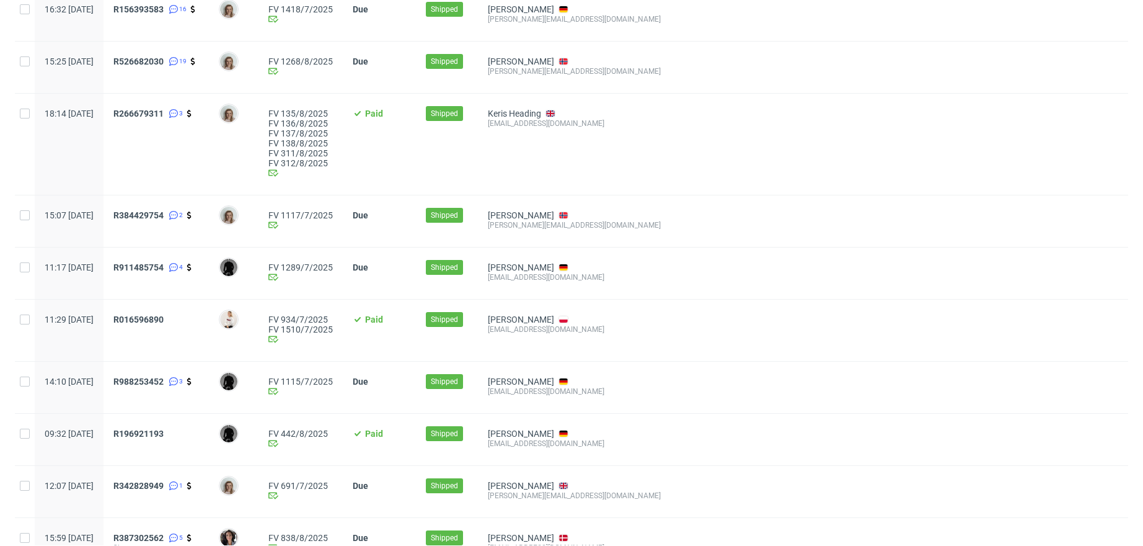
scroll to position [1277, 0]
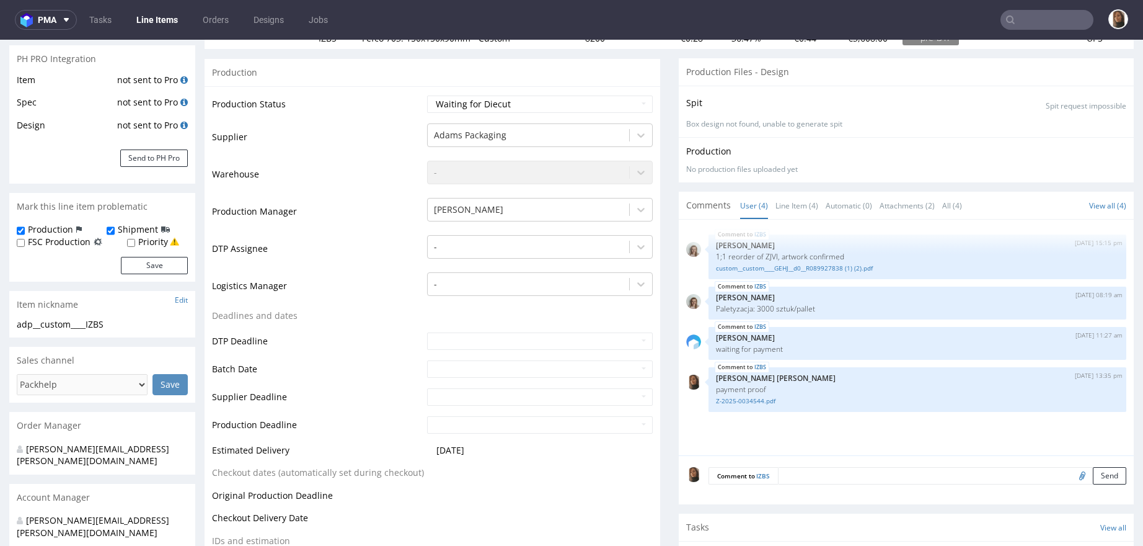
scroll to position [434, 0]
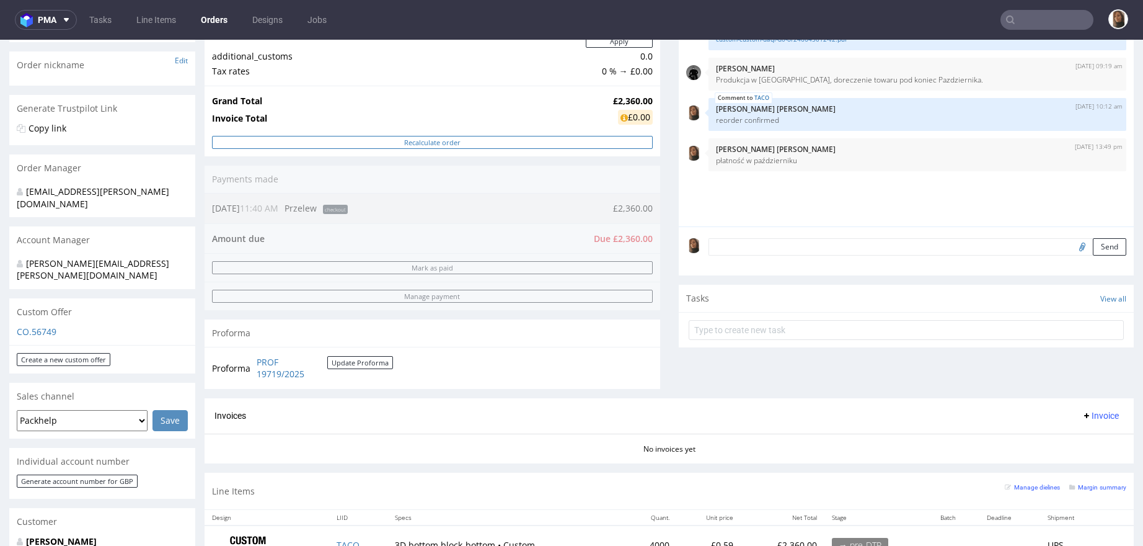
scroll to position [373, 0]
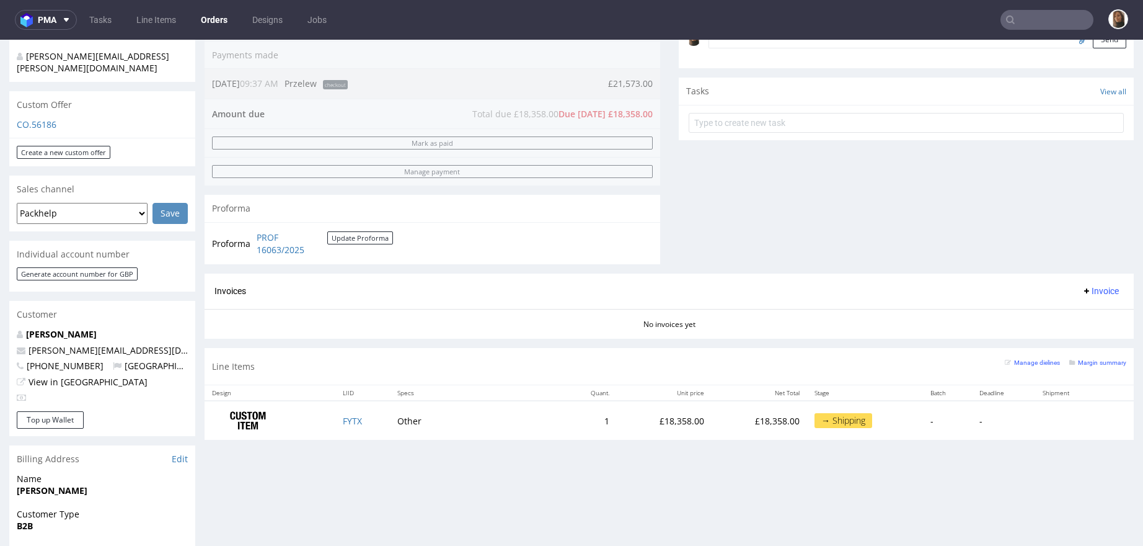
scroll to position [412, 0]
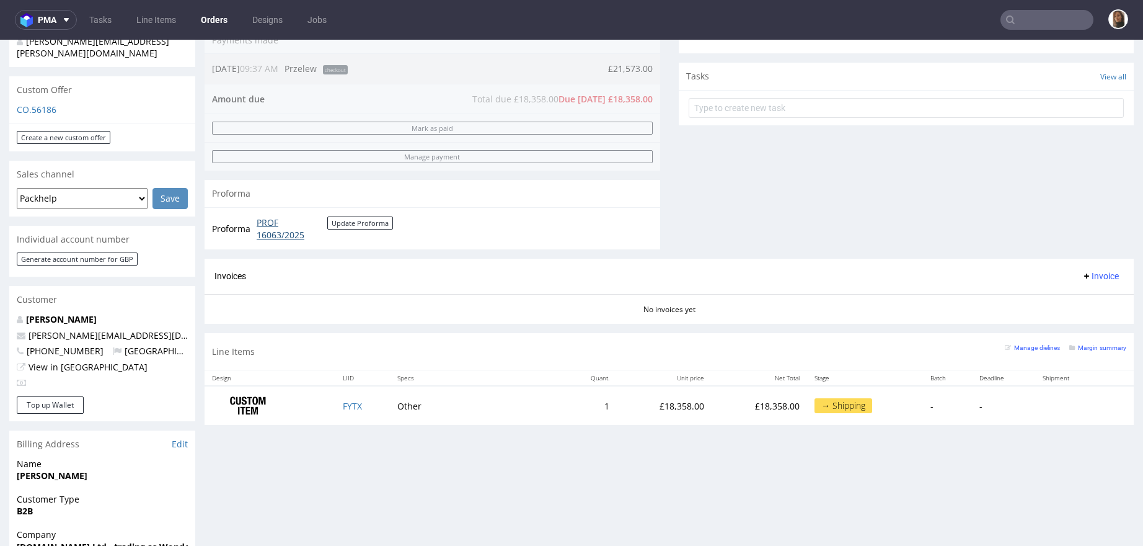
click at [265, 218] on link "PROF 16063/2025" at bounding box center [292, 228] width 71 height 24
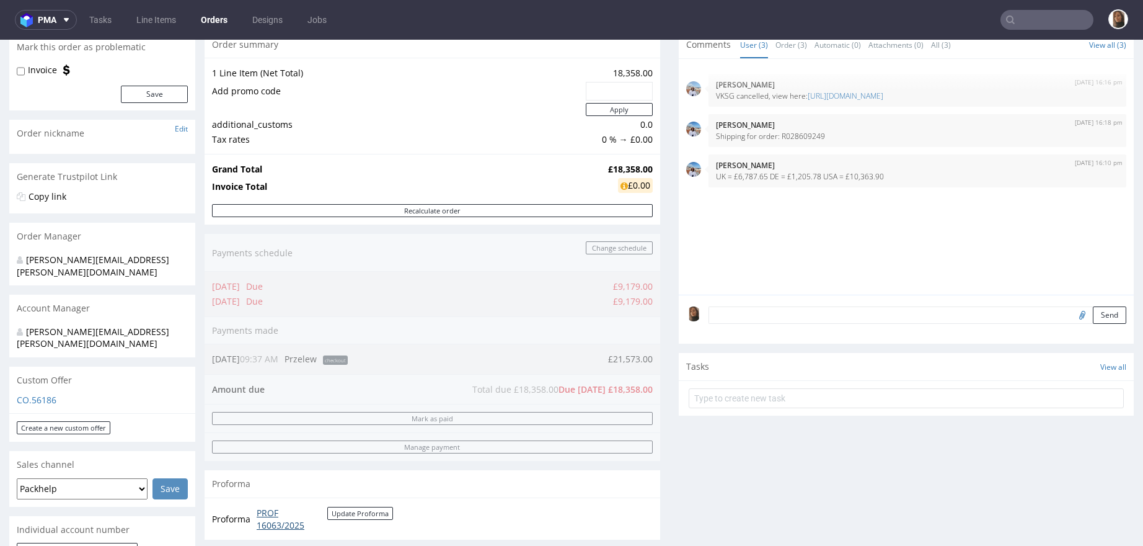
scroll to position [78, 0]
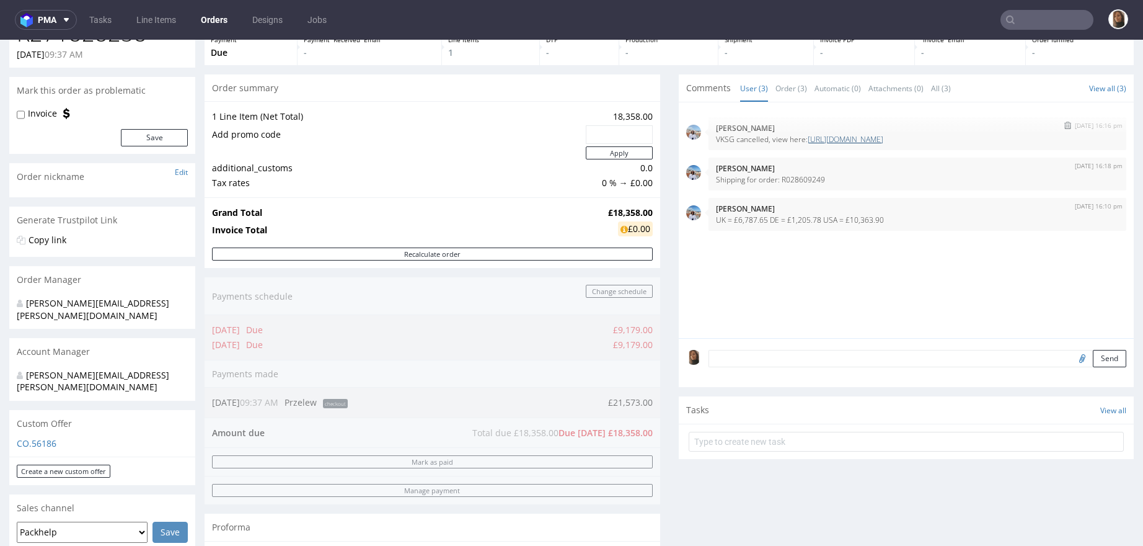
click at [851, 139] on link "[URL][DOMAIN_NAME]" at bounding box center [846, 139] width 76 height 11
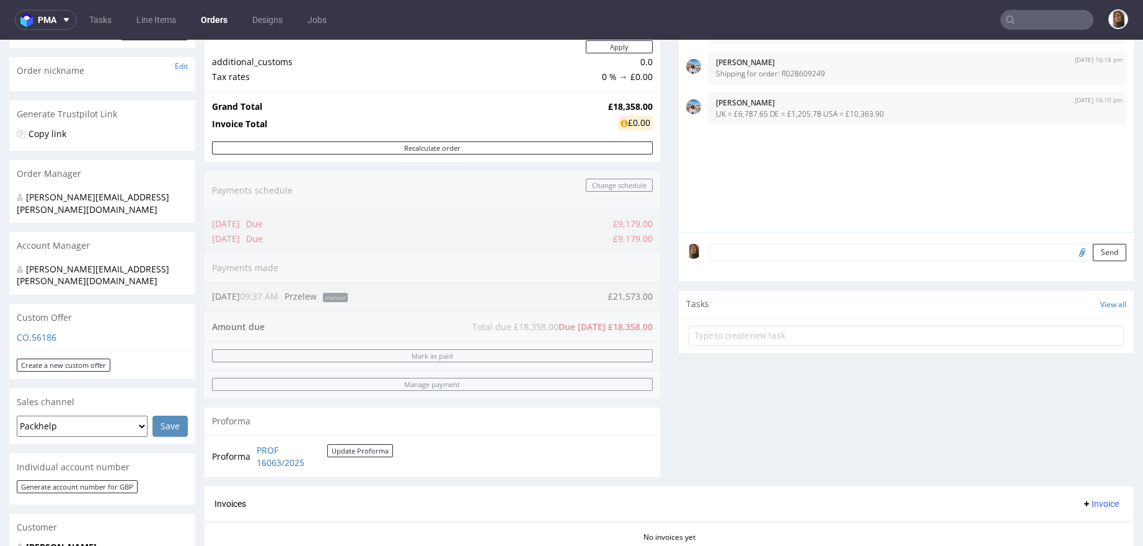
scroll to position [300, 0]
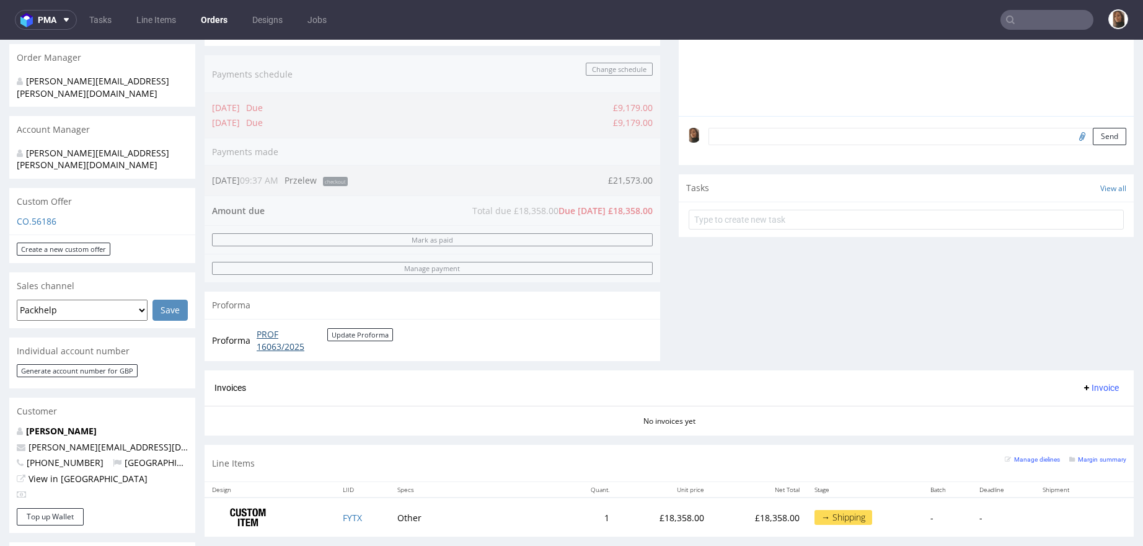
click at [280, 343] on link "PROF 16063/2025" at bounding box center [292, 340] width 71 height 24
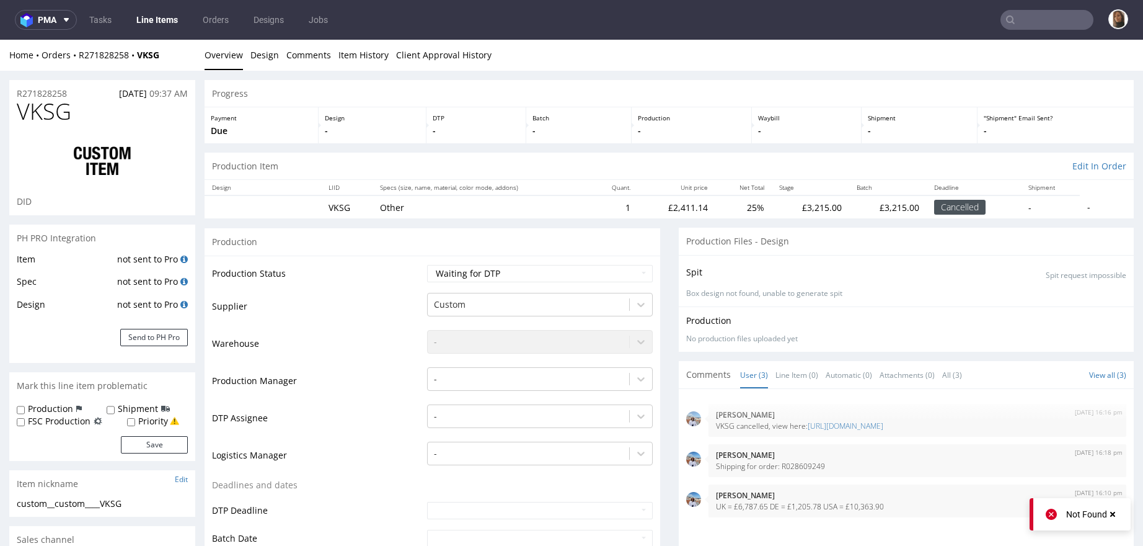
scroll to position [10, 0]
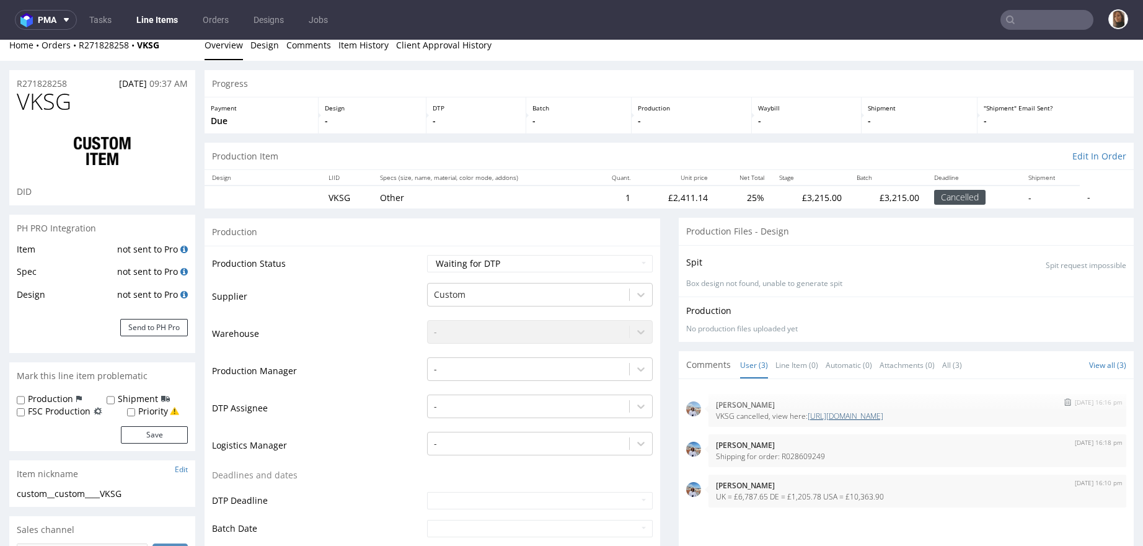
click at [827, 411] on link "[URL][DOMAIN_NAME]" at bounding box center [846, 416] width 76 height 11
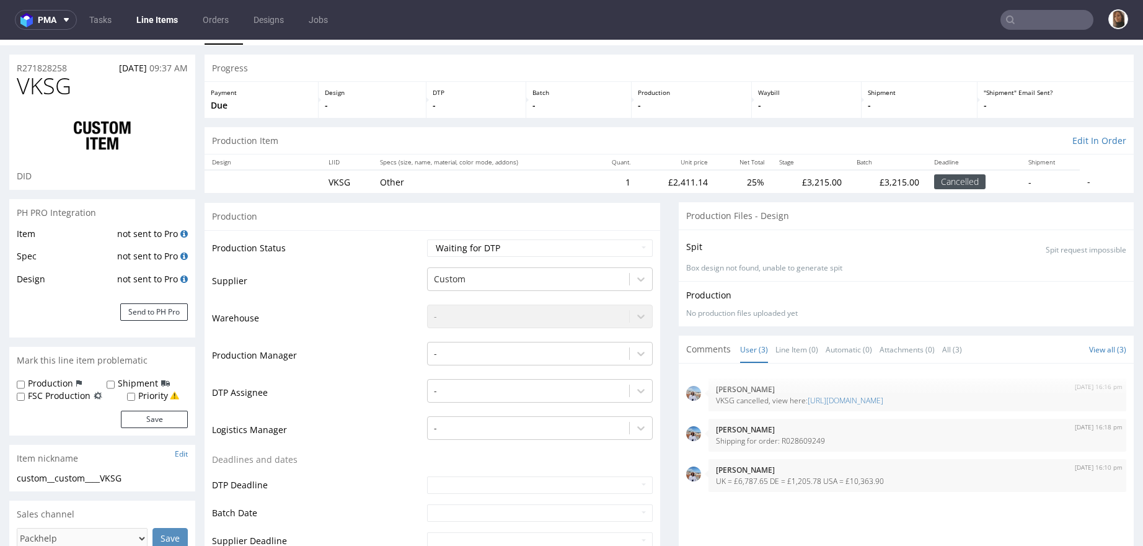
scroll to position [26, 0]
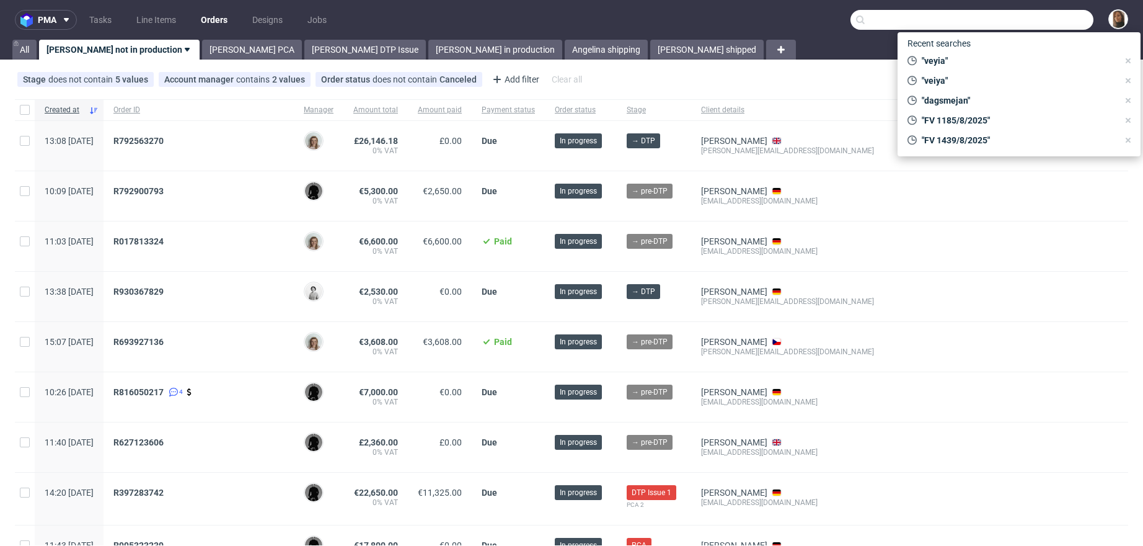
click at [1050, 23] on input "text" at bounding box center [972, 20] width 243 height 20
paste input "[PERSON_NAME]"
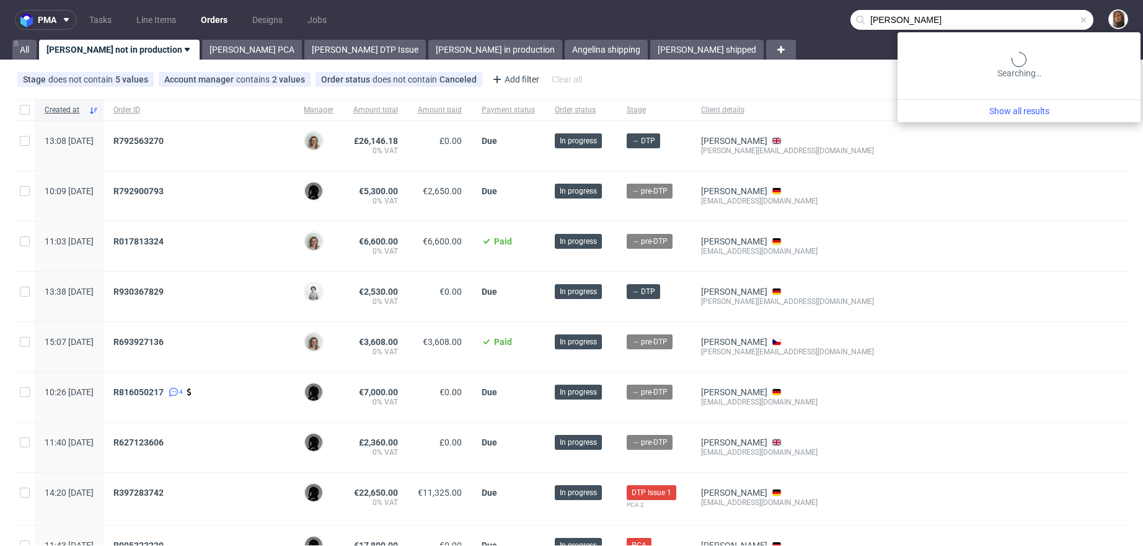
type input "[PERSON_NAME]"
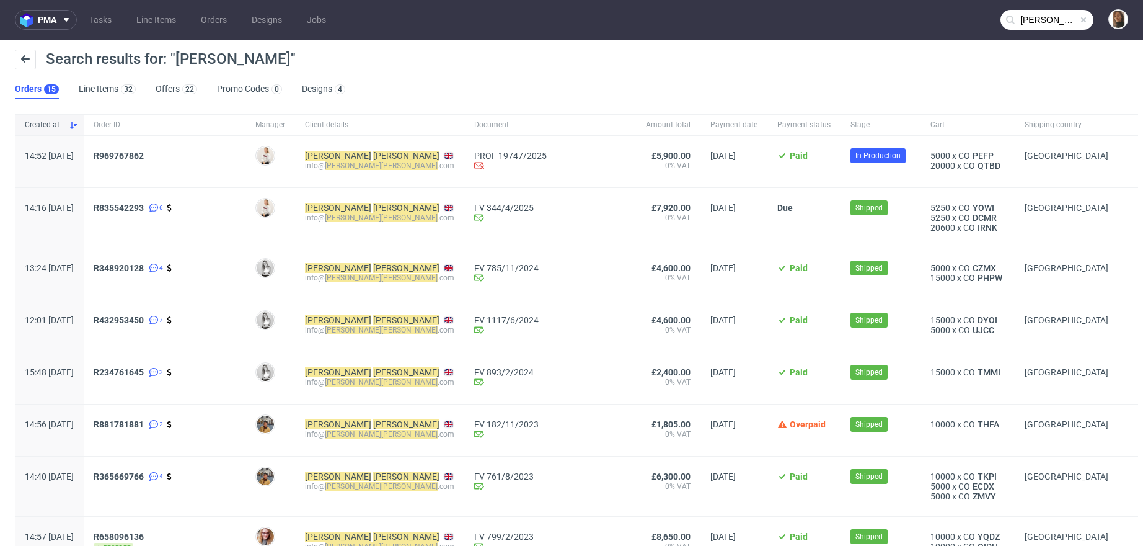
click at [165, 147] on div "R969767862" at bounding box center [165, 161] width 162 height 51
click at [144, 154] on span "R969767862" at bounding box center [119, 156] width 50 height 10
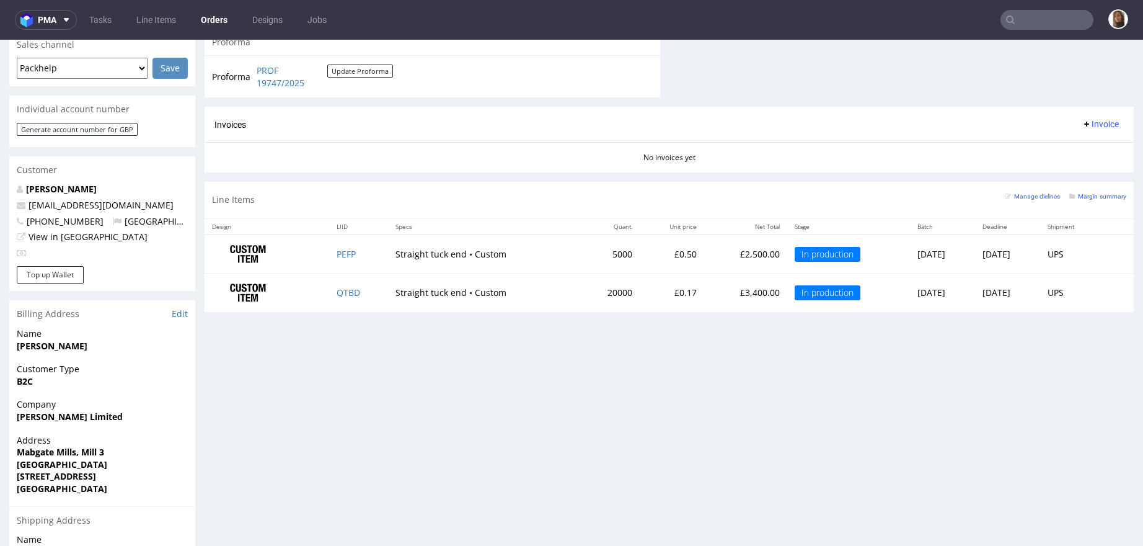
scroll to position [702, 0]
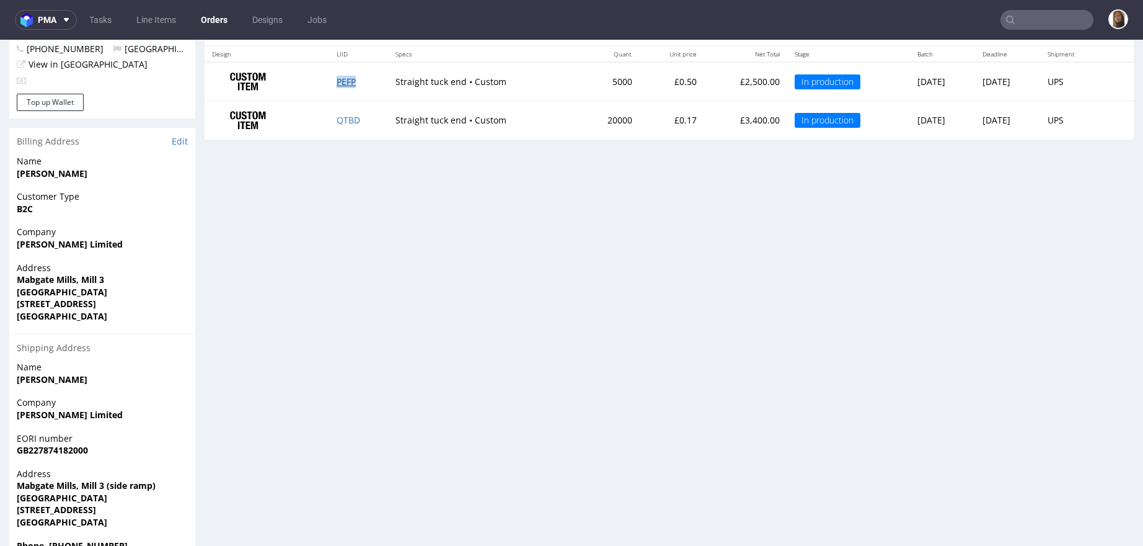
click at [338, 76] on link "PEFP" at bounding box center [346, 82] width 19 height 12
click at [342, 119] on link "QTBD" at bounding box center [349, 120] width 24 height 12
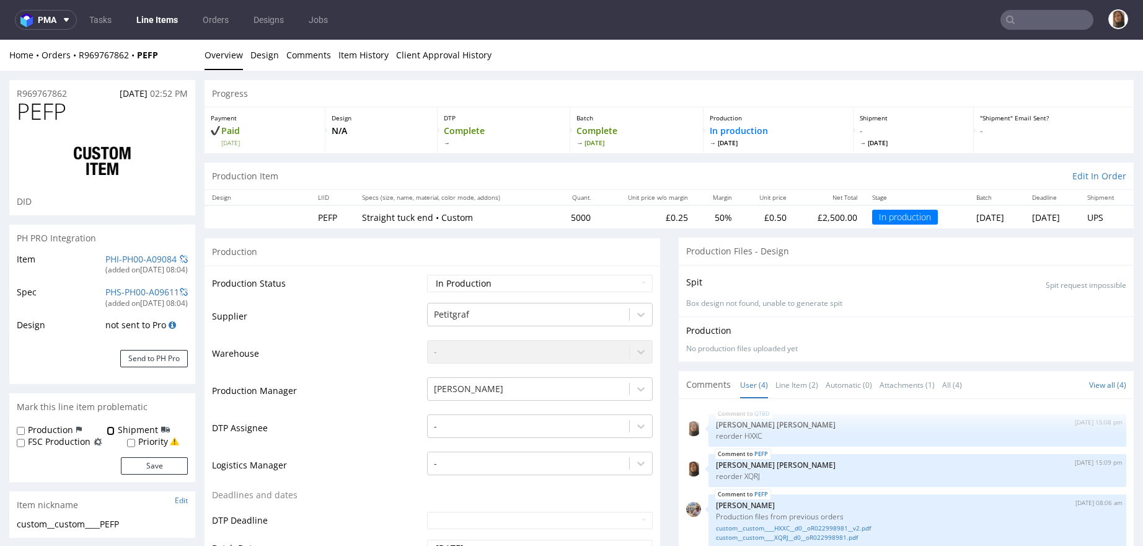
click at [107, 427] on input "Shipment" at bounding box center [111, 431] width 8 height 10
checkbox input "true"
click at [149, 460] on button "Save" at bounding box center [154, 465] width 67 height 17
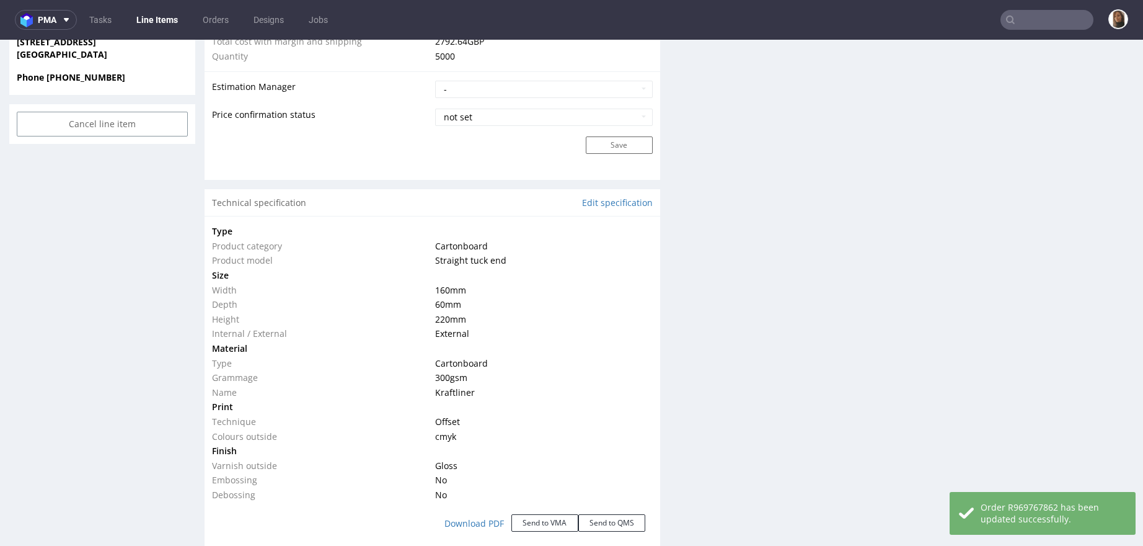
scroll to position [1054, 0]
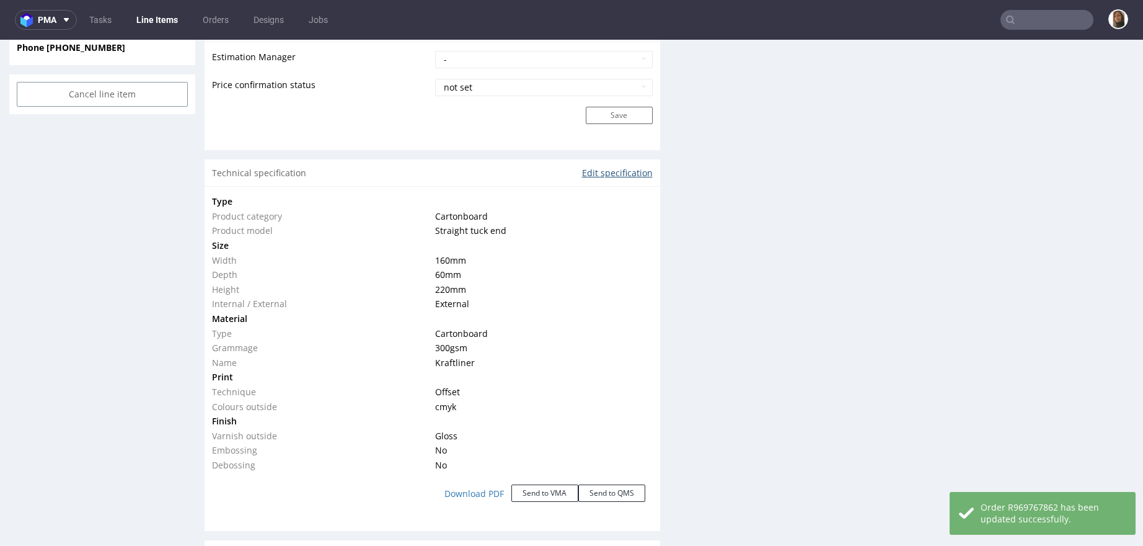
click at [587, 168] on link "Edit specification" at bounding box center [617, 173] width 71 height 12
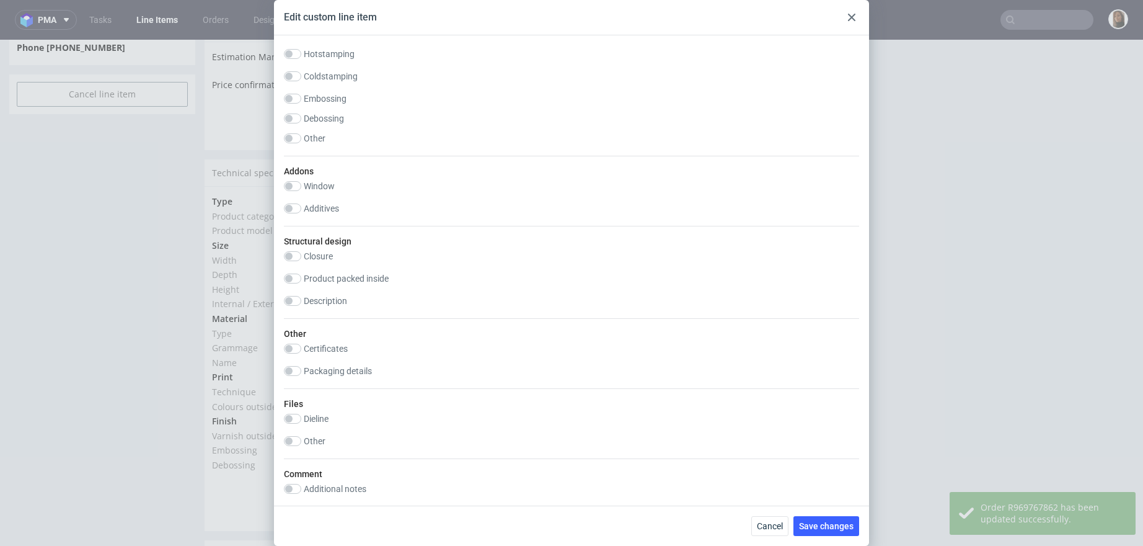
scroll to position [925, 0]
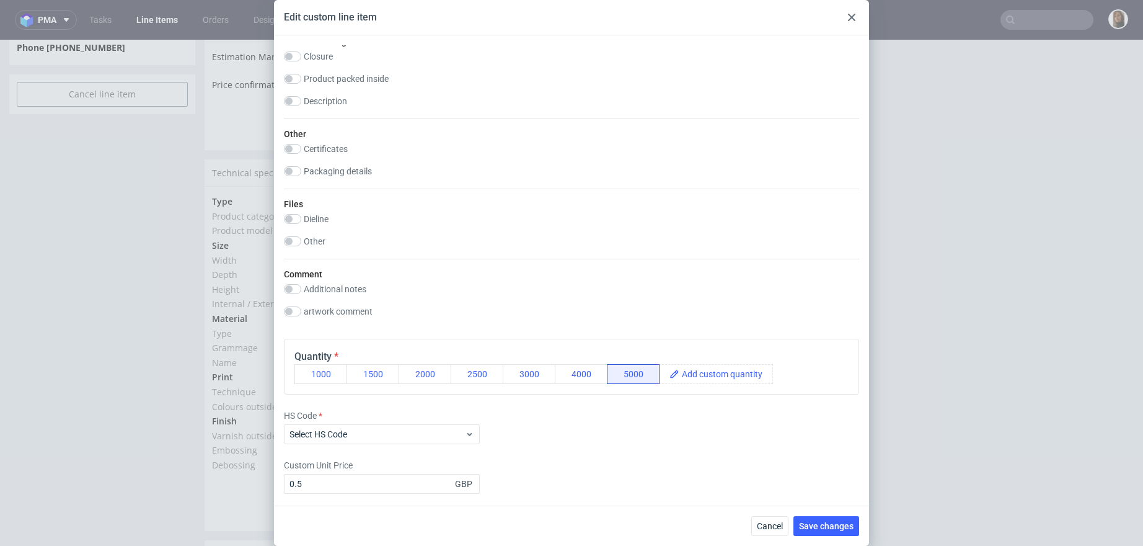
click at [334, 171] on label "Packaging details" at bounding box center [338, 171] width 68 height 10
checkbox input "true"
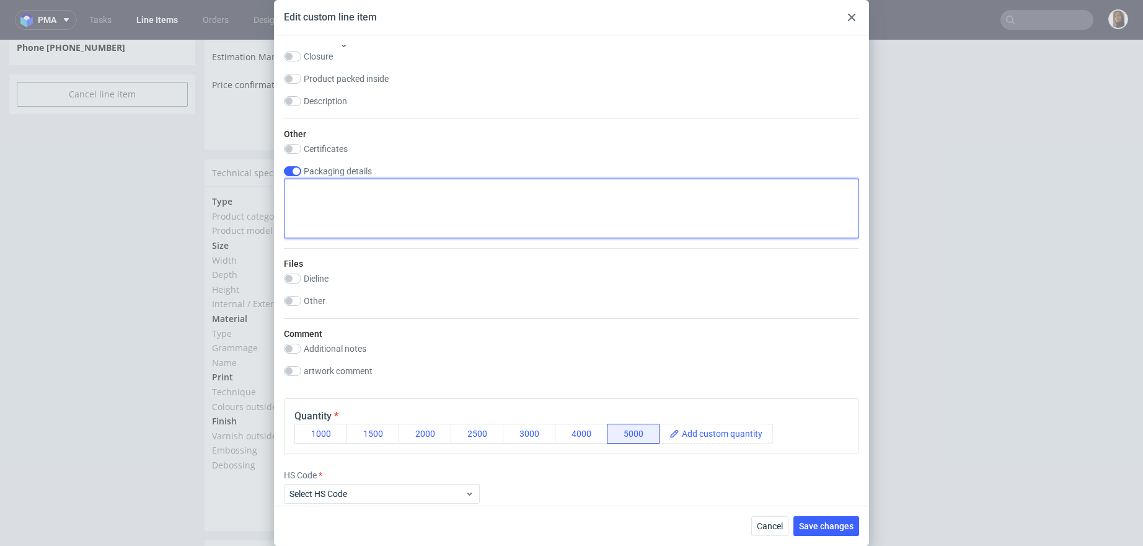
click at [340, 201] on textarea at bounding box center [571, 209] width 575 height 60
paste textarea "We have a small raised loading bay, so I think a truck with rear doors is best.…"
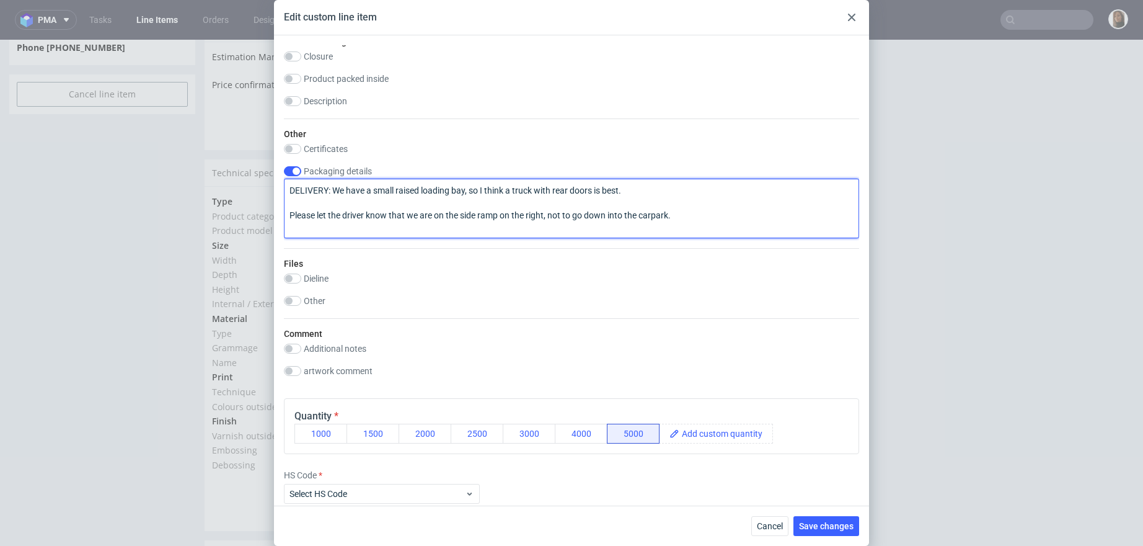
click at [368, 195] on textarea "DELIVERY: We have a small raised loading bay, so I think a truck with rear door…" at bounding box center [571, 209] width 575 height 60
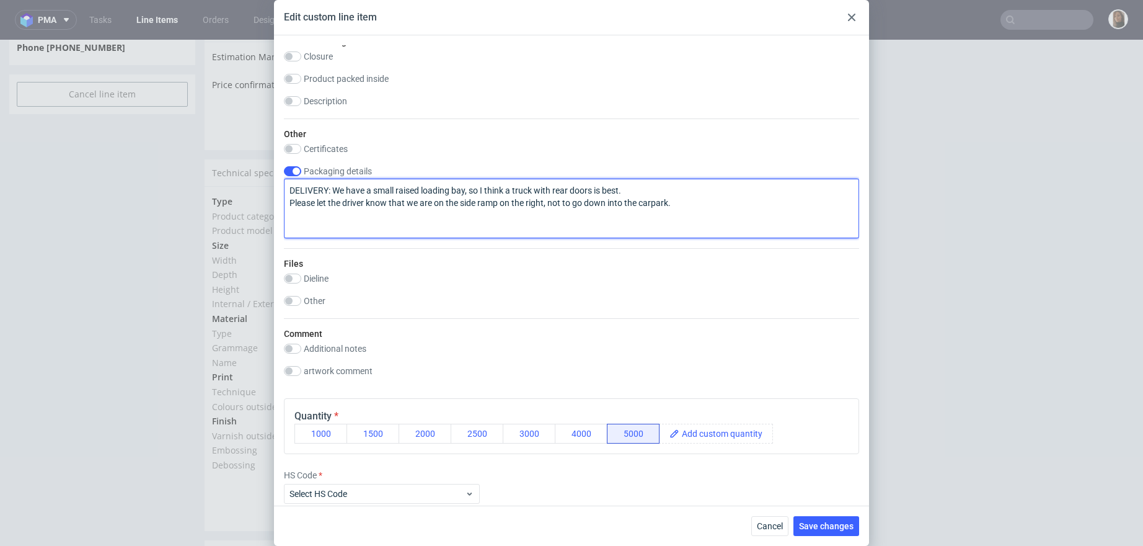
drag, startPoint x: 693, startPoint y: 200, endPoint x: 273, endPoint y: 182, distance: 420.2
click at [274, 183] on div "Technical specification Instant price RFQ Type Product category Cartonboard Pro…" at bounding box center [571, 270] width 595 height 470
type textarea "DELIVERY: We have a small raised loading bay, so I think a truck with rear door…"
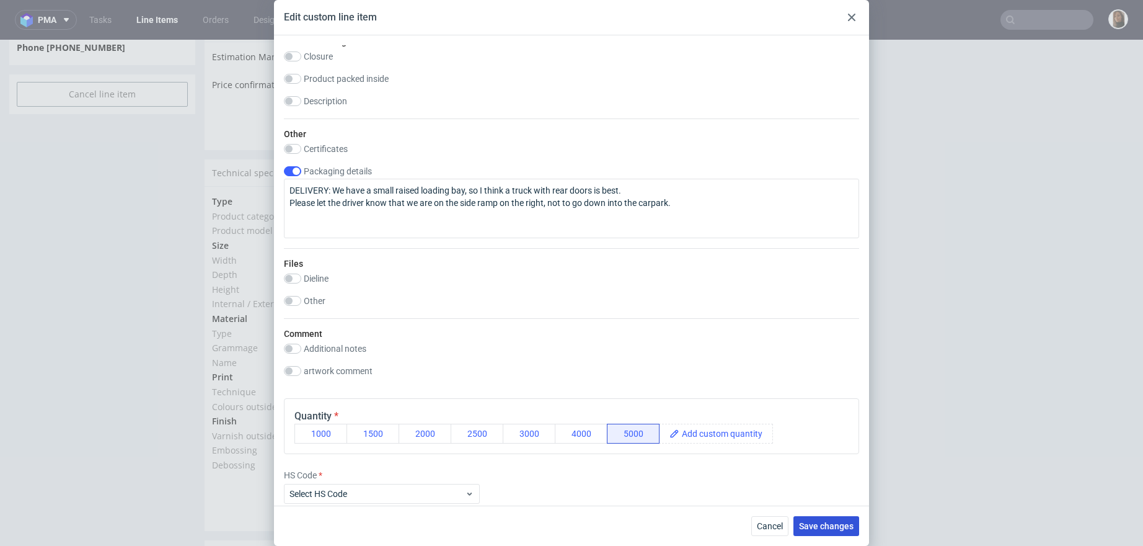
click at [820, 530] on span "Save changes" at bounding box center [826, 526] width 55 height 9
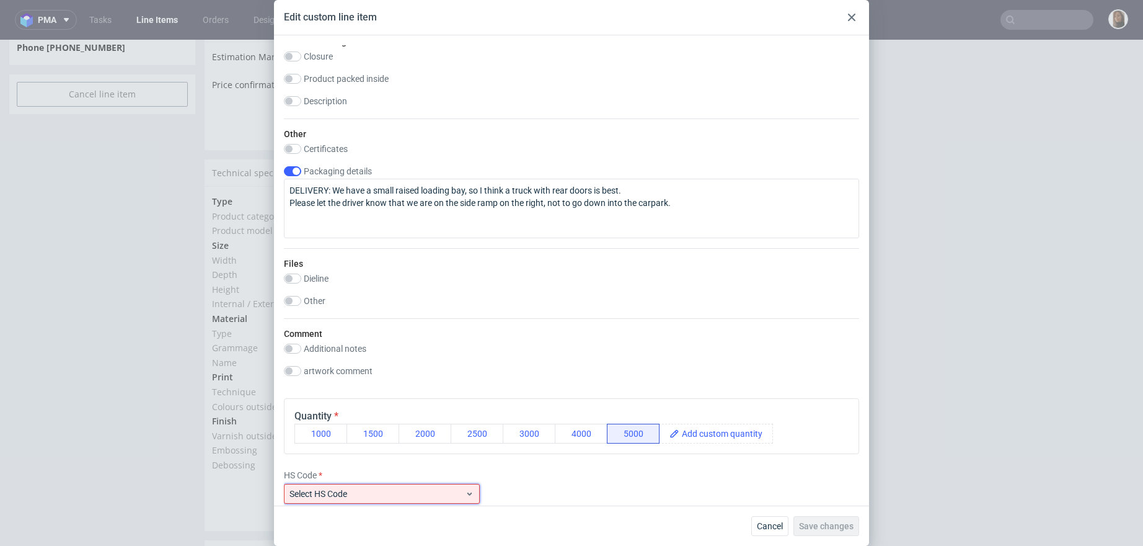
click at [420, 490] on span "Select HS Code" at bounding box center [377, 493] width 175 height 12
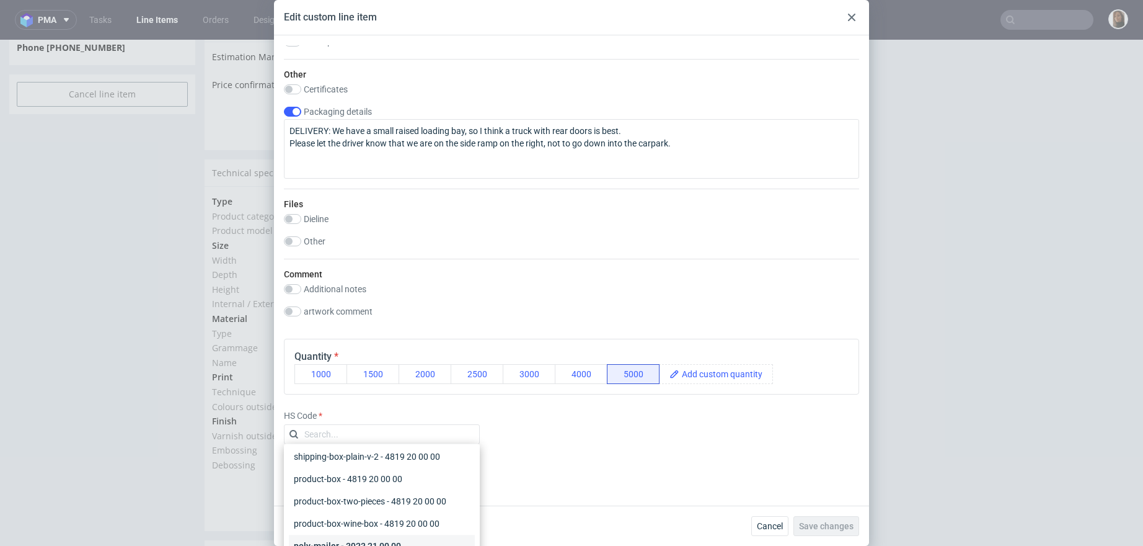
scroll to position [237, 0]
click at [372, 479] on div "product-box - 4819 20 00 00" at bounding box center [382, 480] width 186 height 22
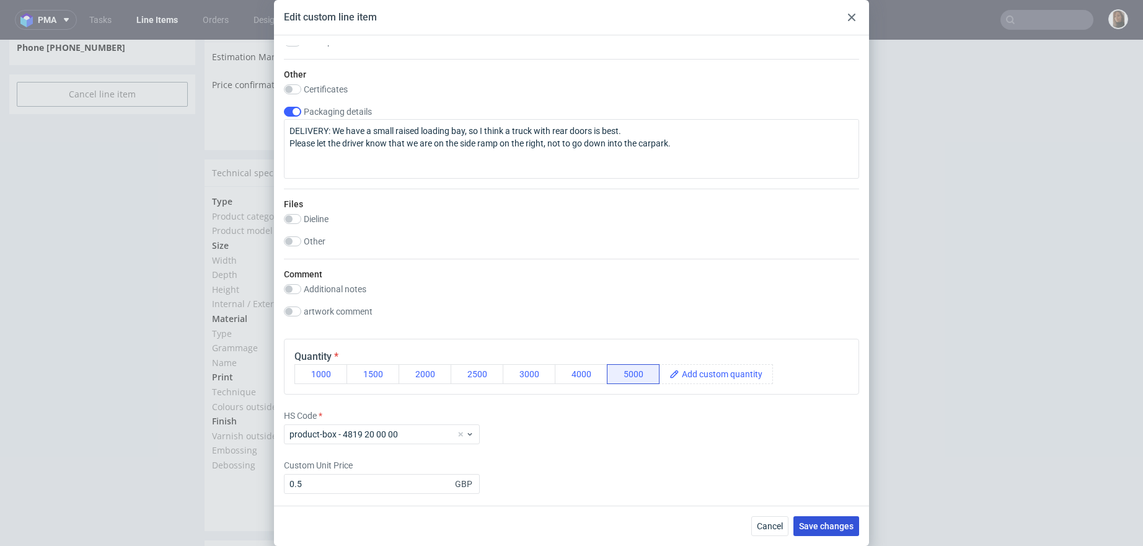
click at [836, 525] on span "Save changes" at bounding box center [826, 526] width 55 height 9
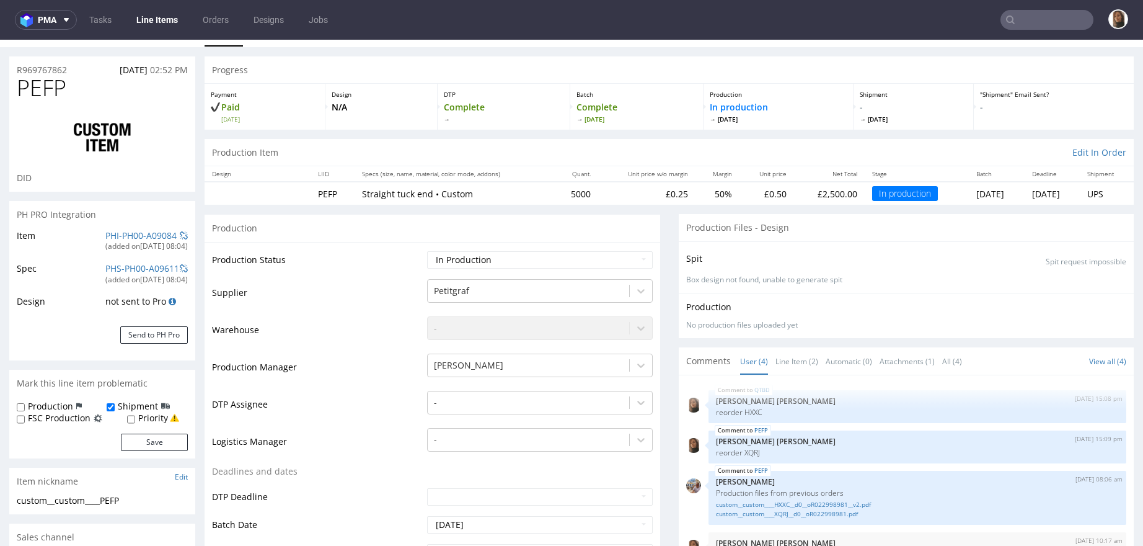
scroll to position [48, 0]
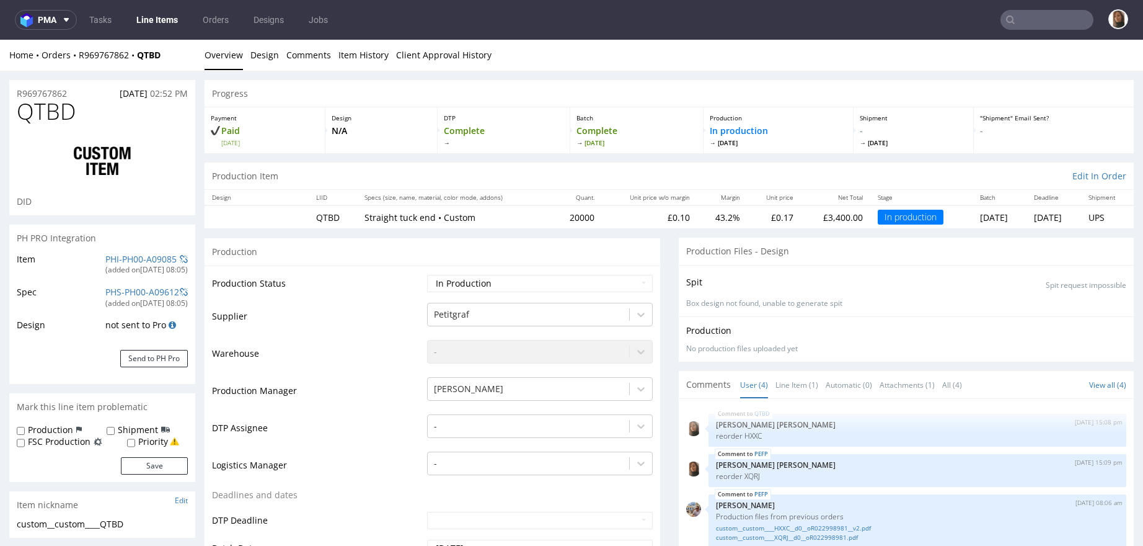
click at [137, 425] on label "Shipment" at bounding box center [138, 430] width 40 height 12
click at [115, 426] on input "Shipment" at bounding box center [111, 431] width 8 height 10
checkbox input "true"
click at [166, 462] on button "Save" at bounding box center [154, 465] width 67 height 17
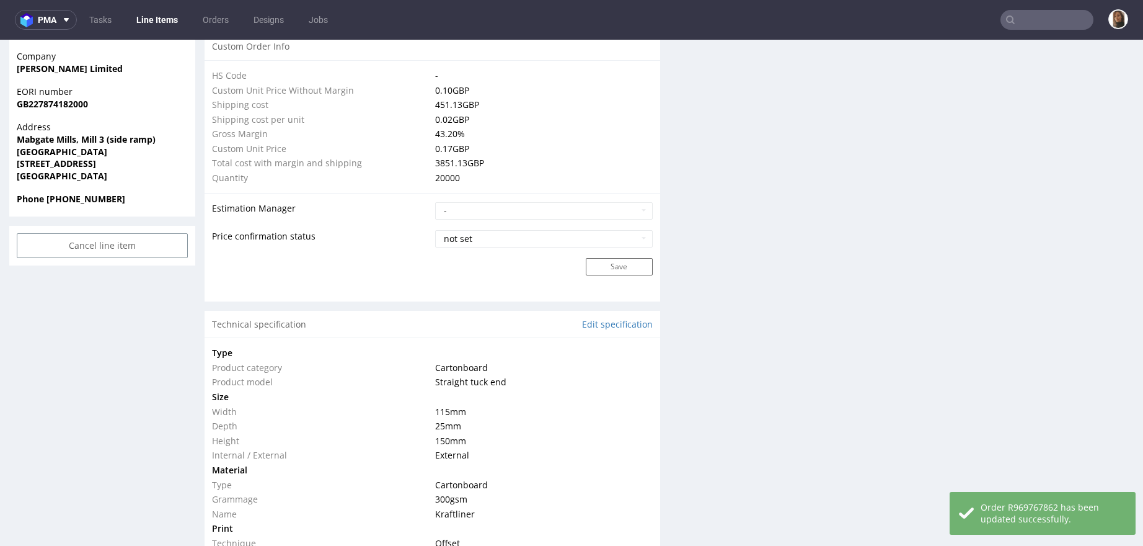
scroll to position [948, 0]
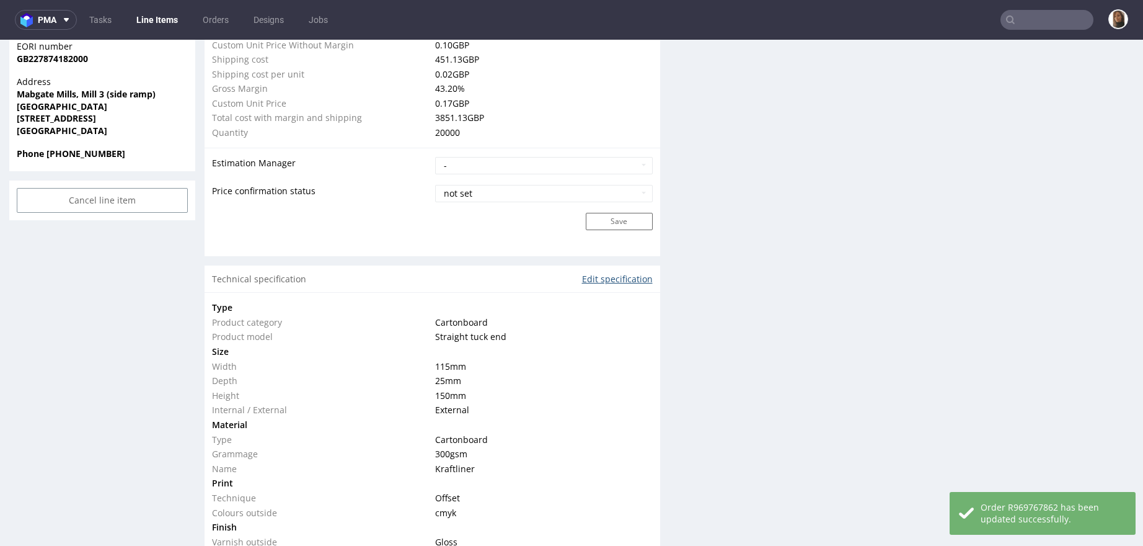
click at [601, 280] on link "Edit specification" at bounding box center [617, 279] width 71 height 12
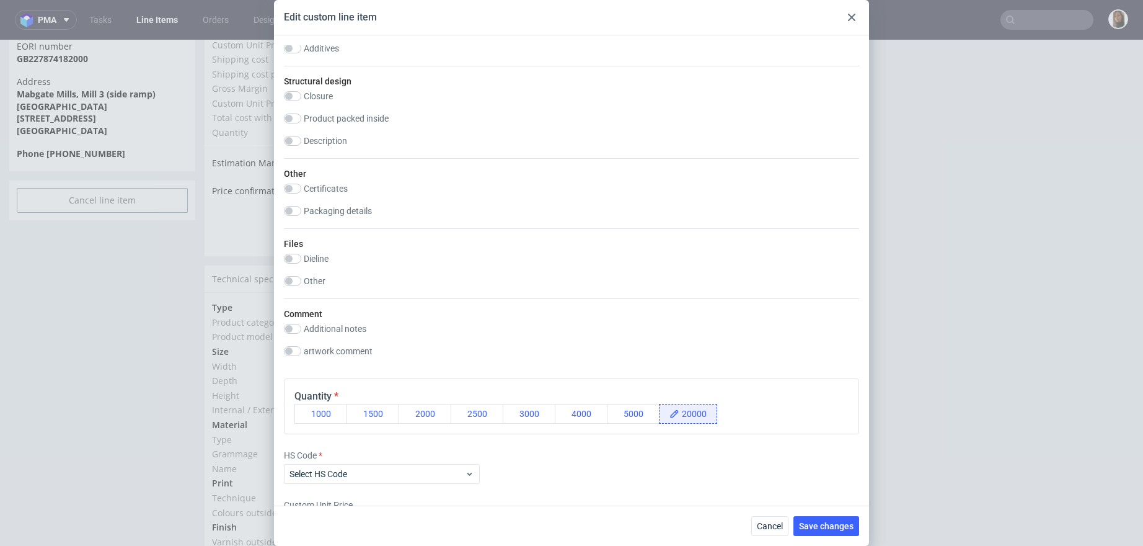
scroll to position [925, 0]
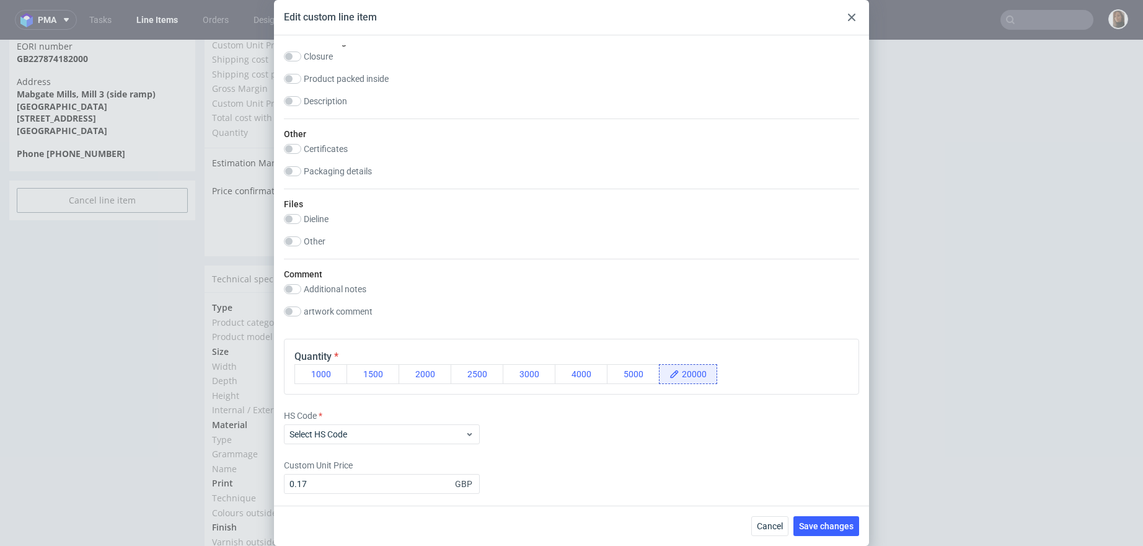
click at [357, 161] on div "Other Certificates FSC FSC MIX FSC 100% FSC RECYCLED BRC PEFC Declaration of Co…" at bounding box center [571, 153] width 575 height 70
click at [357, 170] on label "Packaging details" at bounding box center [338, 171] width 68 height 10
checkbox input "true"
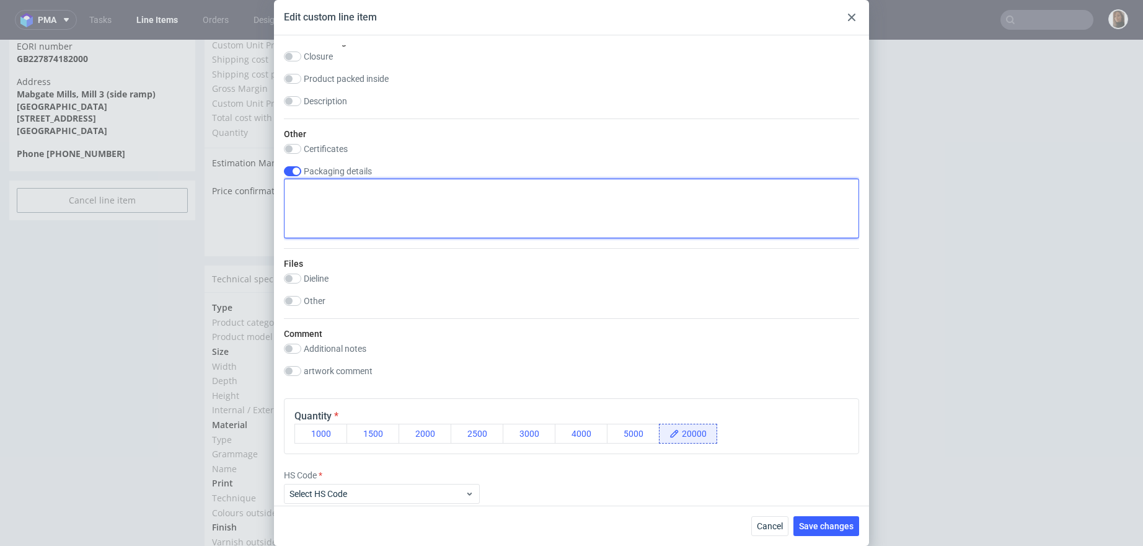
click at [380, 208] on textarea at bounding box center [571, 209] width 575 height 60
paste textarea "DELIVERY: We have a small raised loading bay, so I think a truck with rear door…"
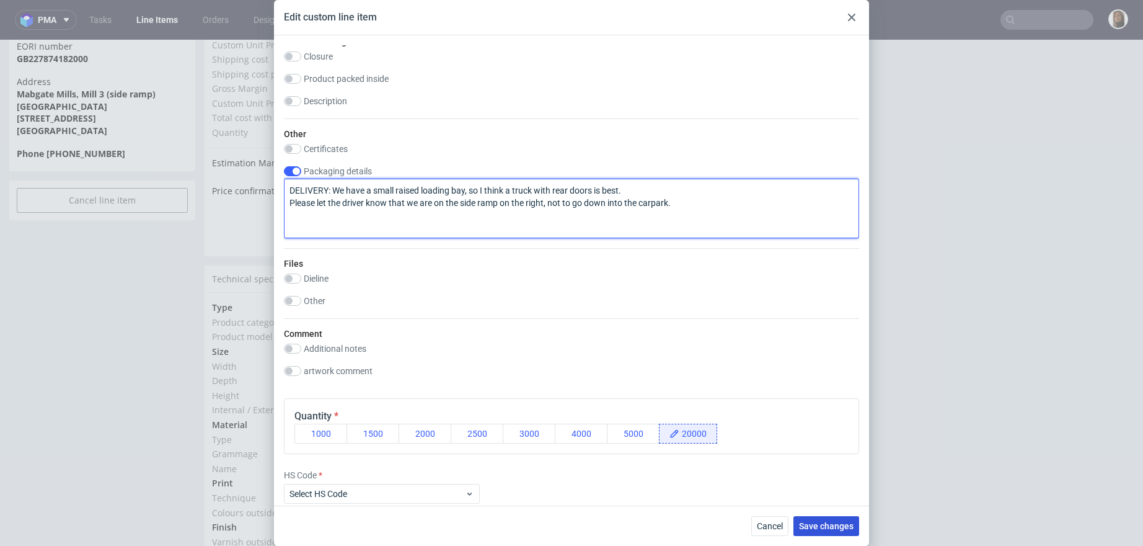
type textarea "DELIVERY: We have a small raised loading bay, so I think a truck with rear door…"
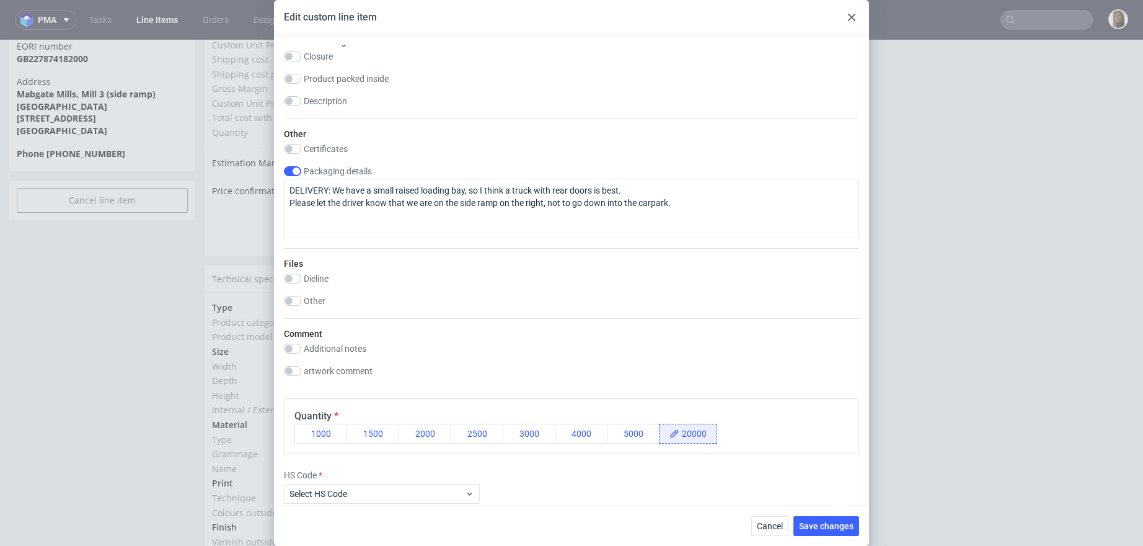
click at [838, 519] on button "Save changes" at bounding box center [827, 526] width 66 height 20
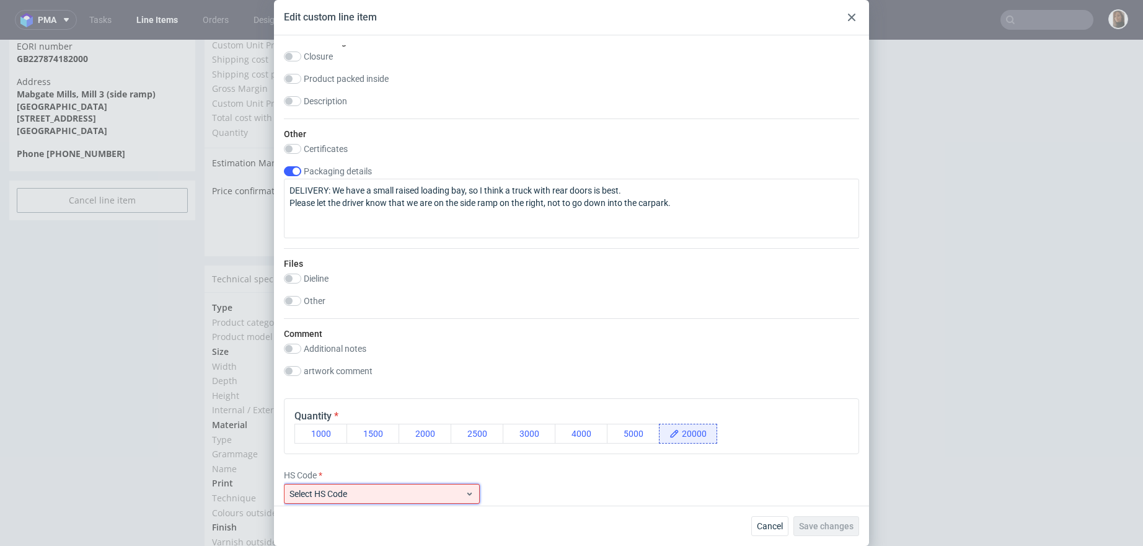
click at [414, 487] on span "Select HS Code" at bounding box center [377, 493] width 175 height 12
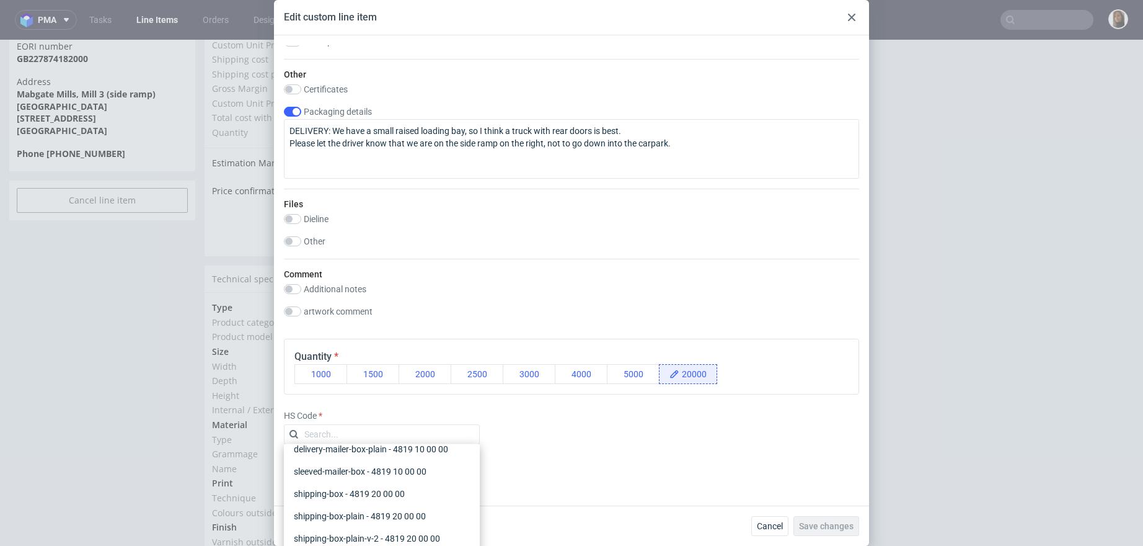
scroll to position [202, 0]
click at [368, 514] on div "product-box - 4819 20 00 00" at bounding box center [382, 516] width 186 height 22
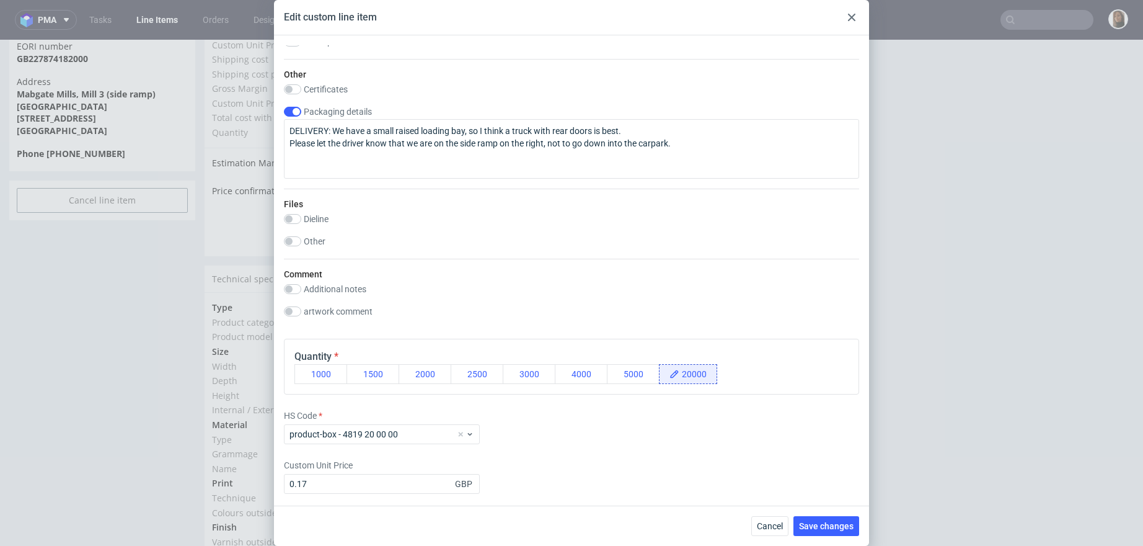
click at [695, 459] on div "Custom Unit Price 0.17 GBP" at bounding box center [490, 476] width 412 height 35
click at [819, 522] on span "Save changes" at bounding box center [826, 526] width 55 height 9
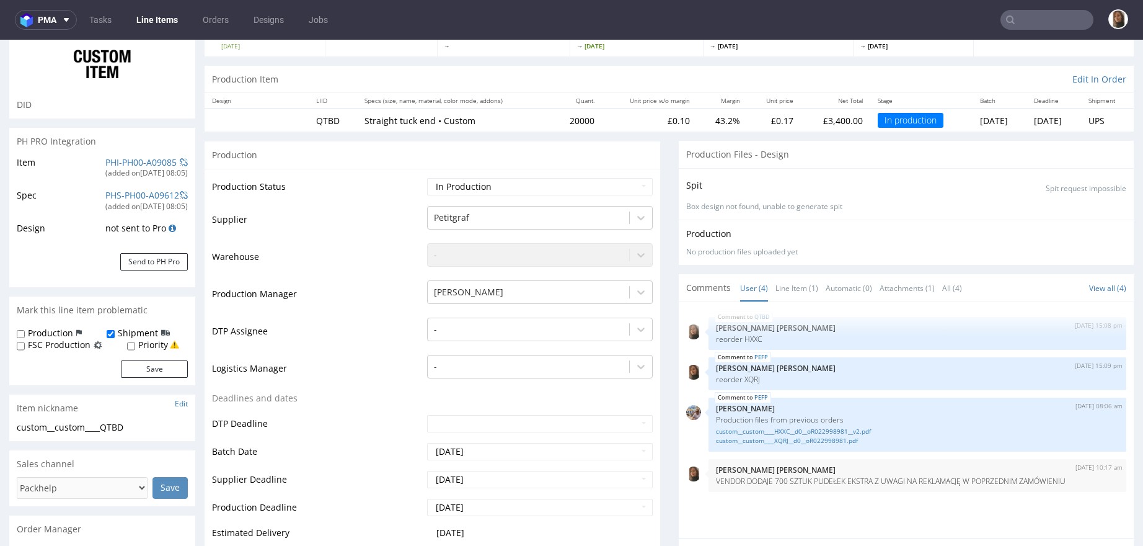
scroll to position [0, 0]
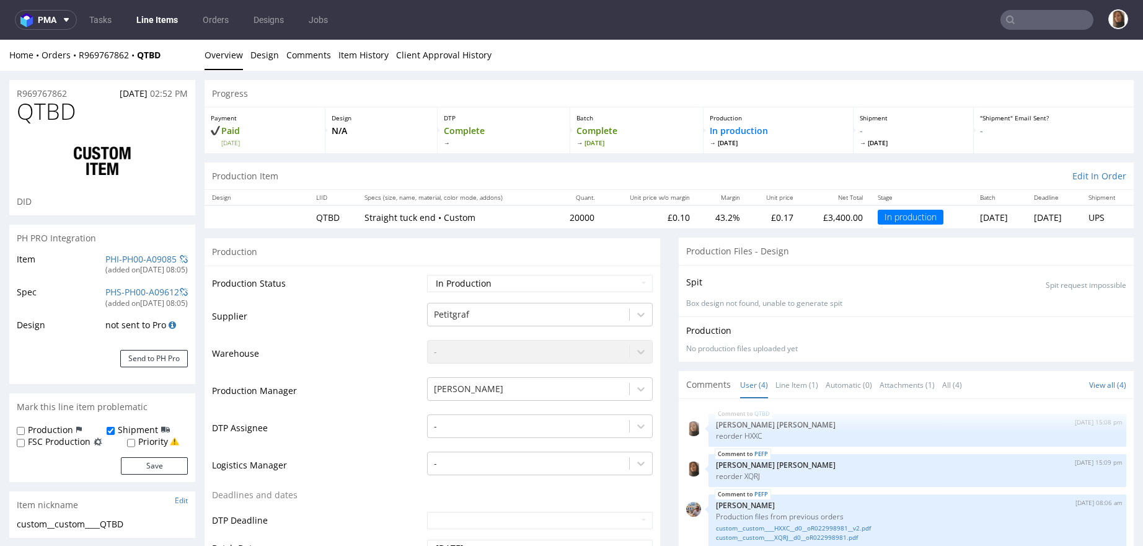
click at [109, 60] on div "Home Orders R969767862 QTBD" at bounding box center [102, 55] width 186 height 12
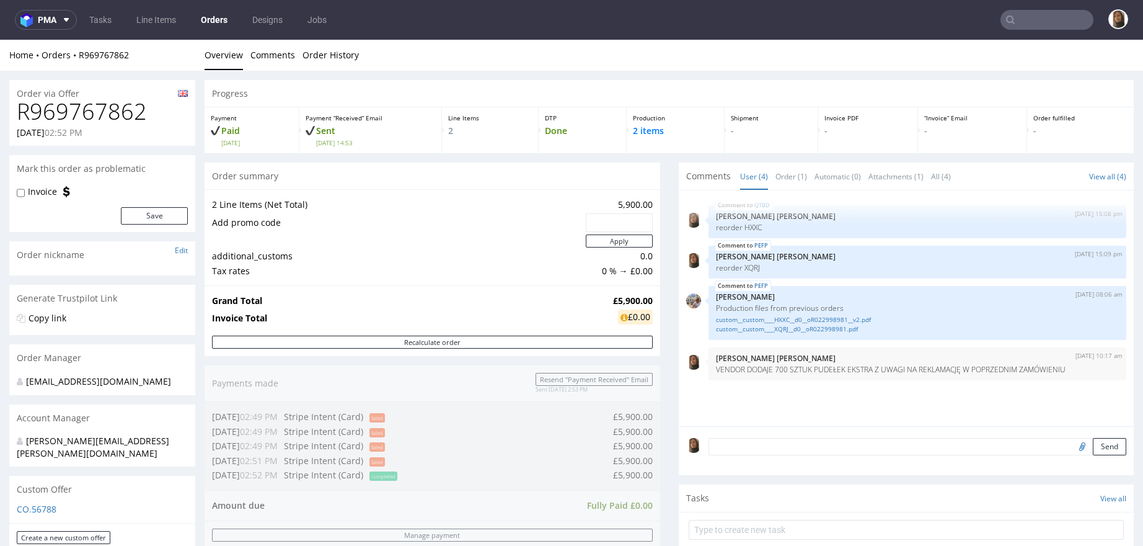
scroll to position [87, 0]
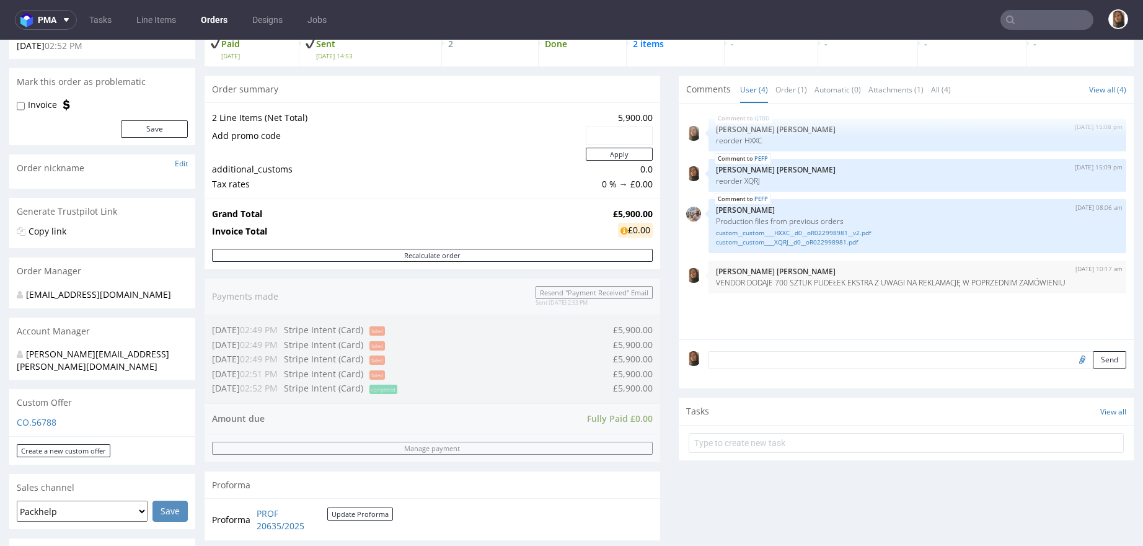
click at [819, 361] on textarea at bounding box center [918, 359] width 419 height 17
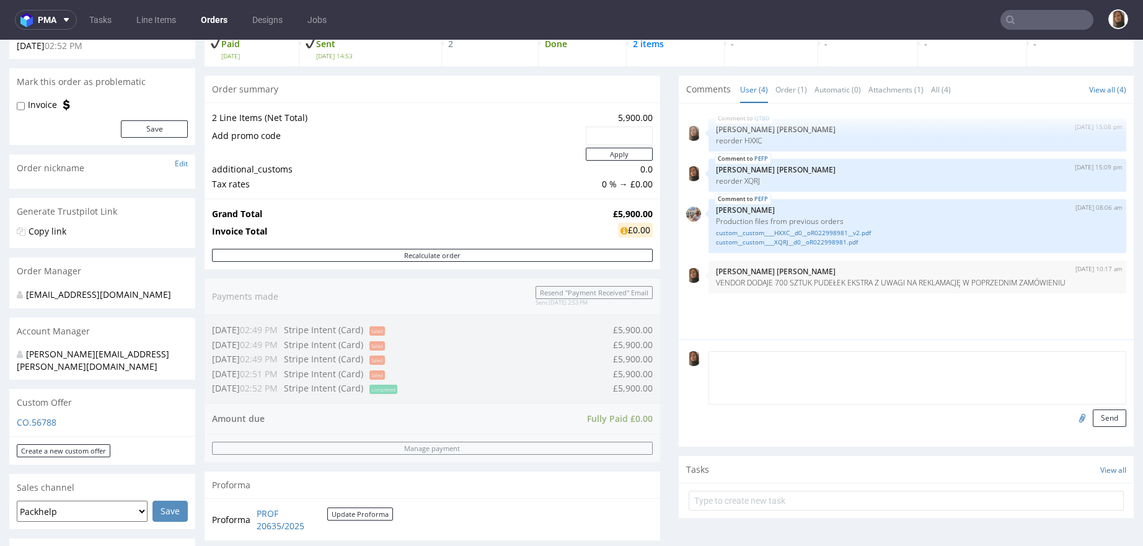
paste textarea "DELIVERY: We have a small raised loading bay, so I think a truck with rear door…"
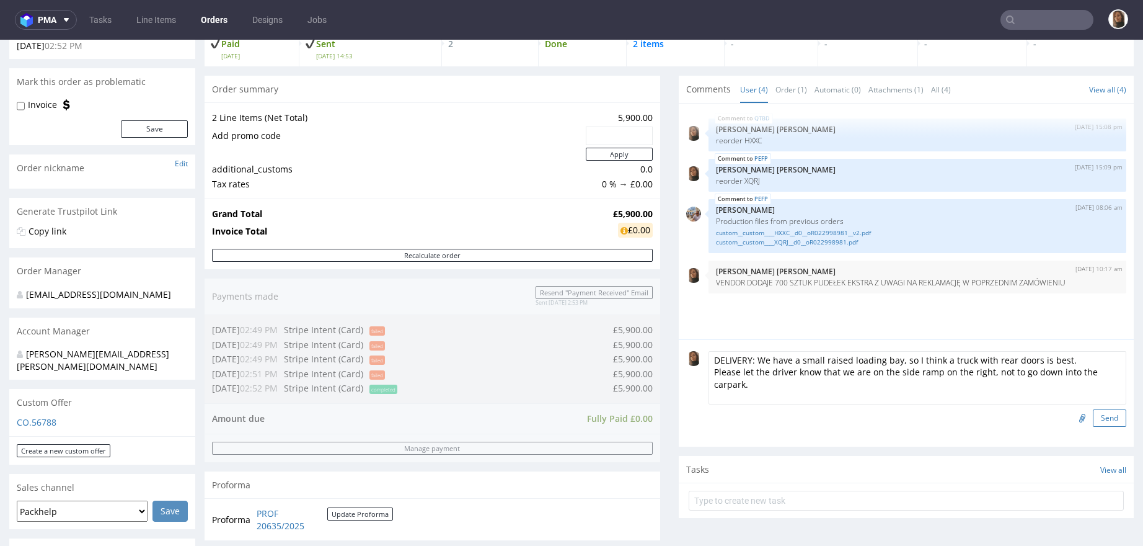
type textarea "DELIVERY: We have a small raised loading bay, so I think a truck with rear door…"
click at [1093, 423] on button "Send" at bounding box center [1109, 417] width 33 height 17
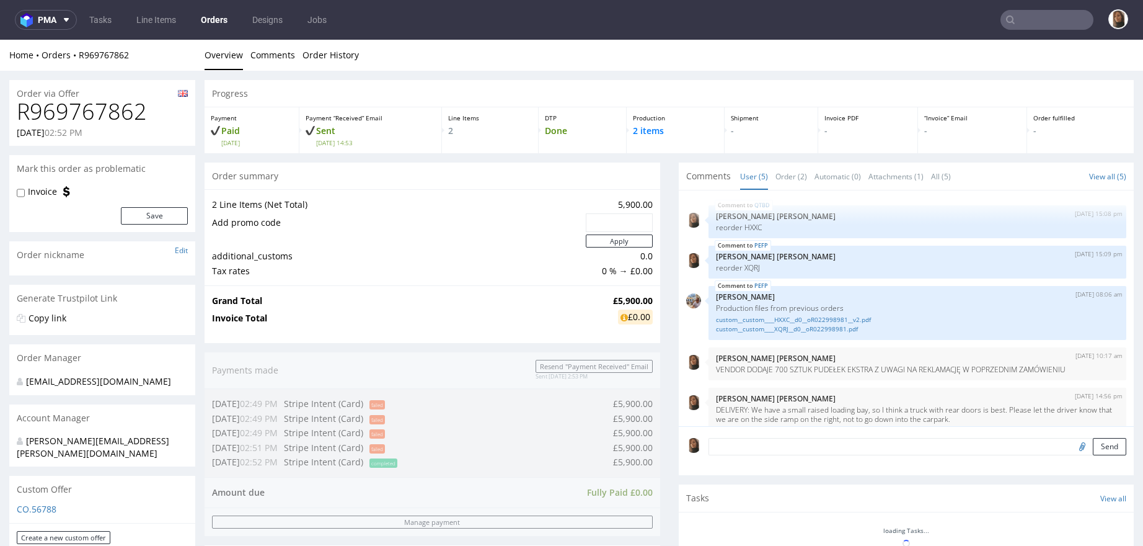
scroll to position [11, 0]
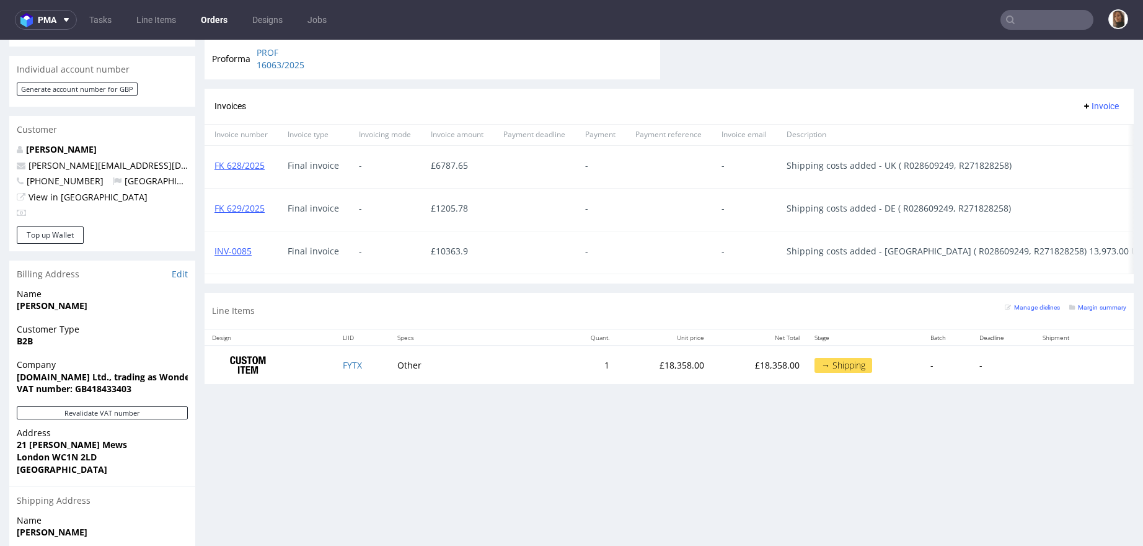
scroll to position [595, 0]
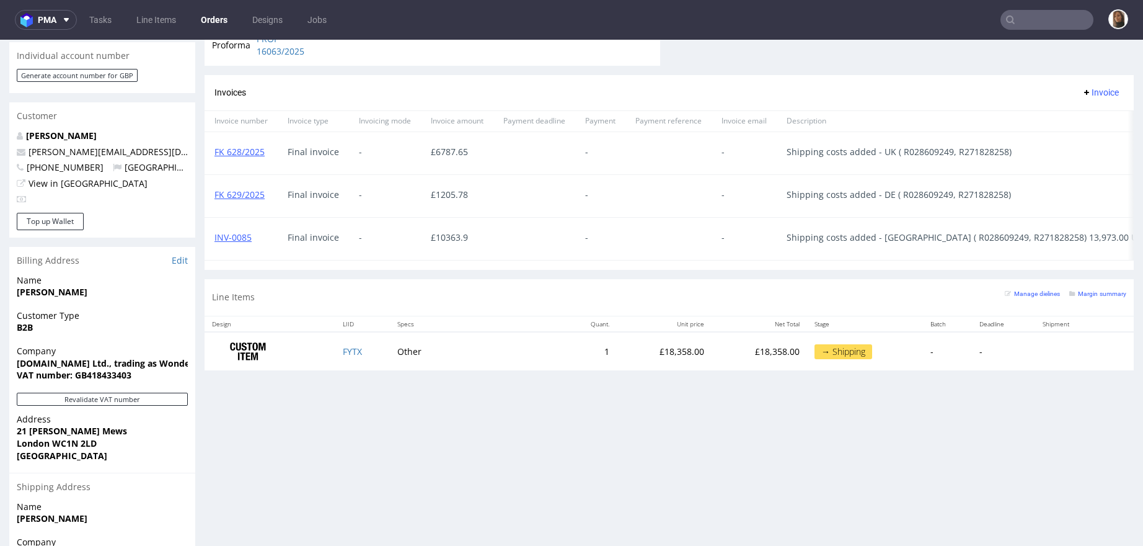
click at [930, 148] on span "Shipping costs added - UK ( R028609249, R271828258)" at bounding box center [999, 152] width 424 height 10
copy span "R028609249"
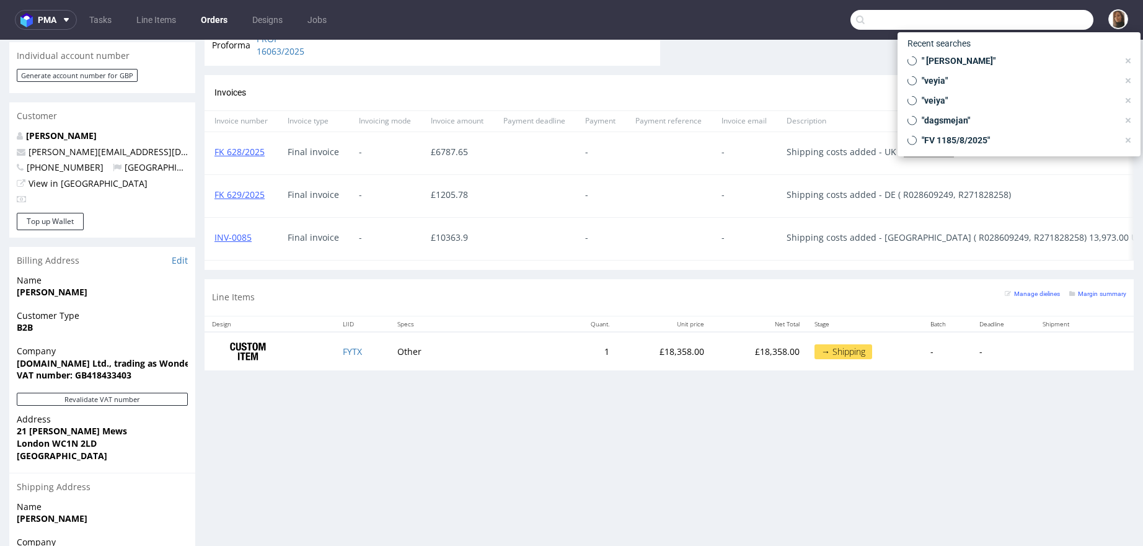
click at [1019, 16] on input "text" at bounding box center [972, 20] width 243 height 20
paste input "R028609249"
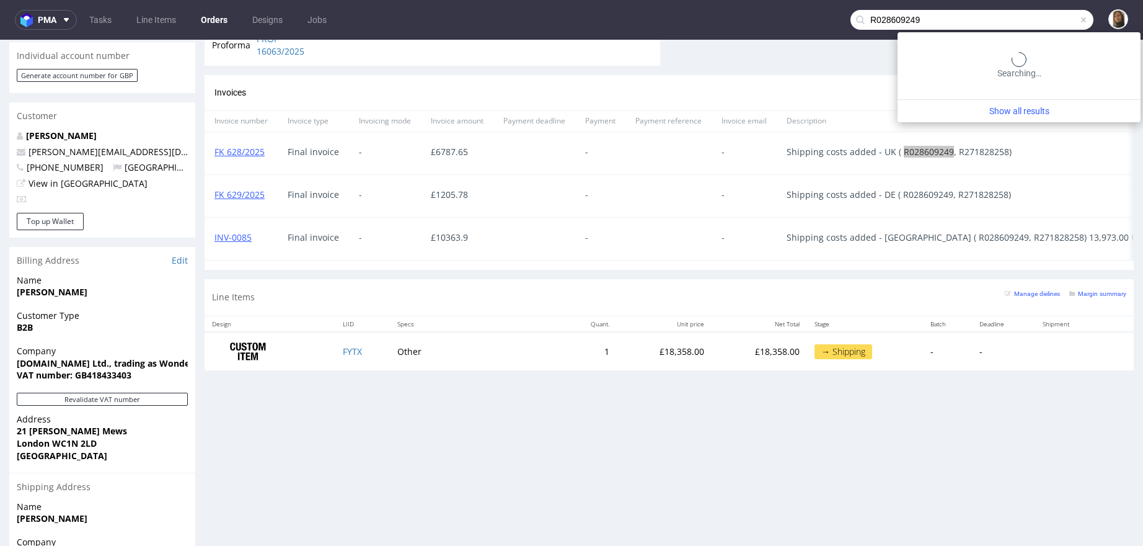
type input "R028609249"
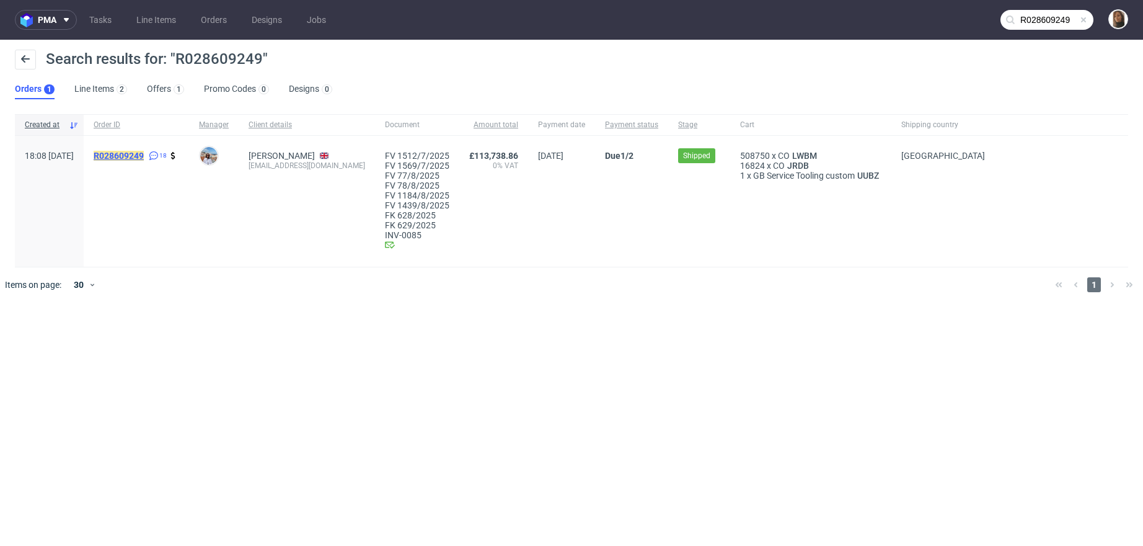
click at [144, 156] on mark "R028609249" at bounding box center [119, 156] width 50 height 10
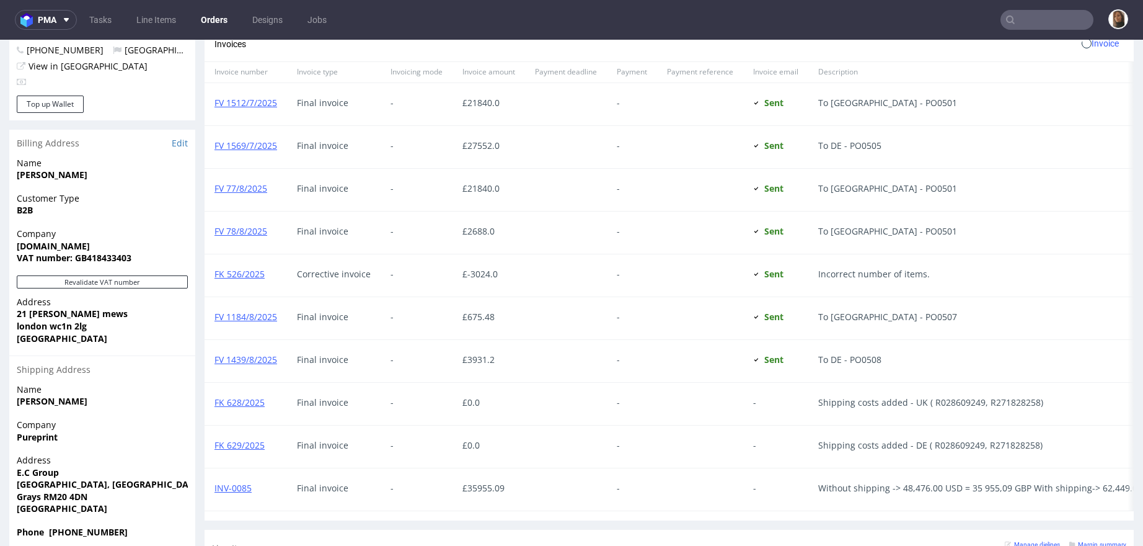
scroll to position [892, 0]
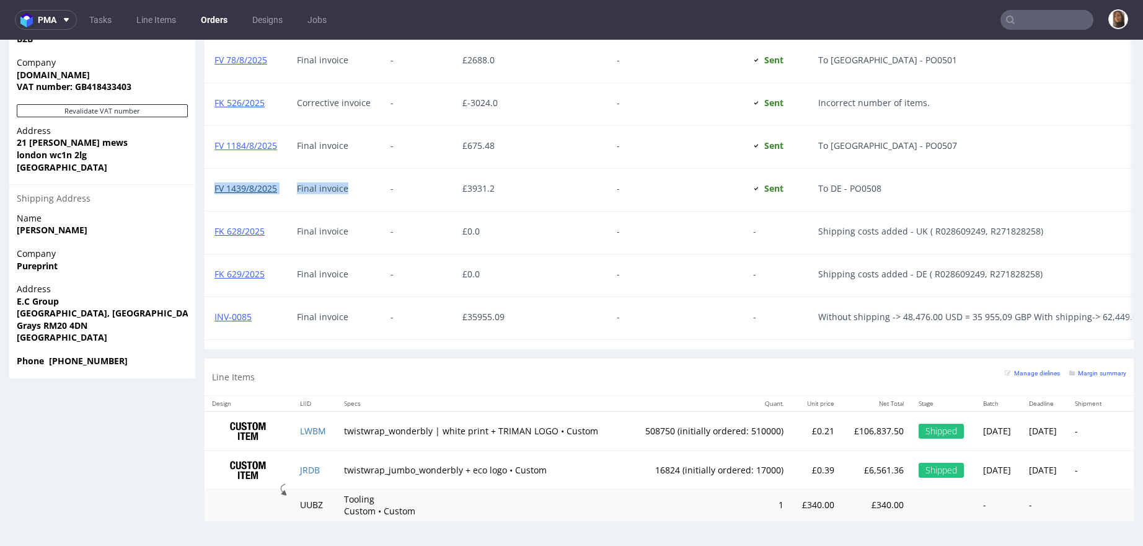
drag, startPoint x: 290, startPoint y: 184, endPoint x: 215, endPoint y: 179, distance: 75.9
click at [215, 179] on div "FV 1439/8/2025 Final invoice - £ 3931.2 - Sent Sent at 29.08.2025 To DE - PO0508" at bounding box center [773, 190] width 1137 height 43
copy div "FV 1439/8/2025 Final invoice"
click at [319, 227] on div "Final invoice" at bounding box center [334, 232] width 94 height 42
drag, startPoint x: 275, startPoint y: 224, endPoint x: 216, endPoint y: 223, distance: 58.9
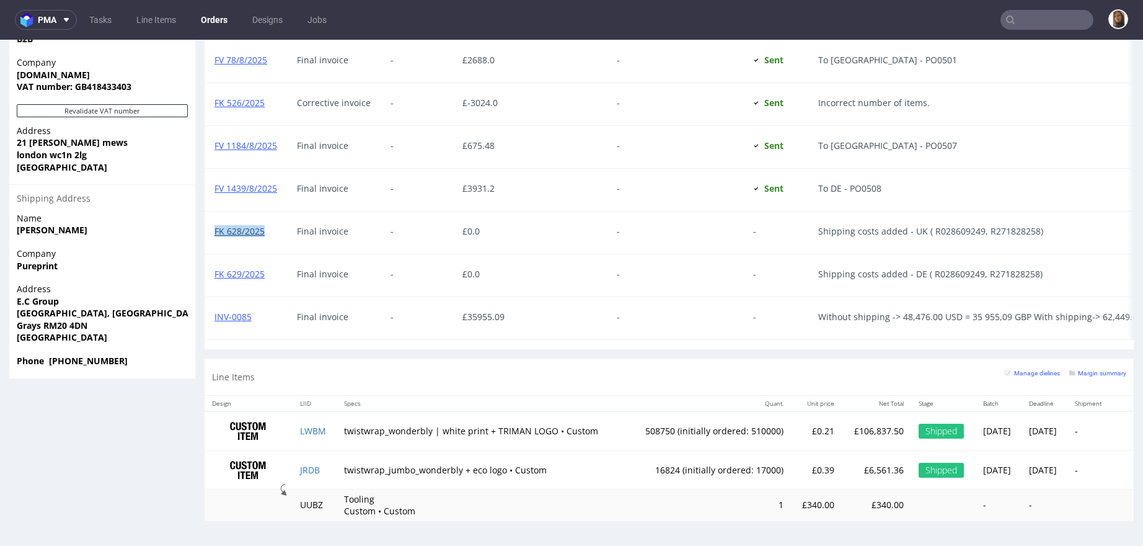
click at [216, 223] on div "FK 628/2025" at bounding box center [246, 232] width 82 height 42
copy link "FK 628/2025"
click at [281, 146] on div "FV 1184/8/2025" at bounding box center [246, 147] width 82 height 42
drag, startPoint x: 282, startPoint y: 181, endPoint x: 213, endPoint y: 181, distance: 69.5
click at [213, 181] on div "FV 1439/8/2025" at bounding box center [246, 190] width 82 height 42
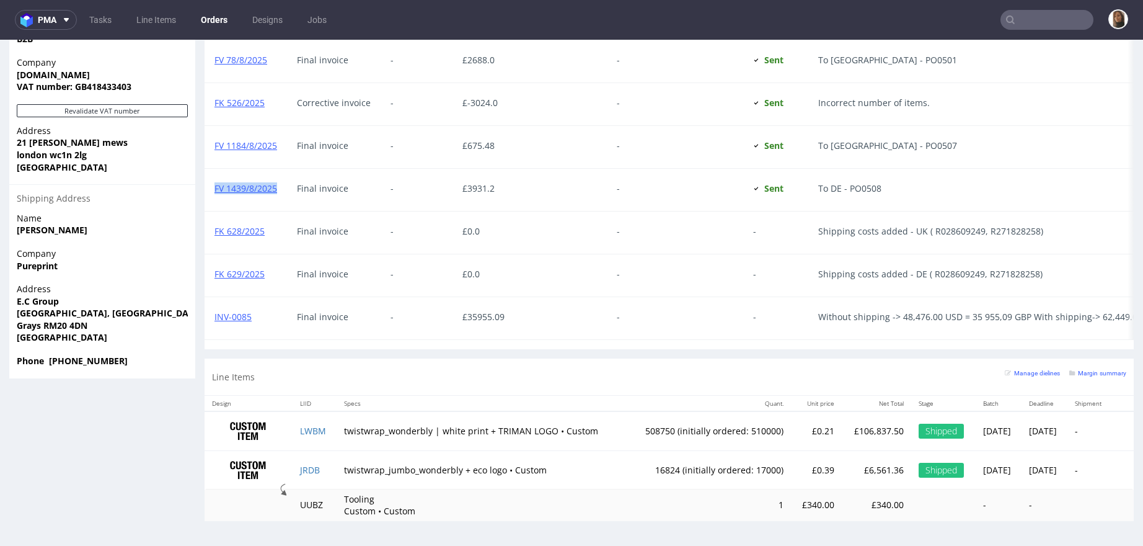
copy link "FV 1439/8/2025"
click at [285, 144] on div "FV 1184/8/2025" at bounding box center [246, 147] width 82 height 42
drag, startPoint x: 282, startPoint y: 135, endPoint x: 215, endPoint y: 135, distance: 67.0
click at [215, 135] on div "FV 1184/8/2025" at bounding box center [246, 147] width 82 height 42
copy link "FV 1184/8/2025"
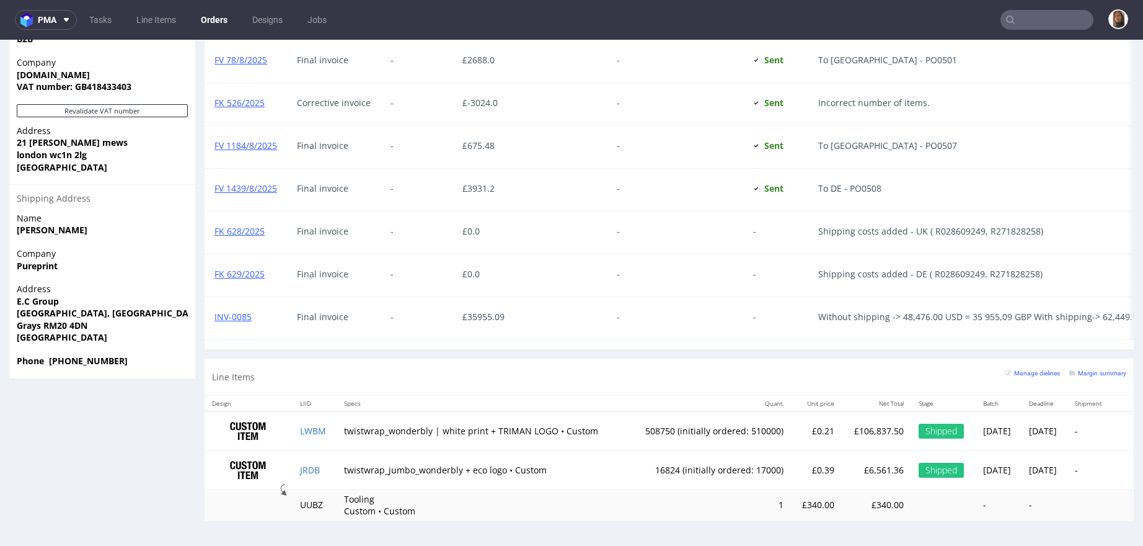
click at [300, 183] on div "Final invoice" at bounding box center [334, 190] width 94 height 42
drag, startPoint x: 286, startPoint y: 182, endPoint x: 216, endPoint y: 182, distance: 70.7
click at [216, 182] on div "FV 1439/8/2025" at bounding box center [246, 190] width 82 height 42
copy link "FV 1439/8/2025"
click at [290, 223] on div "Final invoice" at bounding box center [334, 232] width 94 height 42
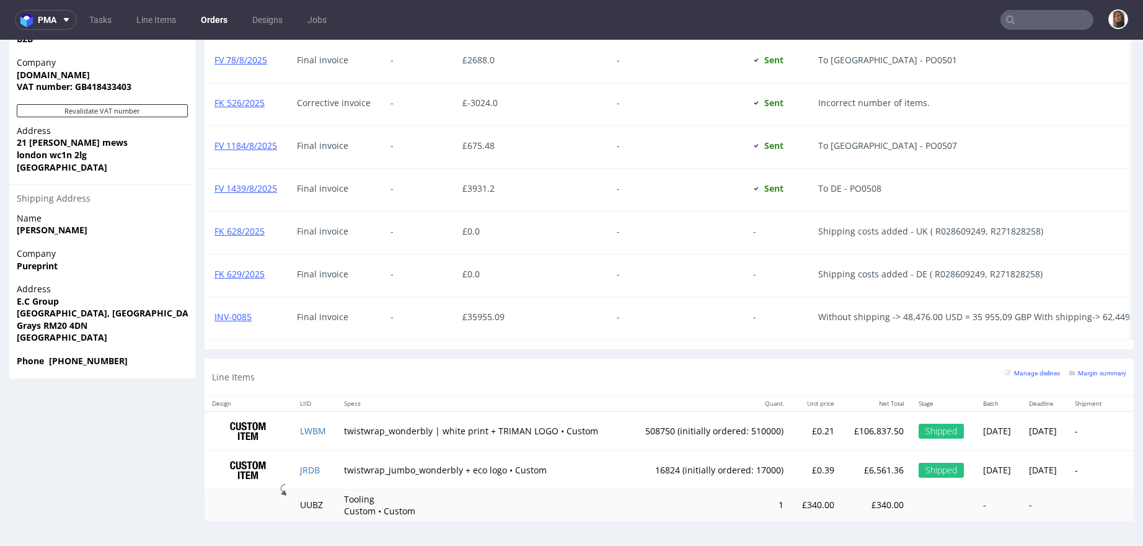
click at [1041, 21] on input "text" at bounding box center [1047, 20] width 93 height 20
type input "wo"
click at [468, 453] on td "twistwrap_jumbo_wonderbly + eco logo • Custom" at bounding box center [482, 469] width 290 height 38
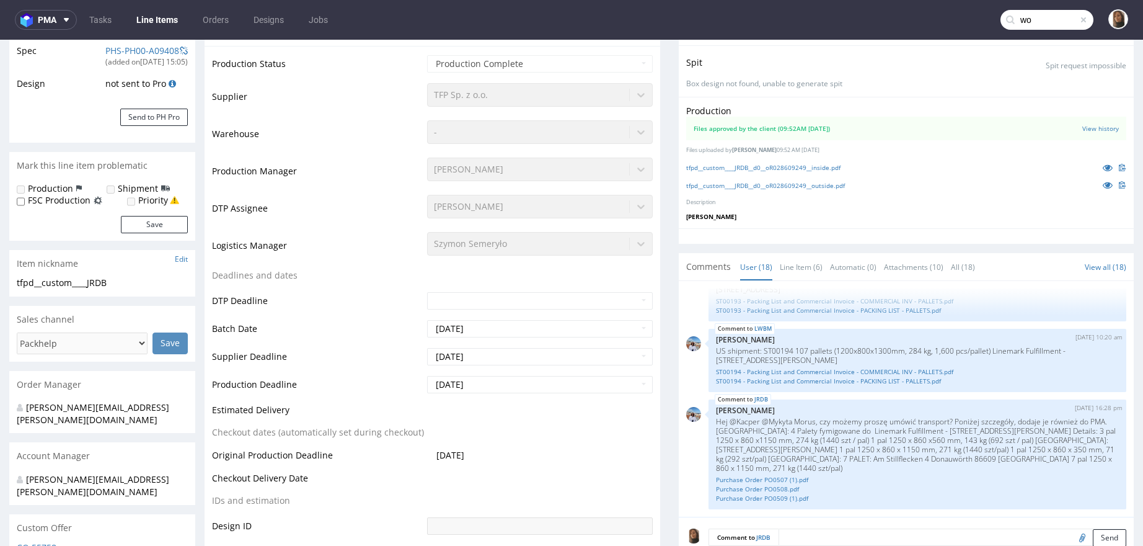
scroll to position [275, 0]
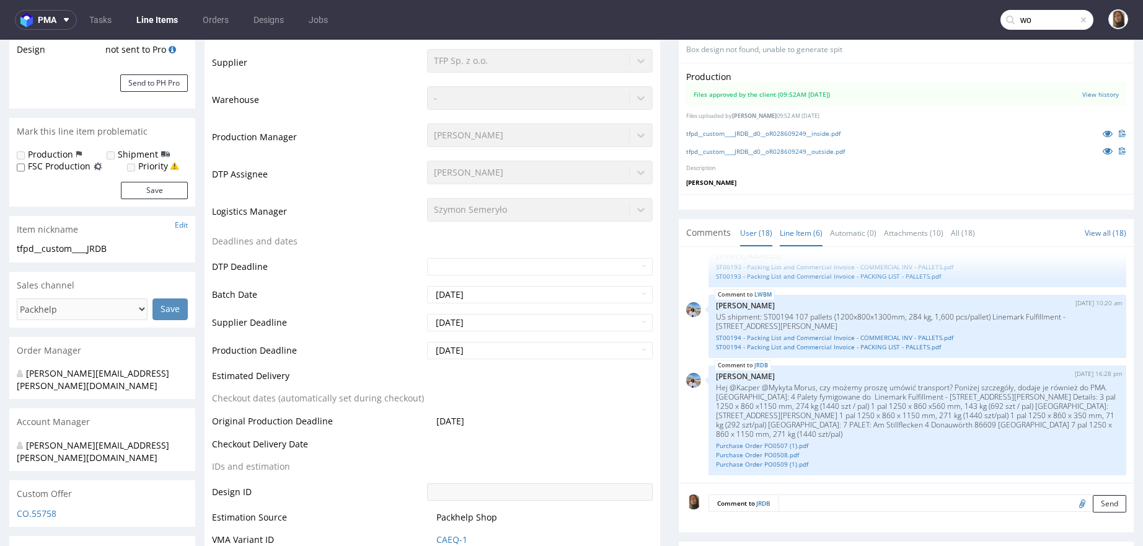
click at [796, 246] on link "Line Item (6)" at bounding box center [801, 233] width 43 height 27
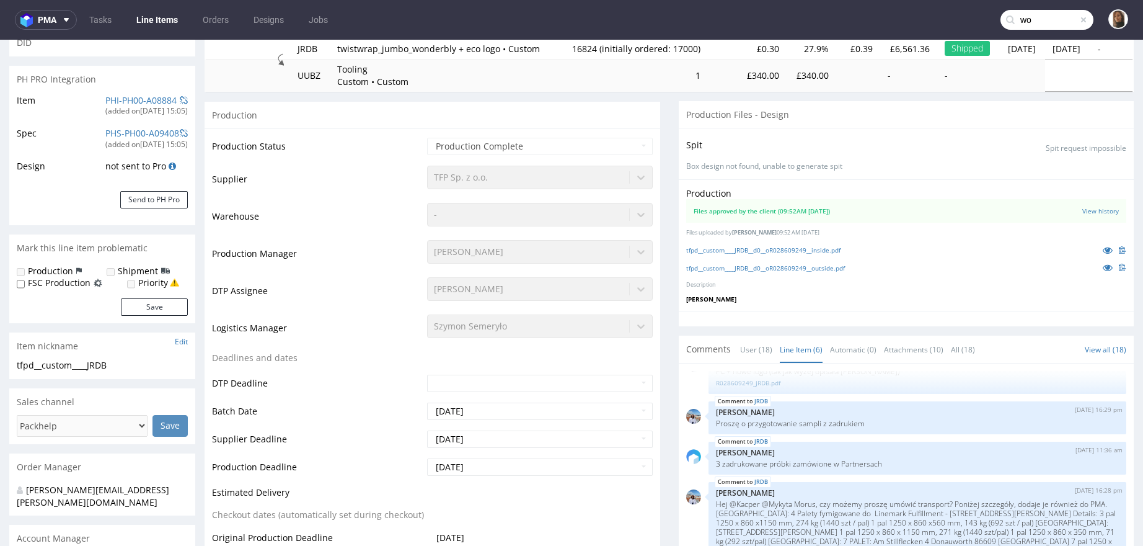
scroll to position [474, 0]
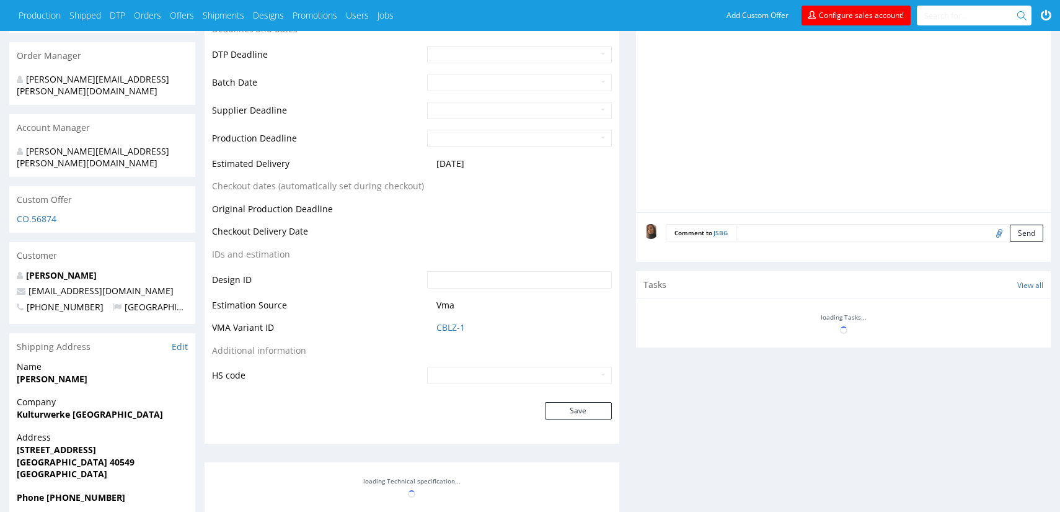
scroll to position [513, 0]
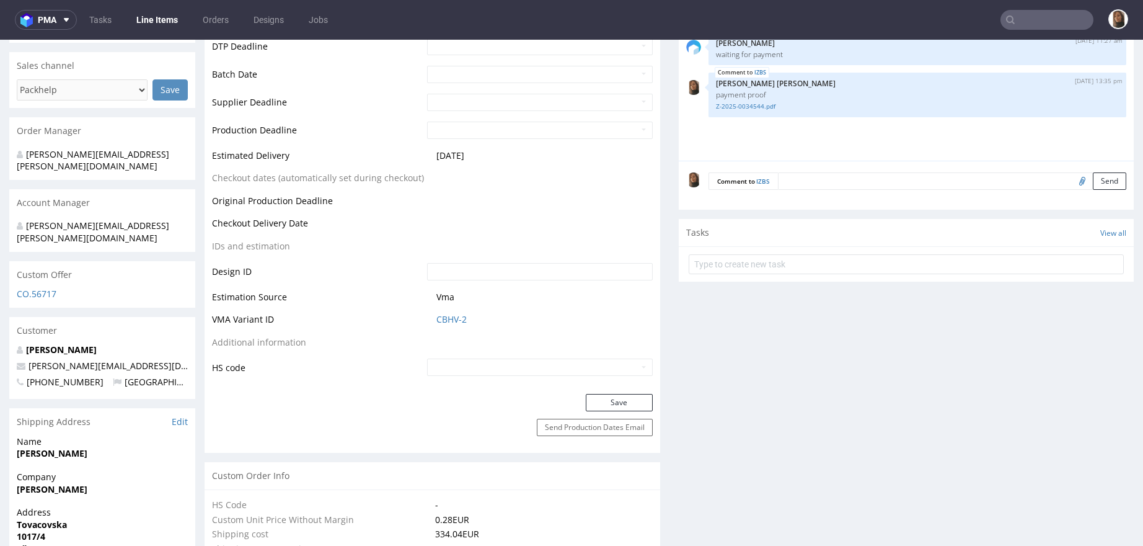
scroll to position [569, 0]
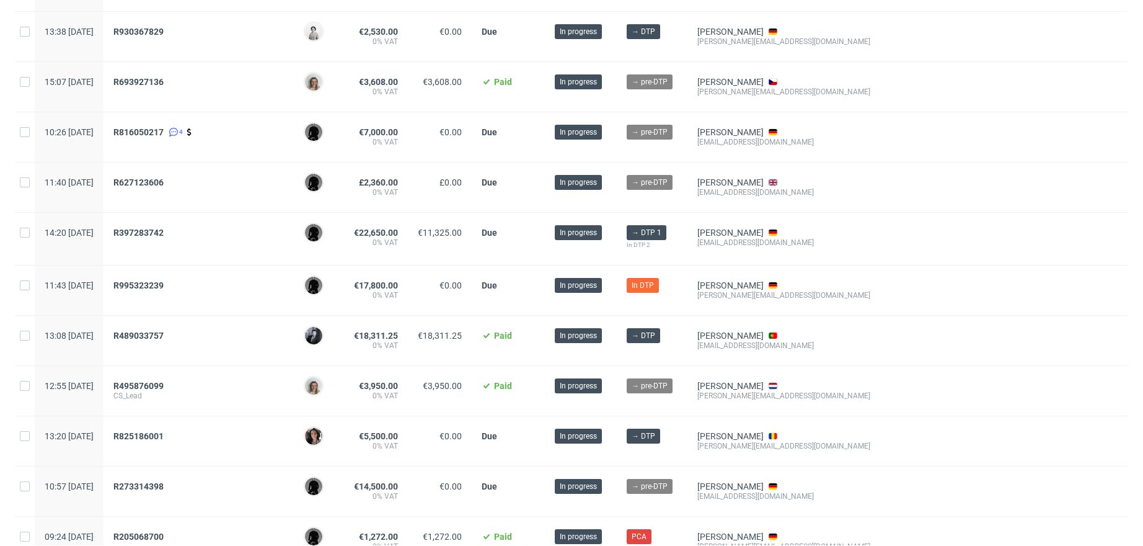
scroll to position [418, 0]
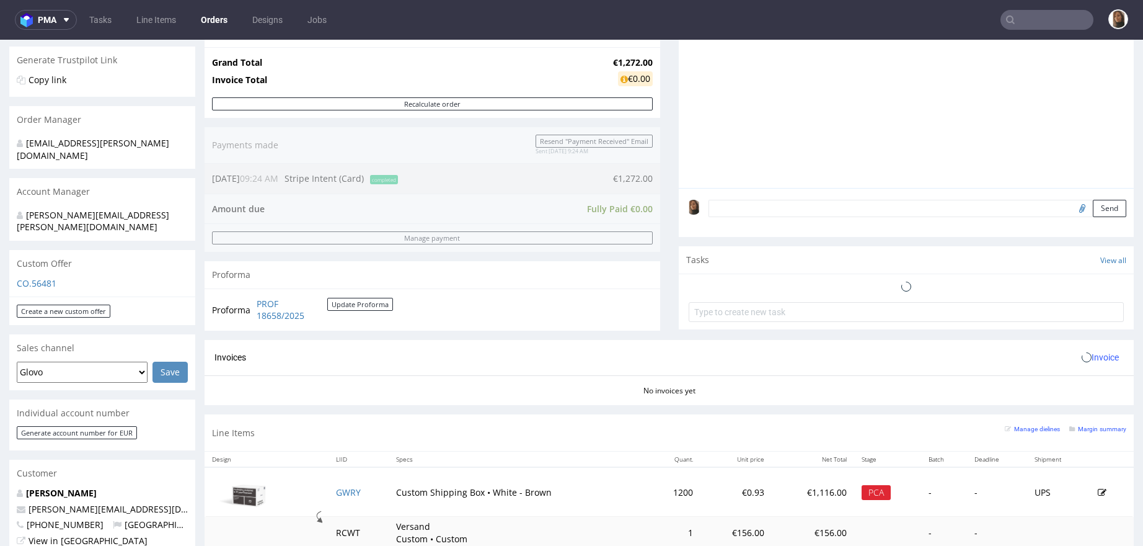
scroll to position [402, 0]
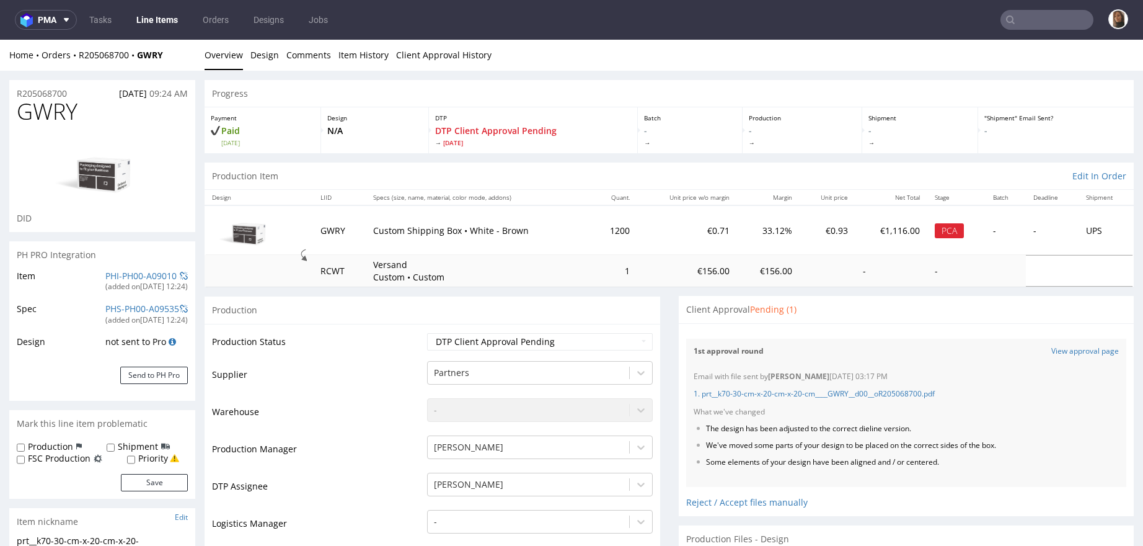
scroll to position [17, 0]
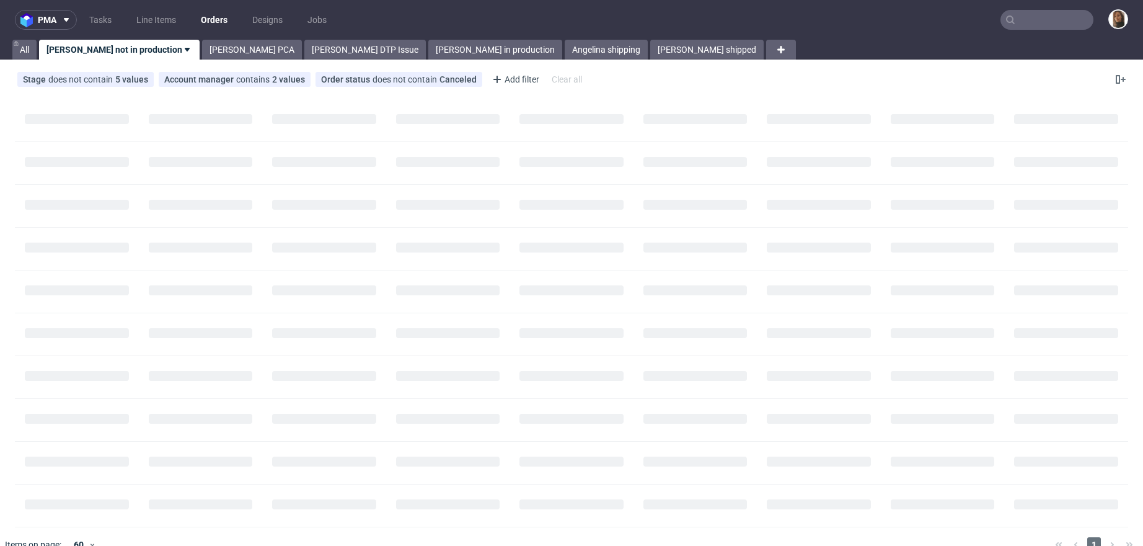
click at [1050, 17] on input "text" at bounding box center [1047, 20] width 93 height 20
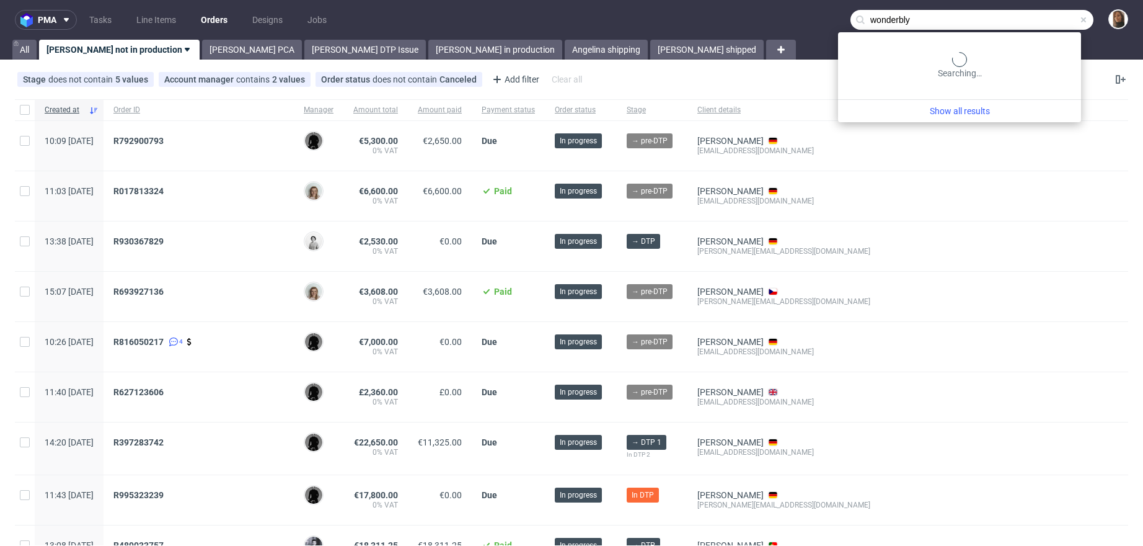
type input "wonderbly"
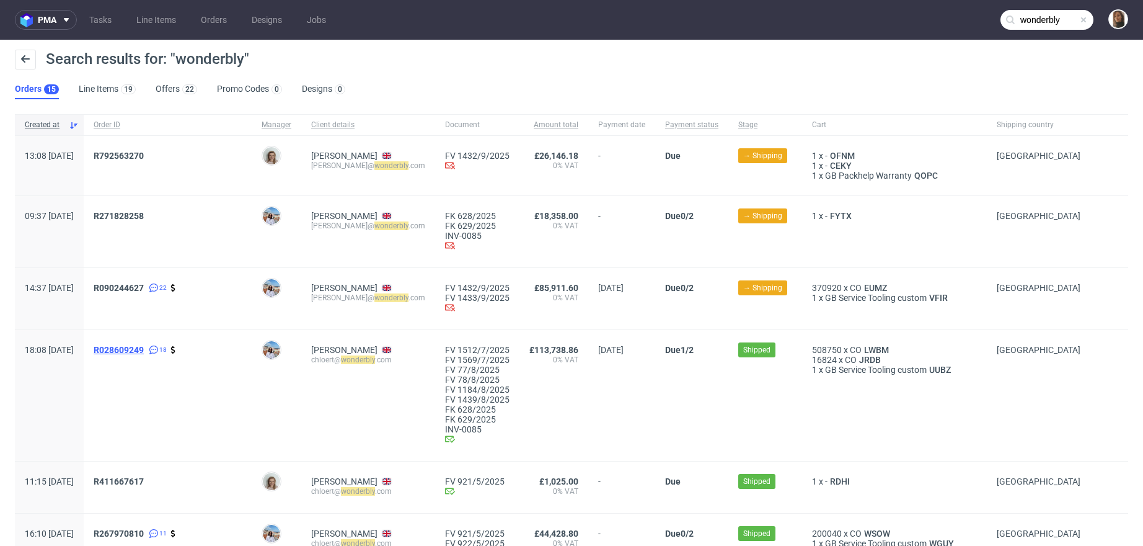
click at [144, 349] on span "R028609249" at bounding box center [119, 350] width 50 height 10
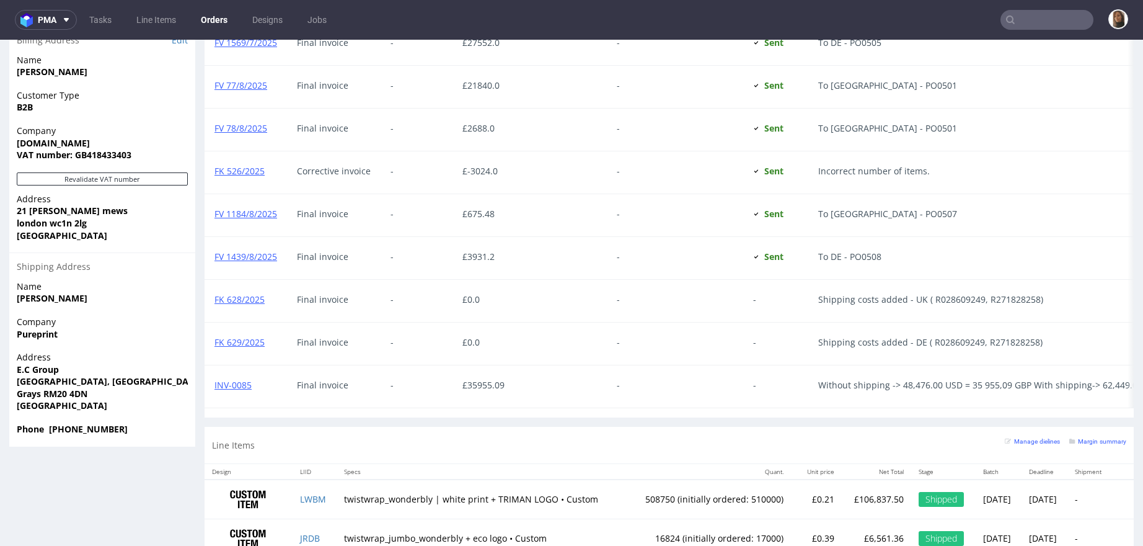
scroll to position [892, 0]
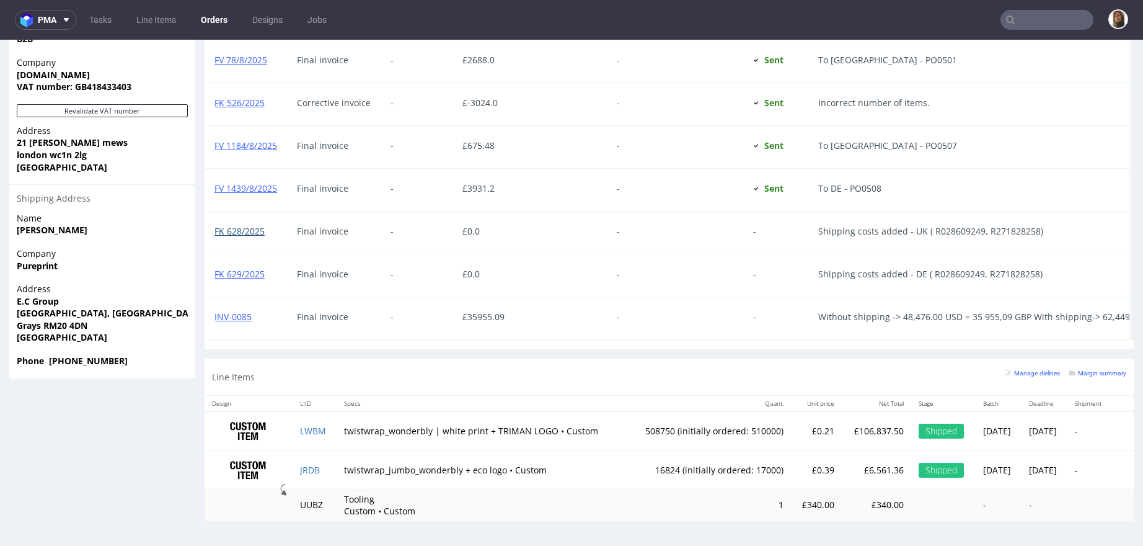
click at [250, 225] on link "FK 628/2025" at bounding box center [240, 231] width 50 height 12
click at [245, 268] on link "FK 629/2025" at bounding box center [240, 274] width 50 height 12
click at [238, 311] on link "INV-0085" at bounding box center [233, 317] width 37 height 12
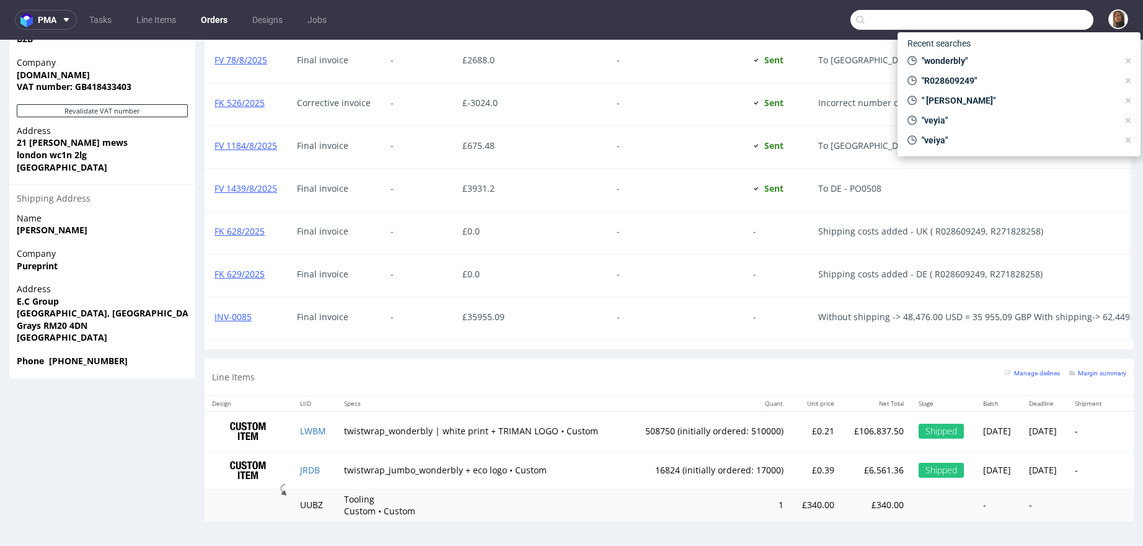
click at [1059, 19] on input "text" at bounding box center [972, 20] width 243 height 20
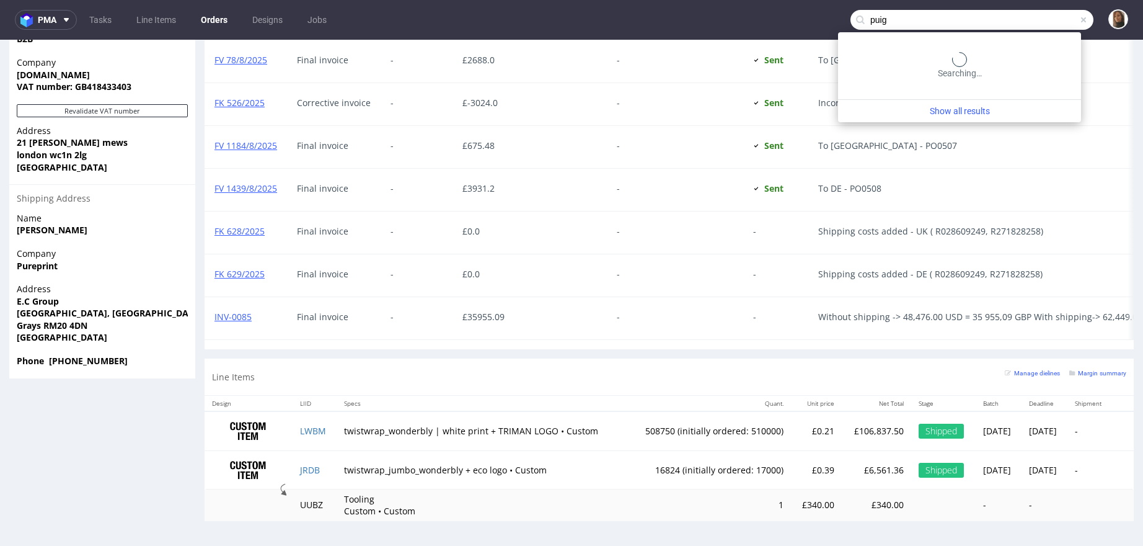
type input "puig"
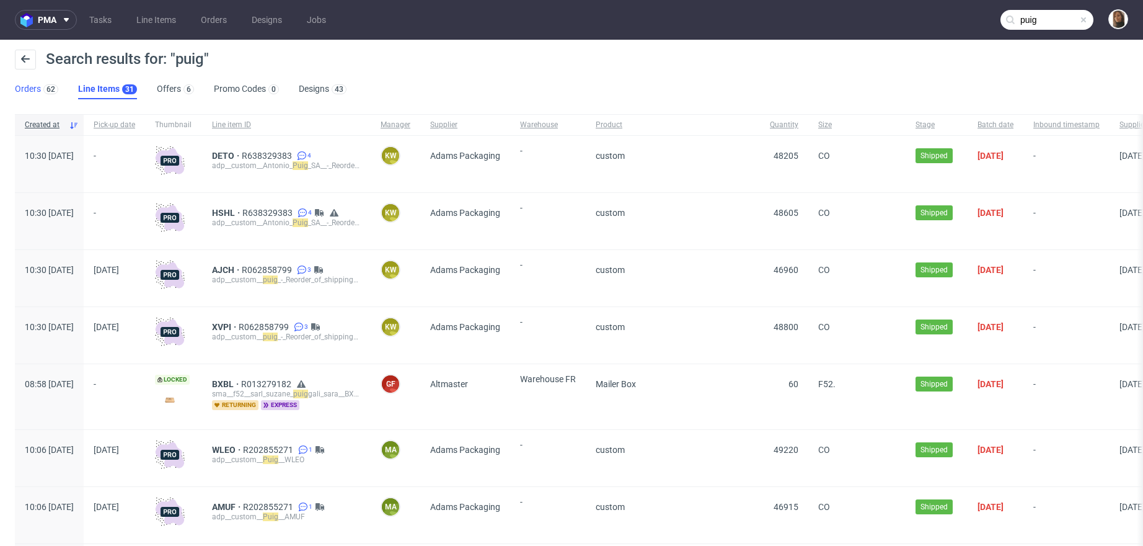
click at [25, 89] on link "Orders 62" at bounding box center [36, 89] width 43 height 20
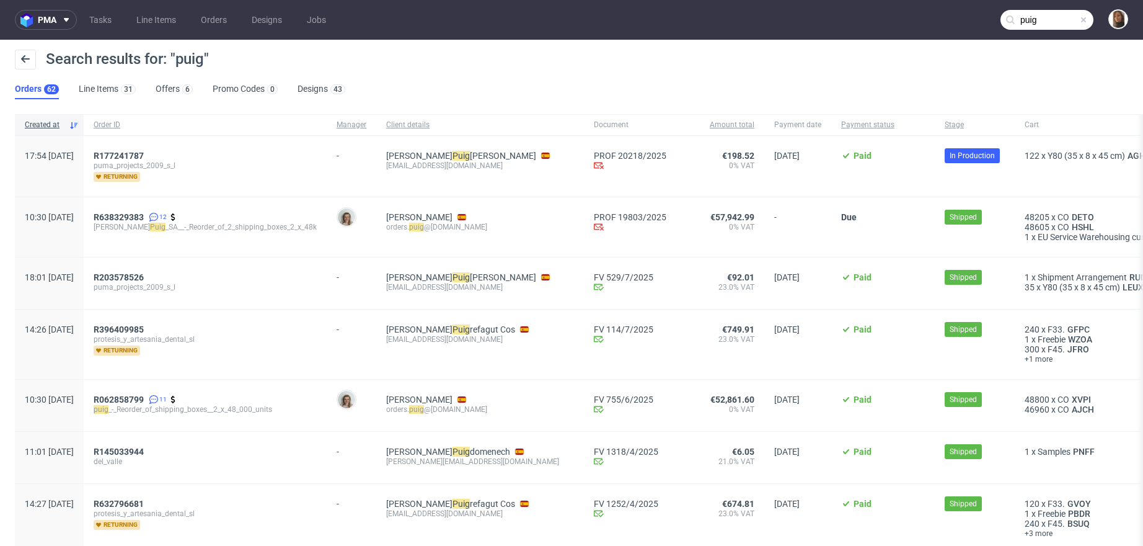
click at [158, 210] on div "R638329383 12 [PERSON_NAME] _SA__-_Reorder_of_2_shipping_boxes_2_x_48k" at bounding box center [205, 227] width 243 height 60
click at [144, 218] on span "R638329383" at bounding box center [119, 217] width 50 height 10
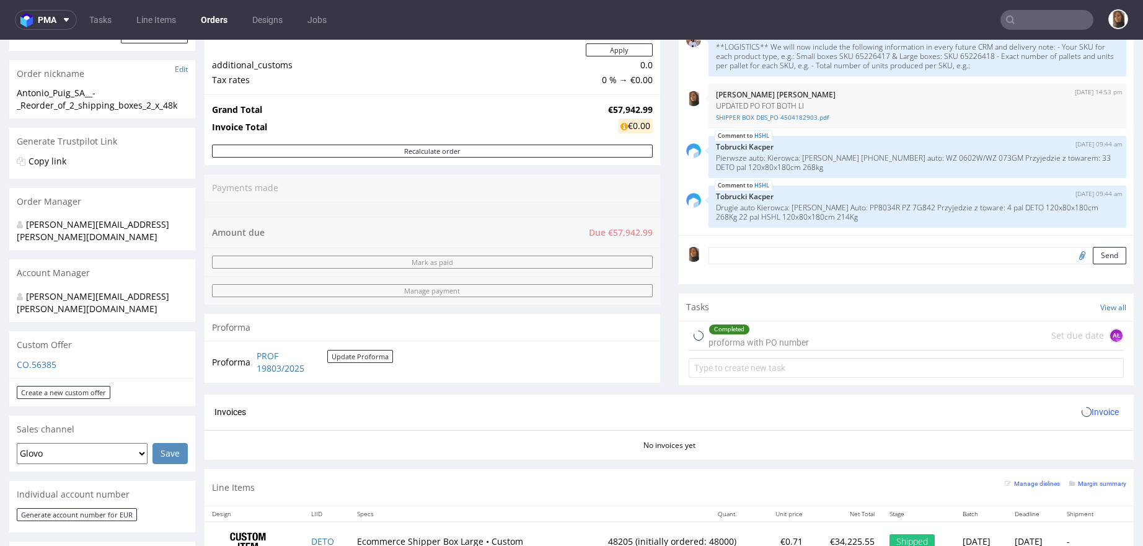
scroll to position [224, 0]
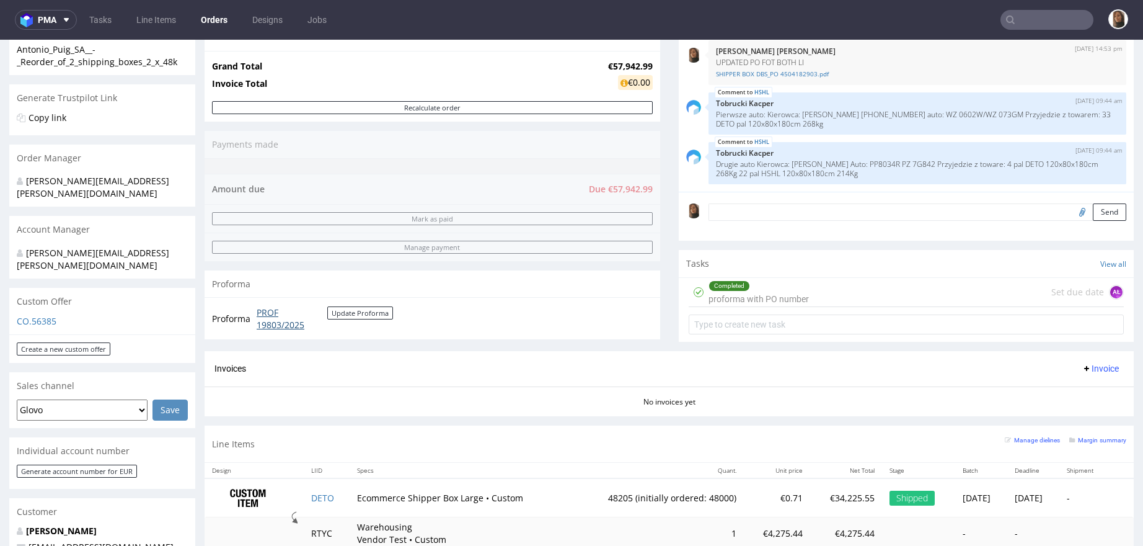
click at [278, 320] on link "PROF 19803/2025" at bounding box center [292, 318] width 71 height 24
click at [814, 293] on div "Completed proforma with PO number Set due date AŁ" at bounding box center [907, 292] width 436 height 29
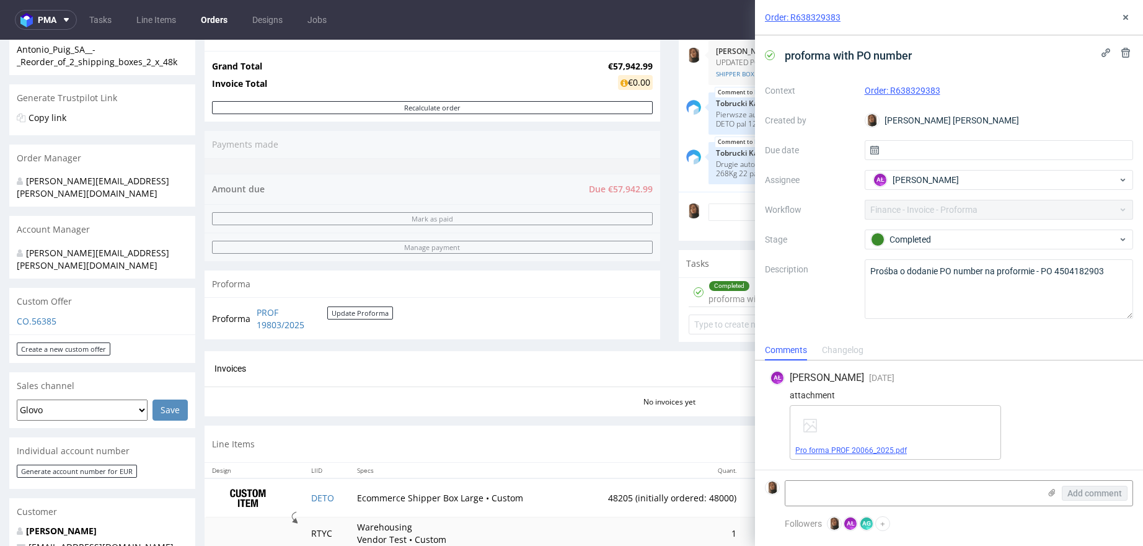
click at [833, 455] on link "Pro forma PROF 20066_2025.pdf" at bounding box center [852, 450] width 112 height 9
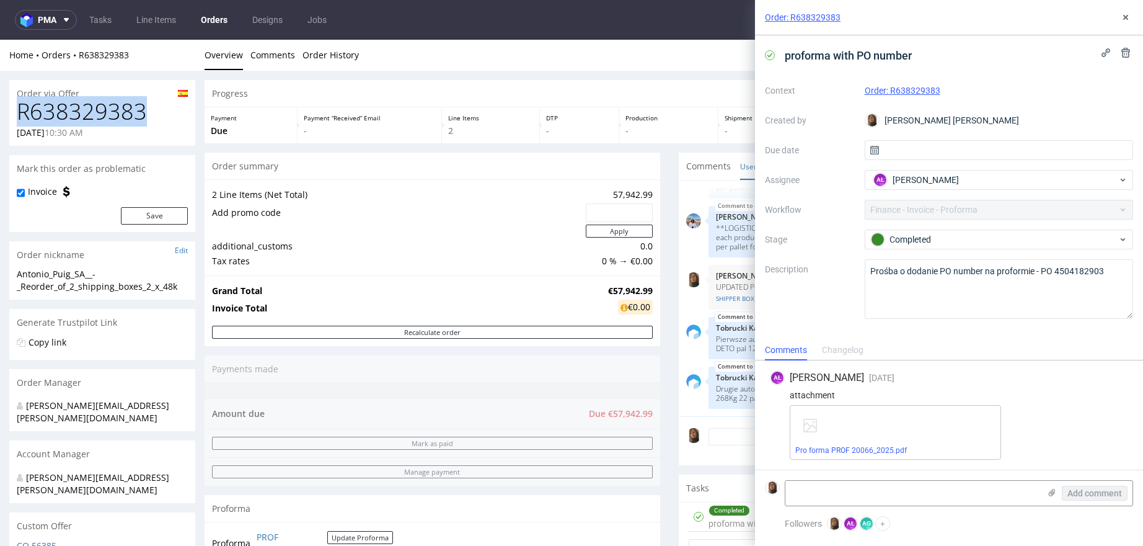
drag, startPoint x: 160, startPoint y: 121, endPoint x: -2, endPoint y: 121, distance: 161.9
copy h1 "R638329383"
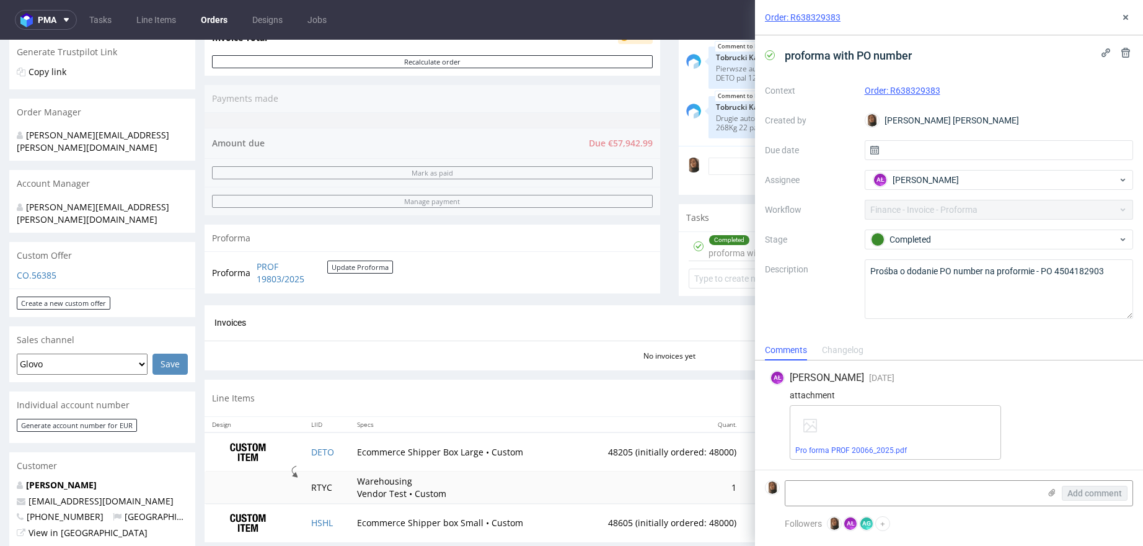
scroll to position [462, 0]
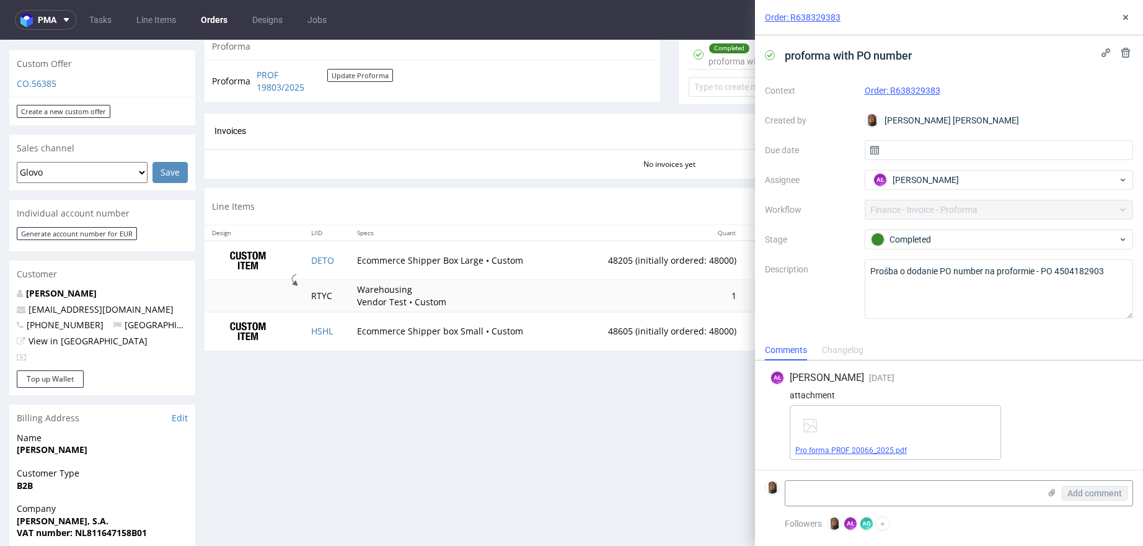
click at [868, 449] on link "Pro forma PROF 20066_2025.pdf" at bounding box center [852, 450] width 112 height 9
click at [1125, 15] on icon at bounding box center [1126, 17] width 10 height 10
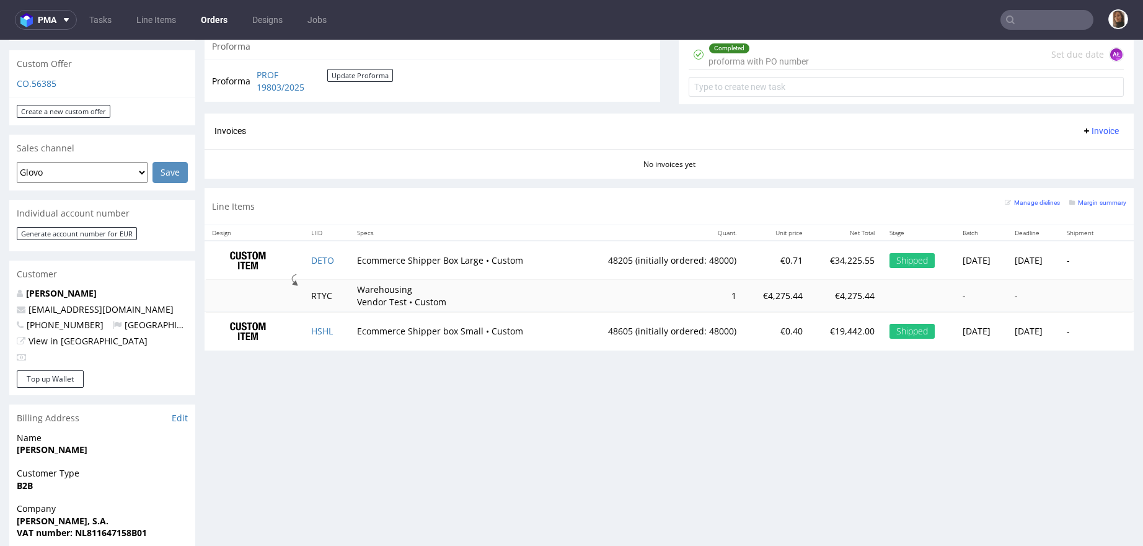
click at [1040, 28] on input "text" at bounding box center [1047, 20] width 93 height 20
type input "b"
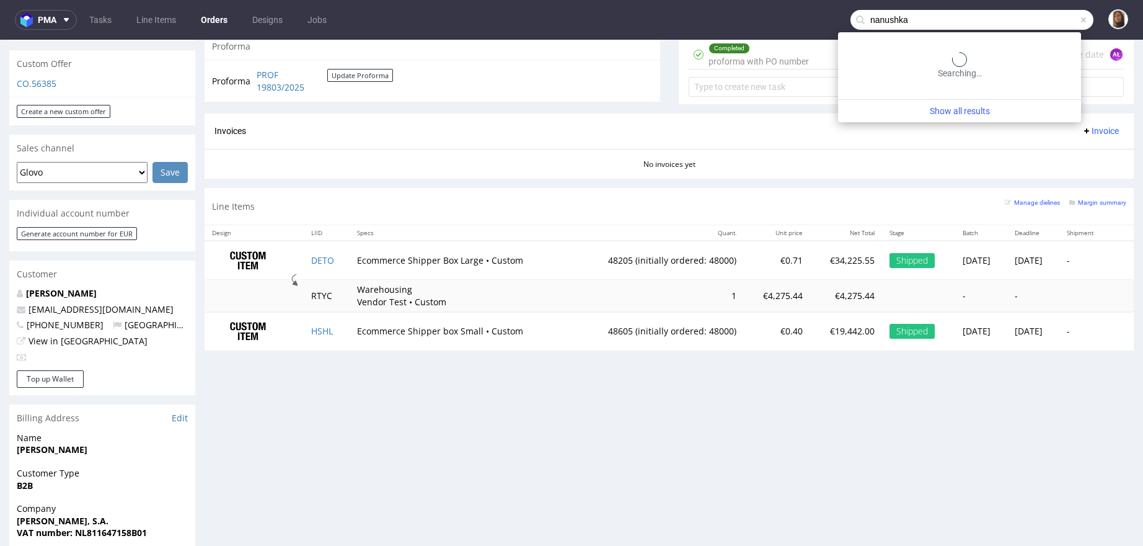
type input "nanushka"
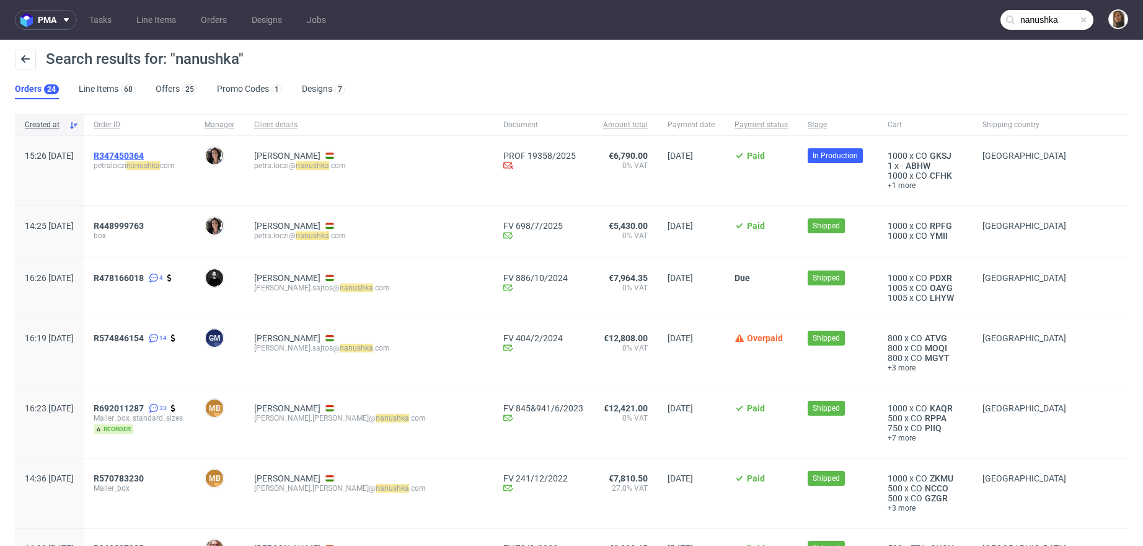
click at [144, 155] on span "R347450364" at bounding box center [119, 156] width 50 height 10
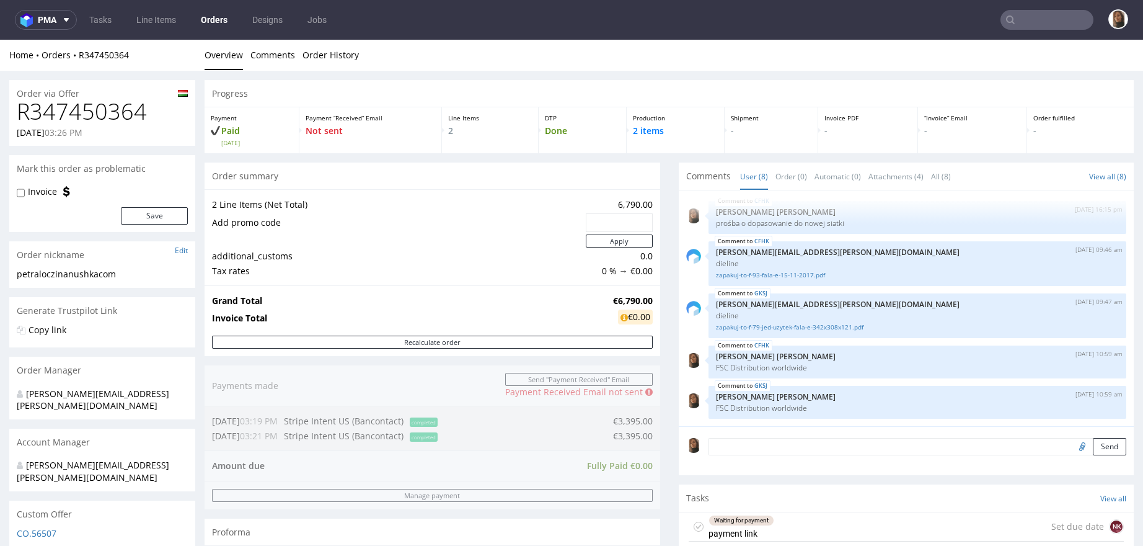
click at [79, 109] on h1 "R347450364" at bounding box center [102, 111] width 171 height 25
copy h1 "R347450364"
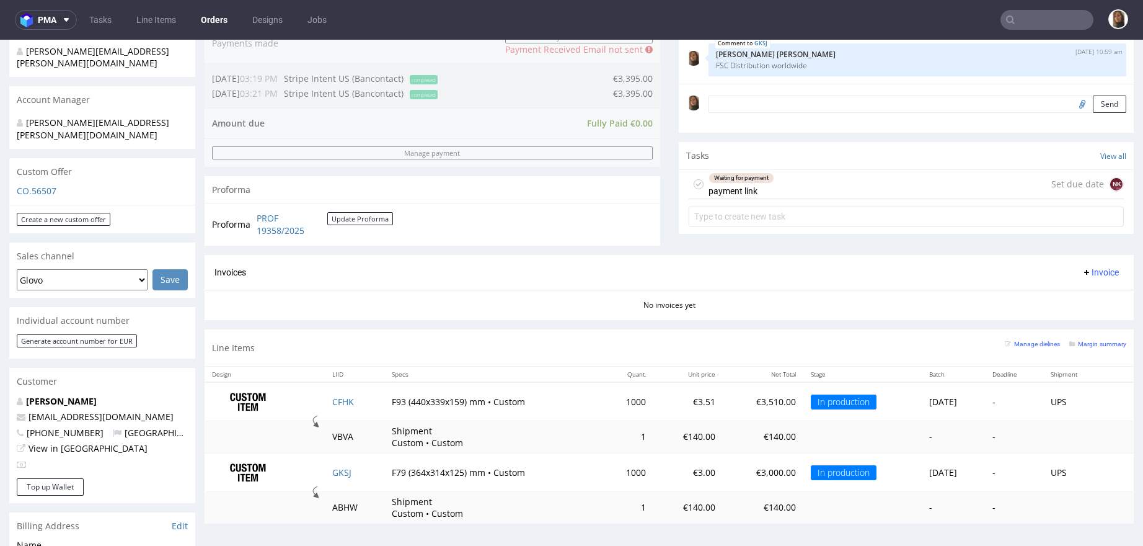
scroll to position [420, 0]
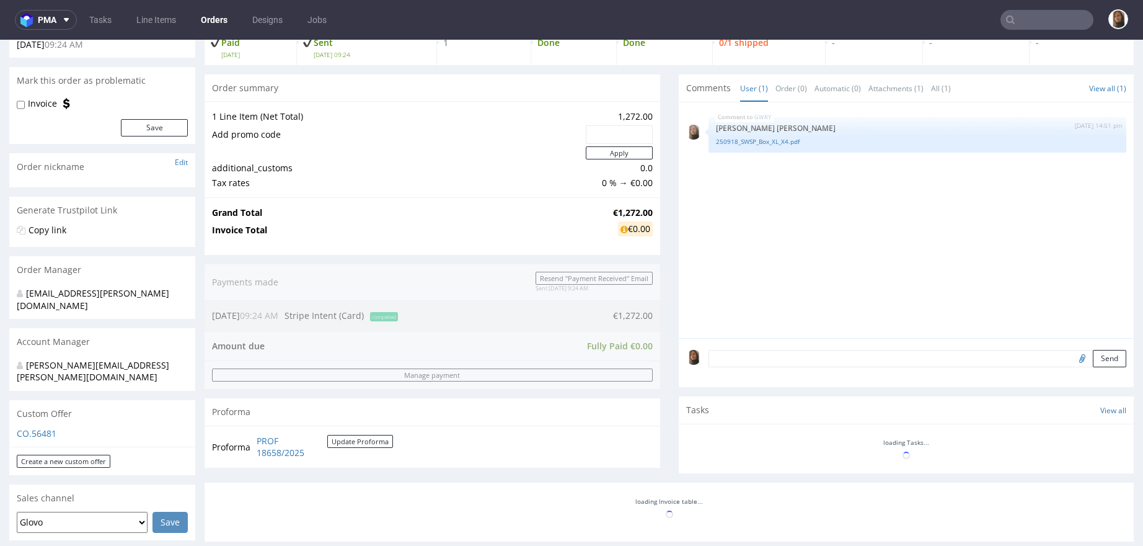
scroll to position [266, 0]
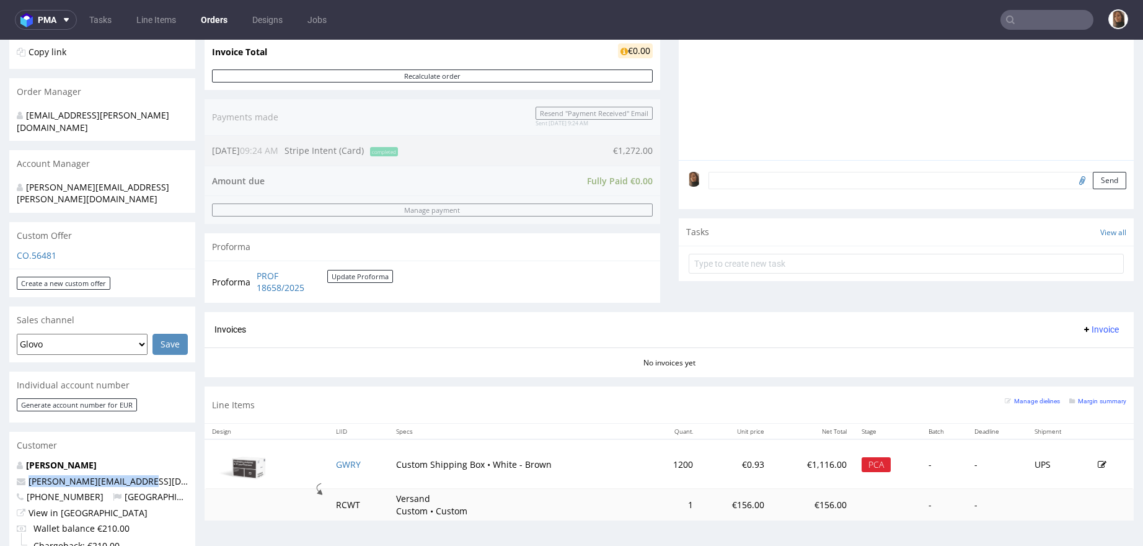
drag, startPoint x: 161, startPoint y: 456, endPoint x: -23, endPoint y: 456, distance: 183.6
click at [0, 456] on html "Production Shipped DTP Orders Offers Shipments Designs Promotions Users Jobs Ad…" at bounding box center [571, 403] width 1143 height 1259
copy span "[PERSON_NAME][EMAIL_ADDRESS][DOMAIN_NAME]"
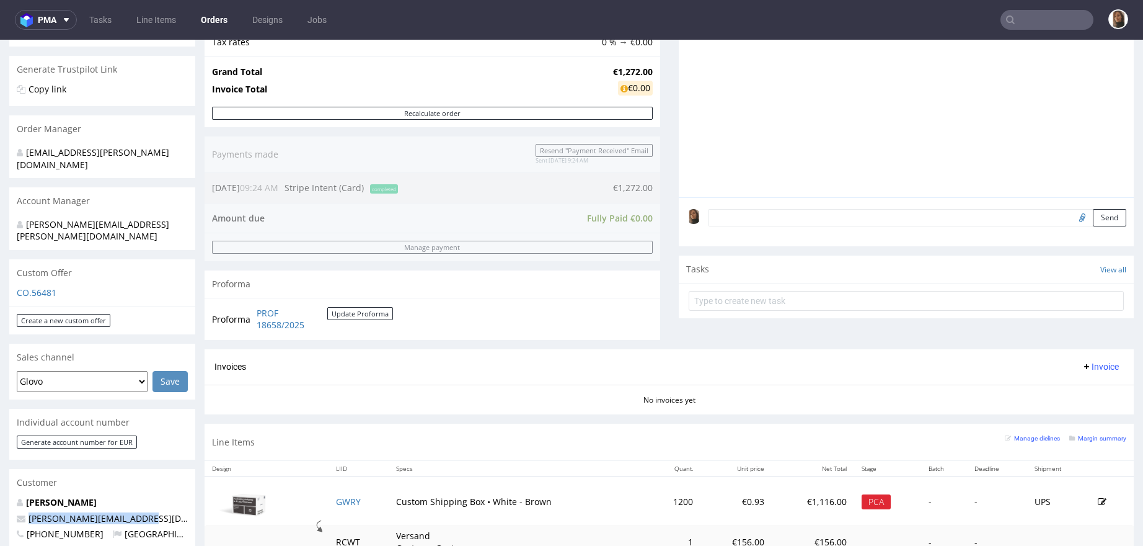
scroll to position [378, 0]
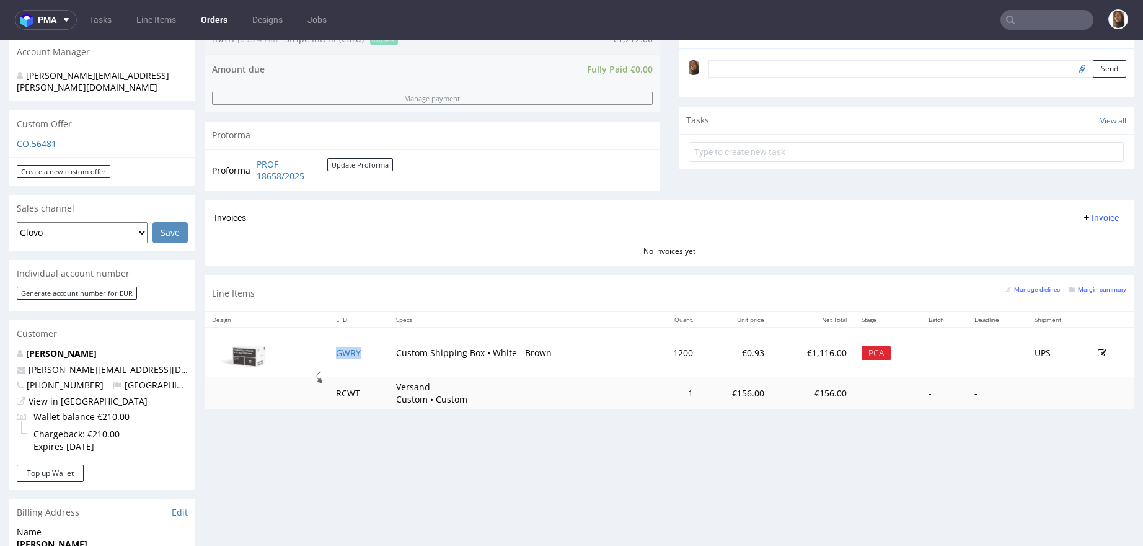
click at [345, 357] on td "GWRY" at bounding box center [359, 352] width 60 height 50
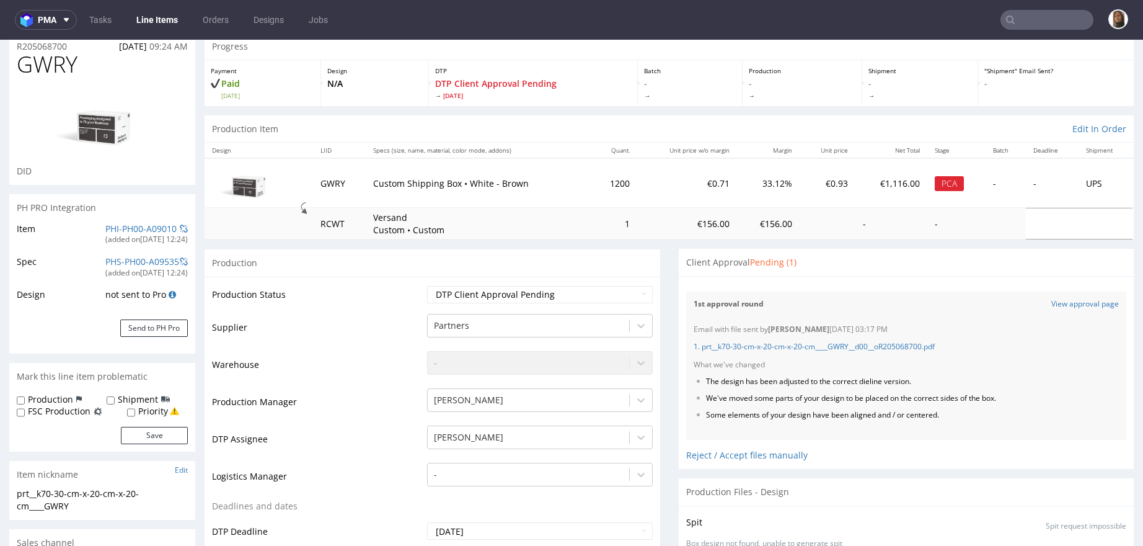
scroll to position [55, 0]
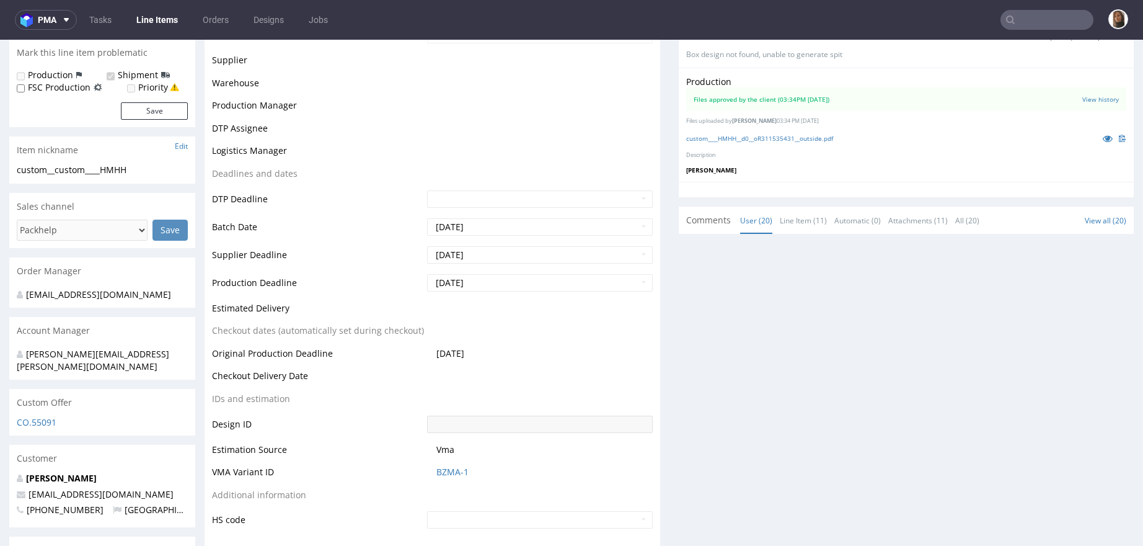
scroll to position [249, 0]
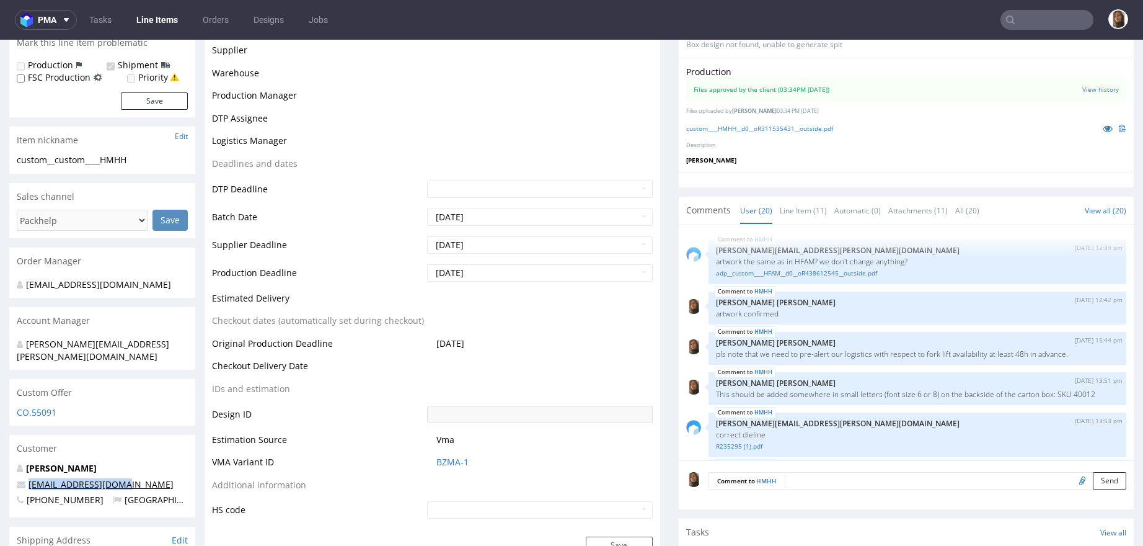
drag, startPoint x: 149, startPoint y: 466, endPoint x: 28, endPoint y: 466, distance: 121.5
click at [28, 478] on p "[EMAIL_ADDRESS][DOMAIN_NAME]" at bounding box center [102, 484] width 171 height 12
copy link "[EMAIL_ADDRESS][DOMAIN_NAME]"
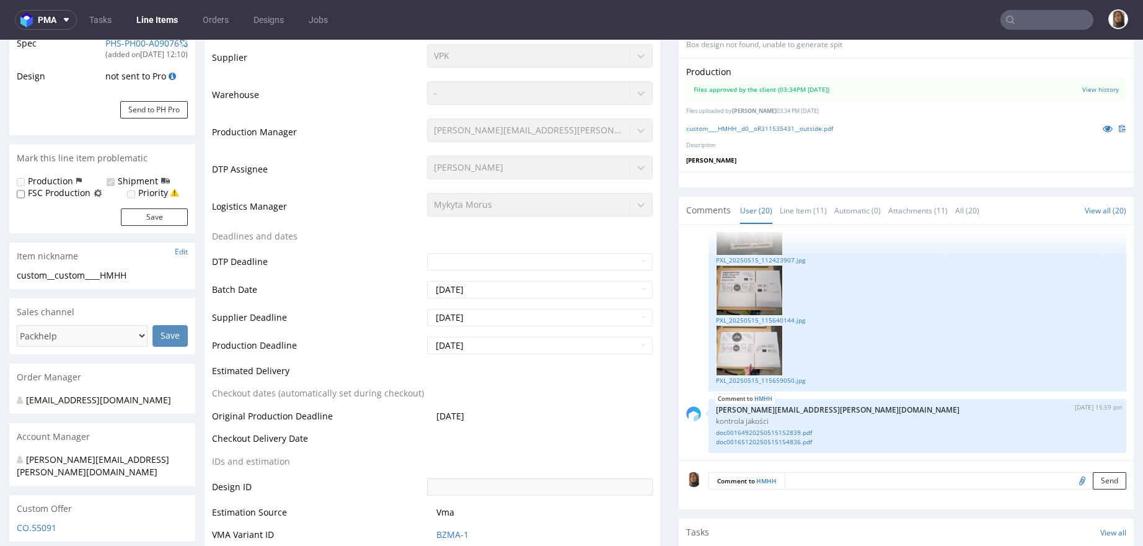
scroll to position [365, 0]
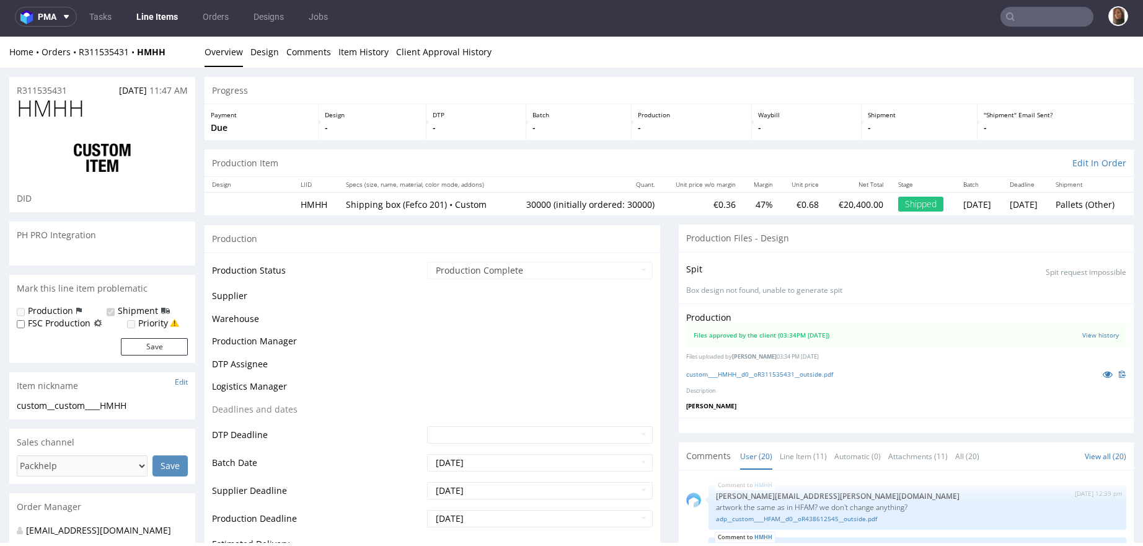
scroll to position [1836, 0]
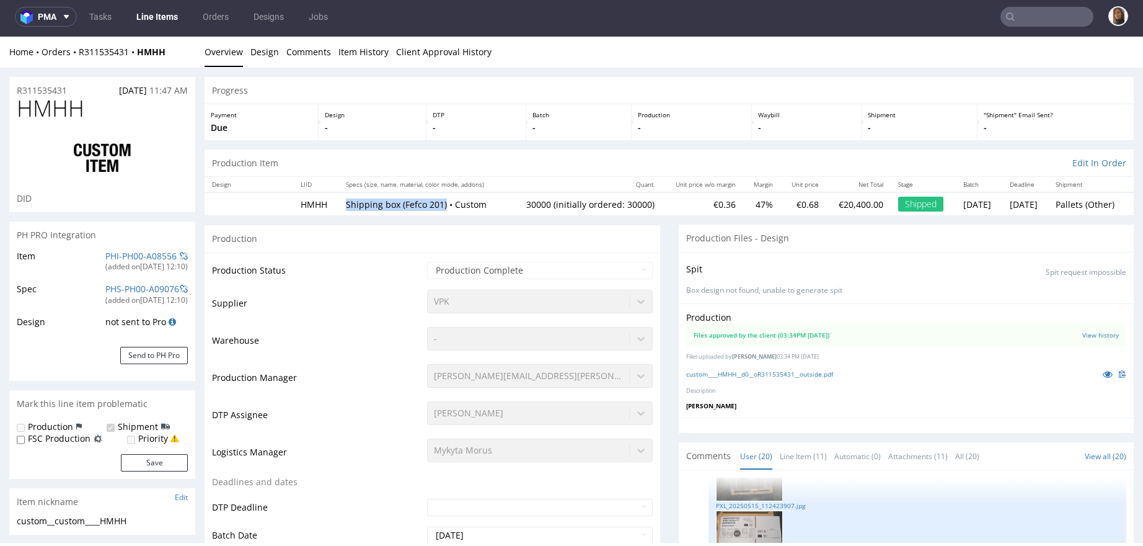
drag, startPoint x: 335, startPoint y: 205, endPoint x: 435, endPoint y: 206, distance: 99.8
click at [435, 206] on p "Shipping box (Fefco 201) • Custom" at bounding box center [423, 204] width 154 height 12
copy p "Shipping box (Fefco 201)"
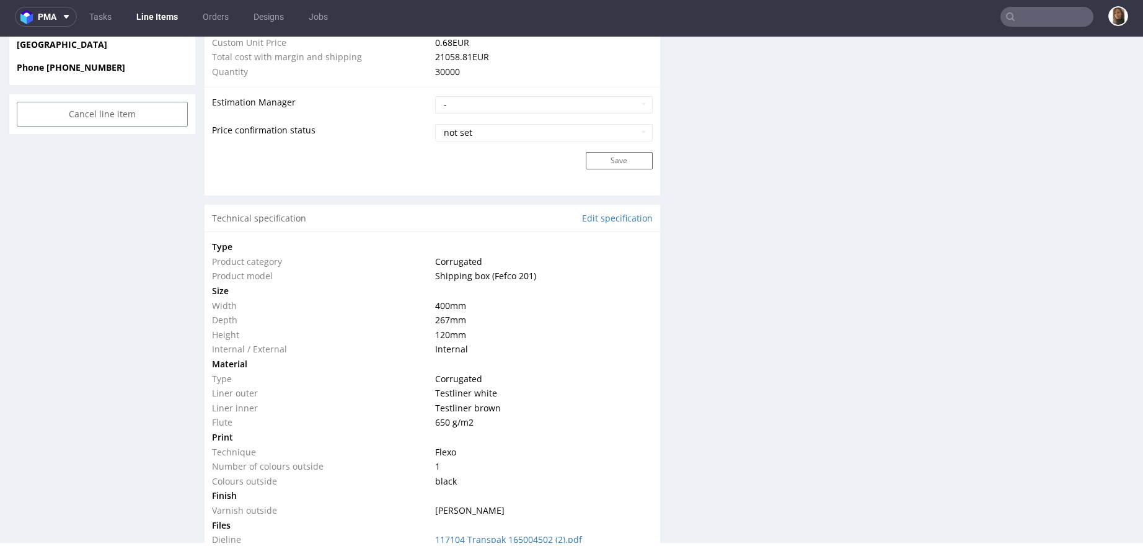
scroll to position [593, 0]
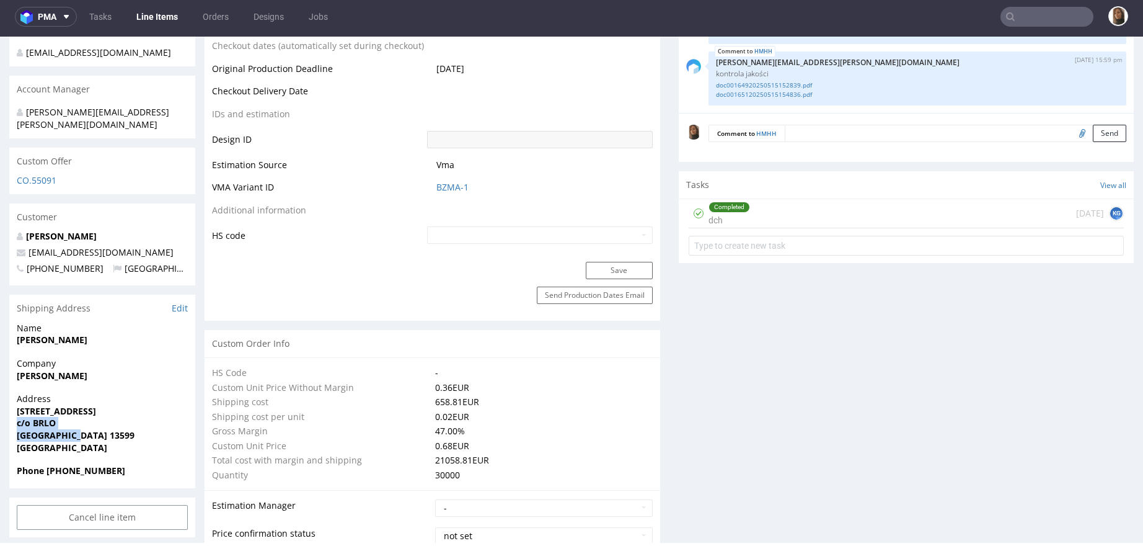
drag, startPoint x: 17, startPoint y: 409, endPoint x: 73, endPoint y: 419, distance: 57.3
click at [73, 419] on p "Address [STREET_ADDRESS]" at bounding box center [102, 423] width 171 height 61
copy p "c/o BRLO Berlin 13599"
